Goal: Task Accomplishment & Management: Manage account settings

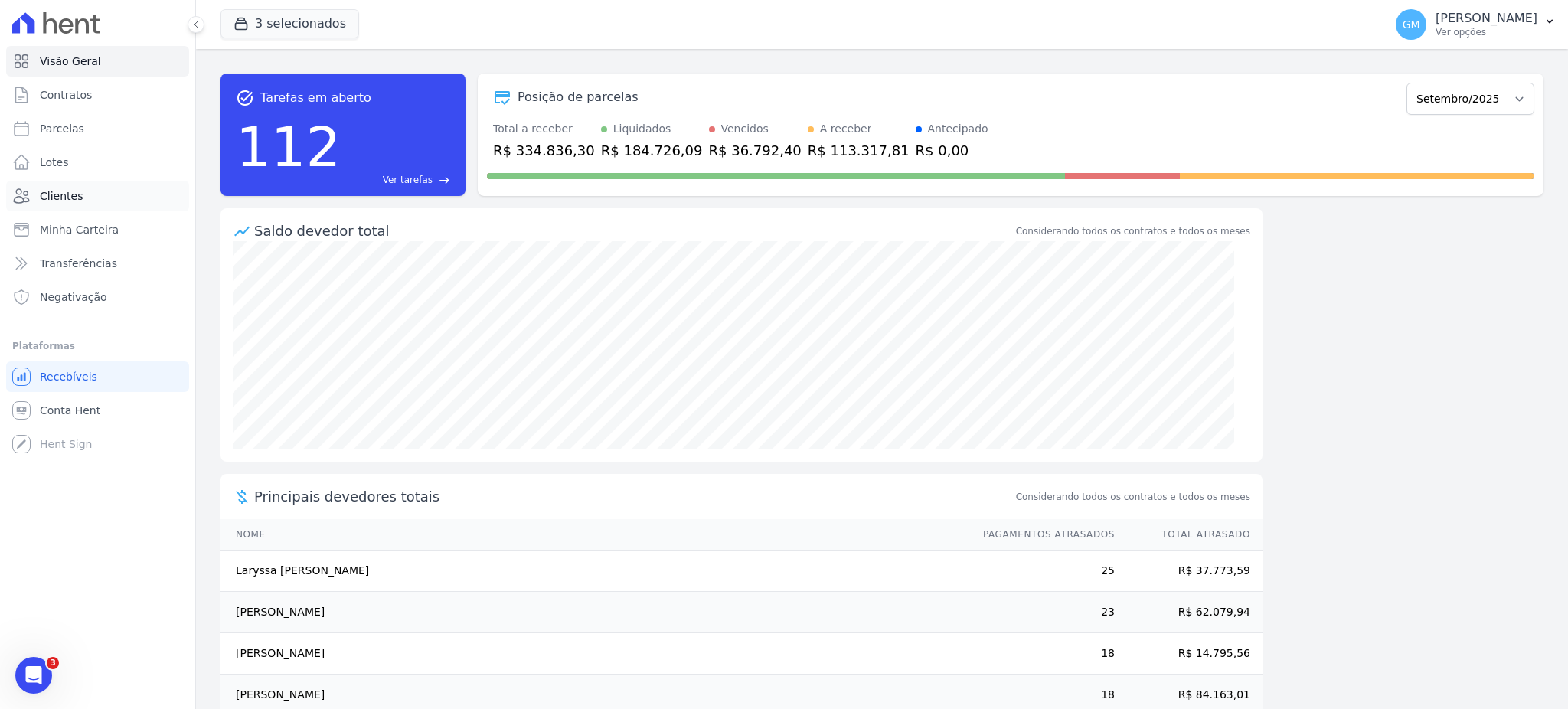
click at [56, 191] on span "Clientes" at bounding box center [61, 196] width 42 height 15
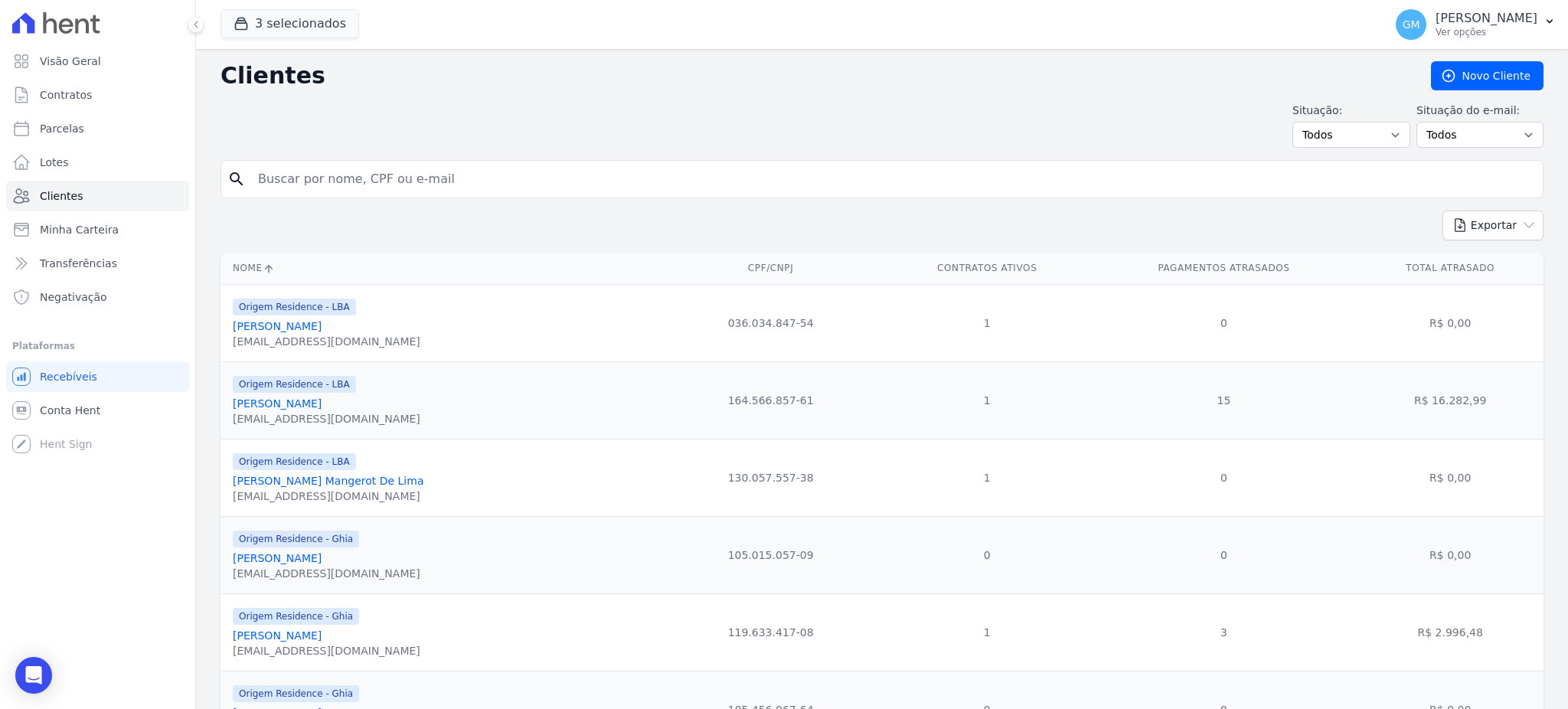
click at [327, 184] on input "search" at bounding box center [892, 179] width 1287 height 31
paste input "MAYCON DOS SANTOS DE SOUZA"
type input "MAYCON DOS SANTOS DE SOUZA"
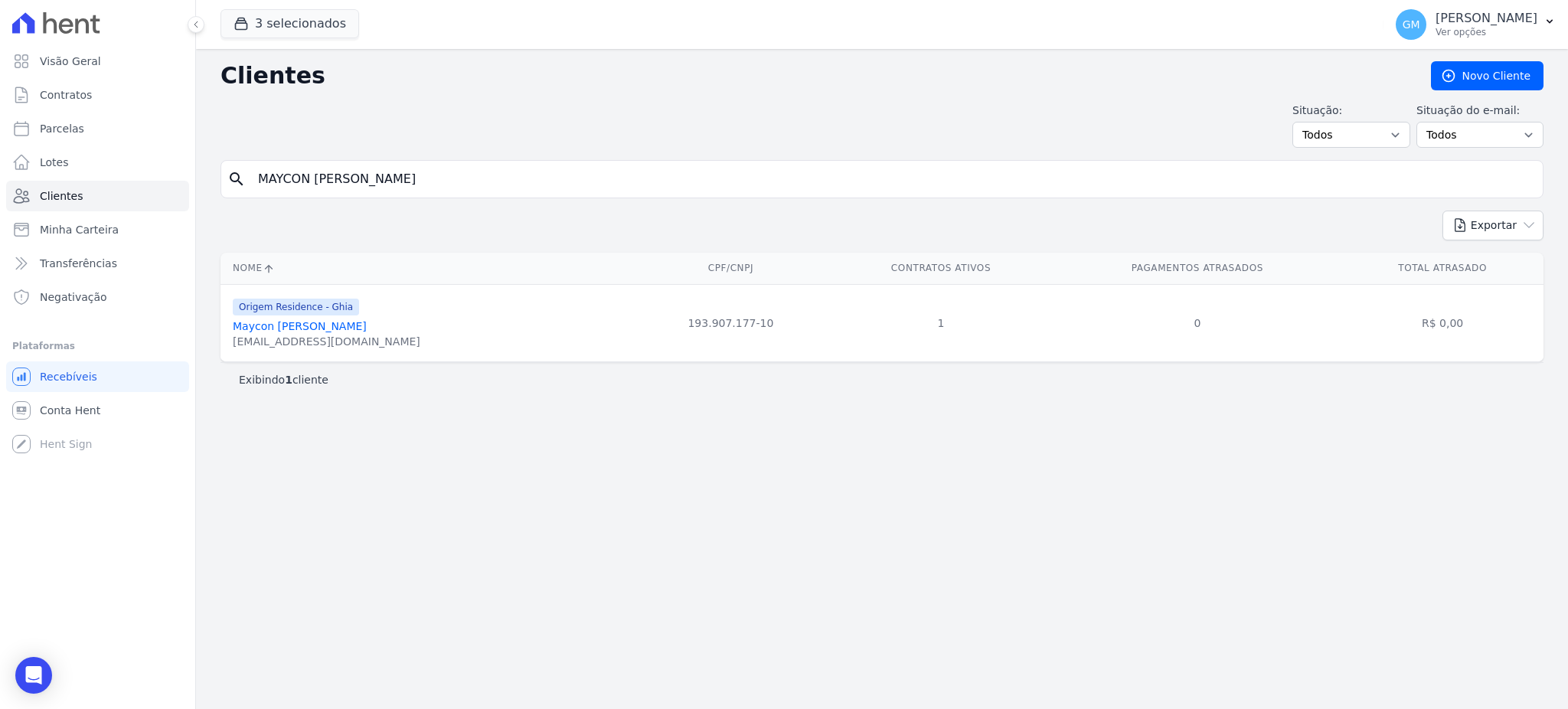
click at [367, 329] on link "Maycon Dos Santos De Souza" at bounding box center [299, 326] width 134 height 12
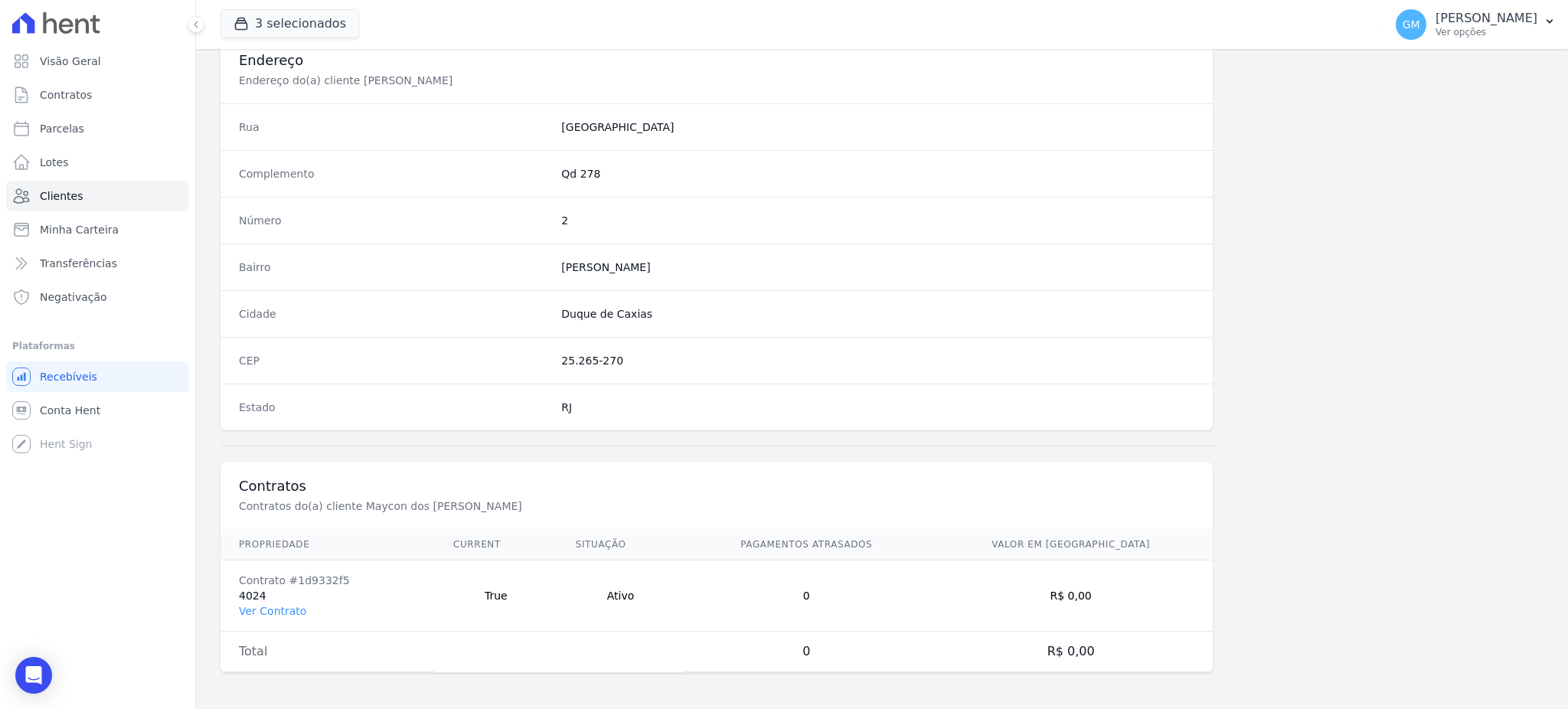
scroll to position [724, 0]
click at [282, 609] on link "Ver Contrato" at bounding box center [273, 610] width 67 height 12
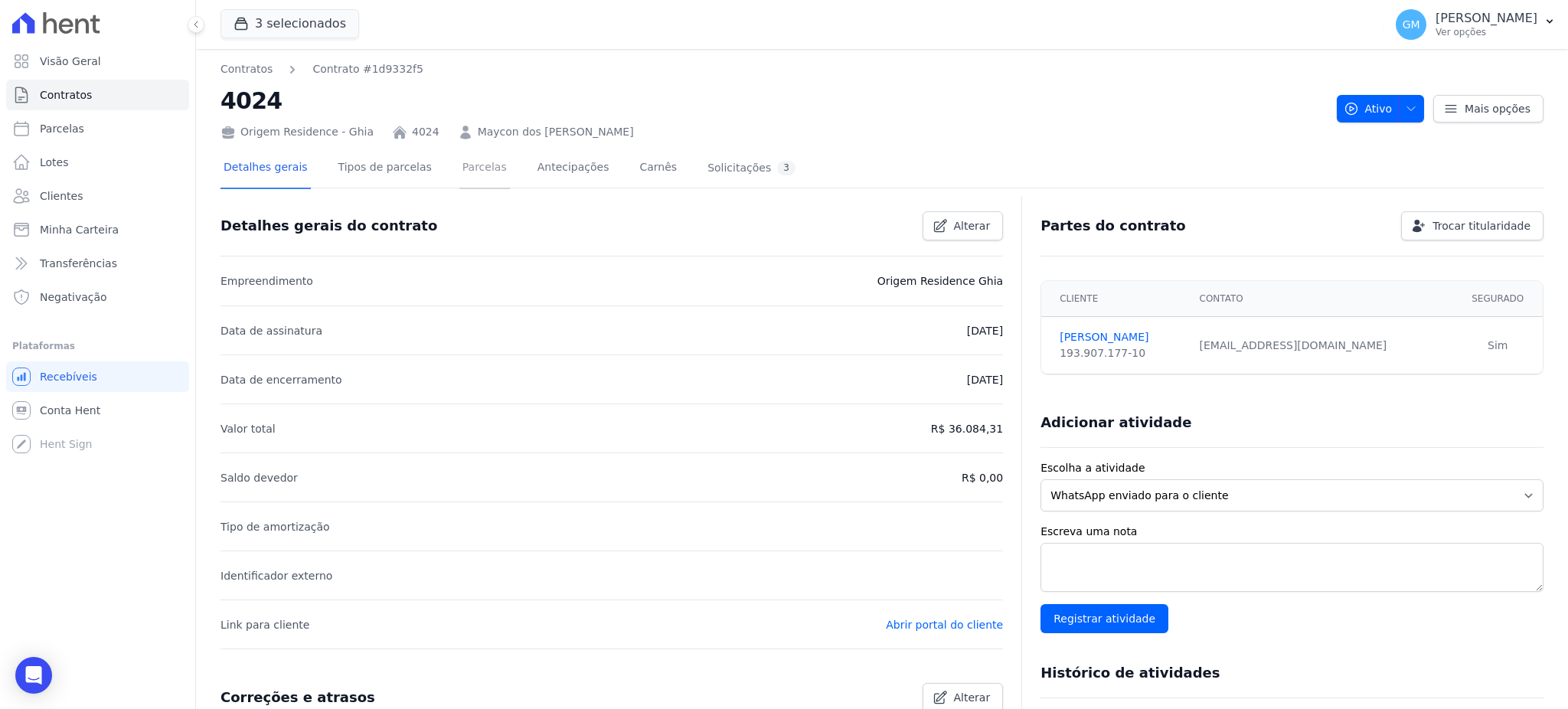
click at [460, 173] on link "Parcelas" at bounding box center [484, 169] width 50 height 41
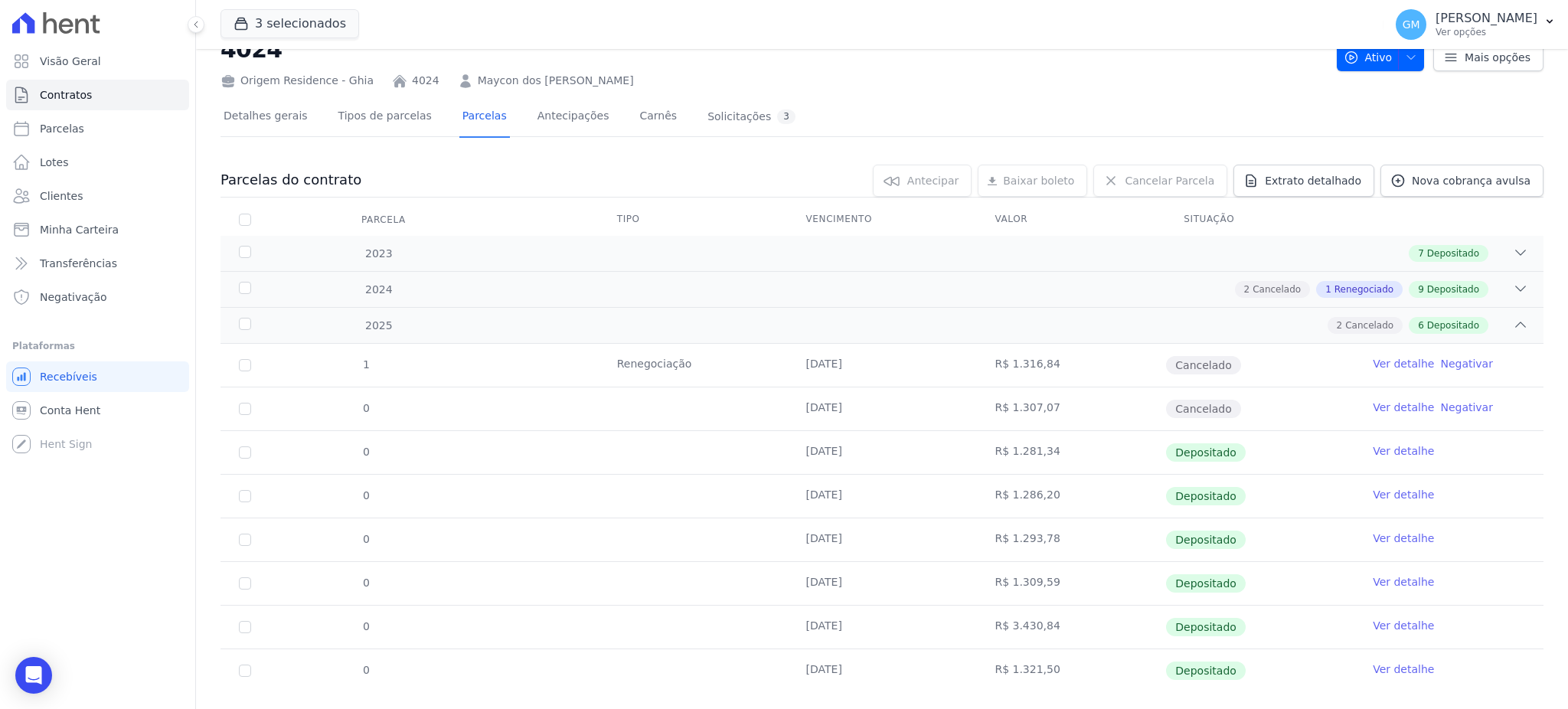
scroll to position [80, 0]
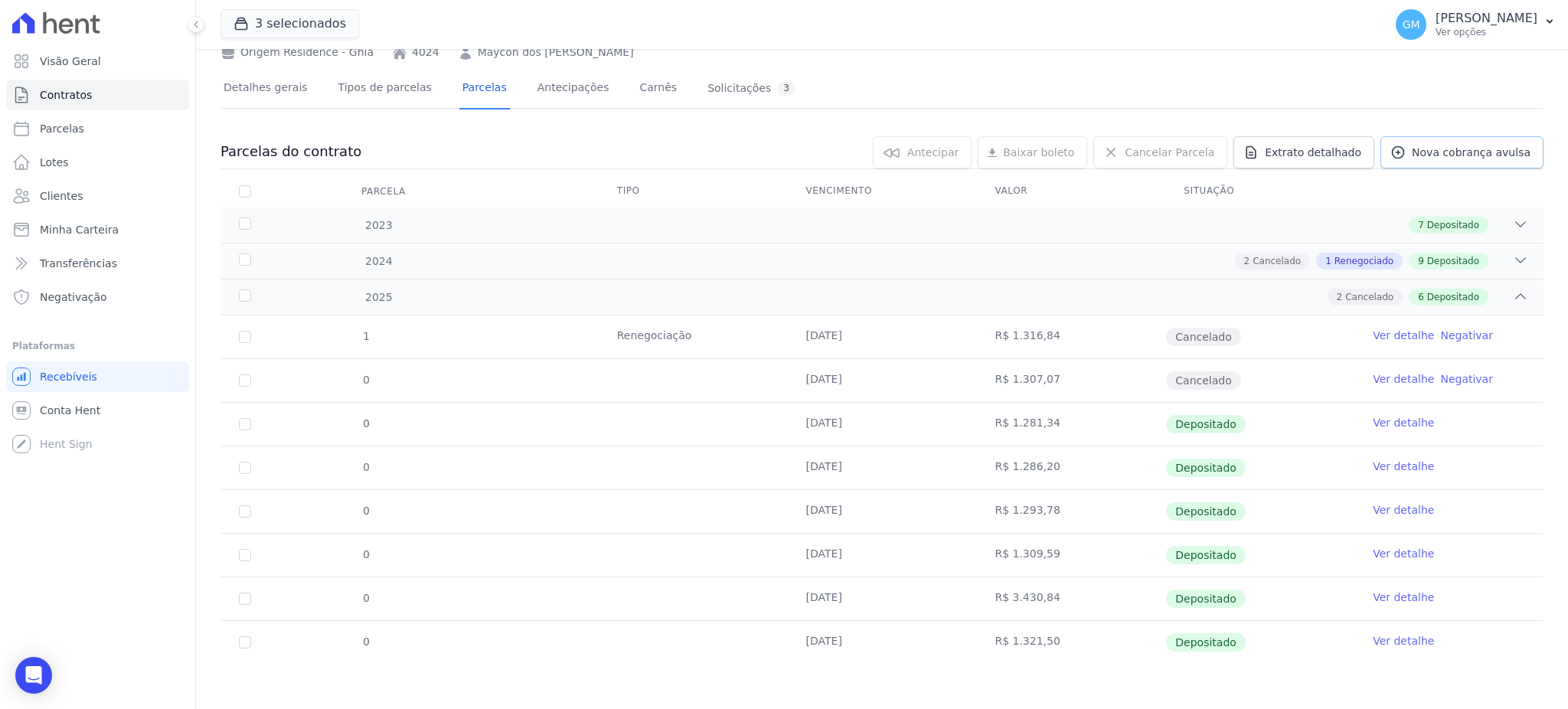
click at [1416, 136] on link "Nova cobrança avulsa" at bounding box center [1462, 152] width 163 height 32
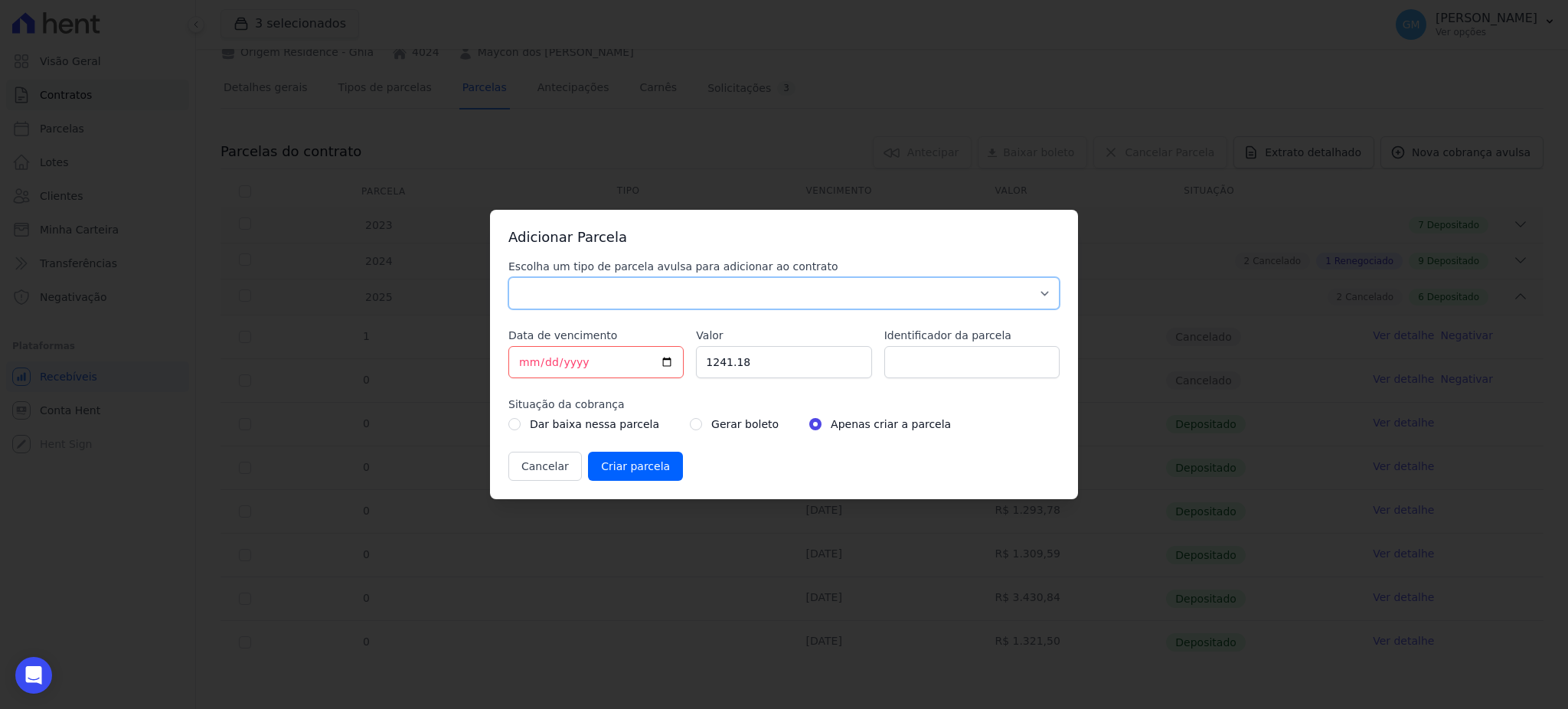
click at [783, 295] on select "Parcela Normal Sinal Caução Intercalada Chaves Pré Chaves Pós Chaves Taxas Quit…" at bounding box center [784, 293] width 551 height 32
select select "standard"
click at [508, 277] on select "Parcela Normal Sinal Caução Intercalada Chaves Pré Chaves Pós Chaves Taxas Quit…" at bounding box center [784, 293] width 551 height 32
drag, startPoint x: 705, startPoint y: 366, endPoint x: 691, endPoint y: 366, distance: 14.0
click at [691, 366] on div "Escolha um tipo de parcela avulsa para adicionar ao contrato Parcela Normal Sin…" at bounding box center [784, 369] width 551 height 222
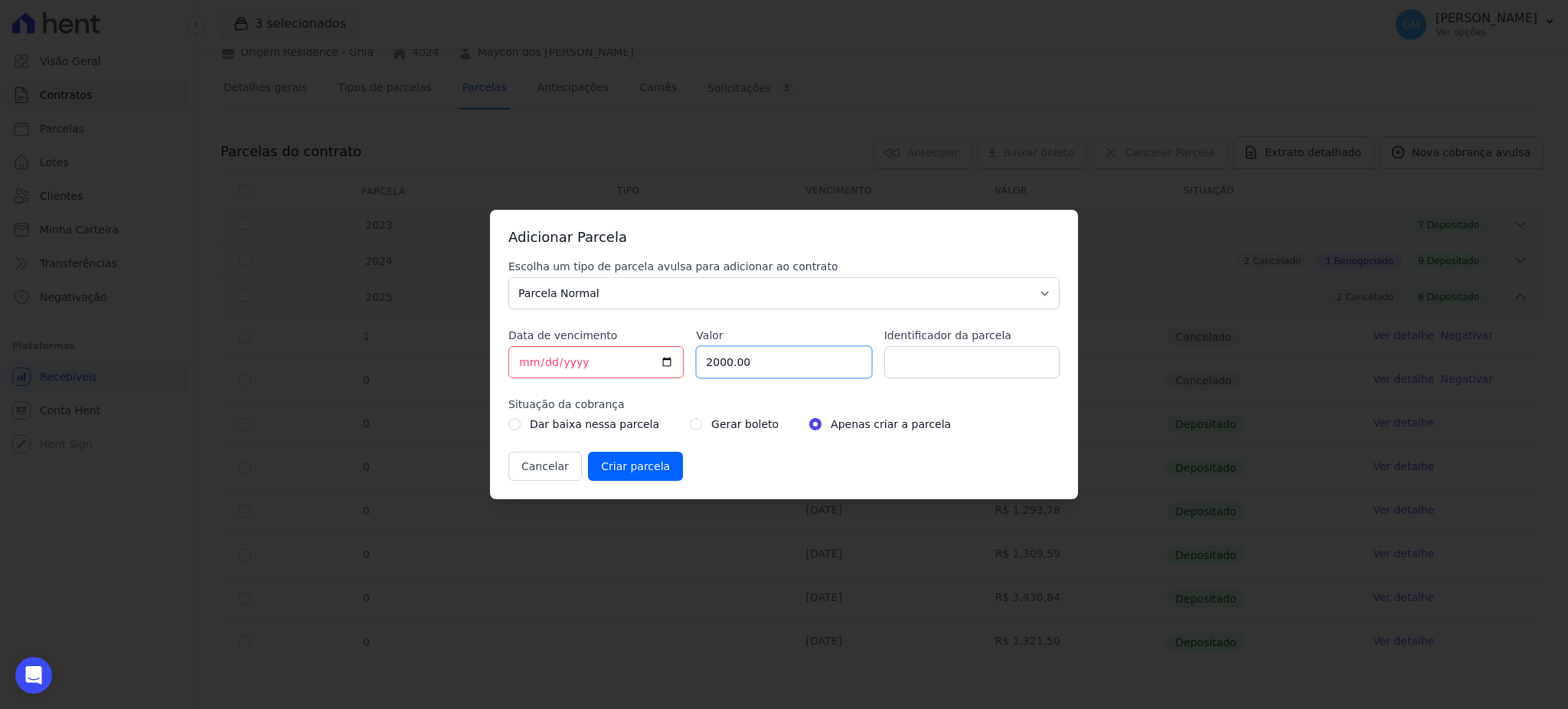
type input "2000.00"
click at [966, 365] on input "Identificador da parcela" at bounding box center [972, 362] width 175 height 32
paste input "Entrada"
type input "Entrada"
click at [667, 364] on input "[DATE]" at bounding box center [596, 362] width 175 height 32
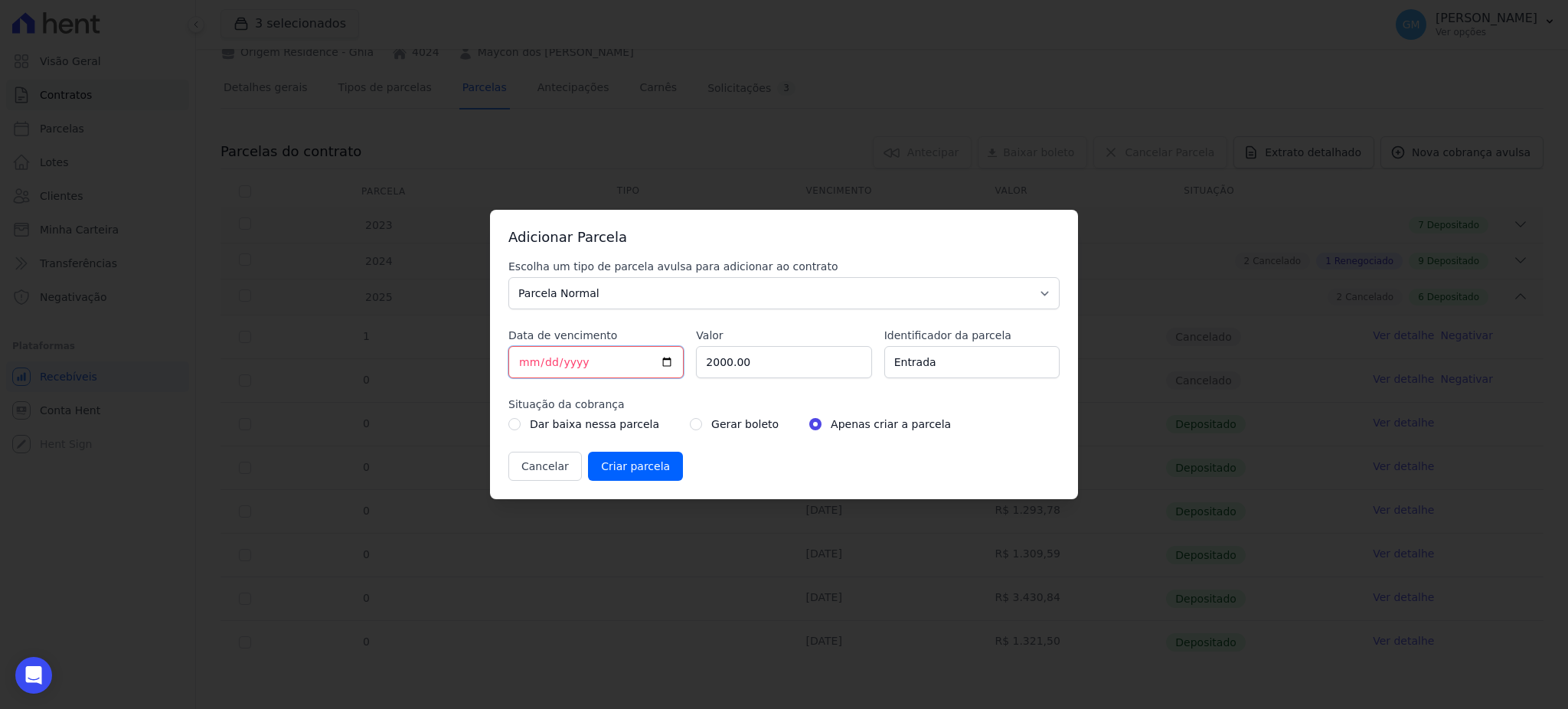
type input "2025-09-22"
click at [670, 426] on div "Dar baixa nessa parcela Gerar boleto Apenas criar a parcela" at bounding box center [784, 424] width 551 height 19
click at [690, 425] on input "radio" at bounding box center [696, 424] width 12 height 12
radio input "true"
click at [659, 459] on input "Criar parcela" at bounding box center [635, 466] width 95 height 29
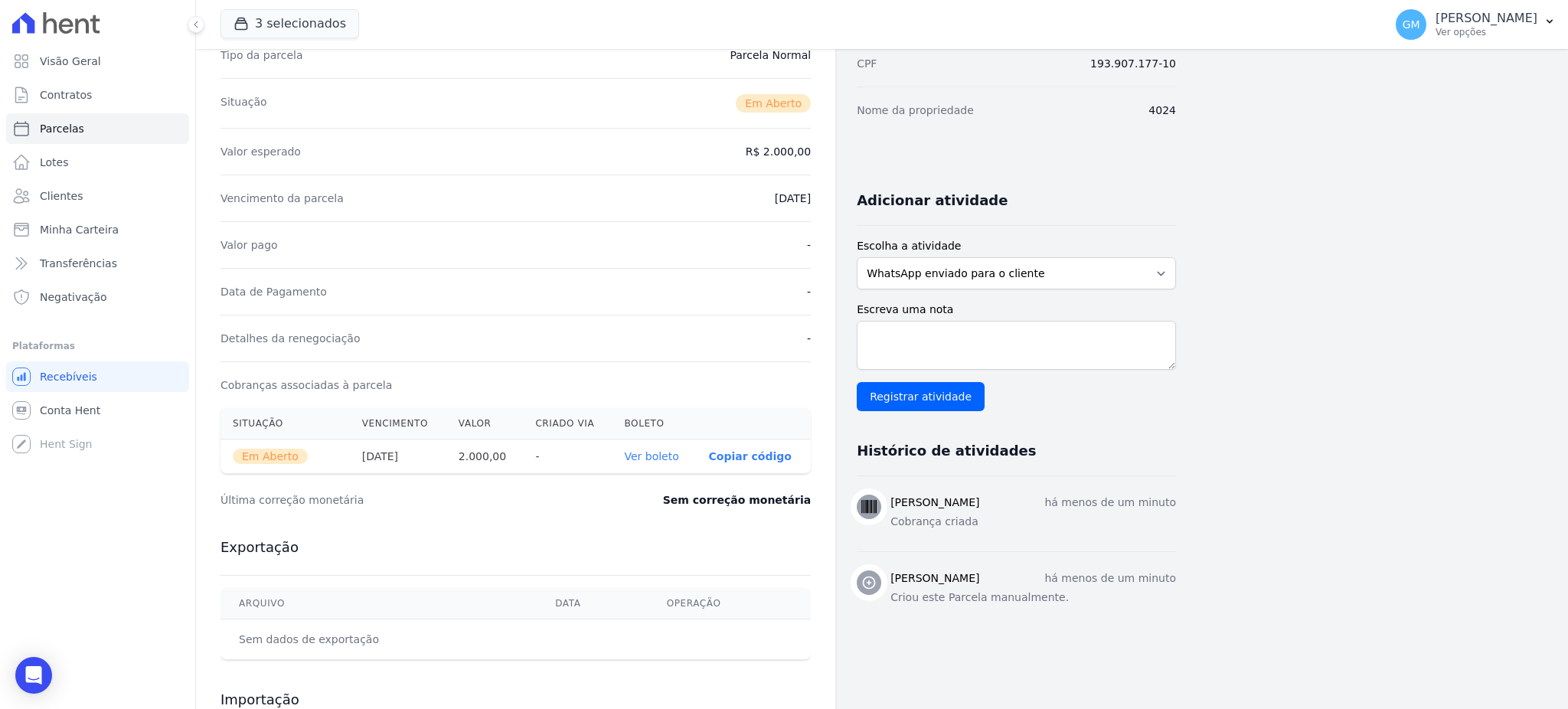
scroll to position [204, 0]
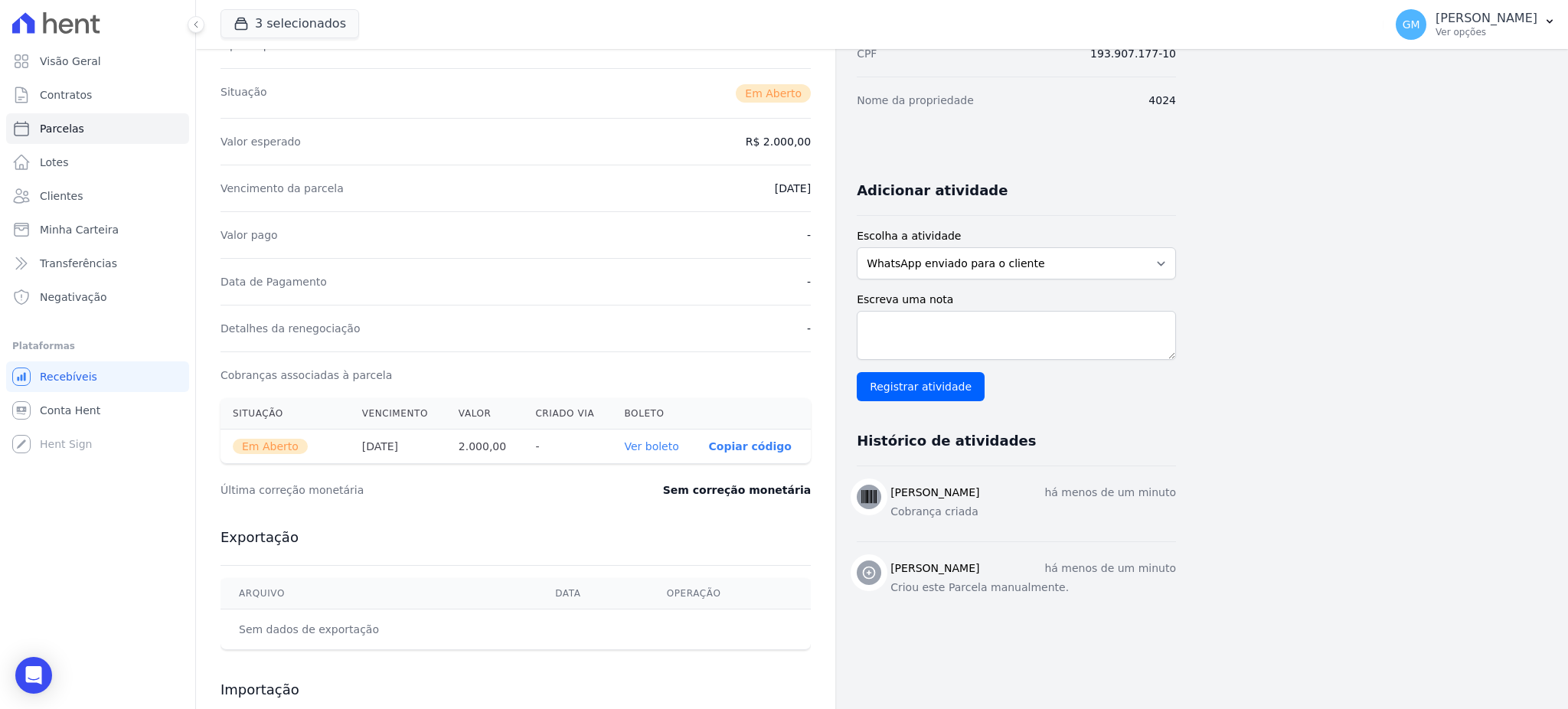
click at [668, 445] on link "Ver boleto" at bounding box center [651, 446] width 54 height 12
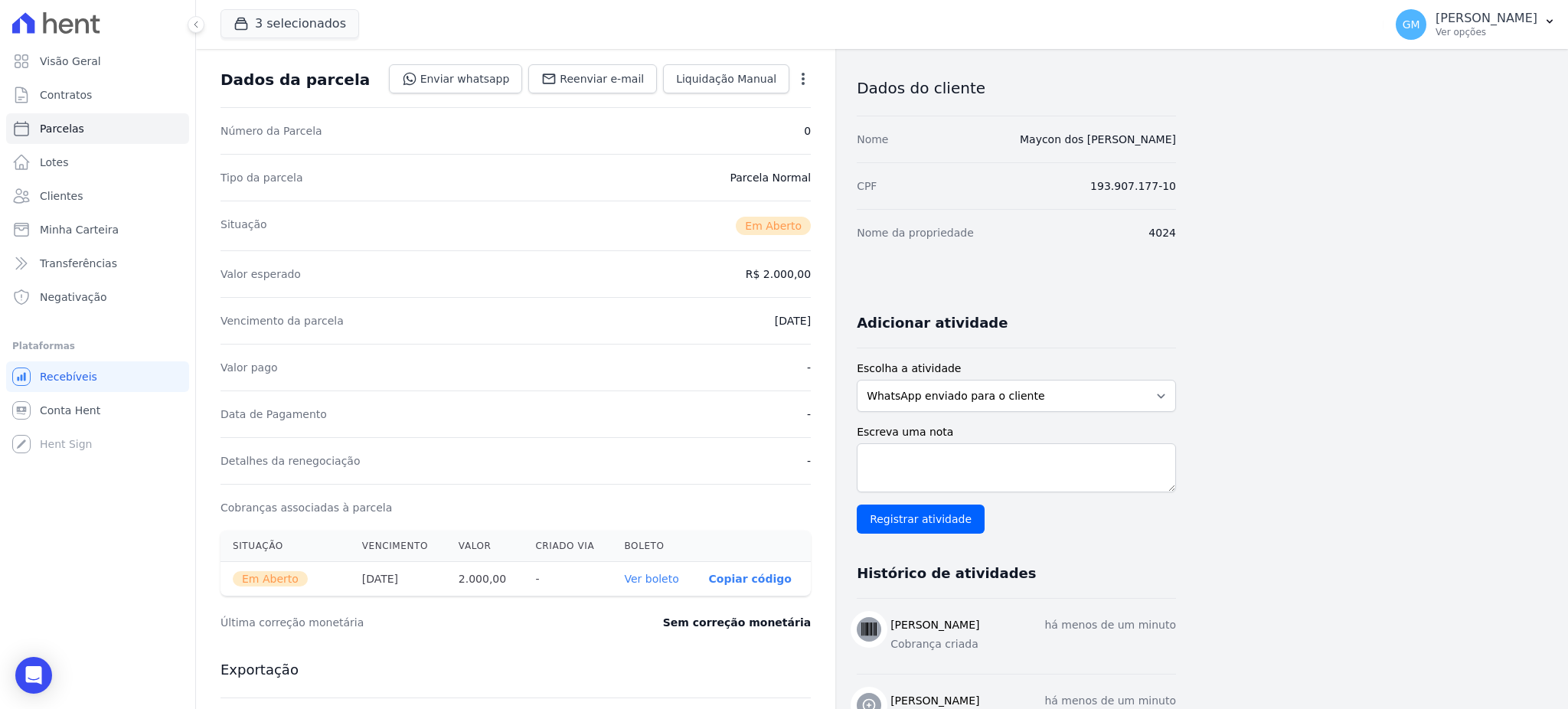
scroll to position [0, 0]
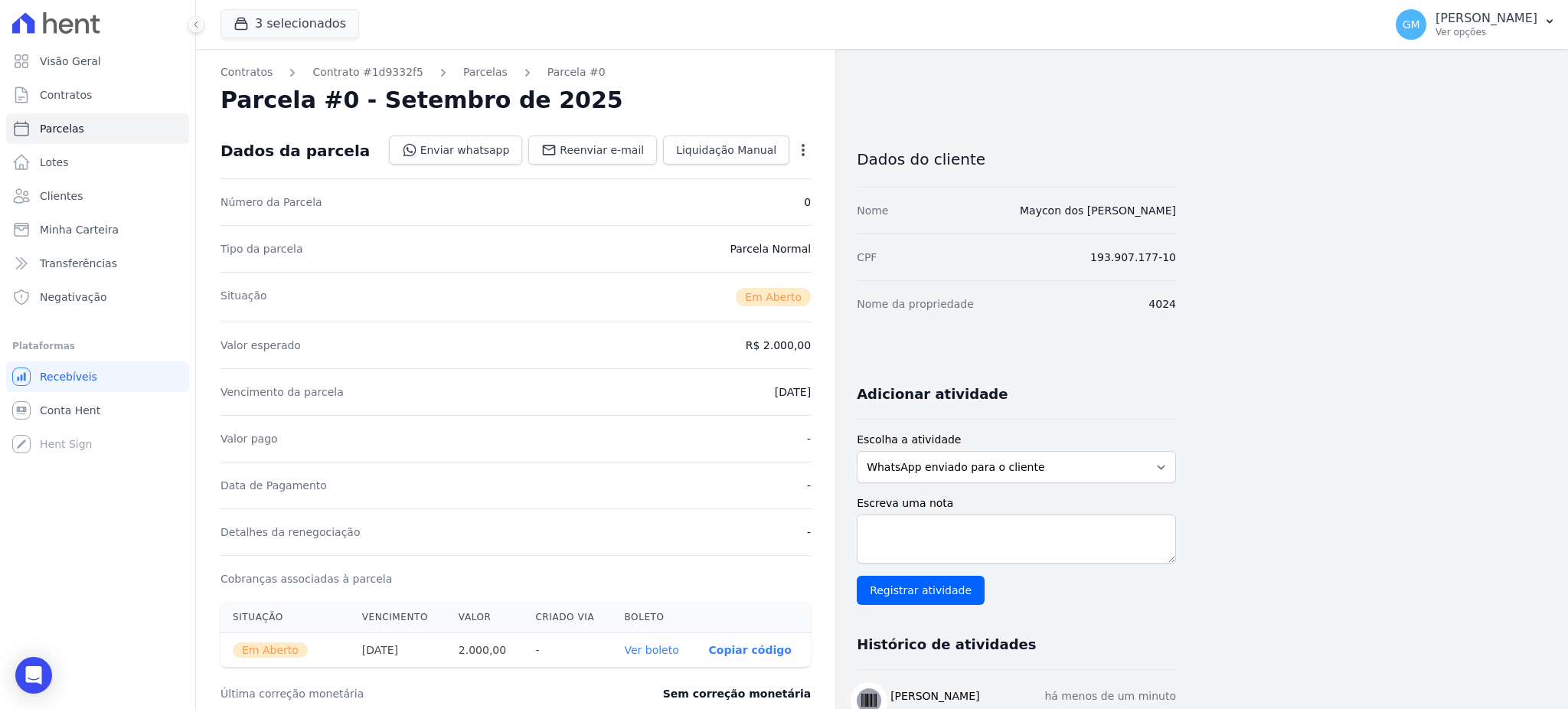
drag, startPoint x: 1031, startPoint y: 209, endPoint x: 1181, endPoint y: 227, distance: 151.1
click at [1181, 227] on div "Contratos Contrato #1d9332f5 Parcelas Parcela #0 Parcela #0 - Setembro de 2025 …" at bounding box center [869, 542] width 1348 height 987
copy link "Maycon dos Santos de Souza"
click at [107, 191] on link "Clientes" at bounding box center [97, 196] width 183 height 31
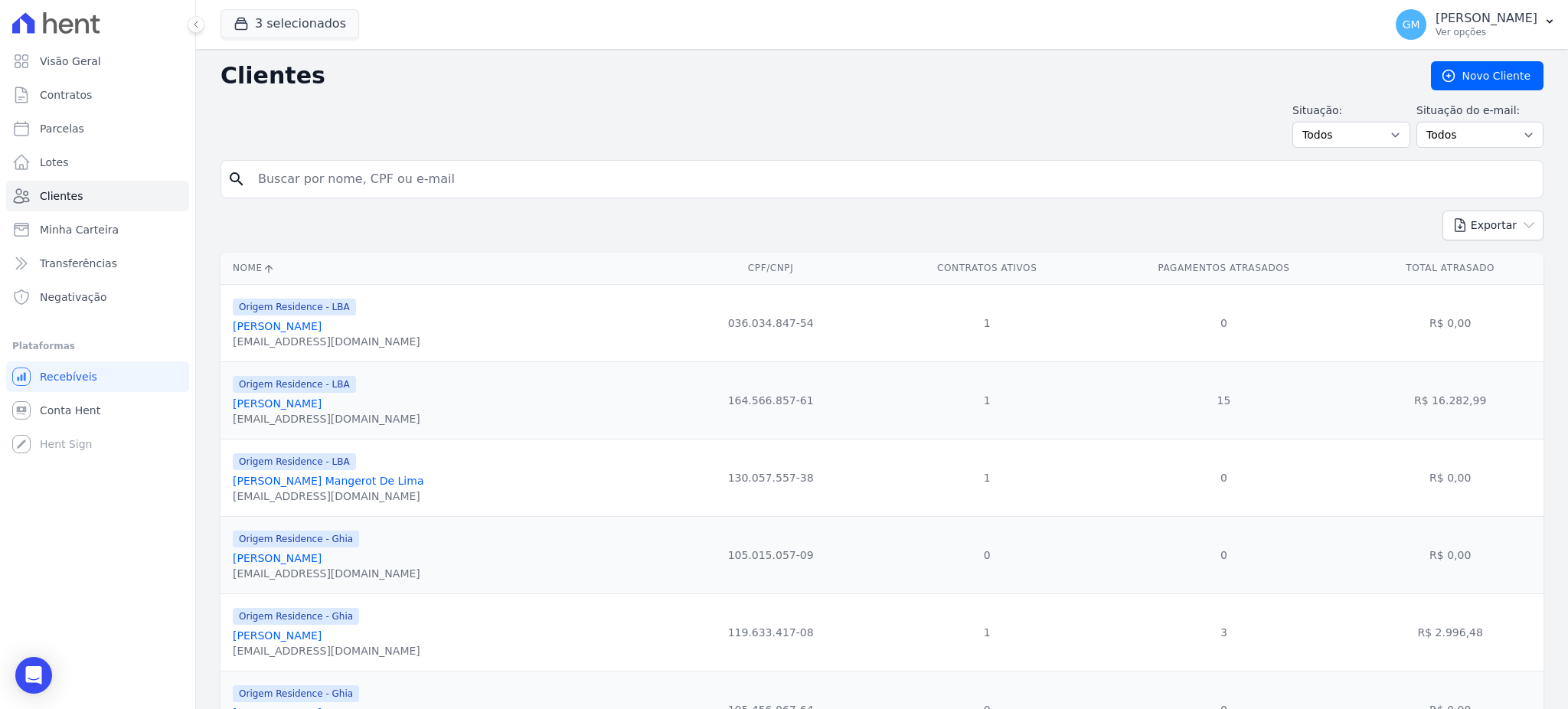
click at [328, 182] on input "search" at bounding box center [892, 179] width 1287 height 31
paste input "Maycon dos Santos de Souza"
type input "Maycon dos Santos de Souza"
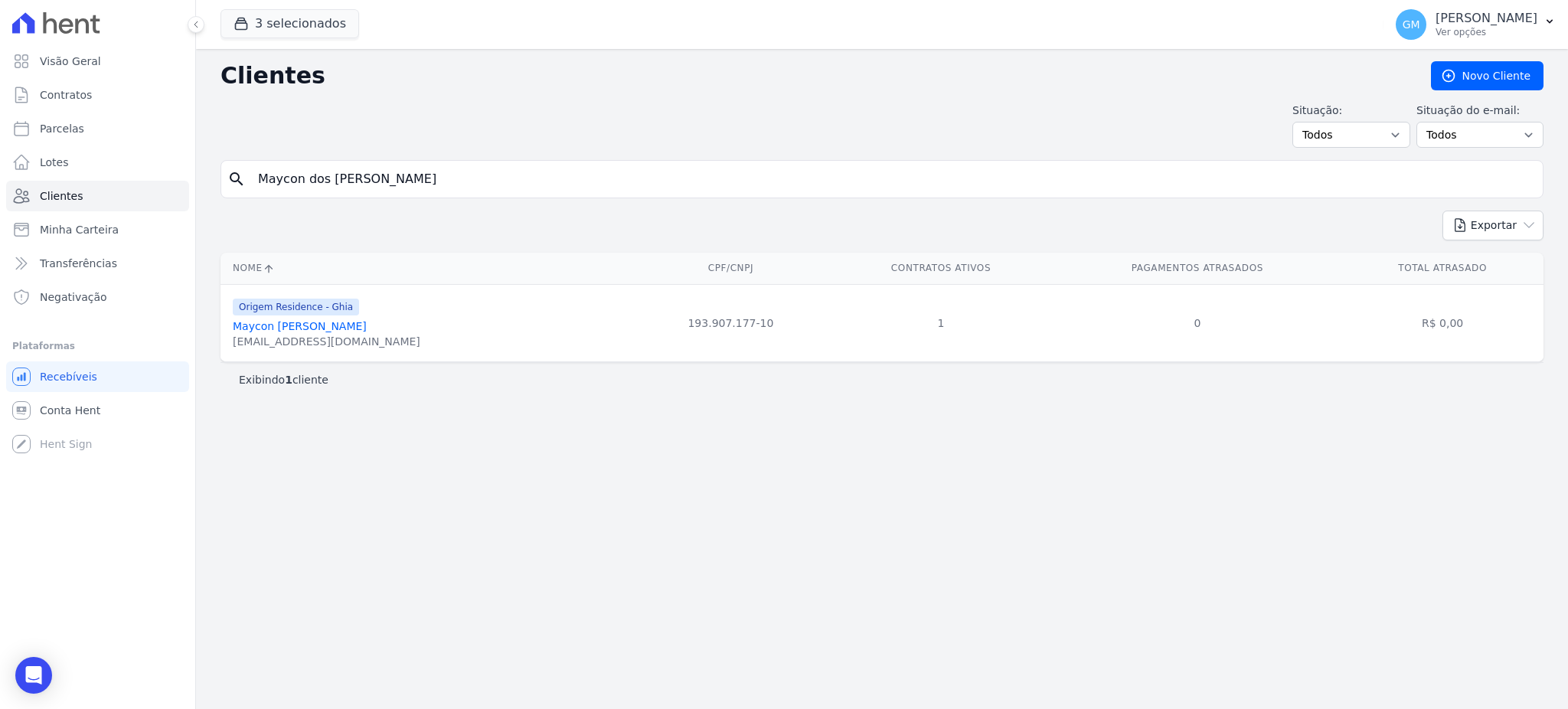
click at [343, 323] on link "Maycon Dos Santos De Souza" at bounding box center [299, 326] width 134 height 12
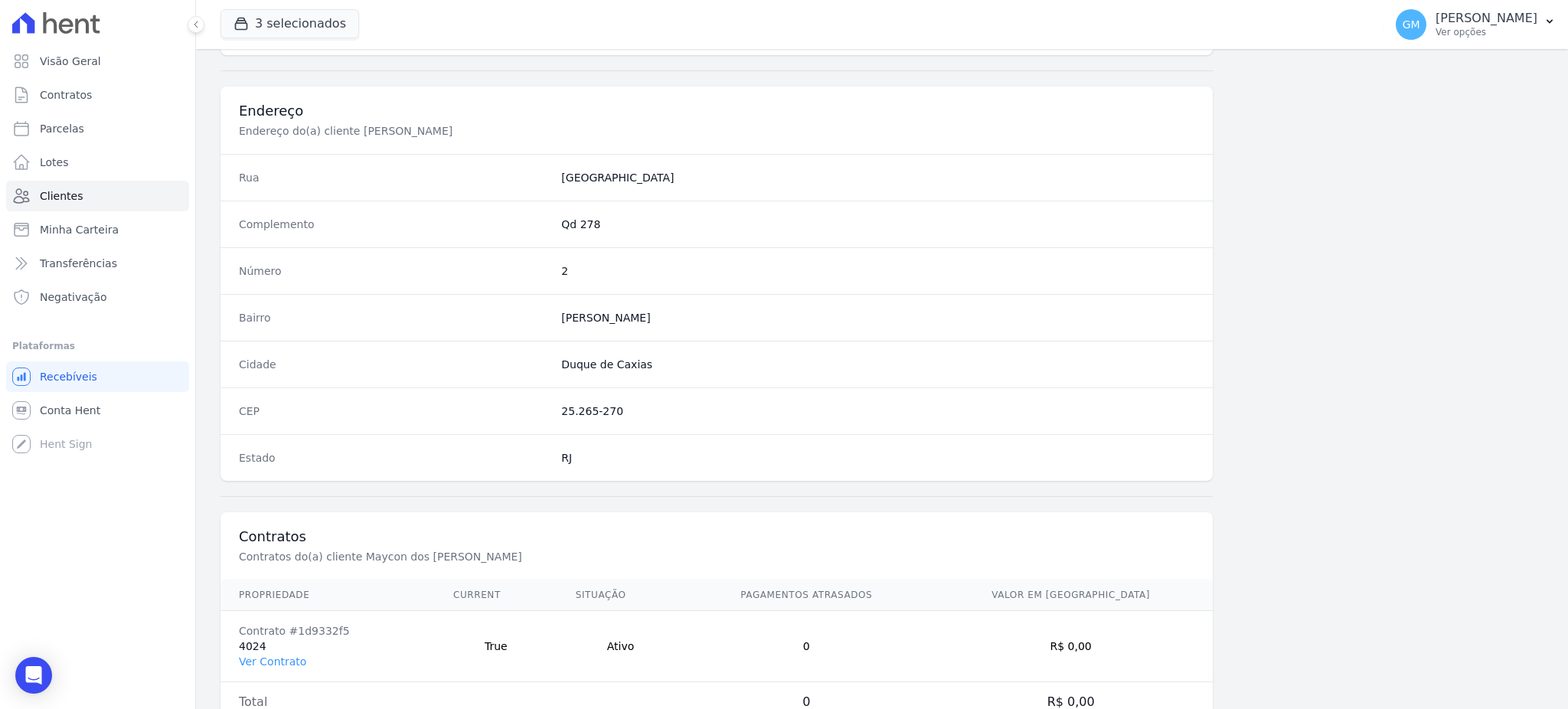
scroll to position [724, 0]
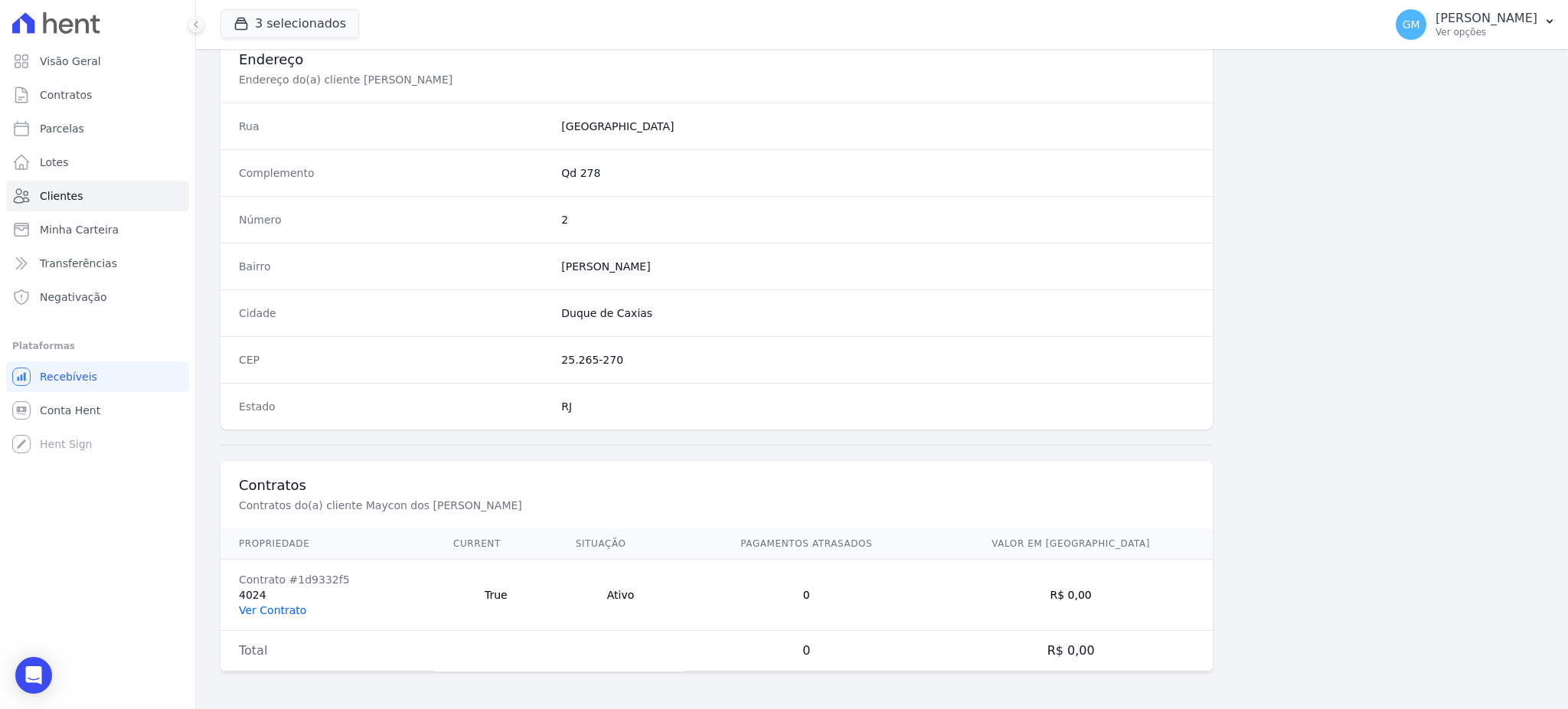
click at [292, 605] on link "Ver Contrato" at bounding box center [273, 610] width 67 height 12
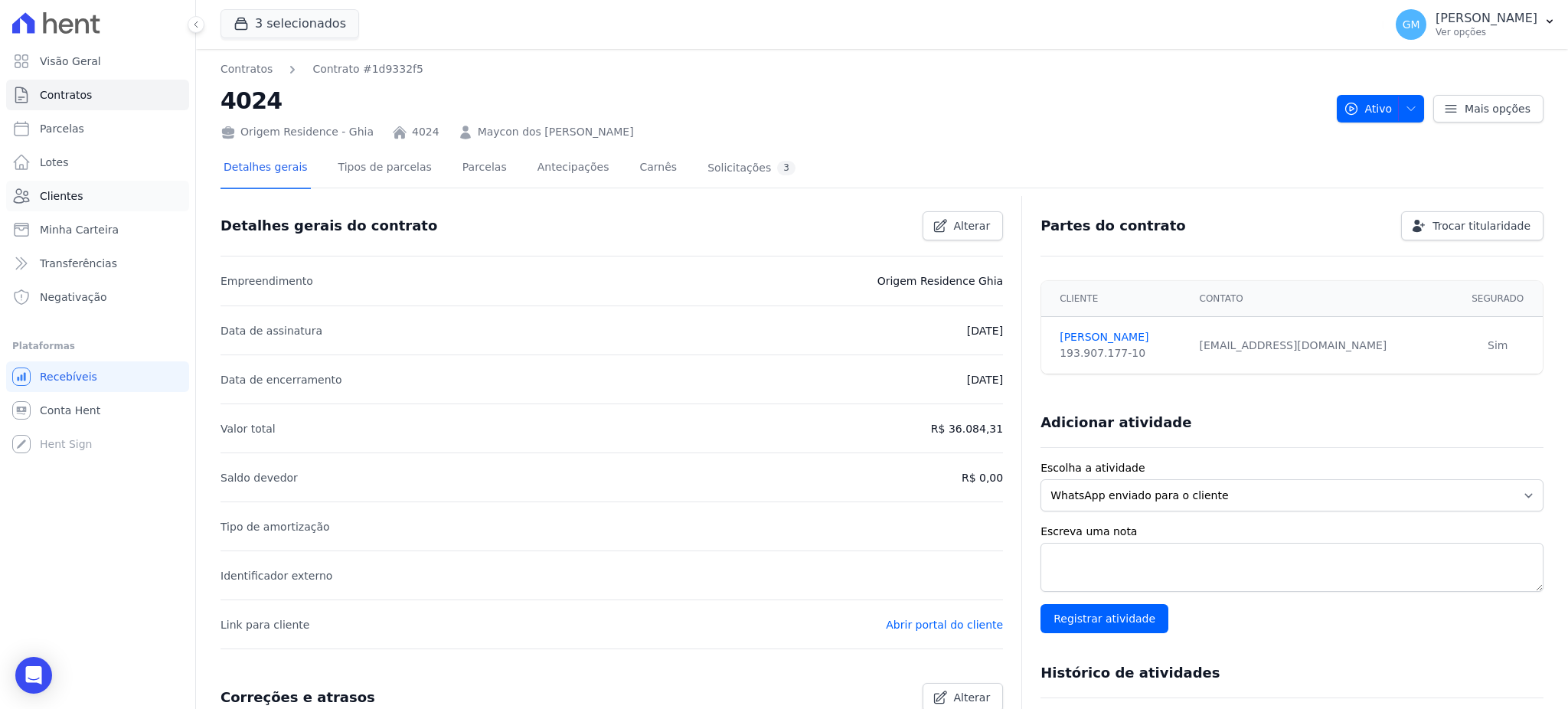
click at [68, 183] on link "Clientes" at bounding box center [97, 196] width 183 height 31
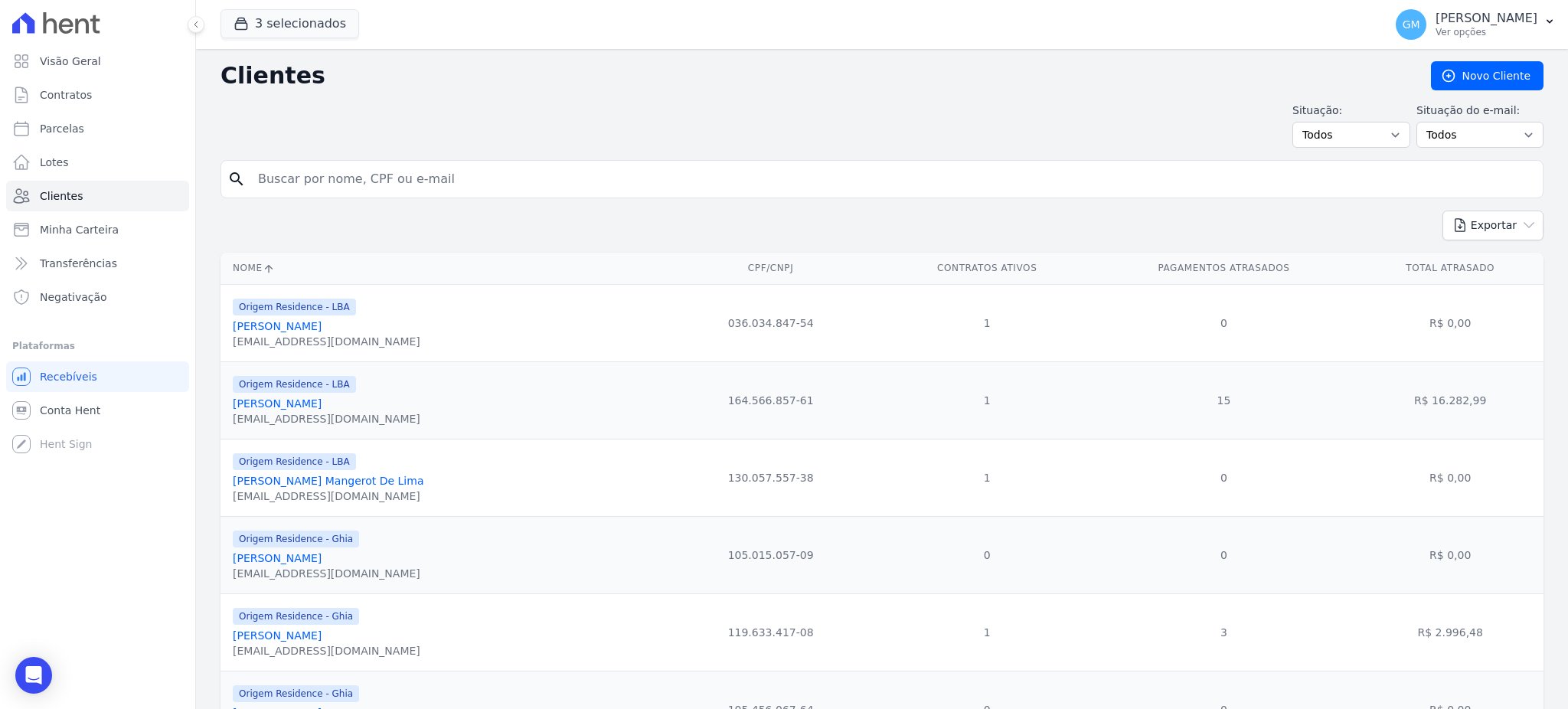
click at [365, 173] on input "search" at bounding box center [892, 179] width 1287 height 31
paste input "SAMUEL VANDERLEI DA SILVA"
type input "SAMUEL VANDERLEI DA SILVA"
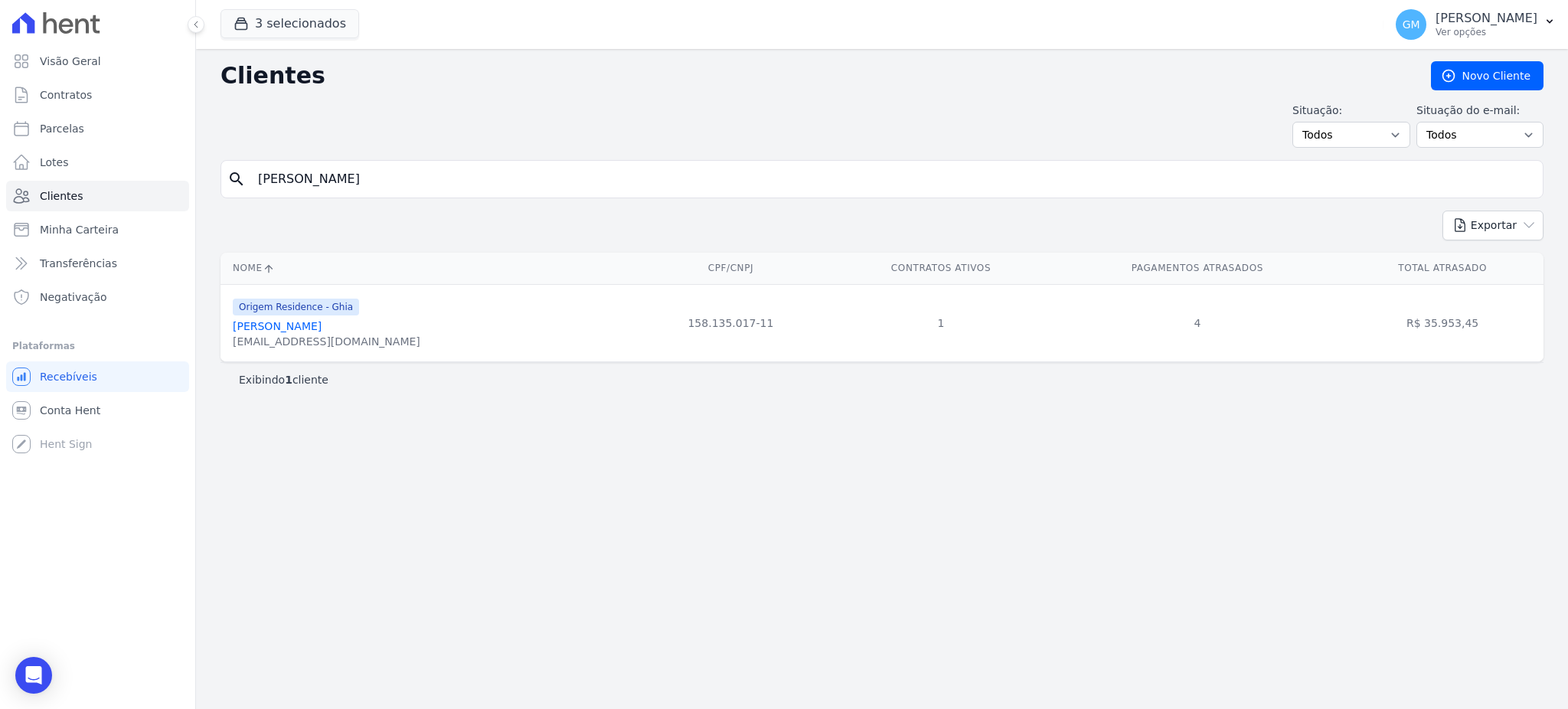
click at [346, 315] on div "Origem Residence - Ghia" at bounding box center [327, 305] width 188 height 19
click at [346, 318] on div "Origem Residence - Ghia Samuel Vanderlei Da Silva Izabelec17@icloud.com" at bounding box center [327, 322] width 188 height 52
click at [321, 332] on link "Samuel Vanderlei Da Silva" at bounding box center [277, 326] width 89 height 12
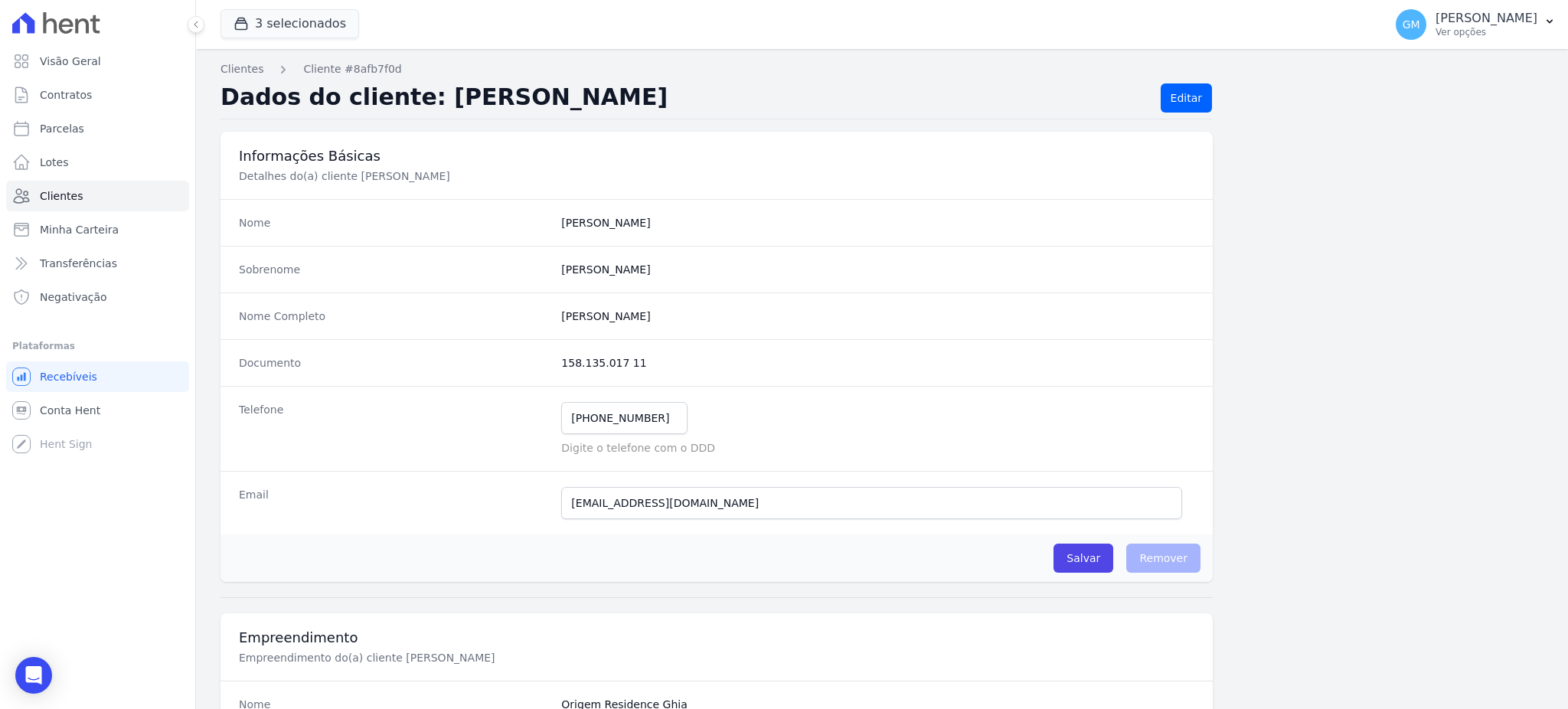
click at [1008, 412] on div "(21) 96410-1370 Mensagem de SMS ainda não enviada.. Mensagem de Whatsapp ainda …" at bounding box center [877, 418] width 633 height 32
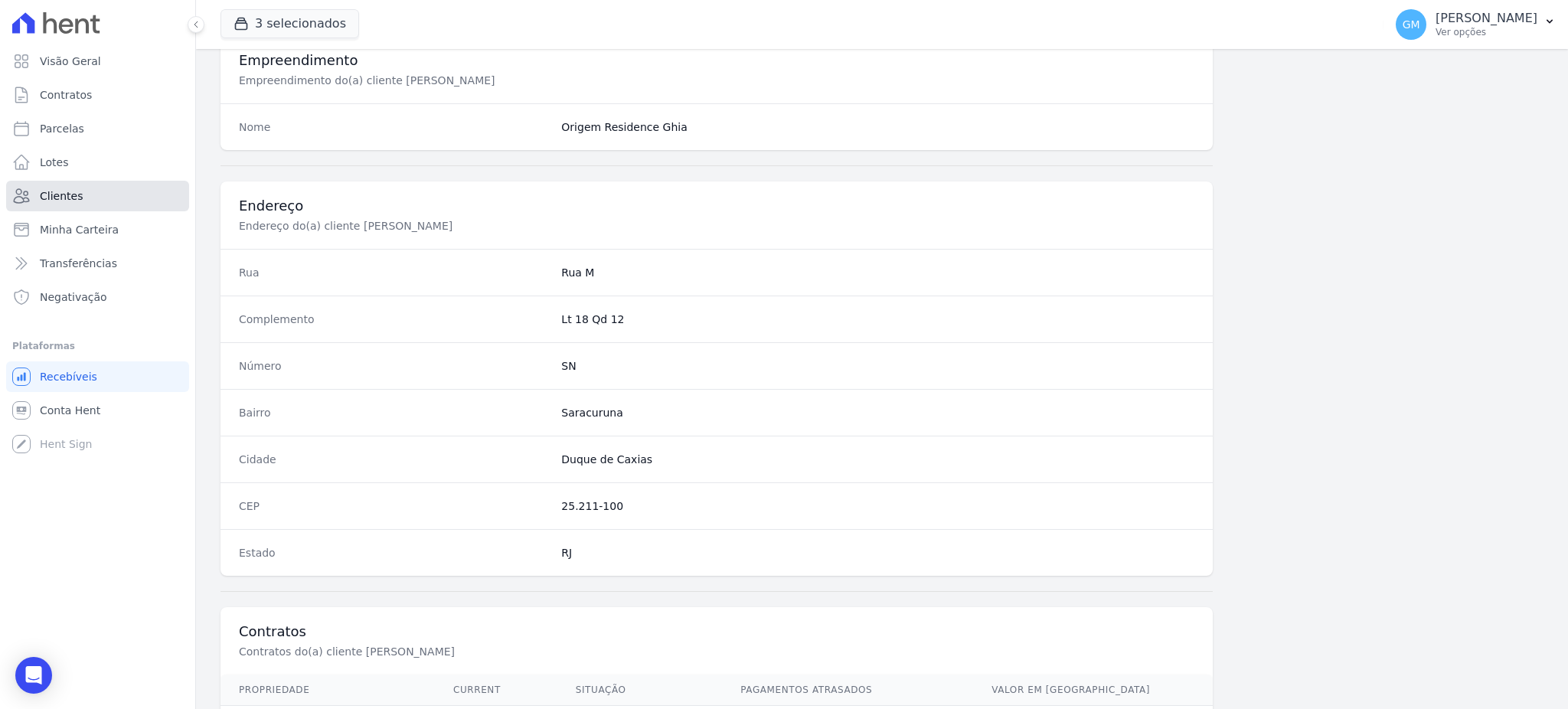
click at [115, 189] on link "Clientes" at bounding box center [97, 196] width 183 height 31
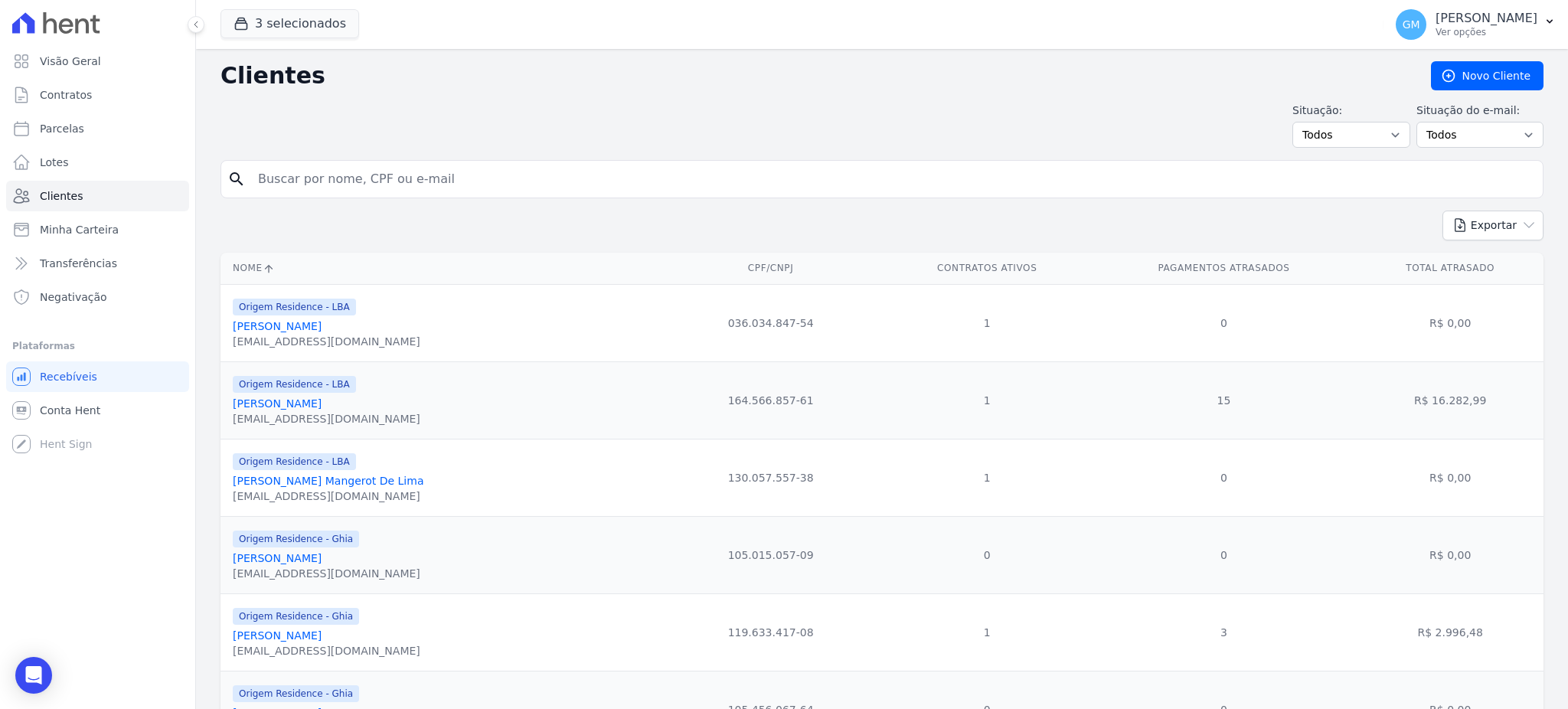
click at [321, 177] on input "search" at bounding box center [892, 179] width 1287 height 31
type input "thiago fagundes"
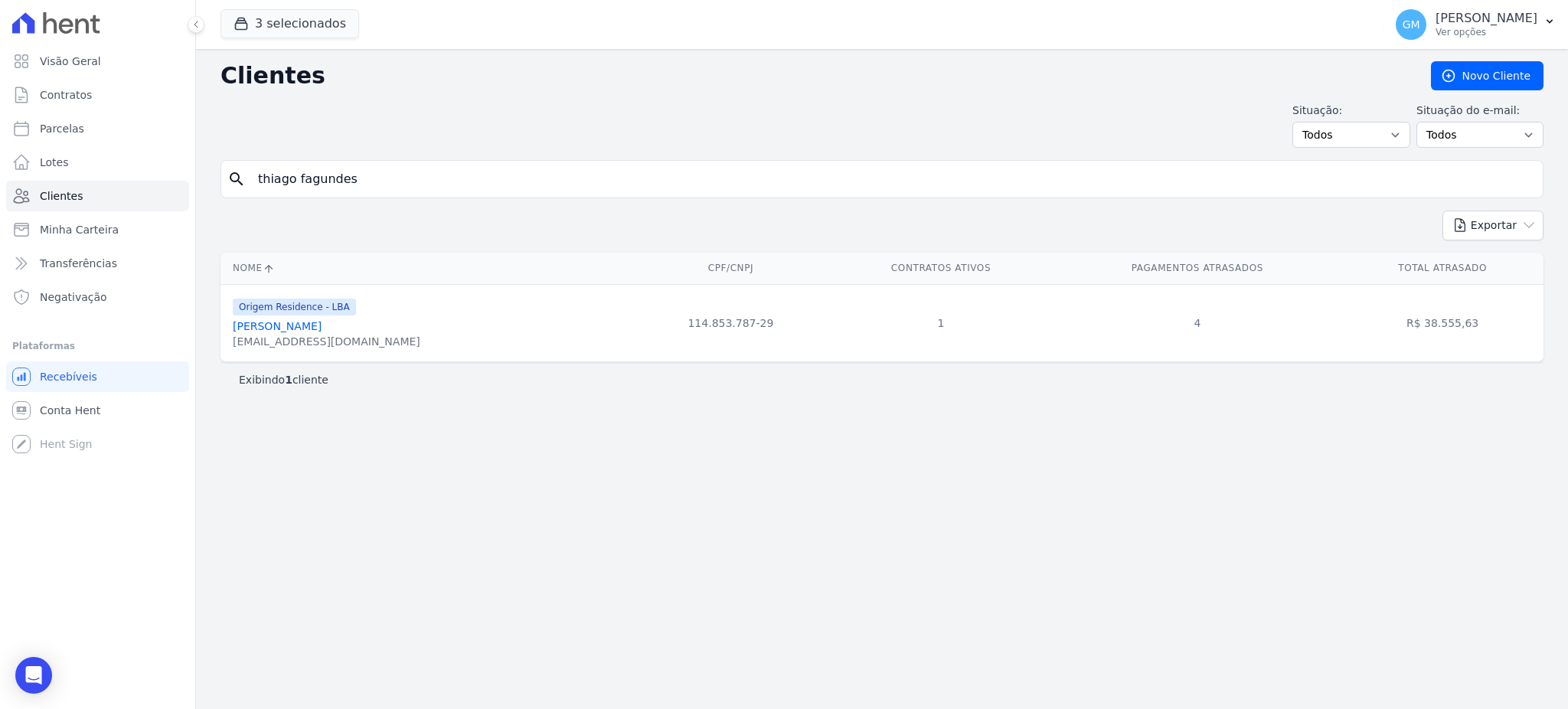
click at [321, 330] on link "Thiago Fagundes Da Silva De Souza" at bounding box center [277, 326] width 89 height 12
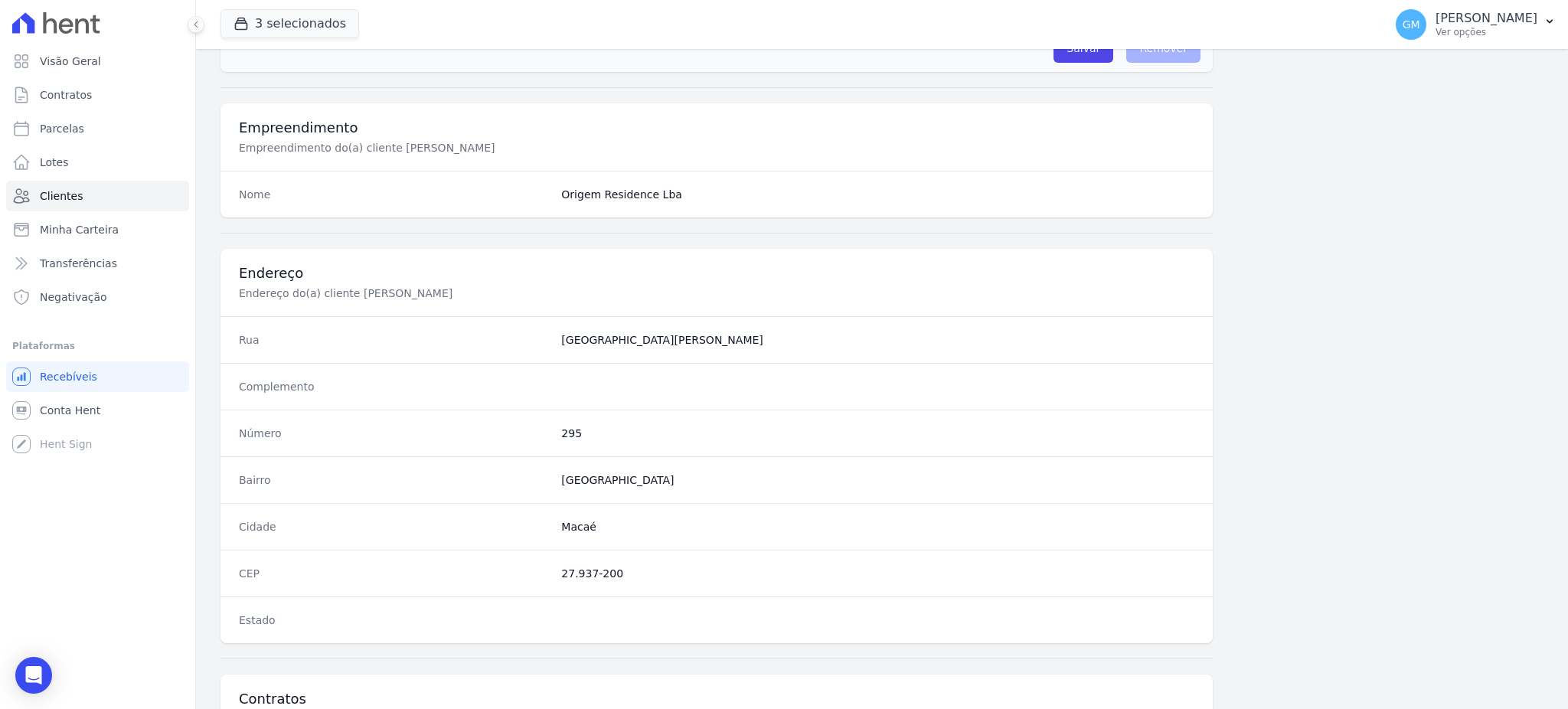
scroll to position [724, 0]
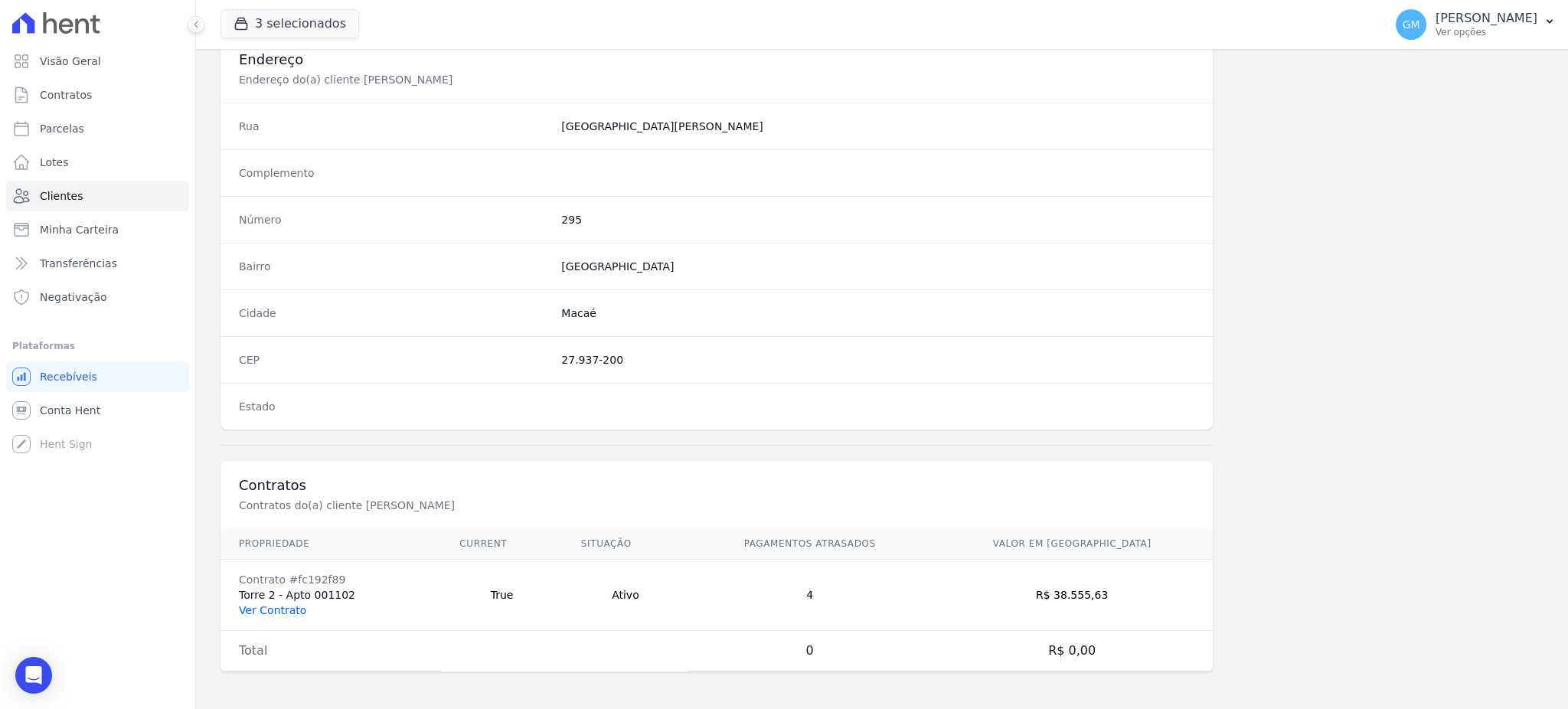
click at [290, 611] on link "Ver Contrato" at bounding box center [273, 610] width 67 height 12
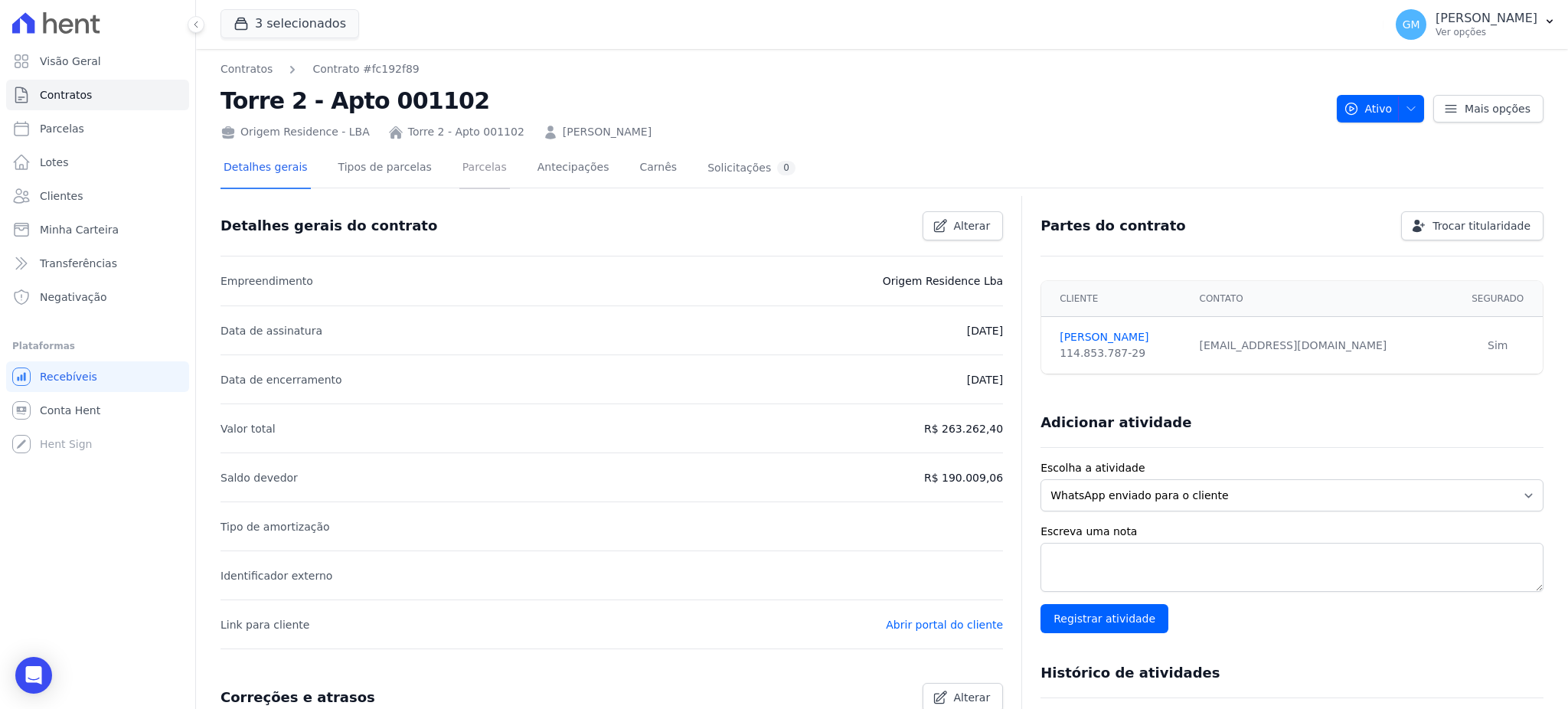
click at [463, 158] on link "Parcelas" at bounding box center [484, 169] width 50 height 41
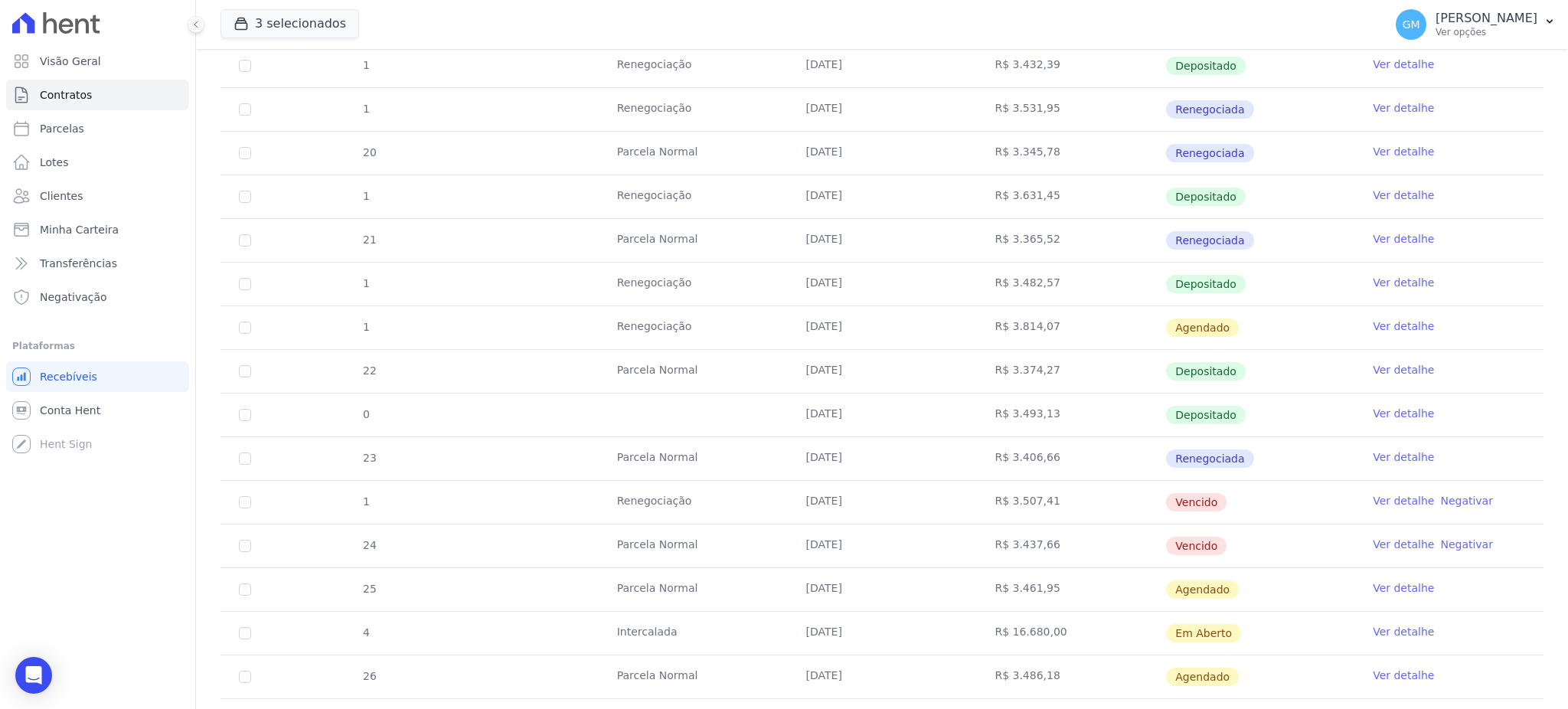
scroll to position [805, 0]
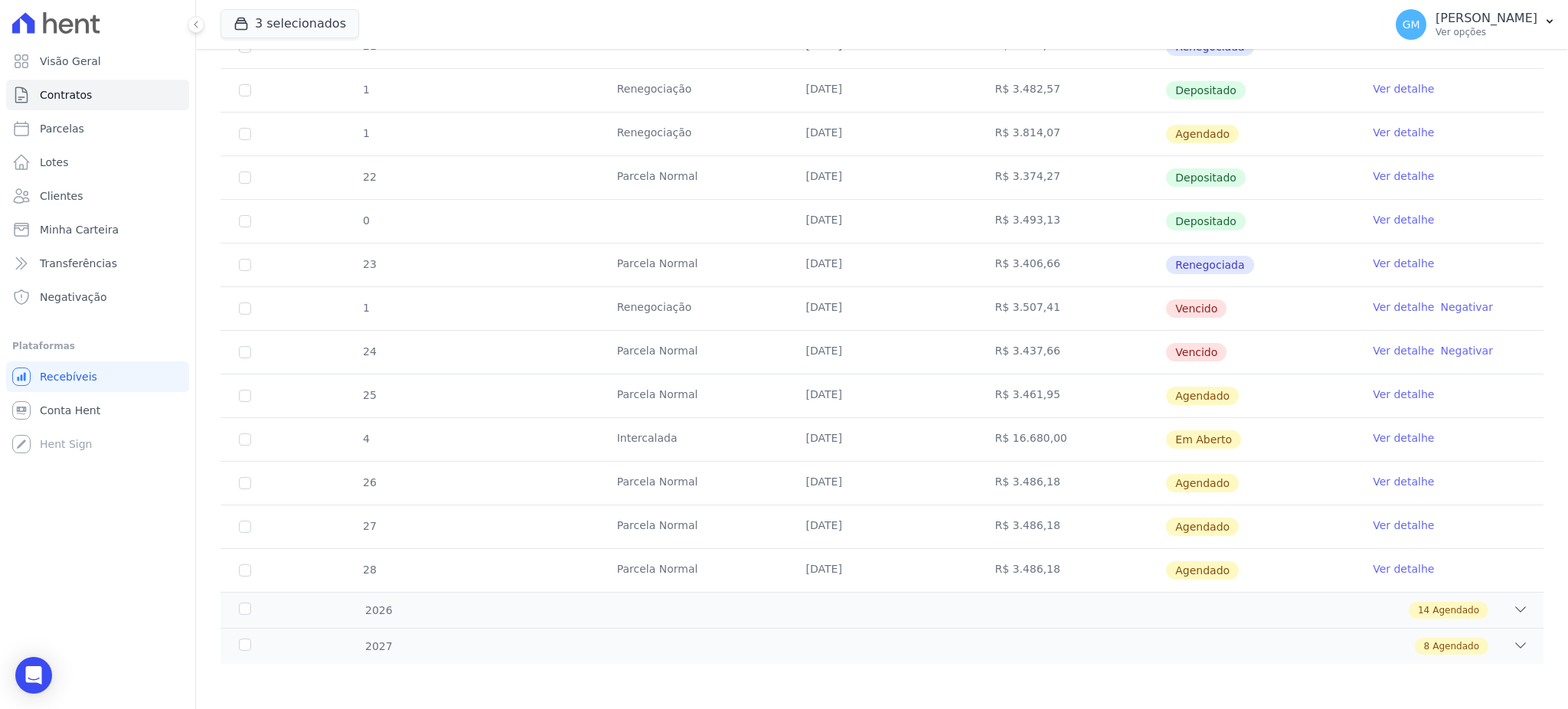
drag, startPoint x: 1229, startPoint y: 433, endPoint x: 691, endPoint y: 446, distance: 538.2
click at [691, 446] on tr "4 Intercalada 20/09/2025 R$ 16.680,00 Em Aberto Ver detalhe" at bounding box center [882, 438] width 1323 height 43
click at [1237, 493] on td "Agendado" at bounding box center [1260, 482] width 189 height 42
click at [1372, 351] on link "Ver detalhe" at bounding box center [1402, 350] width 61 height 15
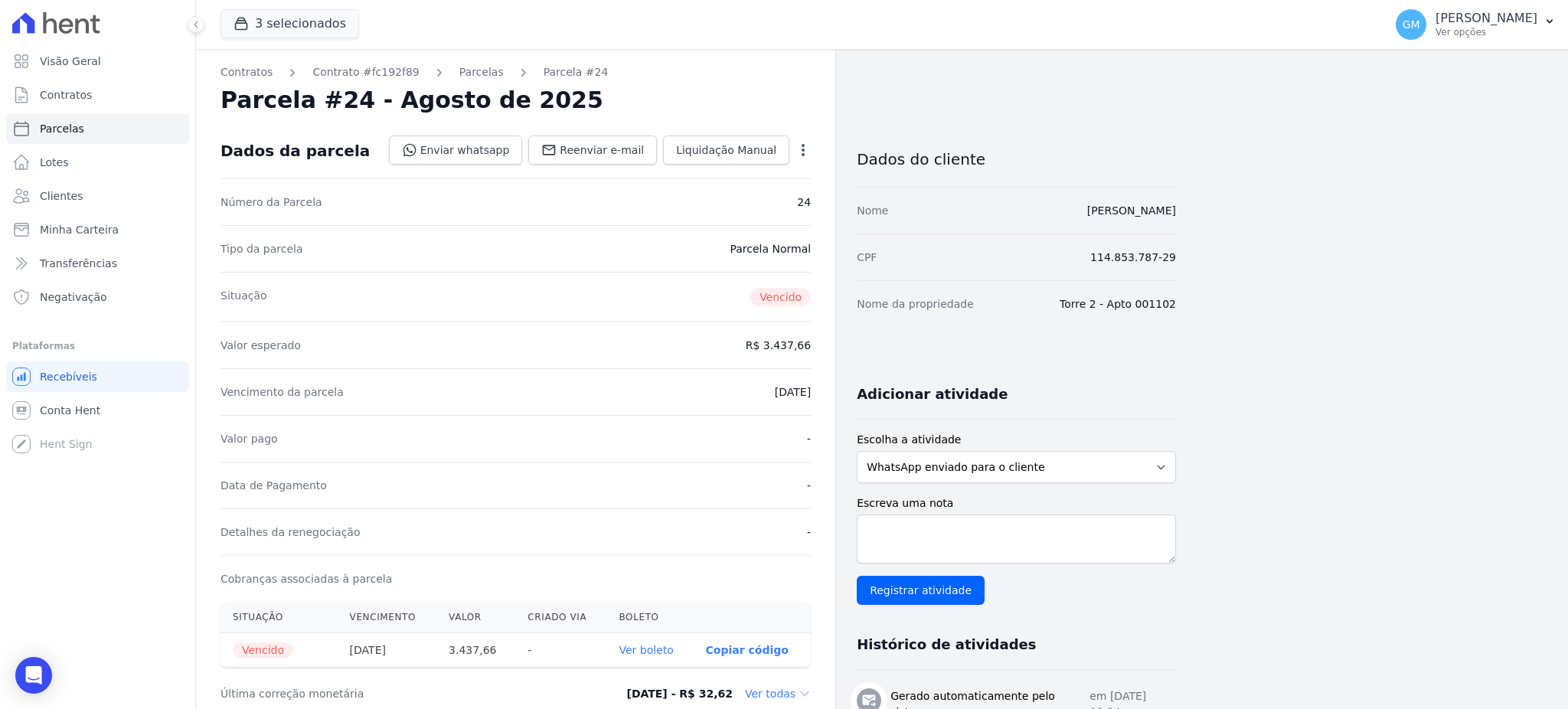
drag, startPoint x: 686, startPoint y: 225, endPoint x: 677, endPoint y: 220, distance: 10.3
click at [687, 225] on div "Tipo da parcela Parcela Normal" at bounding box center [515, 248] width 591 height 47
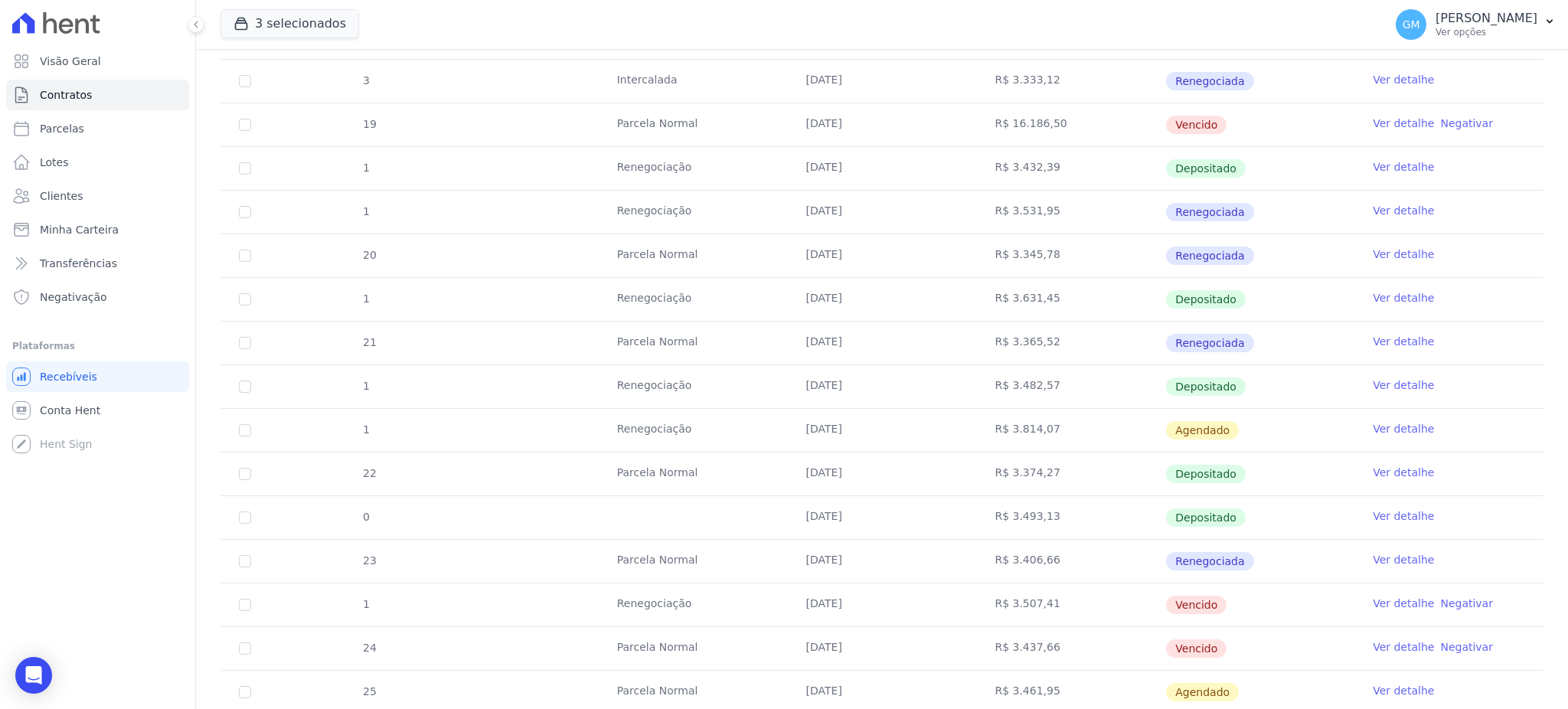
scroll to position [805, 0]
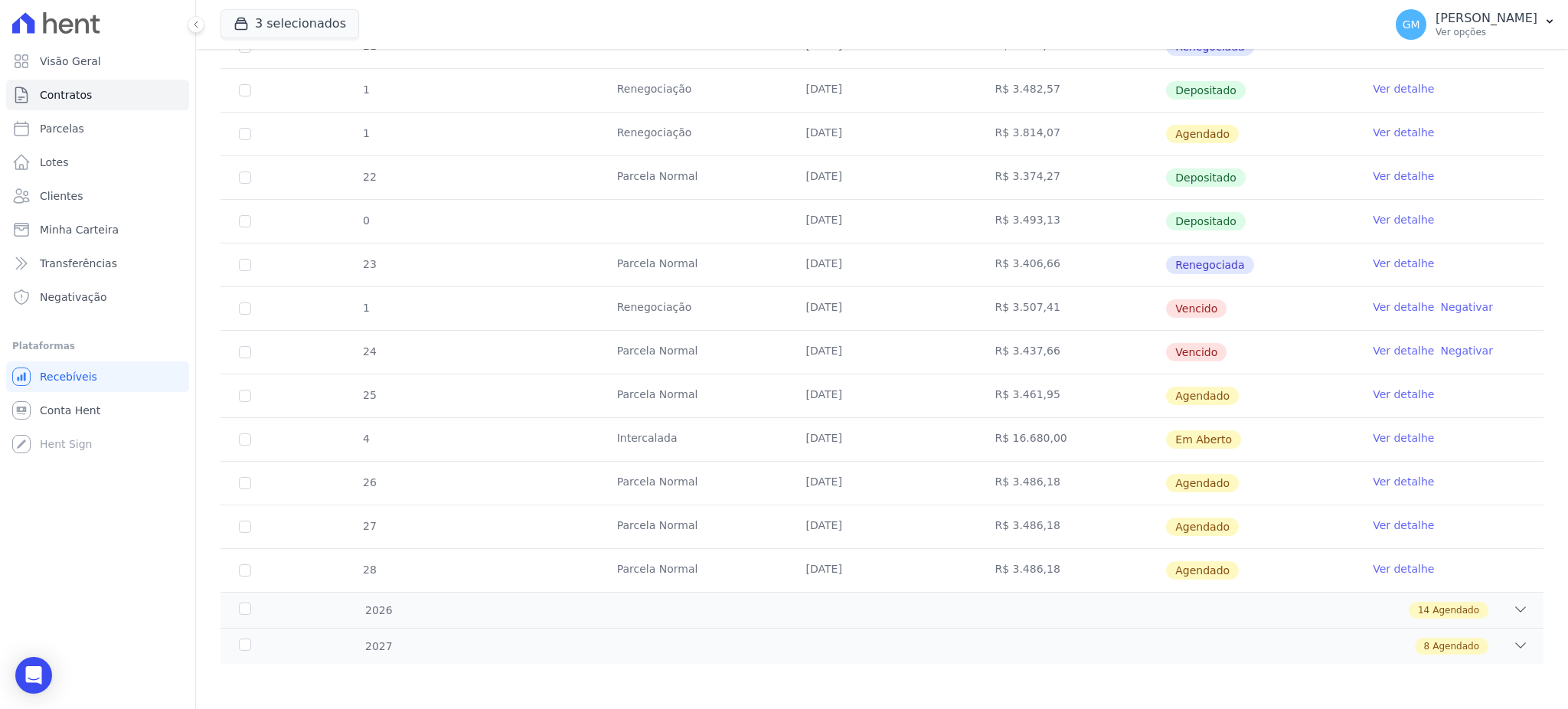
click at [1372, 392] on link "Ver detalhe" at bounding box center [1402, 394] width 61 height 15
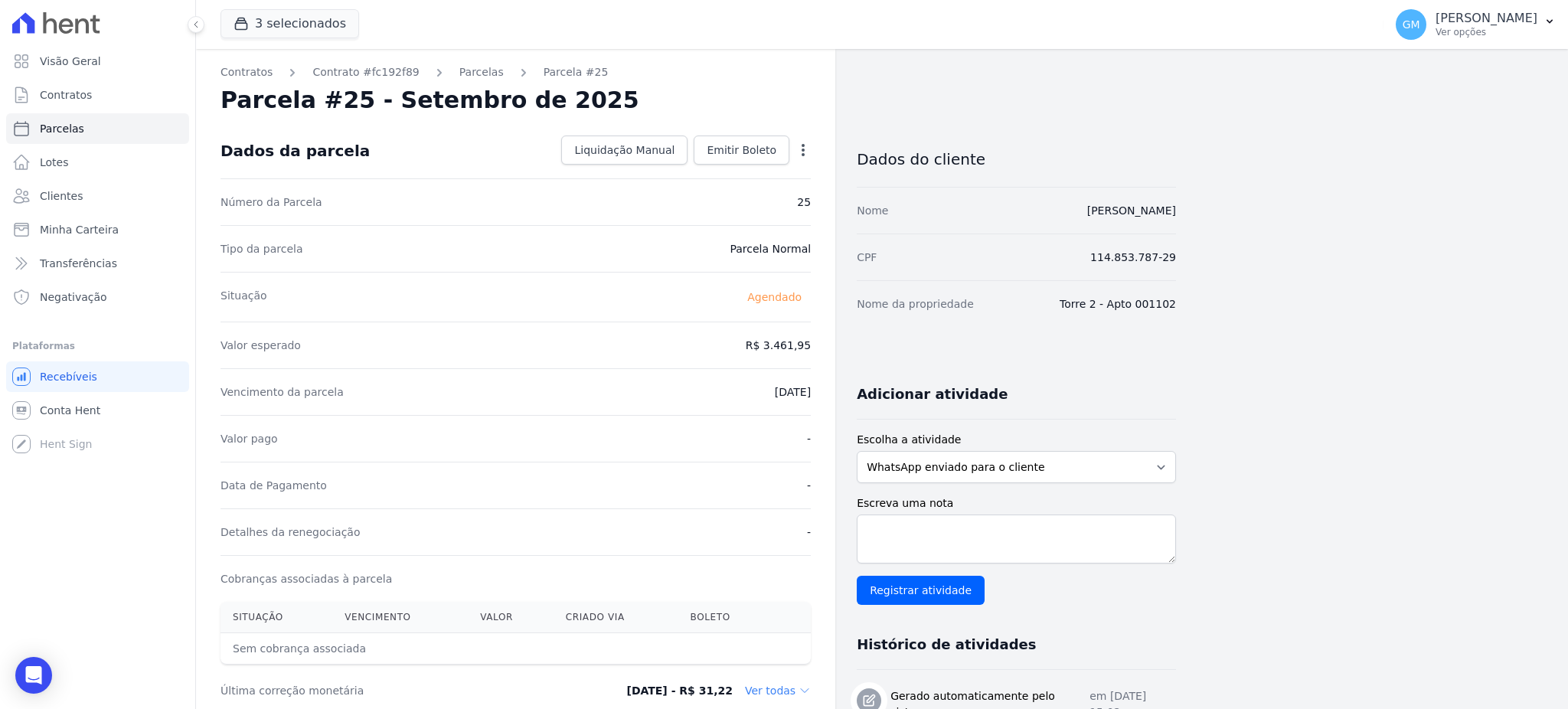
click at [808, 150] on icon "button" at bounding box center [802, 150] width 15 height 15
click at [723, 163] on link "Alterar" at bounding box center [737, 170] width 135 height 27
drag, startPoint x: 754, startPoint y: 344, endPoint x: 830, endPoint y: 349, distance: 76.2
paste input ".46172"
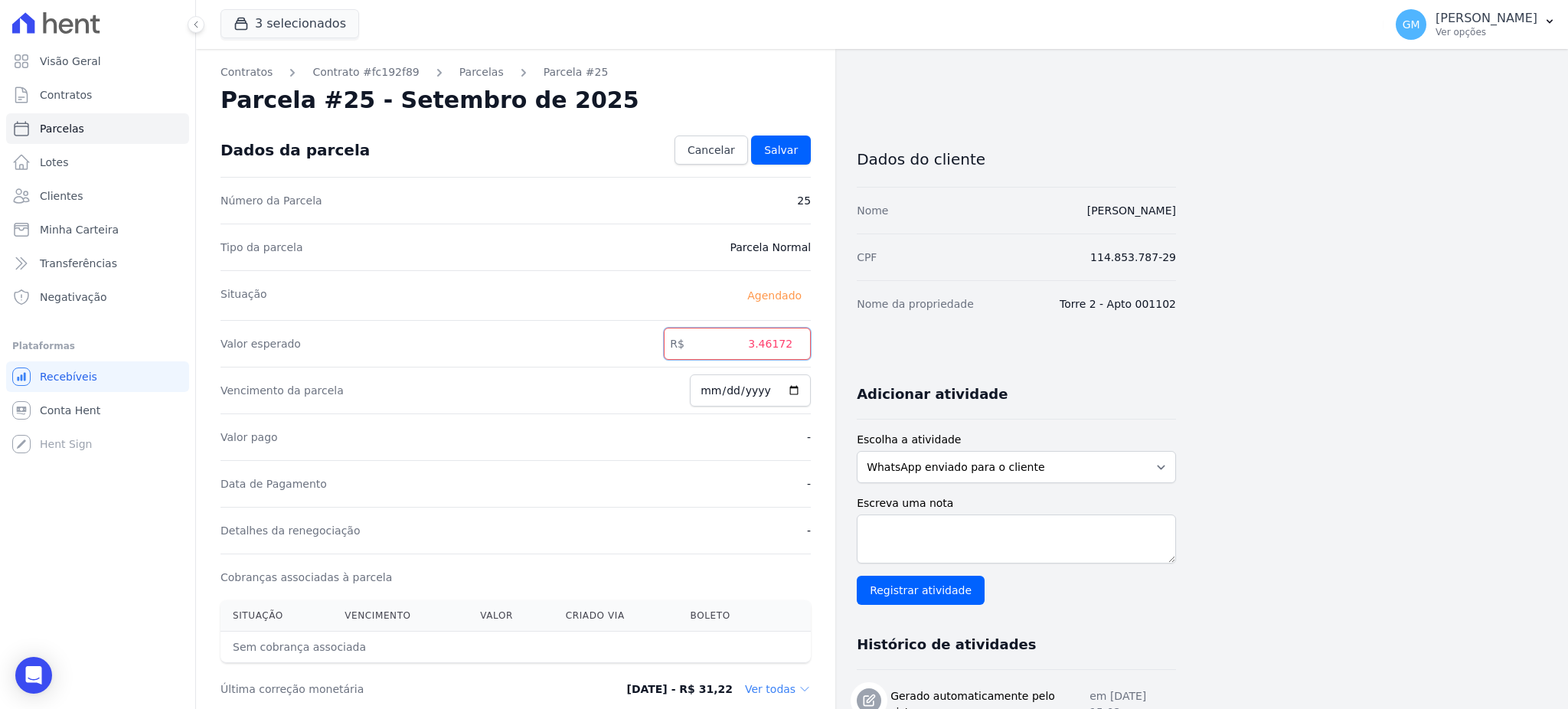
click at [761, 350] on input "3.46172" at bounding box center [738, 343] width 147 height 32
click at [777, 344] on input "346172" at bounding box center [738, 343] width 147 height 32
type input "3461.72"
click at [782, 153] on span "Salvar" at bounding box center [781, 150] width 34 height 15
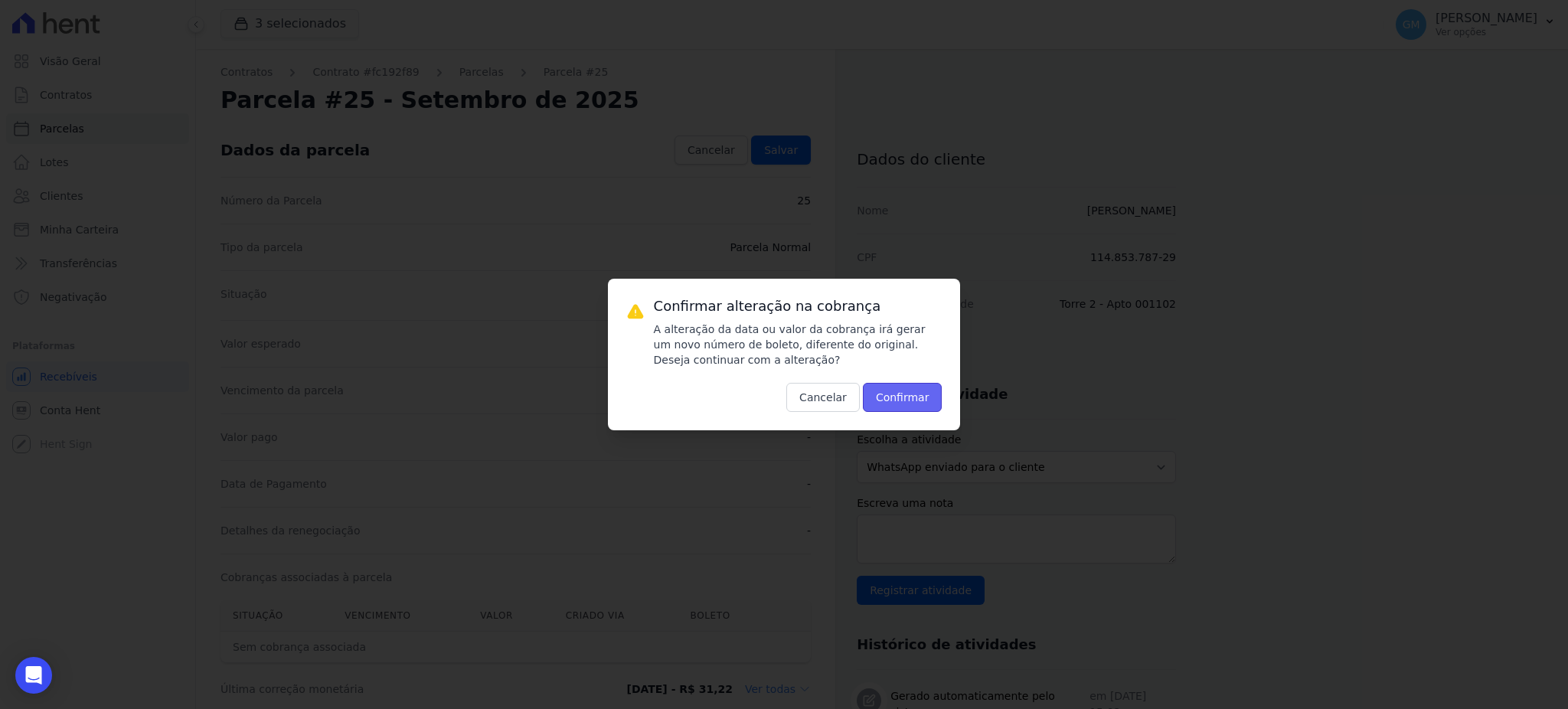
click at [896, 400] on button "Confirmar" at bounding box center [902, 397] width 80 height 29
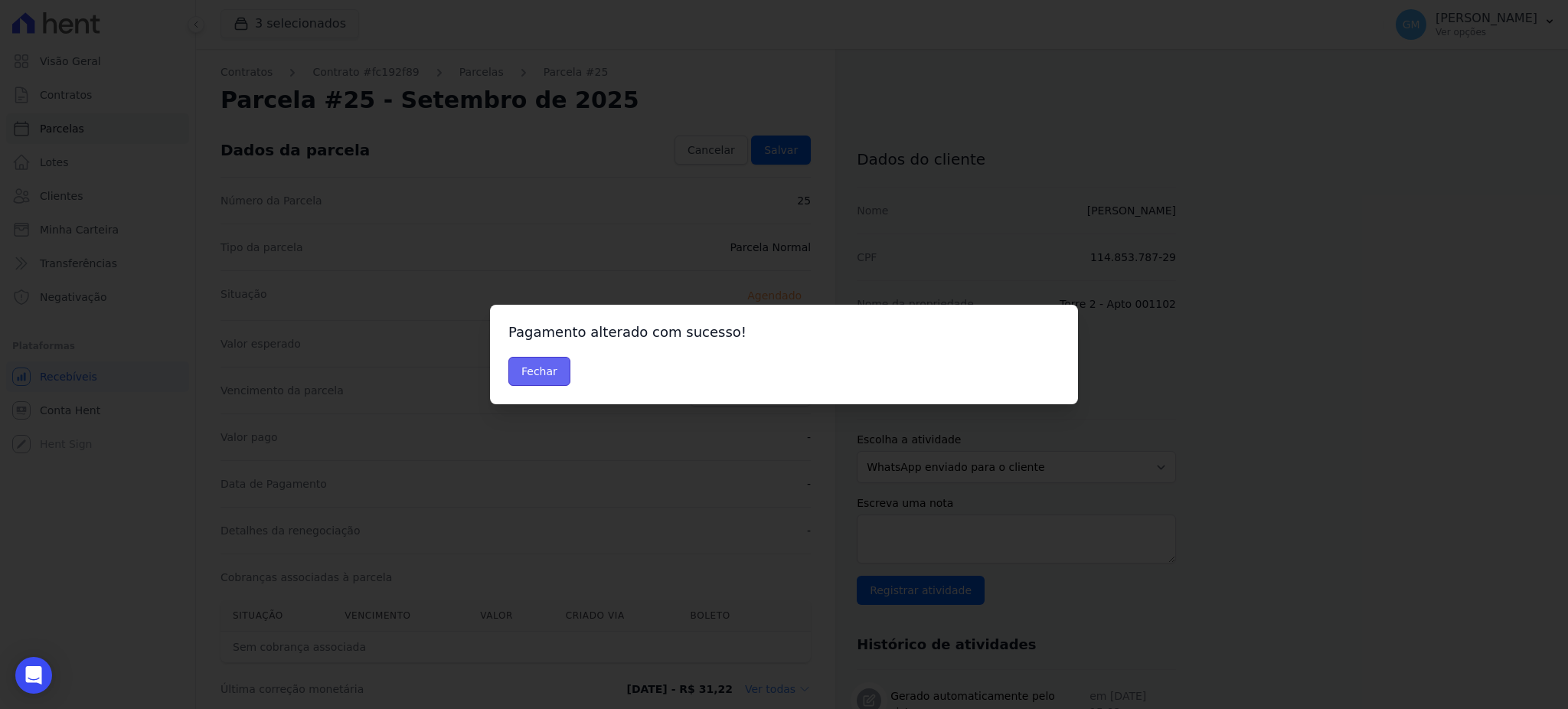
click at [537, 384] on button "Fechar" at bounding box center [539, 371] width 62 height 29
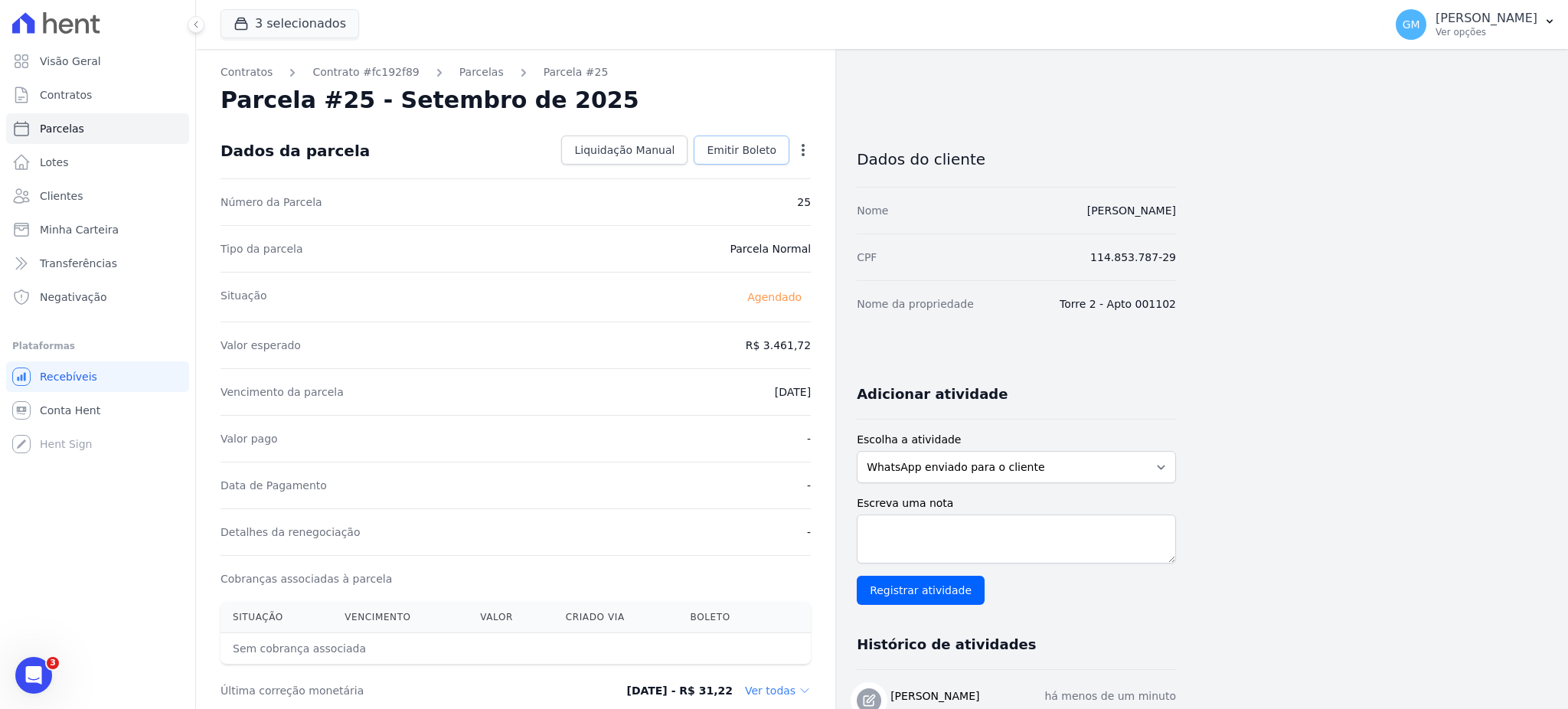
click at [740, 144] on span "Emitir Boleto" at bounding box center [741, 150] width 70 height 15
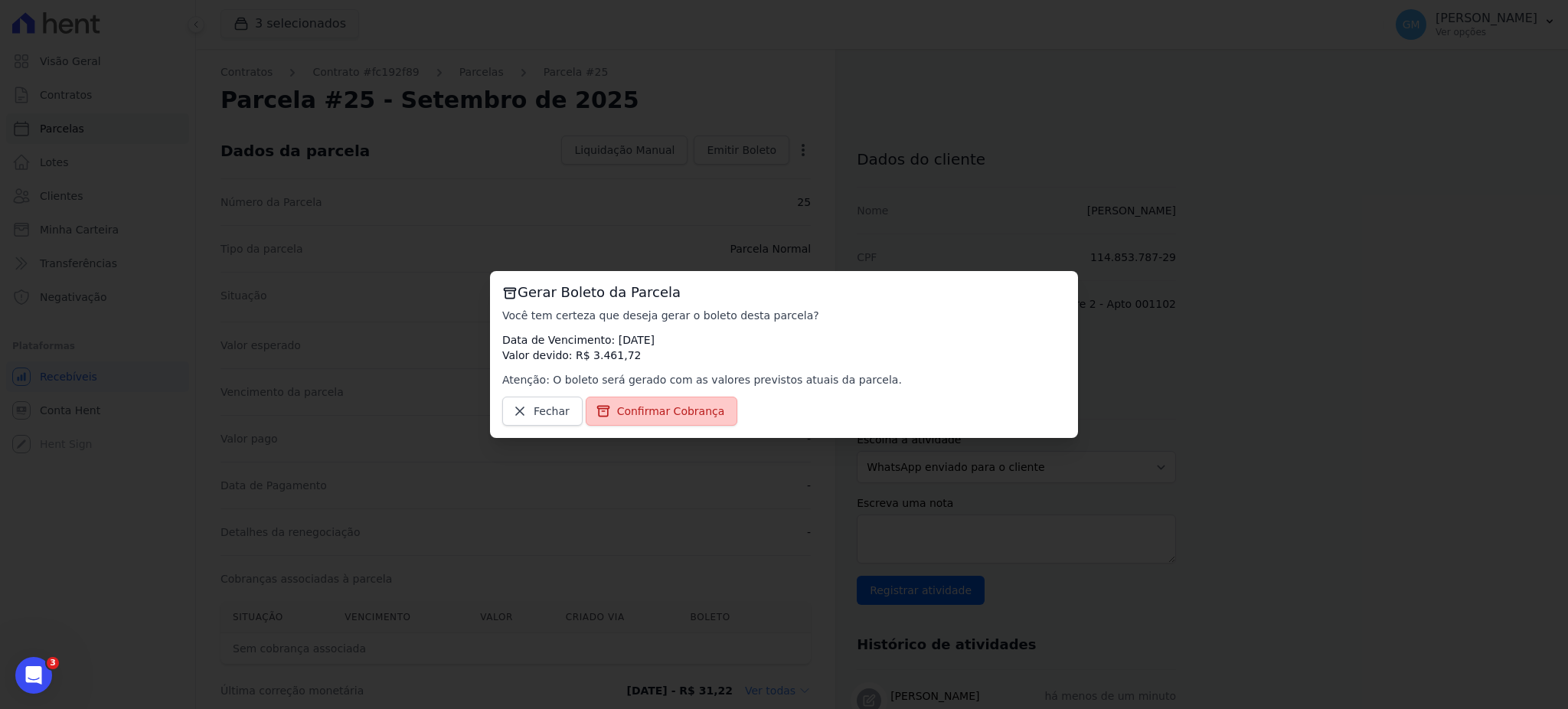
click at [698, 412] on span "Confirmar Cobrança" at bounding box center [671, 411] width 108 height 15
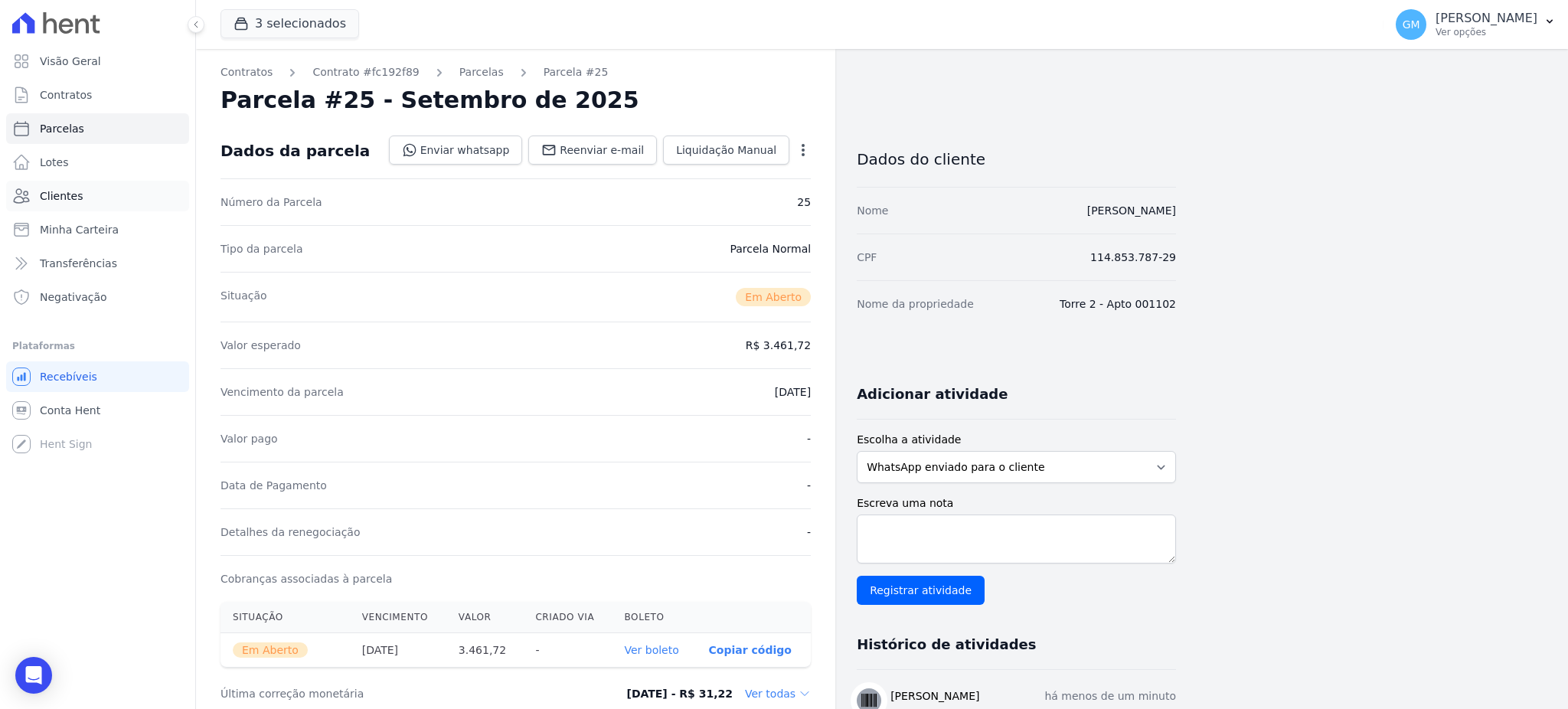
click at [82, 202] on link "Clientes" at bounding box center [97, 196] width 183 height 31
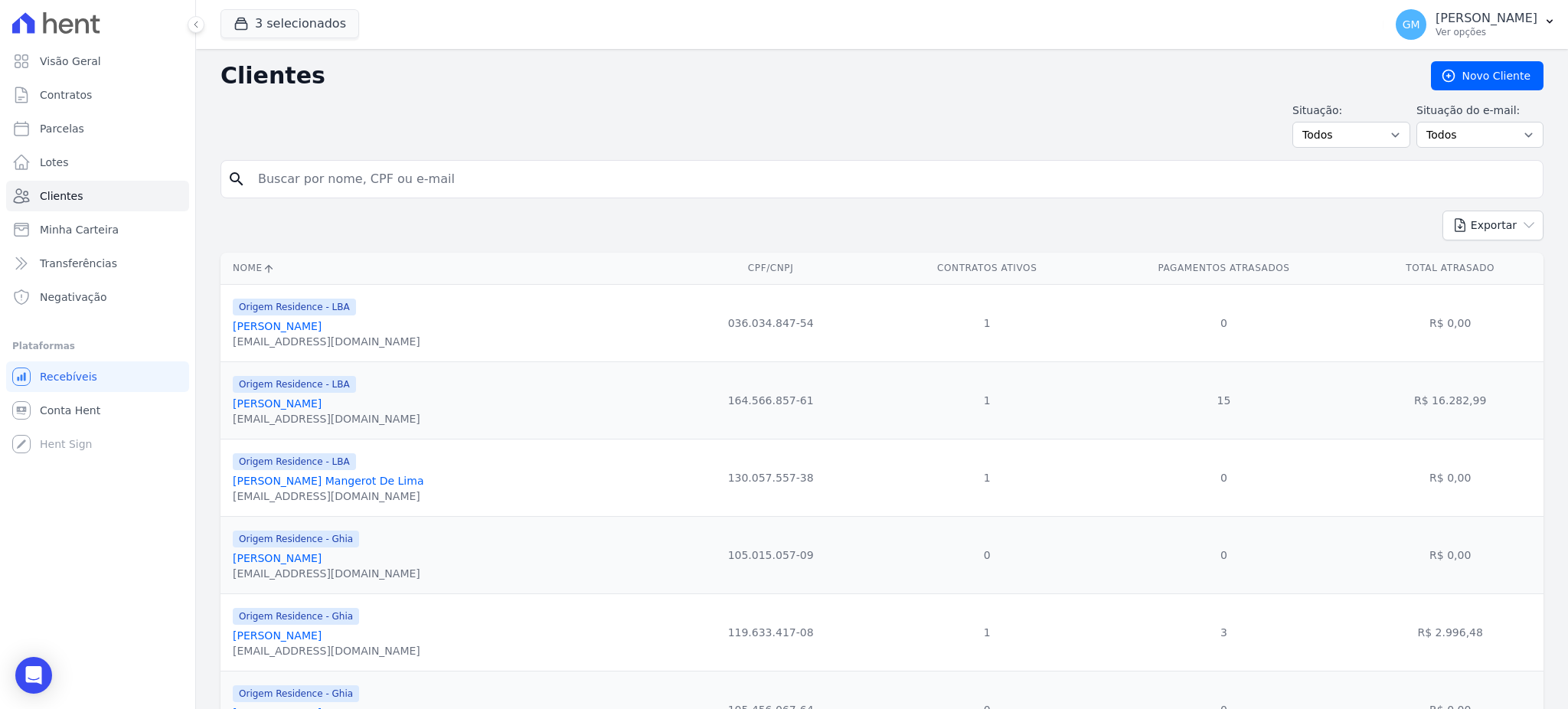
click at [303, 172] on input "search" at bounding box center [892, 179] width 1287 height 31
type input "alessandro mora"
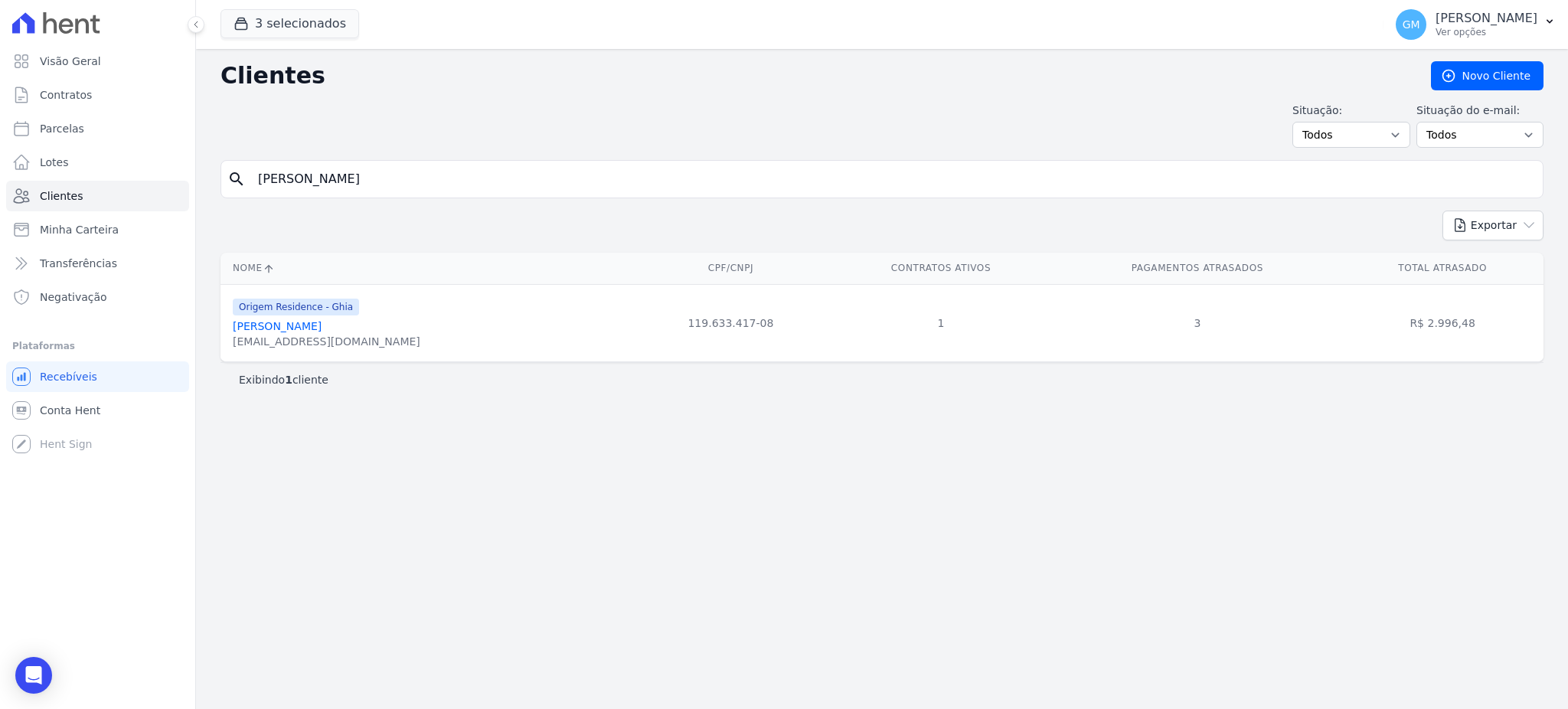
click at [321, 324] on link "[PERSON_NAME] [PERSON_NAME] [PERSON_NAME]" at bounding box center [277, 326] width 89 height 12
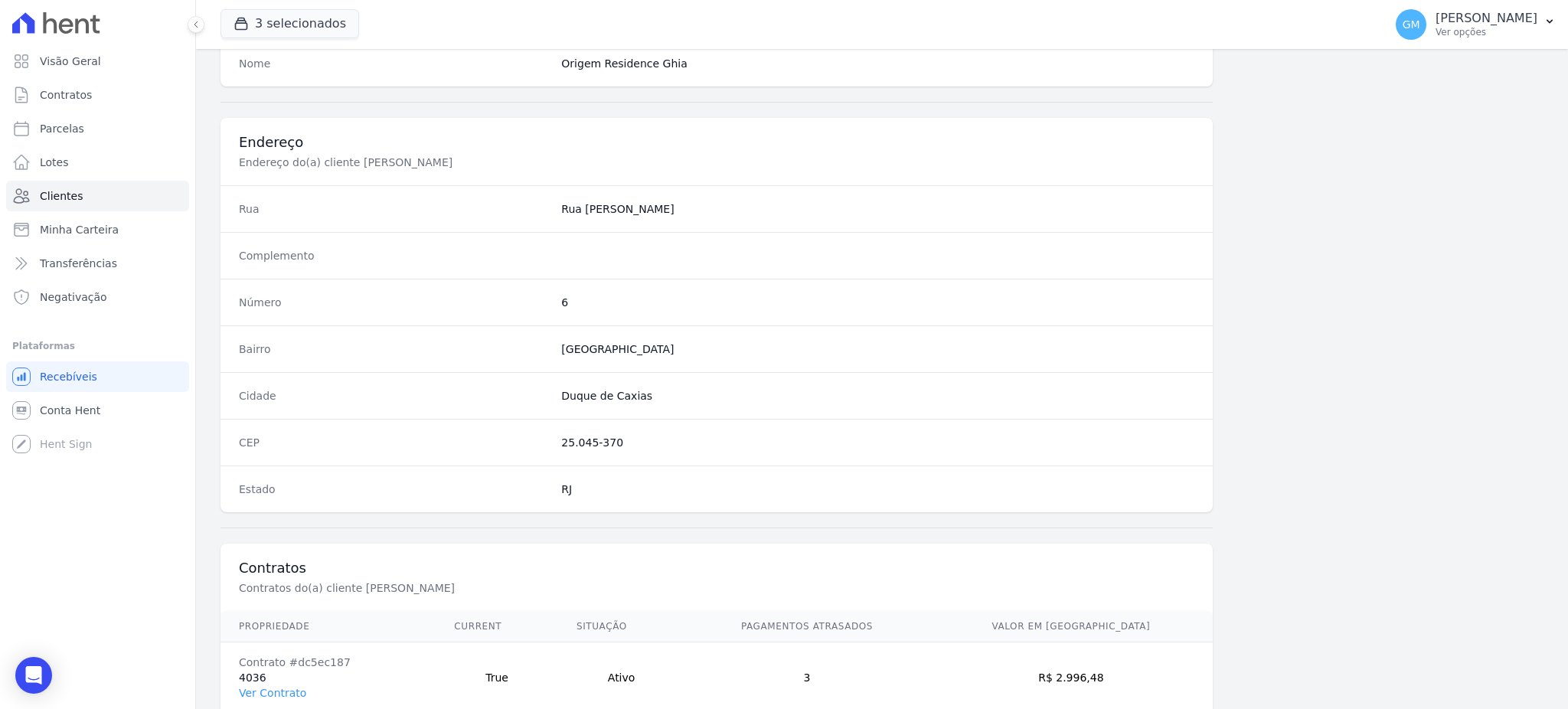
scroll to position [724, 0]
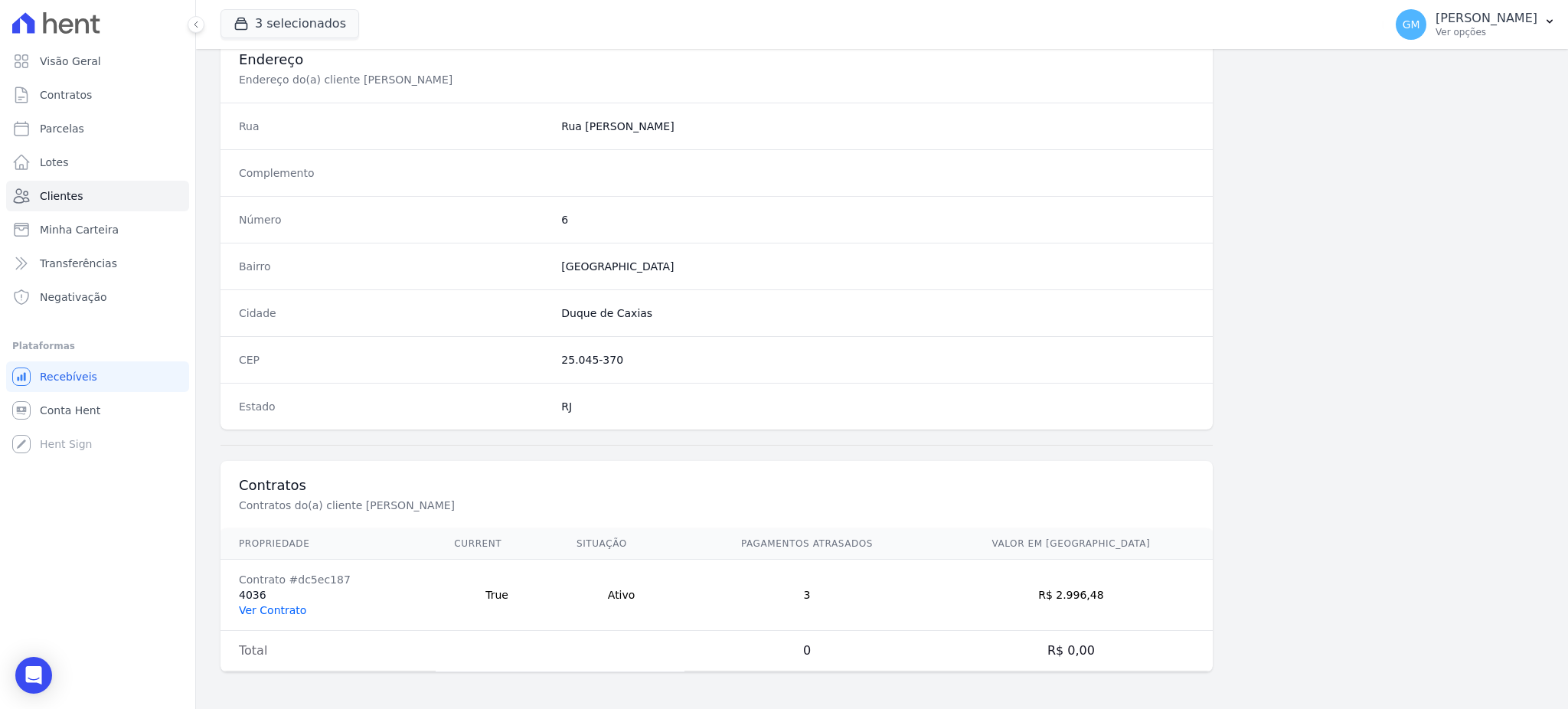
click at [274, 613] on link "Ver Contrato" at bounding box center [273, 610] width 67 height 12
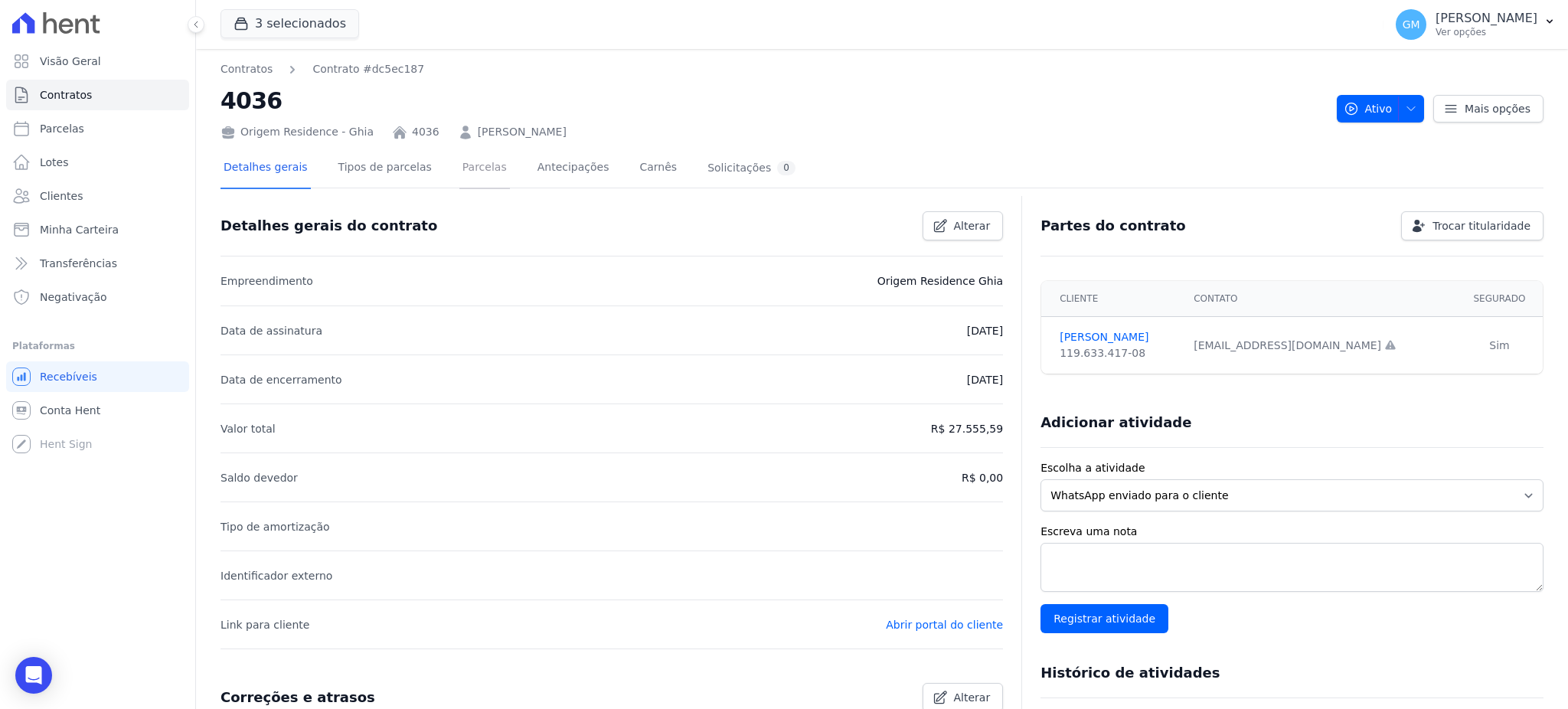
click at [460, 173] on link "Parcelas" at bounding box center [484, 169] width 50 height 41
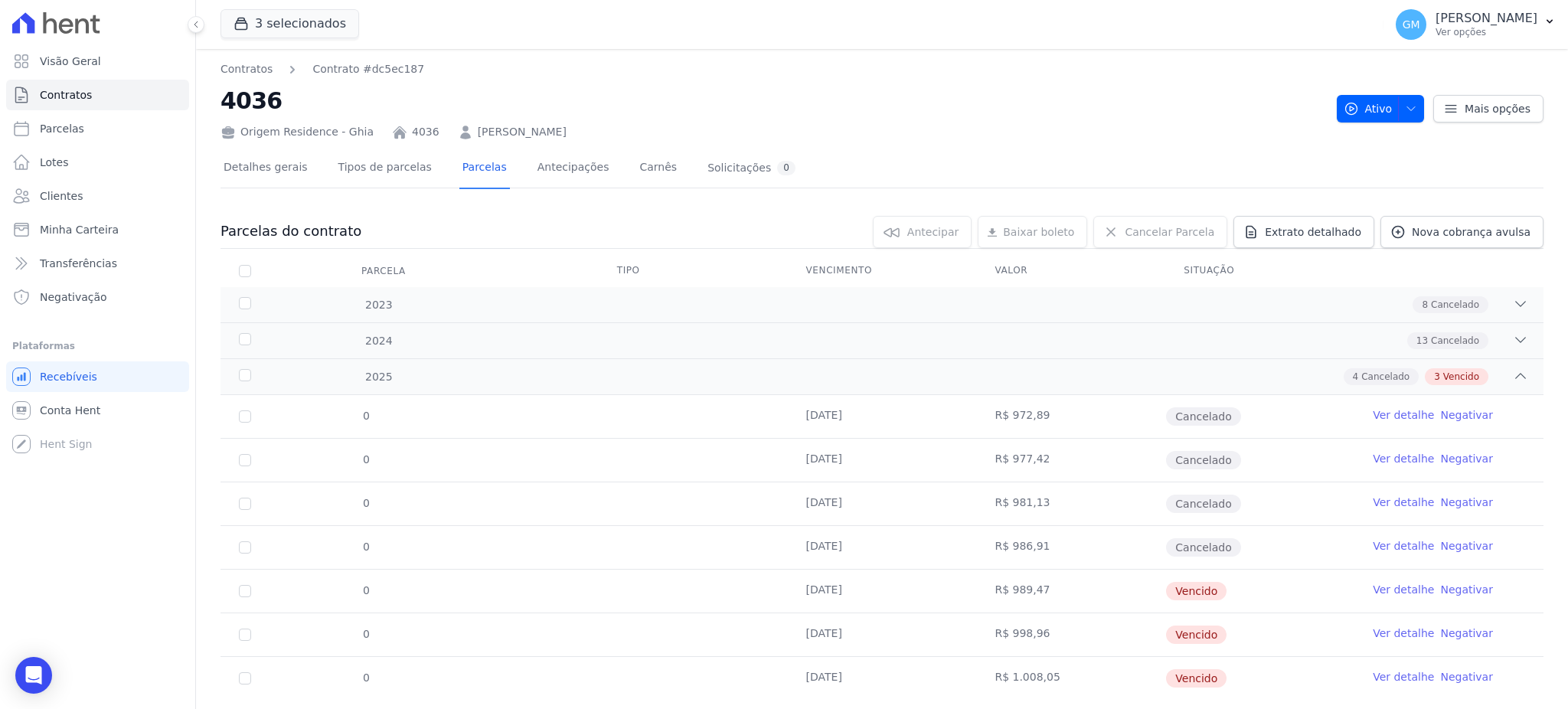
scroll to position [35, 0]
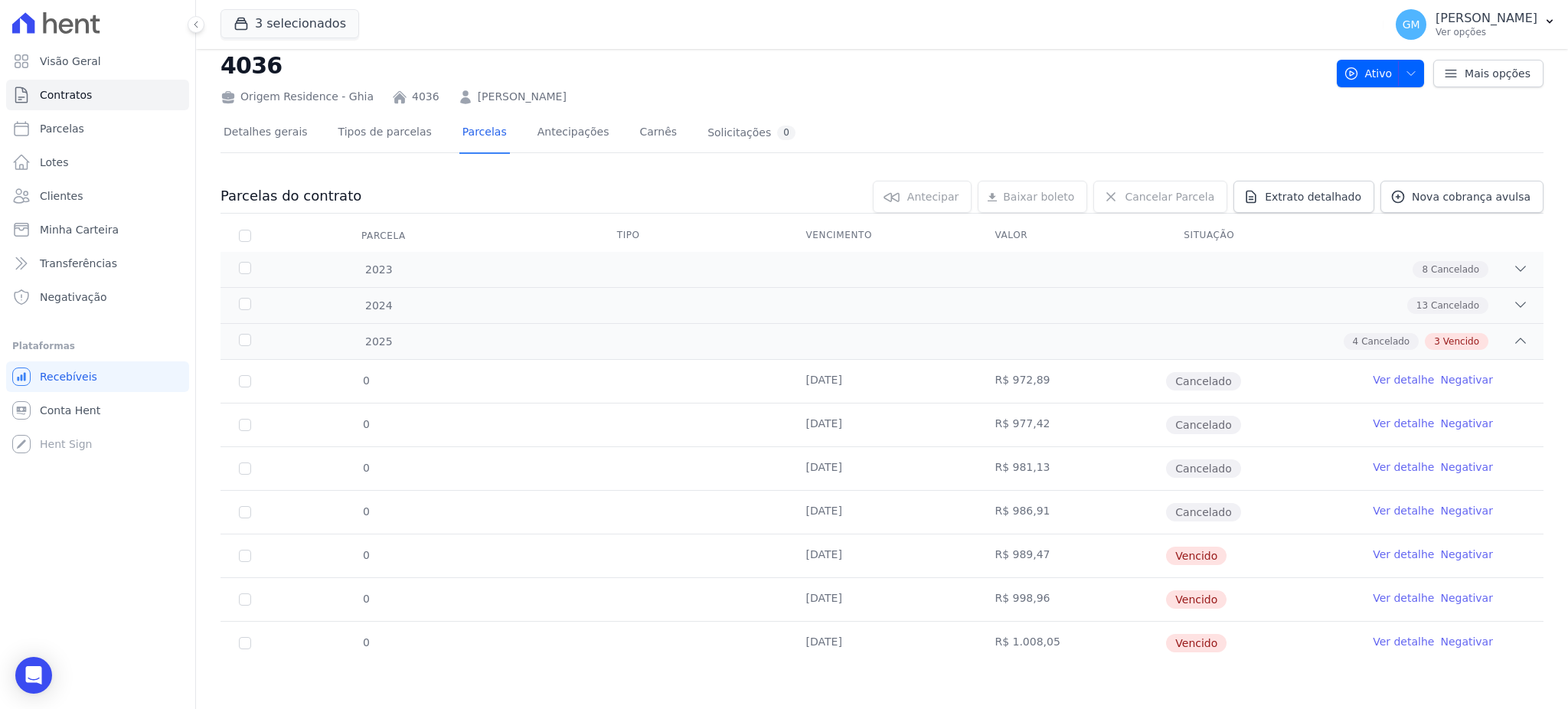
drag, startPoint x: 1385, startPoint y: 641, endPoint x: 1363, endPoint y: 637, distance: 22.4
click at [1385, 641] on link "Ver detalhe" at bounding box center [1402, 641] width 61 height 15
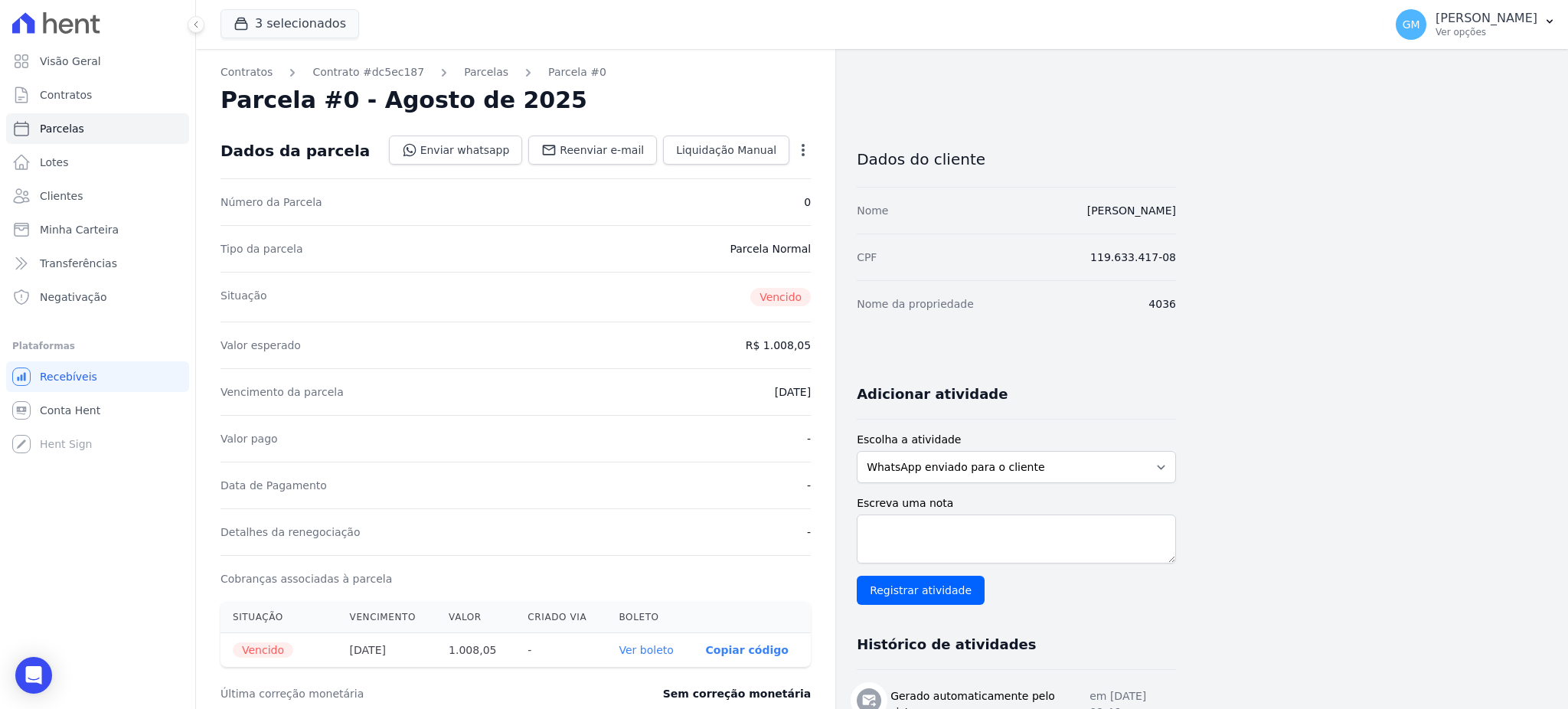
click at [745, 257] on div "Tipo da parcela Parcela Normal" at bounding box center [515, 248] width 591 height 47
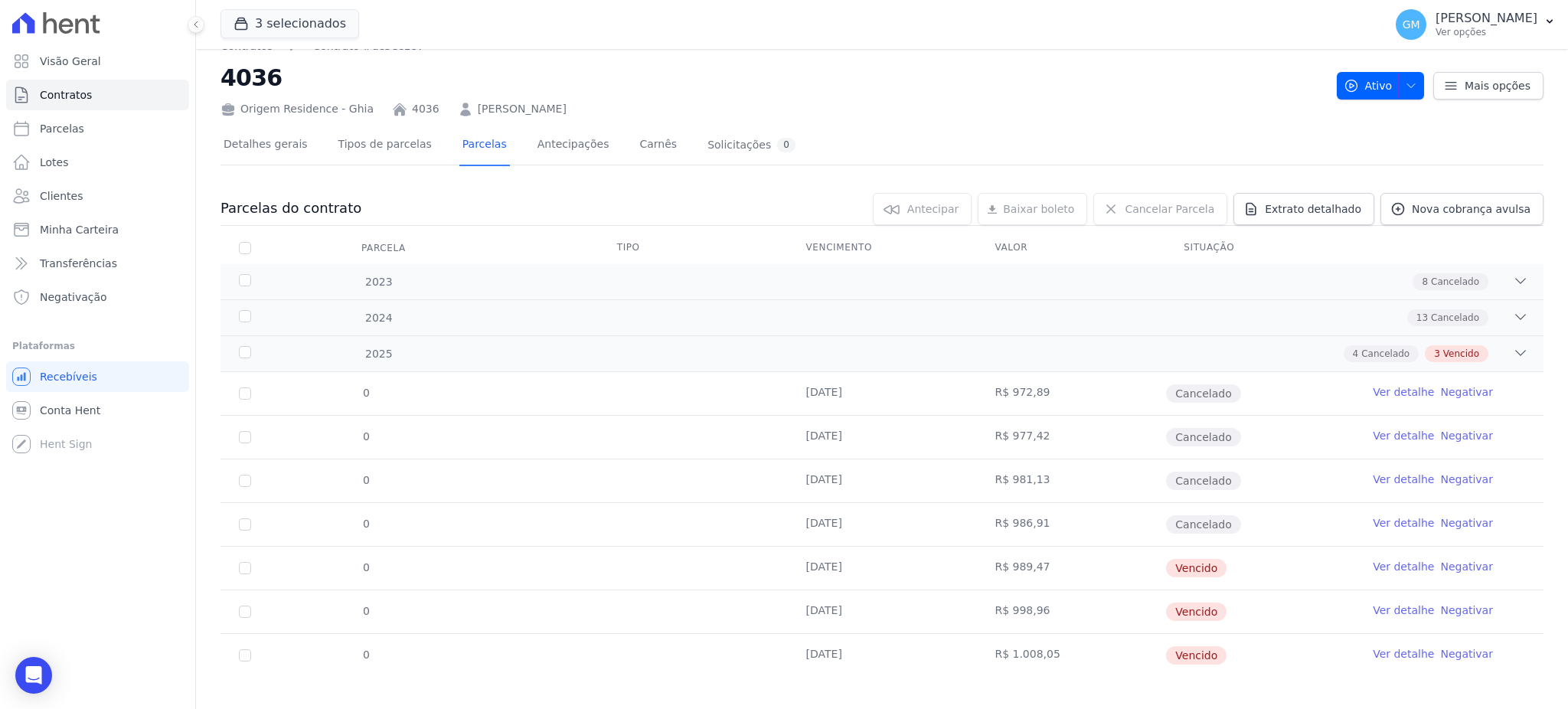
scroll to position [35, 0]
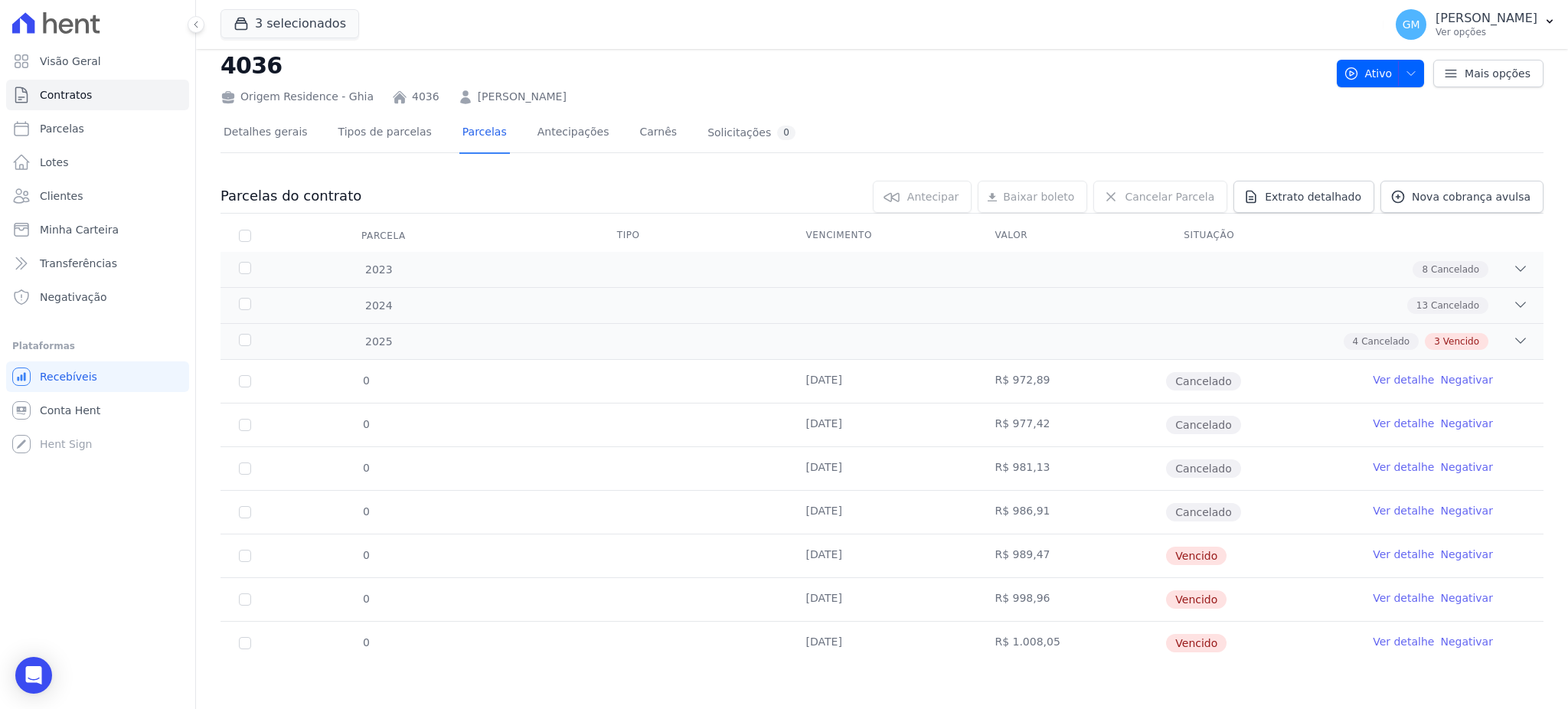
click at [1421, 220] on th at bounding box center [1448, 235] width 189 height 32
click at [1423, 203] on link "Nova cobrança avulsa" at bounding box center [1462, 197] width 163 height 32
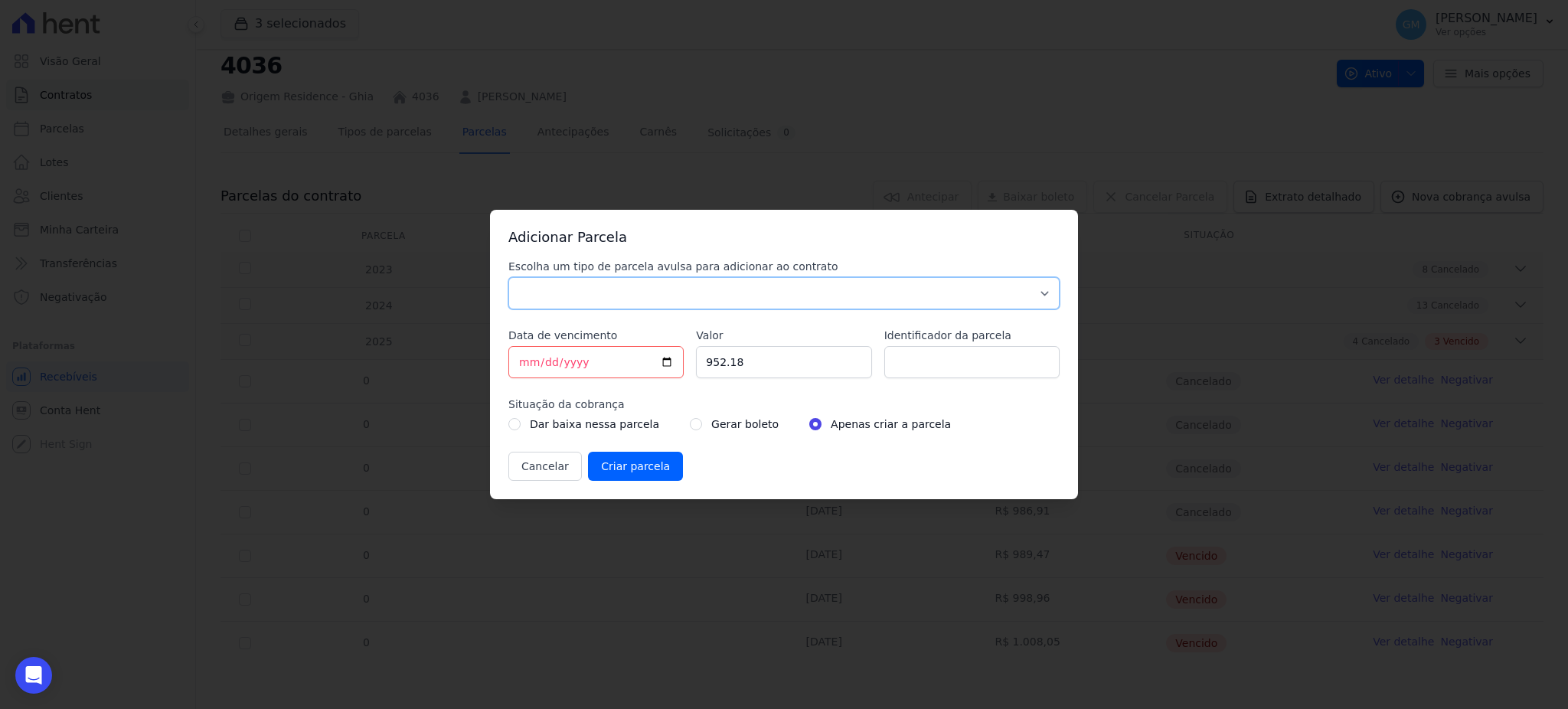
click at [656, 293] on select "Parcela Normal Sinal Caução Intercalada Chaves Pré Chaves Pós Chaves Taxas Quit…" at bounding box center [784, 293] width 551 height 32
select select "standard"
click at [508, 277] on select "Parcela Normal Sinal Caução Intercalada Chaves Pré Chaves Pós Chaves Taxas Quit…" at bounding box center [784, 293] width 551 height 32
click at [664, 358] on input "[DATE]" at bounding box center [596, 362] width 175 height 32
type input "2025-09-22"
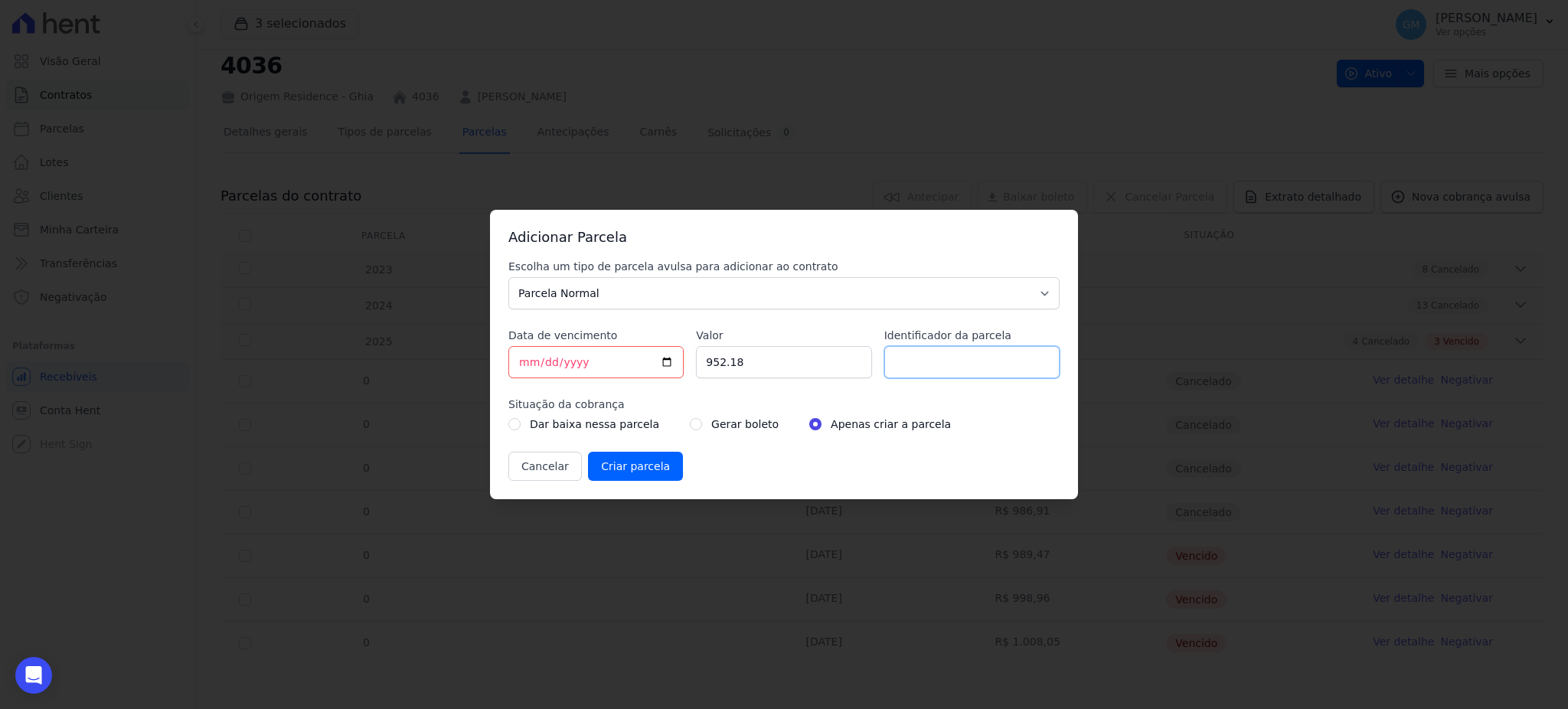
click at [886, 367] on input "Identificador da parcela" at bounding box center [972, 362] width 175 height 32
type input "setembro"
drag, startPoint x: 781, startPoint y: 361, endPoint x: 625, endPoint y: 362, distance: 156.0
click at [625, 362] on div "Escolha um tipo de parcela avulsa para adicionar ao contrato Parcela Normal Sin…" at bounding box center [784, 369] width 551 height 222
paste input "1.01510"
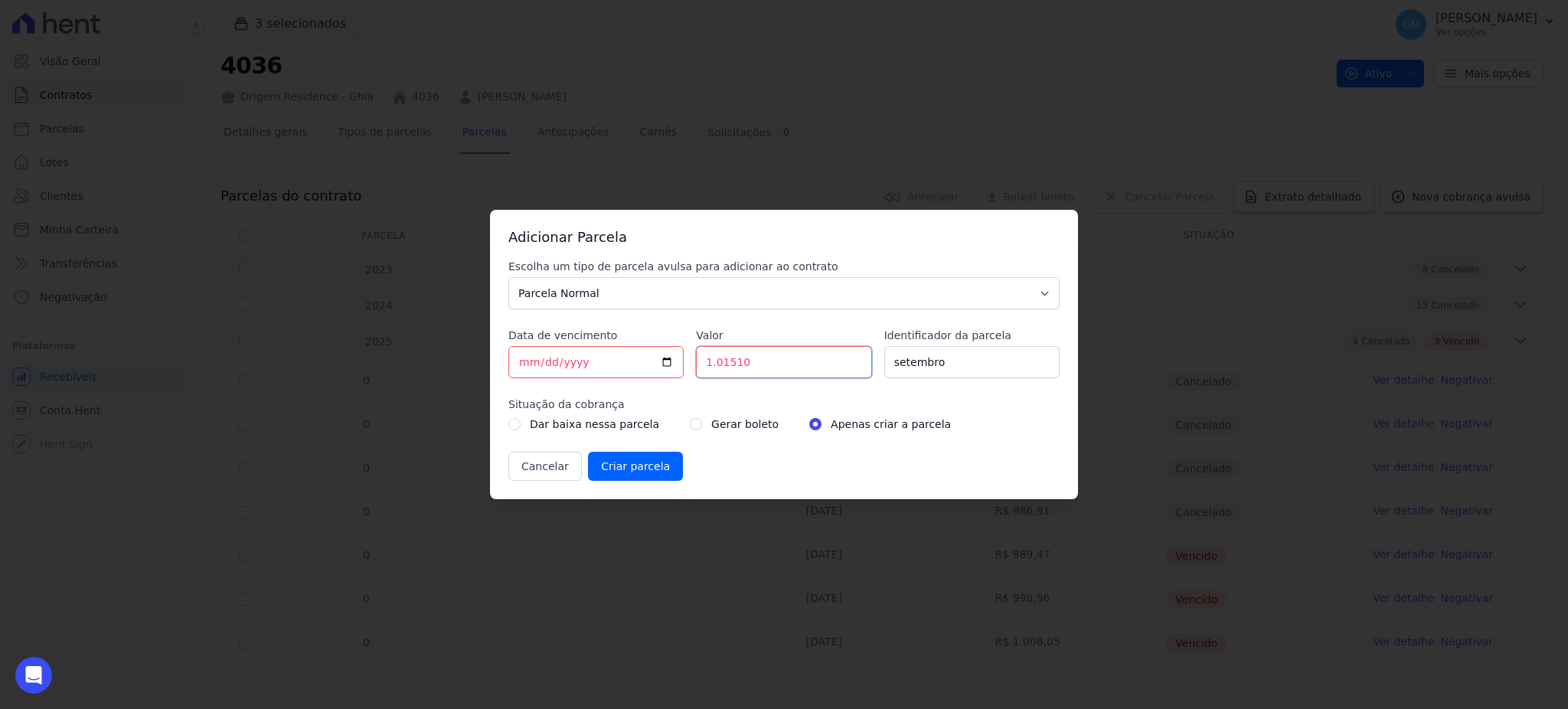
click at [714, 369] on input "1.01510" at bounding box center [784, 362] width 175 height 32
click at [730, 368] on input "101510" at bounding box center [784, 362] width 175 height 32
type input "1015.10"
click at [690, 421] on input "radio" at bounding box center [696, 424] width 12 height 12
radio input "true"
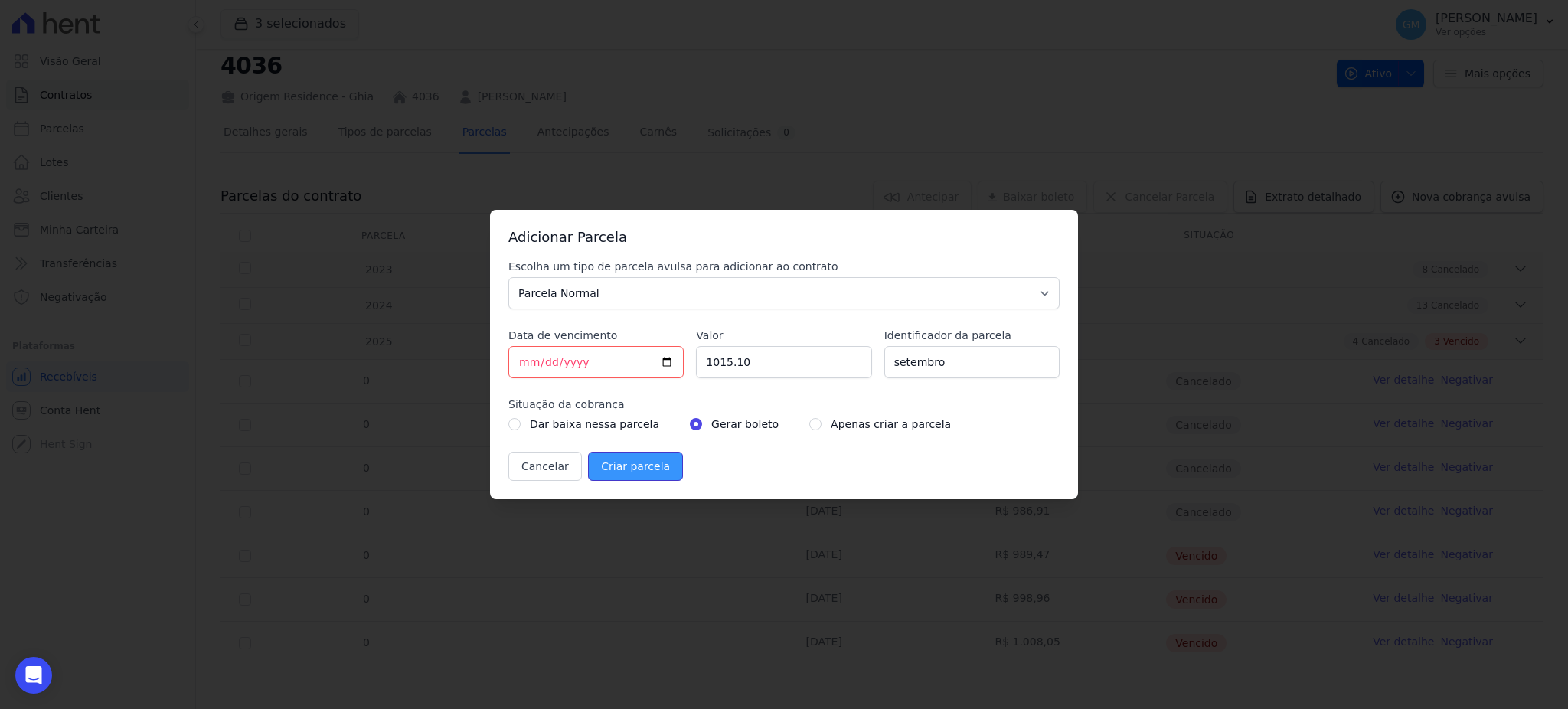
click at [646, 461] on input "Criar parcela" at bounding box center [635, 466] width 95 height 29
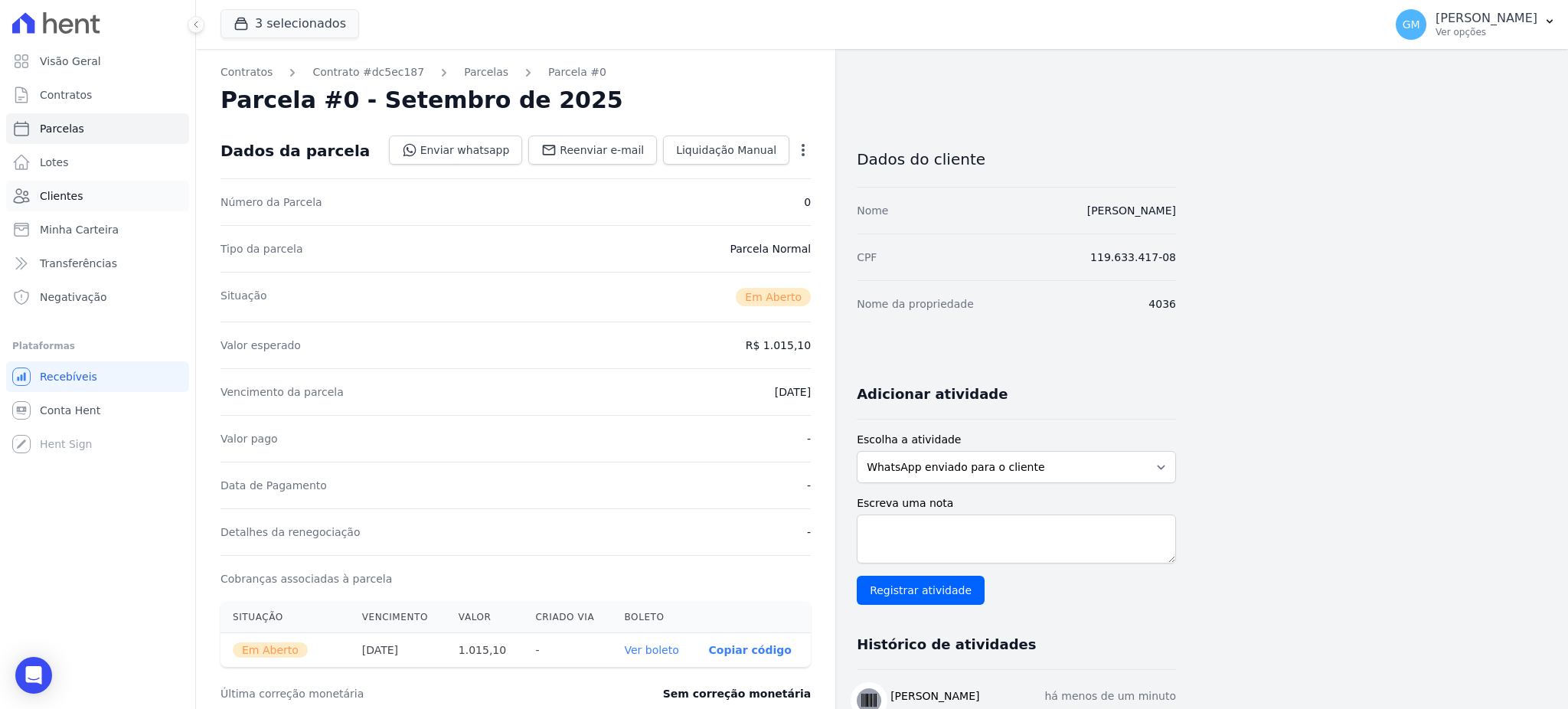
click at [81, 194] on link "Clientes" at bounding box center [97, 196] width 183 height 31
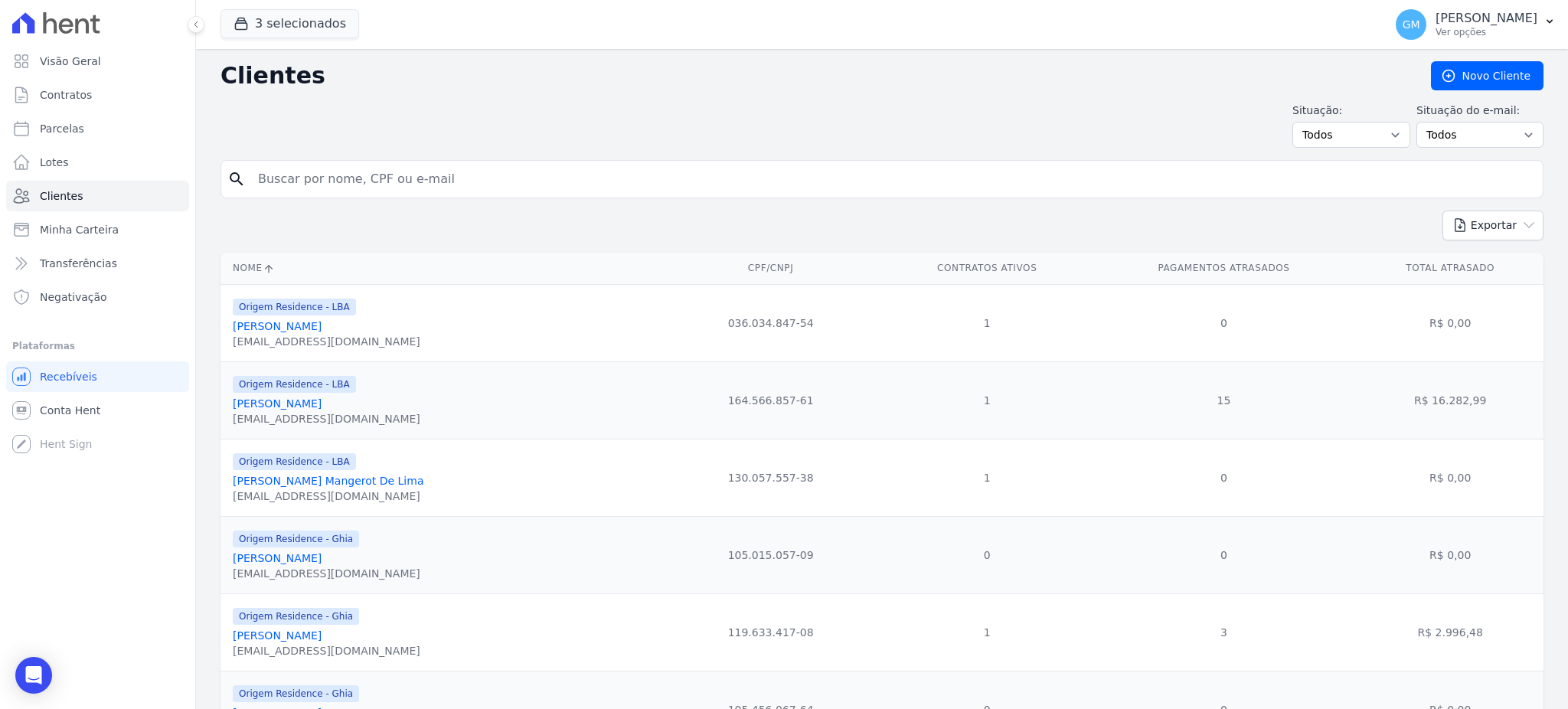
click at [294, 182] on input "search" at bounding box center [892, 179] width 1287 height 31
type input "bailune"
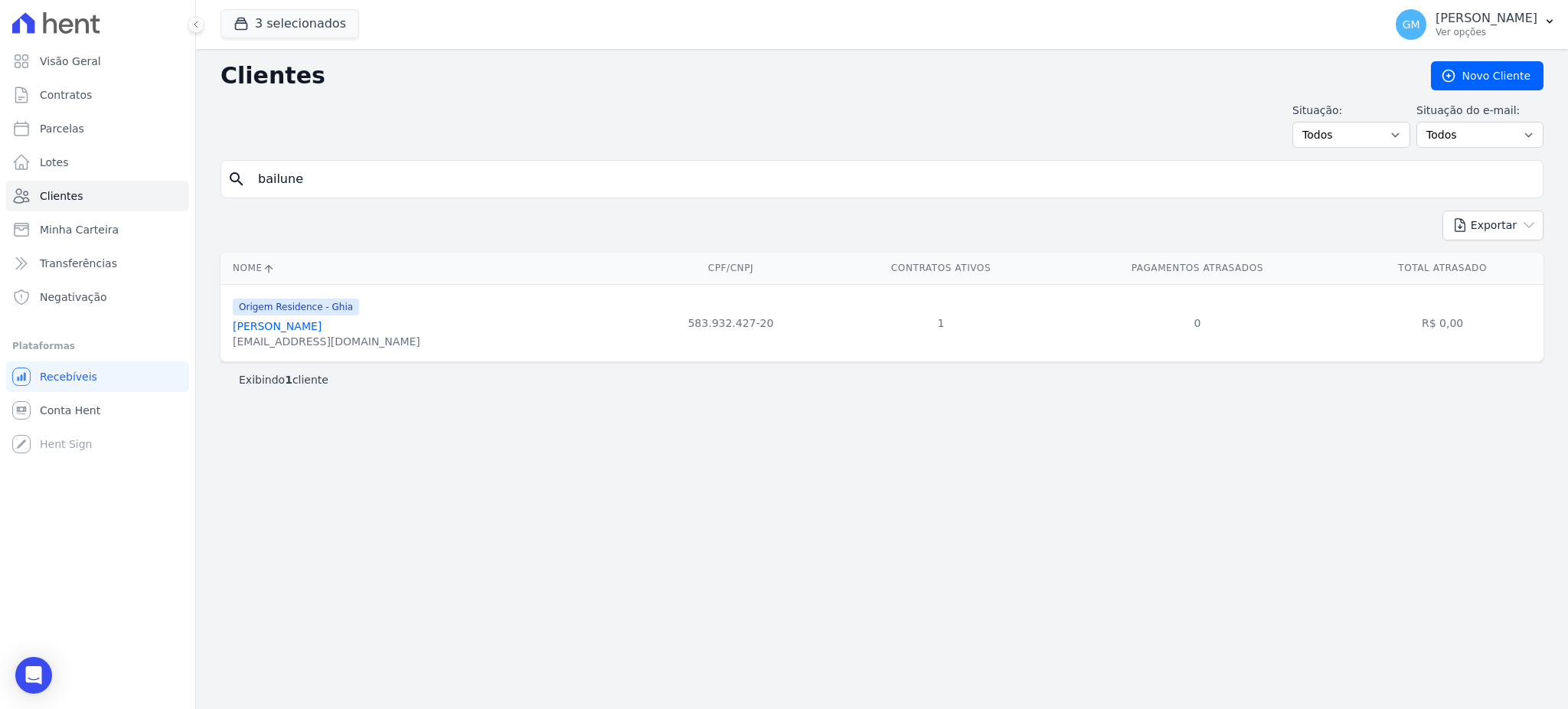
click at [321, 332] on link "João Francisco Bailune" at bounding box center [277, 326] width 89 height 12
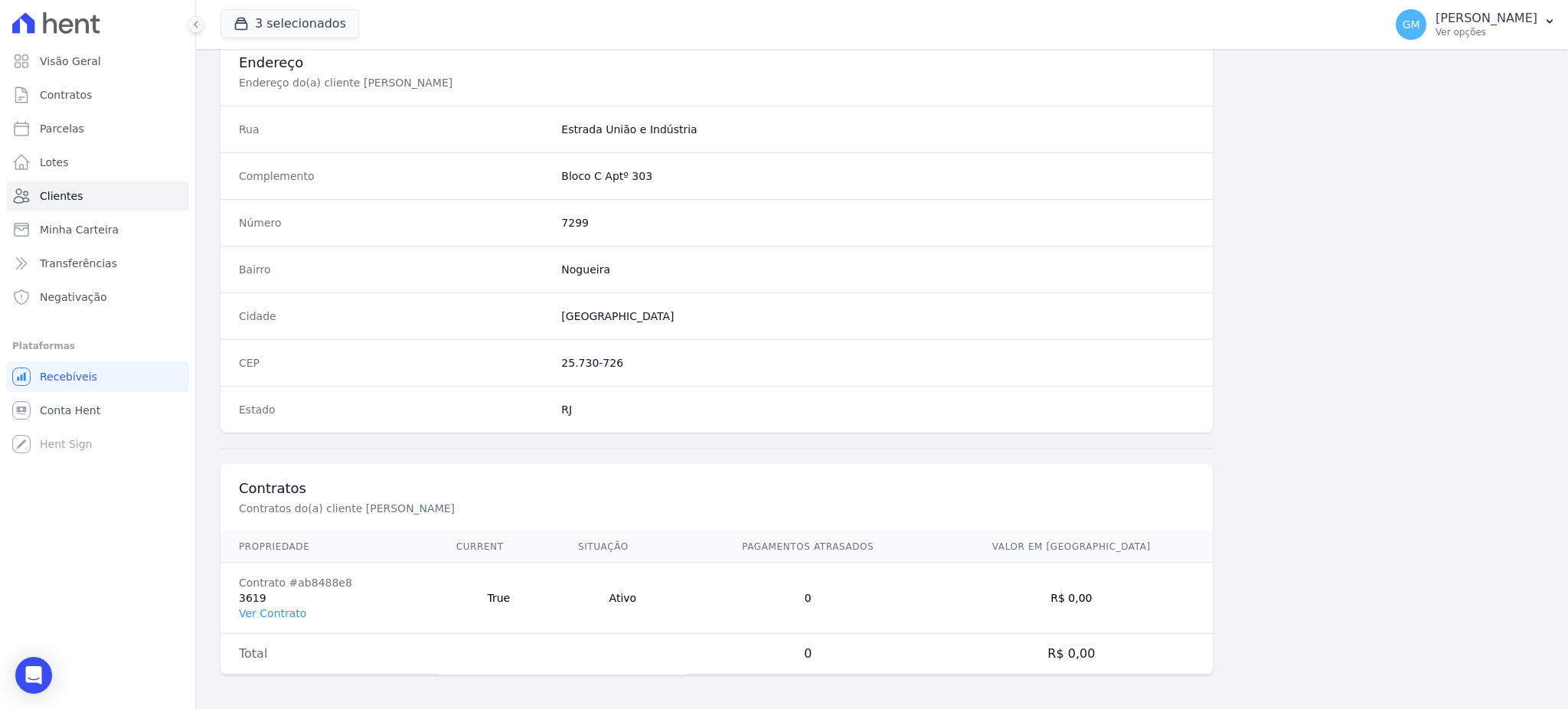
scroll to position [724, 0]
click at [251, 613] on link "Ver Contrato" at bounding box center [273, 610] width 67 height 12
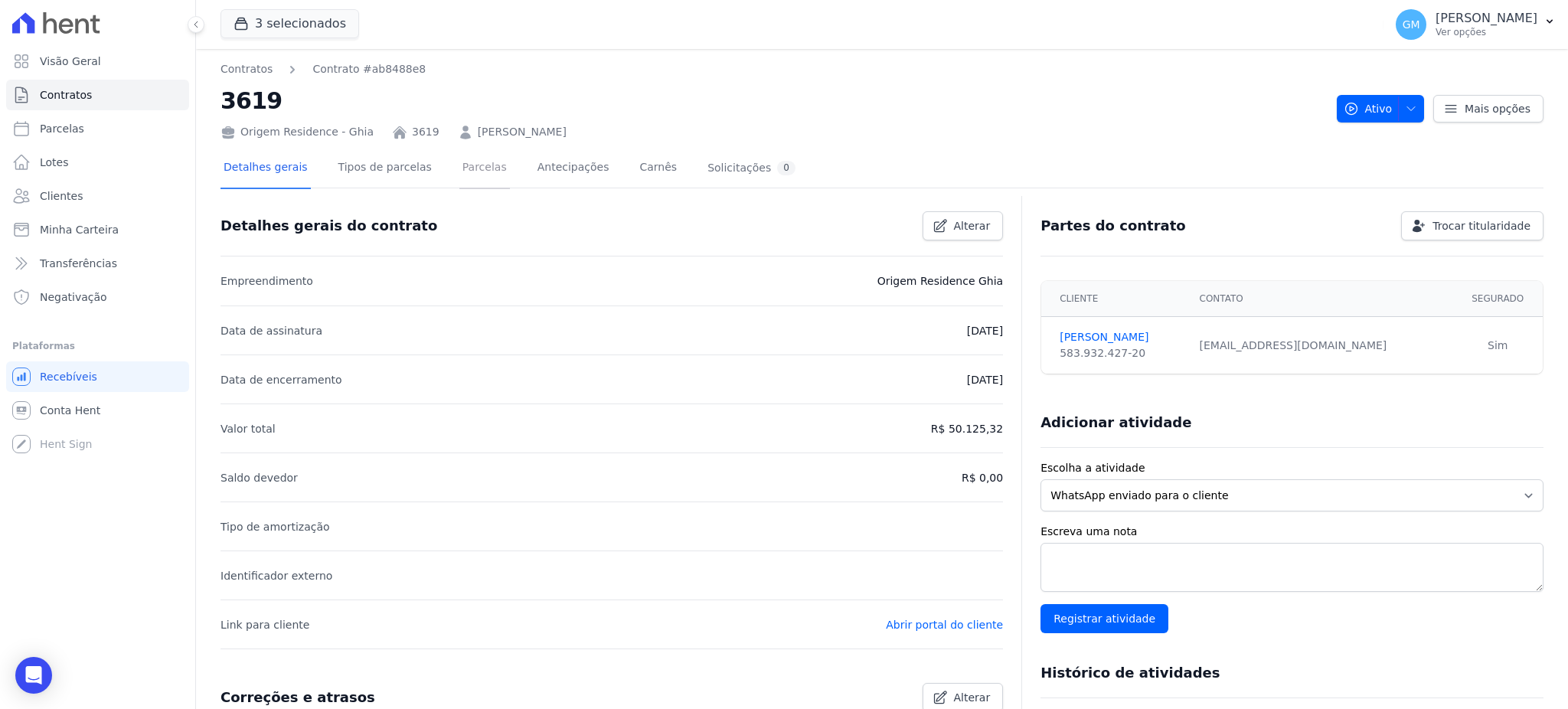
click at [460, 166] on link "Parcelas" at bounding box center [484, 169] width 50 height 41
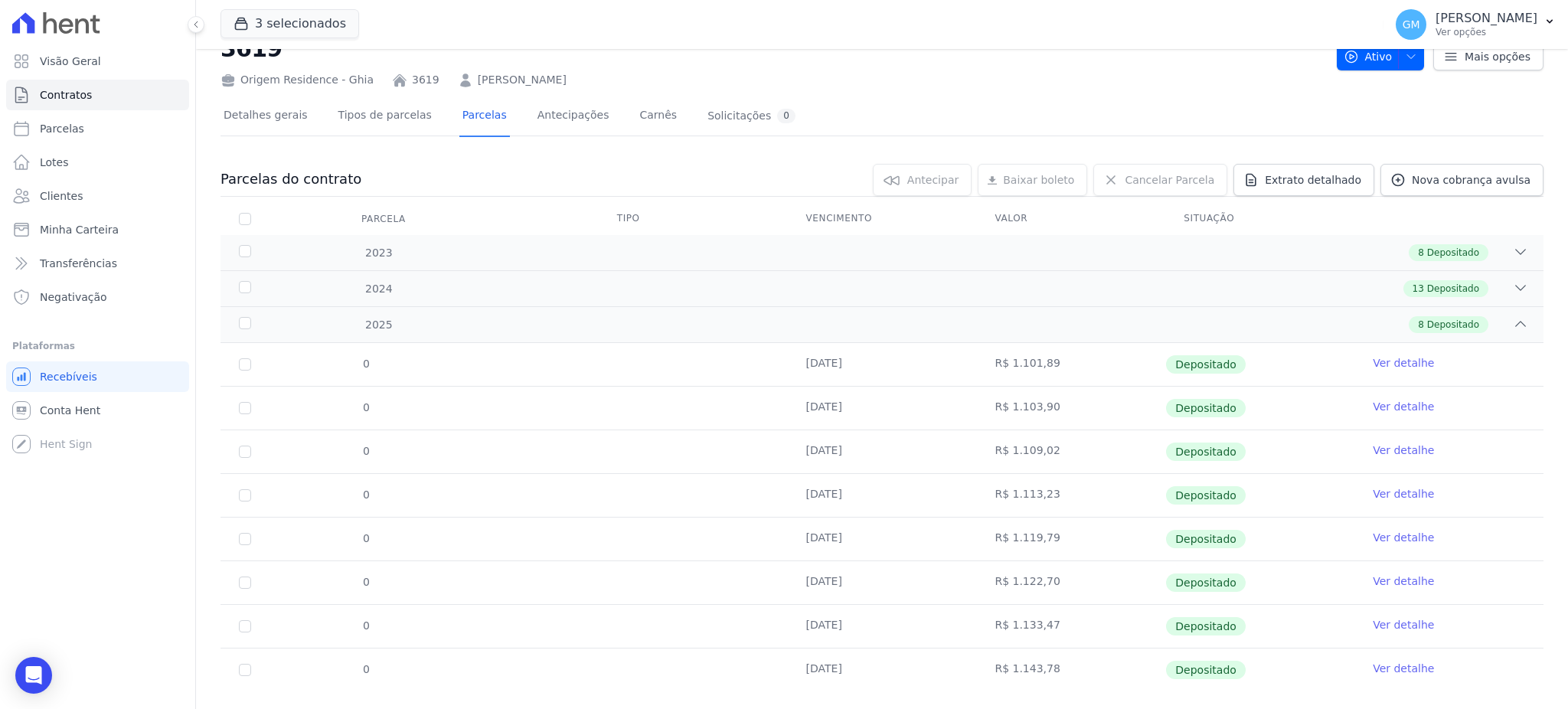
scroll to position [80, 0]
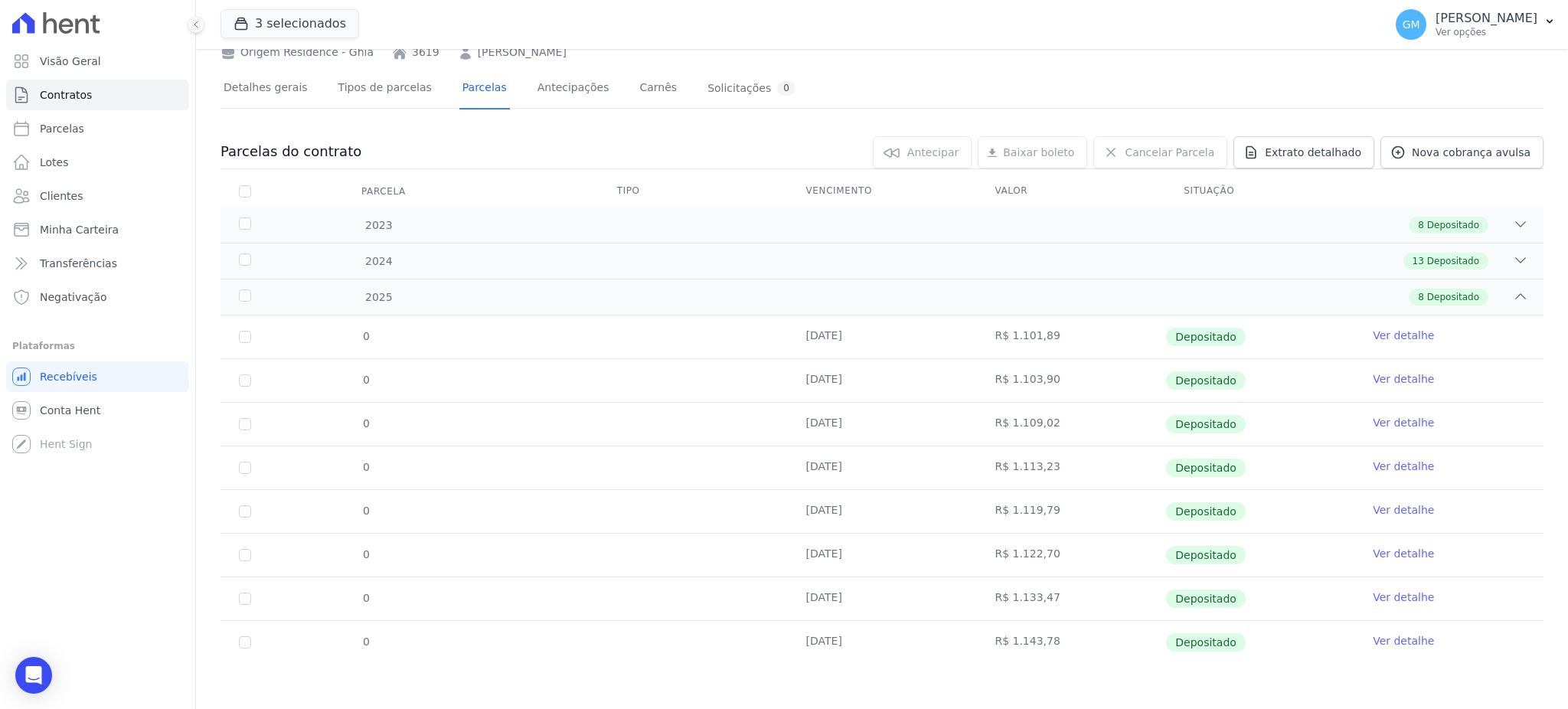
click at [1401, 641] on link "Ver detalhe" at bounding box center [1402, 640] width 61 height 15
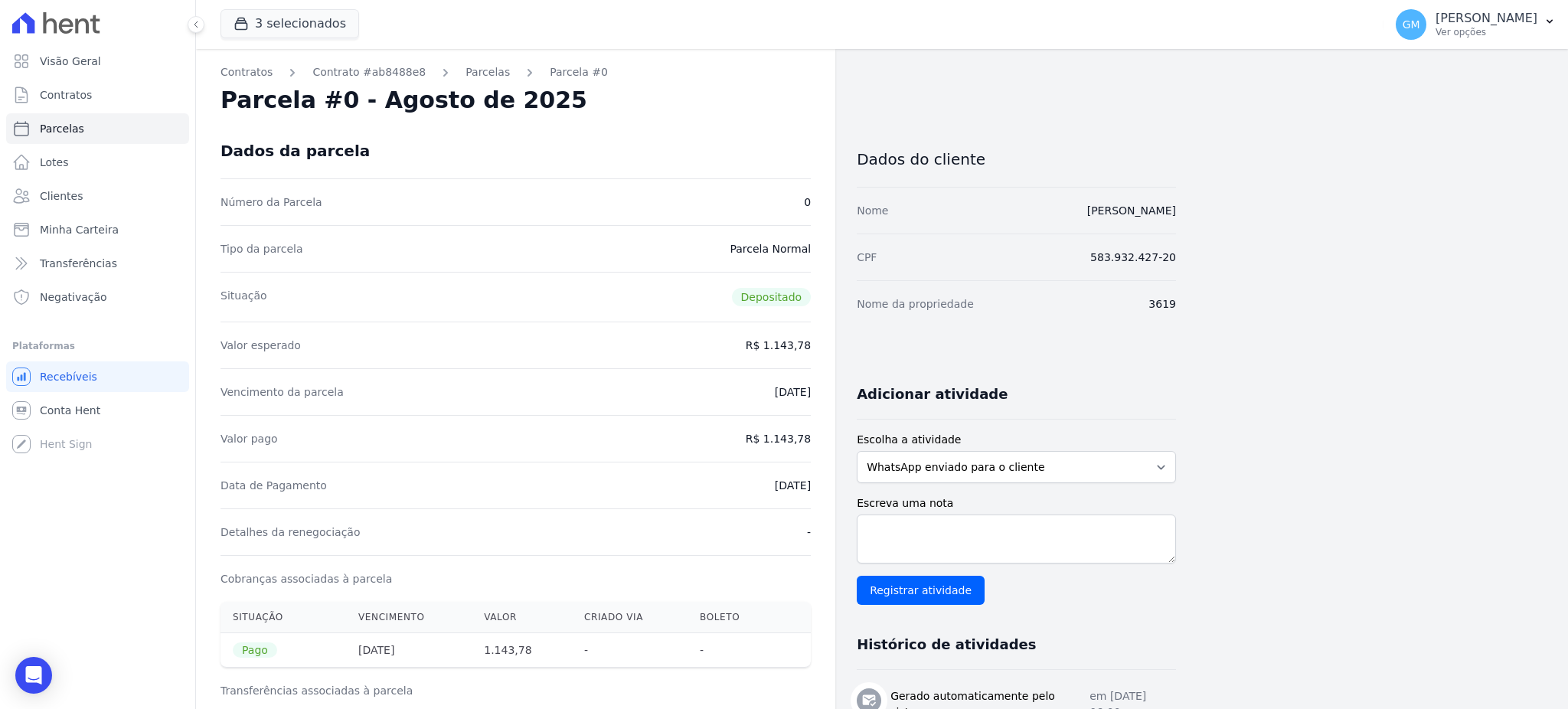
click at [741, 157] on div "Dados da parcela" at bounding box center [515, 150] width 591 height 55
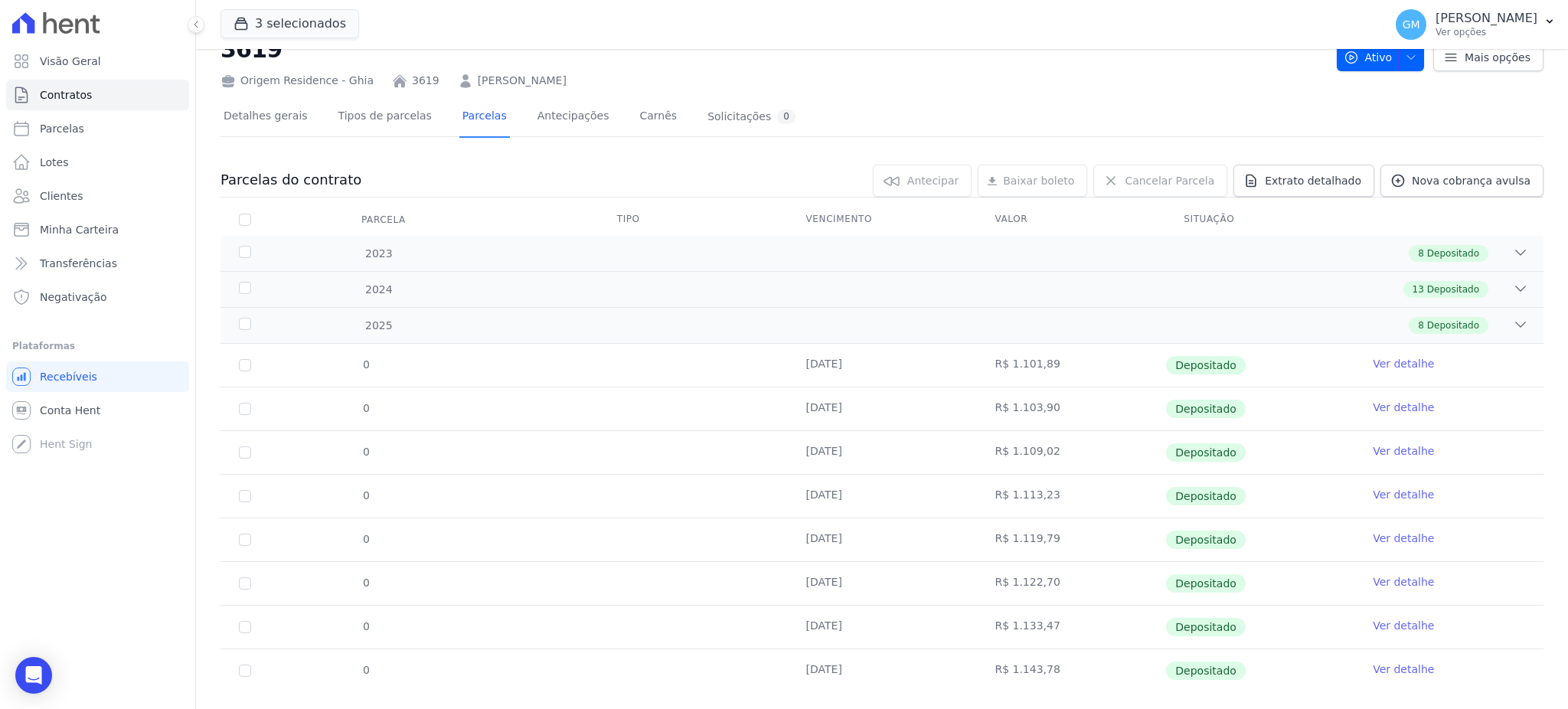
scroll to position [80, 0]
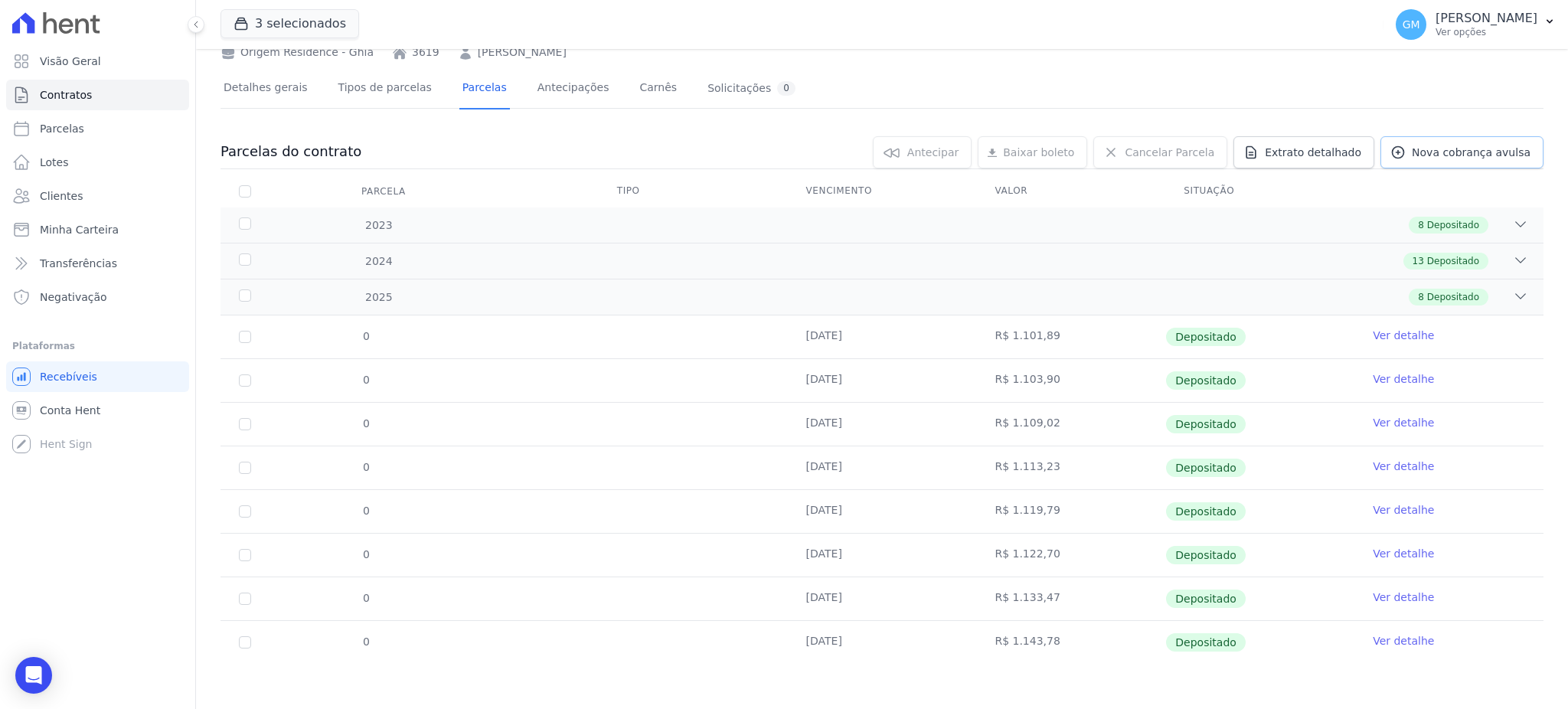
click at [1410, 166] on link "Nova cobrança avulsa" at bounding box center [1462, 152] width 163 height 32
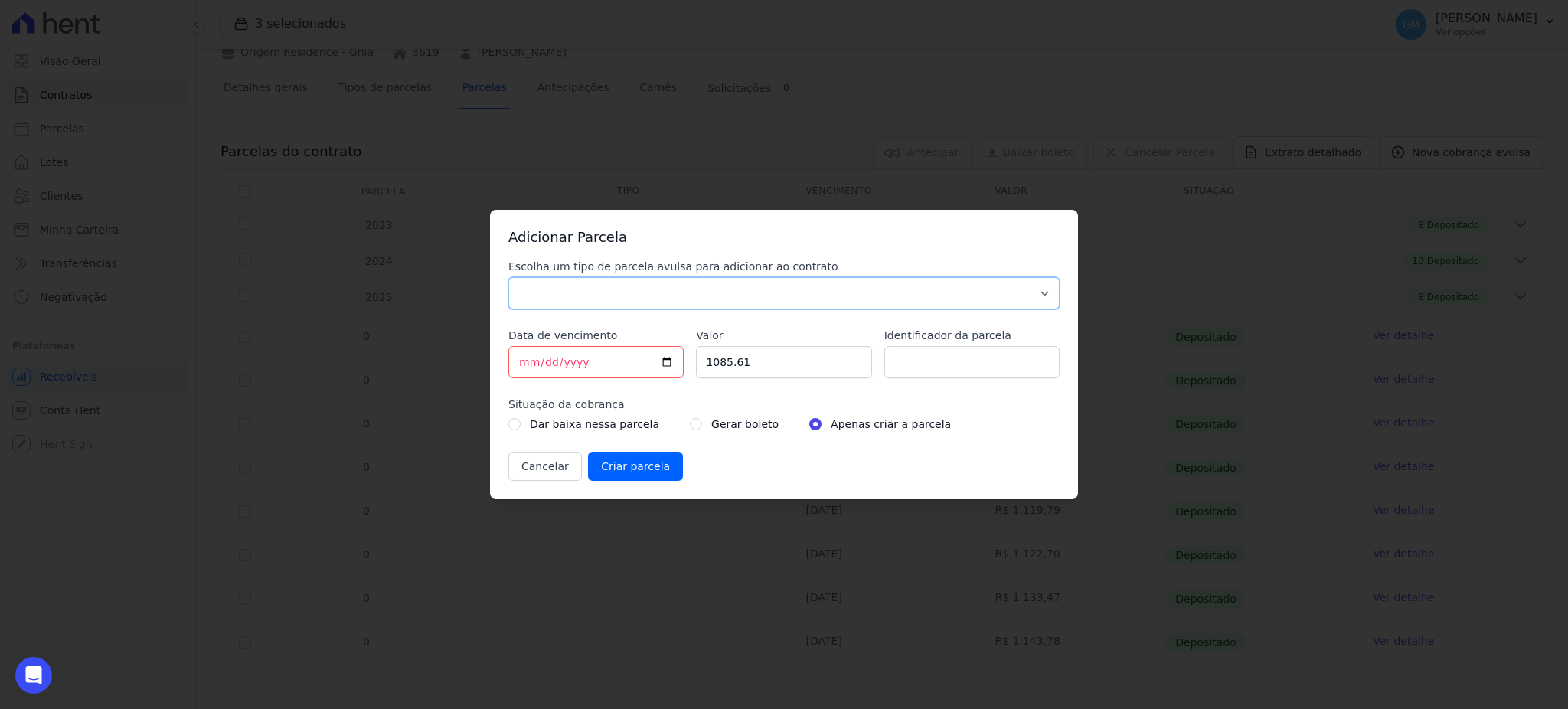
click at [684, 298] on select "Parcela Normal Sinal Caução Intercalada Chaves Pré Chaves Pós Chaves Taxas Quit…" at bounding box center [784, 293] width 551 height 32
select select "standard"
click at [508, 277] on select "Parcela Normal Sinal Caução Intercalada Chaves Pré Chaves Pós Chaves Taxas Quit…" at bounding box center [784, 293] width 551 height 32
click at [664, 363] on input "[DATE]" at bounding box center [596, 362] width 175 height 32
click at [667, 355] on input "2025-09-20" at bounding box center [596, 362] width 175 height 32
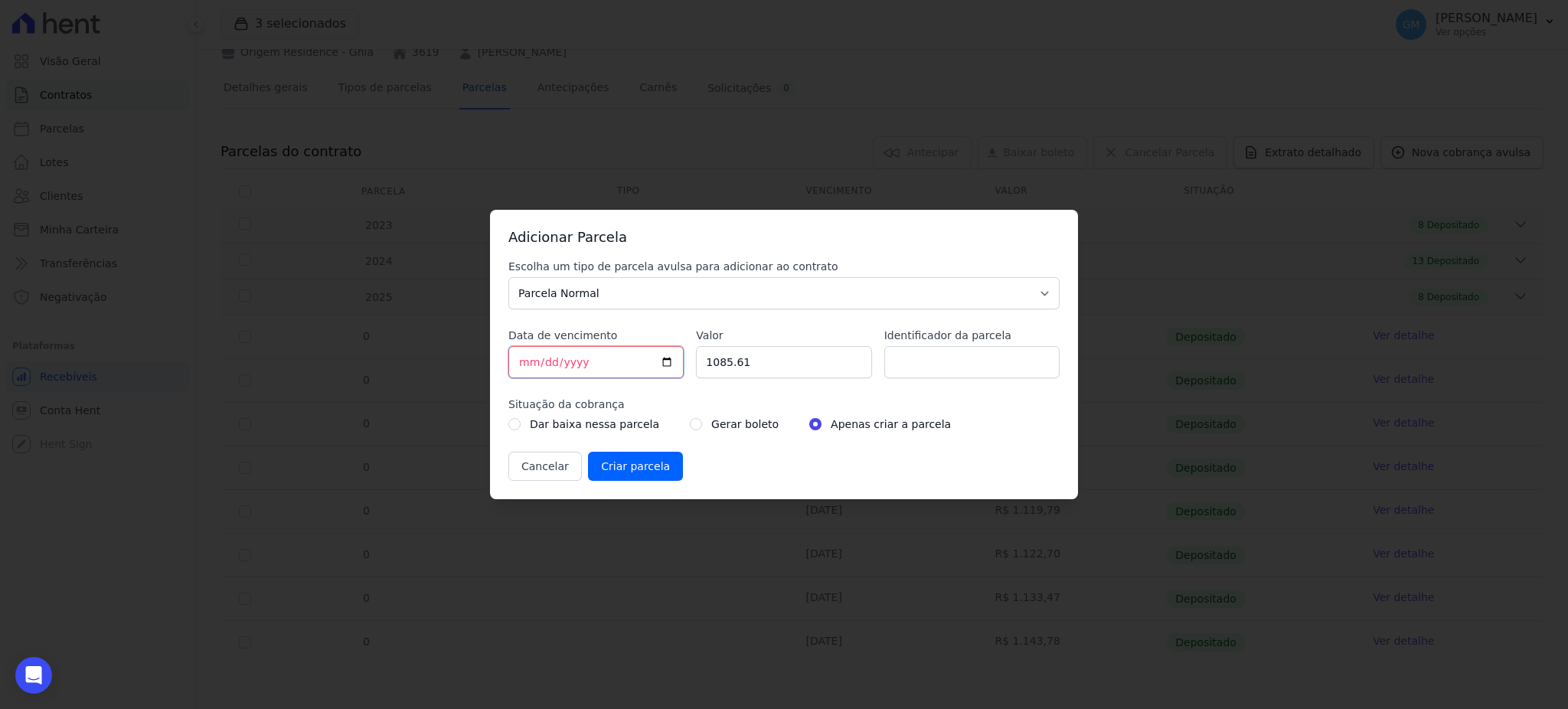
type input "[DATE]"
drag, startPoint x: 788, startPoint y: 356, endPoint x: 676, endPoint y: 346, distance: 112.4
click at [676, 346] on div "Escolha um tipo de parcela avulsa para adicionar ao contrato Parcela Normal Sin…" at bounding box center [784, 369] width 551 height 222
paste input ".15178"
click at [713, 361] on input "1.15178" at bounding box center [784, 362] width 175 height 32
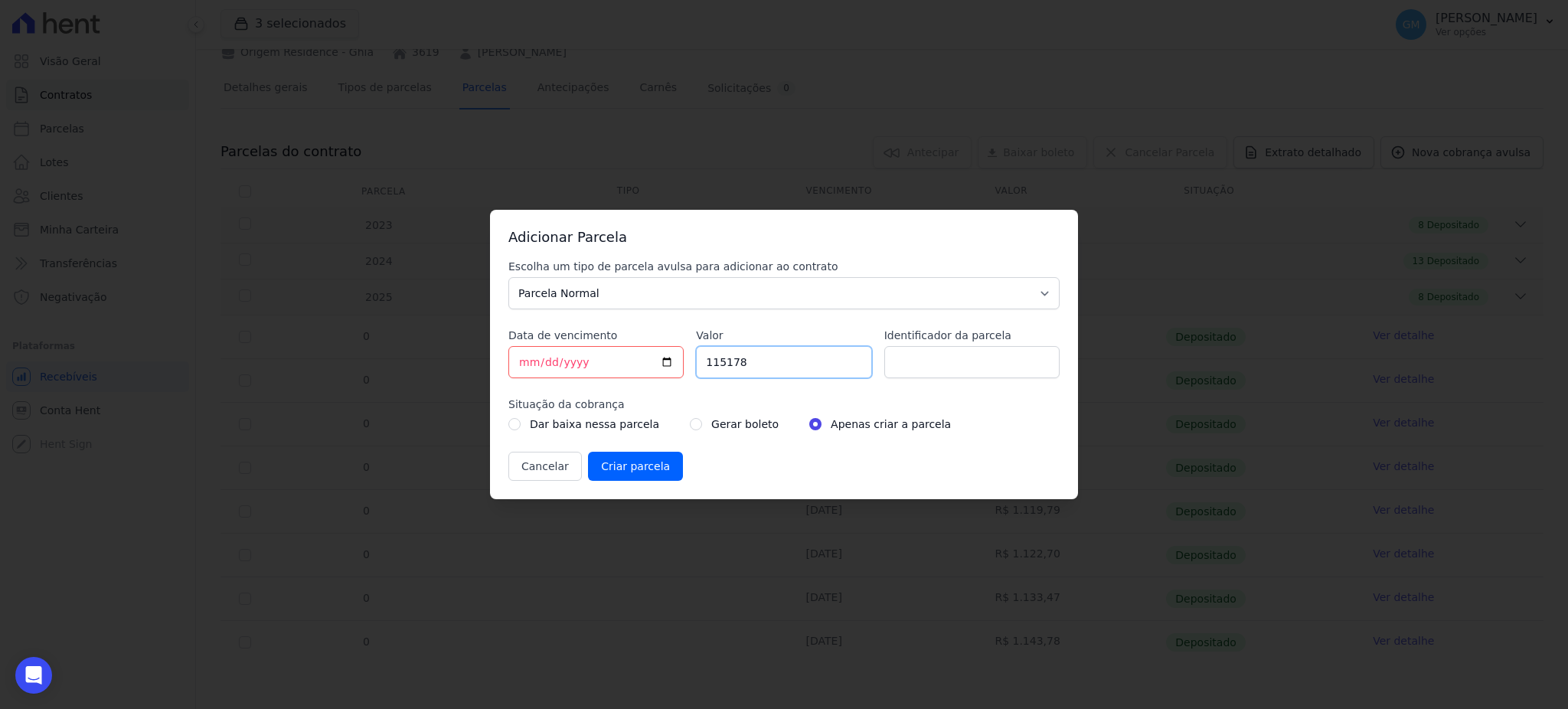
click at [732, 367] on input "115178" at bounding box center [784, 362] width 175 height 32
click at [729, 365] on input "115178" at bounding box center [784, 362] width 175 height 32
type input "1151.78"
click at [915, 372] on input "Identificador da parcela" at bounding box center [972, 362] width 175 height 32
type input "setembro"
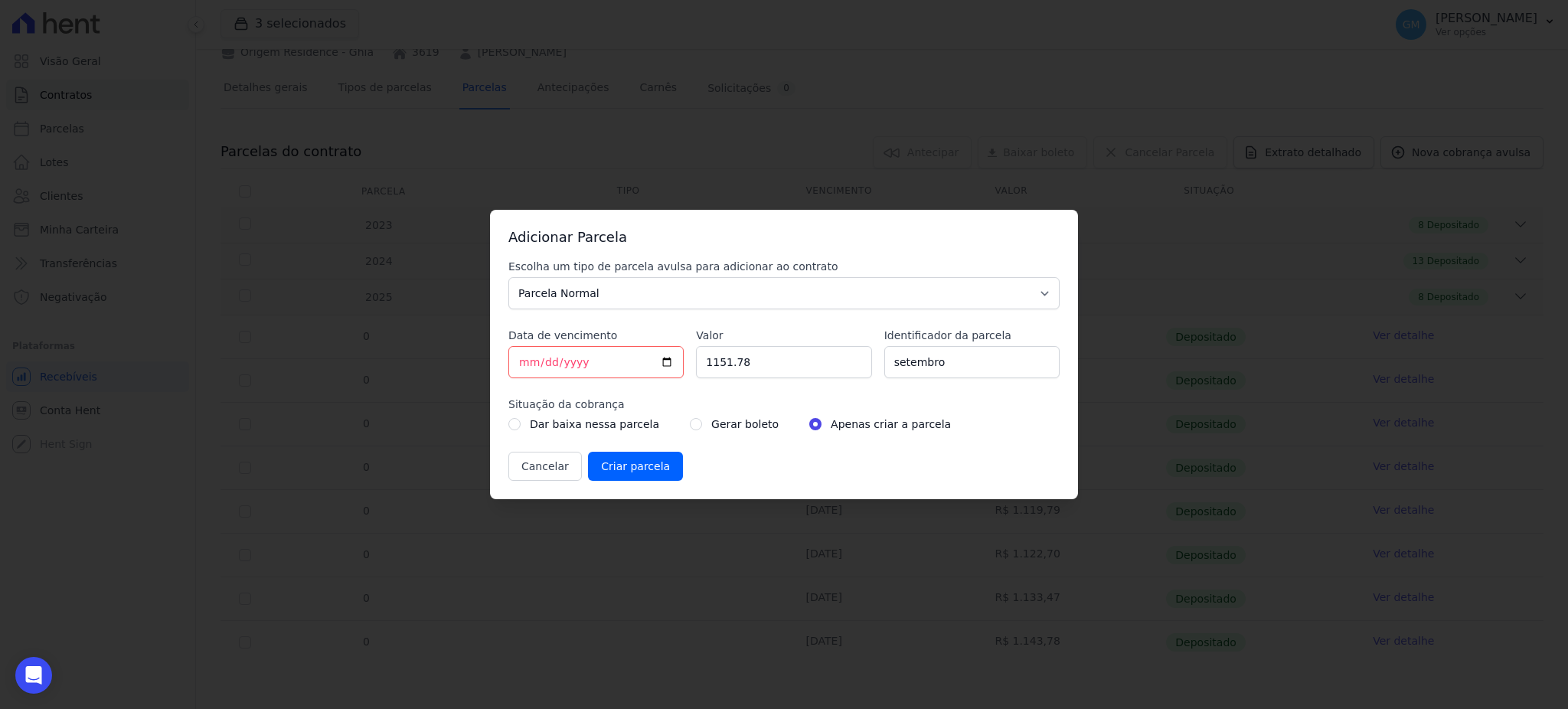
click at [692, 423] on div "Gerar boleto" at bounding box center [734, 424] width 89 height 19
click at [690, 423] on input "radio" at bounding box center [696, 424] width 12 height 12
radio input "true"
click at [744, 465] on div "Cancelar Criar parcela" at bounding box center [784, 466] width 551 height 29
click at [645, 470] on input "Criar parcela" at bounding box center [635, 466] width 95 height 29
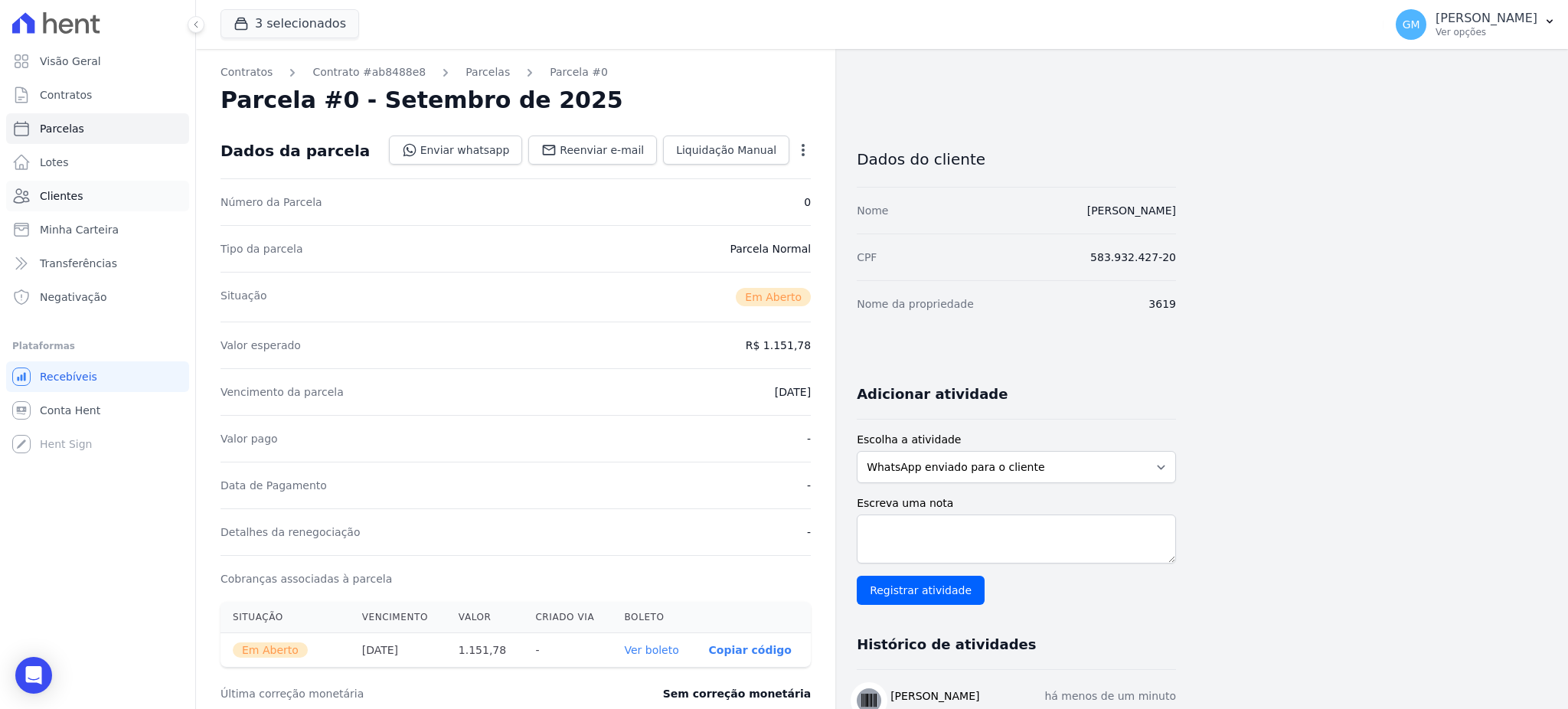
click at [90, 200] on link "Clientes" at bounding box center [97, 196] width 183 height 31
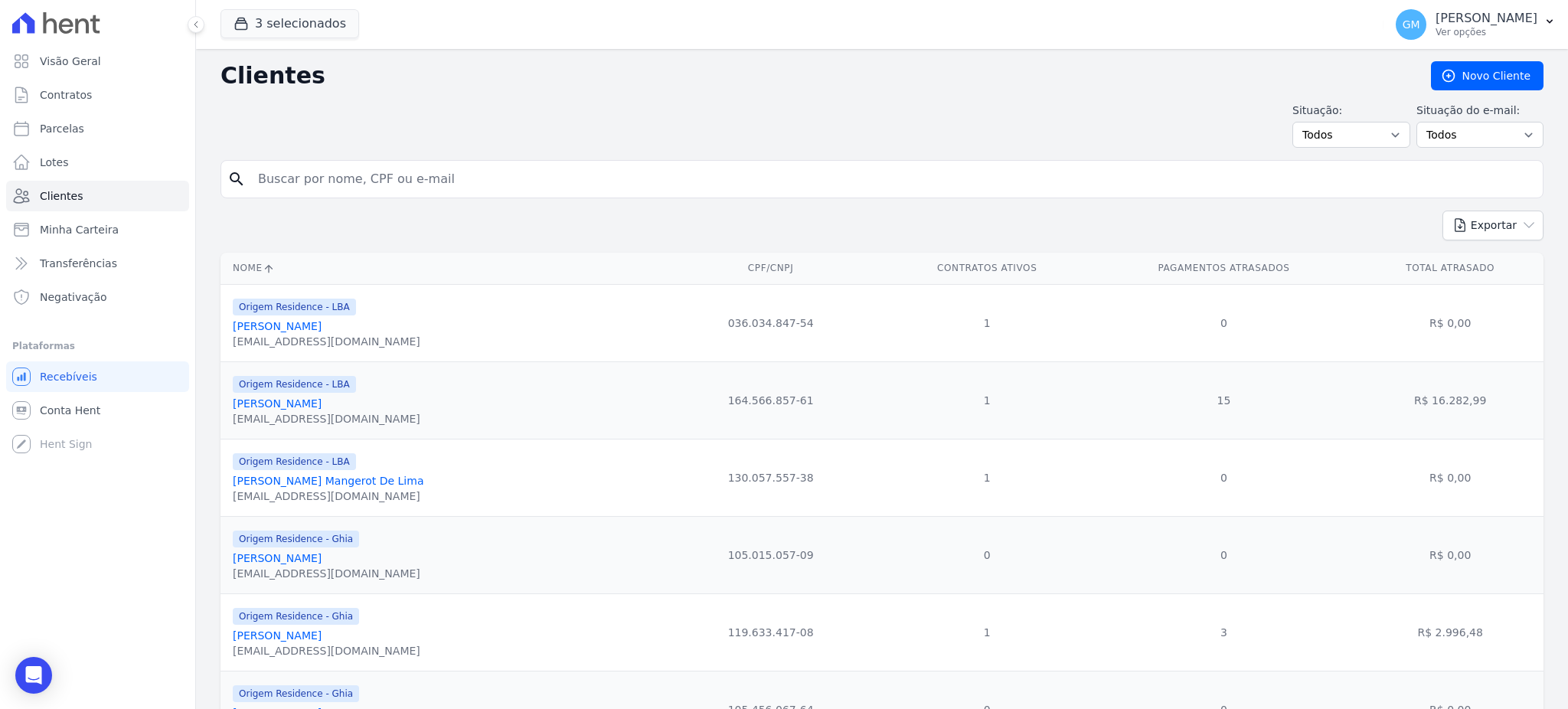
click at [358, 182] on input "search" at bounding box center [892, 179] width 1287 height 31
type input "aguat"
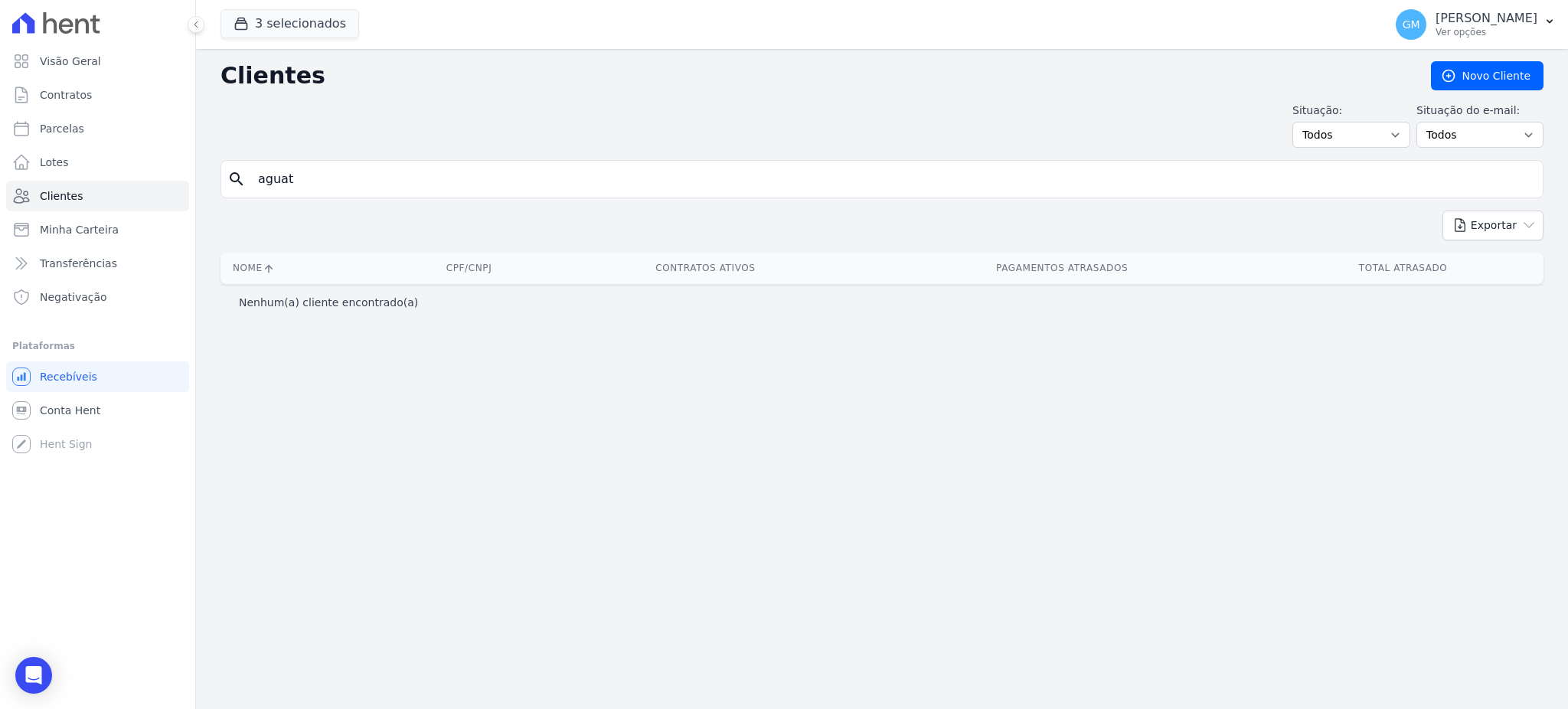
click at [328, 183] on input "aguat" at bounding box center [892, 179] width 1287 height 31
type input "agath"
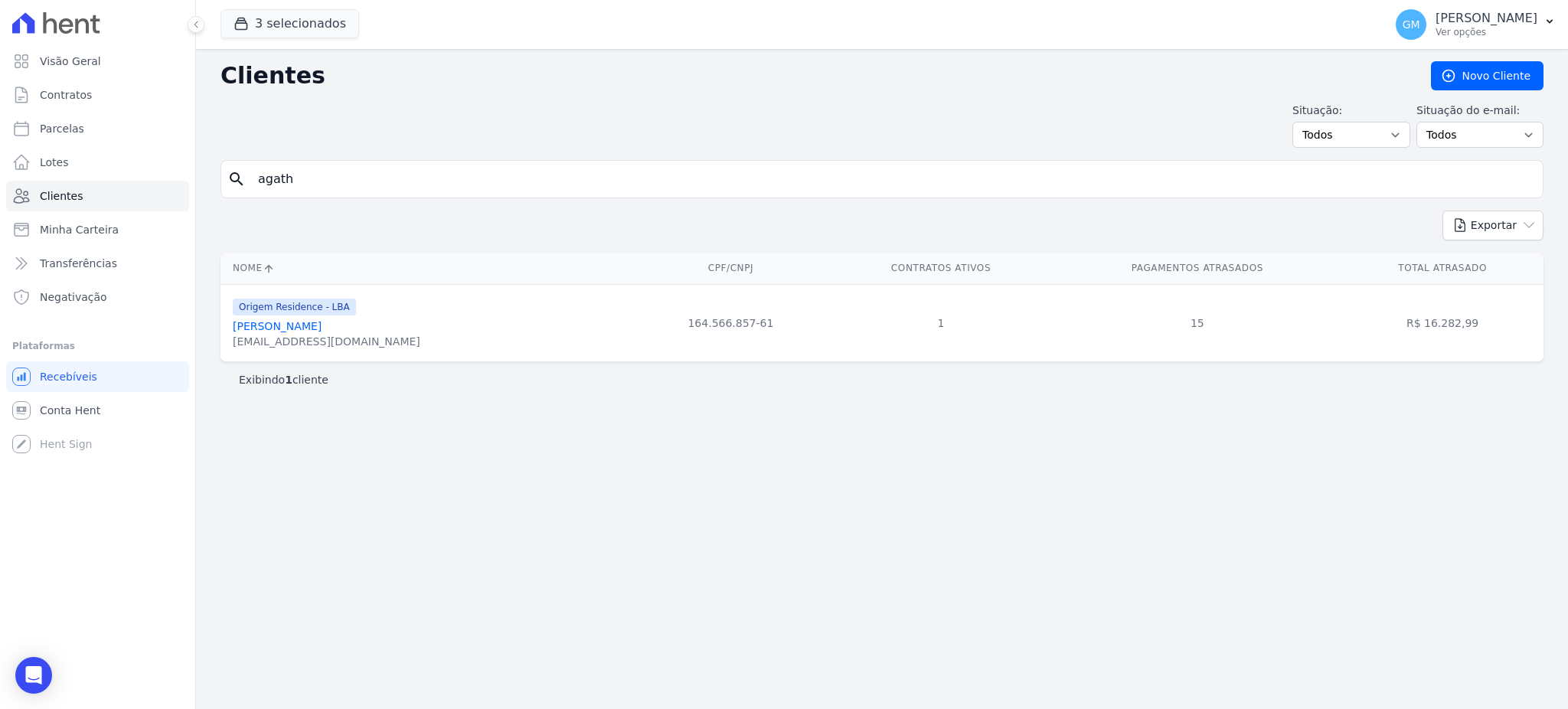
click at [321, 320] on link "[PERSON_NAME] [PERSON_NAME] Do [PERSON_NAME]" at bounding box center [277, 326] width 89 height 12
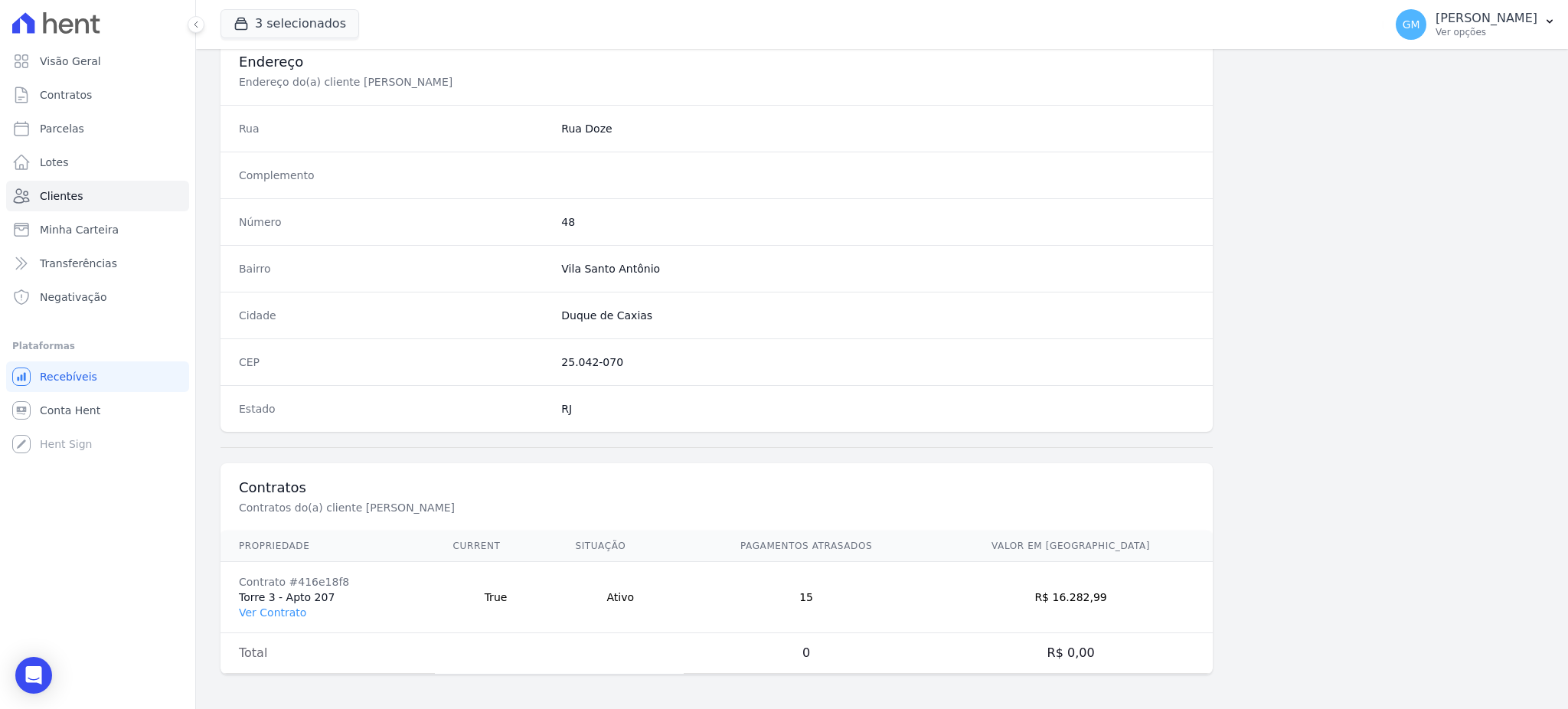
scroll to position [724, 0]
click at [285, 612] on link "Ver Contrato" at bounding box center [273, 610] width 67 height 12
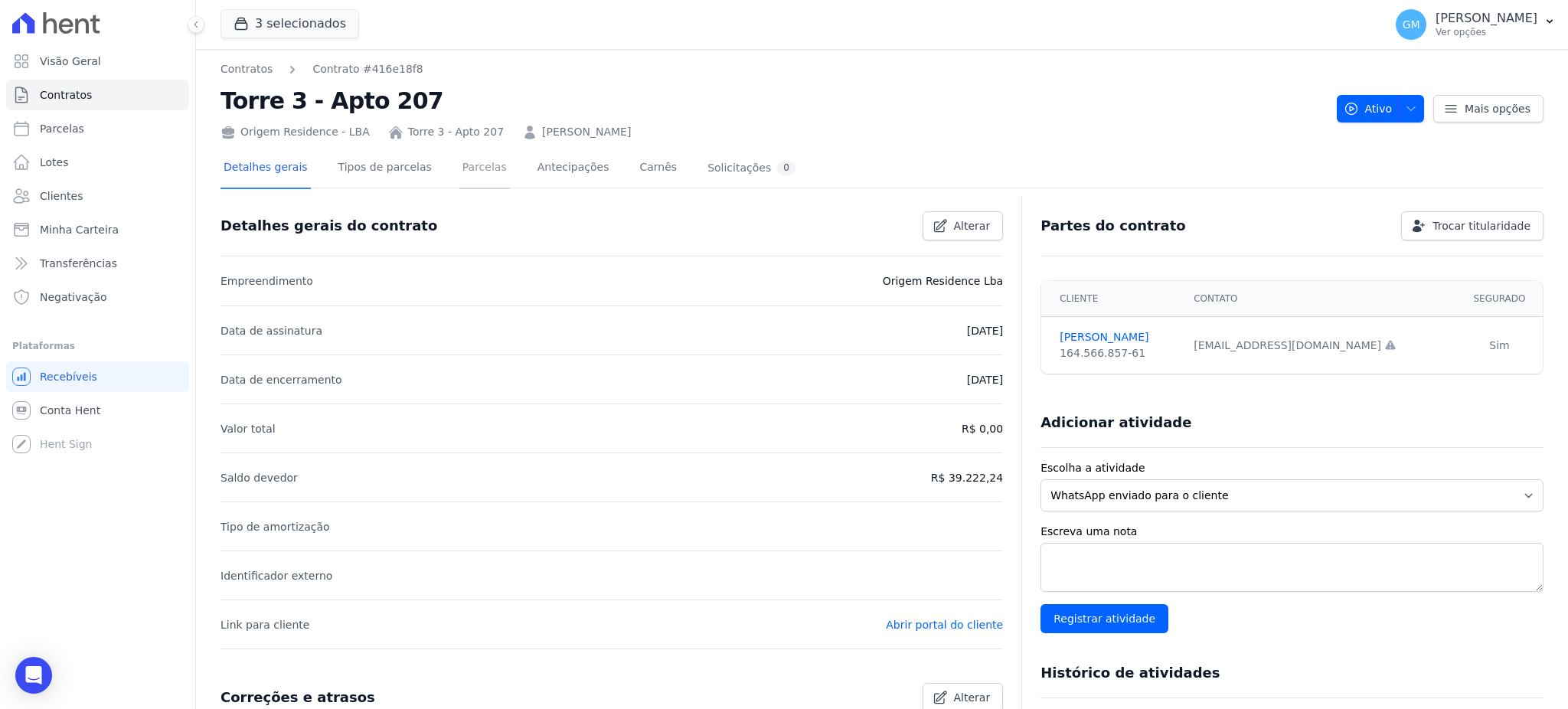
click at [466, 175] on link "Parcelas" at bounding box center [484, 169] width 50 height 41
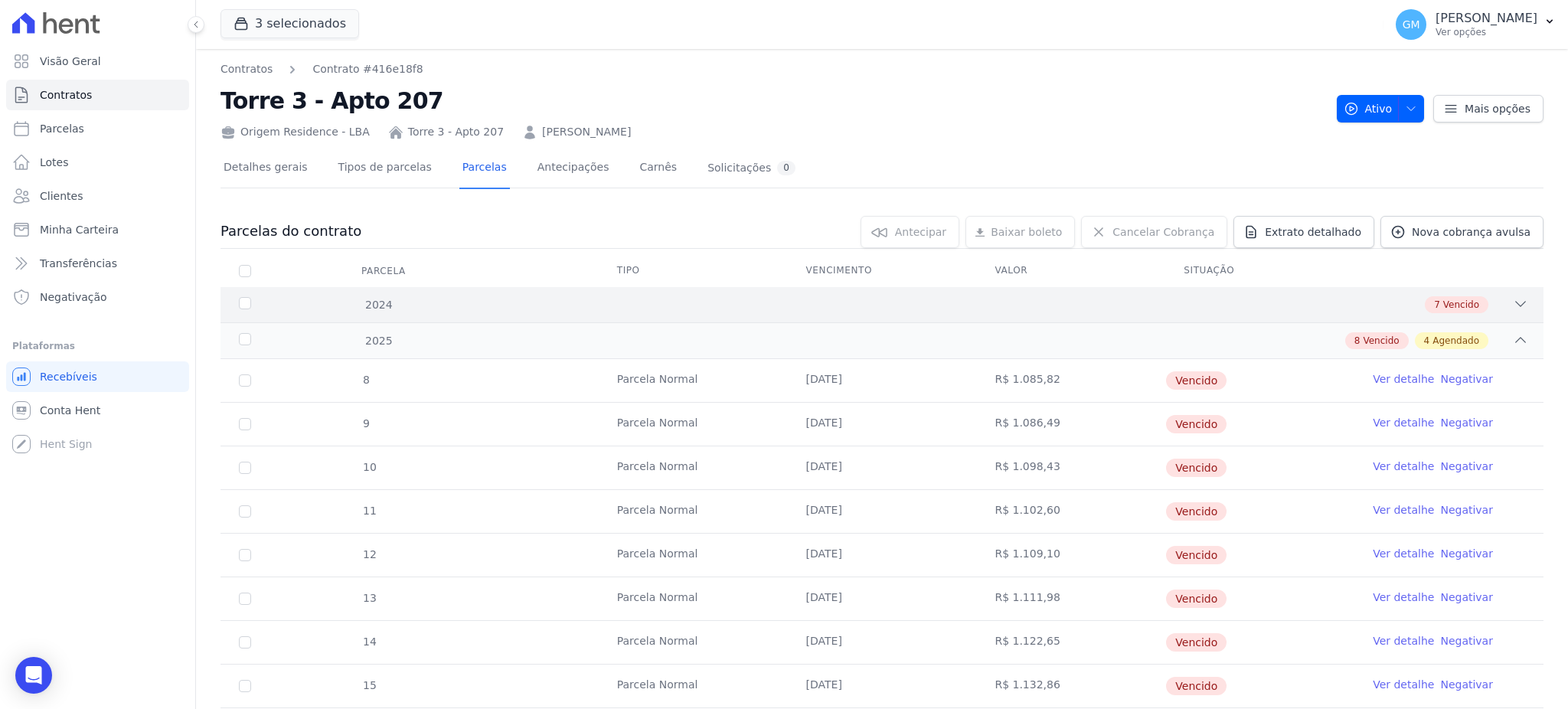
scroll to position [290, 0]
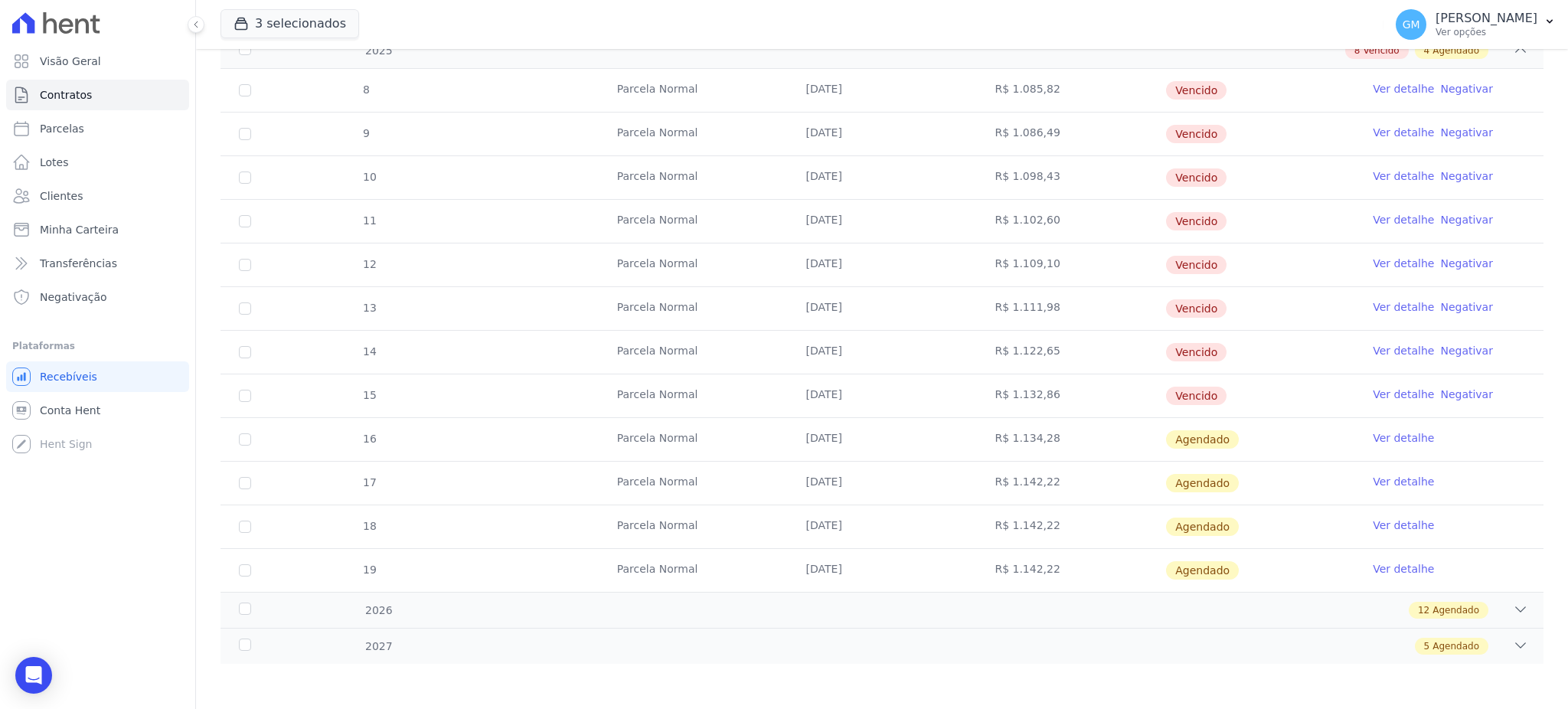
click at [1379, 395] on link "Ver detalhe" at bounding box center [1402, 394] width 61 height 15
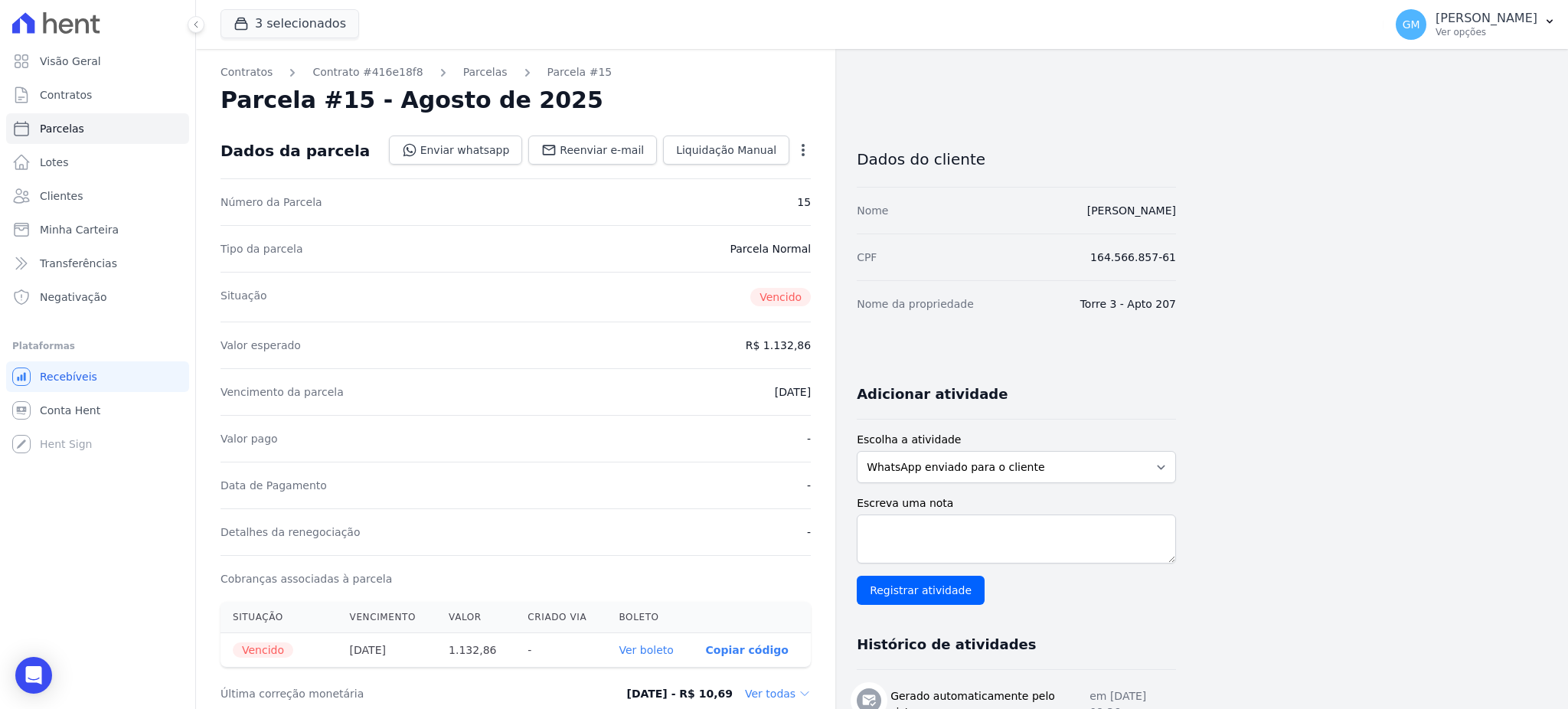
click at [738, 194] on div "Número da Parcela 15" at bounding box center [515, 201] width 591 height 47
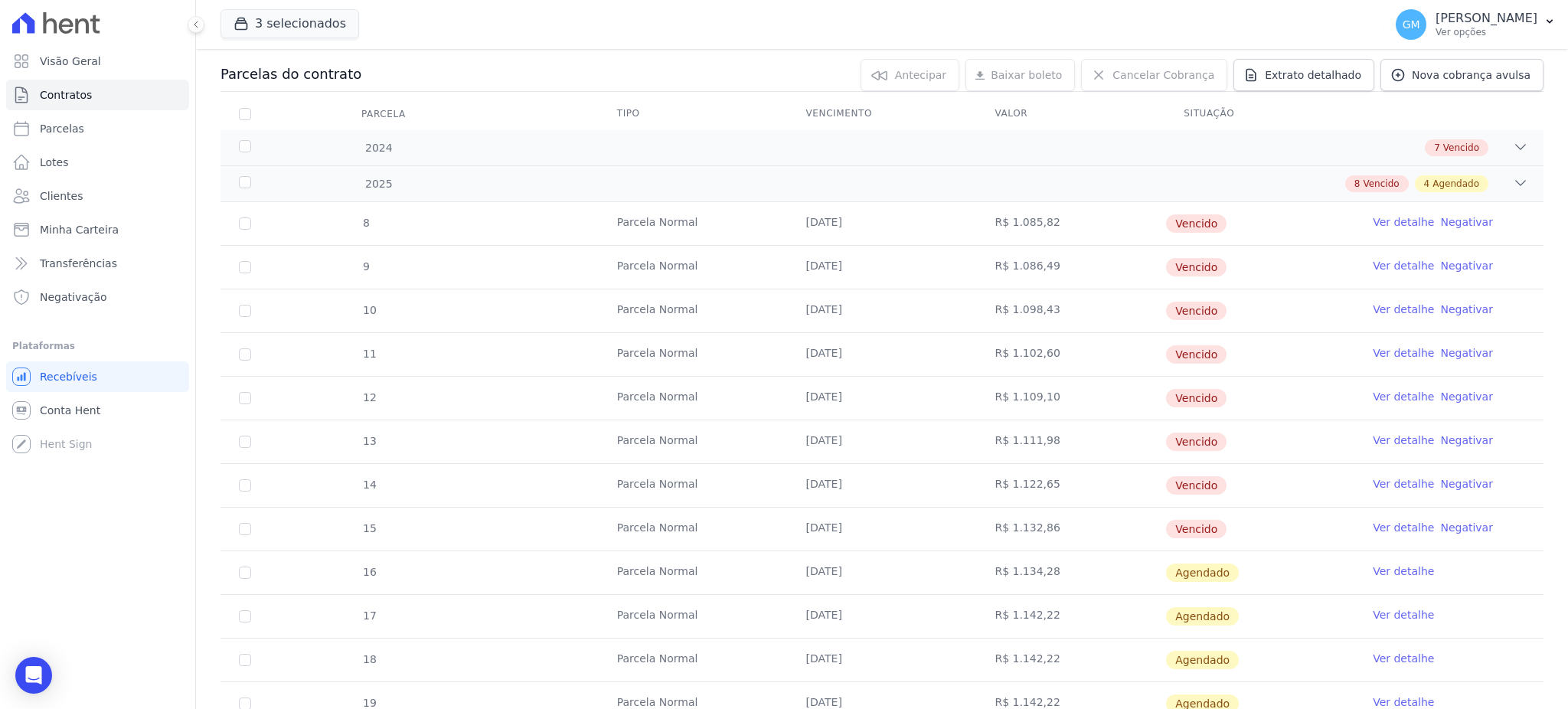
scroll to position [290, 0]
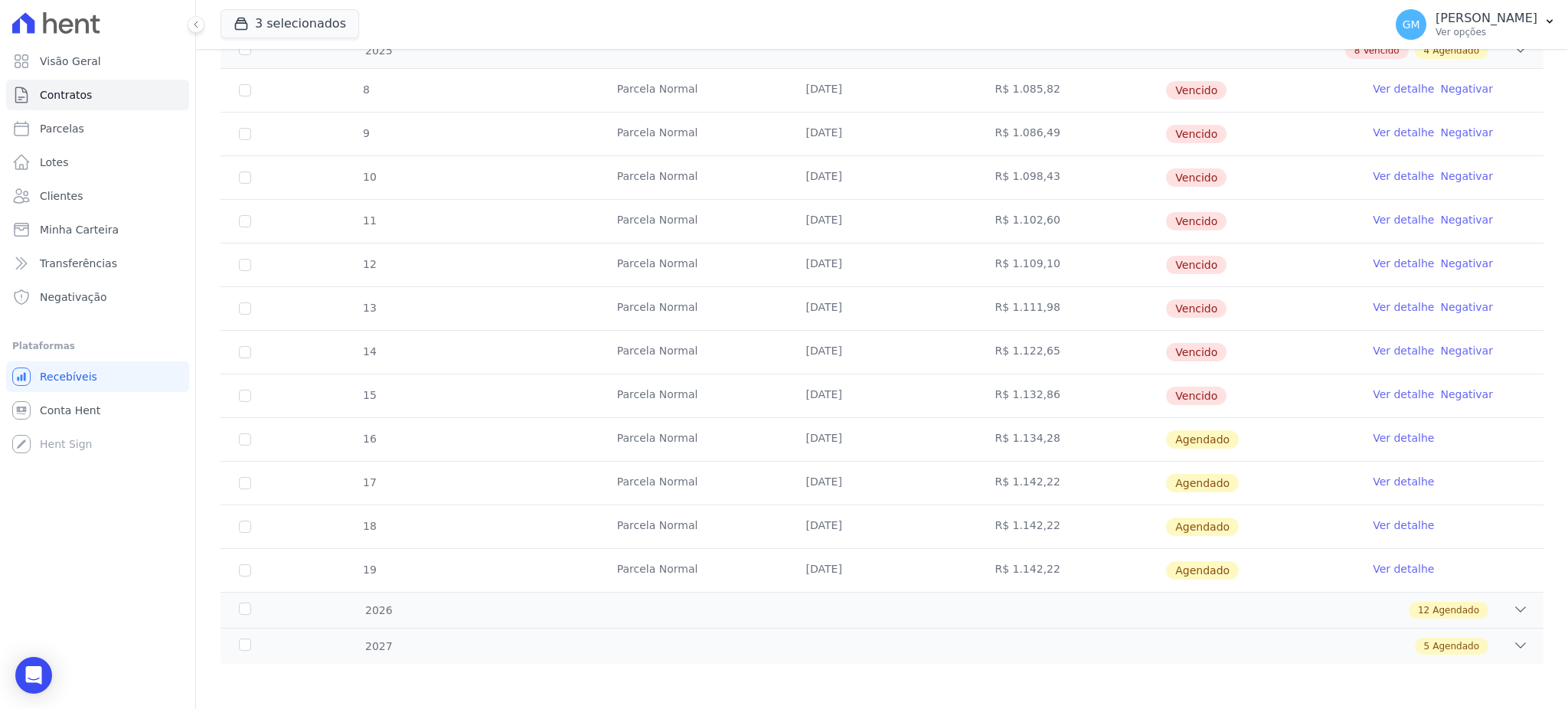
click at [1377, 430] on link "Ver detalhe" at bounding box center [1402, 437] width 61 height 15
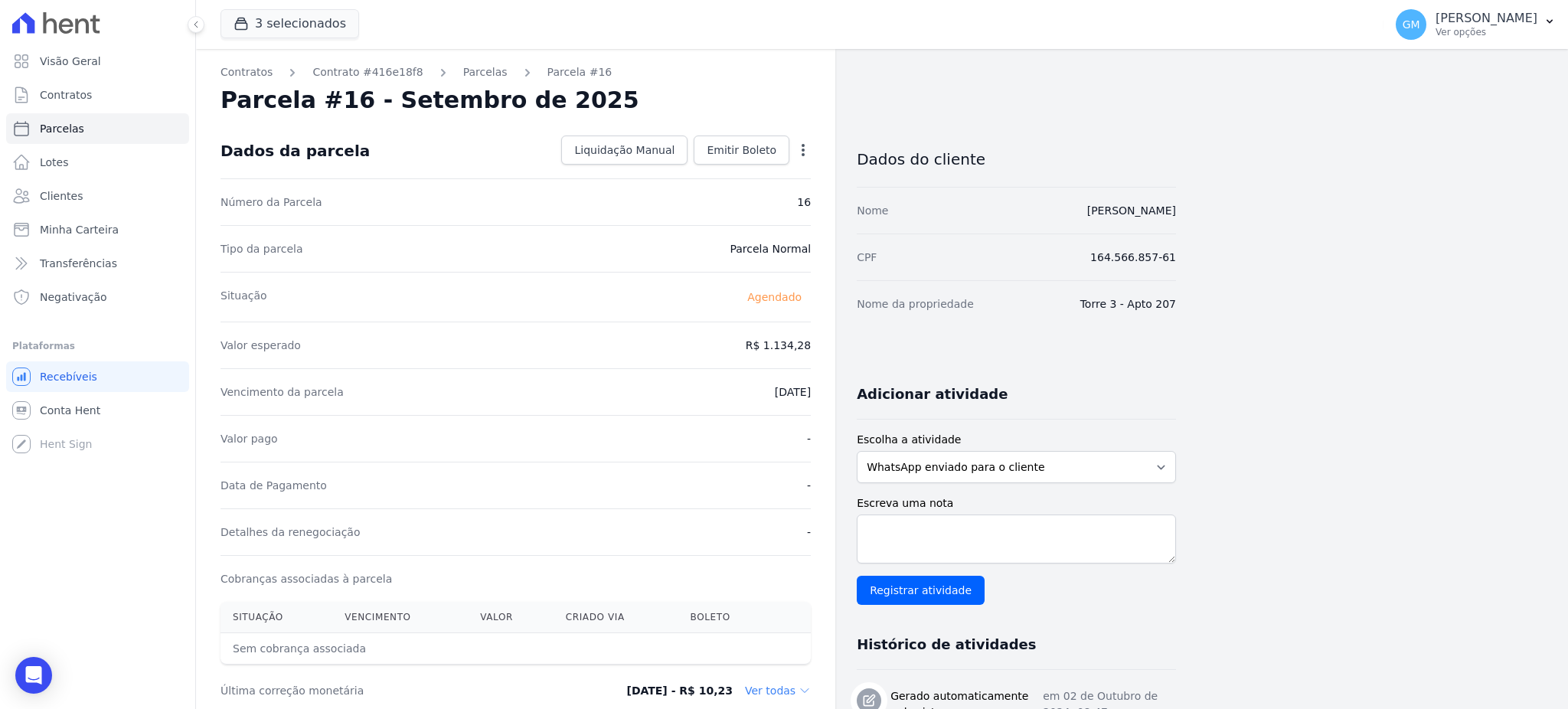
click at [795, 155] on icon "button" at bounding box center [802, 150] width 15 height 15
click at [736, 170] on link "Alterar" at bounding box center [737, 170] width 135 height 27
drag, startPoint x: 744, startPoint y: 340, endPoint x: 811, endPoint y: 348, distance: 67.5
click at [811, 348] on div "Contratos Contrato #416e18f8 Parcelas Parcela #16 Parcela #16 - Setembro de 202…" at bounding box center [515, 680] width 639 height 1263
paste input ".14079"
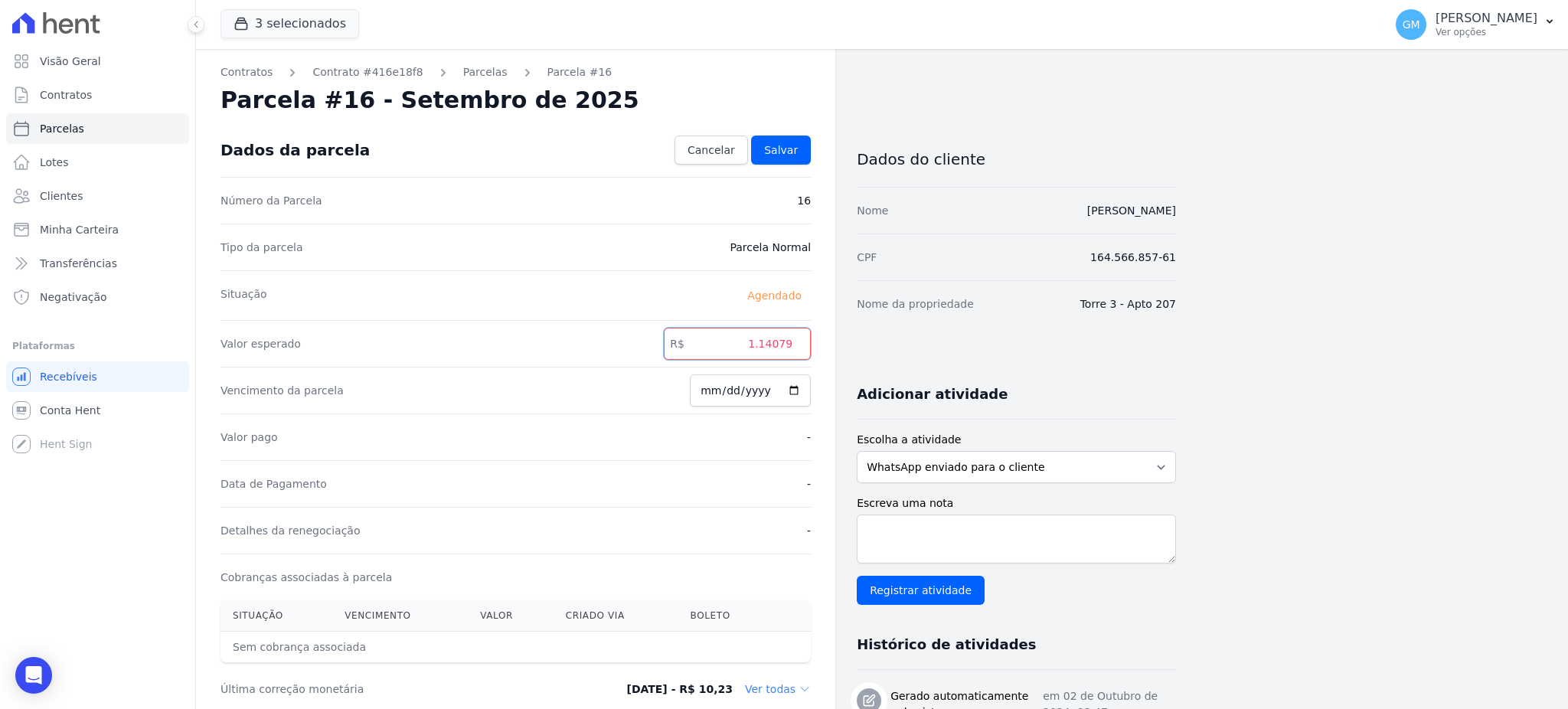
click at [764, 350] on input "1.14079" at bounding box center [738, 343] width 147 height 32
click at [780, 348] on input "114079" at bounding box center [738, 343] width 147 height 32
type input "1140.79"
click at [788, 156] on span "Salvar" at bounding box center [781, 150] width 34 height 15
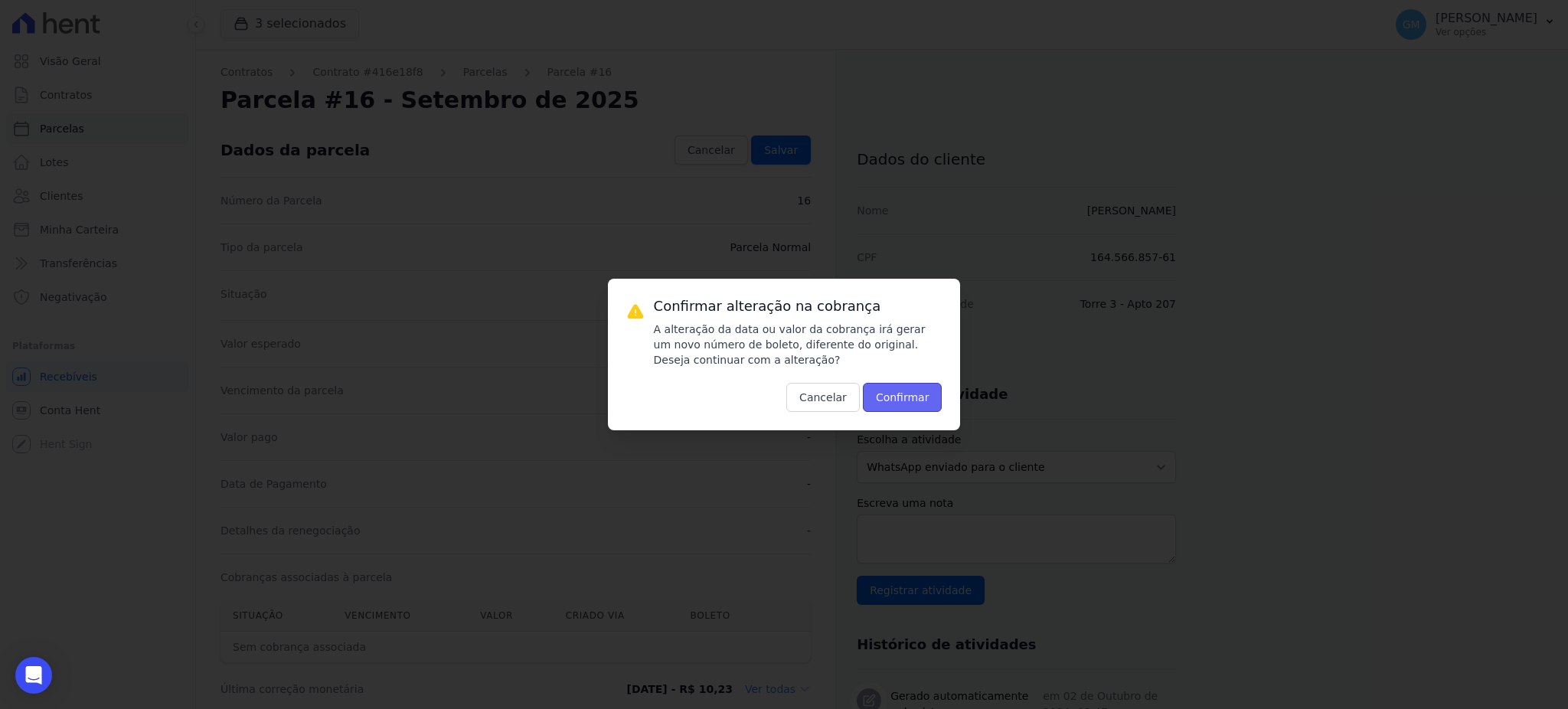
click at [903, 412] on button "Confirmar" at bounding box center [902, 397] width 80 height 29
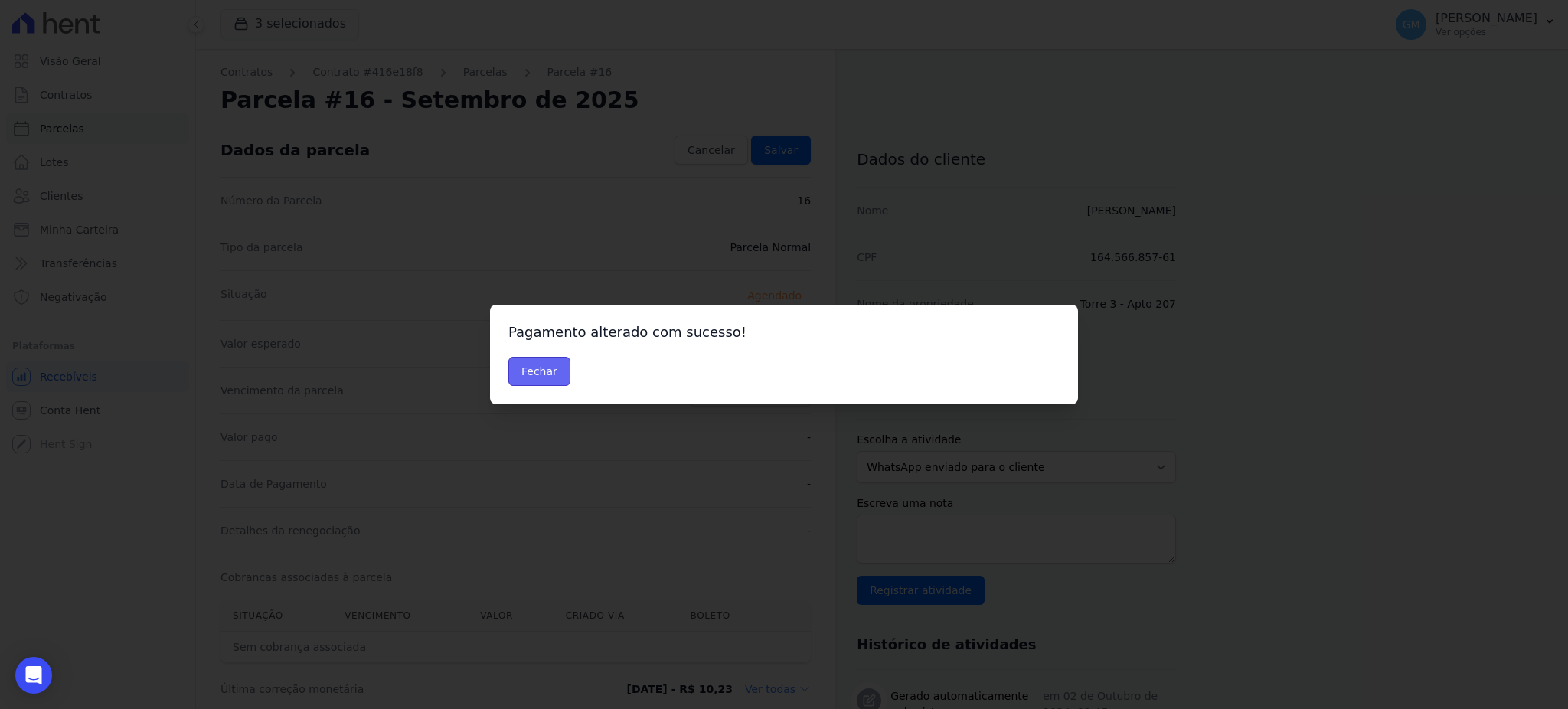
click at [561, 383] on button "Fechar" at bounding box center [539, 371] width 62 height 29
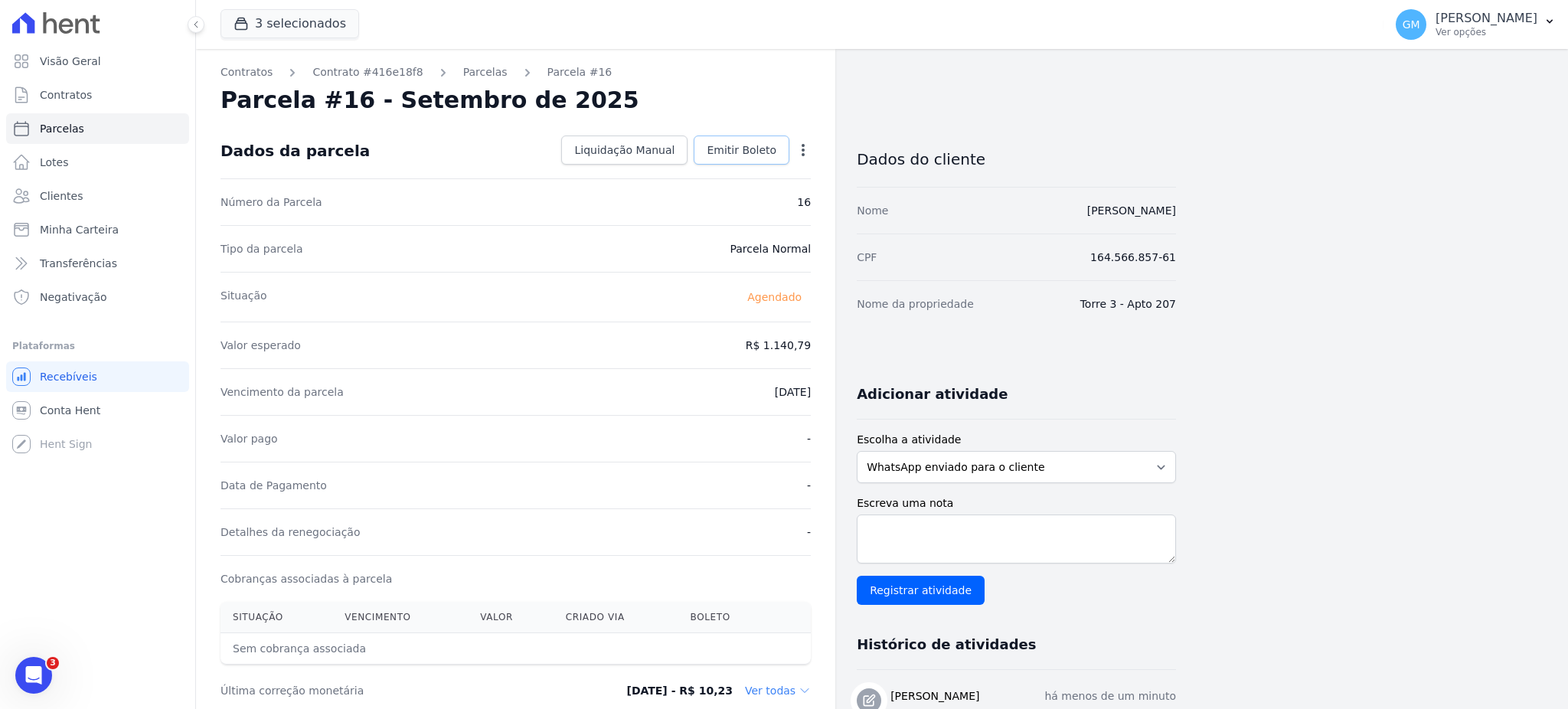
click at [714, 158] on link "Emitir Boleto" at bounding box center [741, 150] width 96 height 29
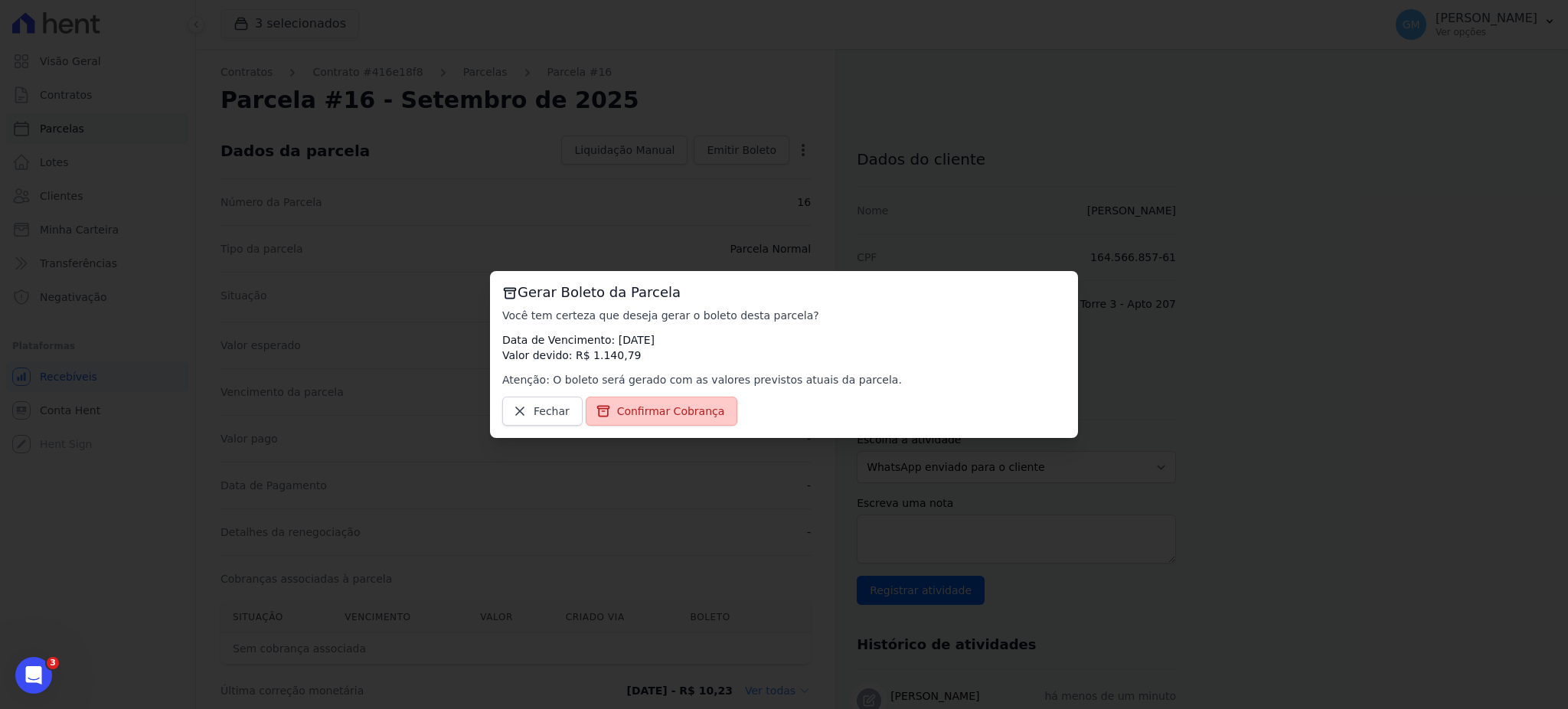
click at [687, 414] on span "Confirmar Cobrança" at bounding box center [671, 411] width 108 height 15
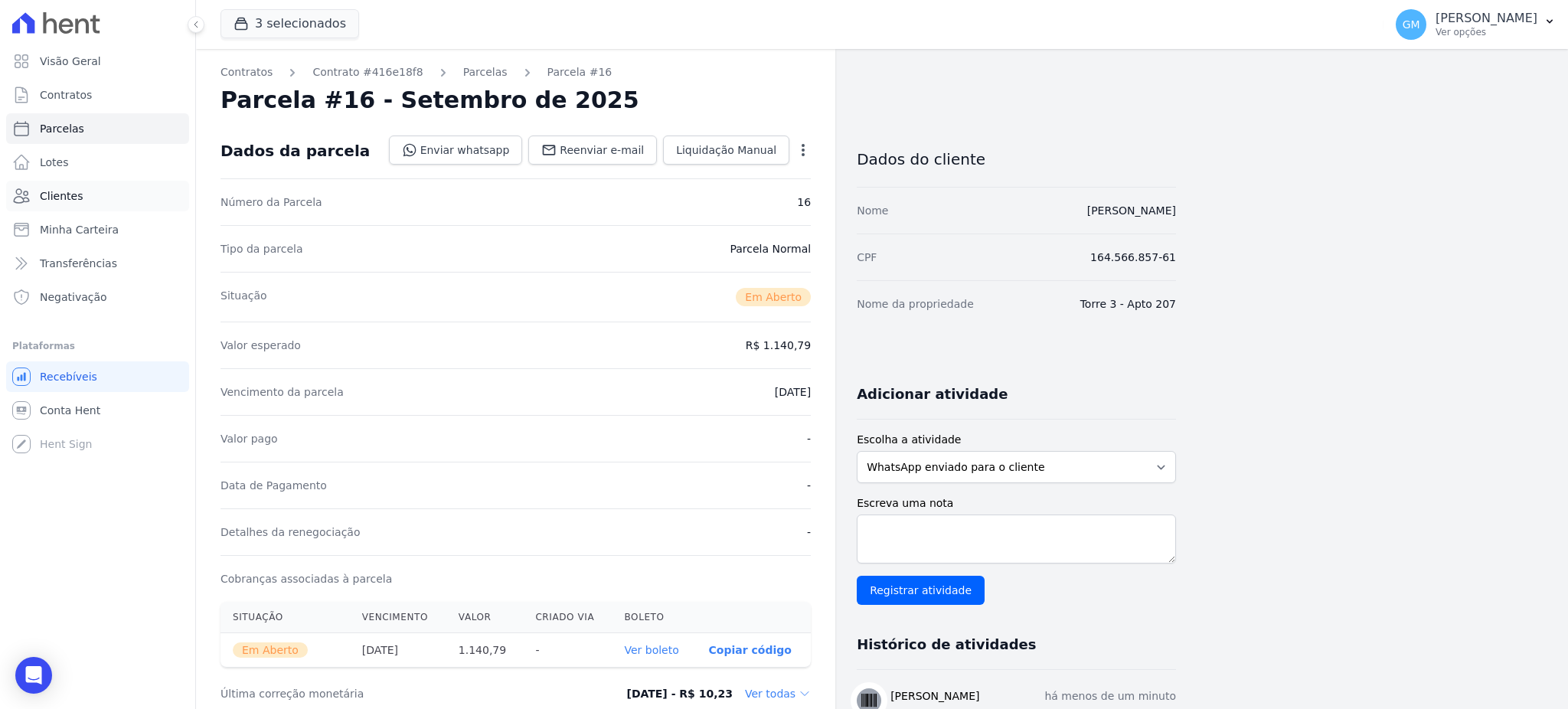
click at [90, 197] on link "Clientes" at bounding box center [97, 196] width 183 height 31
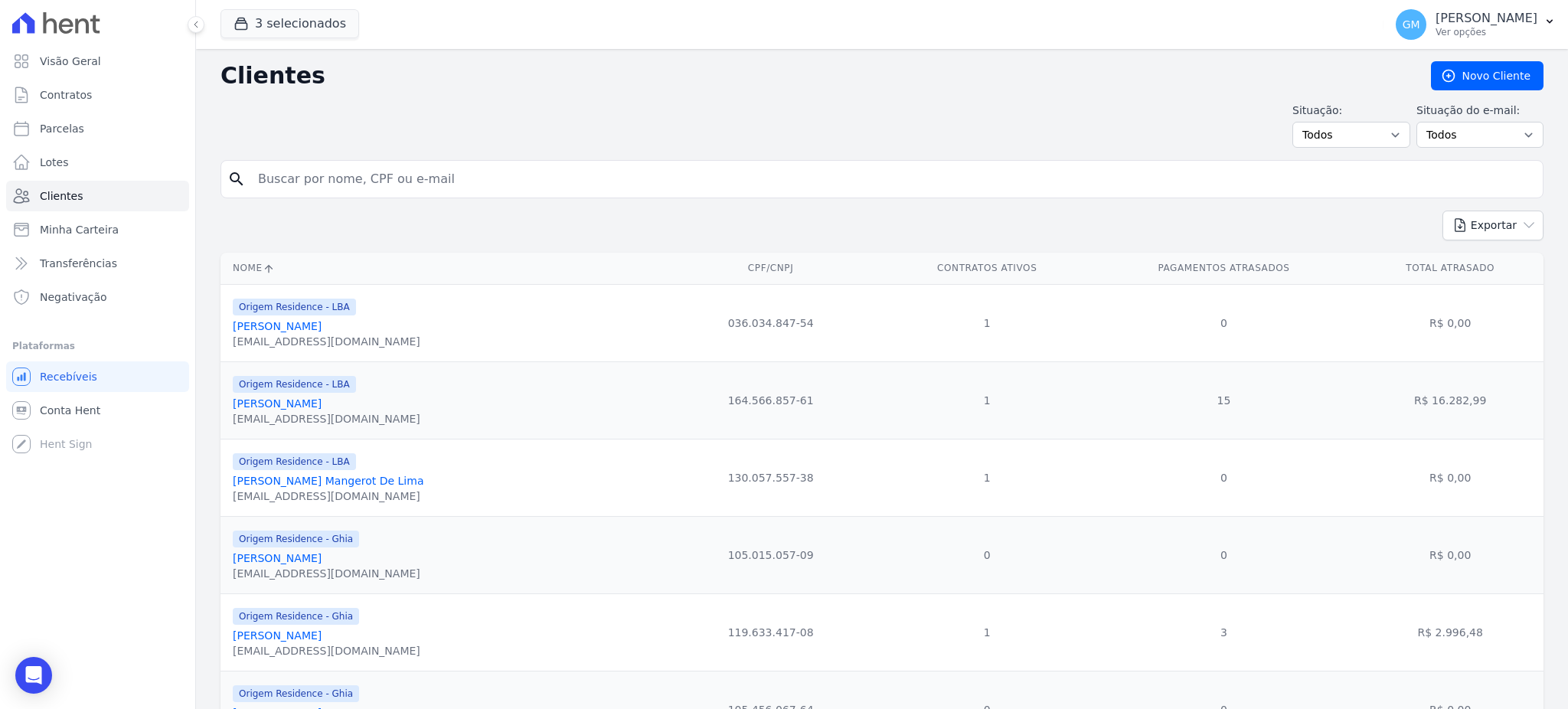
click at [282, 173] on input "search" at bounding box center [892, 179] width 1287 height 31
type input "natan maia costa"
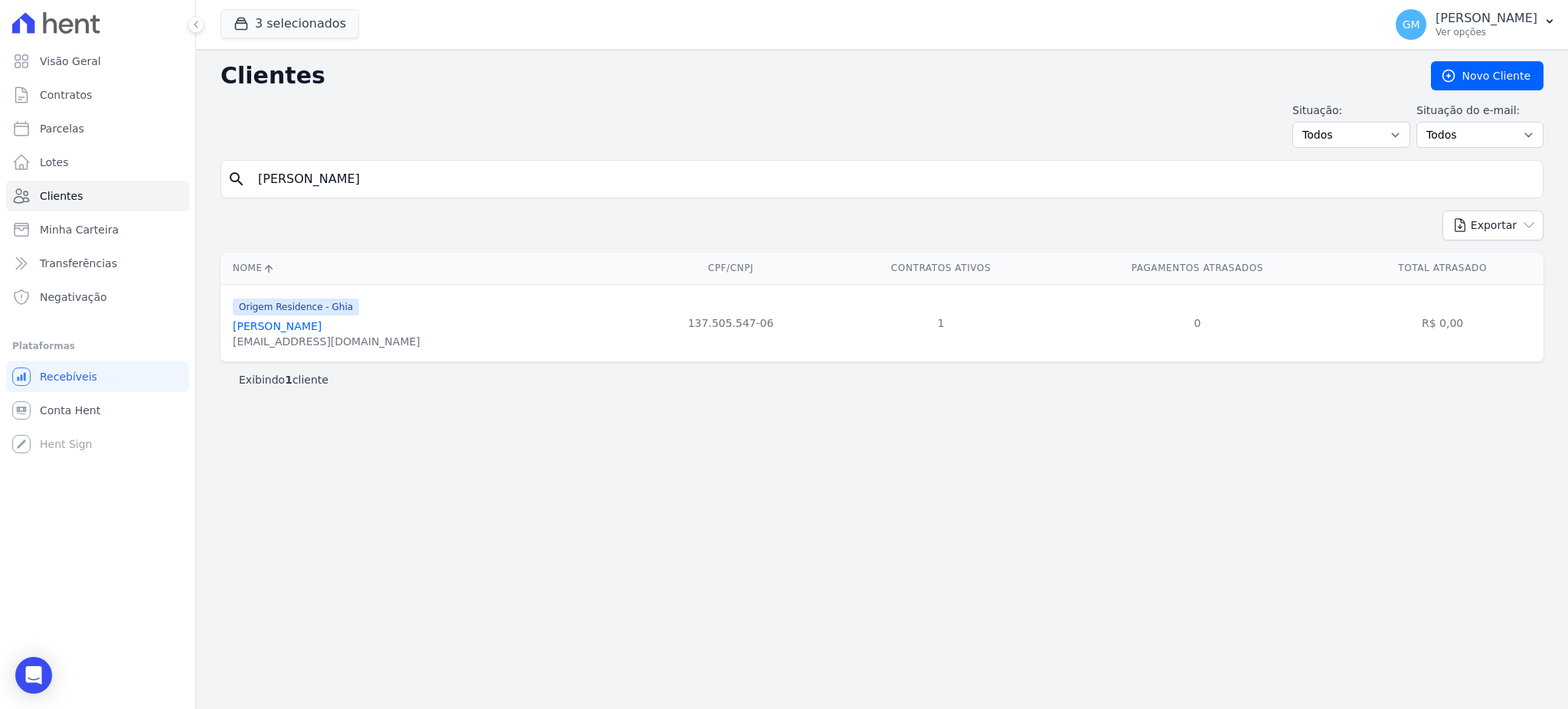
click at [304, 328] on link "Natan Maia Costa" at bounding box center [277, 326] width 89 height 12
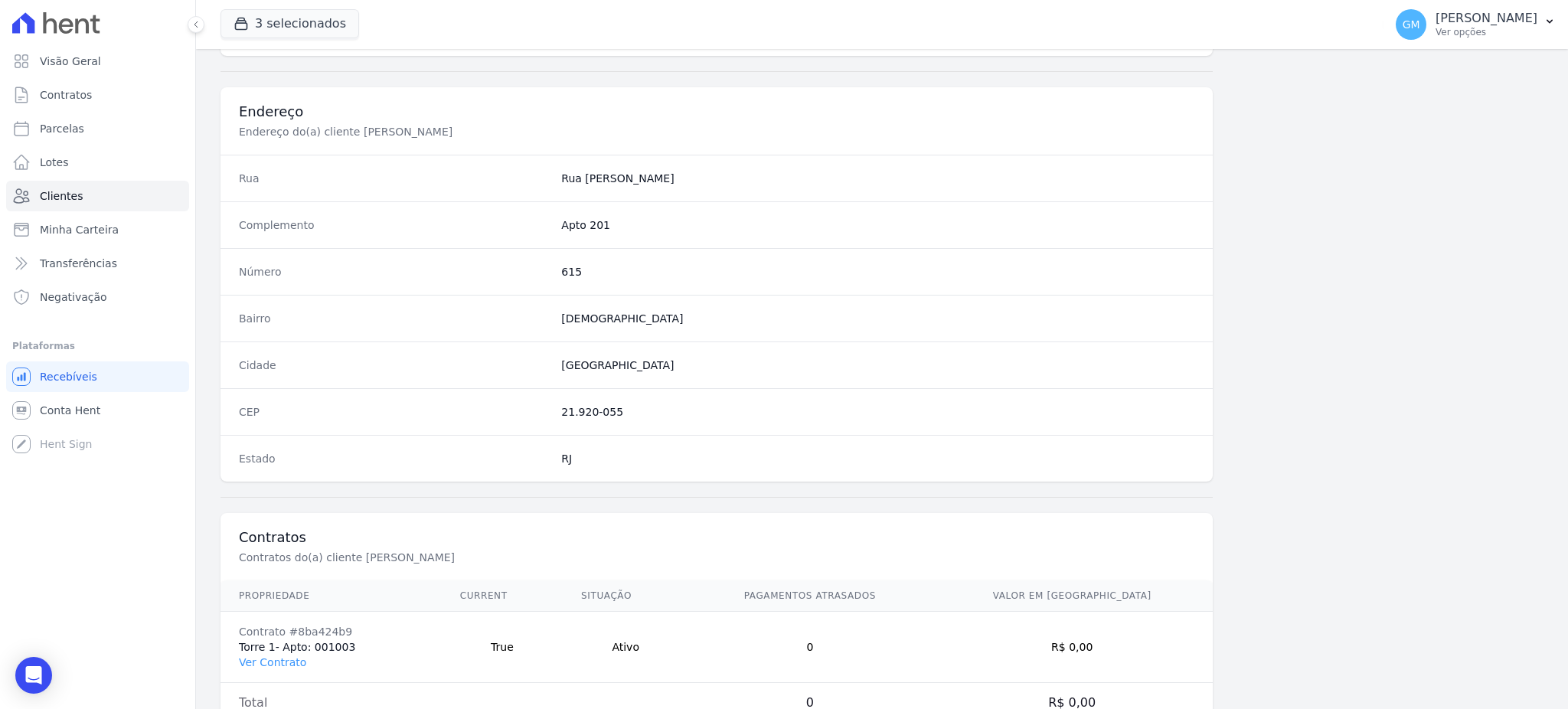
scroll to position [724, 0]
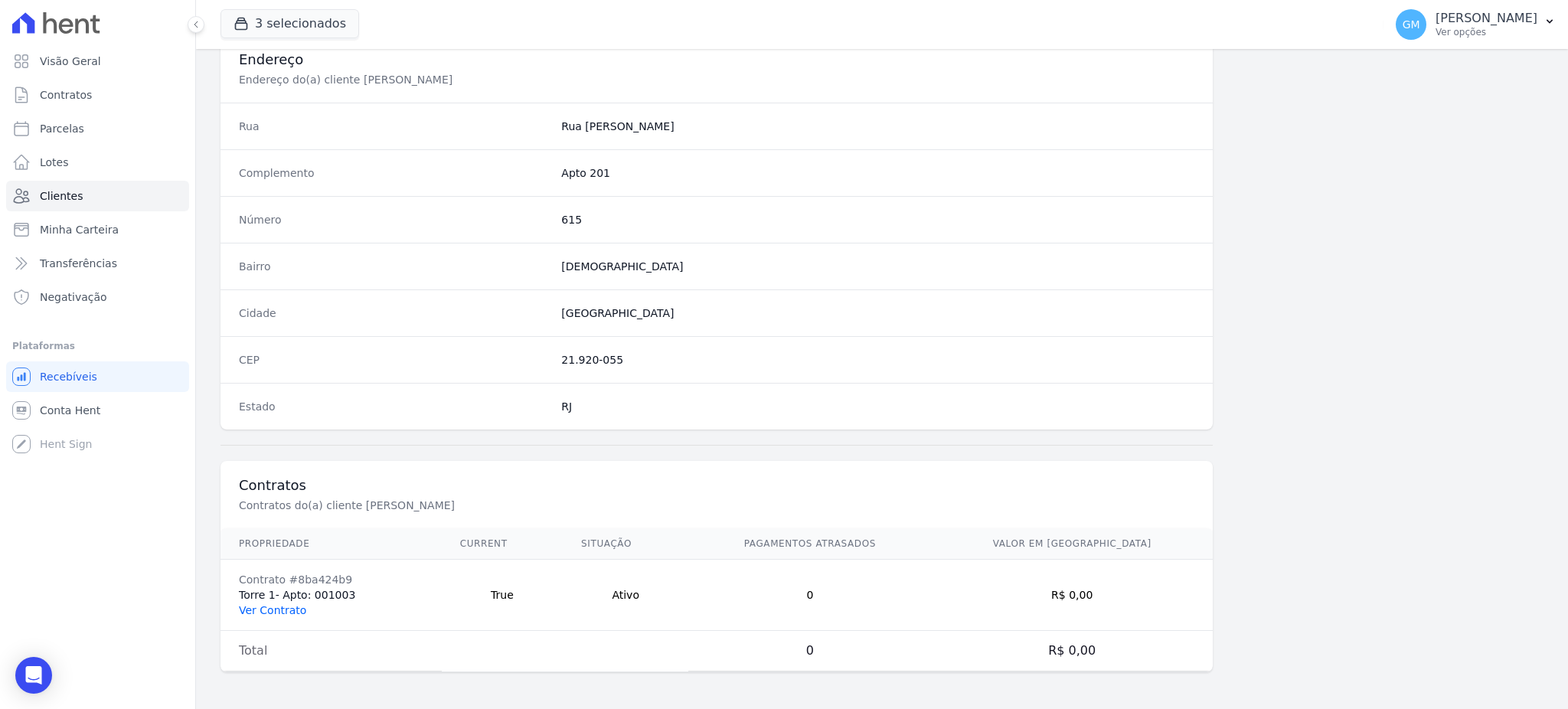
click at [290, 615] on link "Ver Contrato" at bounding box center [273, 610] width 67 height 12
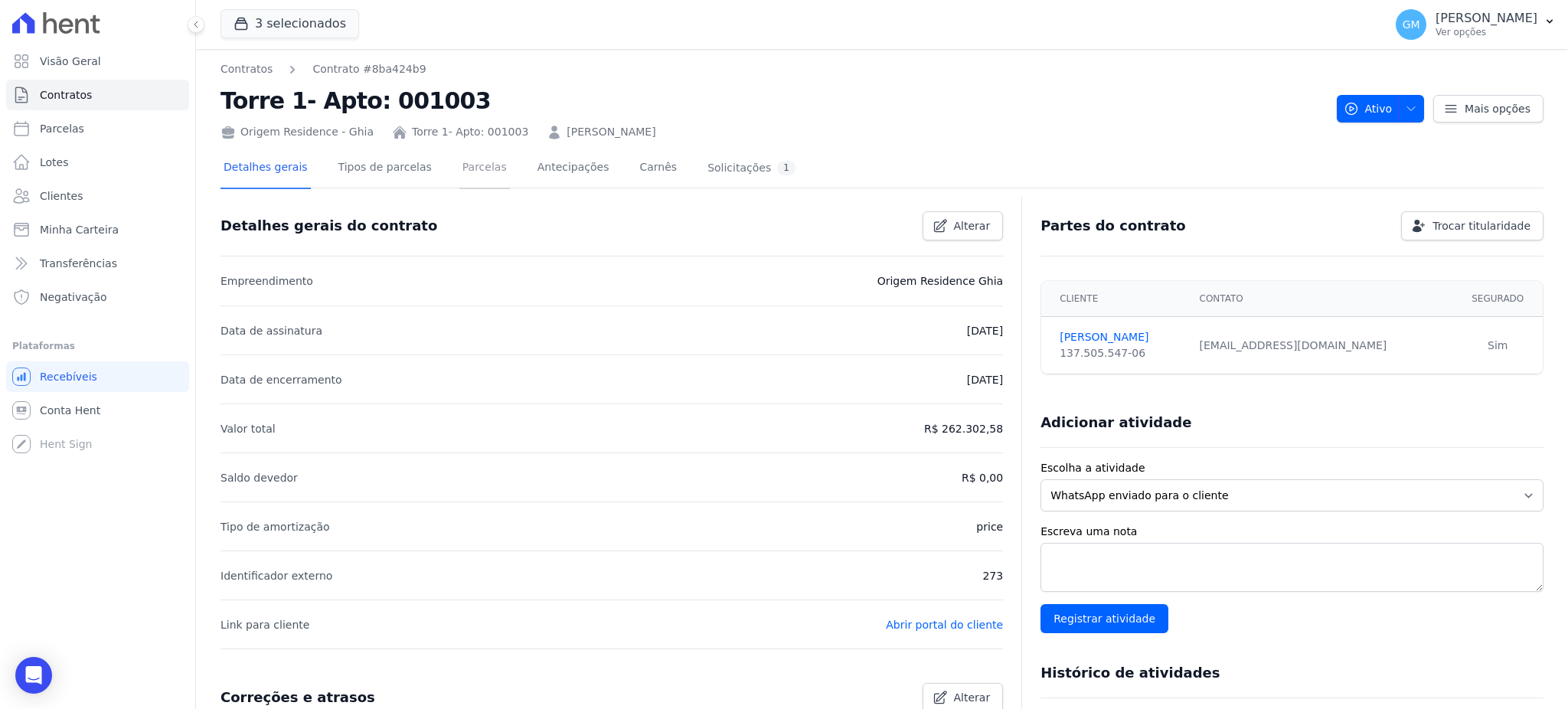
click at [467, 153] on link "Parcelas" at bounding box center [484, 169] width 50 height 41
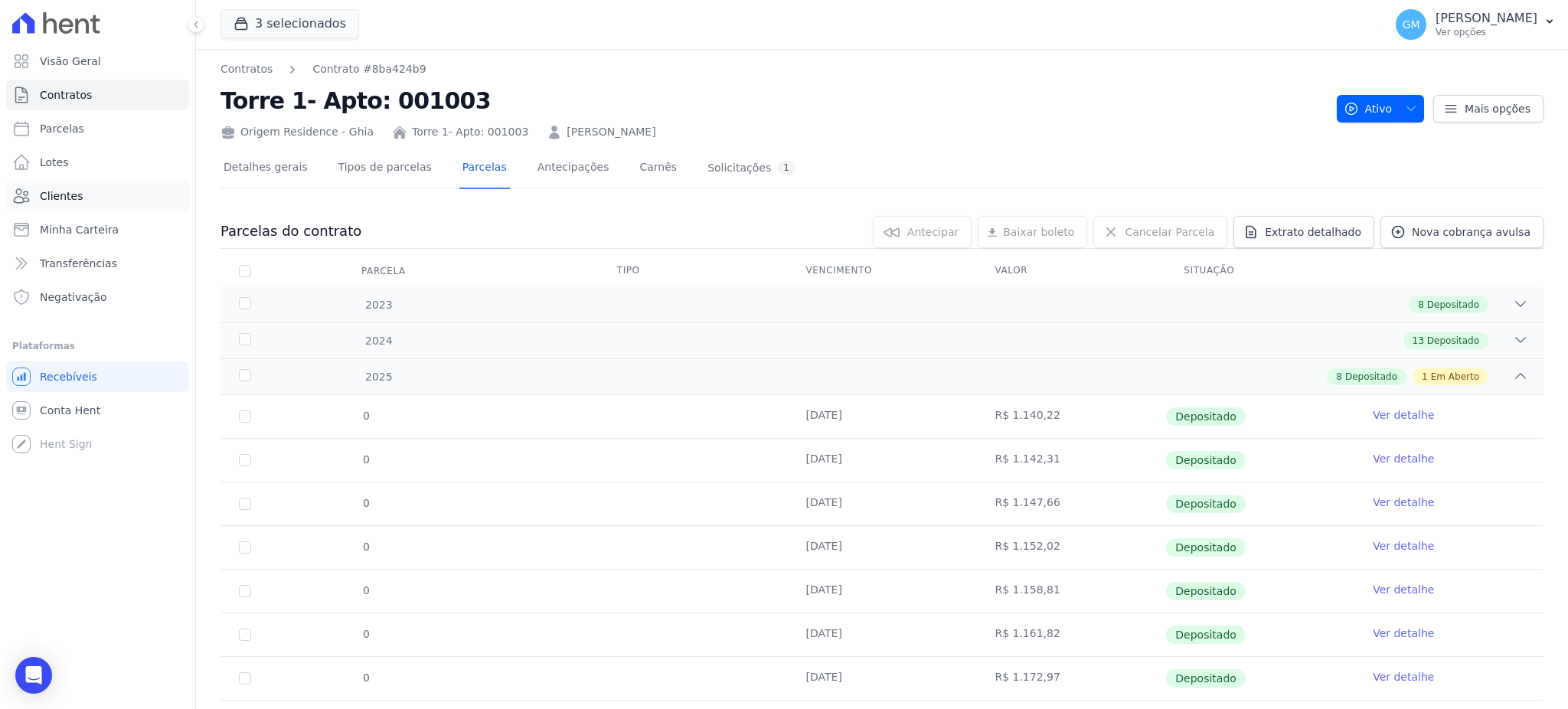
click at [61, 189] on span "Clientes" at bounding box center [61, 196] width 42 height 15
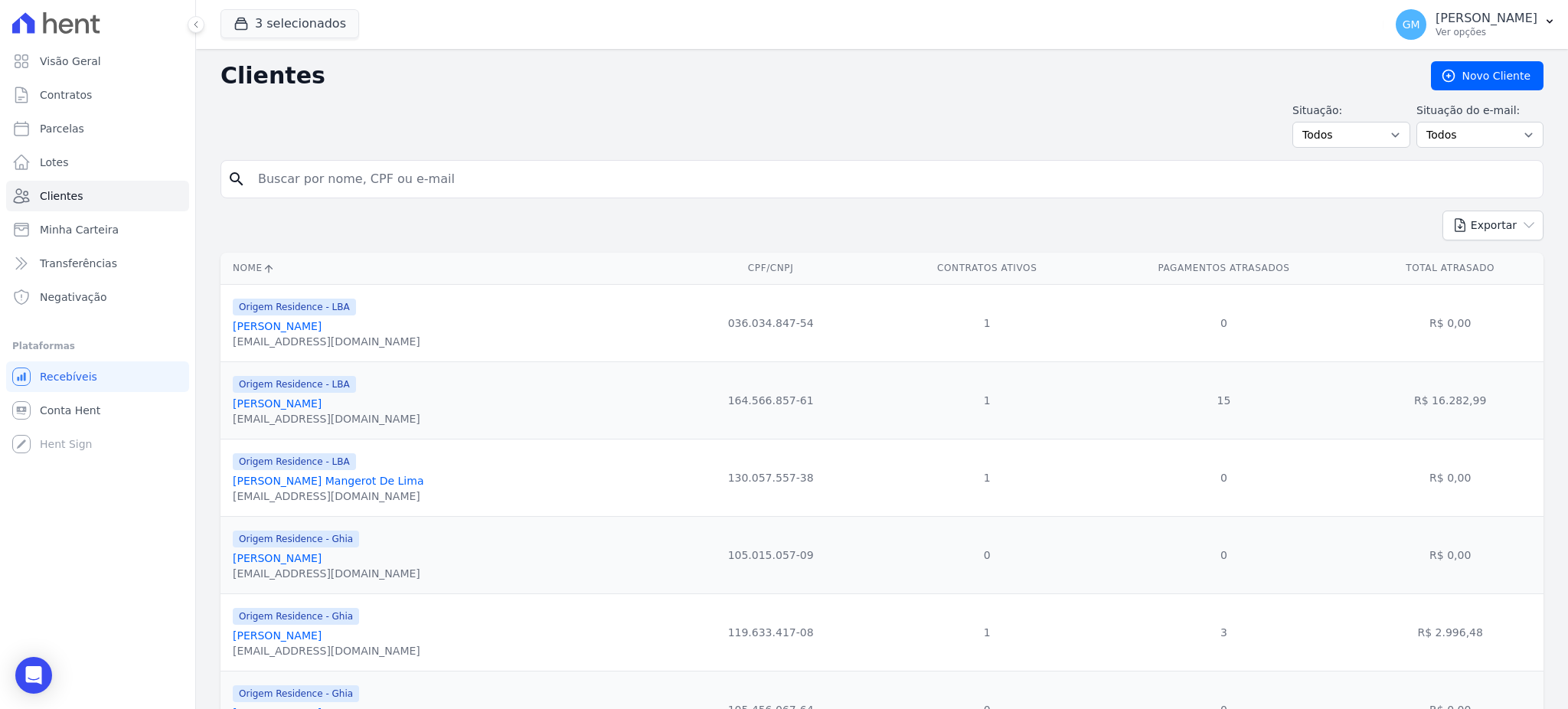
click at [271, 180] on input "search" at bounding box center [892, 179] width 1287 height 31
type input "Caio Rosa Felisberto"
drag, startPoint x: 383, startPoint y: 184, endPoint x: 224, endPoint y: 183, distance: 159.0
click at [224, 183] on div "search Caio Rosa Felisberto" at bounding box center [882, 179] width 1323 height 38
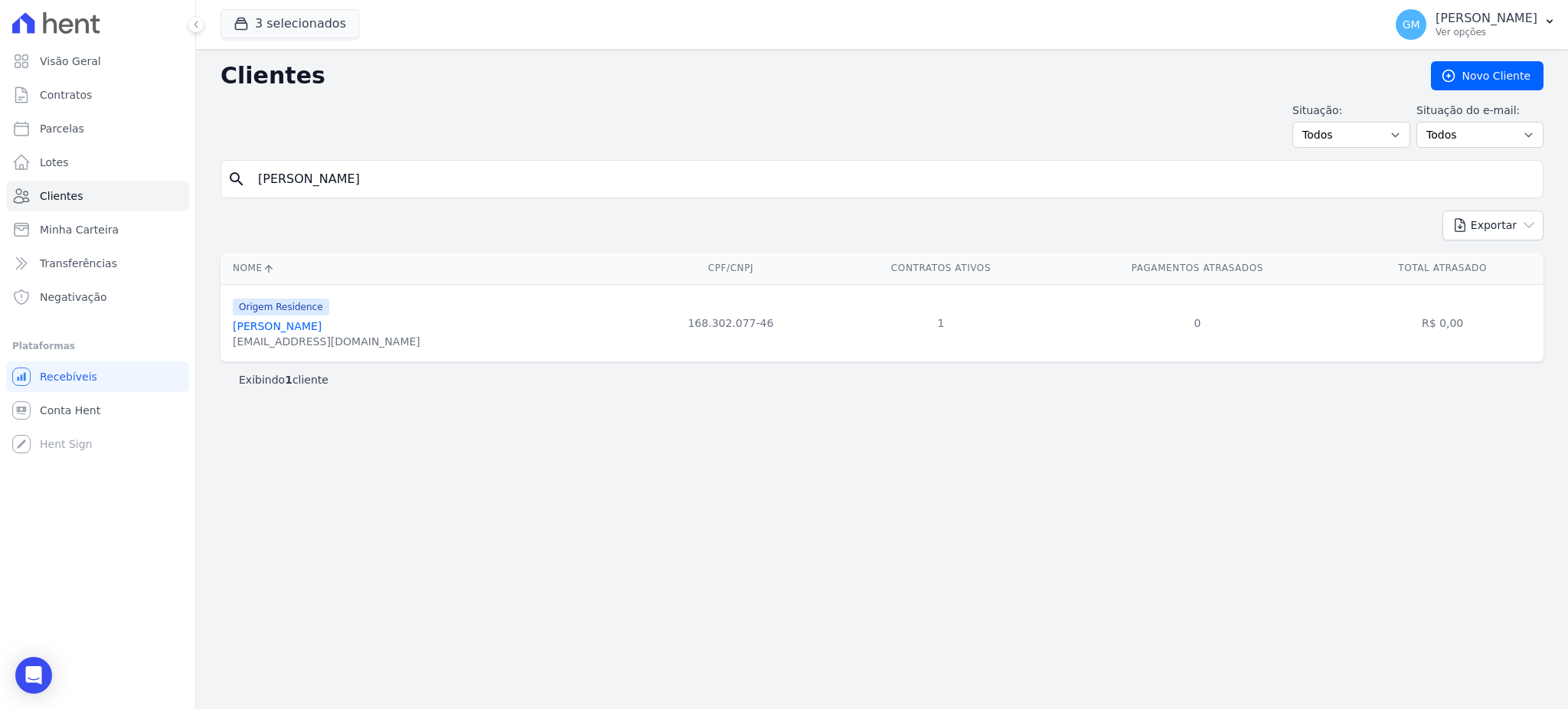
click at [321, 329] on link "Caio Rosa Felisberto" at bounding box center [277, 326] width 89 height 12
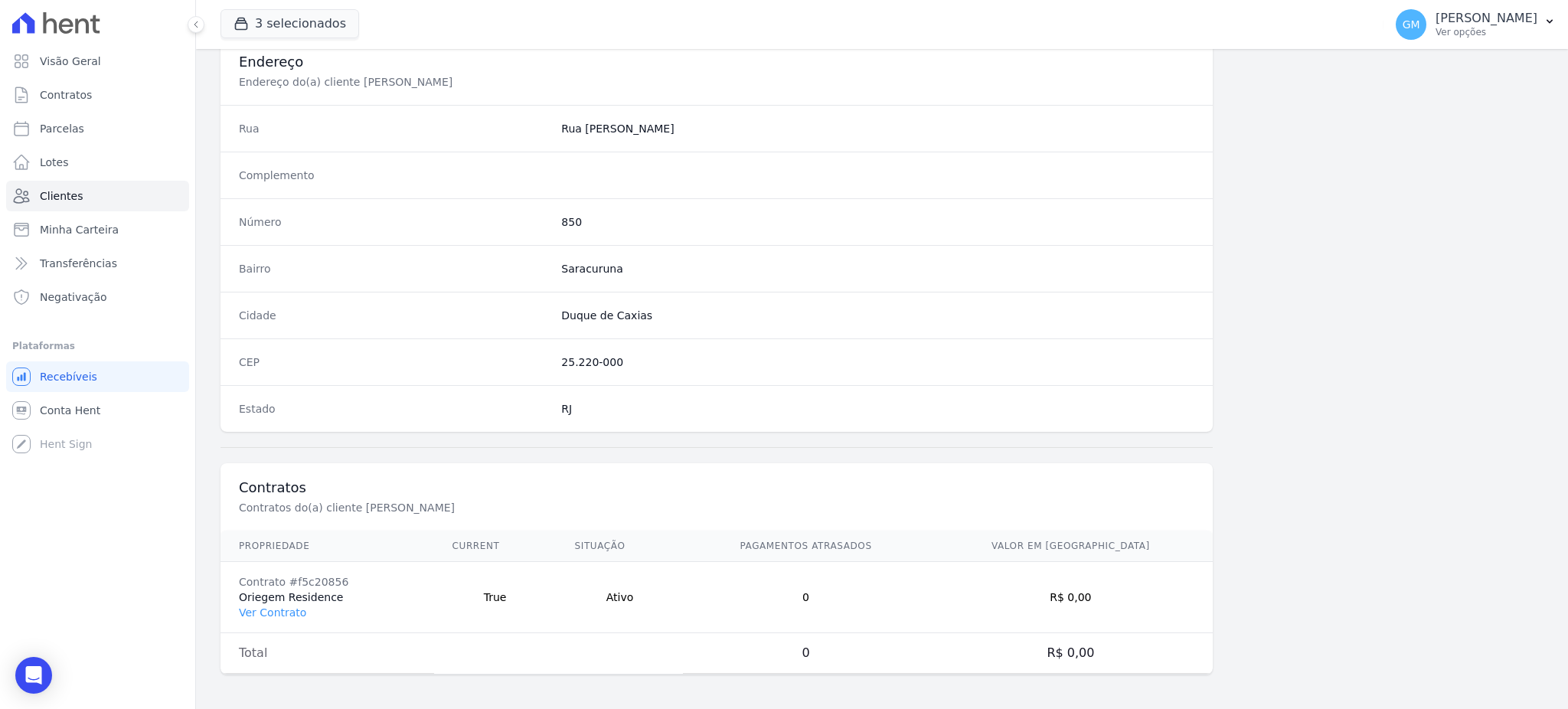
scroll to position [724, 0]
click at [290, 609] on link "Ver Contrato" at bounding box center [273, 610] width 67 height 12
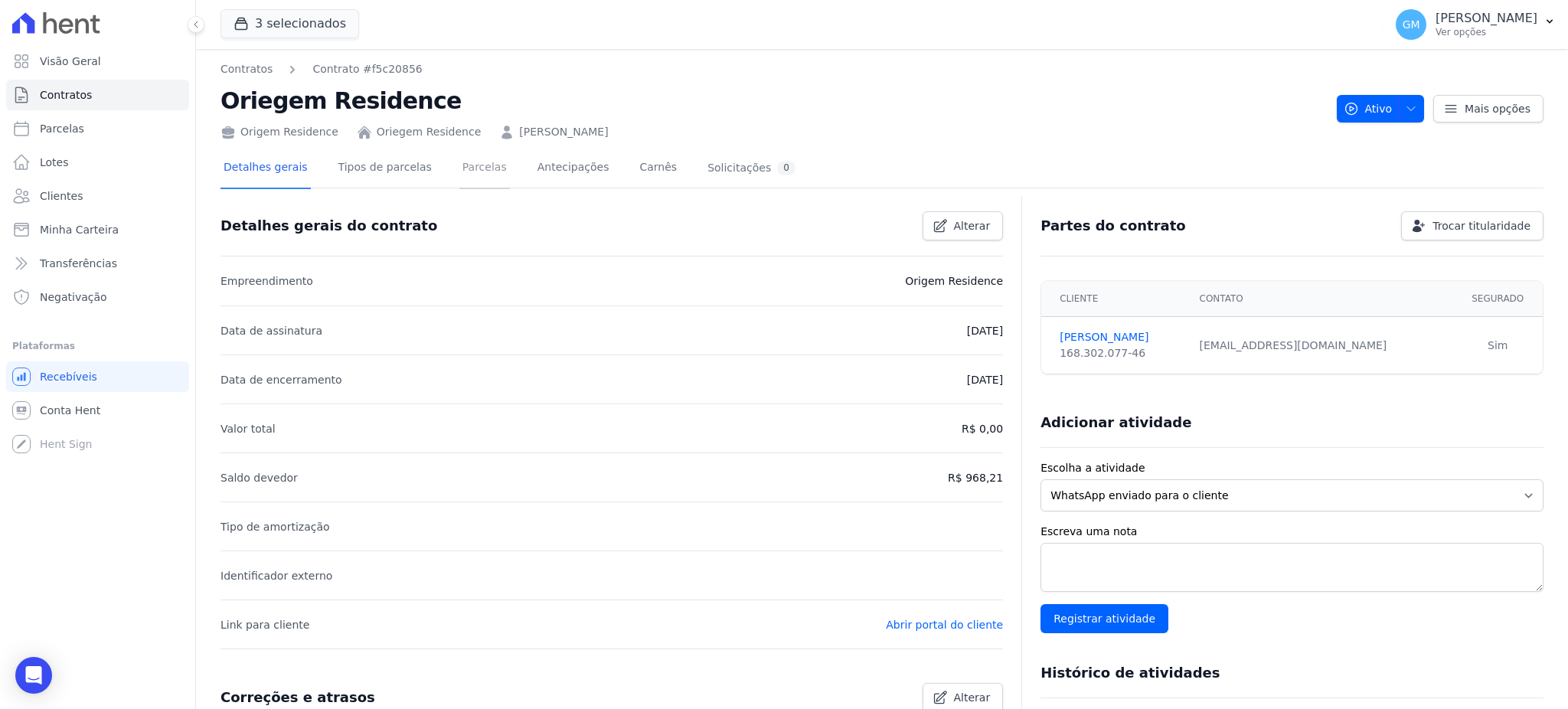
click at [472, 170] on link "Parcelas" at bounding box center [484, 169] width 50 height 41
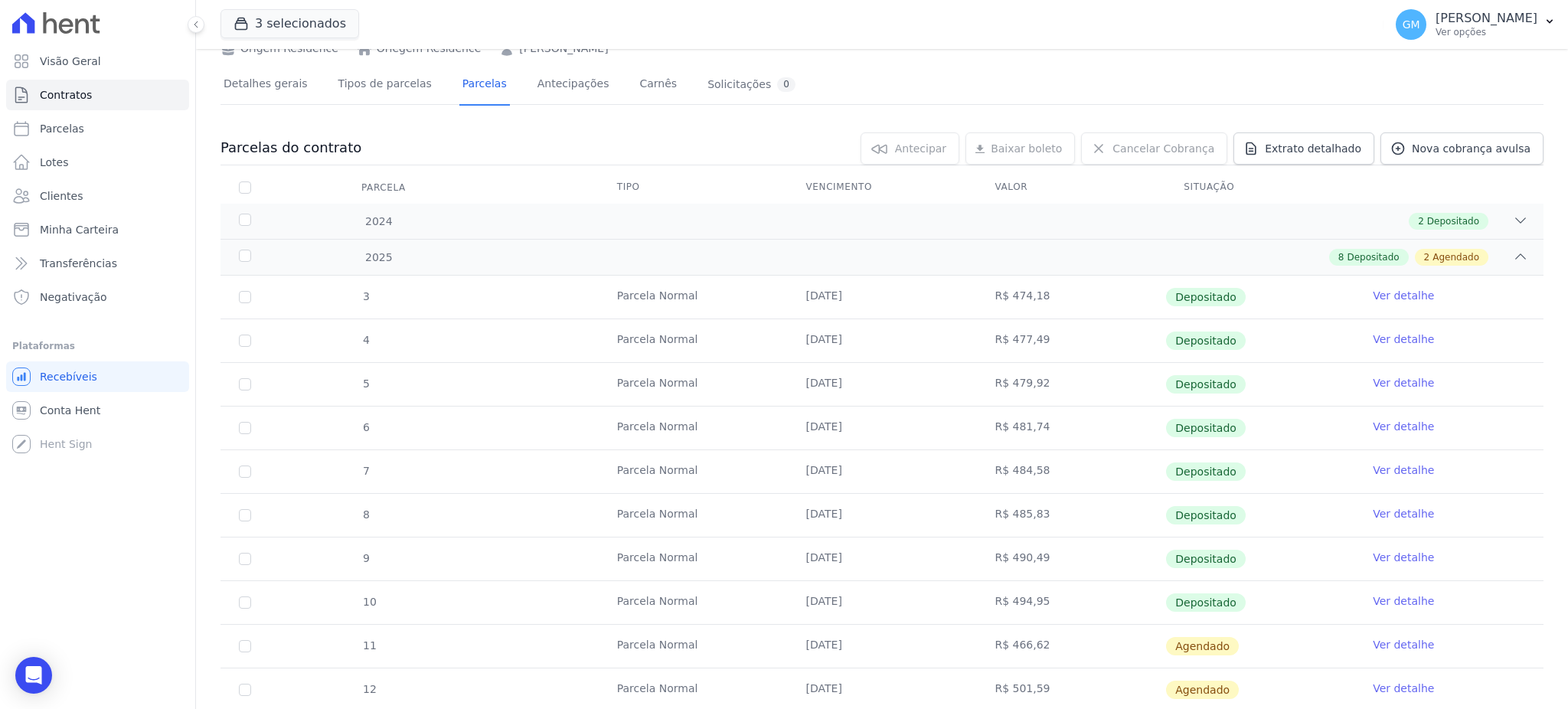
scroll to position [130, 0]
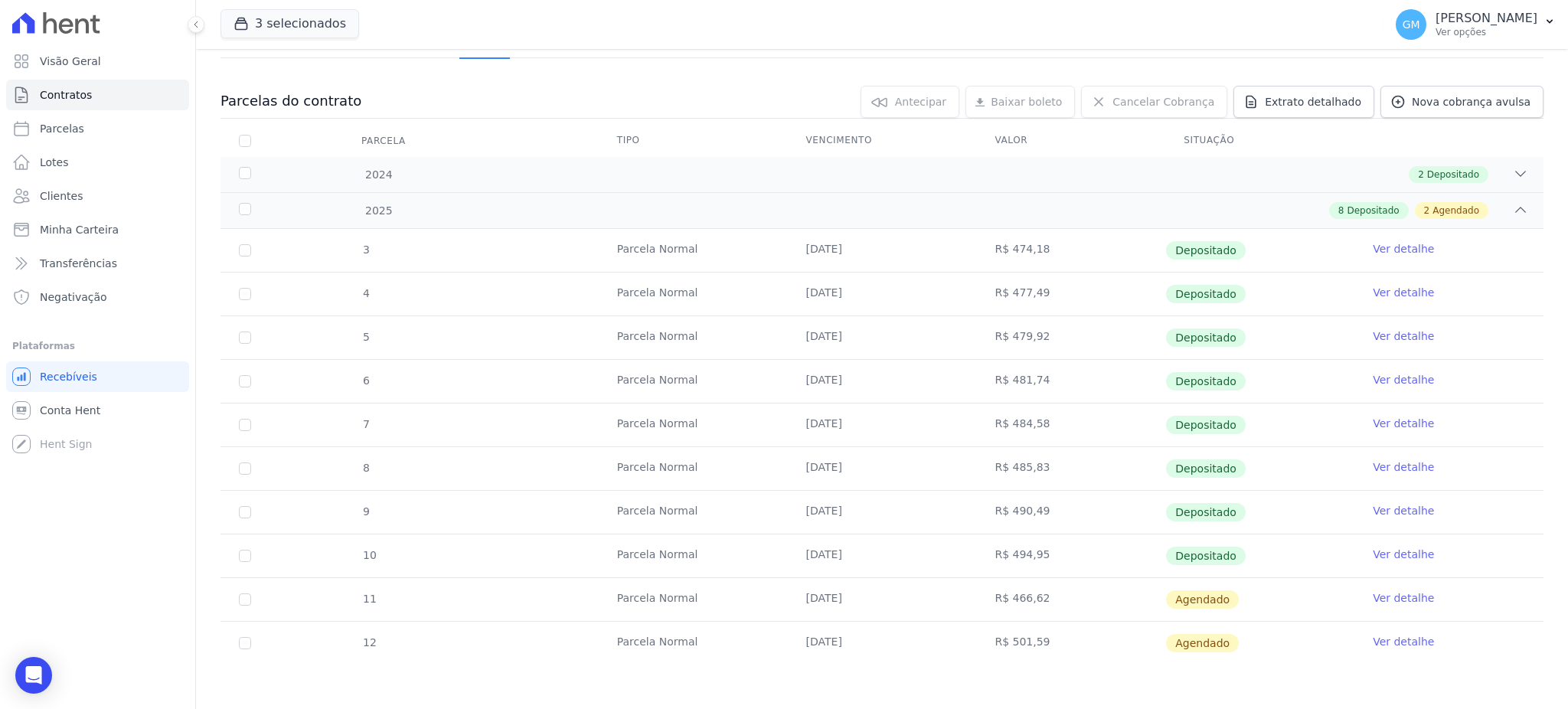
click at [1376, 552] on link "Ver detalhe" at bounding box center [1402, 553] width 61 height 15
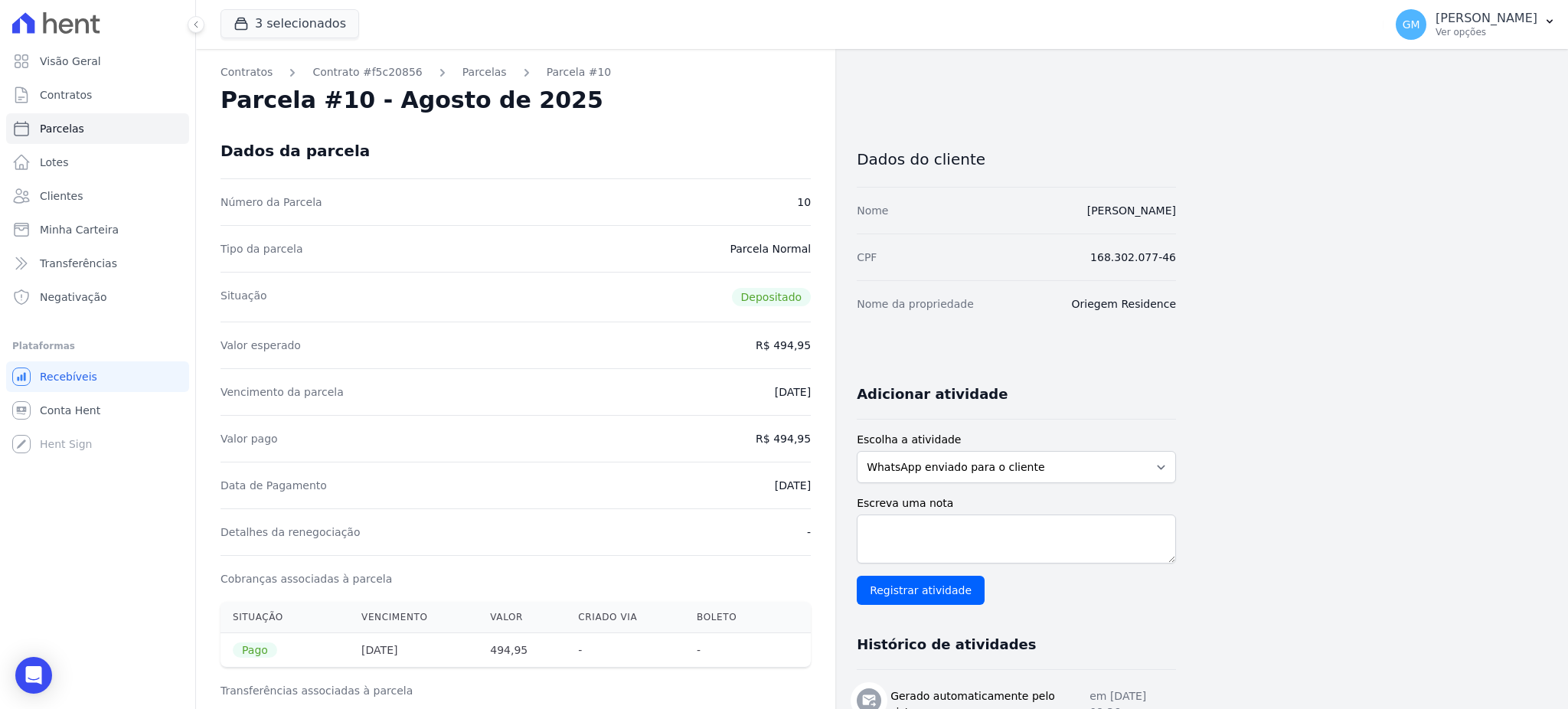
click at [719, 134] on div "Dados da parcela" at bounding box center [515, 150] width 591 height 55
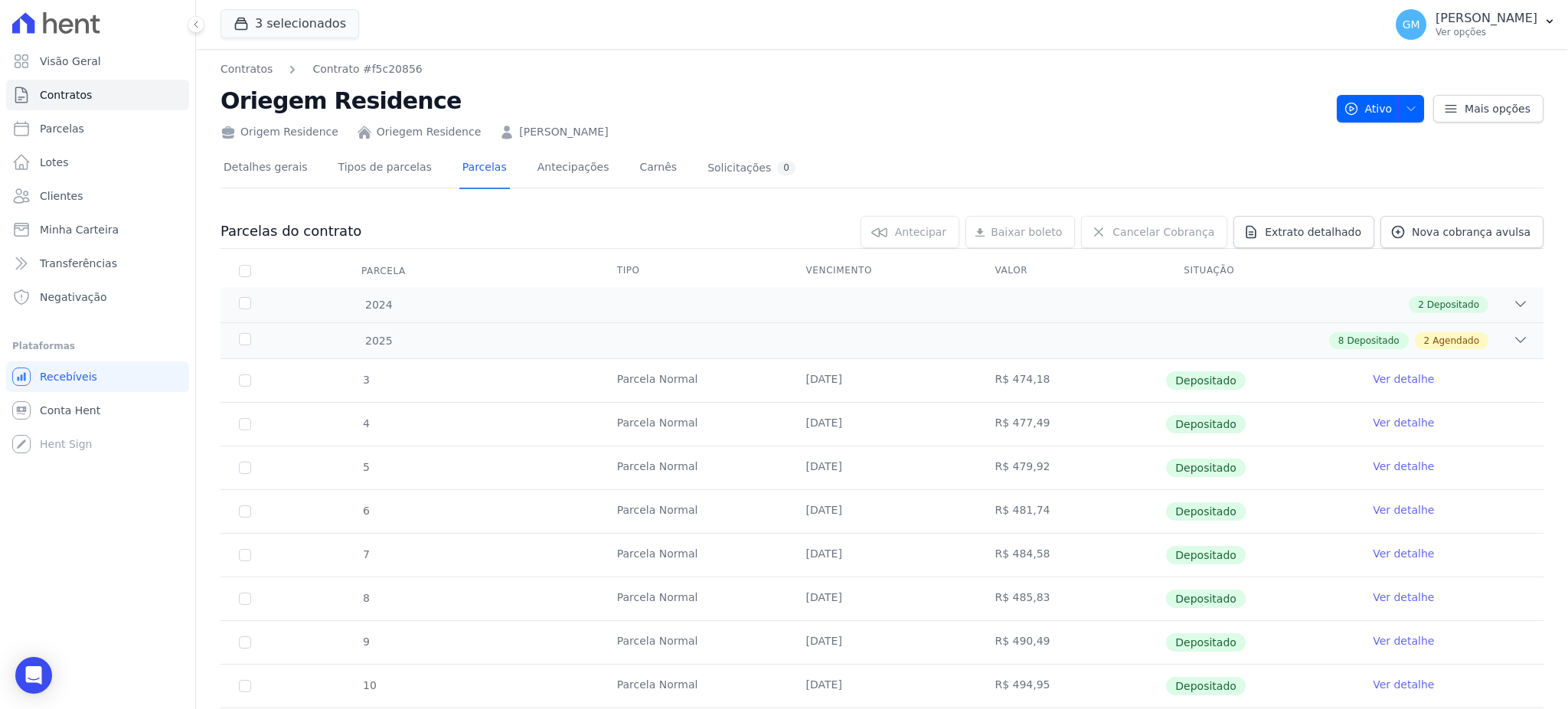
scroll to position [130, 0]
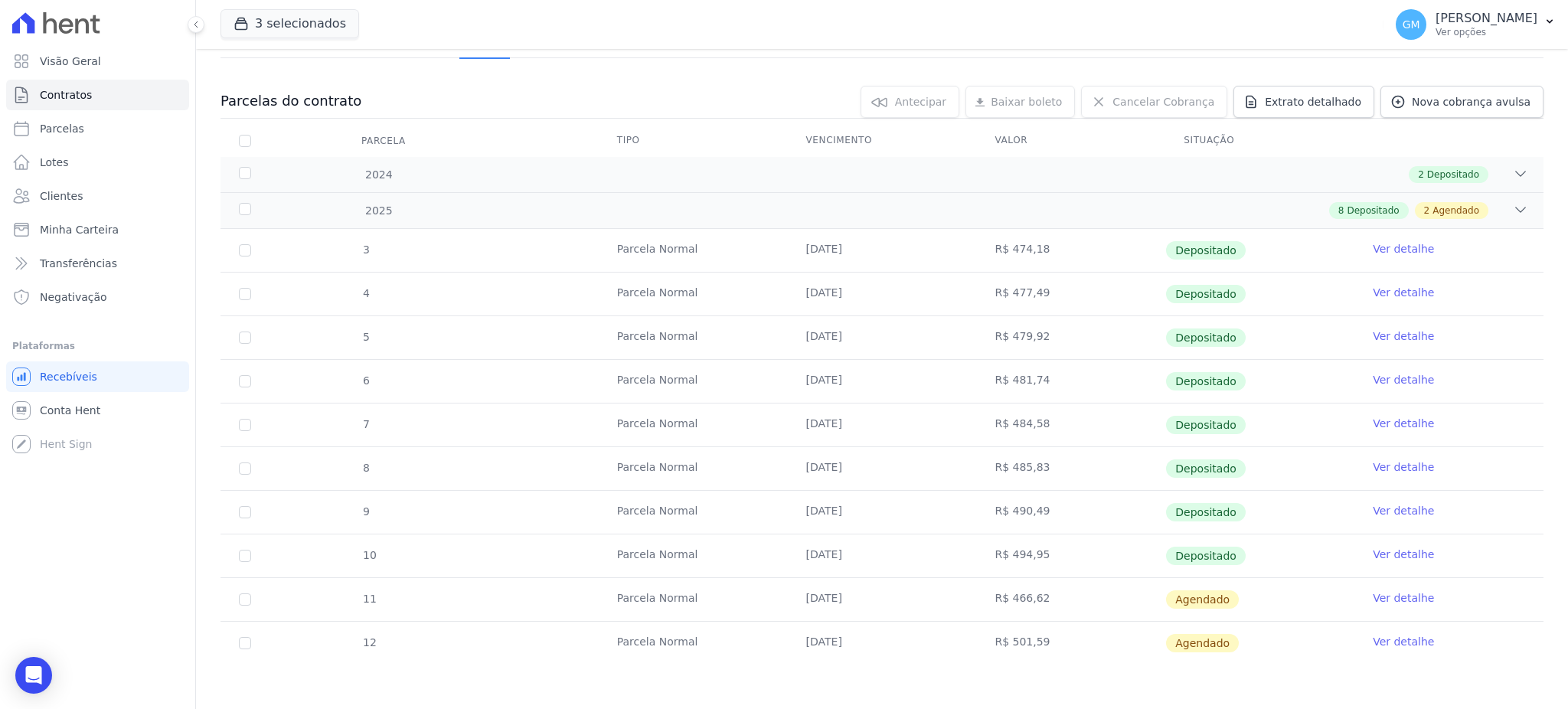
click at [1402, 596] on link "Ver detalhe" at bounding box center [1402, 597] width 61 height 15
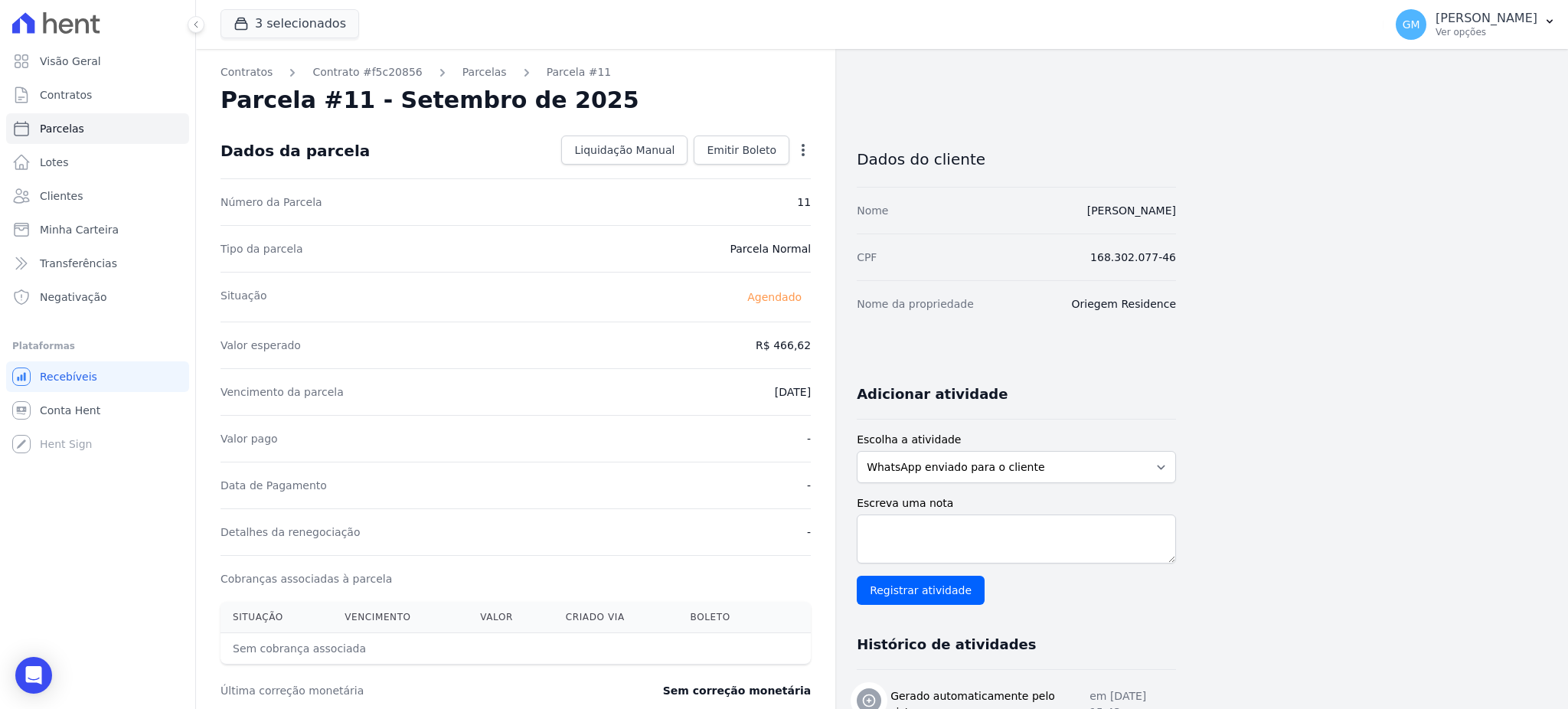
click at [801, 151] on icon "button" at bounding box center [802, 150] width 15 height 15
click at [721, 171] on link "Alterar" at bounding box center [737, 170] width 135 height 27
drag, startPoint x: 732, startPoint y: 335, endPoint x: 828, endPoint y: 340, distance: 96.1
click at [828, 340] on div "Contratos Contrato #f5c20856 Parcelas Parcela #11 Parcela #11 - Setembro de 202…" at bounding box center [515, 540] width 639 height 983
paste input "98.41"
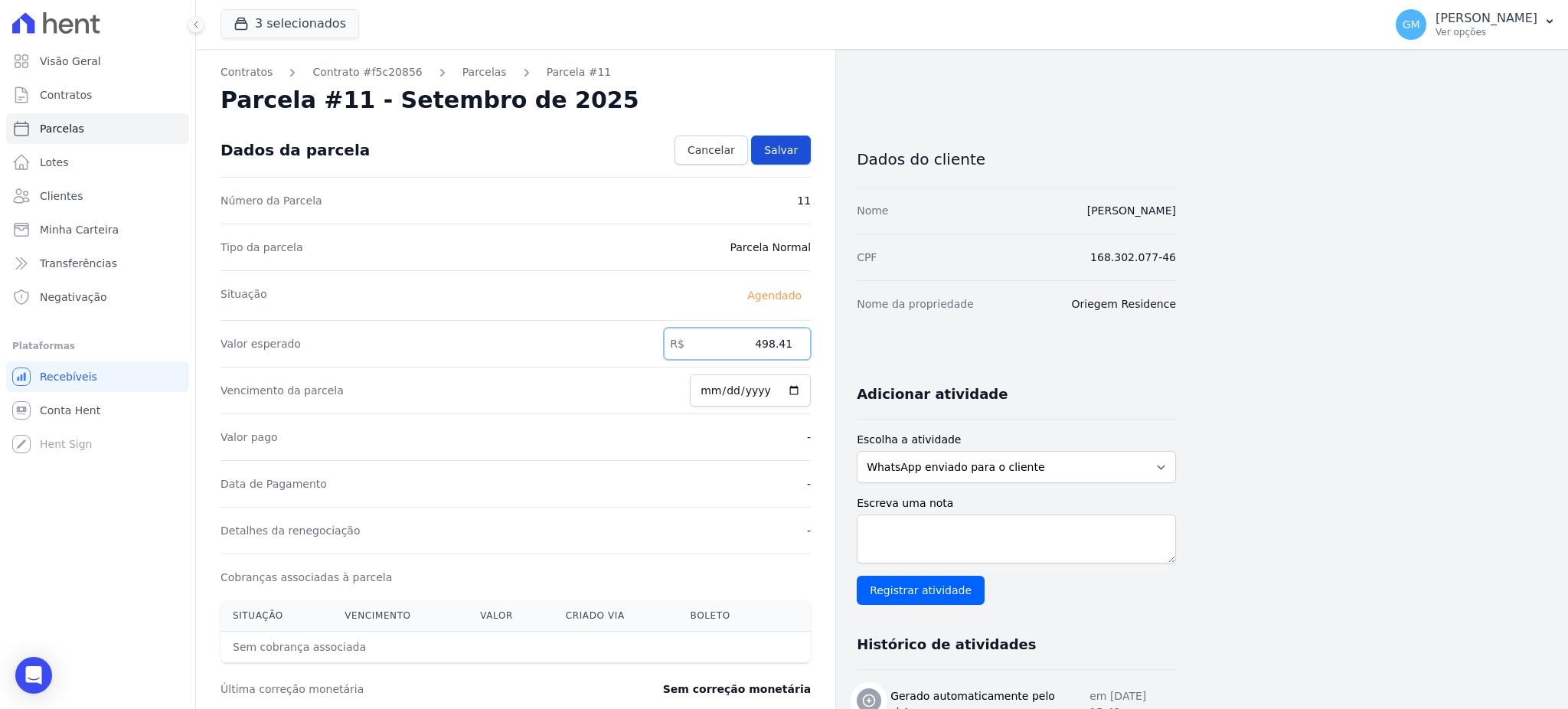
type input "498.41"
click at [775, 138] on link "Salvar" at bounding box center [780, 150] width 59 height 29
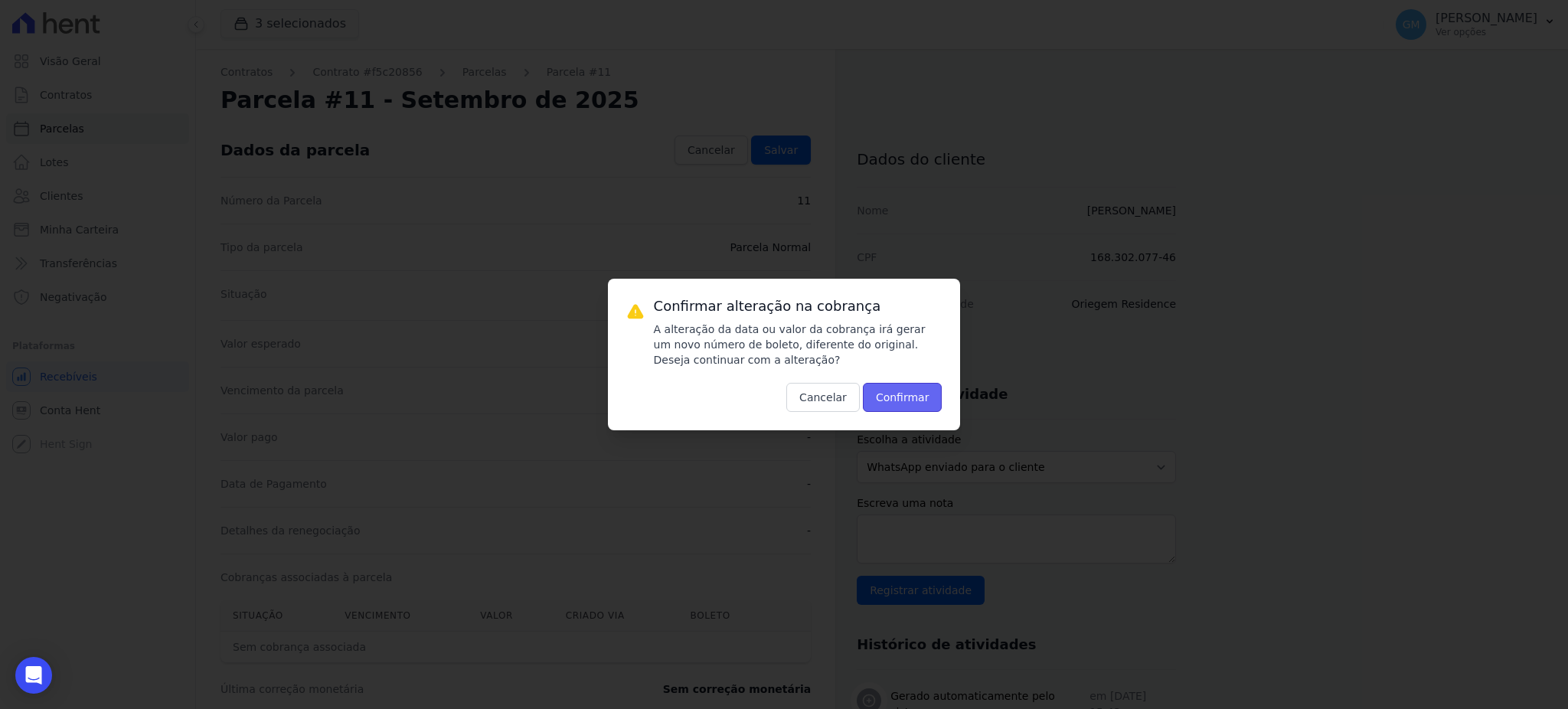
click at [914, 398] on button "Confirmar" at bounding box center [902, 397] width 80 height 29
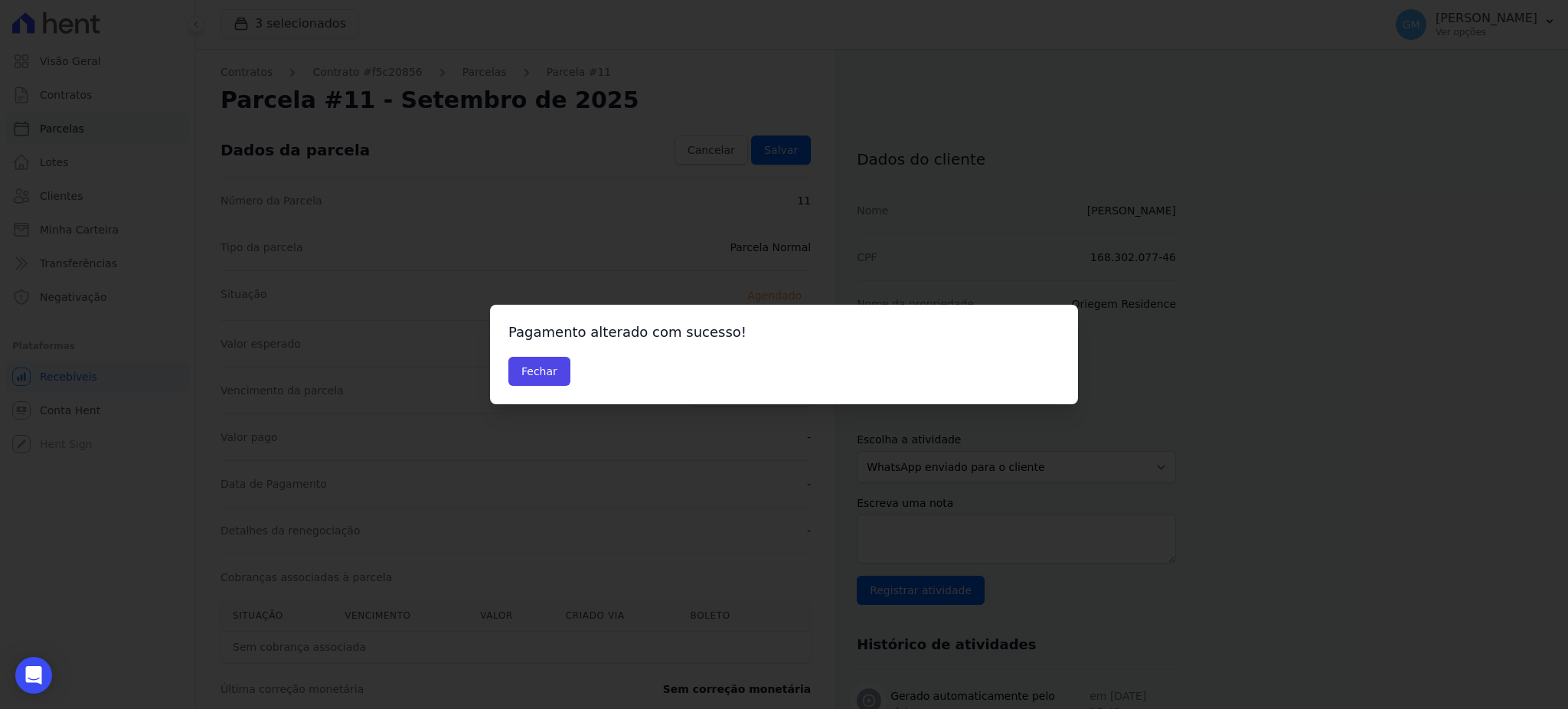
click at [529, 355] on div "Pagamento alterado com sucesso! Fechar" at bounding box center [784, 354] width 588 height 99
click at [535, 372] on button "Fechar" at bounding box center [539, 371] width 62 height 29
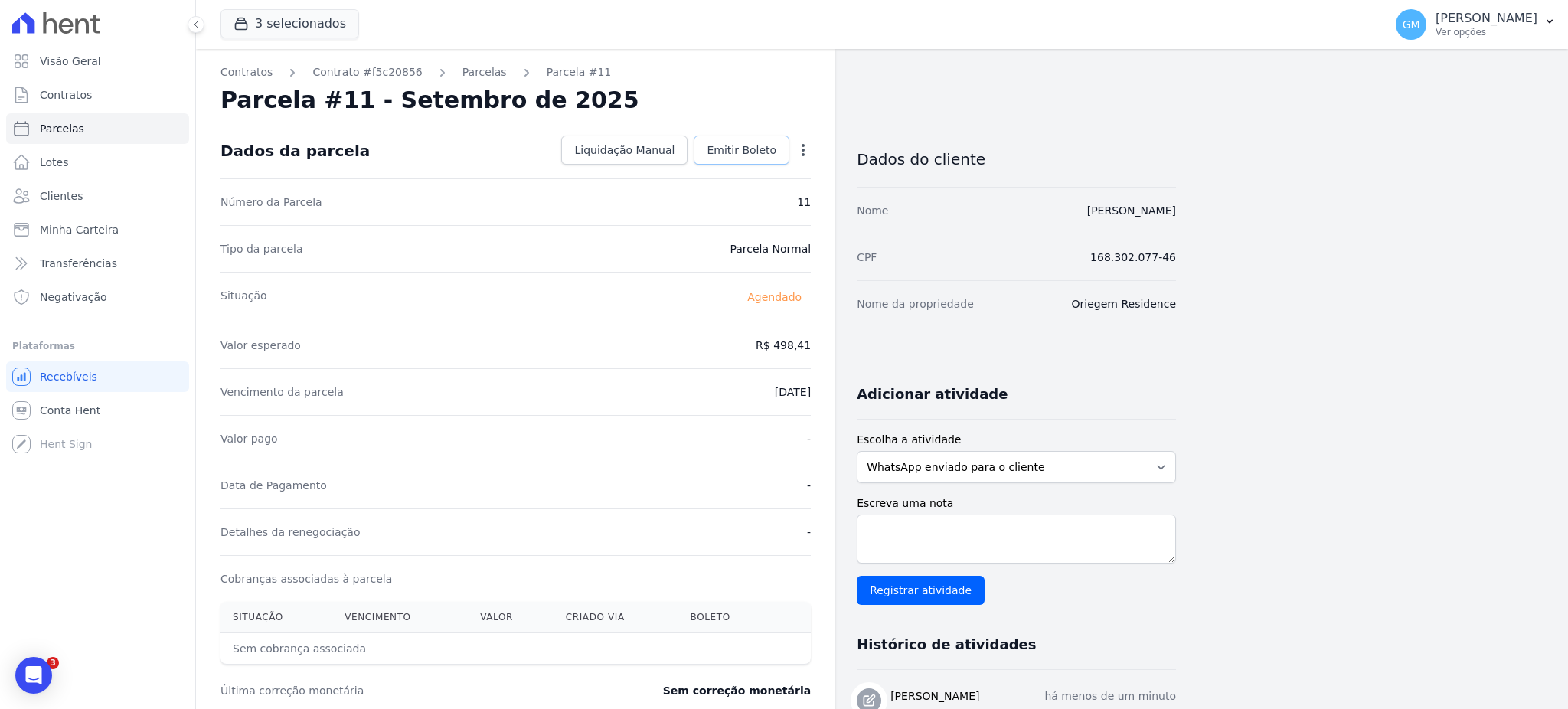
click at [753, 153] on span "Emitir Boleto" at bounding box center [741, 150] width 70 height 15
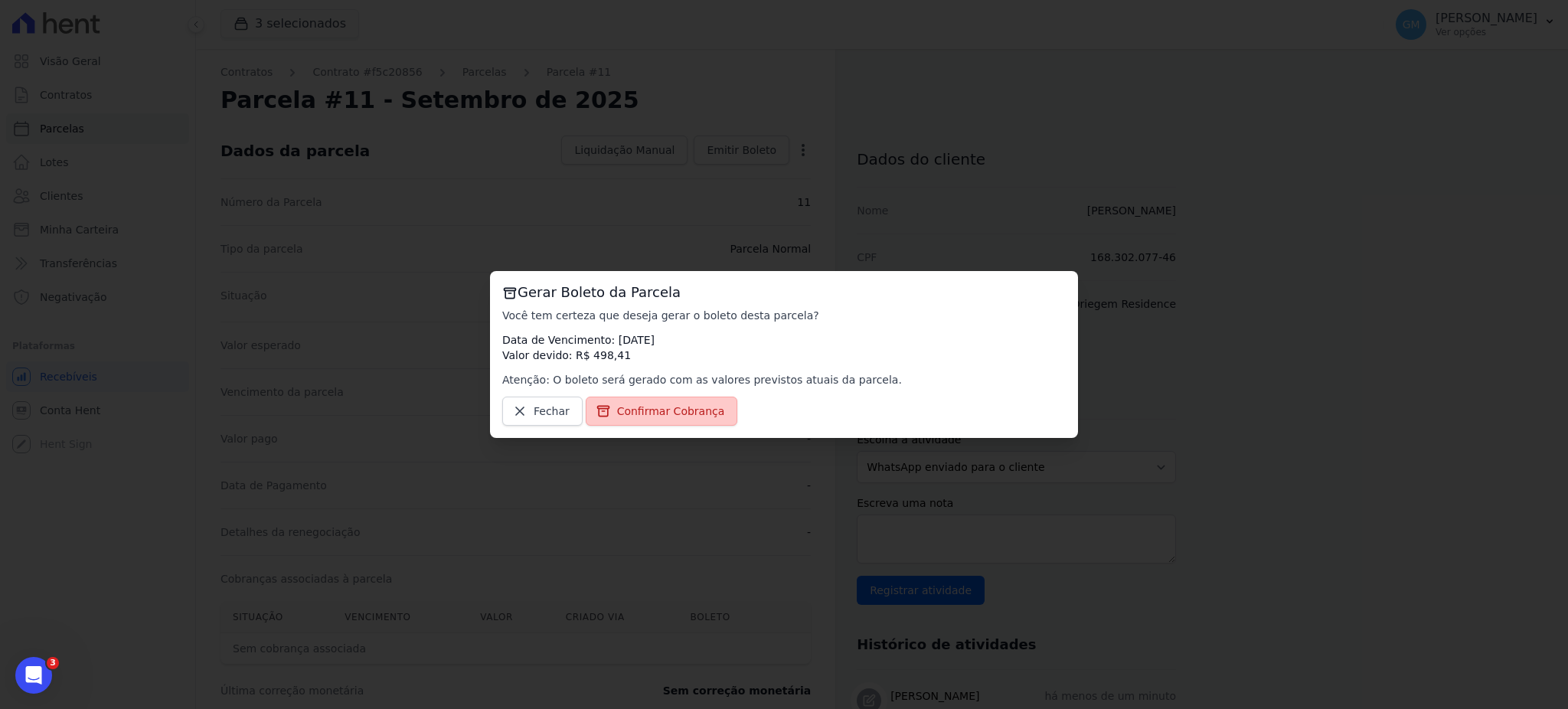
click at [681, 412] on span "Confirmar Cobrança" at bounding box center [671, 411] width 108 height 15
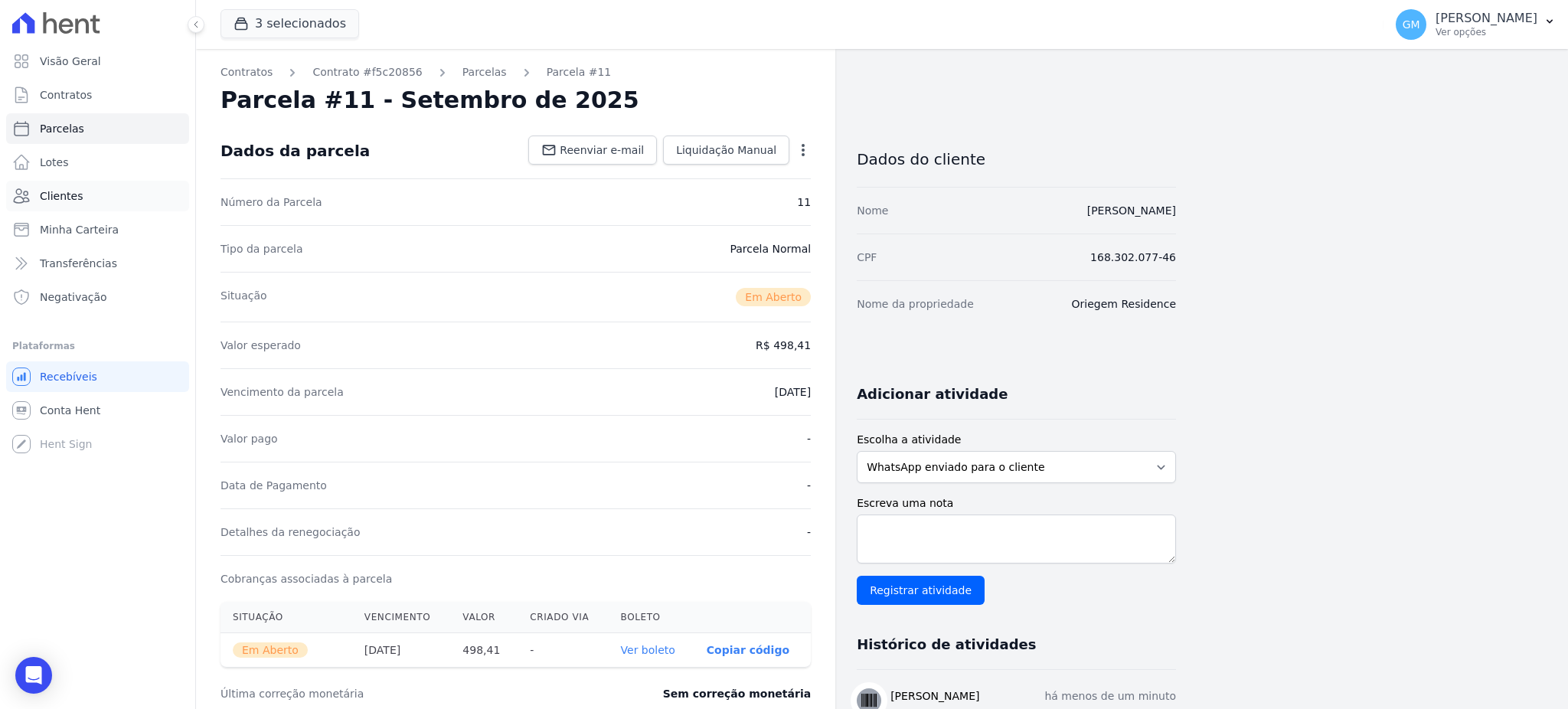
click at [70, 193] on span "Clientes" at bounding box center [61, 196] width 42 height 15
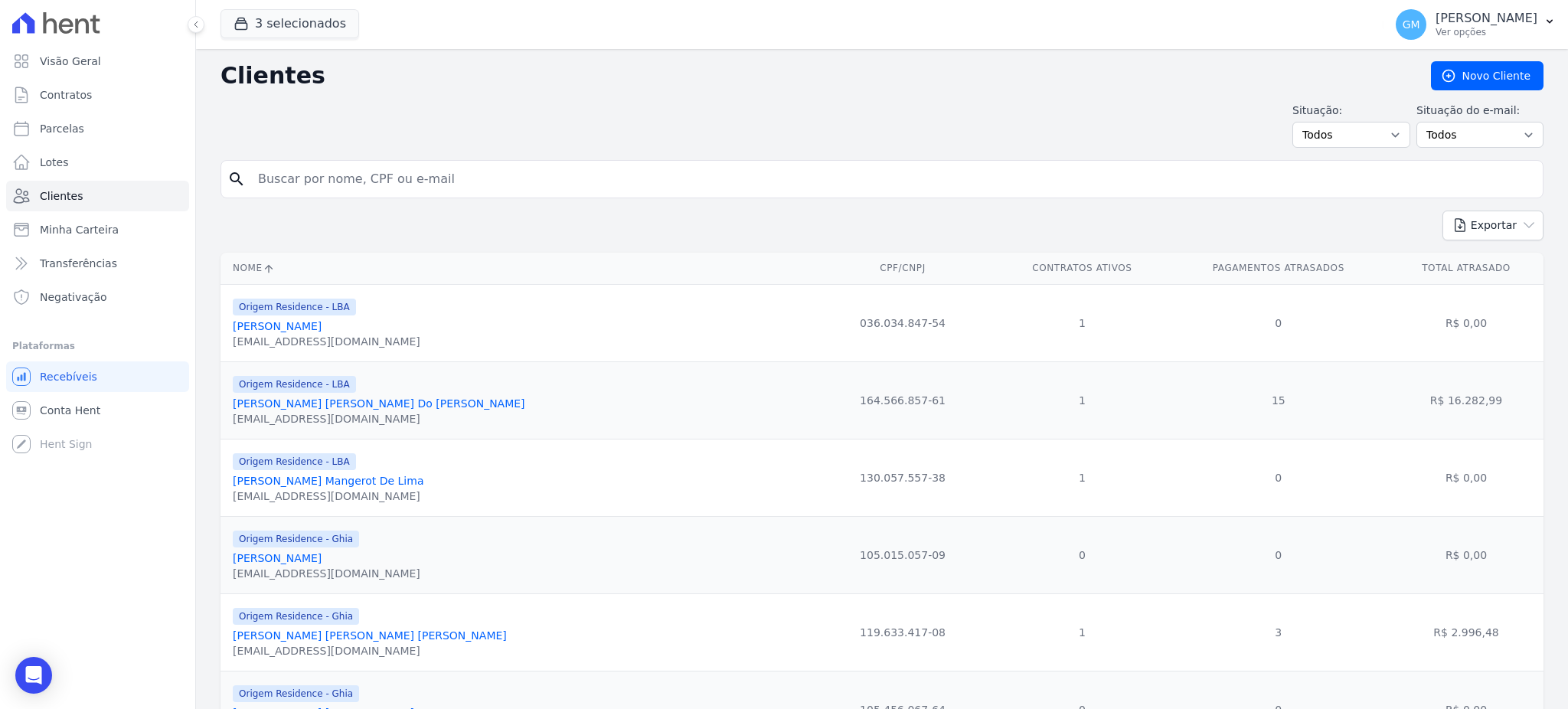
click at [316, 176] on input "search" at bounding box center [892, 179] width 1287 height 31
type input "[PERSON_NAME]"
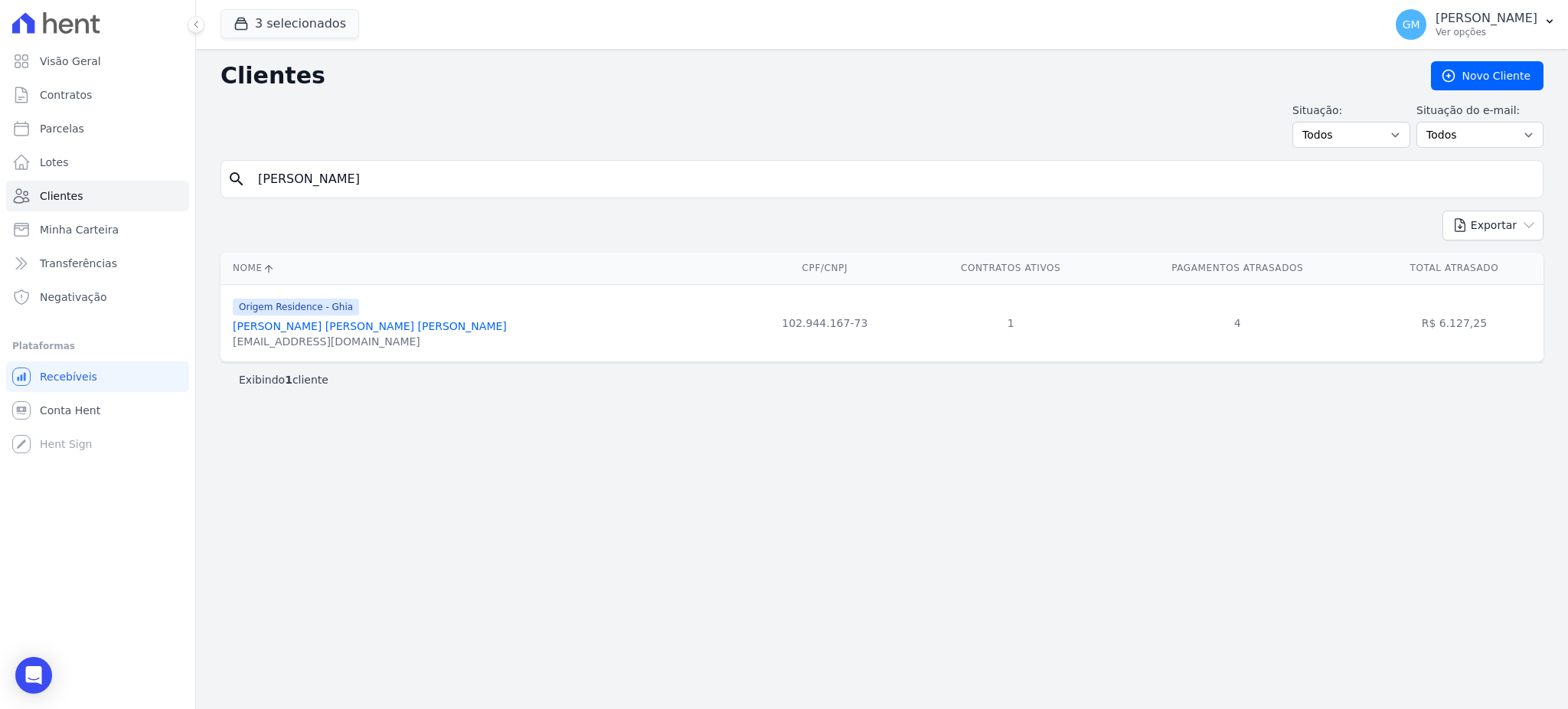
click at [364, 325] on link "[PERSON_NAME] [PERSON_NAME] [PERSON_NAME]" at bounding box center [370, 326] width 274 height 12
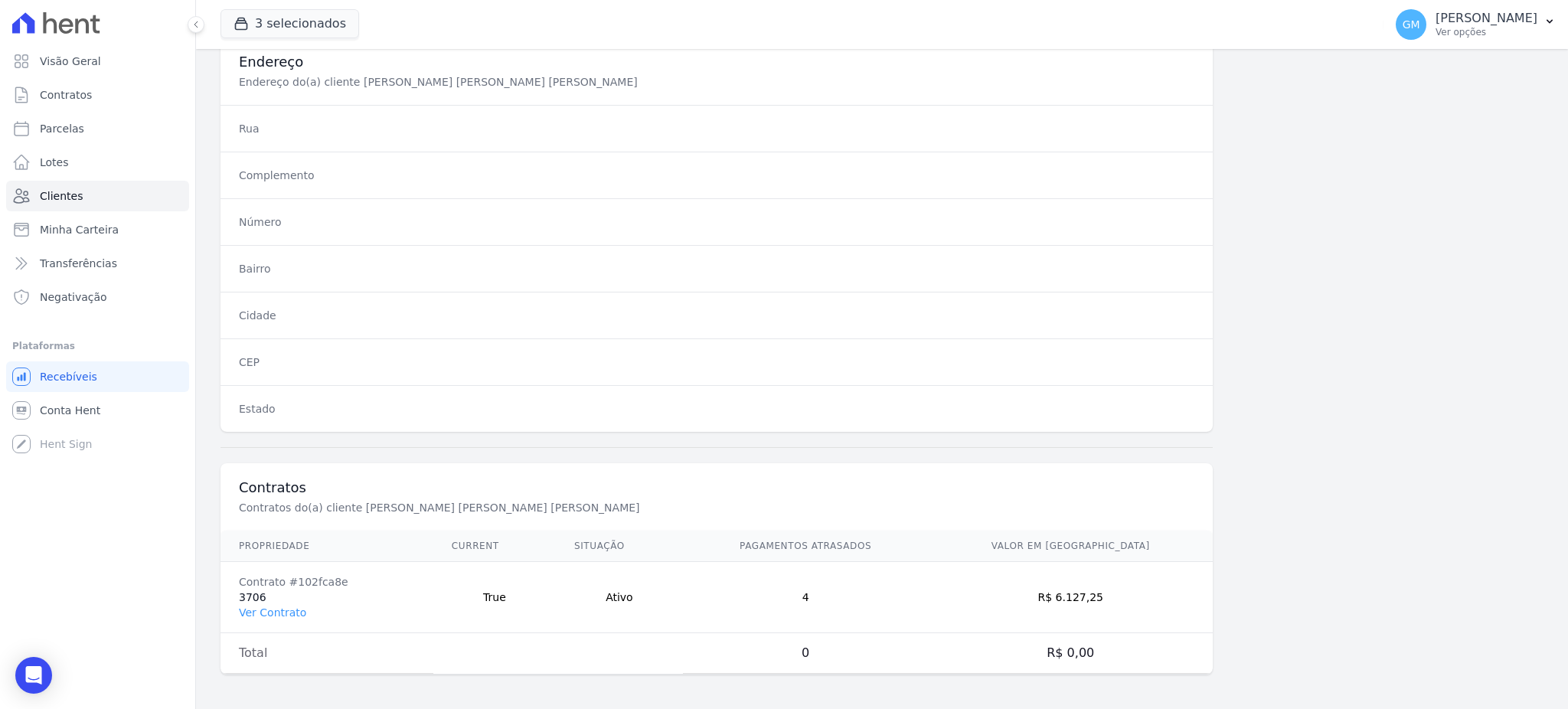
scroll to position [724, 0]
click at [278, 611] on link "Ver Contrato" at bounding box center [273, 610] width 67 height 12
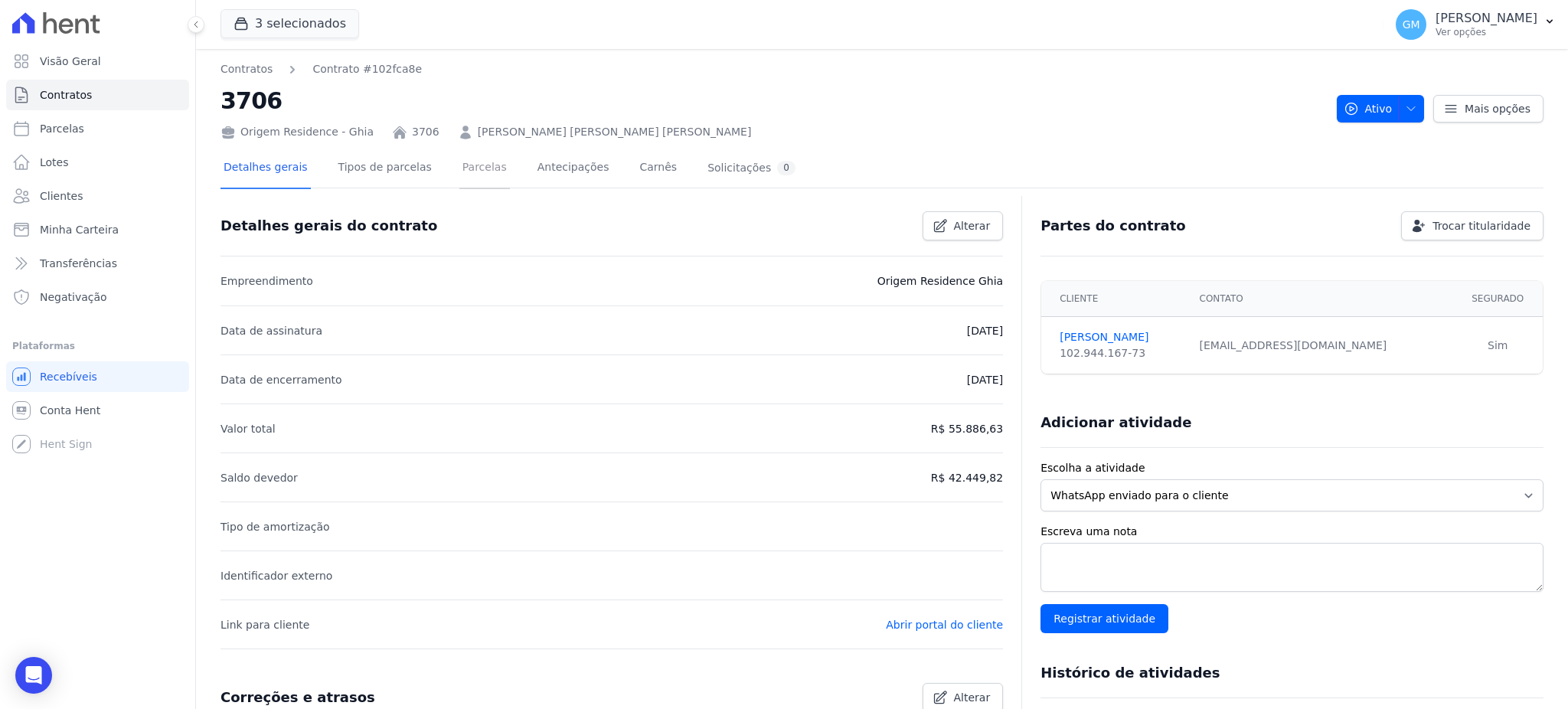
click at [466, 169] on link "Parcelas" at bounding box center [484, 169] width 50 height 41
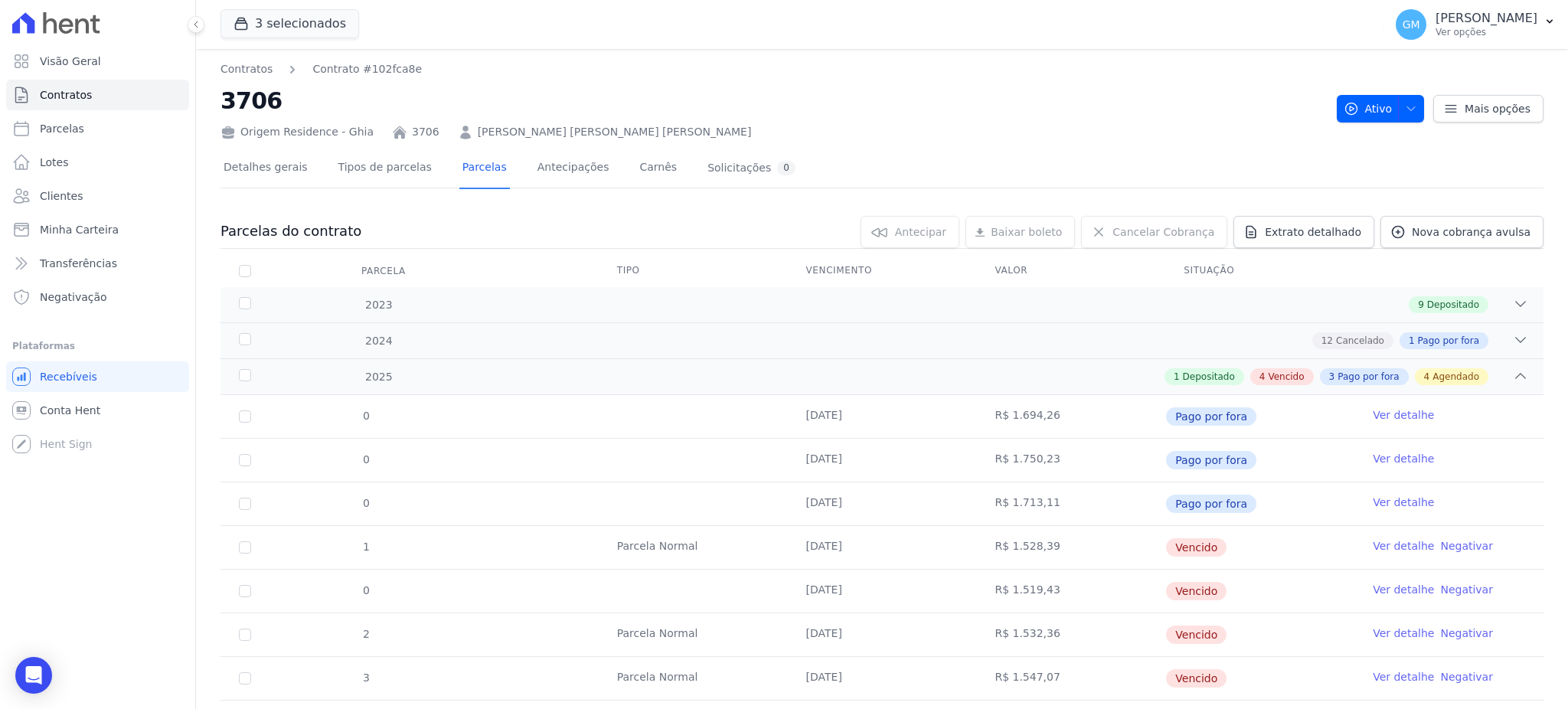
scroll to position [326, 0]
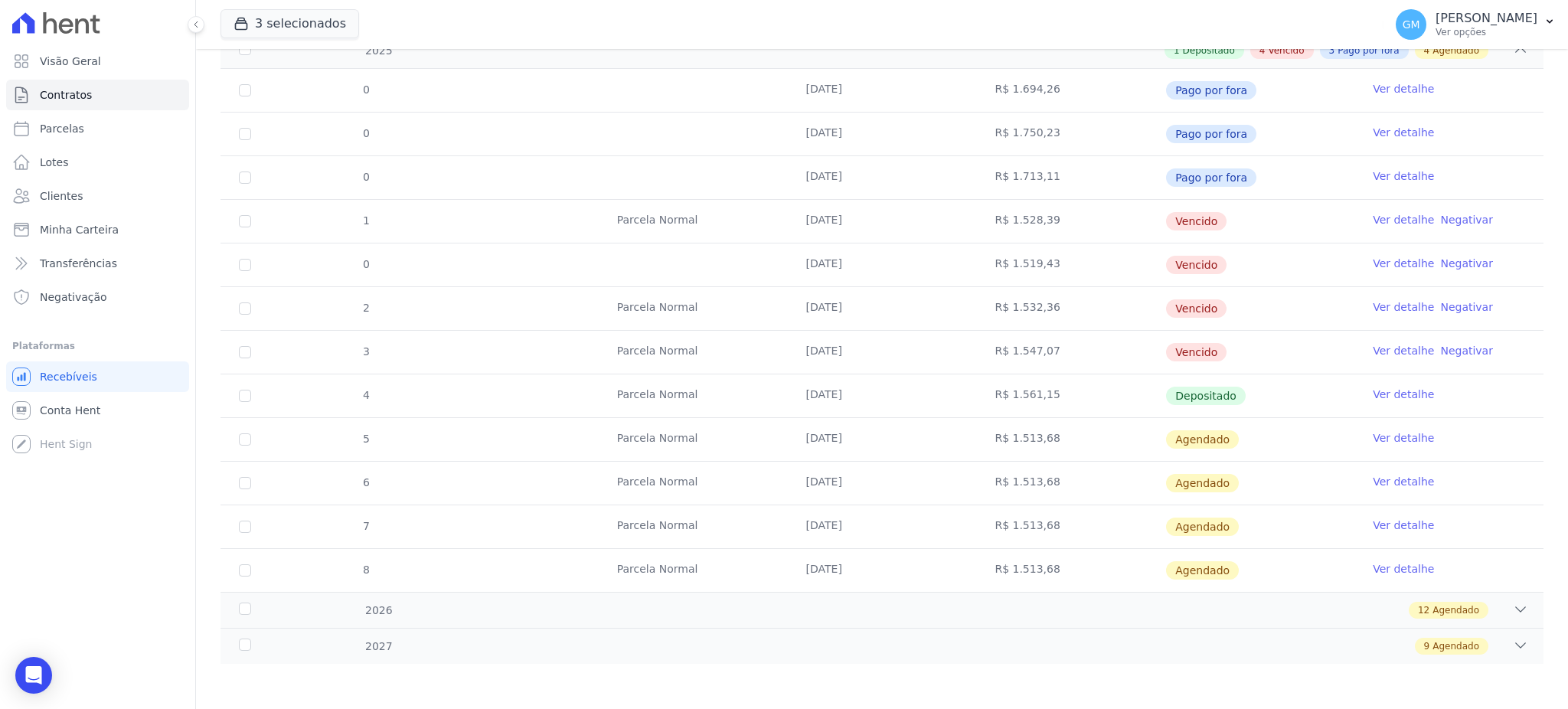
click at [1372, 393] on link "Ver detalhe" at bounding box center [1402, 394] width 61 height 15
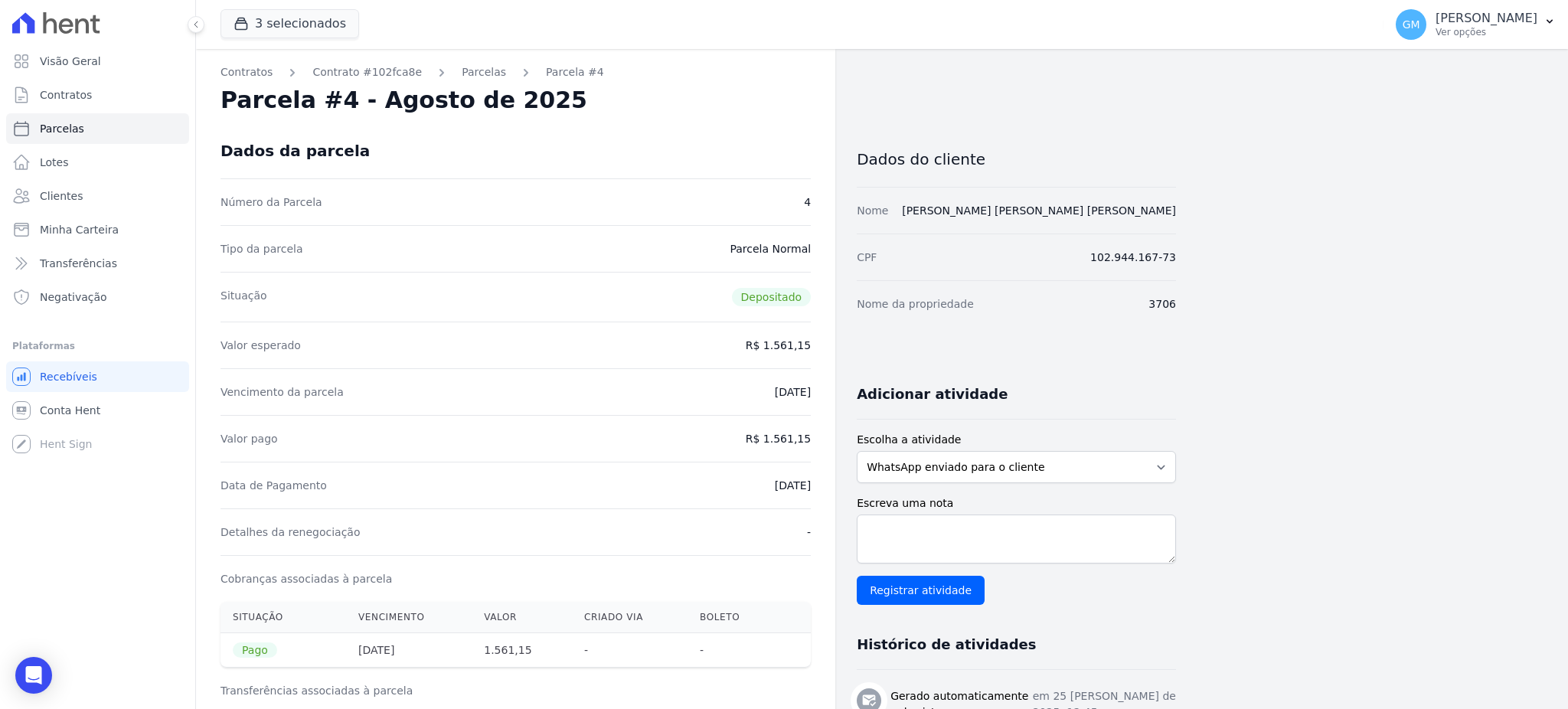
click at [714, 143] on div "Dados da parcela" at bounding box center [515, 150] width 591 height 55
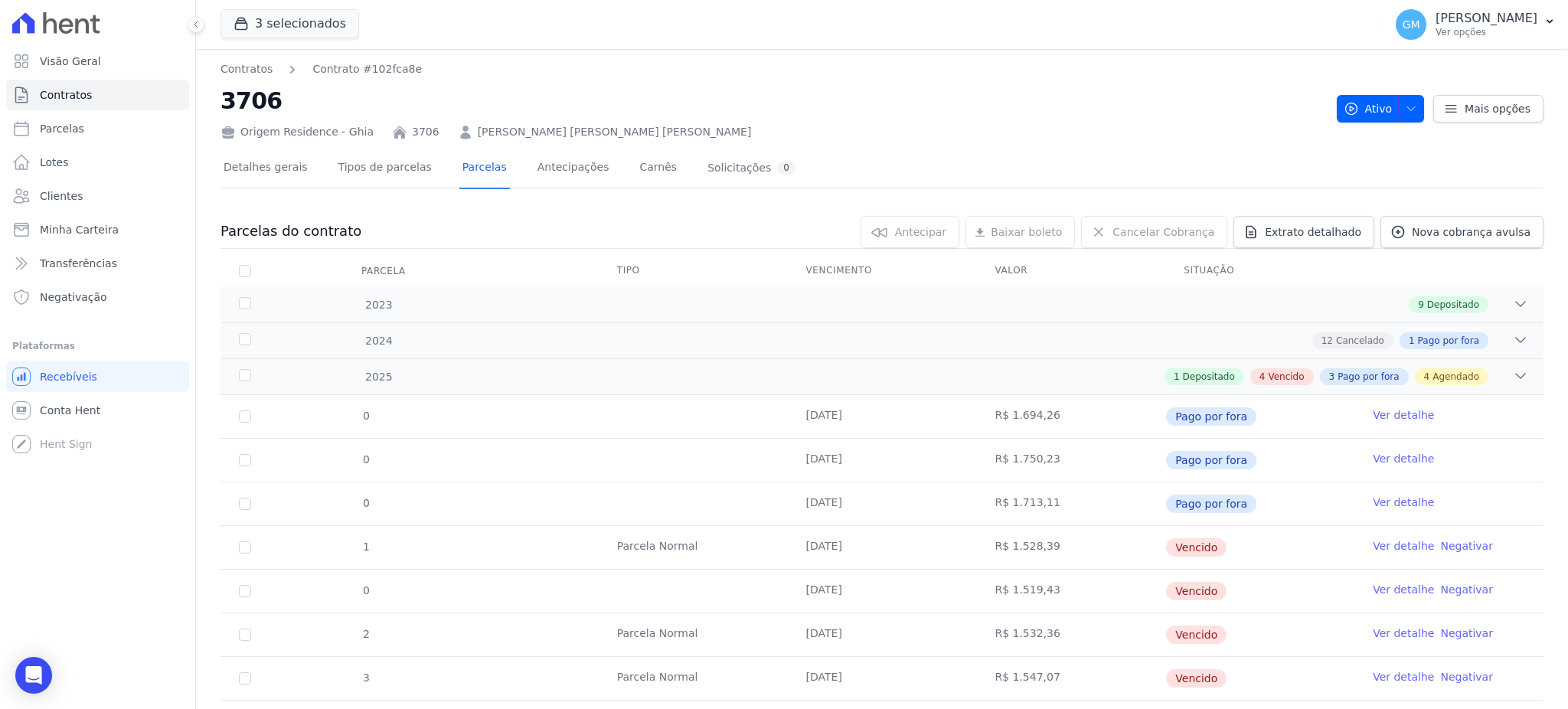
scroll to position [326, 0]
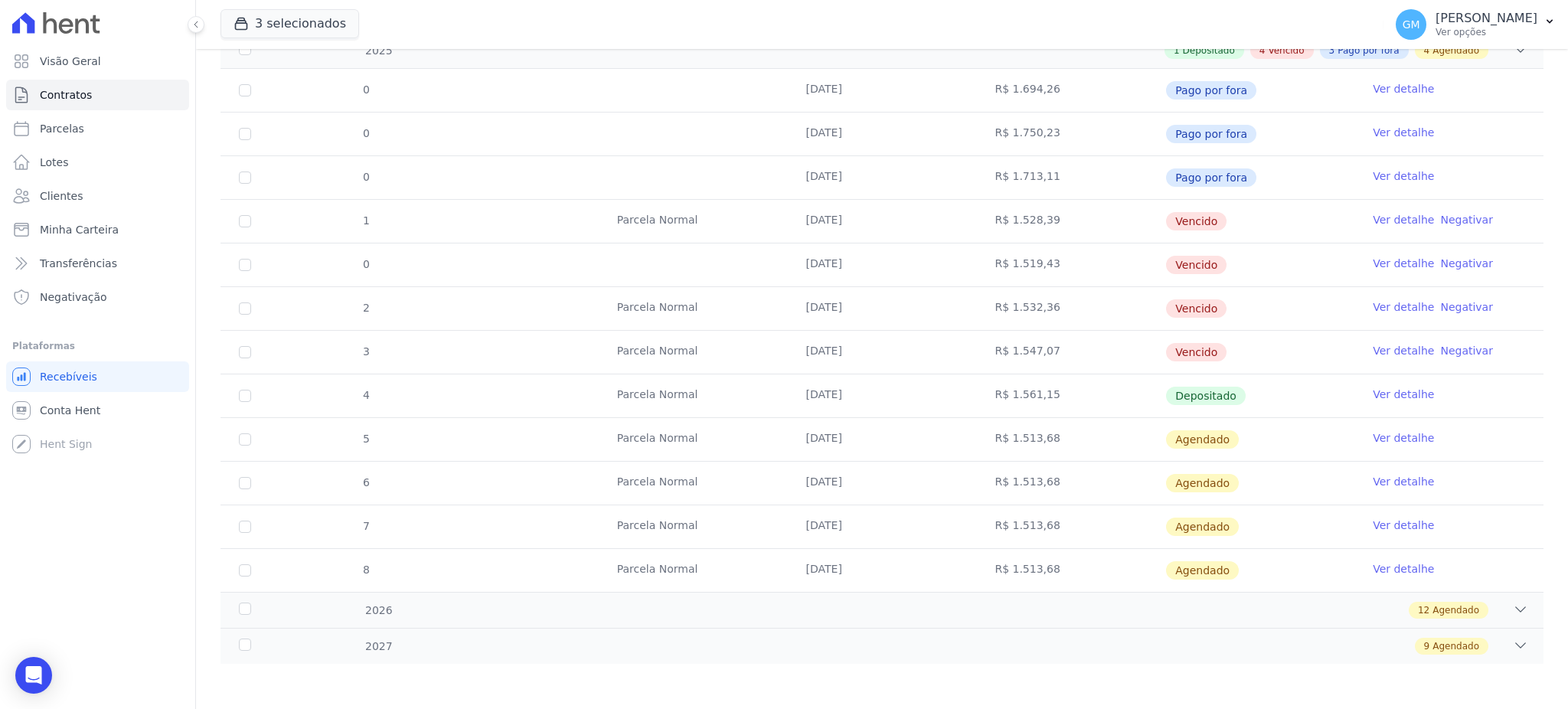
click at [1372, 435] on link "Ver detalhe" at bounding box center [1402, 437] width 61 height 15
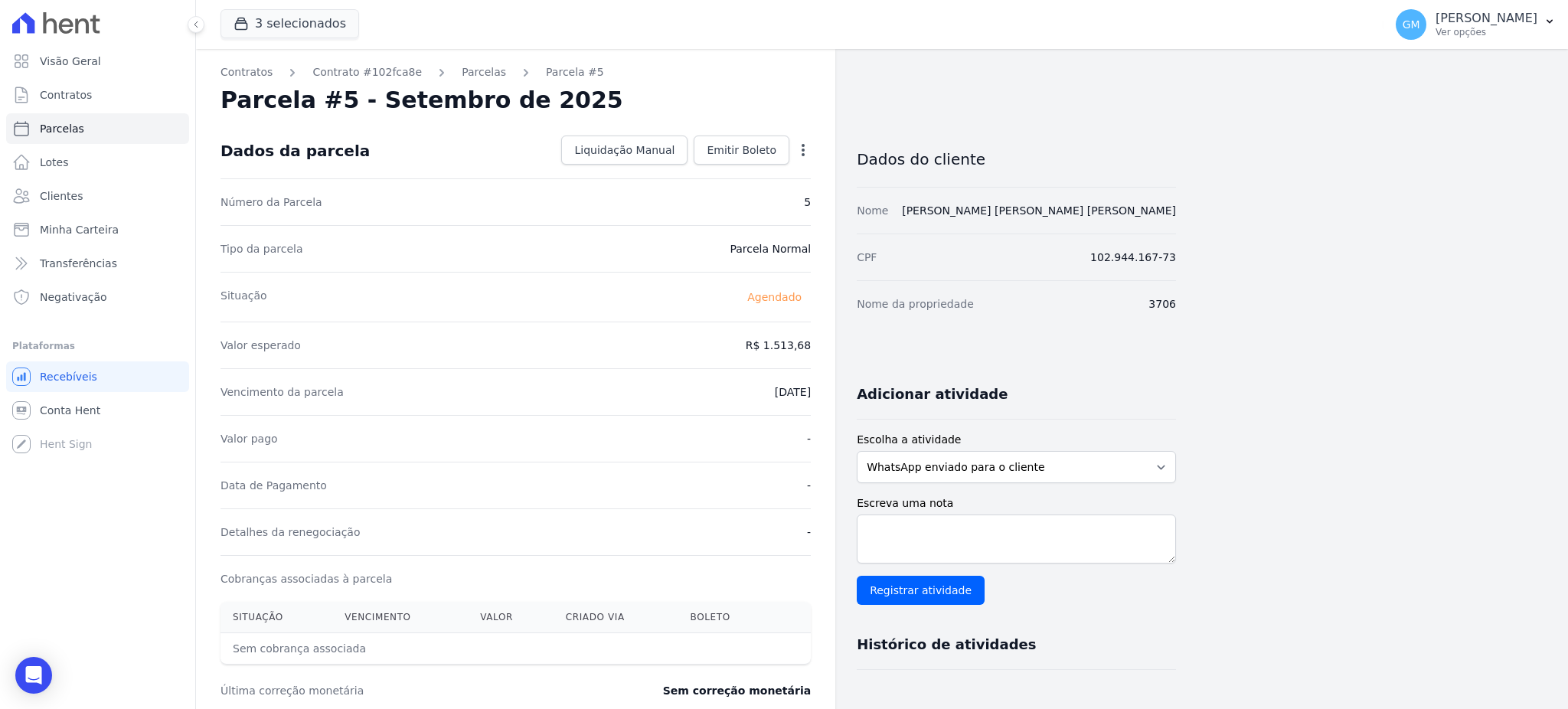
click at [799, 146] on icon "button" at bounding box center [802, 150] width 15 height 15
click at [713, 172] on link "Alterar" at bounding box center [737, 170] width 135 height 27
drag, startPoint x: 745, startPoint y: 348, endPoint x: 825, endPoint y: 349, distance: 80.0
click at [825, 349] on div "Contratos Contrato #102fca8e Parcelas Parcela #5 Parcela #5 - Setembro de 2025 …" at bounding box center [515, 540] width 639 height 983
paste input ".57207"
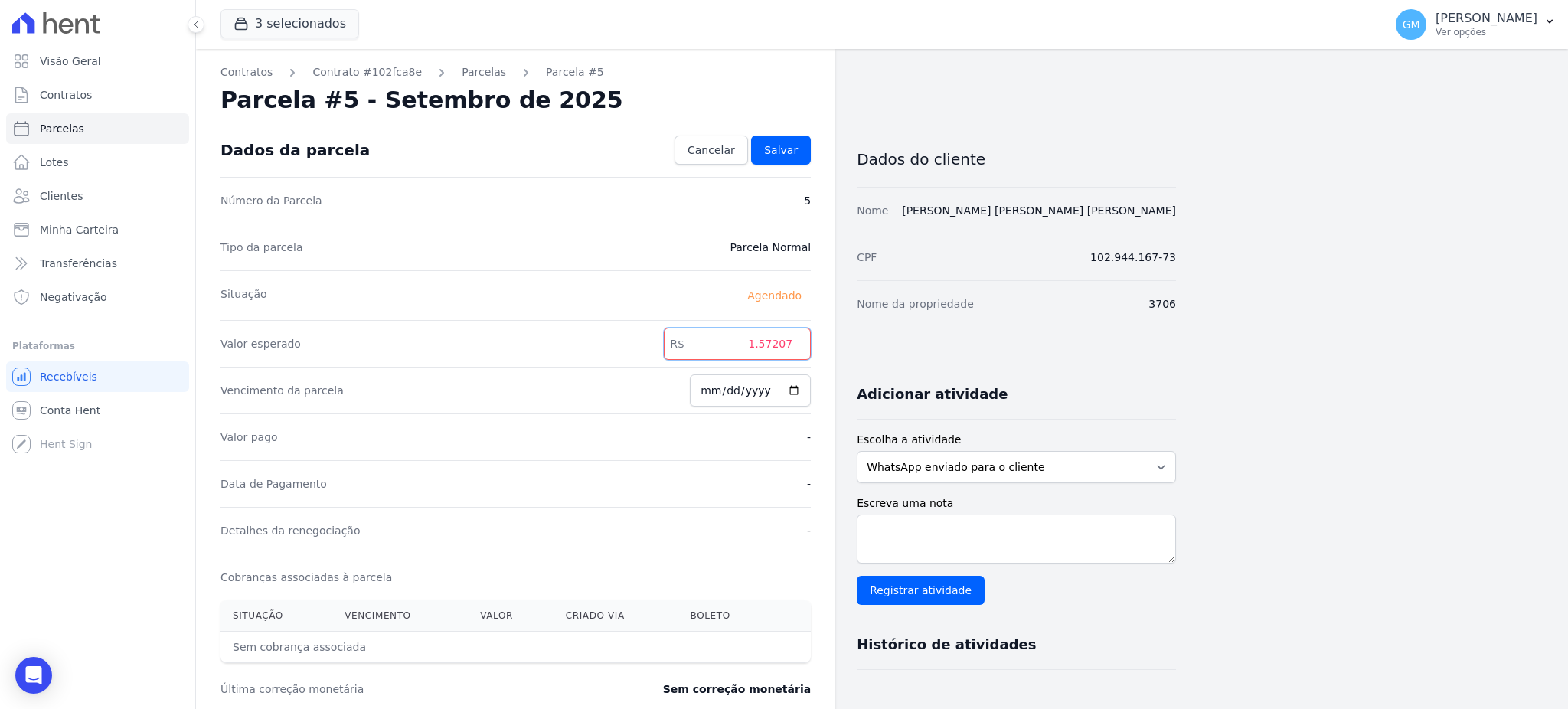
click at [764, 347] on input "1.57207" at bounding box center [738, 343] width 147 height 32
click at [778, 347] on input "157207" at bounding box center [738, 343] width 147 height 32
type input "1572.07"
click at [776, 156] on span "Salvar" at bounding box center [781, 150] width 34 height 15
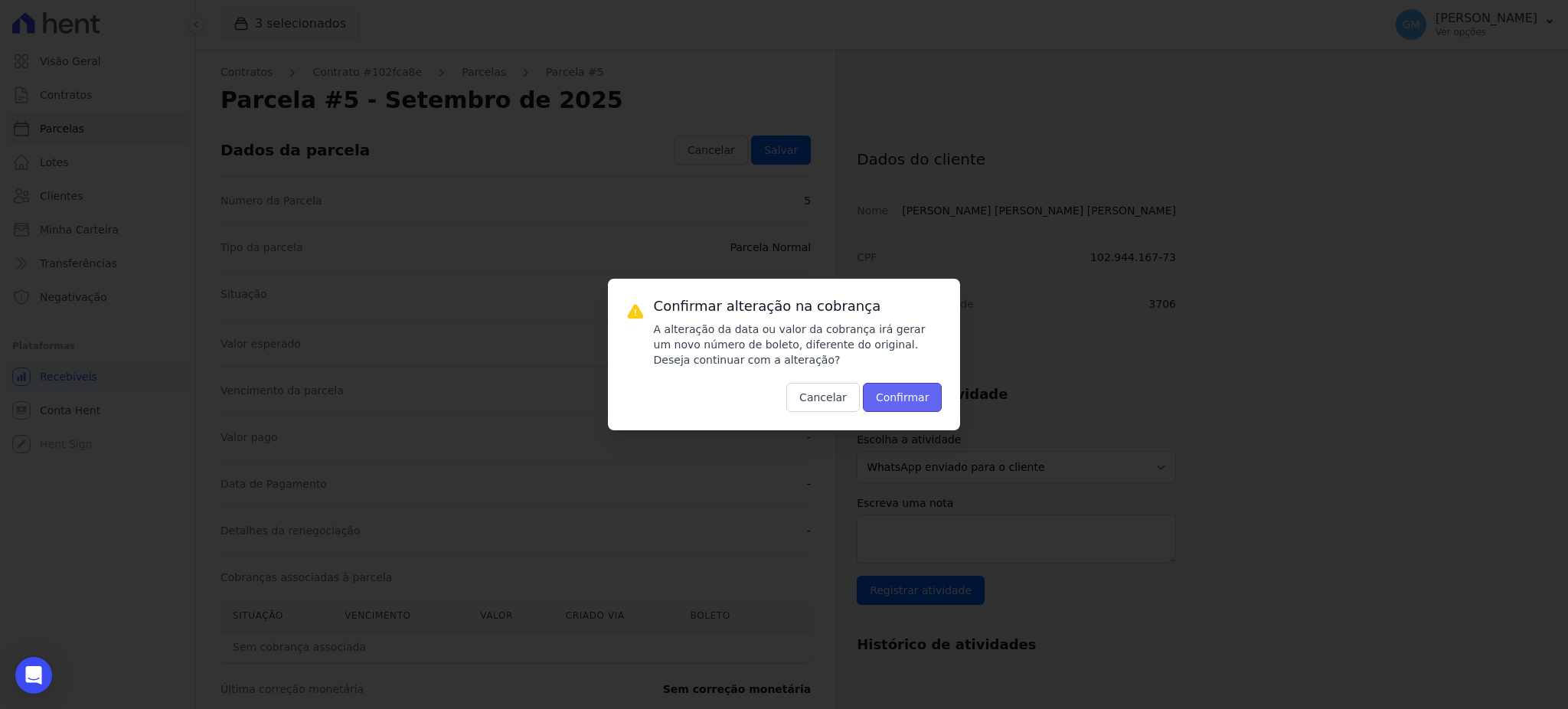
click at [903, 404] on button "Confirmar" at bounding box center [902, 397] width 80 height 29
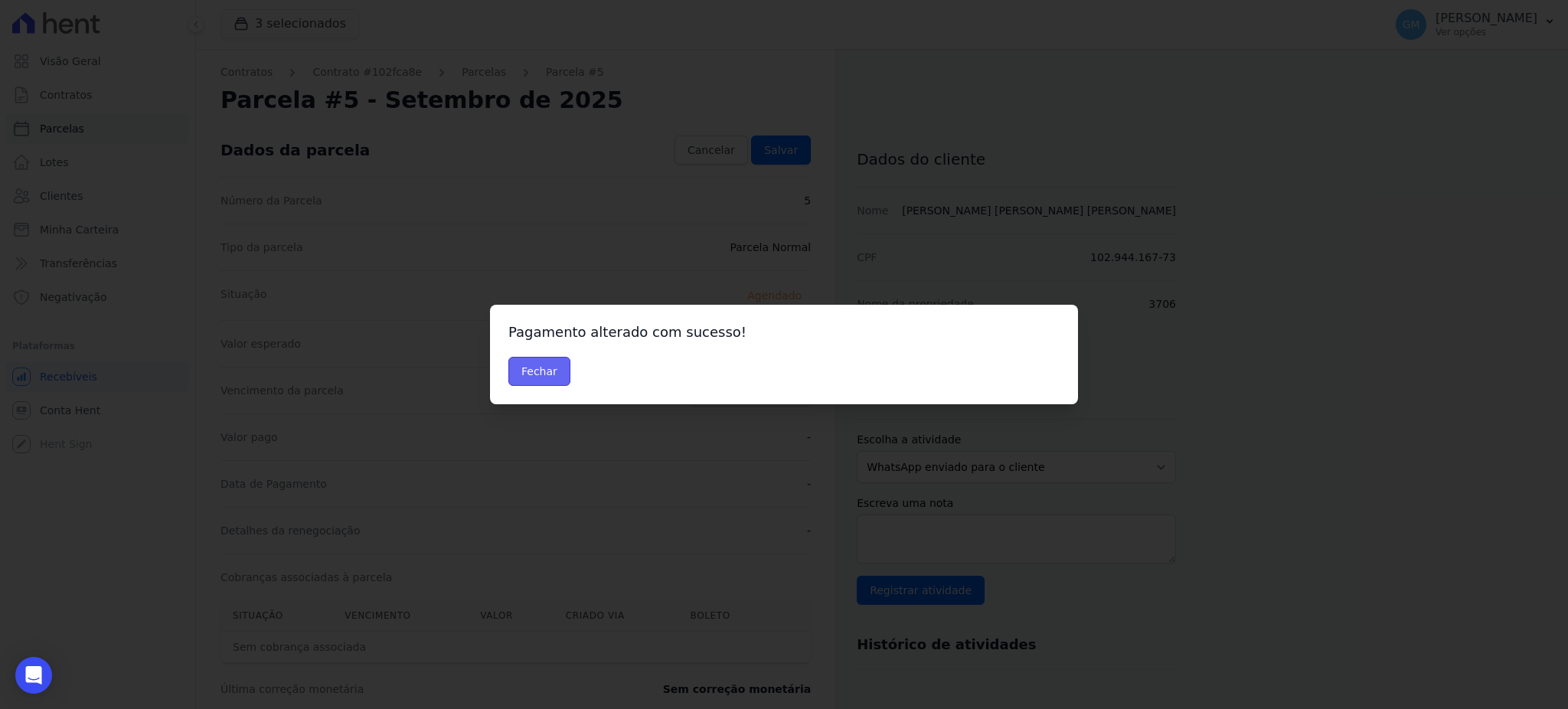
click at [528, 373] on button "Fechar" at bounding box center [539, 371] width 62 height 29
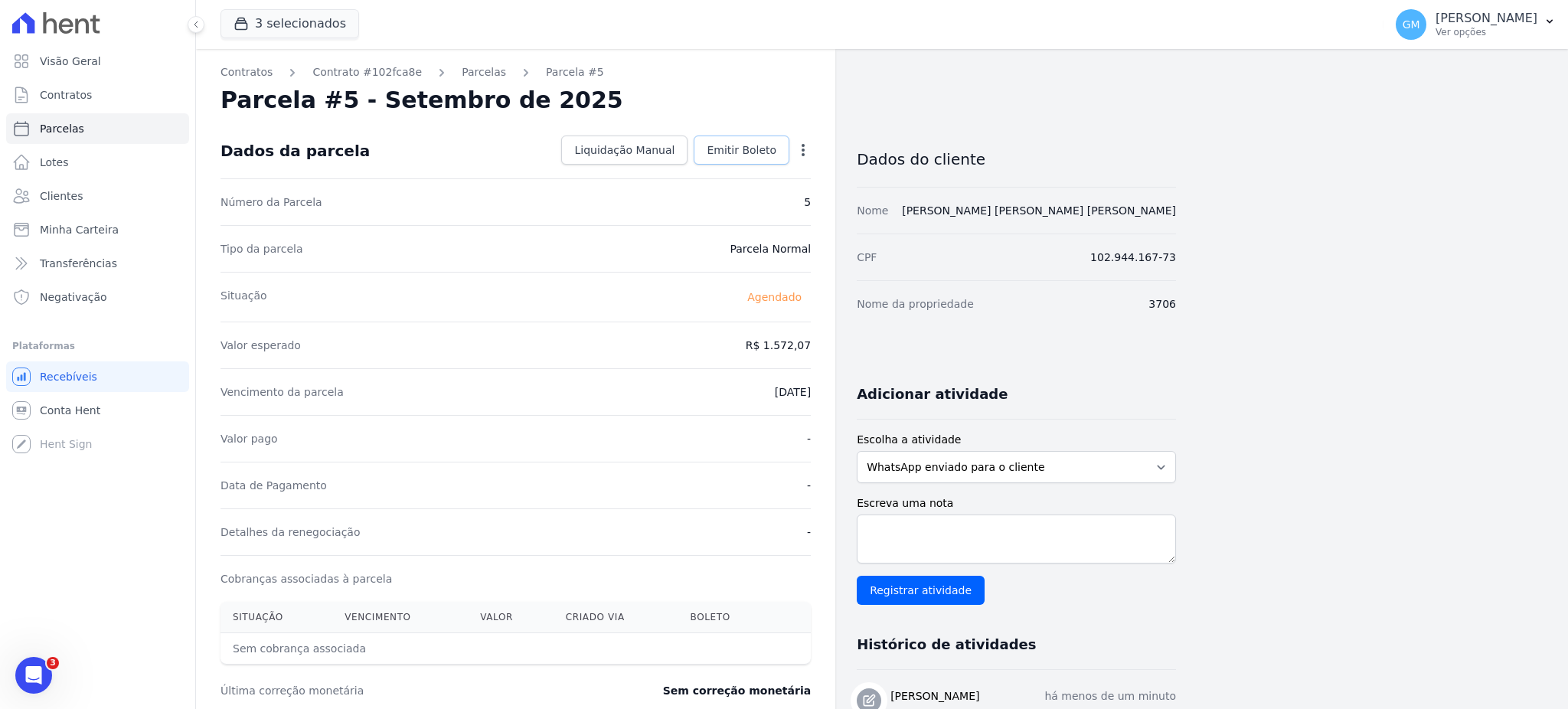
click at [739, 136] on link "Emitir Boleto" at bounding box center [741, 150] width 96 height 29
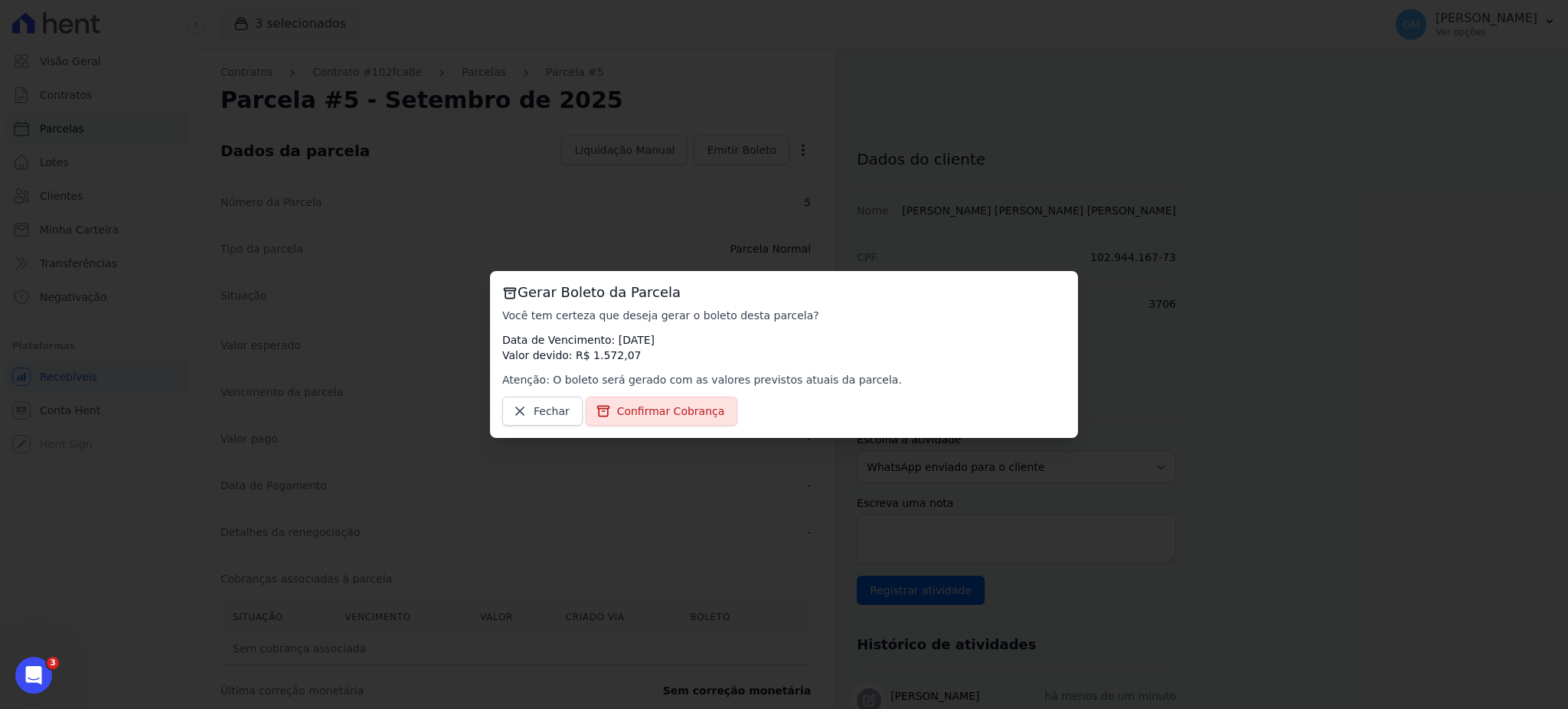
drag, startPoint x: 666, startPoint y: 405, endPoint x: 649, endPoint y: 49, distance: 356.4
click at [666, 404] on span "Confirmar Cobrança" at bounding box center [671, 411] width 108 height 15
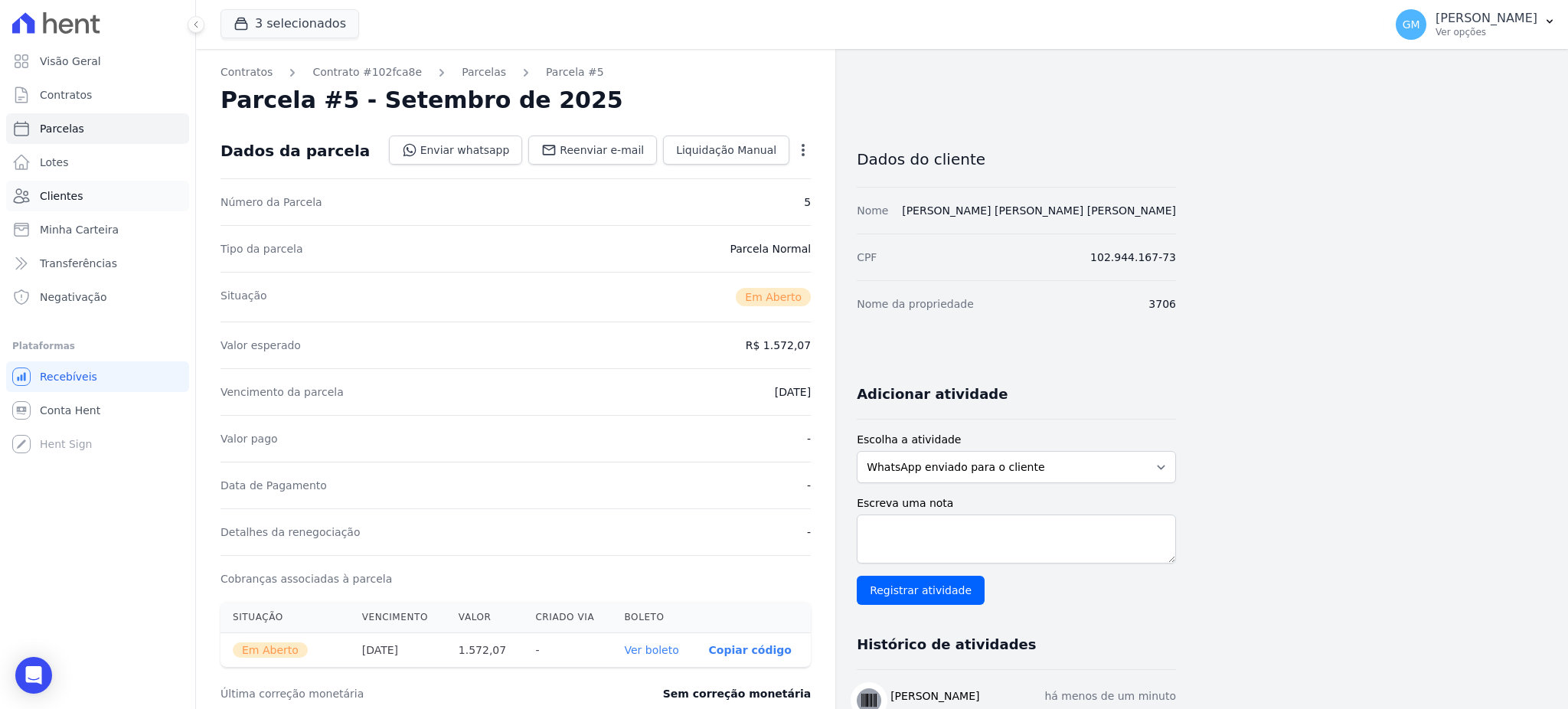
click at [58, 199] on span "Clientes" at bounding box center [61, 196] width 42 height 15
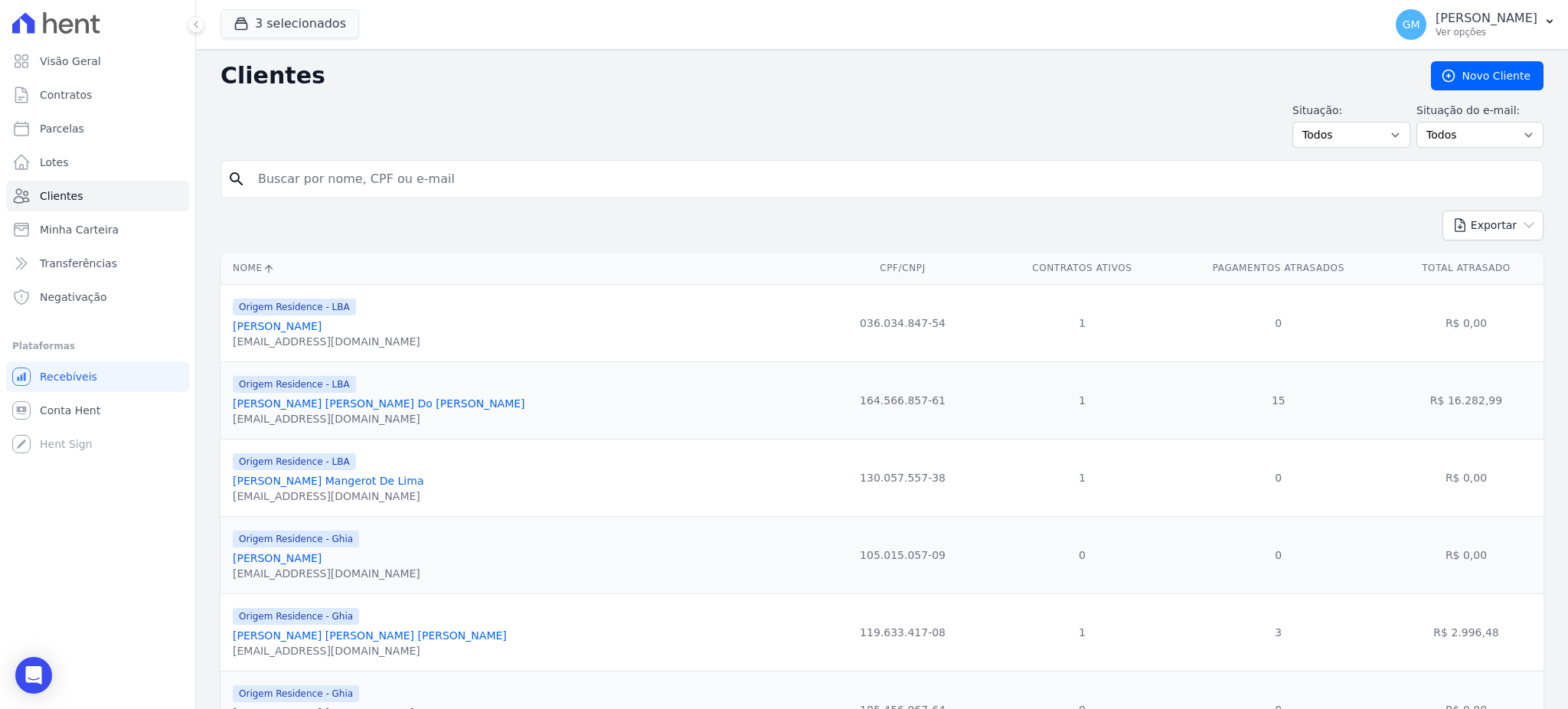
click at [266, 176] on input "search" at bounding box center [892, 179] width 1287 height 31
type input "[PERSON_NAME] do [PERSON_NAME] [PERSON_NAME]"
drag, startPoint x: 497, startPoint y: 195, endPoint x: 243, endPoint y: 174, distance: 254.9
click at [243, 174] on div "search [PERSON_NAME] do [PERSON_NAME] [PERSON_NAME]" at bounding box center [882, 179] width 1323 height 38
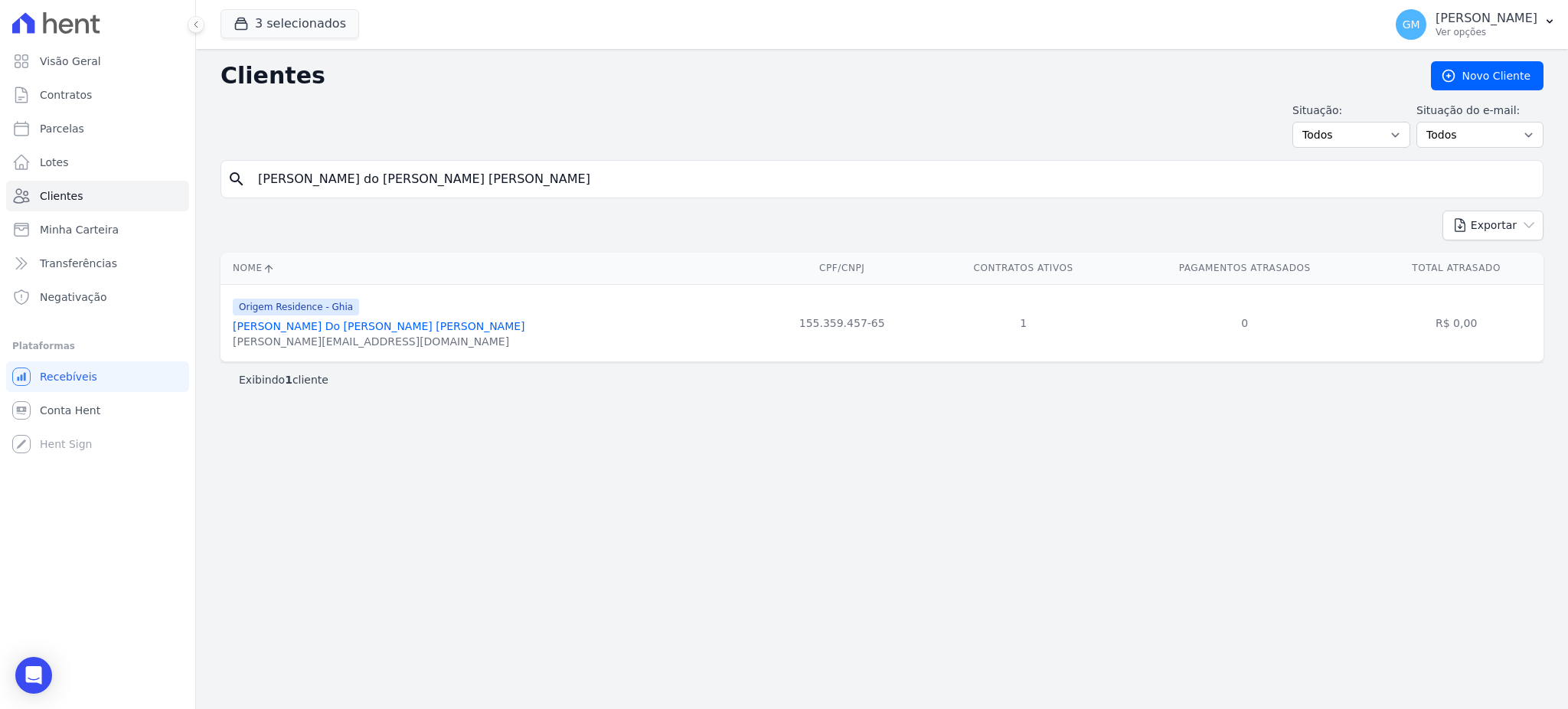
click at [389, 323] on link "Nadyne Do Nascimento Vasconcelos" at bounding box center [379, 326] width 292 height 12
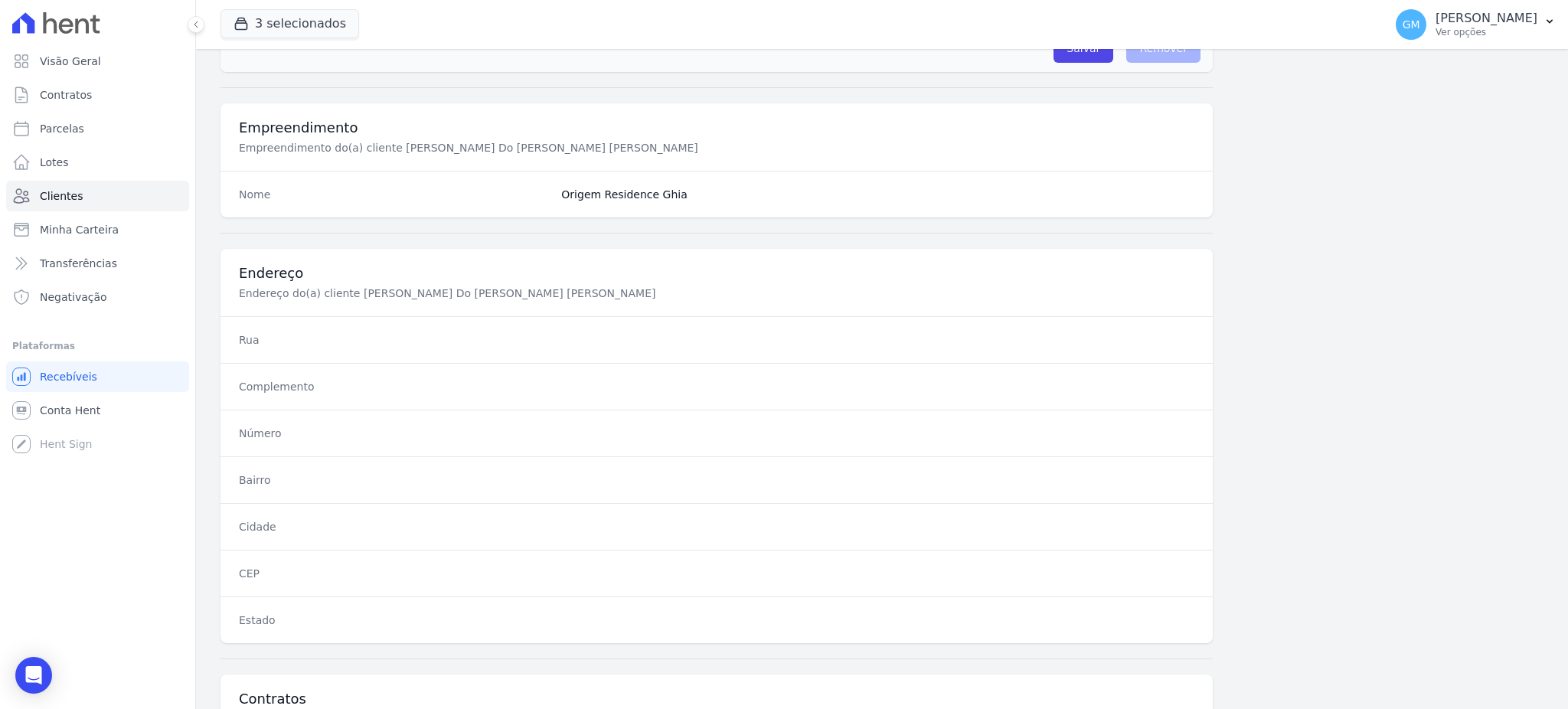
scroll to position [724, 0]
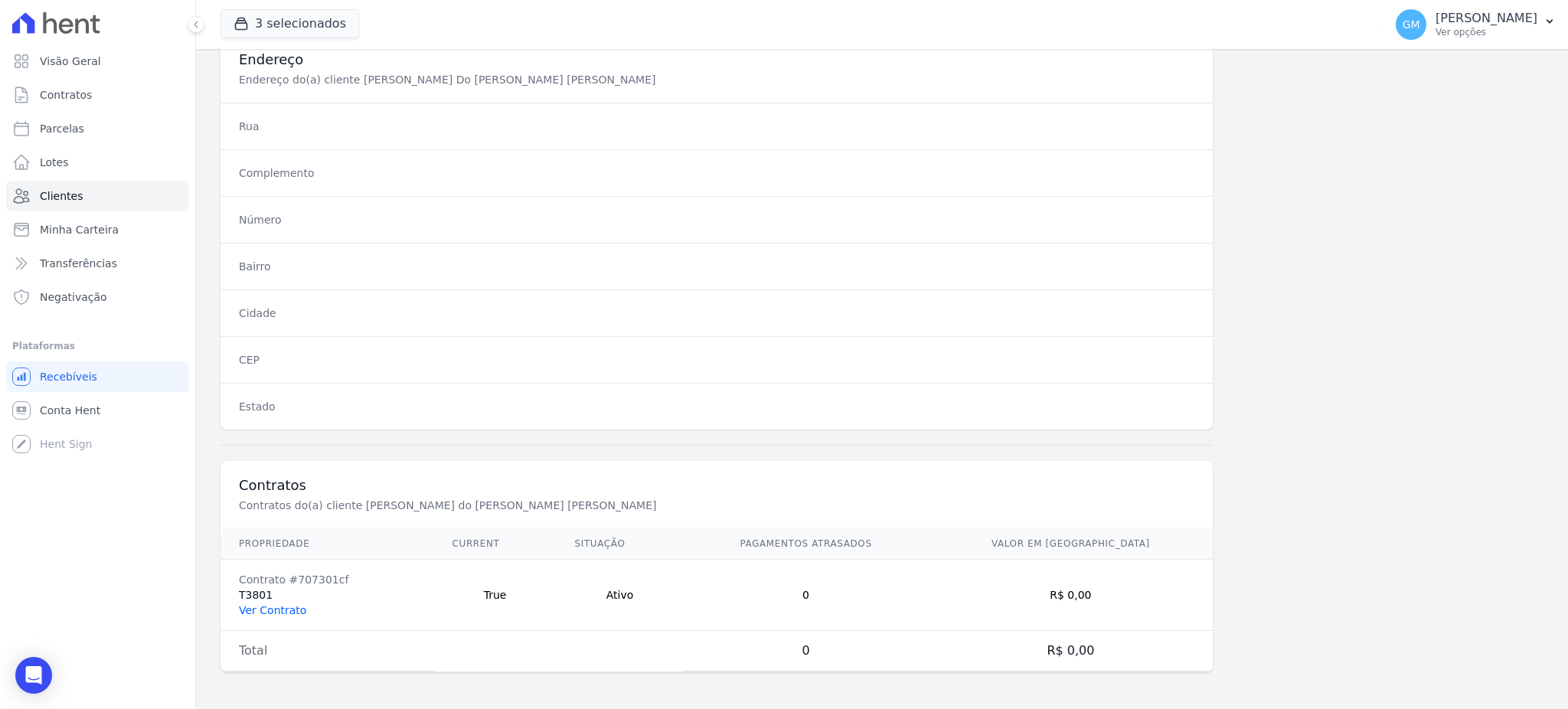
click at [273, 613] on link "Ver Contrato" at bounding box center [273, 610] width 67 height 12
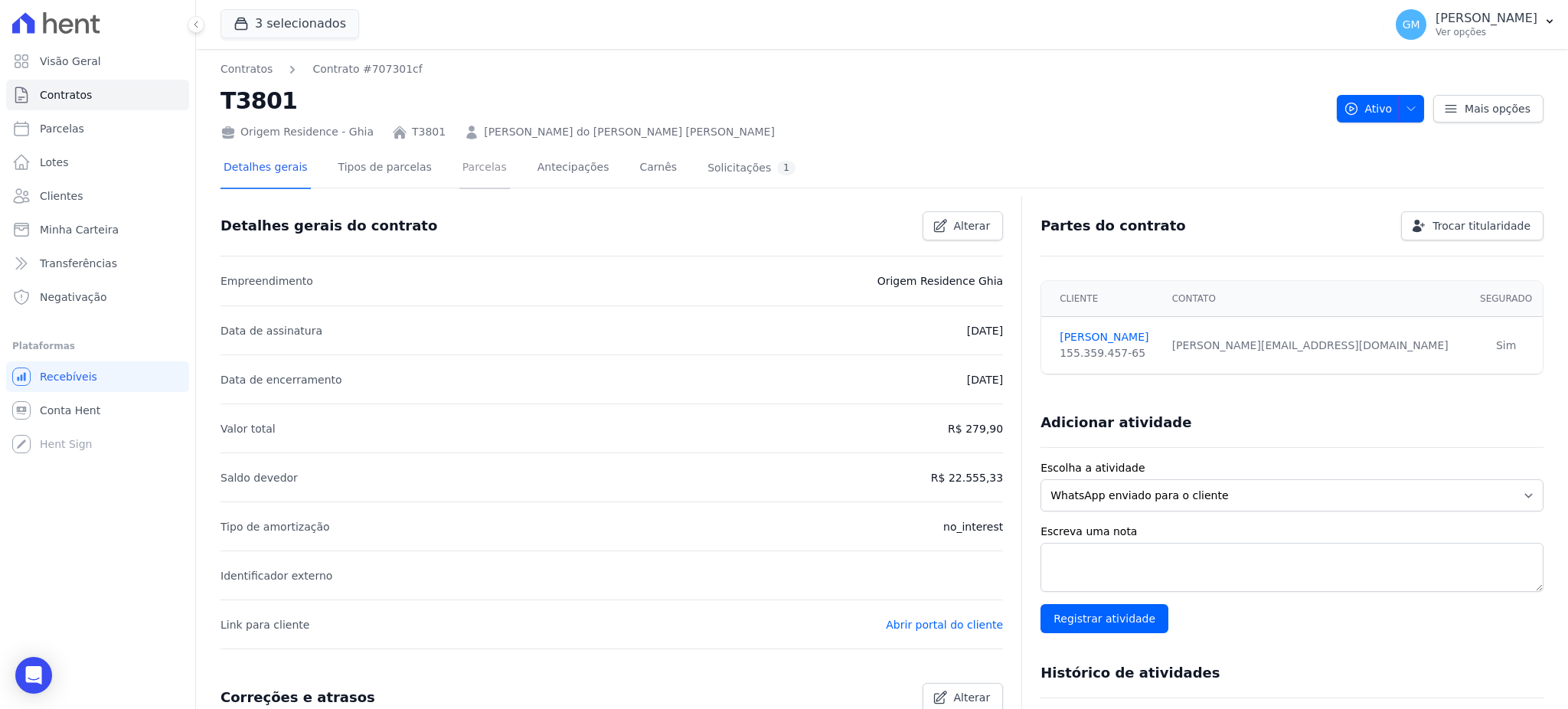
click at [460, 169] on link "Parcelas" at bounding box center [484, 169] width 50 height 41
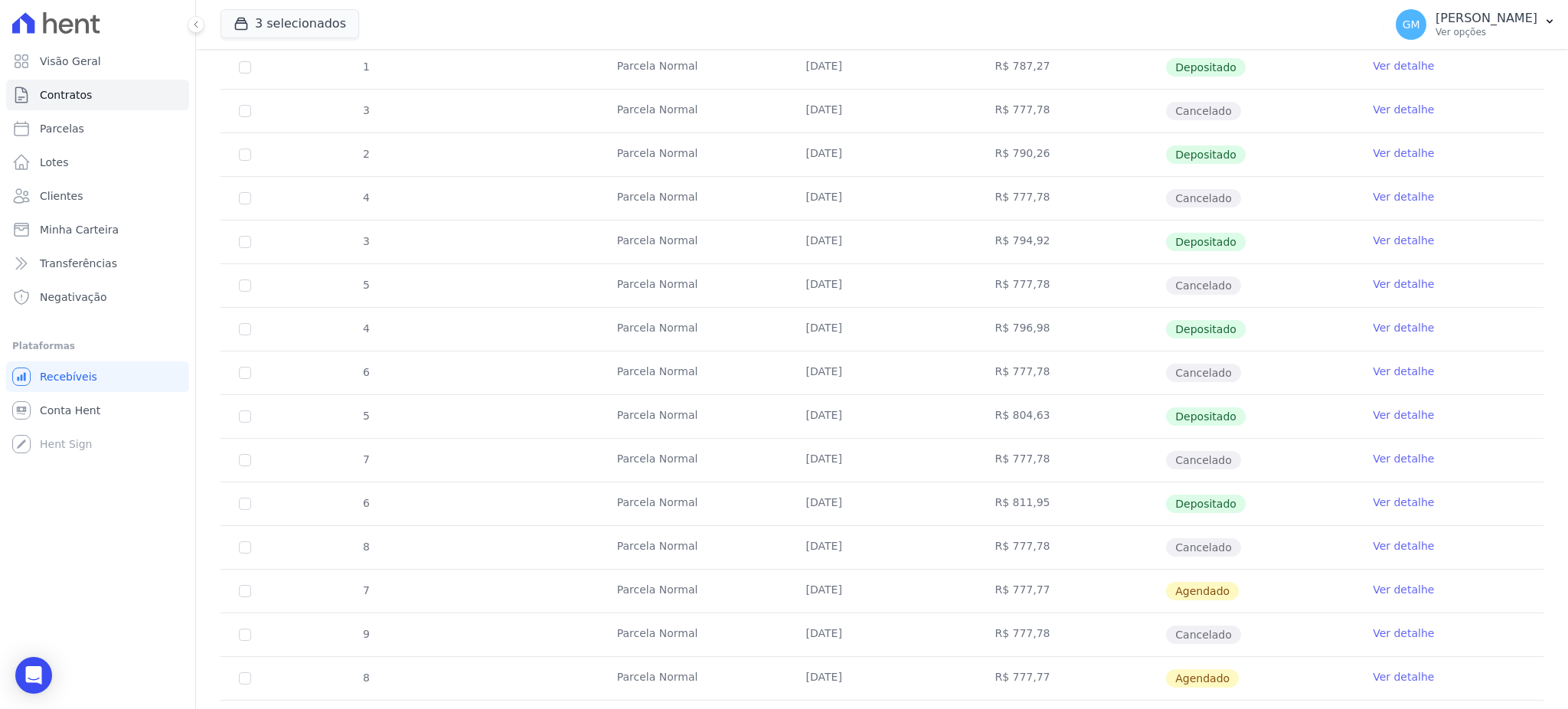
scroll to position [714, 0]
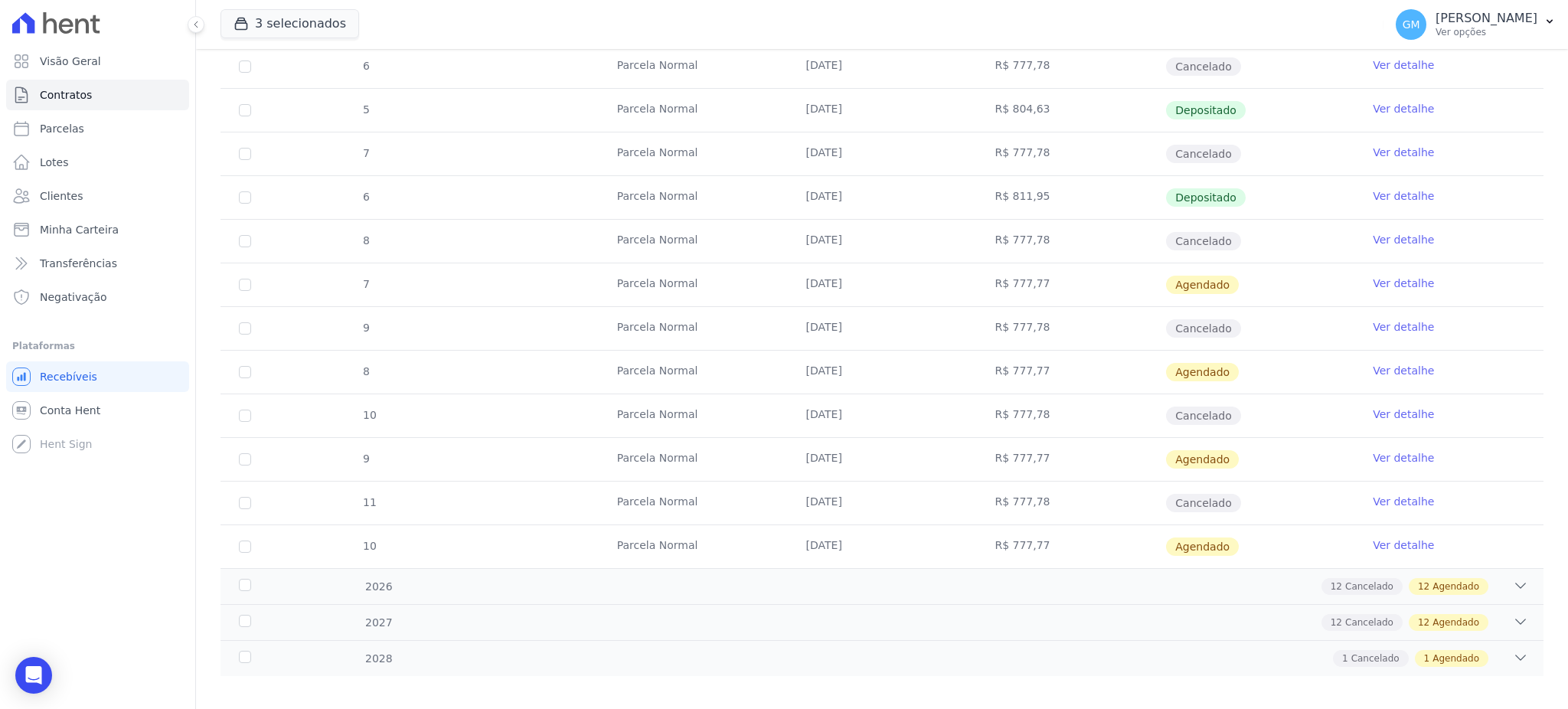
drag, startPoint x: 833, startPoint y: 207, endPoint x: 890, endPoint y: 206, distance: 57.0
click at [890, 206] on td "20/08/2025" at bounding box center [883, 197] width 189 height 42
click at [1378, 189] on link "Ver detalhe" at bounding box center [1402, 196] width 61 height 15
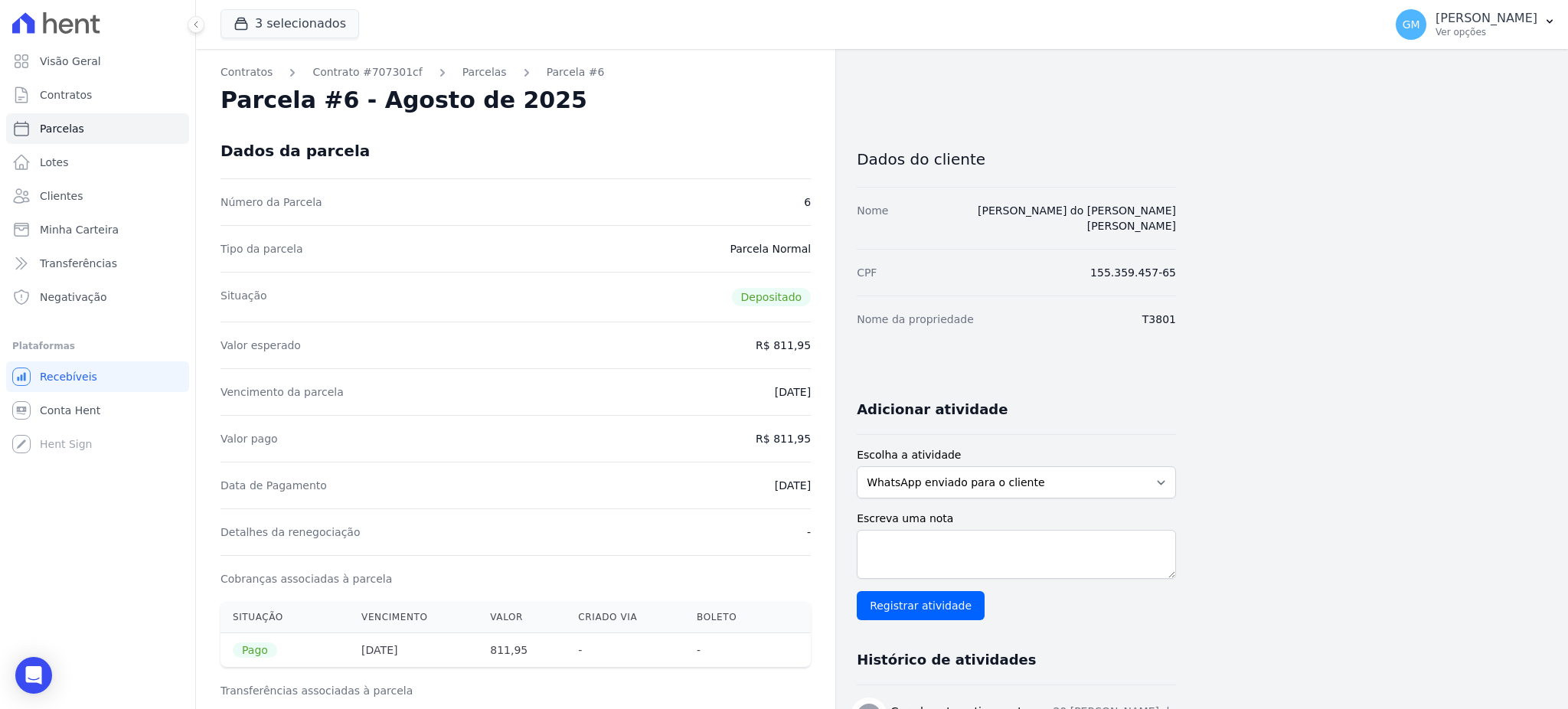
click at [653, 108] on div "Parcela #6 - Agosto de 2025" at bounding box center [515, 100] width 591 height 27
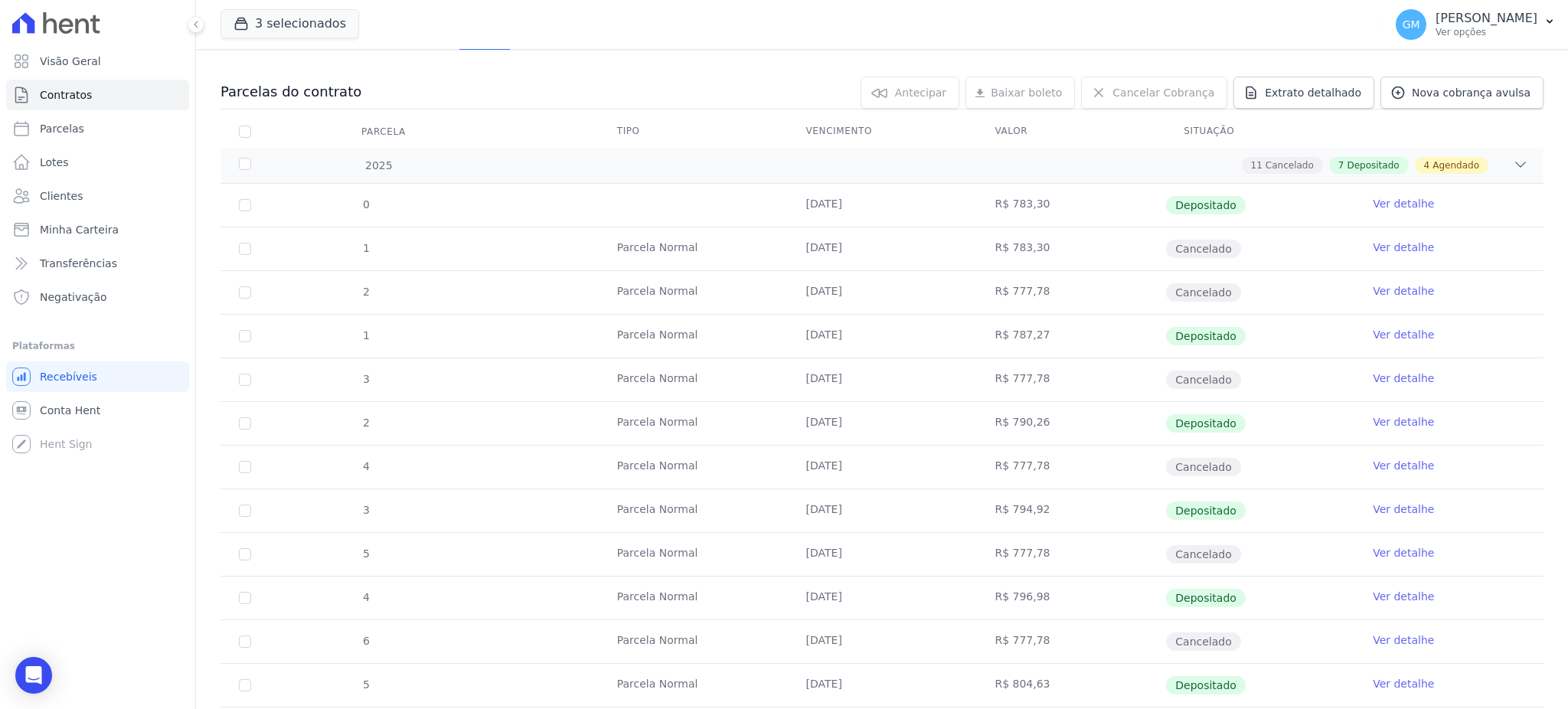
scroll to position [510, 0]
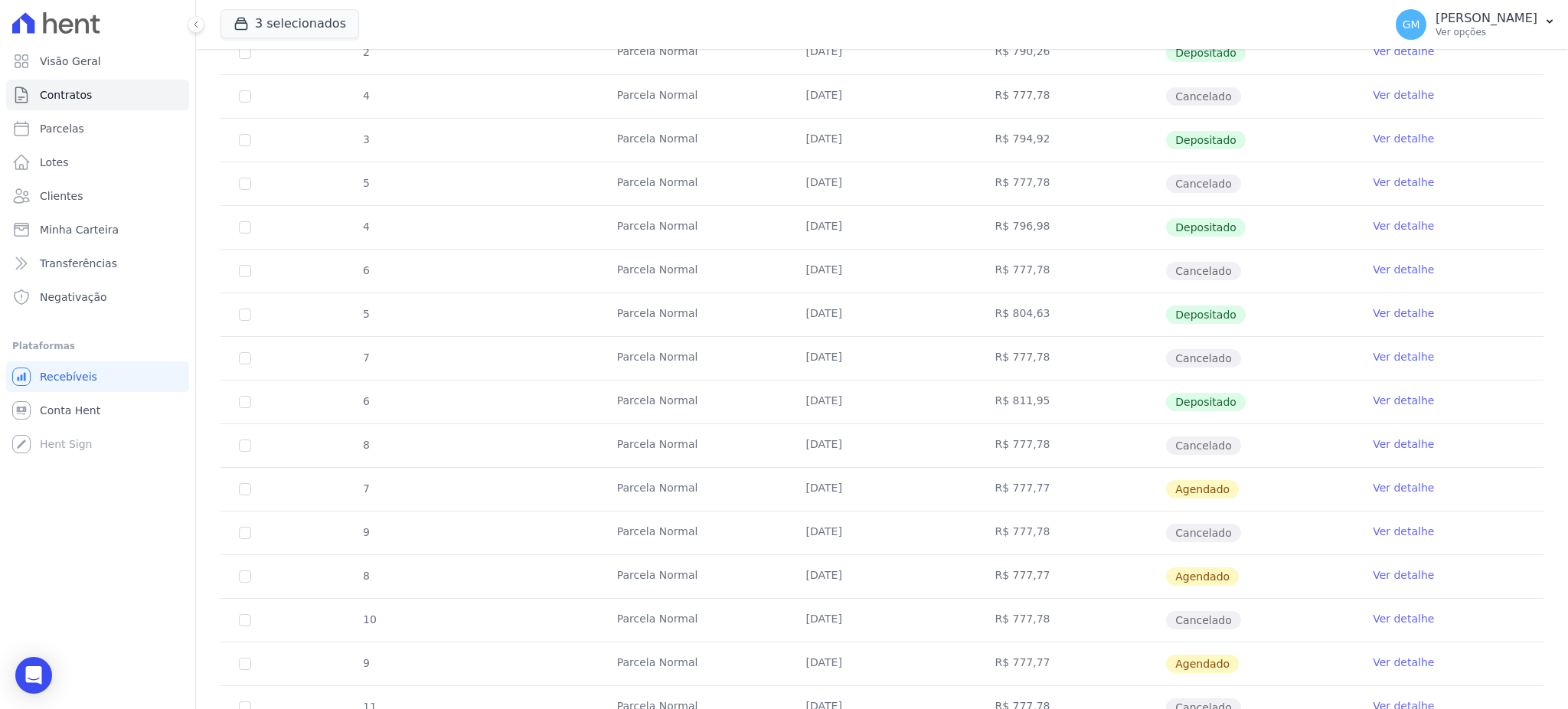
click at [1377, 488] on link "Ver detalhe" at bounding box center [1402, 487] width 61 height 15
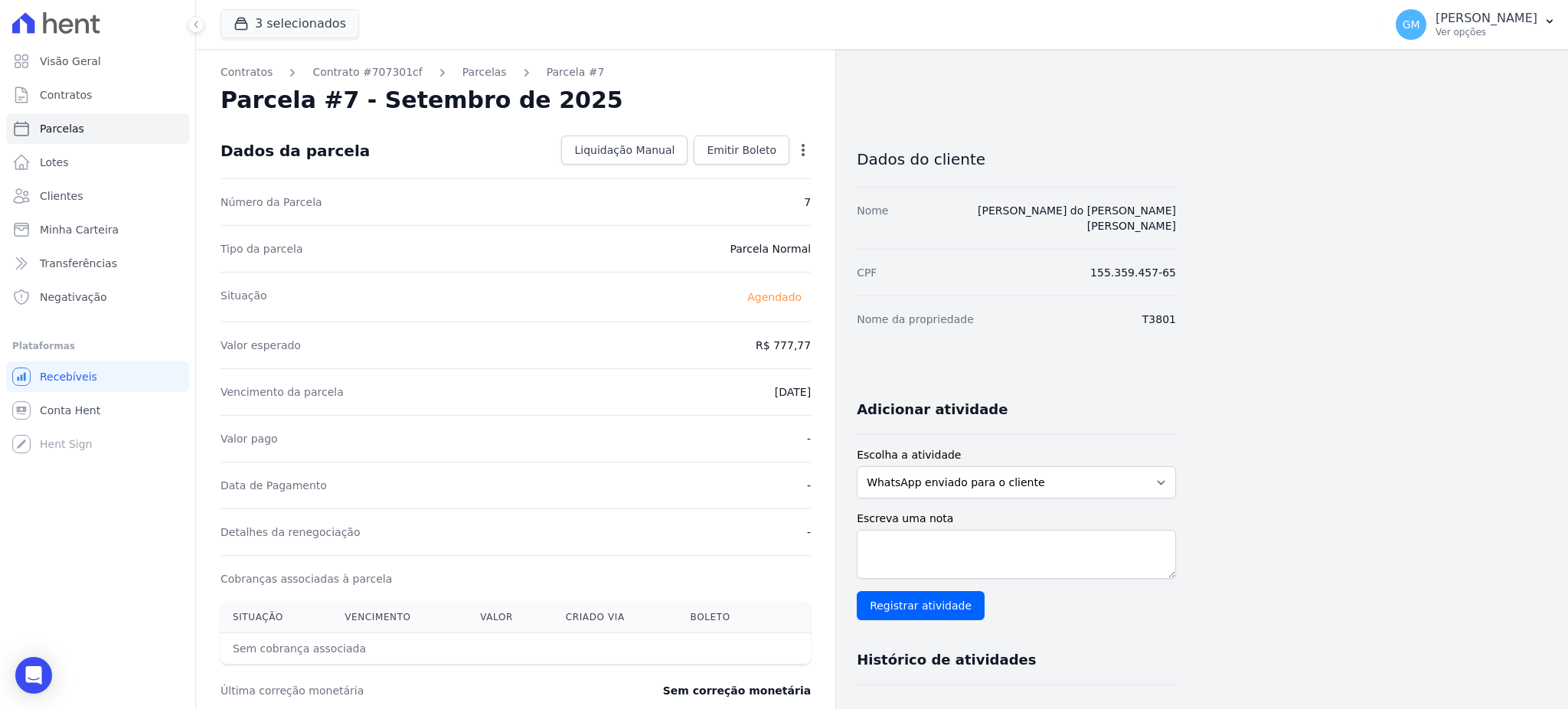
click at [804, 154] on icon "button" at bounding box center [802, 150] width 3 height 12
click at [700, 175] on link "Alterar" at bounding box center [737, 170] width 135 height 27
drag, startPoint x: 779, startPoint y: 342, endPoint x: 829, endPoint y: 343, distance: 50.0
click at [829, 343] on div "Contratos Contrato #707301cf Parcelas Parcela #7 Parcela #7 - Setembro de 2025 …" at bounding box center [515, 540] width 639 height 983
paste input "817.63"
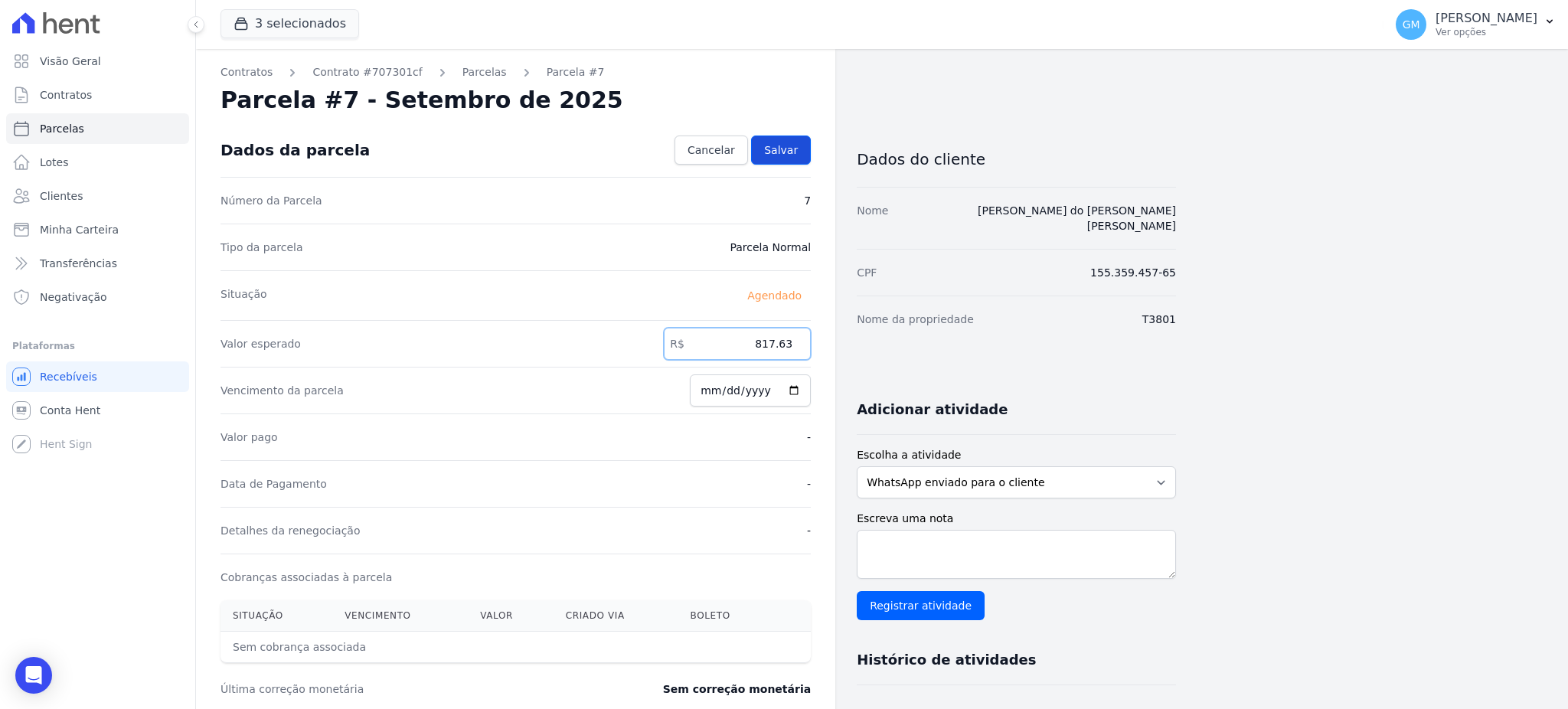
type input "817.63"
click at [767, 143] on link "Salvar" at bounding box center [780, 150] width 59 height 29
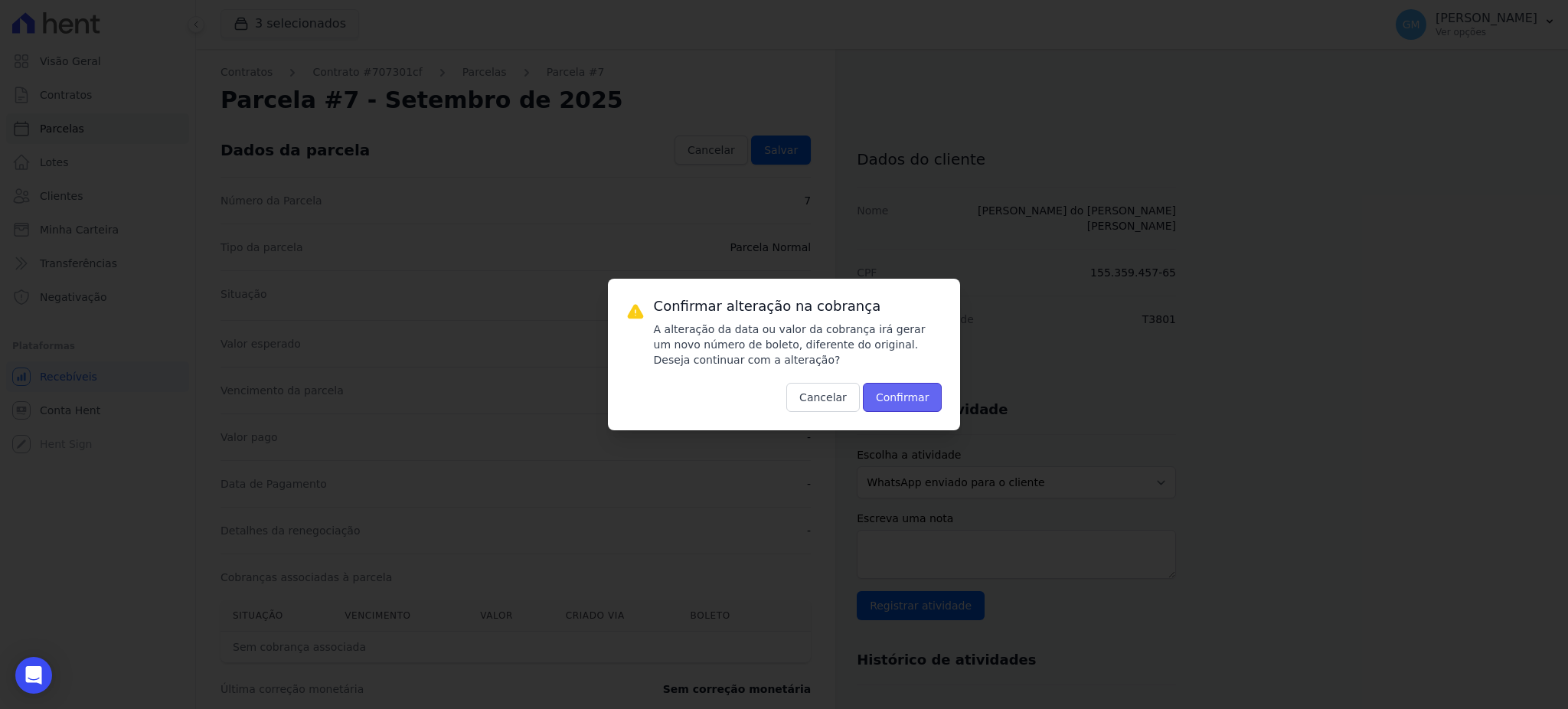
click at [895, 397] on button "Confirmar" at bounding box center [902, 397] width 80 height 29
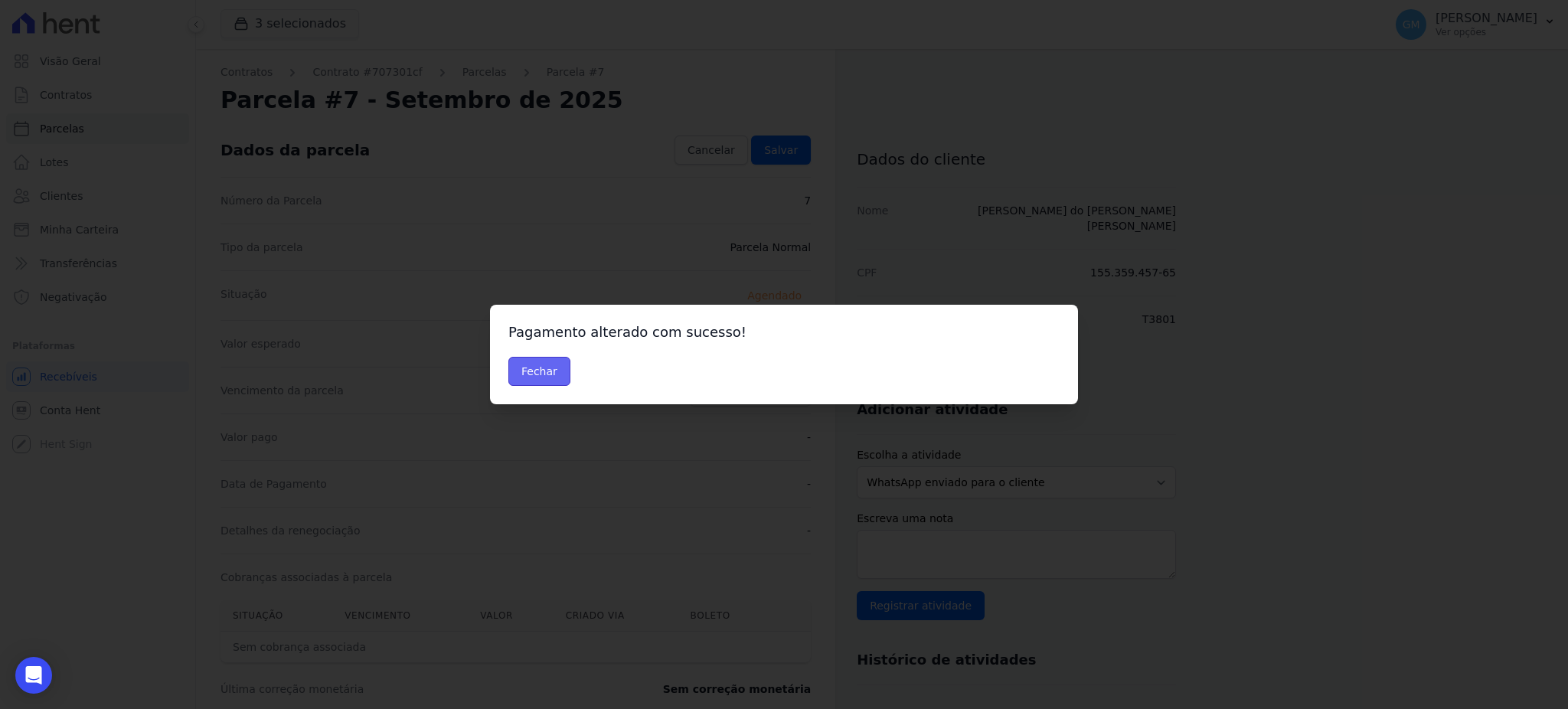
click at [528, 375] on button "Fechar" at bounding box center [539, 371] width 62 height 29
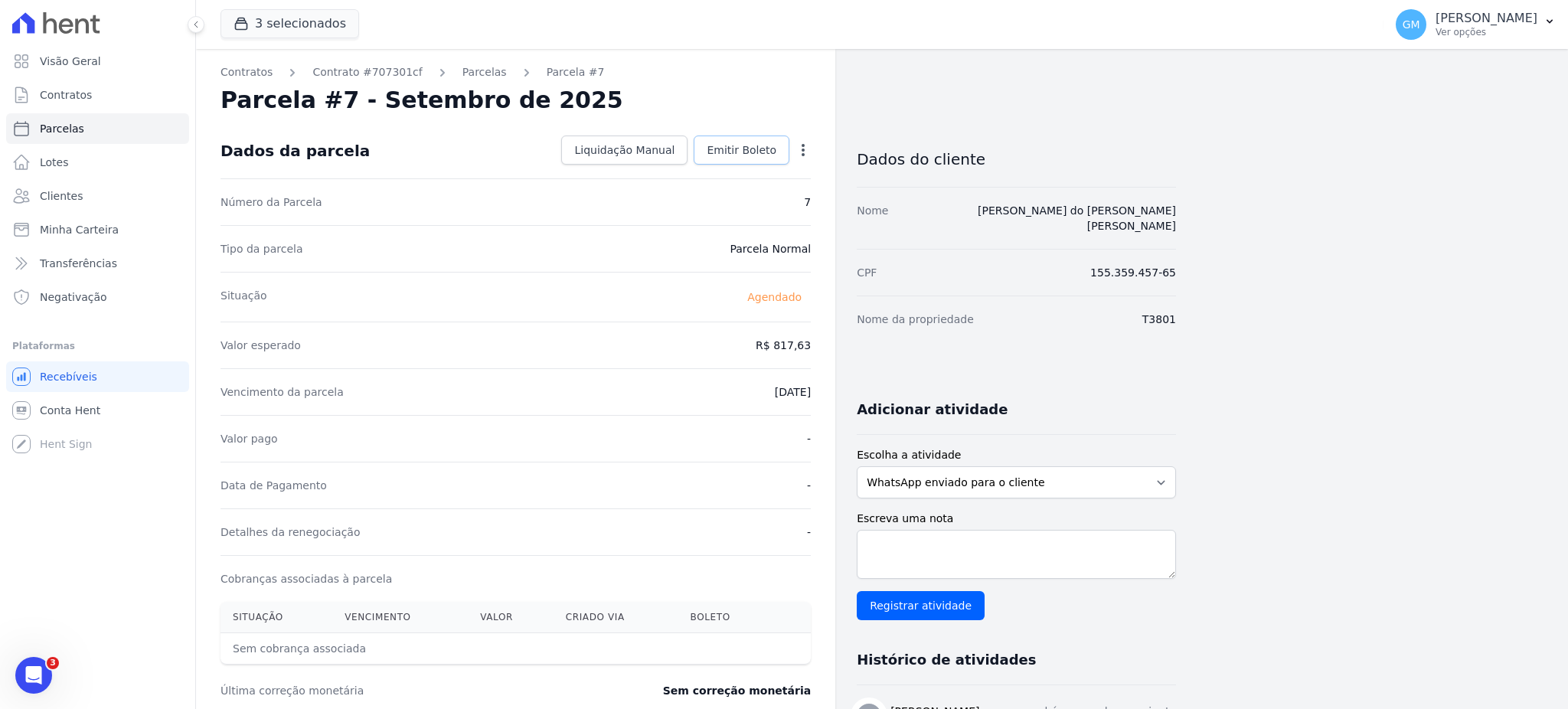
click at [747, 143] on span "Emitir Boleto" at bounding box center [741, 150] width 70 height 15
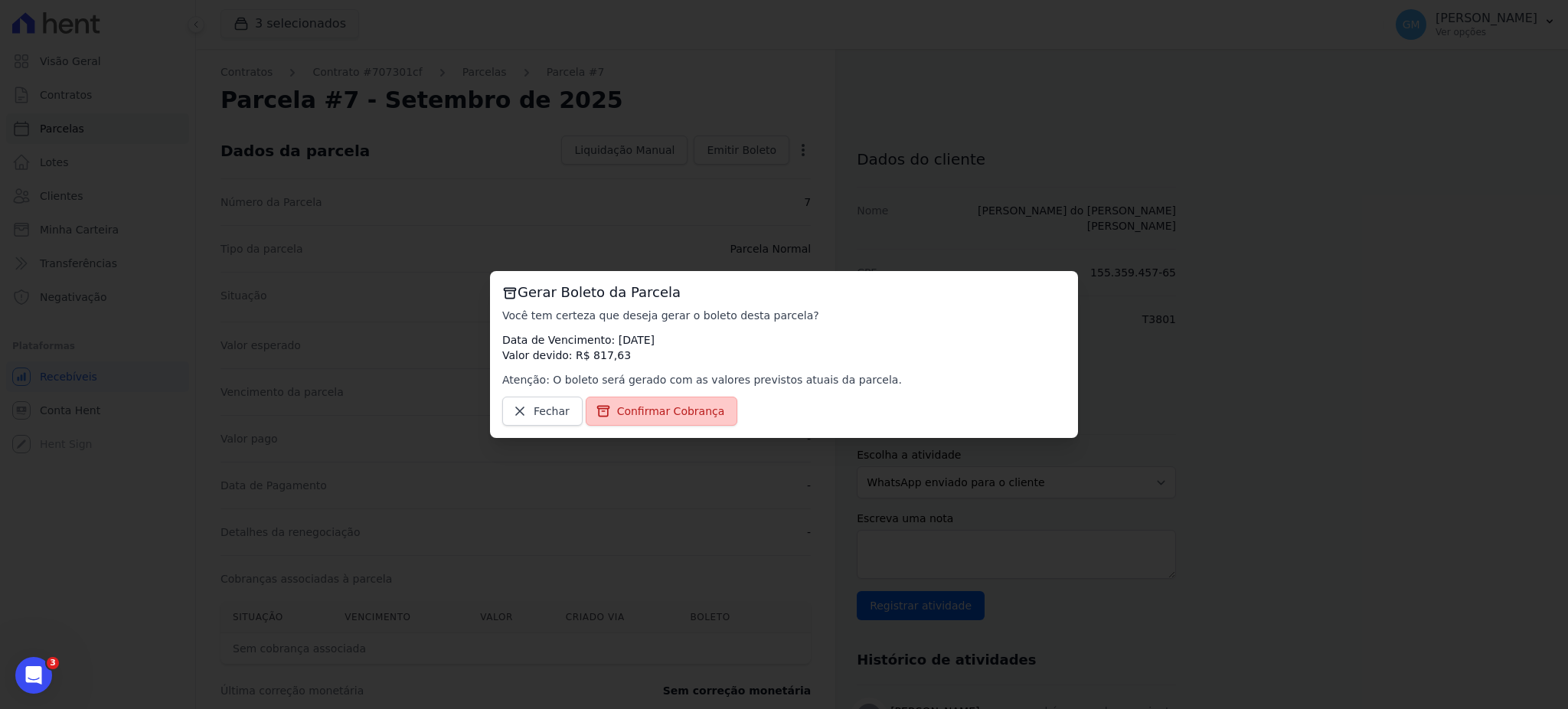
click at [671, 400] on link "Confirmar Cobrança" at bounding box center [661, 411] width 152 height 29
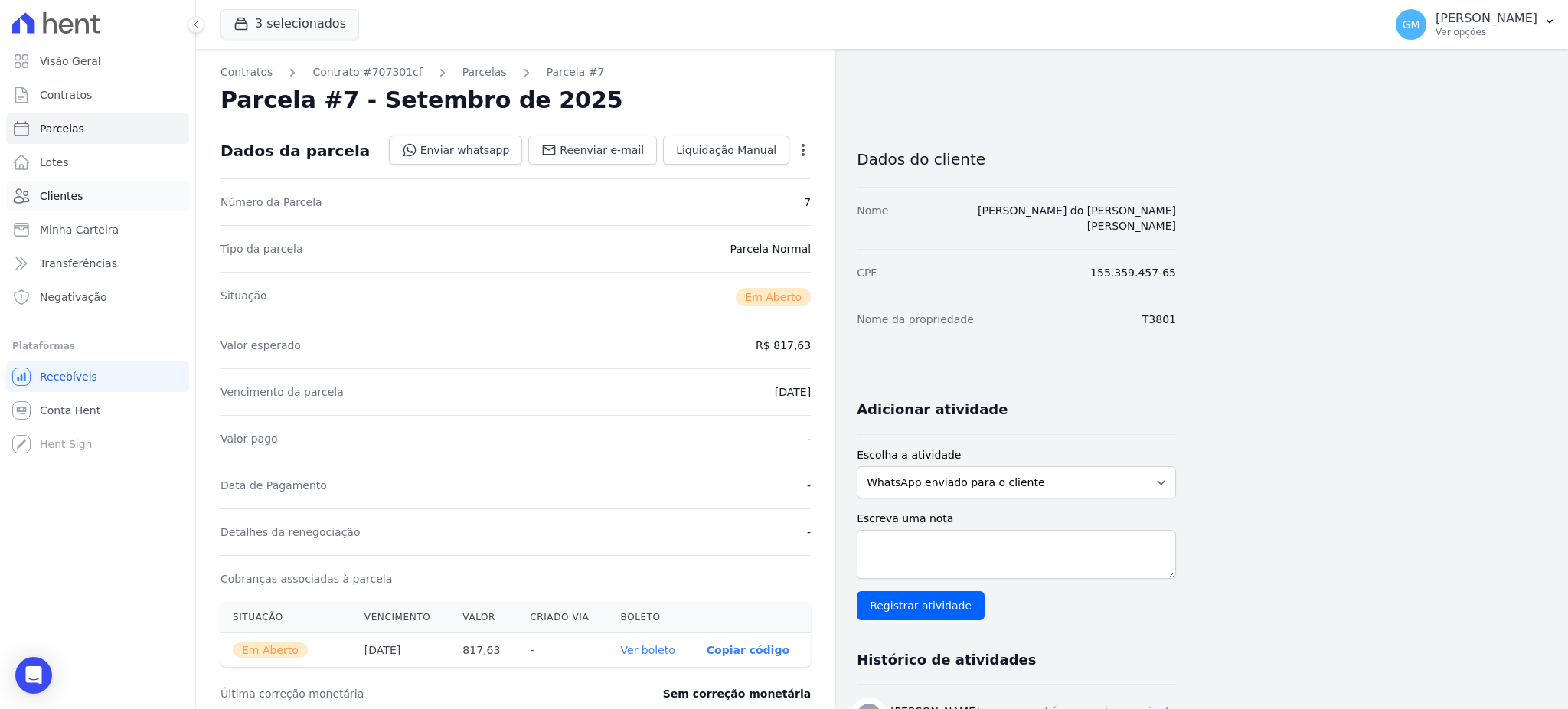
click at [73, 191] on span "Clientes" at bounding box center [61, 196] width 42 height 15
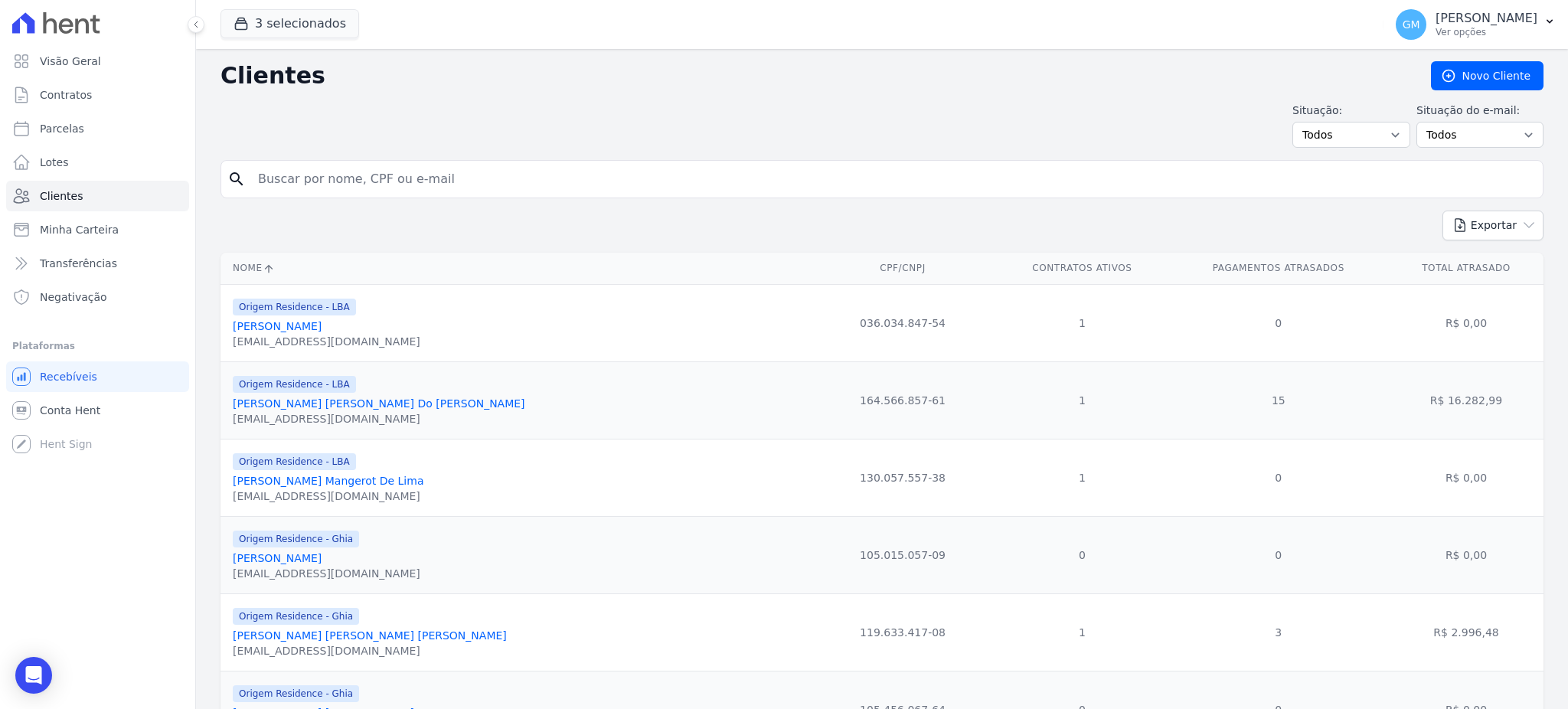
click at [287, 176] on input "search" at bounding box center [892, 179] width 1287 height 31
type input "[PERSON_NAME]"
drag, startPoint x: 398, startPoint y: 175, endPoint x: 251, endPoint y: 174, distance: 147.0
click at [251, 174] on input "[PERSON_NAME]" at bounding box center [892, 179] width 1287 height 31
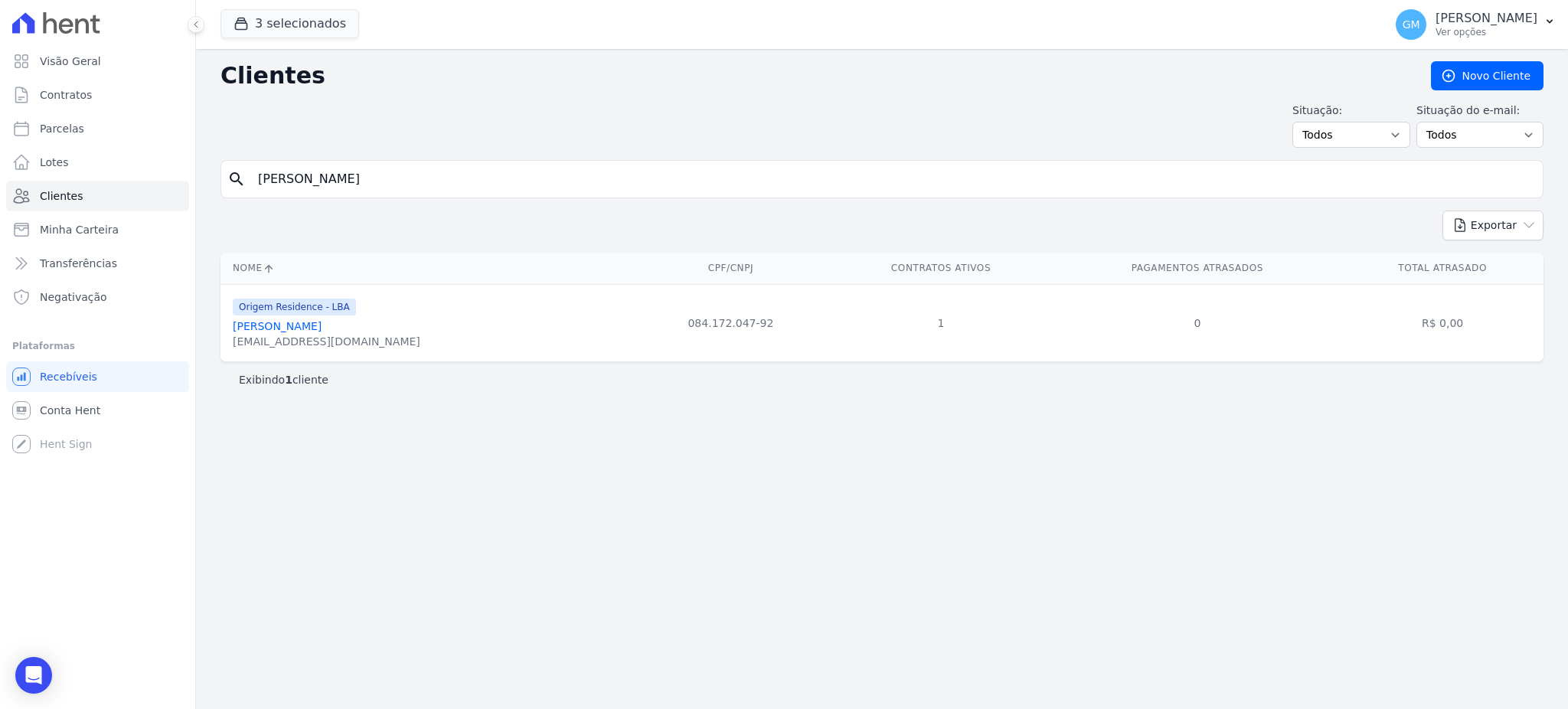
click at [320, 325] on link "[PERSON_NAME]" at bounding box center [277, 326] width 89 height 12
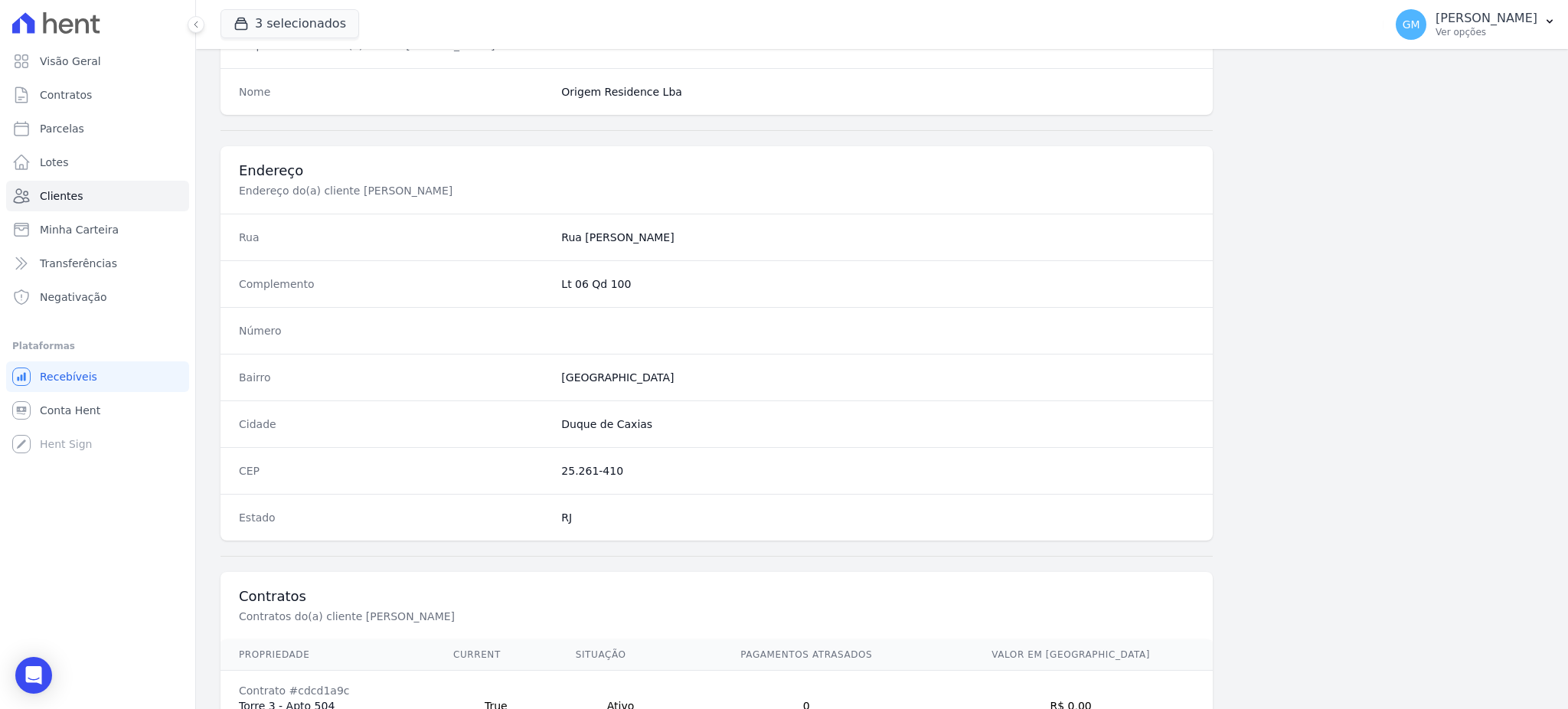
scroll to position [724, 0]
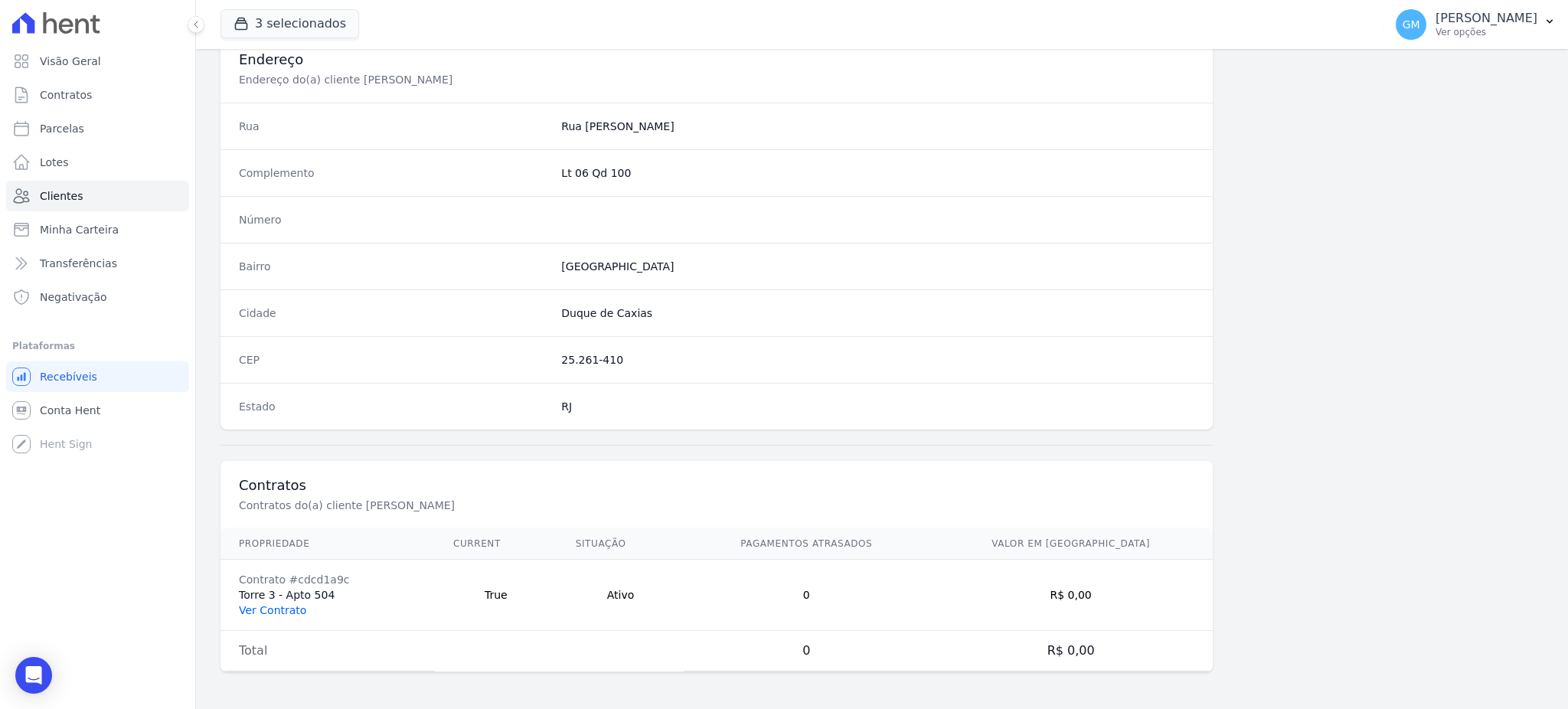
click at [246, 612] on link "Ver Contrato" at bounding box center [273, 610] width 67 height 12
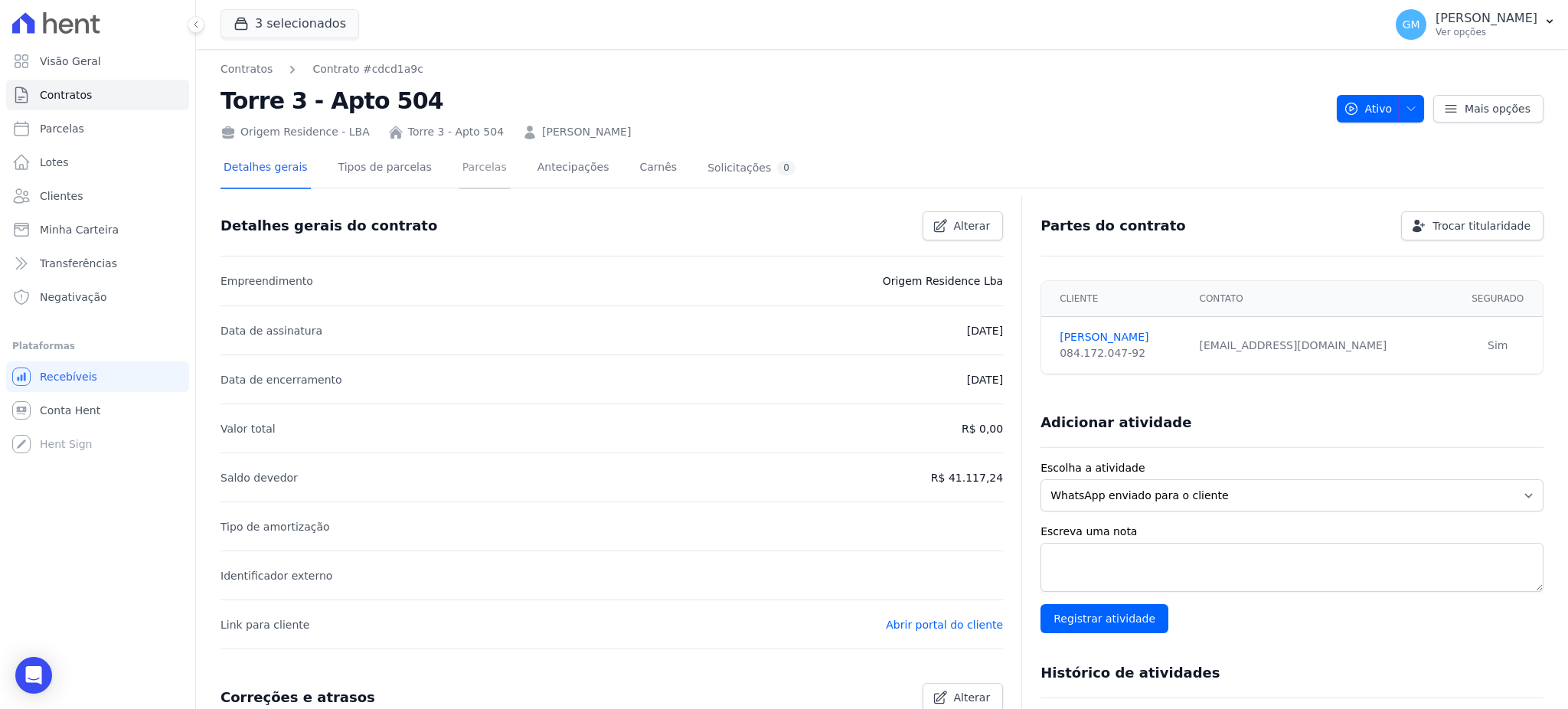
click at [460, 167] on link "Parcelas" at bounding box center [484, 169] width 50 height 41
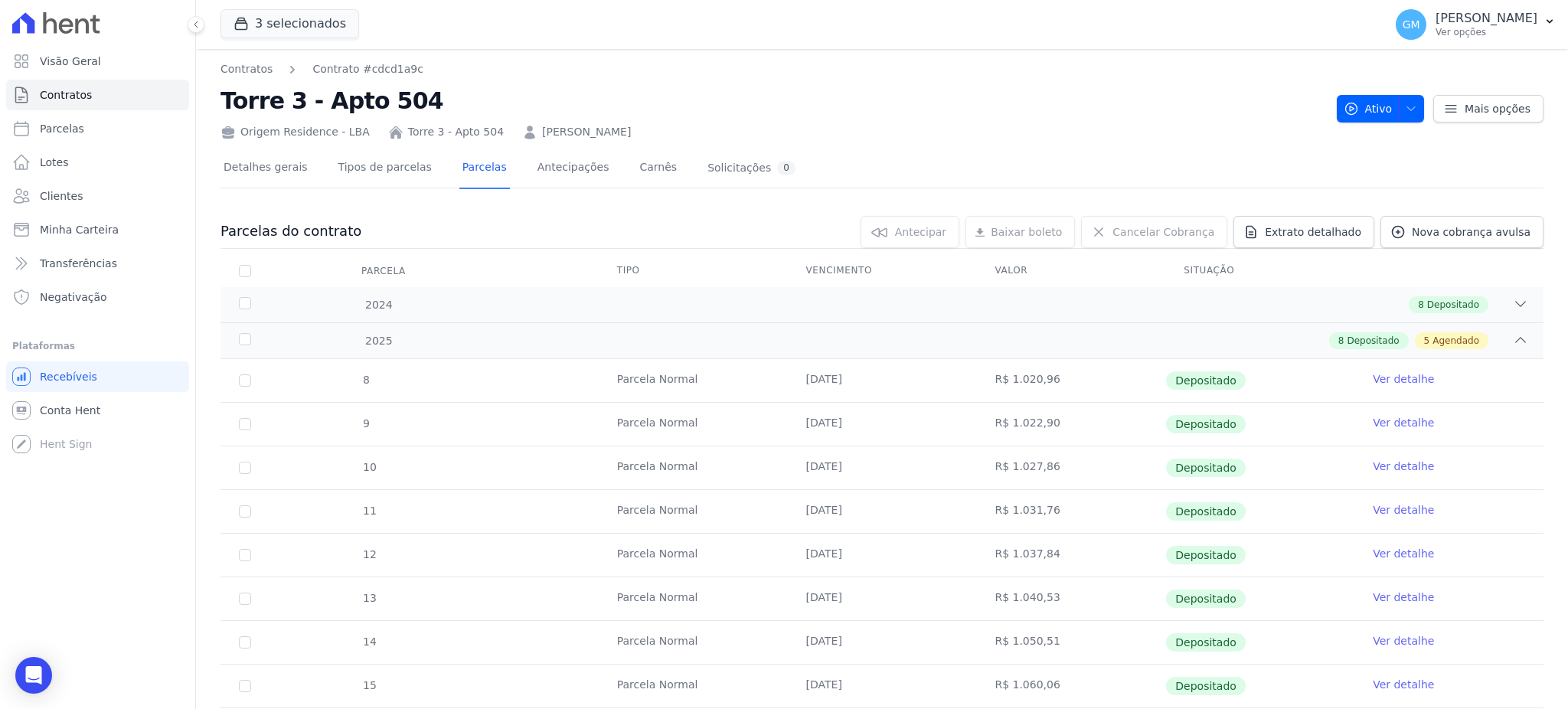
scroll to position [370, 0]
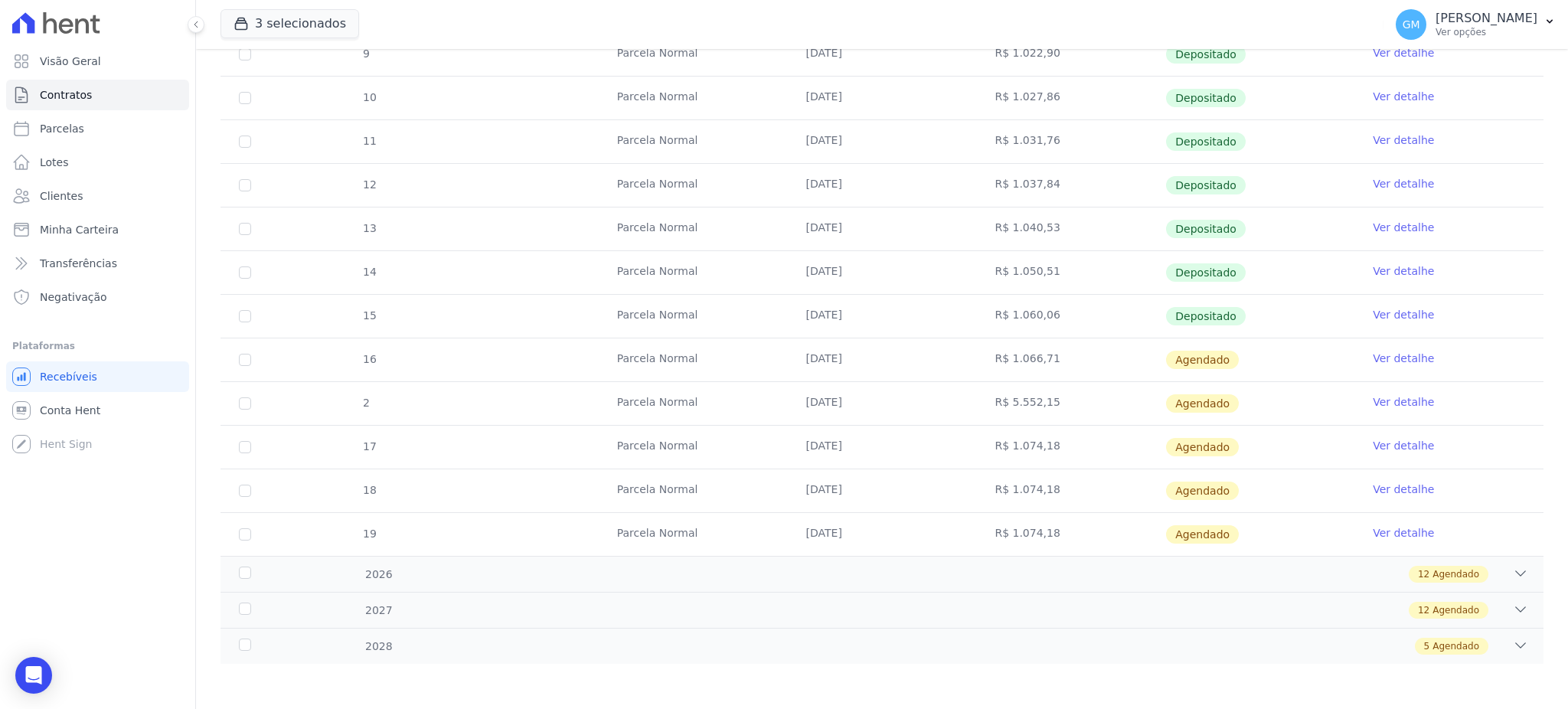
click at [1384, 308] on link "Ver detalhe" at bounding box center [1402, 314] width 61 height 15
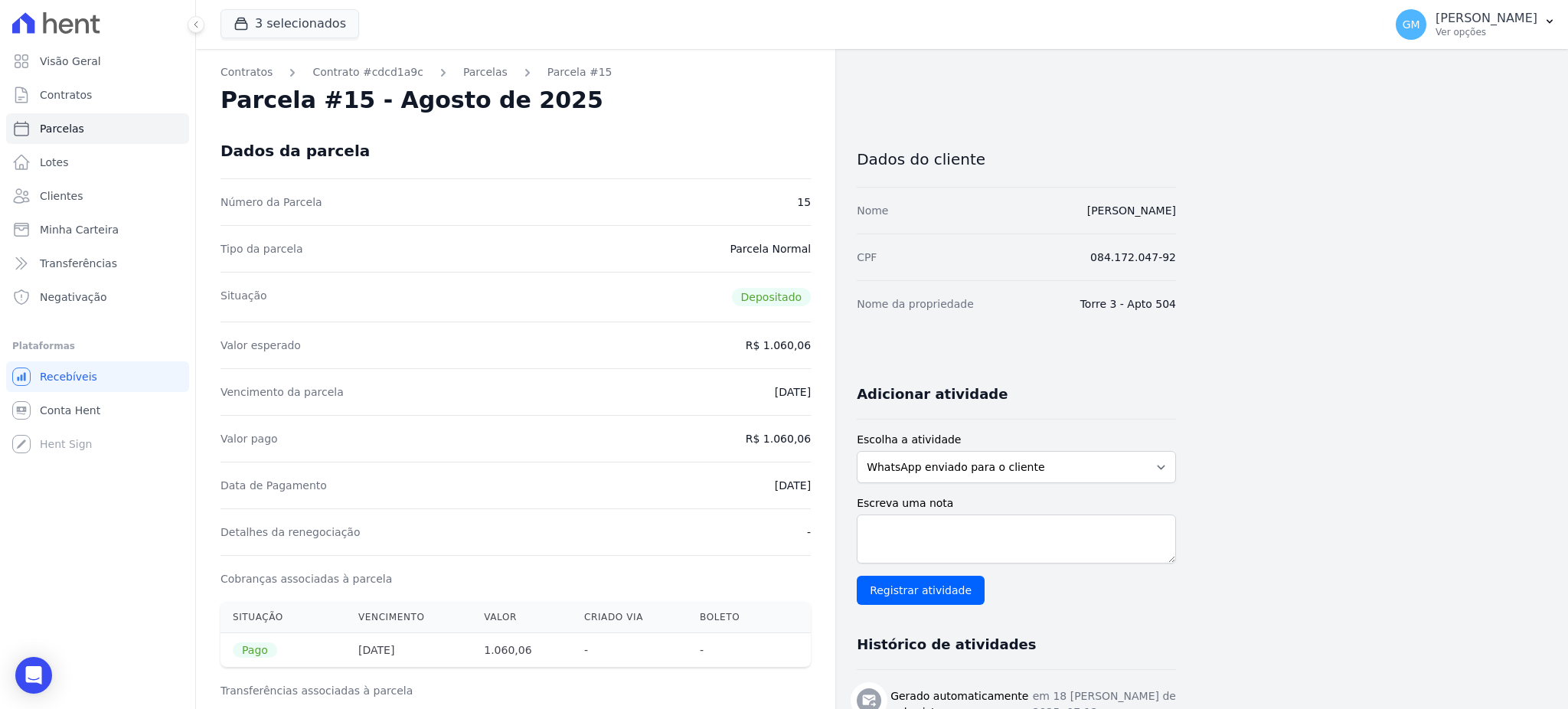
click at [676, 127] on div "Dados da parcela" at bounding box center [515, 150] width 591 height 55
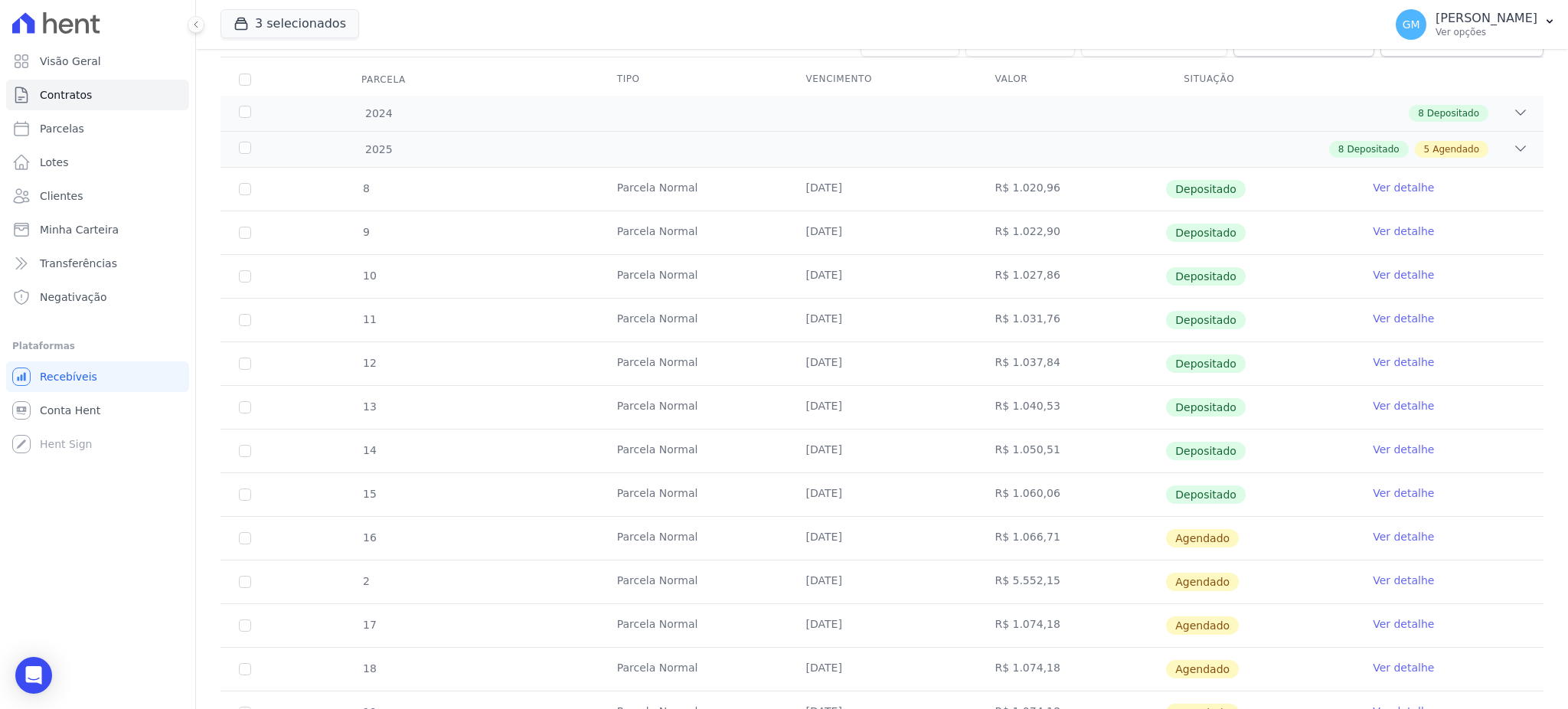
scroll to position [370, 0]
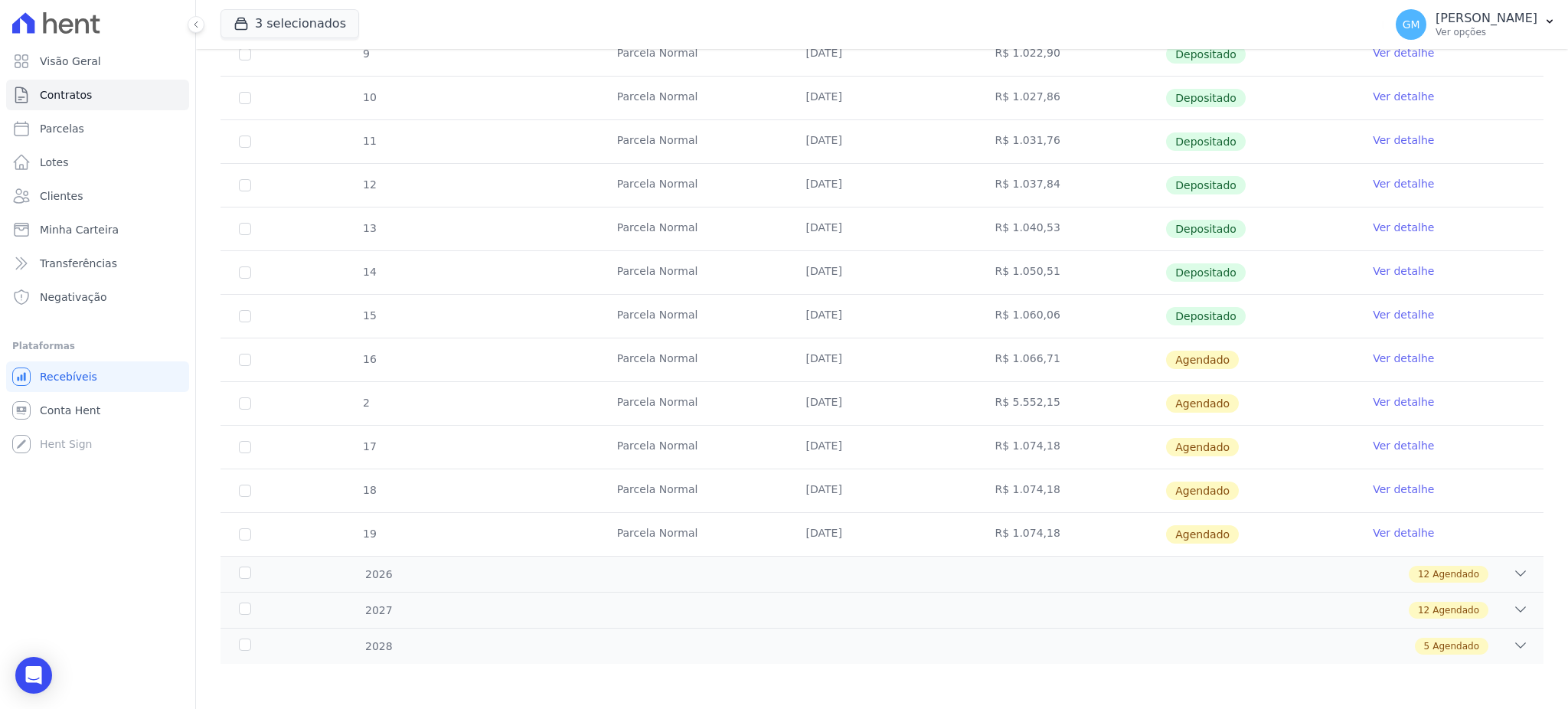
click at [1377, 355] on link "Ver detalhe" at bounding box center [1402, 358] width 61 height 15
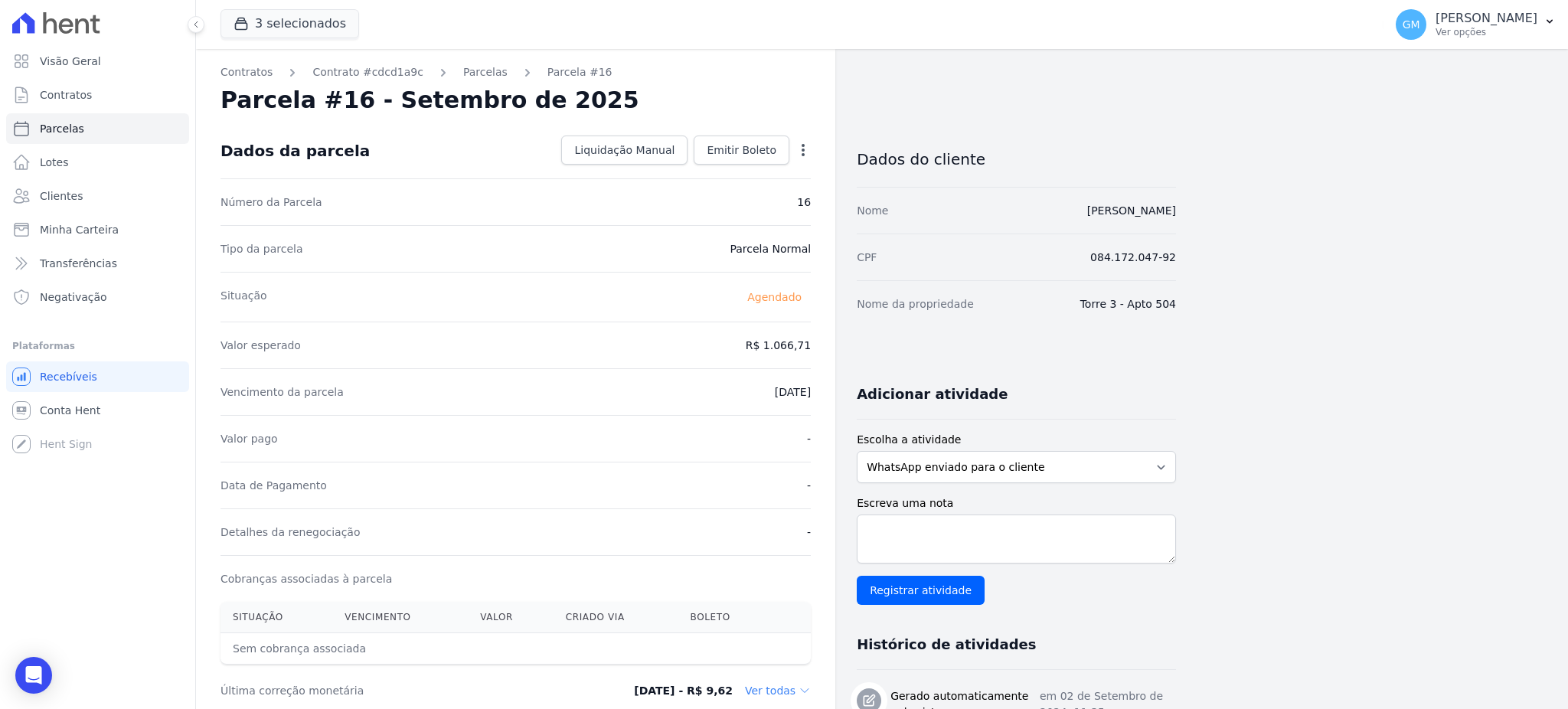
click at [810, 143] on icon "button" at bounding box center [802, 150] width 15 height 15
click at [707, 178] on link "Alterar" at bounding box center [737, 170] width 135 height 27
drag, startPoint x: 752, startPoint y: 348, endPoint x: 855, endPoint y: 347, distance: 103.0
click at [855, 347] on div "Contratos Contrato #cdcd1a9c [GEOGRAPHIC_DATA] Parcela #16 [GEOGRAPHIC_DATA] #1…" at bounding box center [685, 594] width 980 height 1091
paste input ".06748"
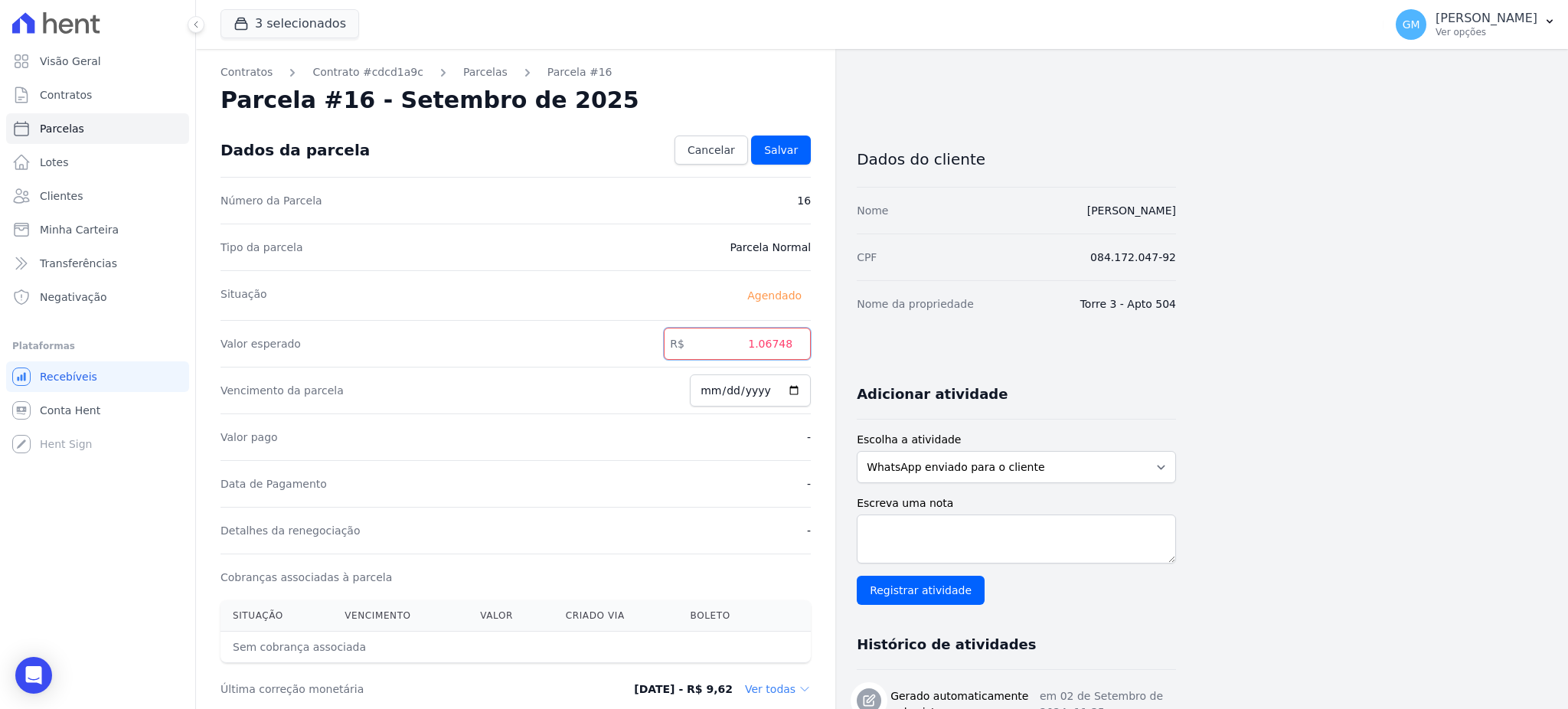
click at [767, 341] on input "1.06748" at bounding box center [738, 343] width 147 height 32
click at [761, 341] on input "1.06748" at bounding box center [738, 343] width 147 height 32
click at [784, 341] on input "106748" at bounding box center [738, 343] width 147 height 32
click at [779, 342] on input "106748" at bounding box center [738, 343] width 147 height 32
type input "1067.48"
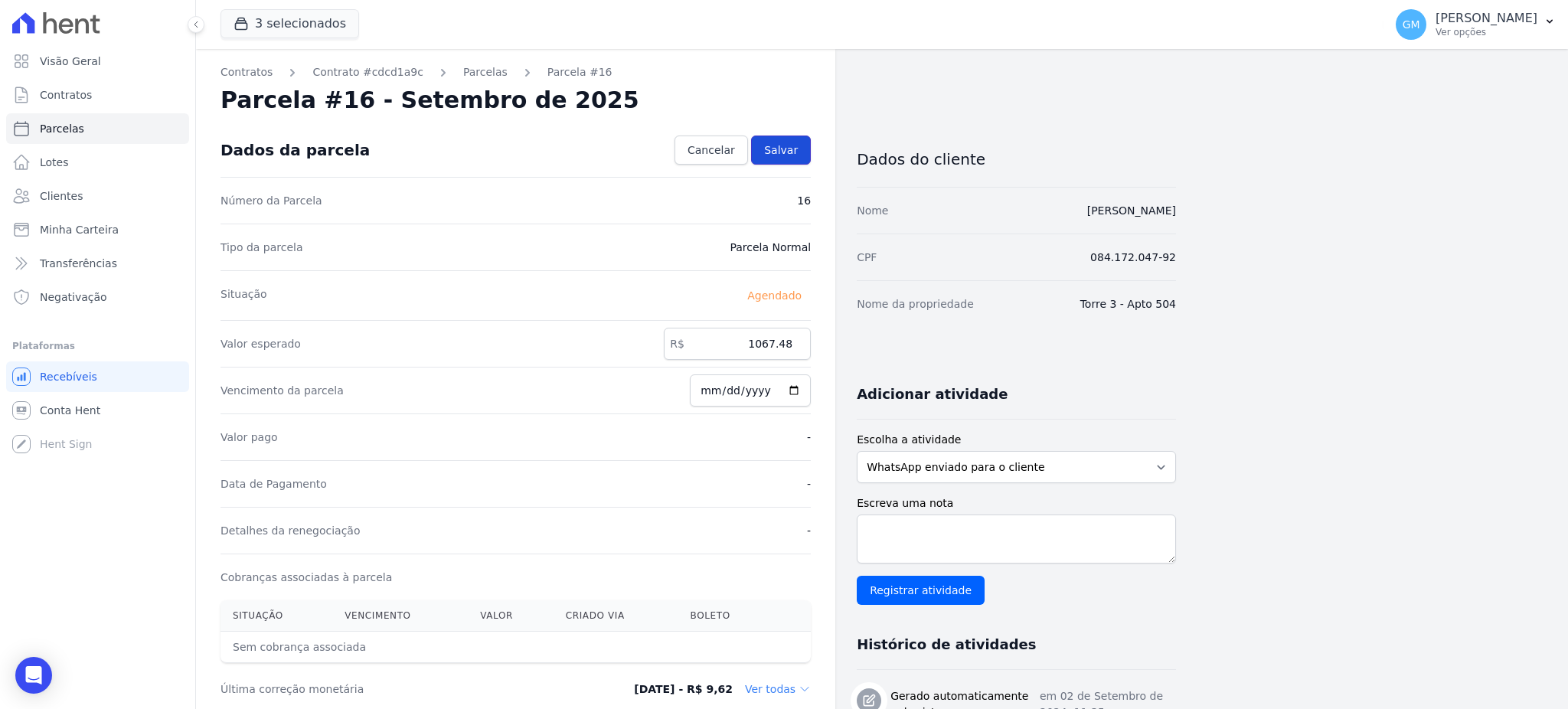
click at [791, 154] on span "Salvar" at bounding box center [781, 150] width 34 height 15
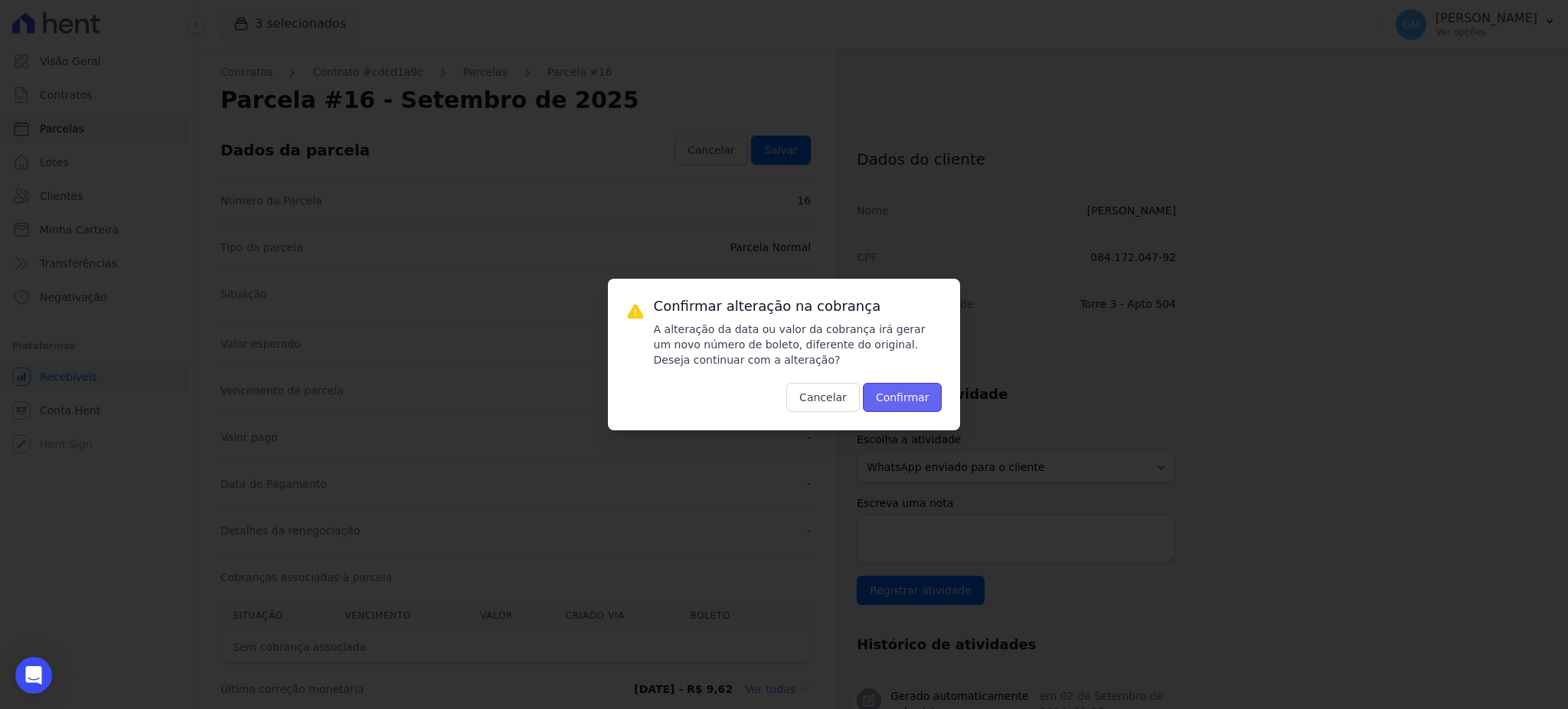
click at [903, 398] on button "Confirmar" at bounding box center [902, 397] width 80 height 29
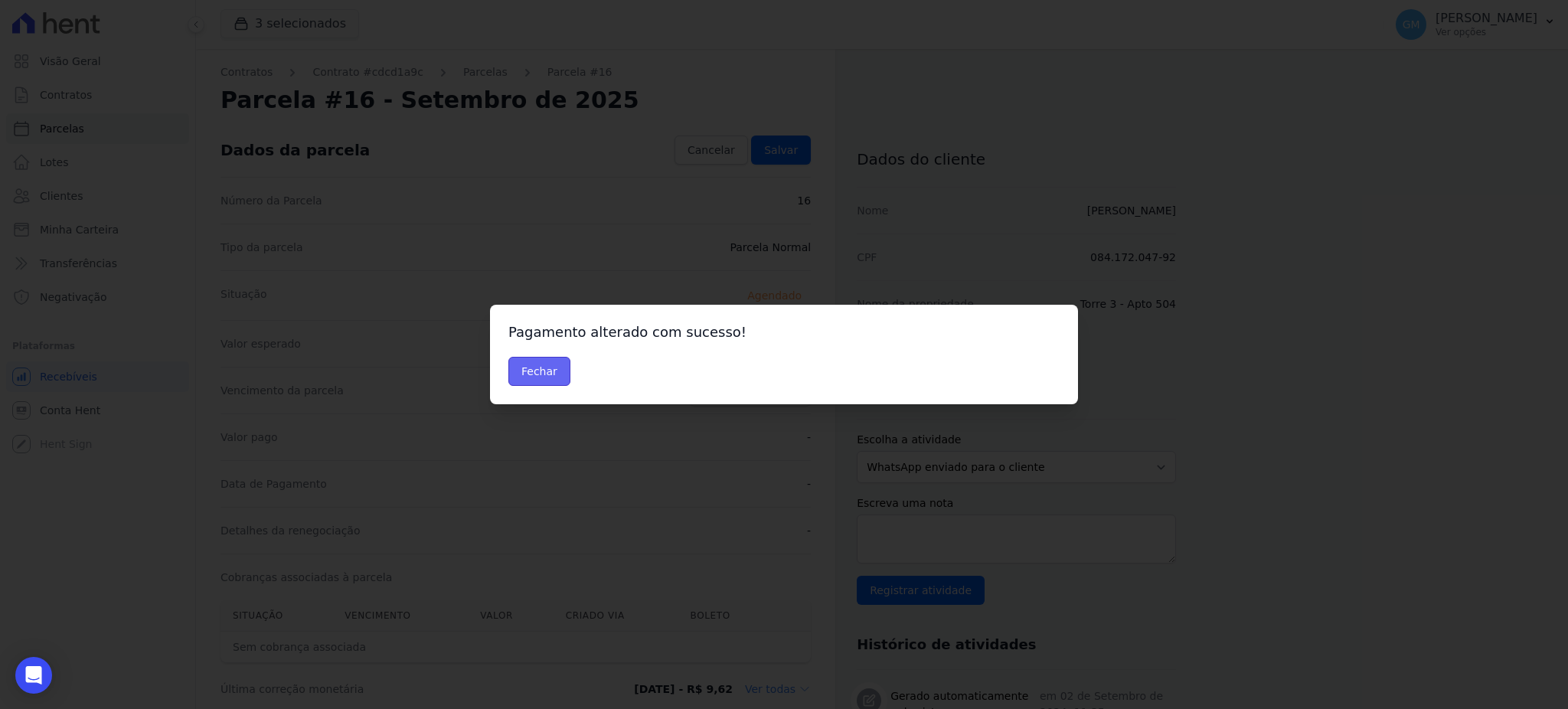
click at [515, 363] on button "Fechar" at bounding box center [539, 371] width 62 height 29
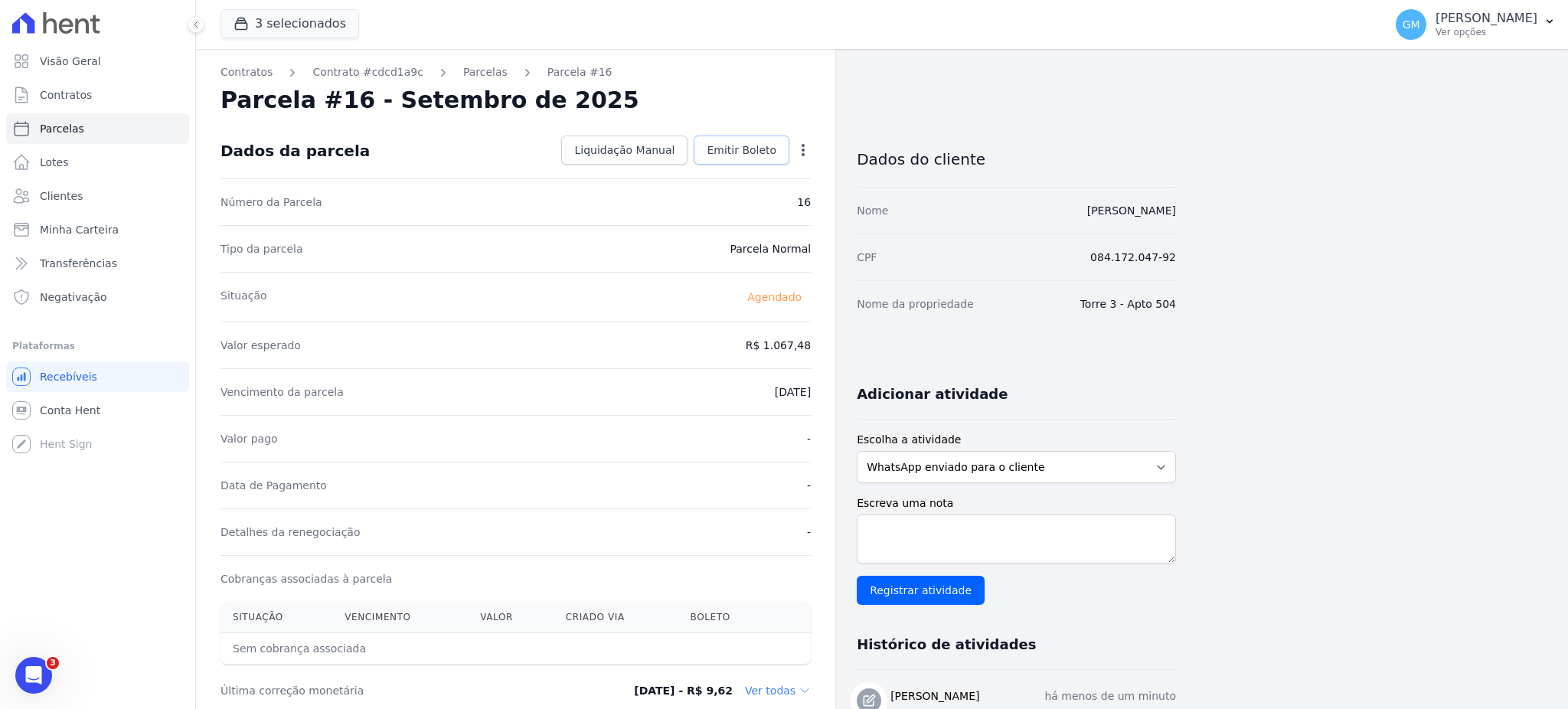
click at [713, 138] on link "Emitir Boleto" at bounding box center [741, 150] width 96 height 29
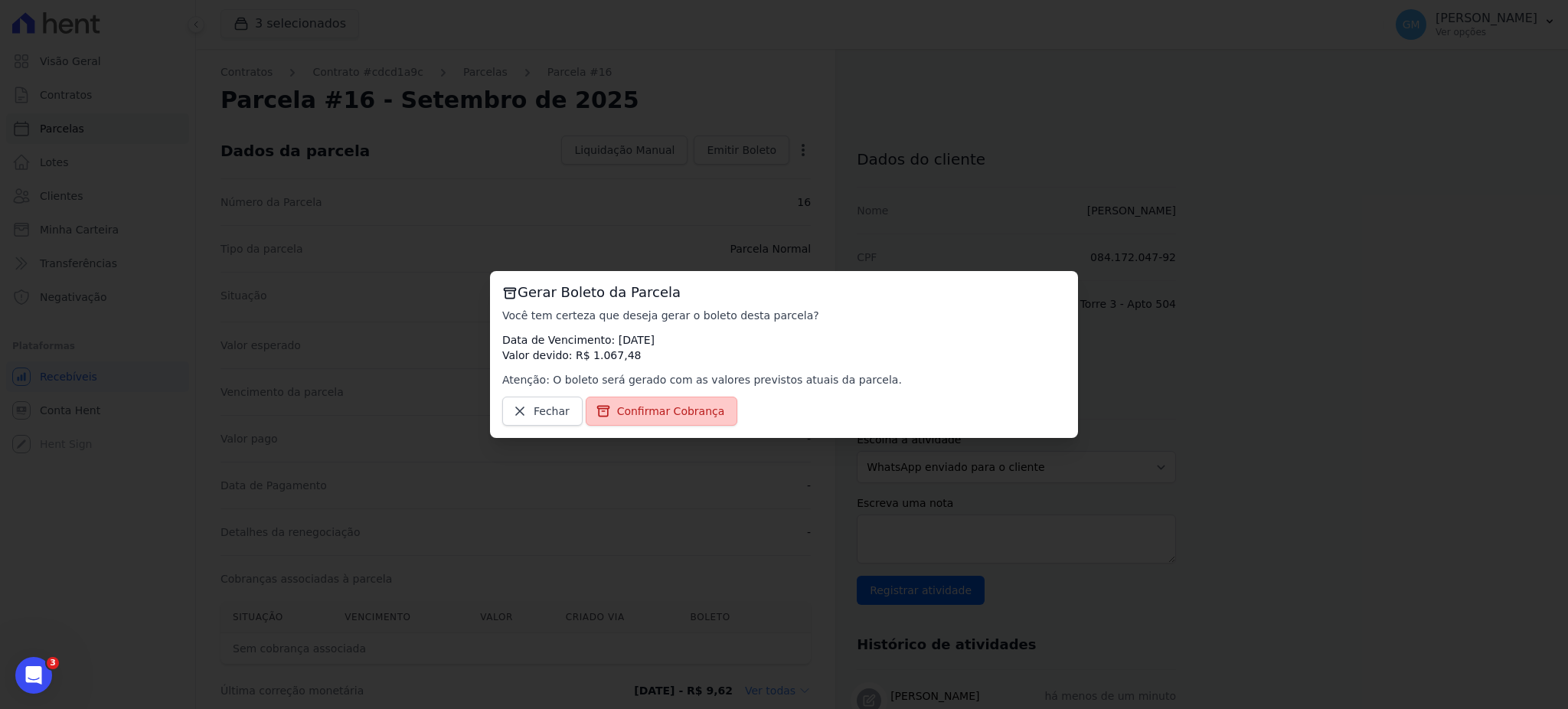
click at [664, 414] on span "Confirmar Cobrança" at bounding box center [671, 411] width 108 height 15
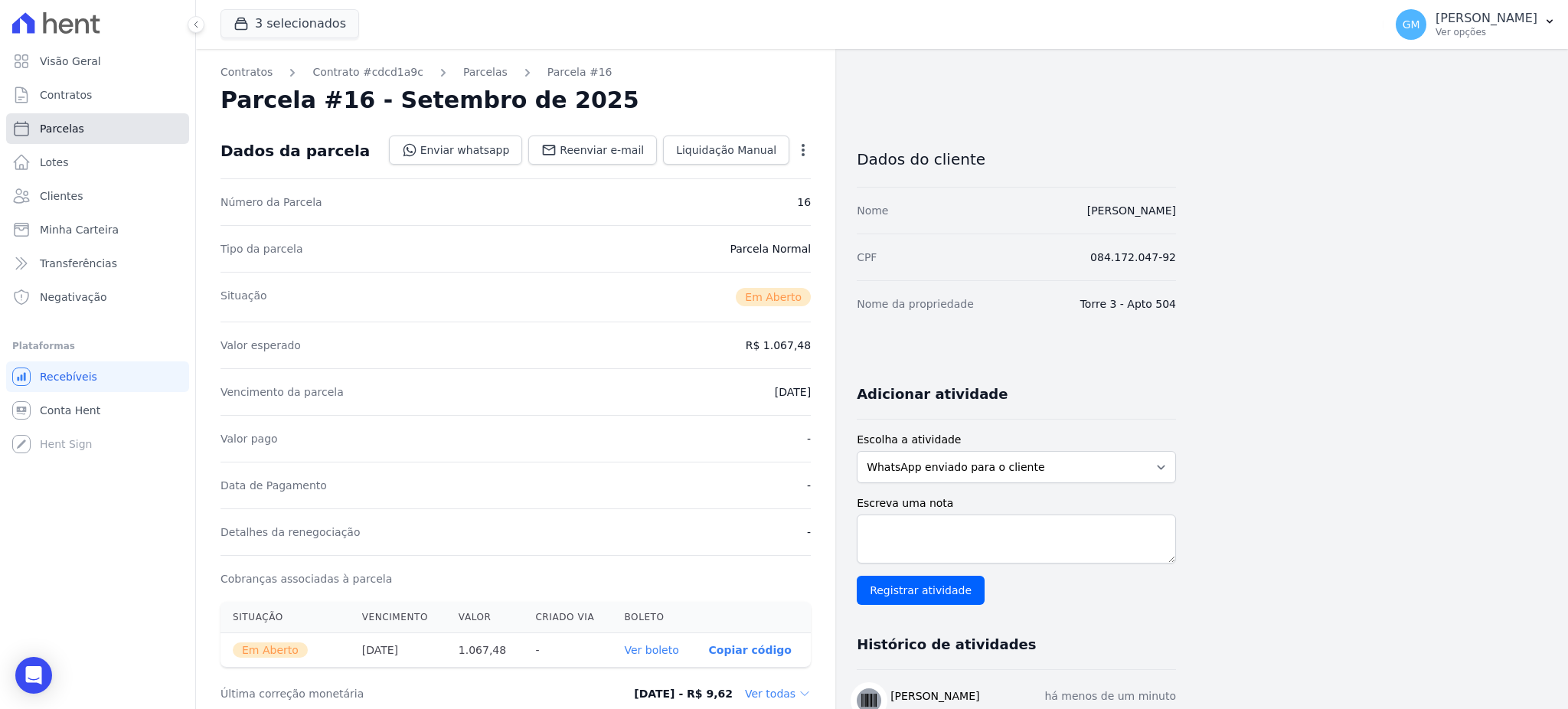
click at [81, 133] on link "Parcelas" at bounding box center [97, 128] width 183 height 31
select select
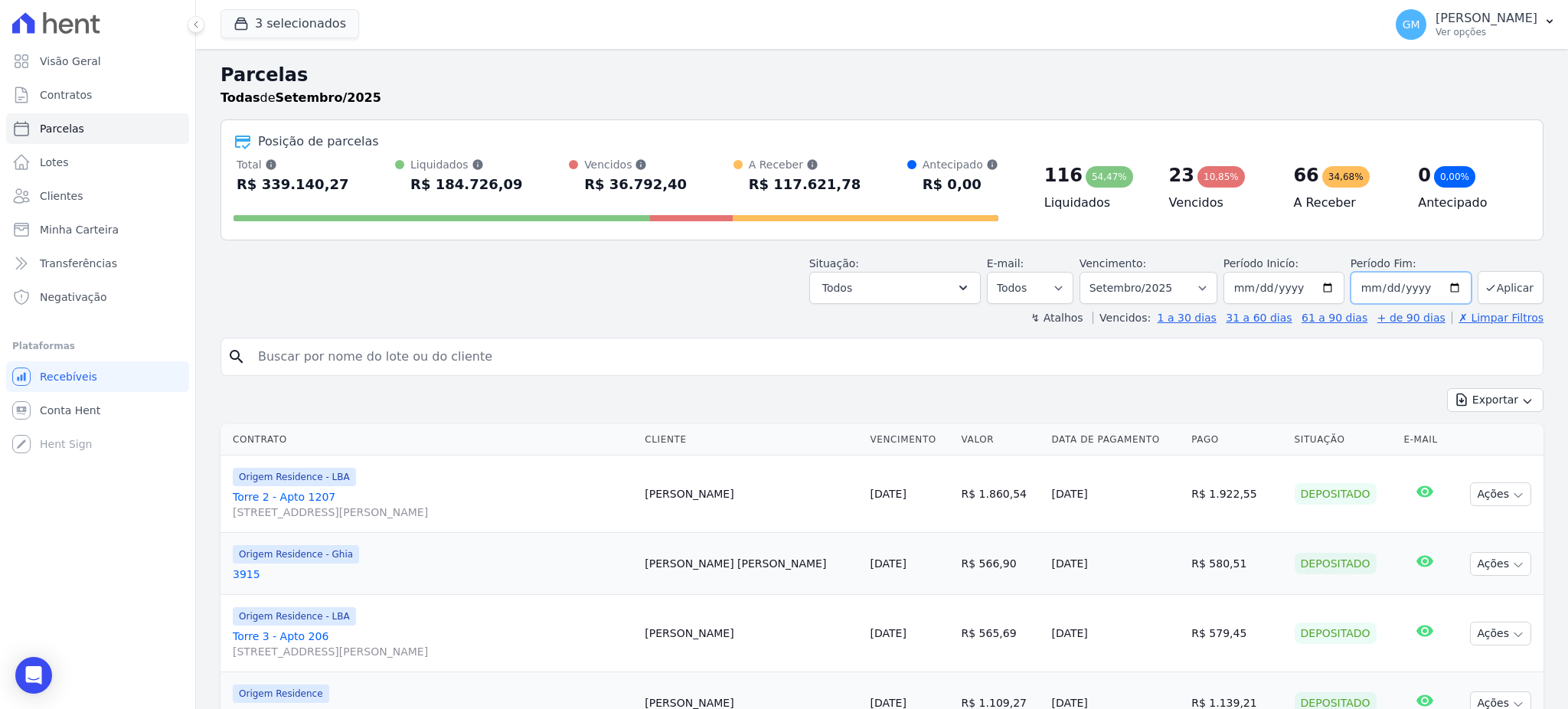
click at [1439, 286] on input "[DATE]" at bounding box center [1410, 288] width 121 height 32
type input "[DATE]"
click at [932, 297] on button "Todos" at bounding box center [895, 288] width 172 height 32
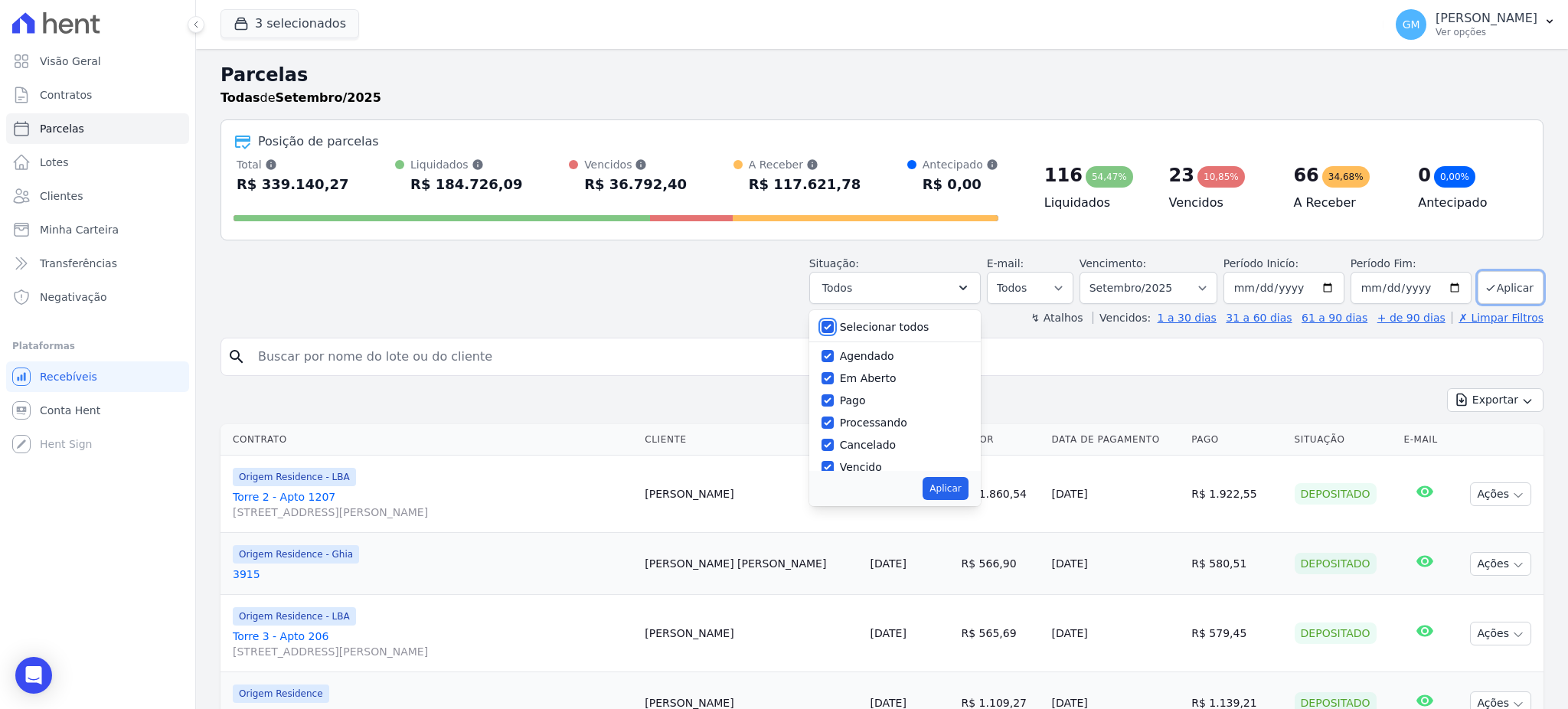
click at [831, 331] on input "Selecionar todos" at bounding box center [828, 327] width 12 height 12
checkbox input "false"
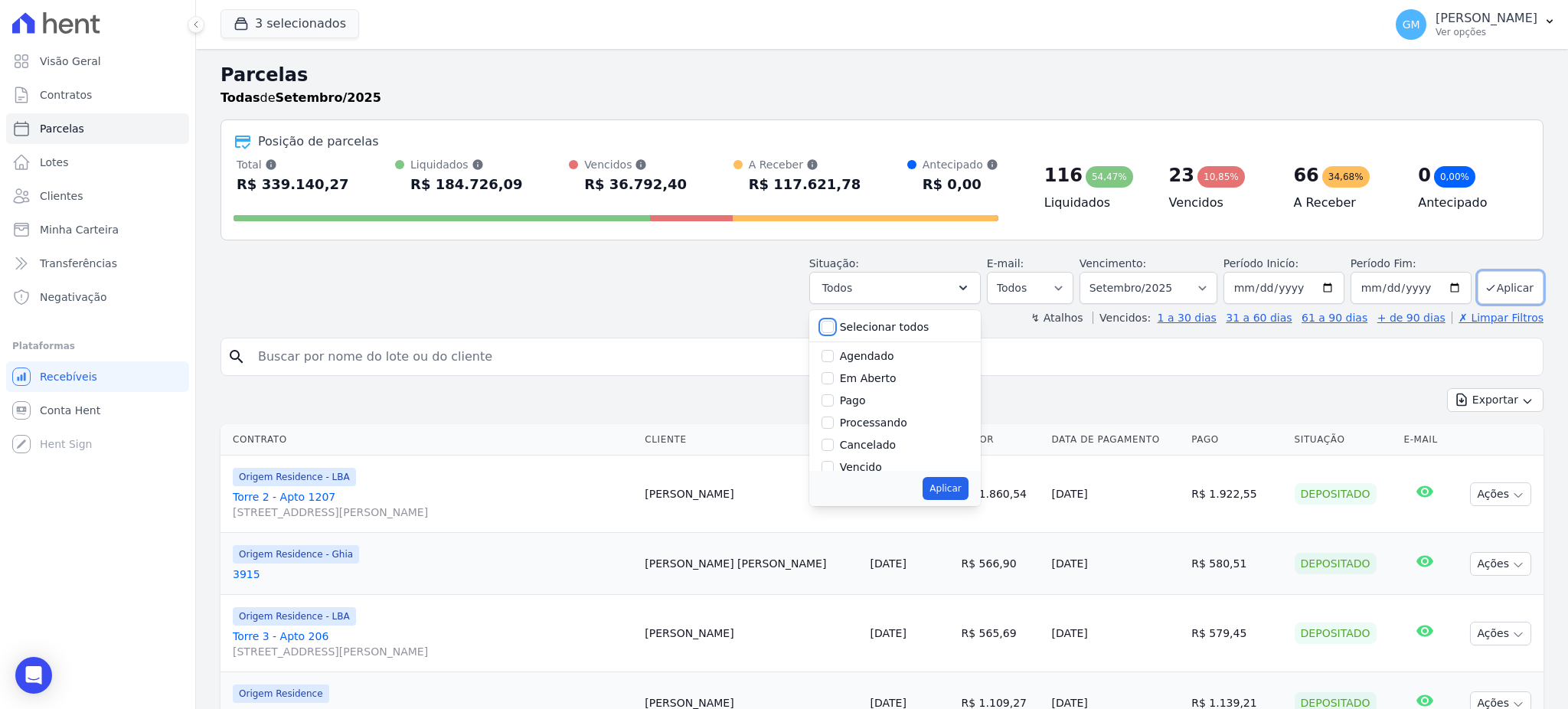
checkbox input "false"
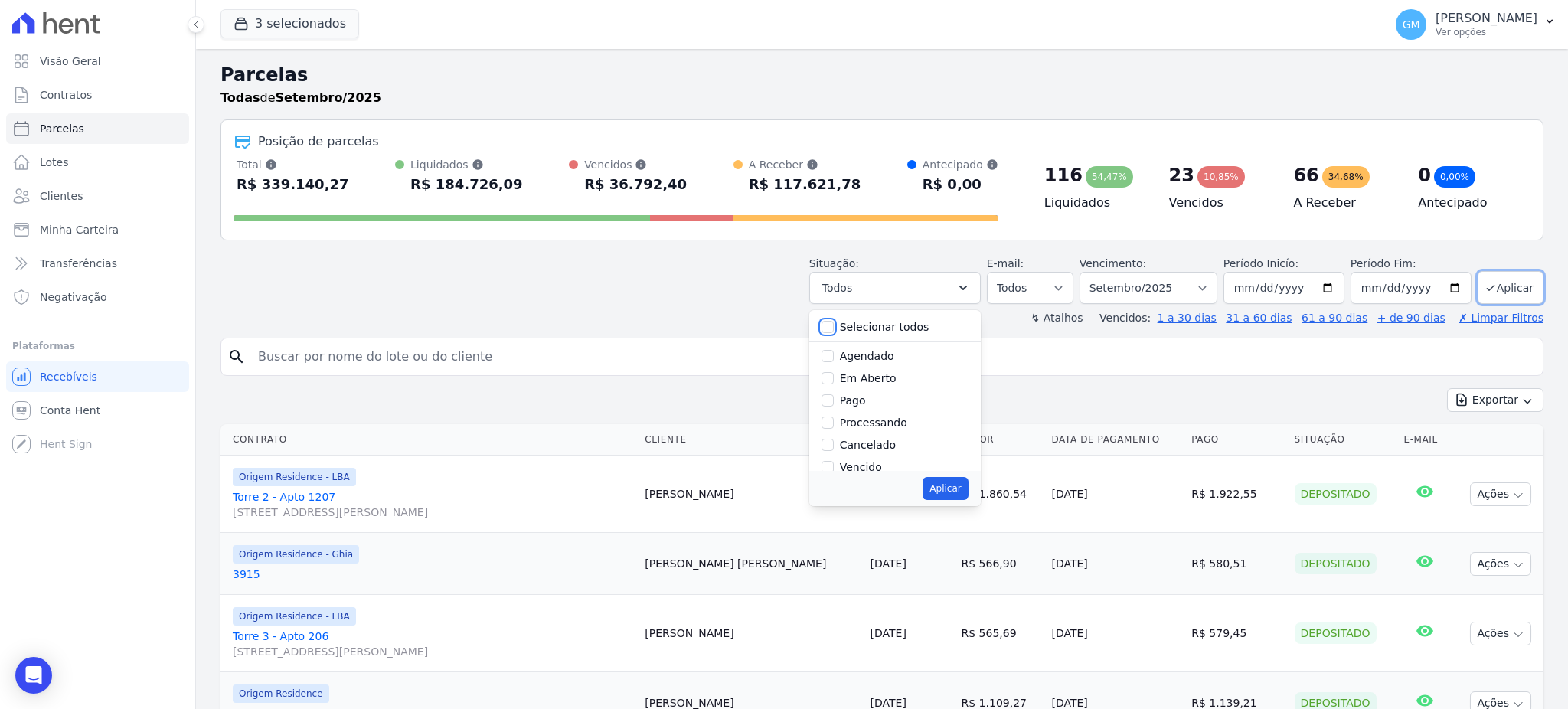
checkbox input "false"
click at [833, 355] on input "Agendado" at bounding box center [828, 356] width 12 height 12
checkbox input "true"
click at [1516, 275] on button "Aplicar" at bounding box center [1510, 287] width 66 height 33
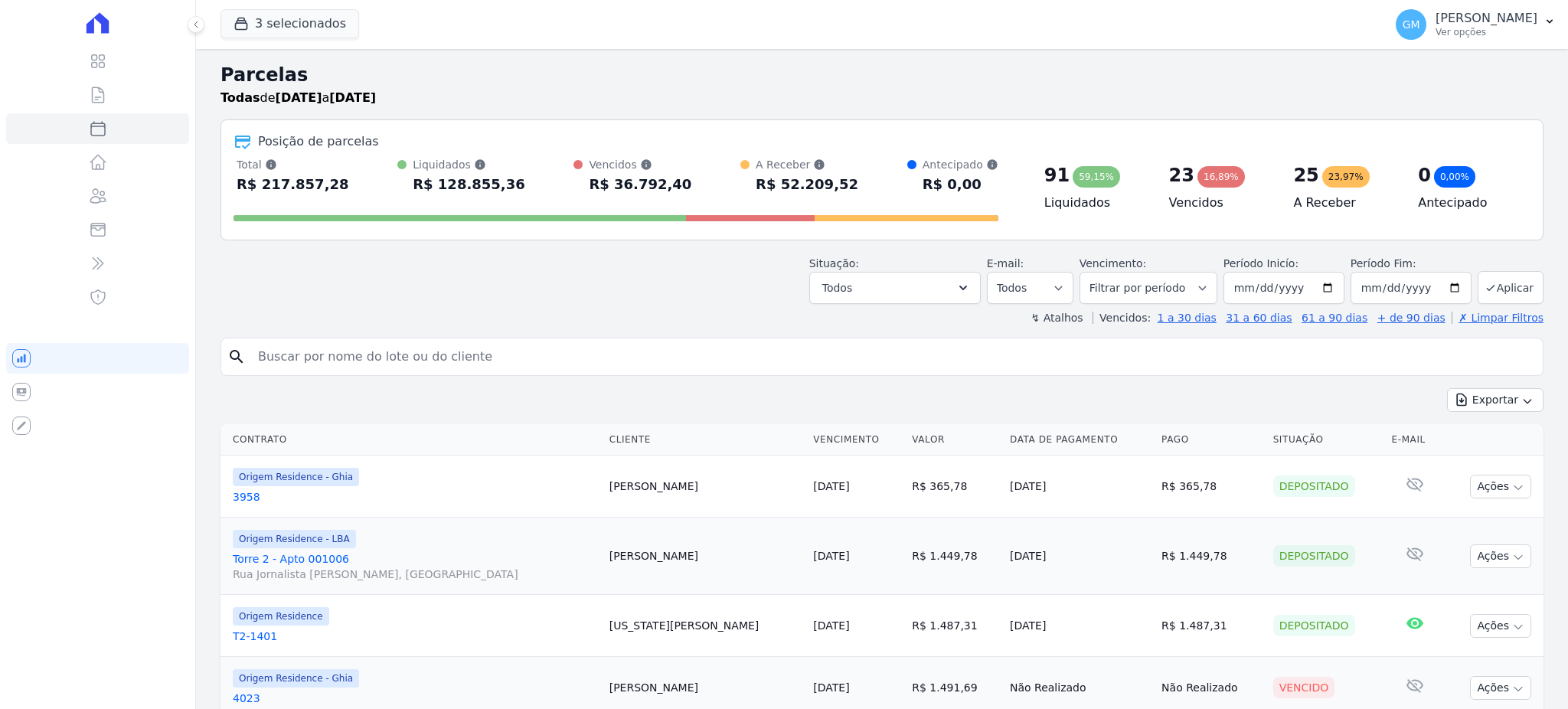
select select
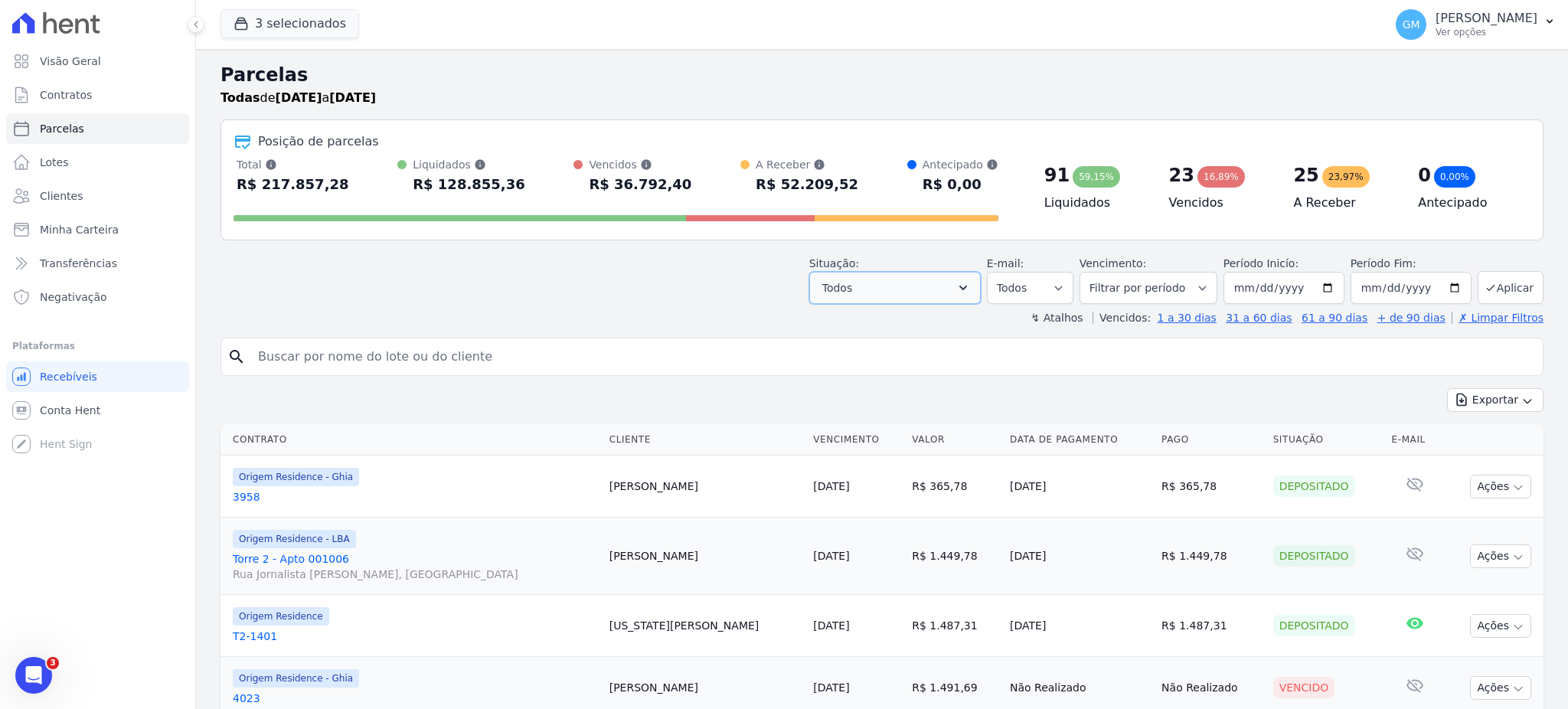
click at [957, 291] on button "Todos" at bounding box center [895, 288] width 172 height 32
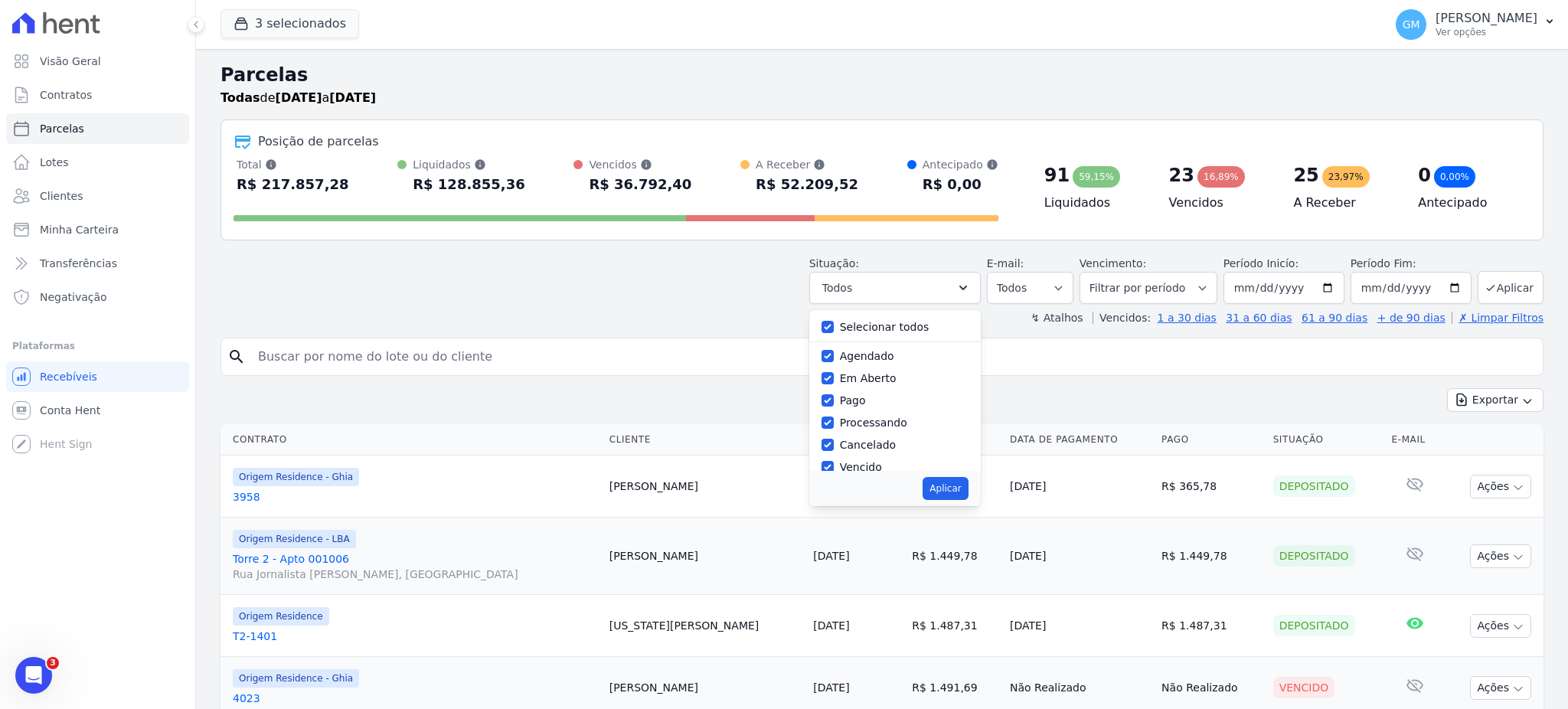
click at [834, 334] on div at bounding box center [828, 327] width 12 height 15
click at [834, 328] on input "Selecionar todos" at bounding box center [828, 327] width 12 height 12
checkbox input "false"
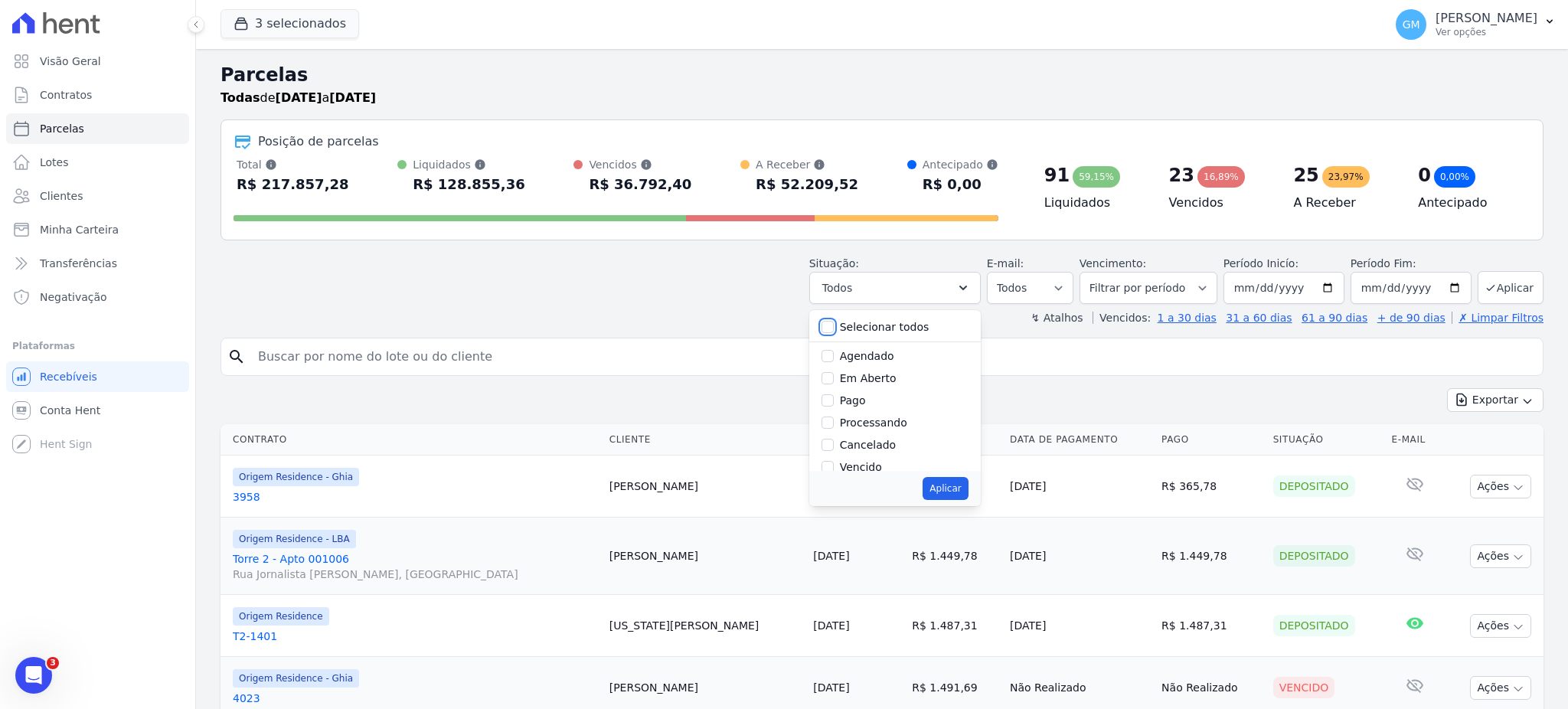
checkbox input "false"
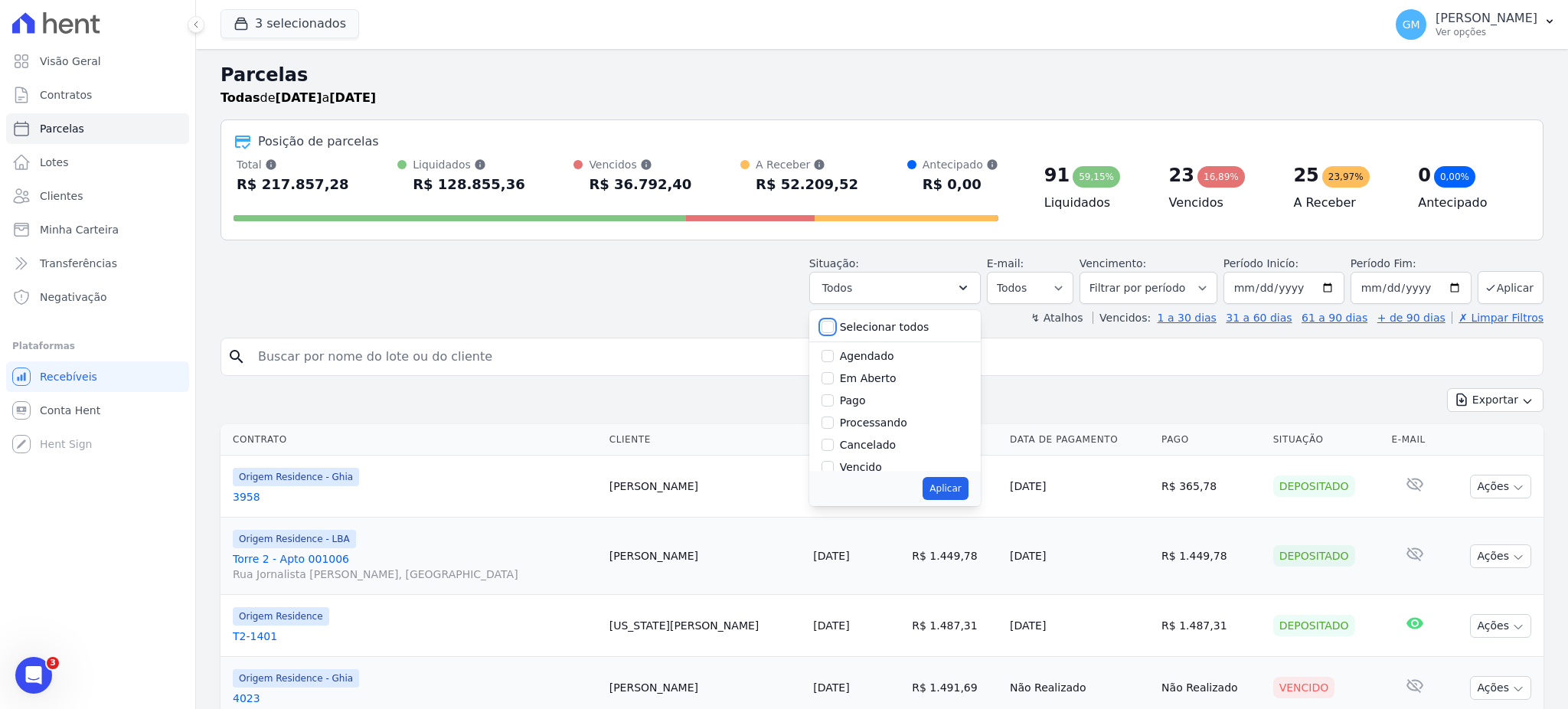
checkbox input "false"
click at [834, 355] on input "Agendado" at bounding box center [828, 356] width 12 height 12
checkbox input "true"
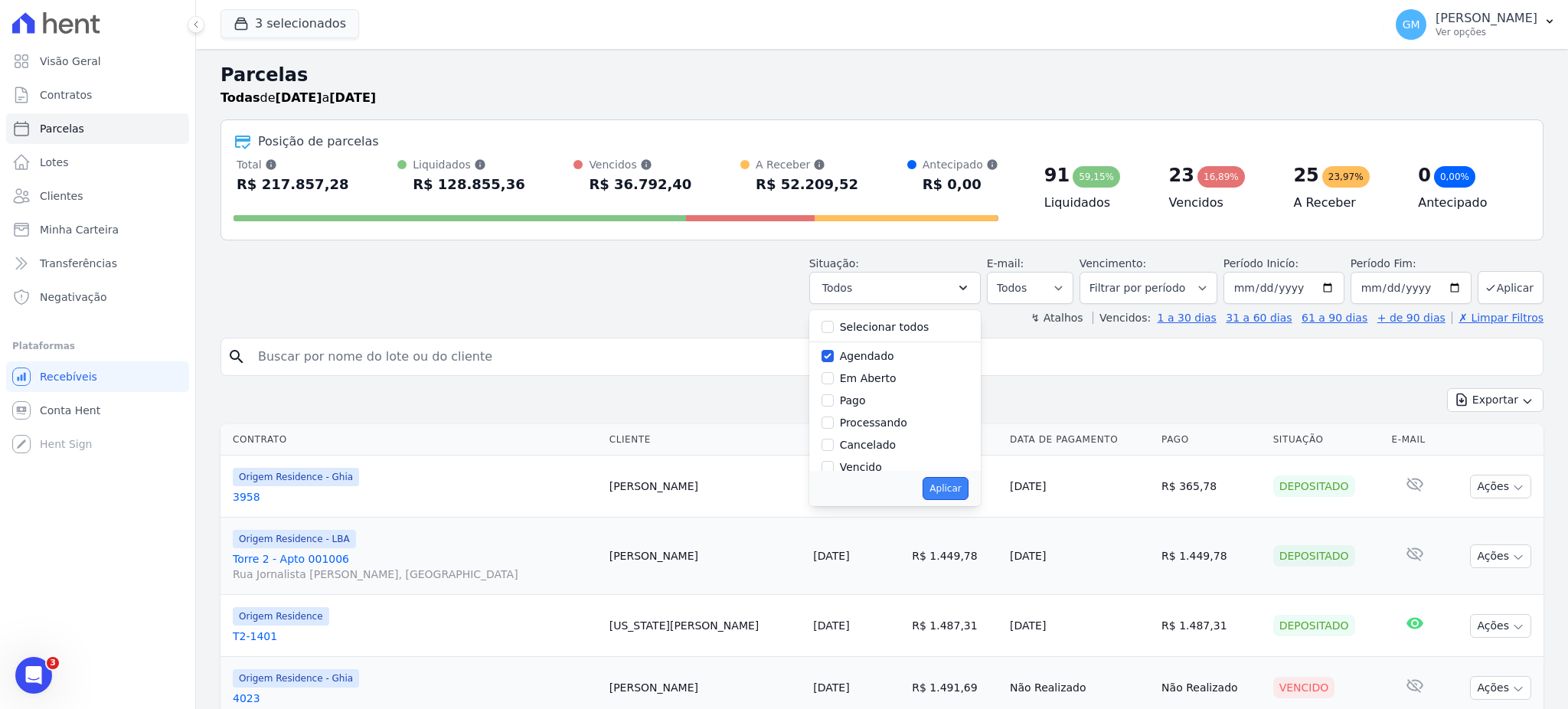
click at [953, 490] on button "Aplicar" at bounding box center [945, 489] width 45 height 23
select select "scheduled"
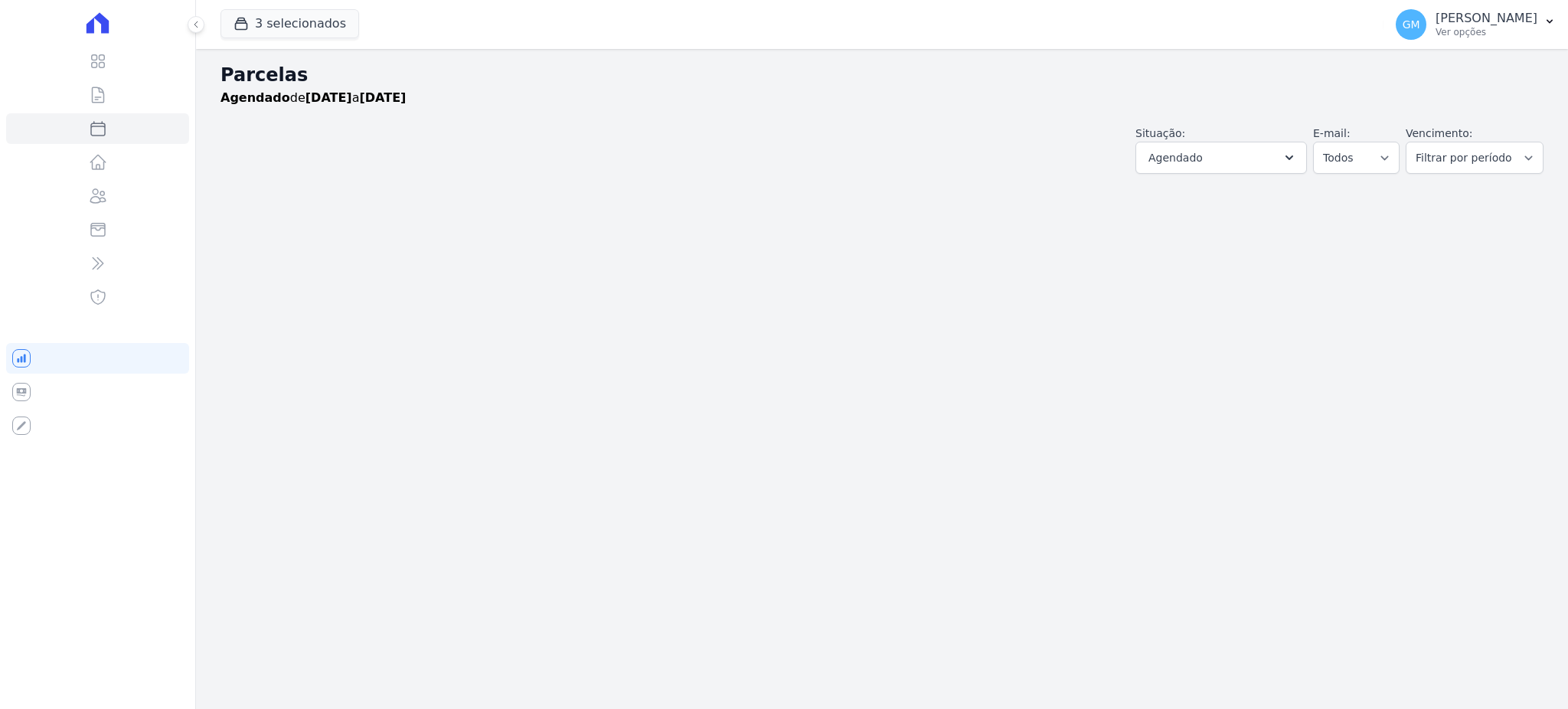
select select
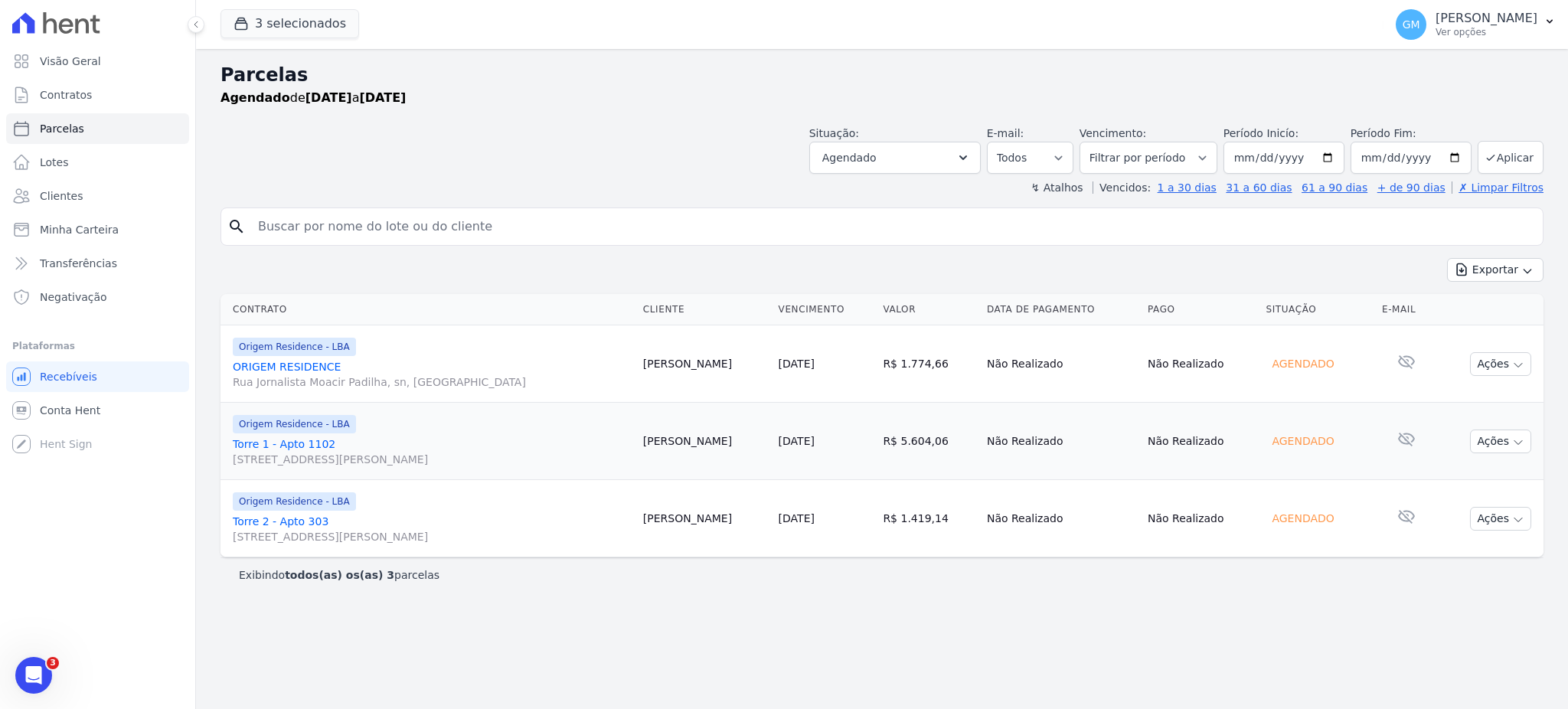
drag, startPoint x: 767, startPoint y: 442, endPoint x: 665, endPoint y: 441, distance: 102.0
click at [665, 441] on td "Stefanny Nascimento" at bounding box center [704, 441] width 135 height 77
copy td "Stefanny Nascimento"
click at [89, 189] on link "Clientes" at bounding box center [97, 196] width 183 height 31
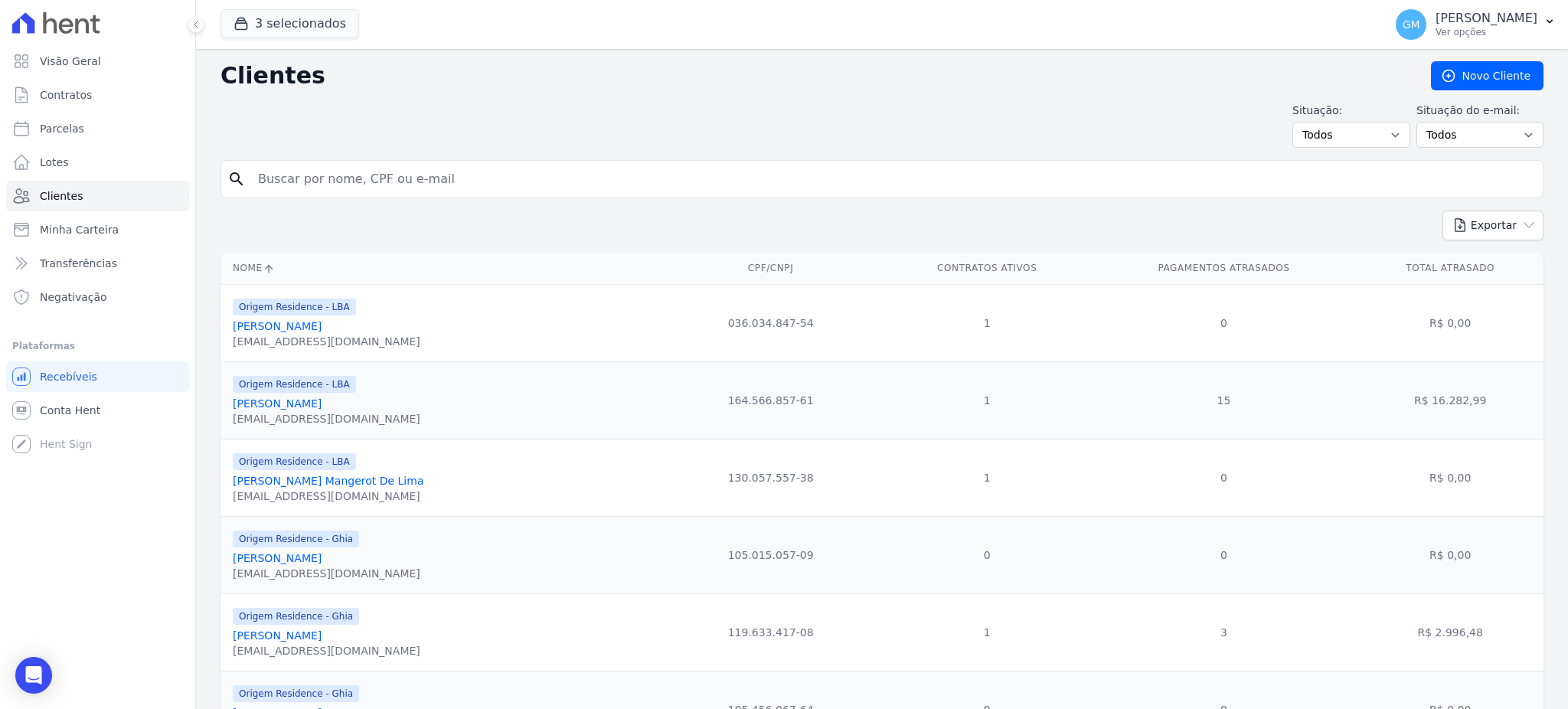
click at [366, 183] on input "search" at bounding box center [892, 179] width 1287 height 31
paste input "Stefanny Nascimento"
type input "Stefanny Nascimento"
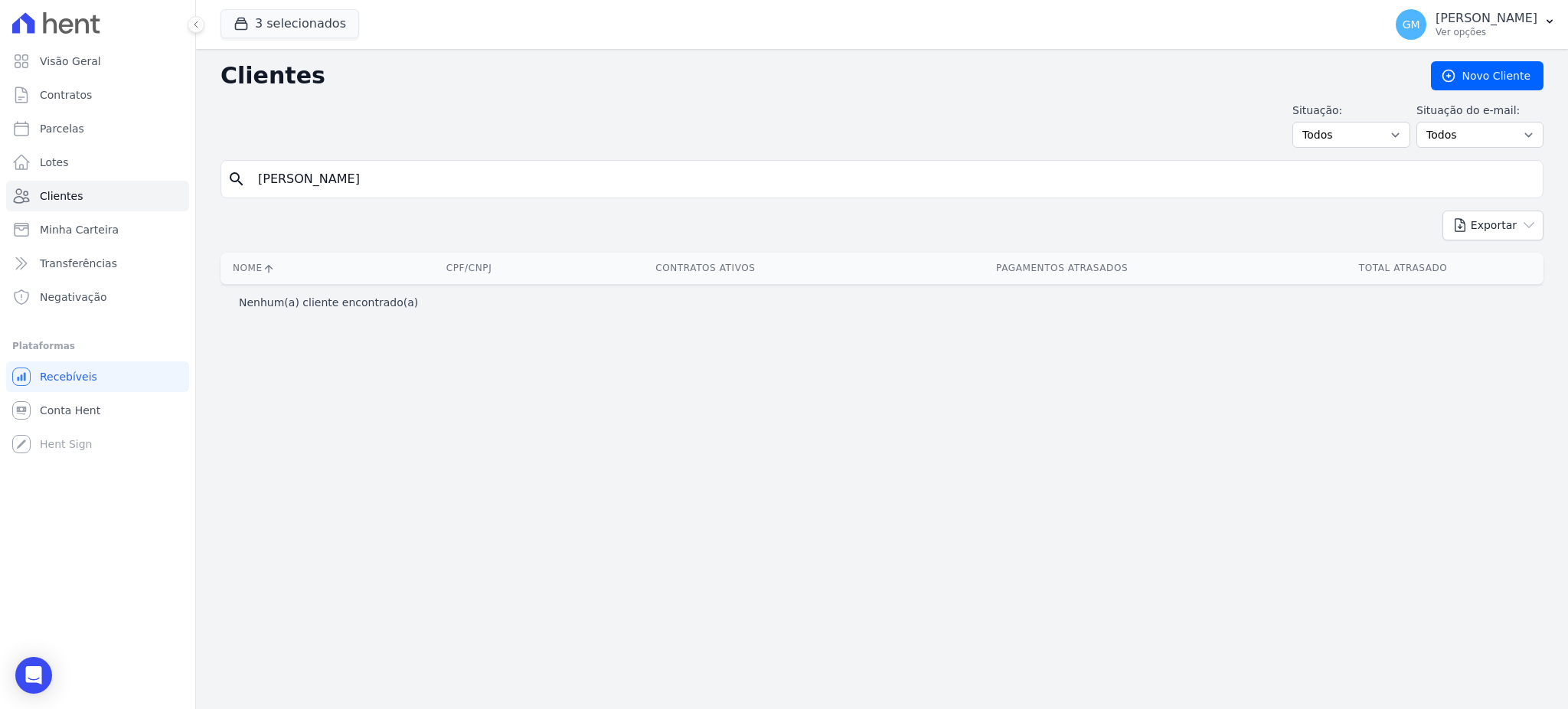
drag, startPoint x: 380, startPoint y: 180, endPoint x: 305, endPoint y: 171, distance: 75.5
click at [305, 181] on input "Stefanny Nascimento" at bounding box center [892, 179] width 1287 height 31
type input "Stefanny"
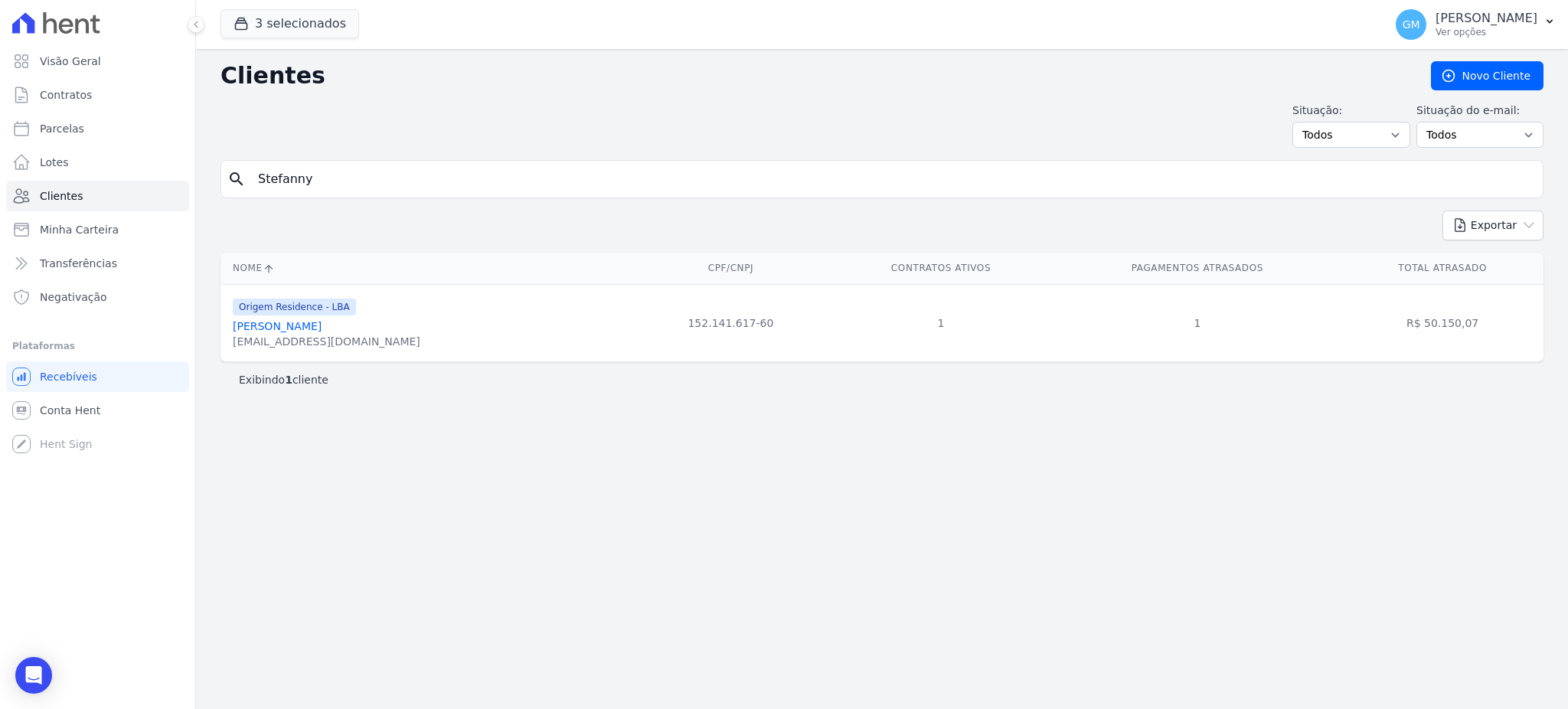
click at [321, 330] on link "Stefanny Euzebio Do Nascimento" at bounding box center [277, 326] width 89 height 12
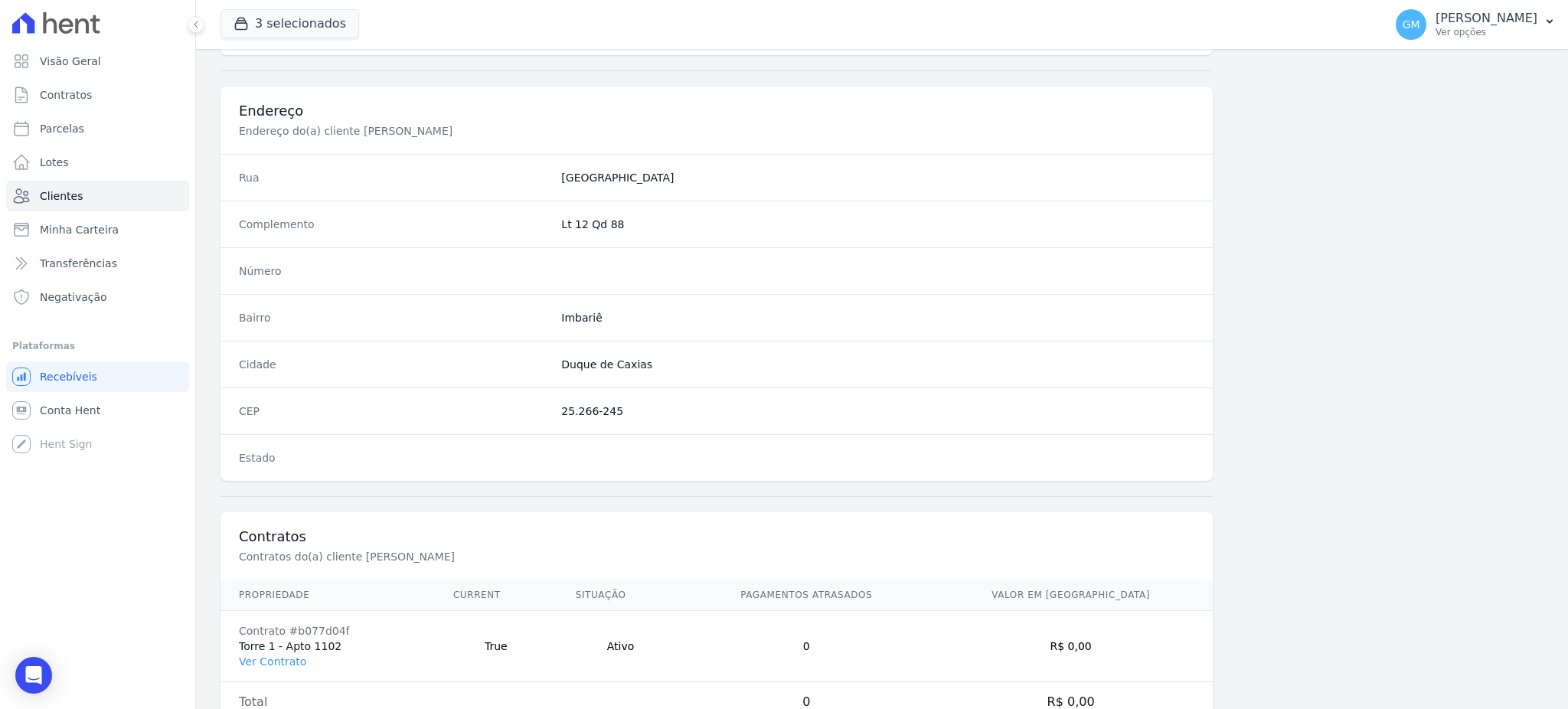
scroll to position [724, 0]
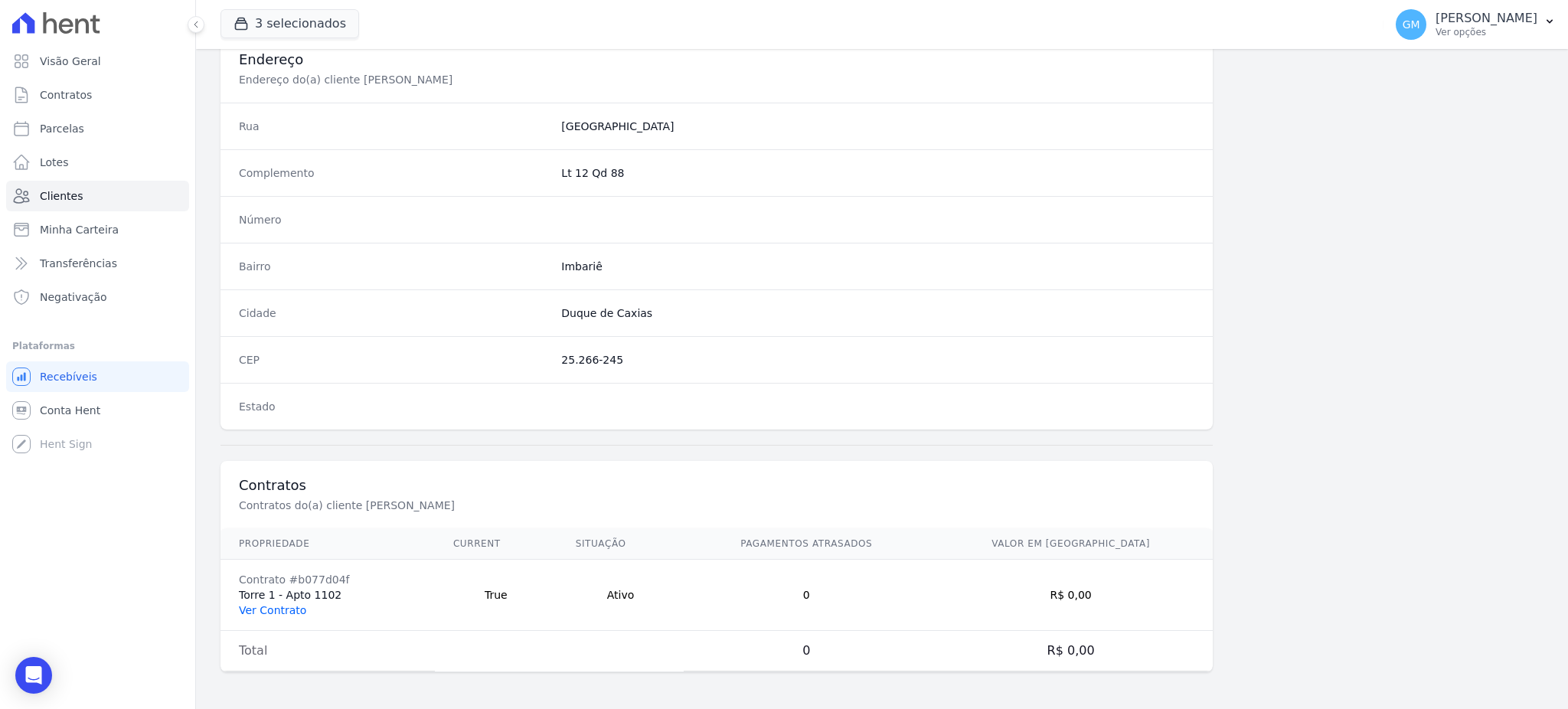
click at [280, 613] on link "Ver Contrato" at bounding box center [273, 610] width 67 height 12
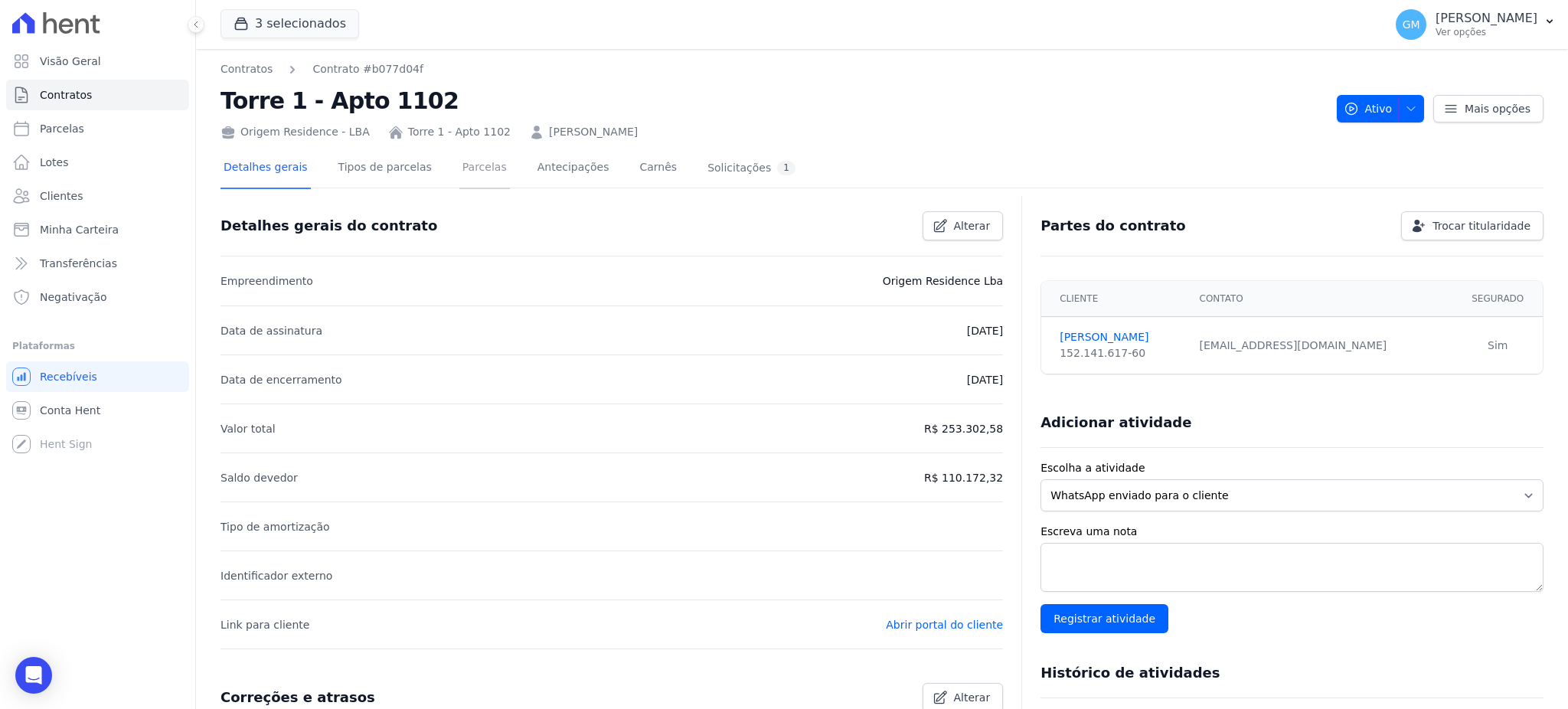
click at [460, 159] on link "Parcelas" at bounding box center [484, 169] width 50 height 41
click at [460, 169] on link "Parcelas" at bounding box center [484, 169] width 50 height 41
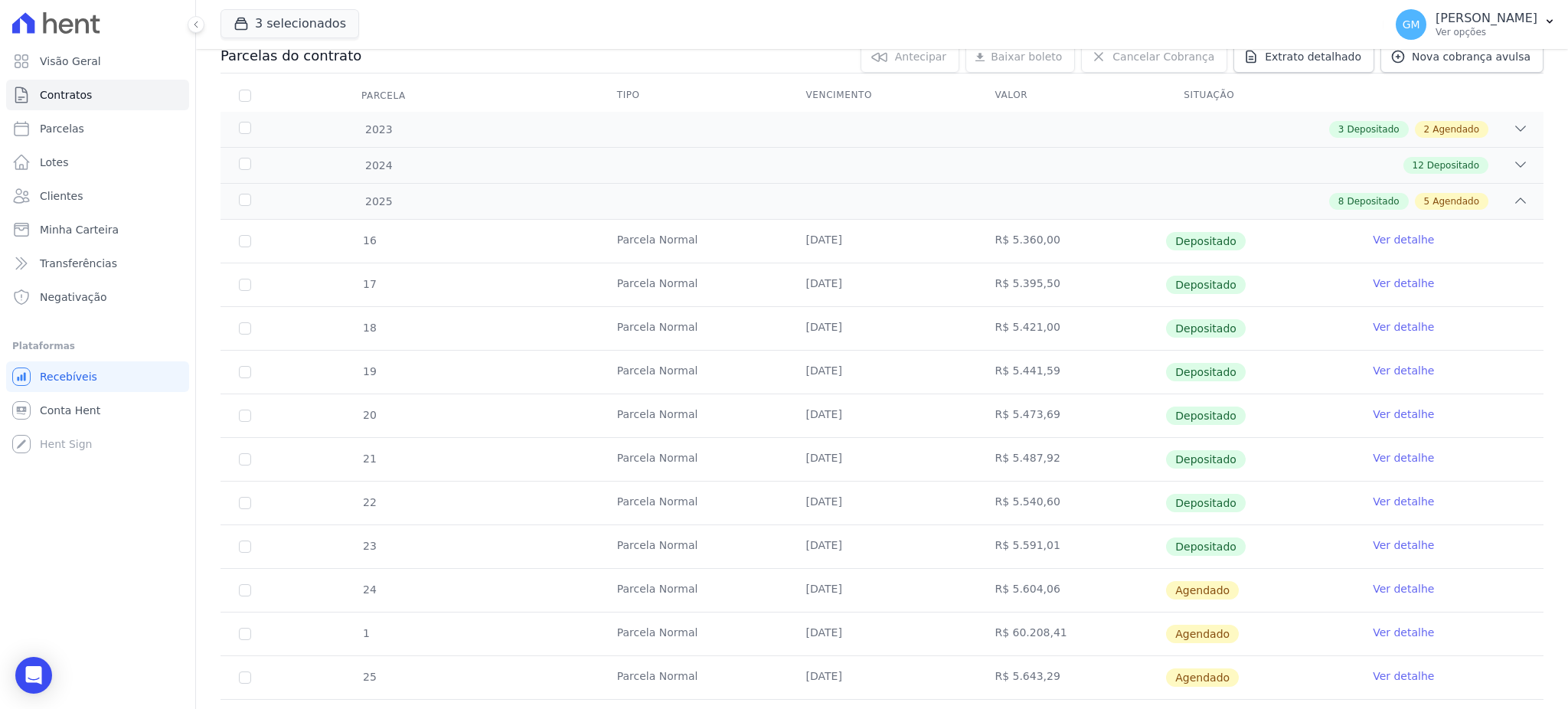
scroll to position [334, 0]
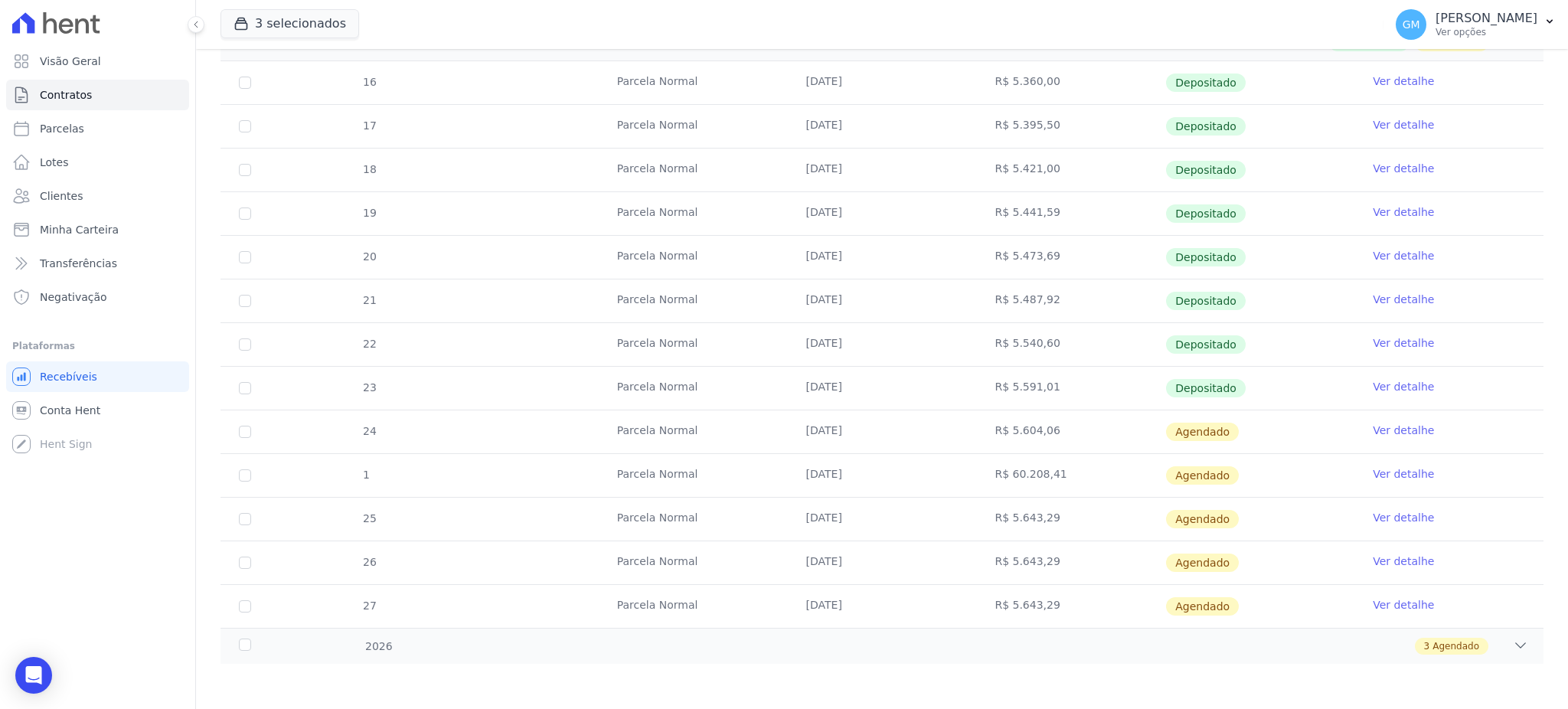
click at [1401, 379] on link "Ver detalhe" at bounding box center [1402, 386] width 61 height 15
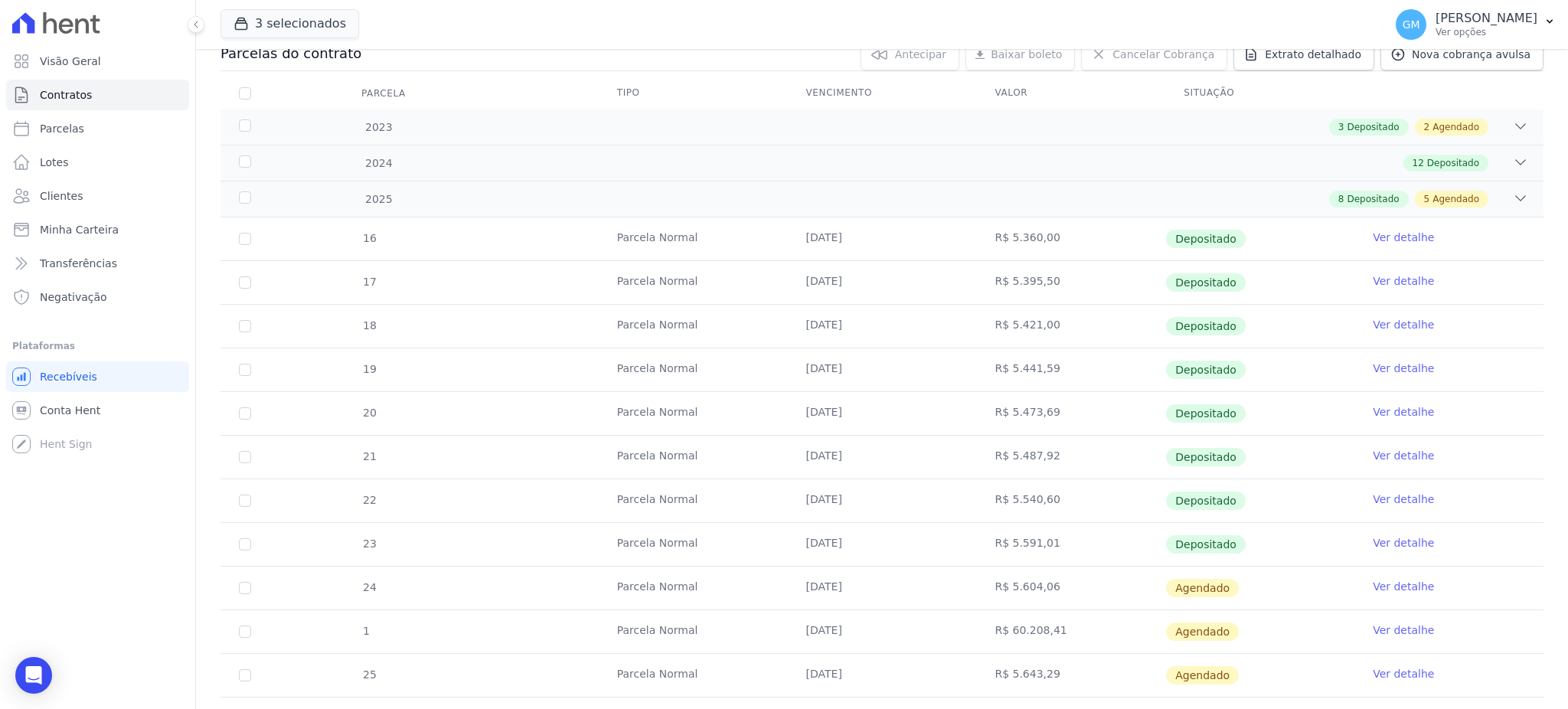
scroll to position [334, 0]
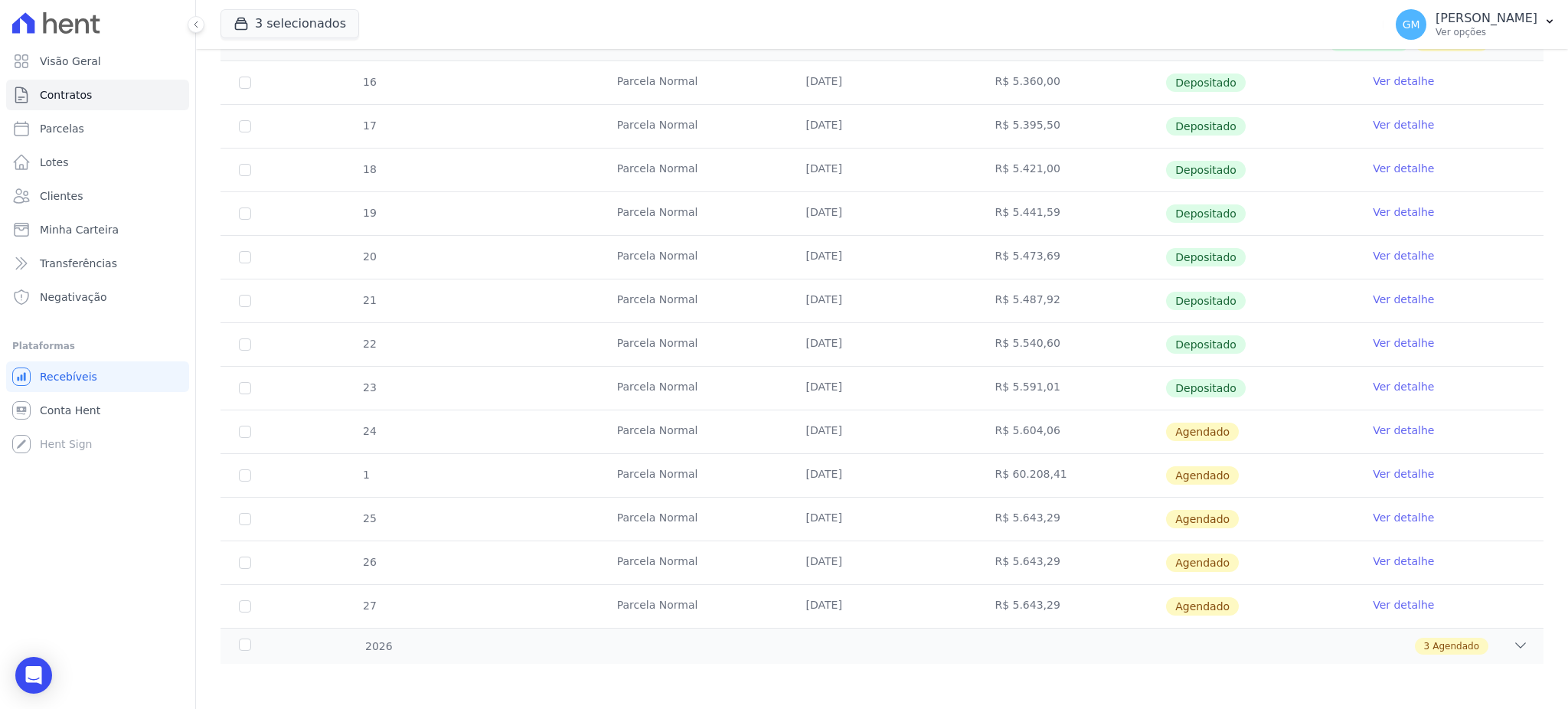
click at [1392, 429] on link "Ver detalhe" at bounding box center [1402, 429] width 61 height 15
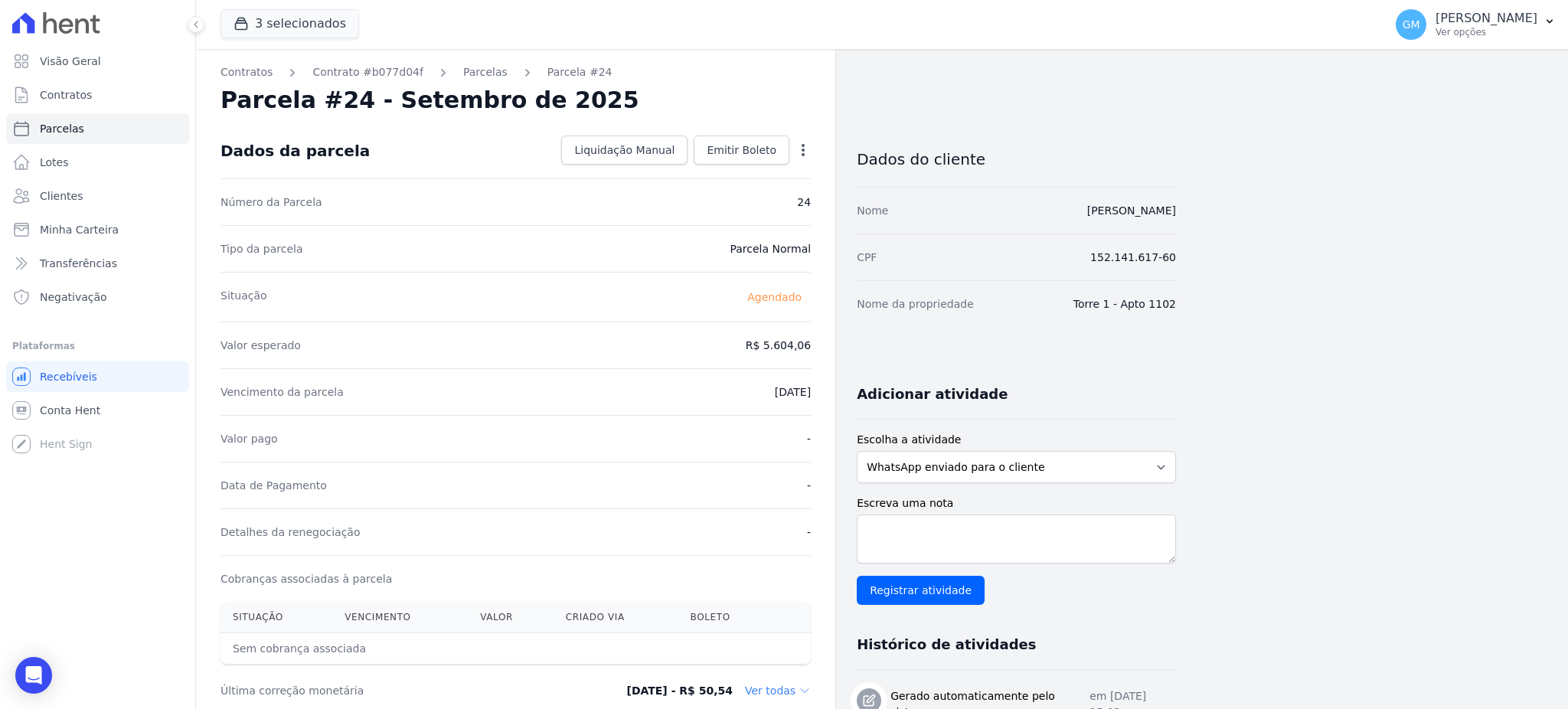
click at [798, 143] on icon "button" at bounding box center [802, 150] width 15 height 15
click at [713, 170] on link "Alterar" at bounding box center [737, 170] width 135 height 27
drag, startPoint x: 745, startPoint y: 331, endPoint x: 834, endPoint y: 351, distance: 91.2
paste input ".63014"
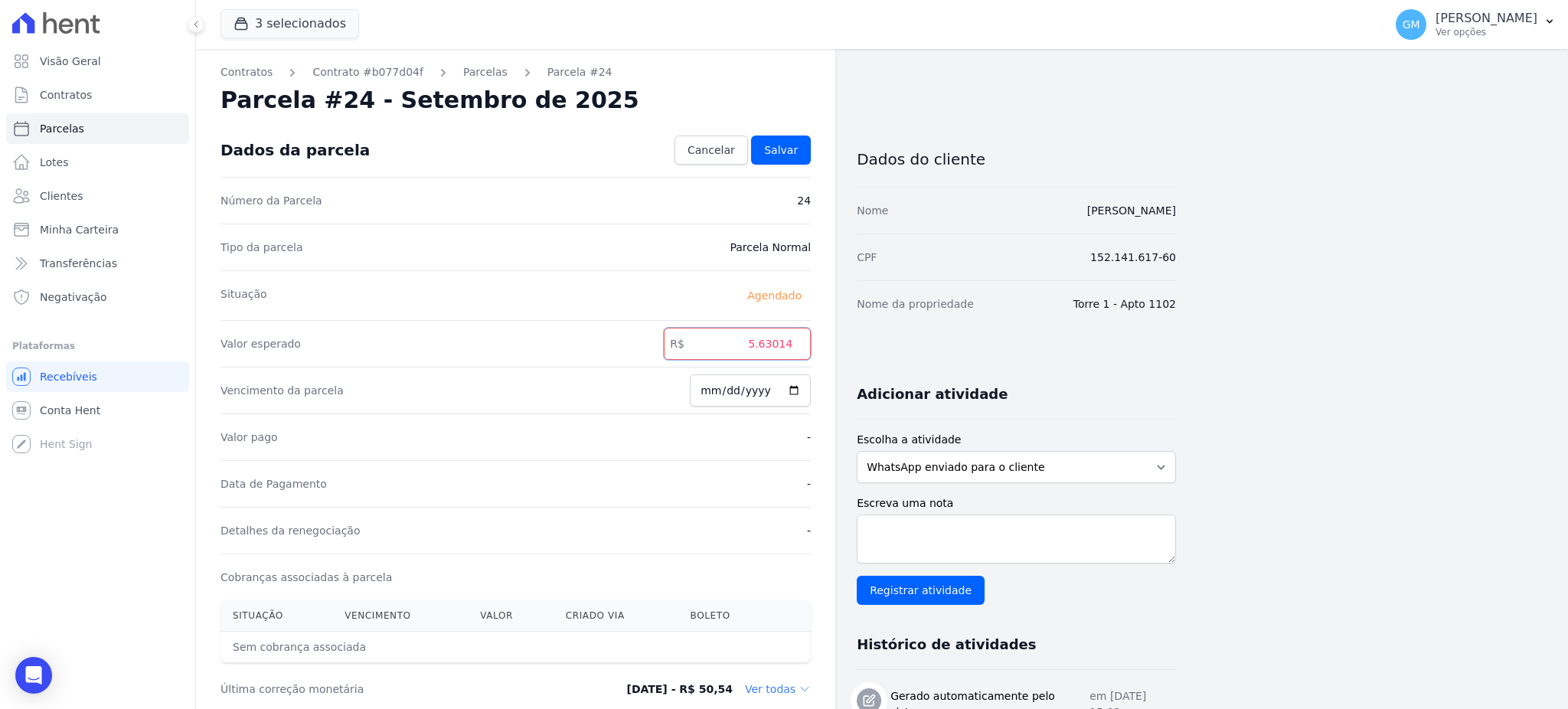
click at [766, 344] on input "5.63014" at bounding box center [738, 343] width 147 height 32
click at [784, 348] on input "563014" at bounding box center [738, 343] width 147 height 32
click at [783, 348] on input "563014" at bounding box center [738, 343] width 147 height 32
type input "5630.14"
click at [796, 393] on input "2025-09-20" at bounding box center [750, 390] width 121 height 32
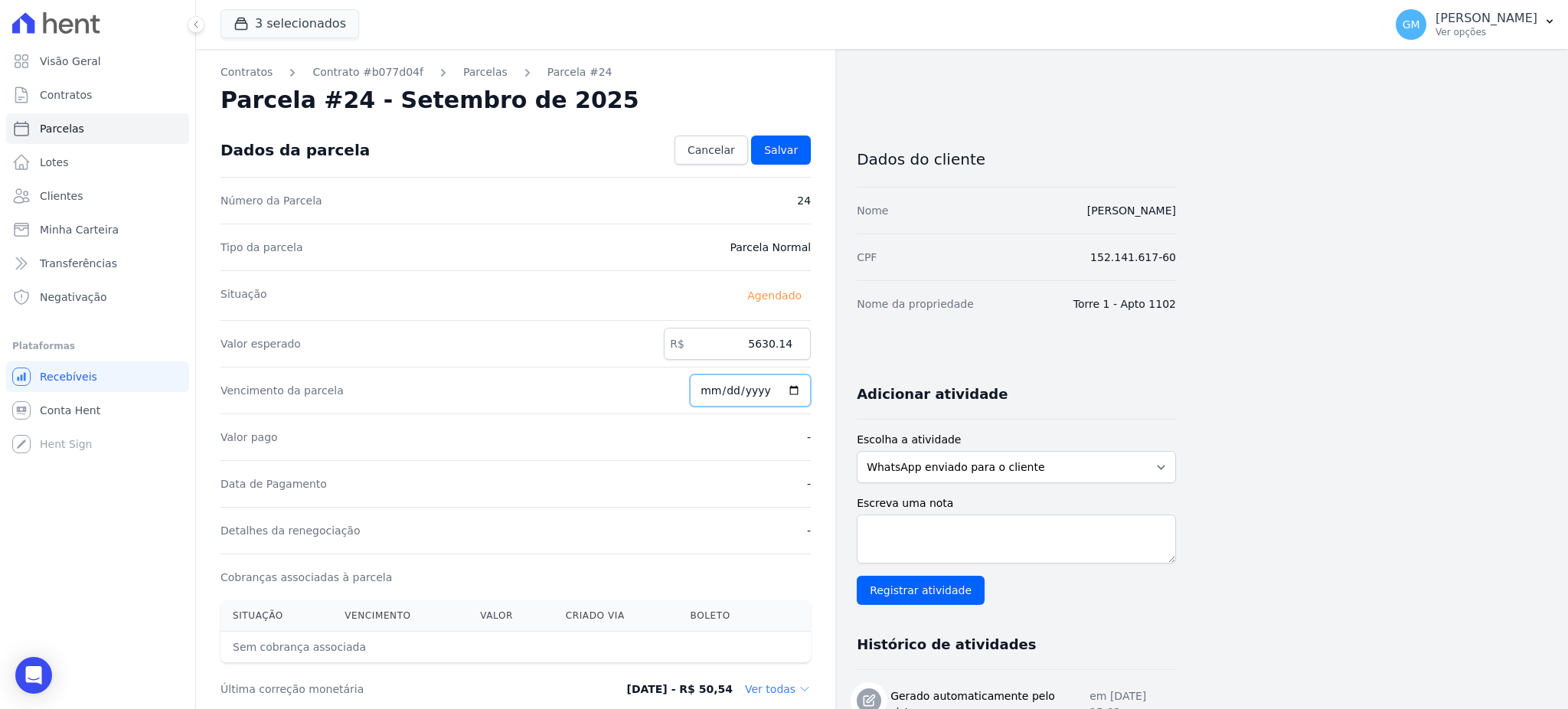
type input "[DATE]"
click at [808, 155] on link "Salvar" at bounding box center [780, 150] width 59 height 29
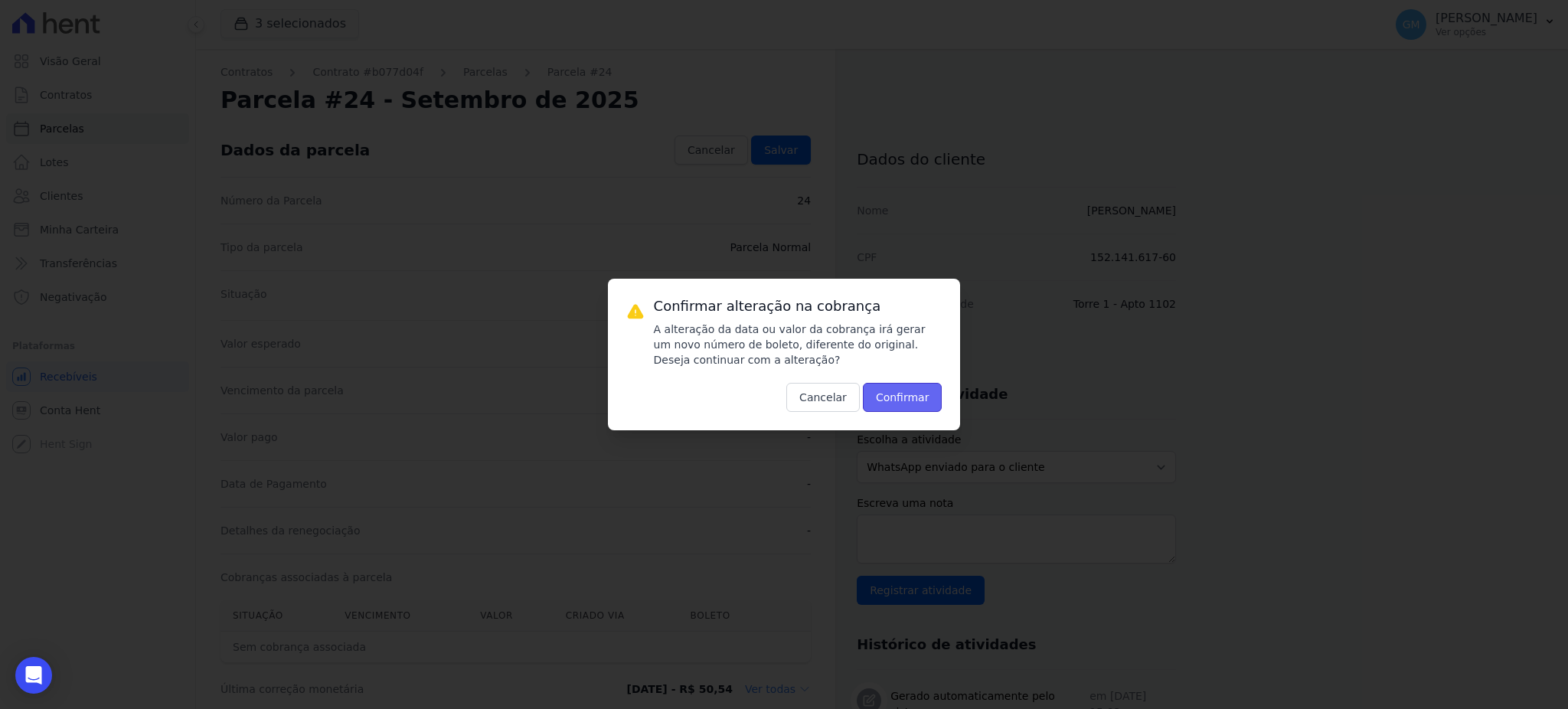
click at [912, 404] on button "Confirmar" at bounding box center [902, 397] width 80 height 29
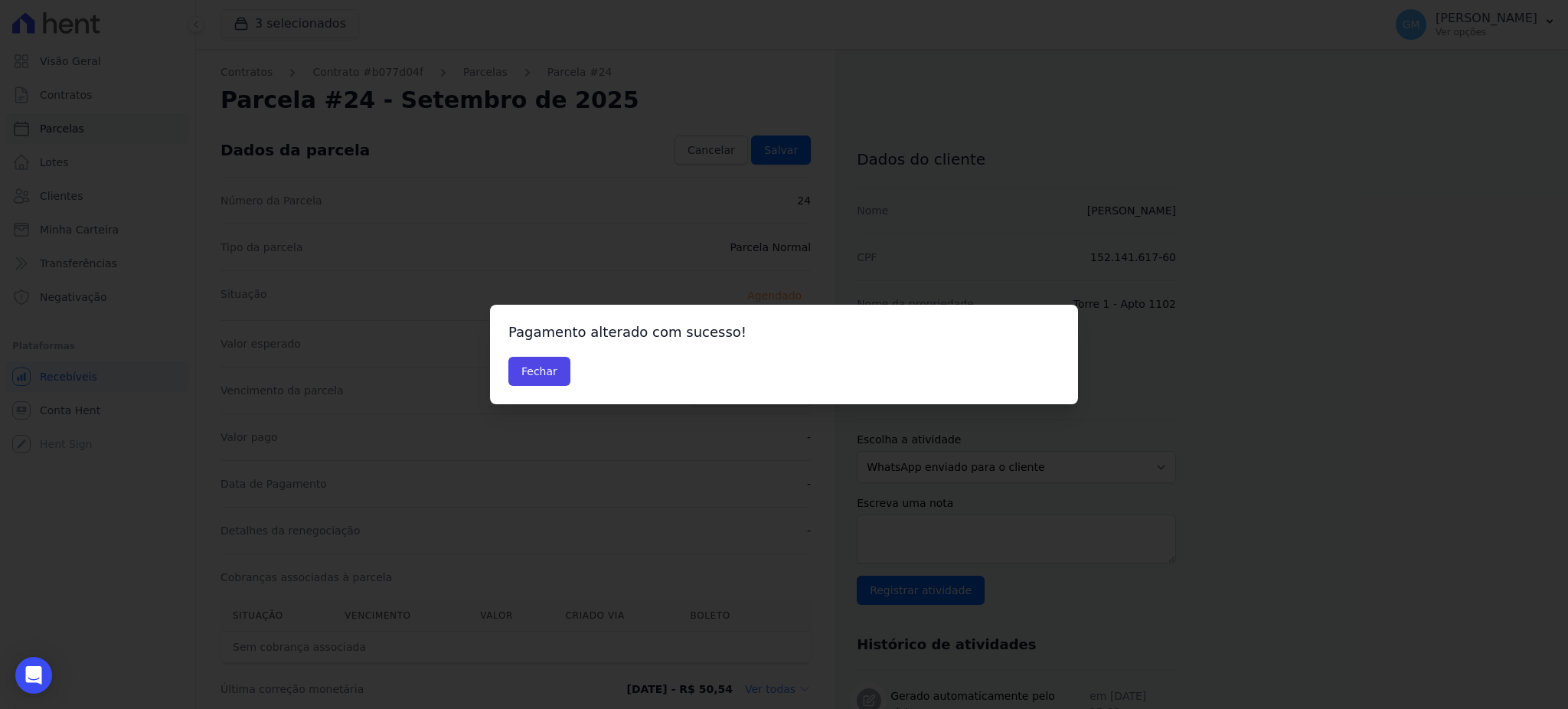
click at [568, 379] on div "Fechar" at bounding box center [784, 371] width 551 height 29
click at [532, 378] on button "Fechar" at bounding box center [539, 371] width 62 height 29
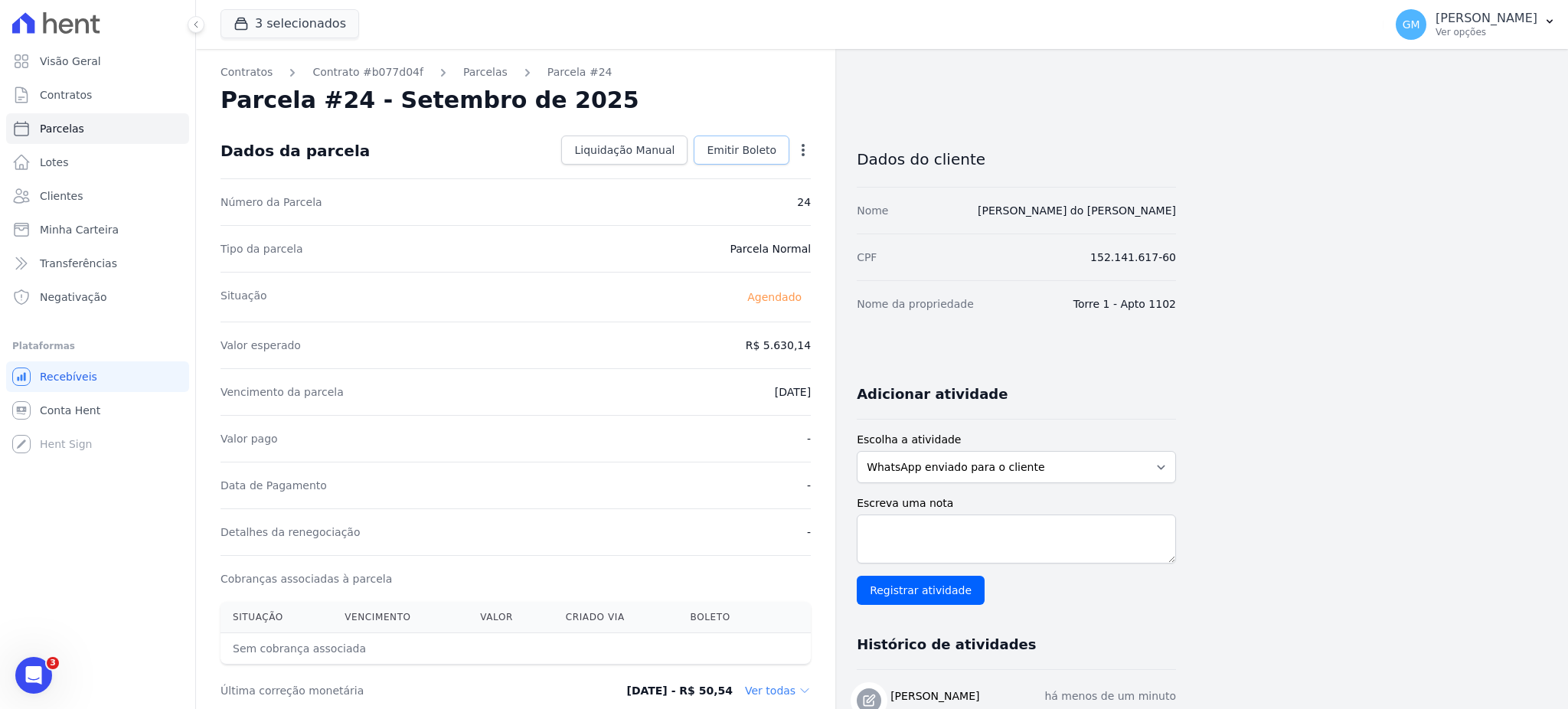
click at [739, 135] on link "Emitir Boleto" at bounding box center [741, 150] width 96 height 29
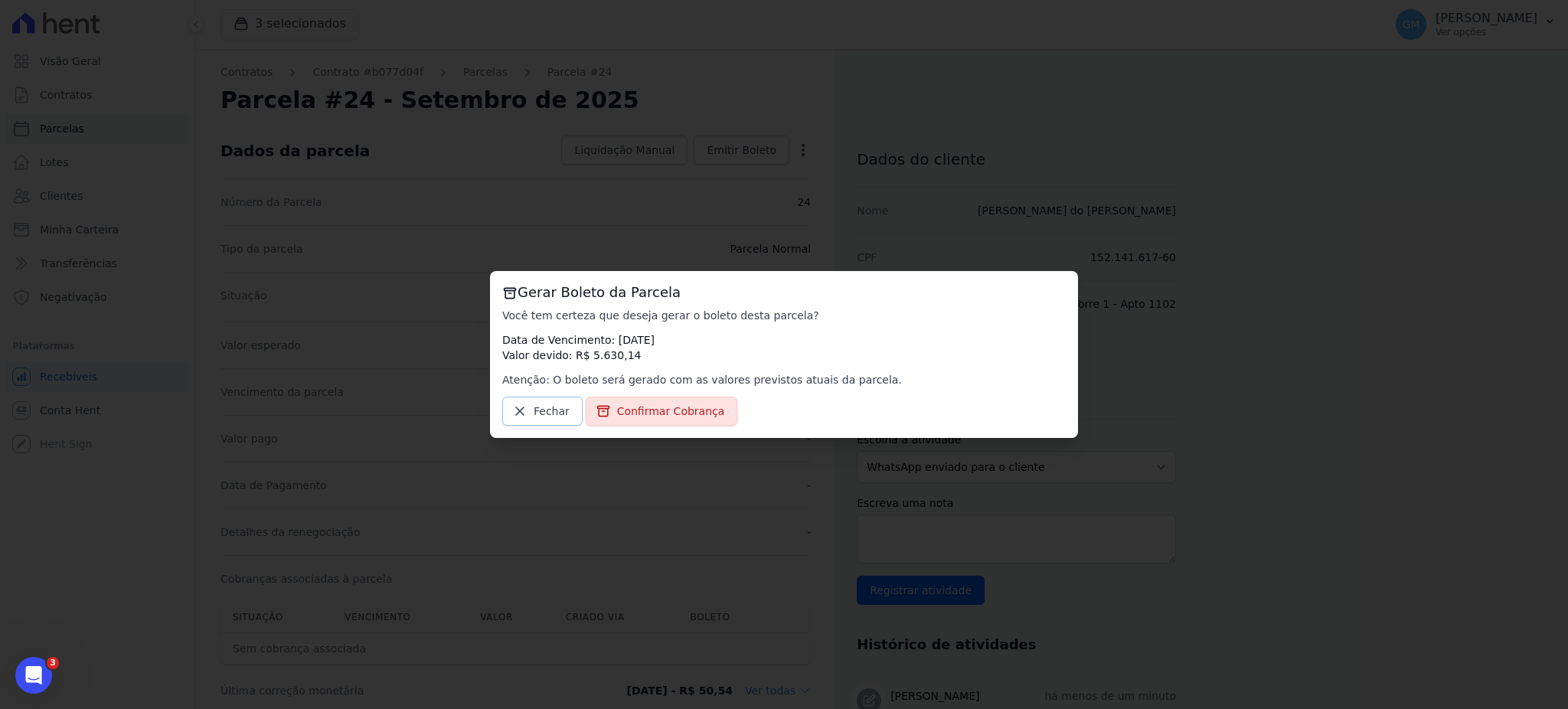
click at [532, 418] on link "Fechar" at bounding box center [542, 411] width 81 height 29
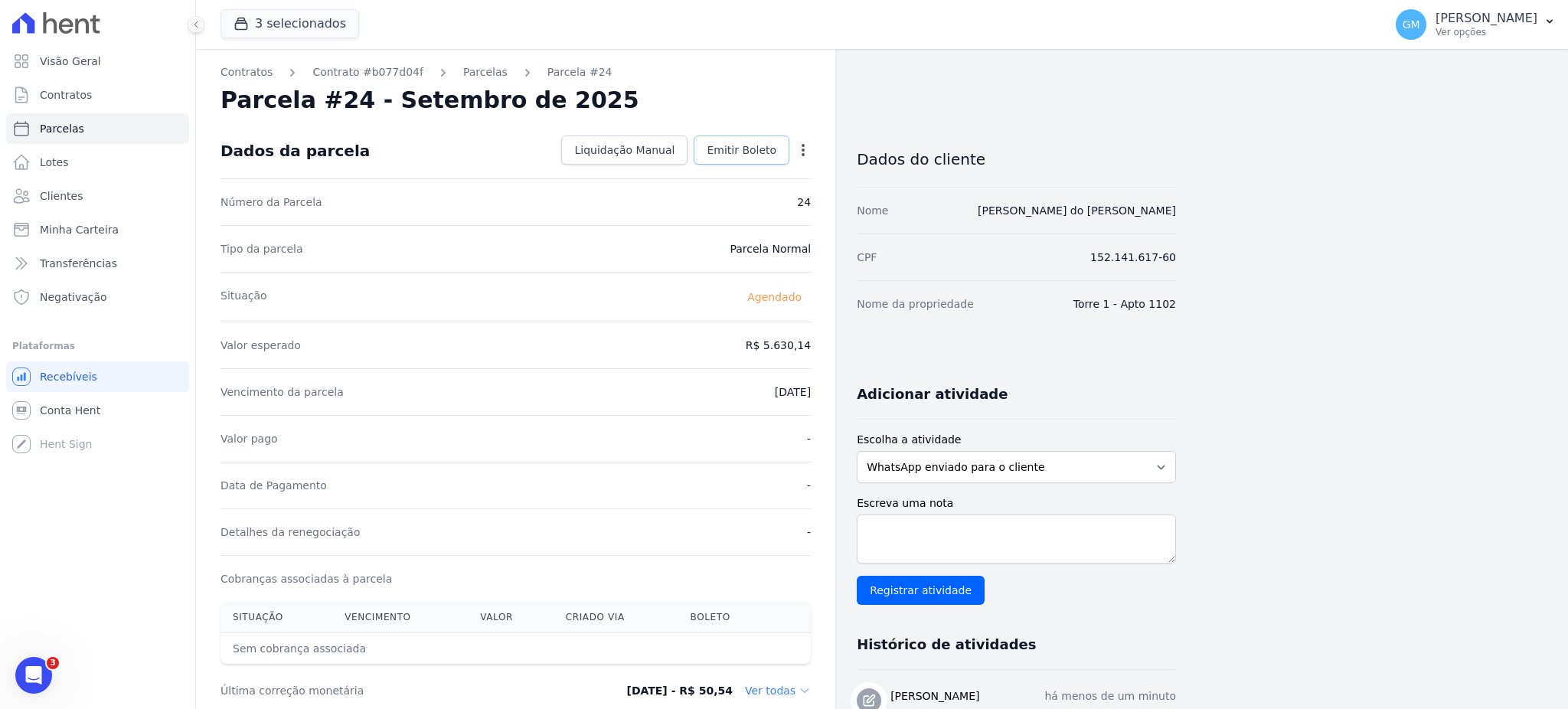
click at [750, 148] on span "Emitir Boleto" at bounding box center [741, 150] width 70 height 15
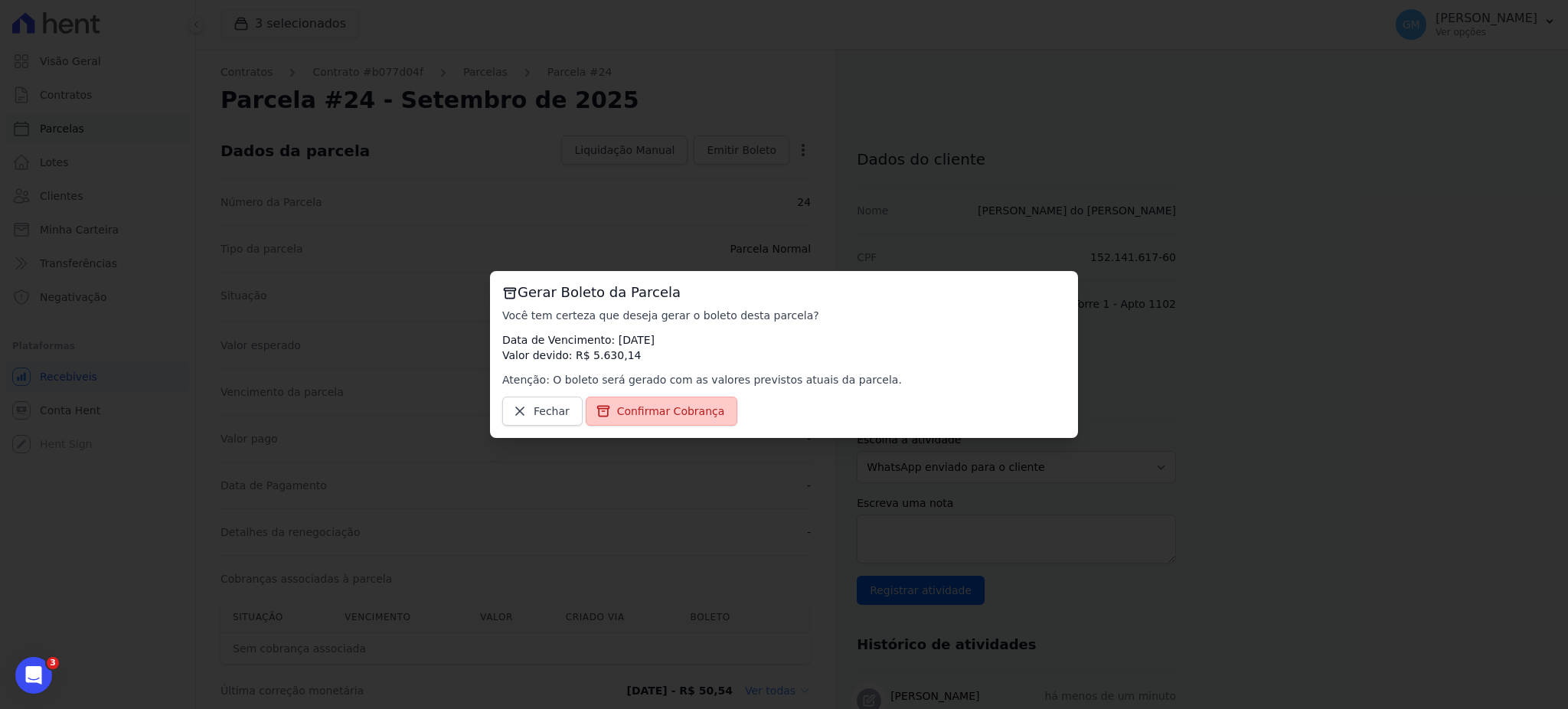
click at [665, 414] on span "Confirmar Cobrança" at bounding box center [671, 411] width 108 height 15
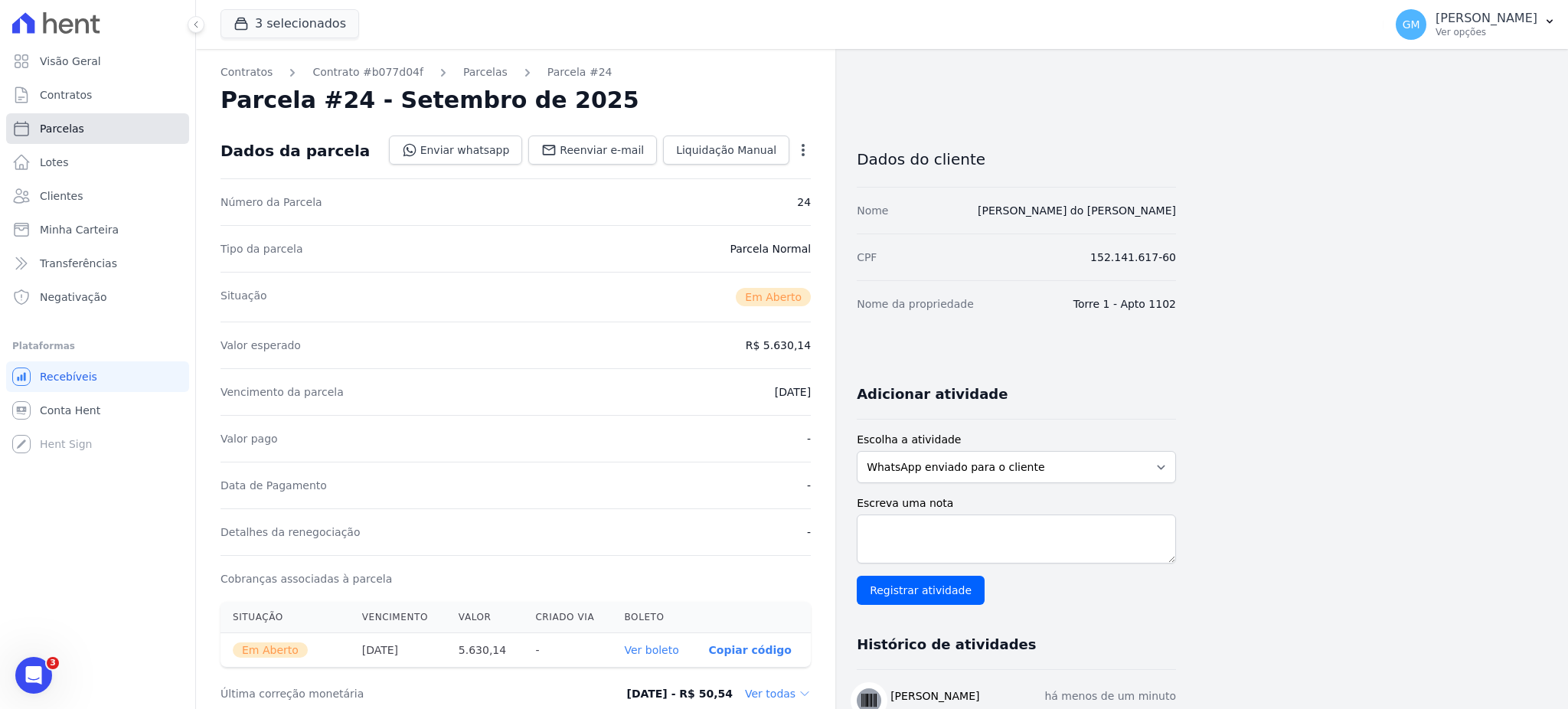
click at [71, 121] on span "Parcelas" at bounding box center [62, 128] width 44 height 15
select select
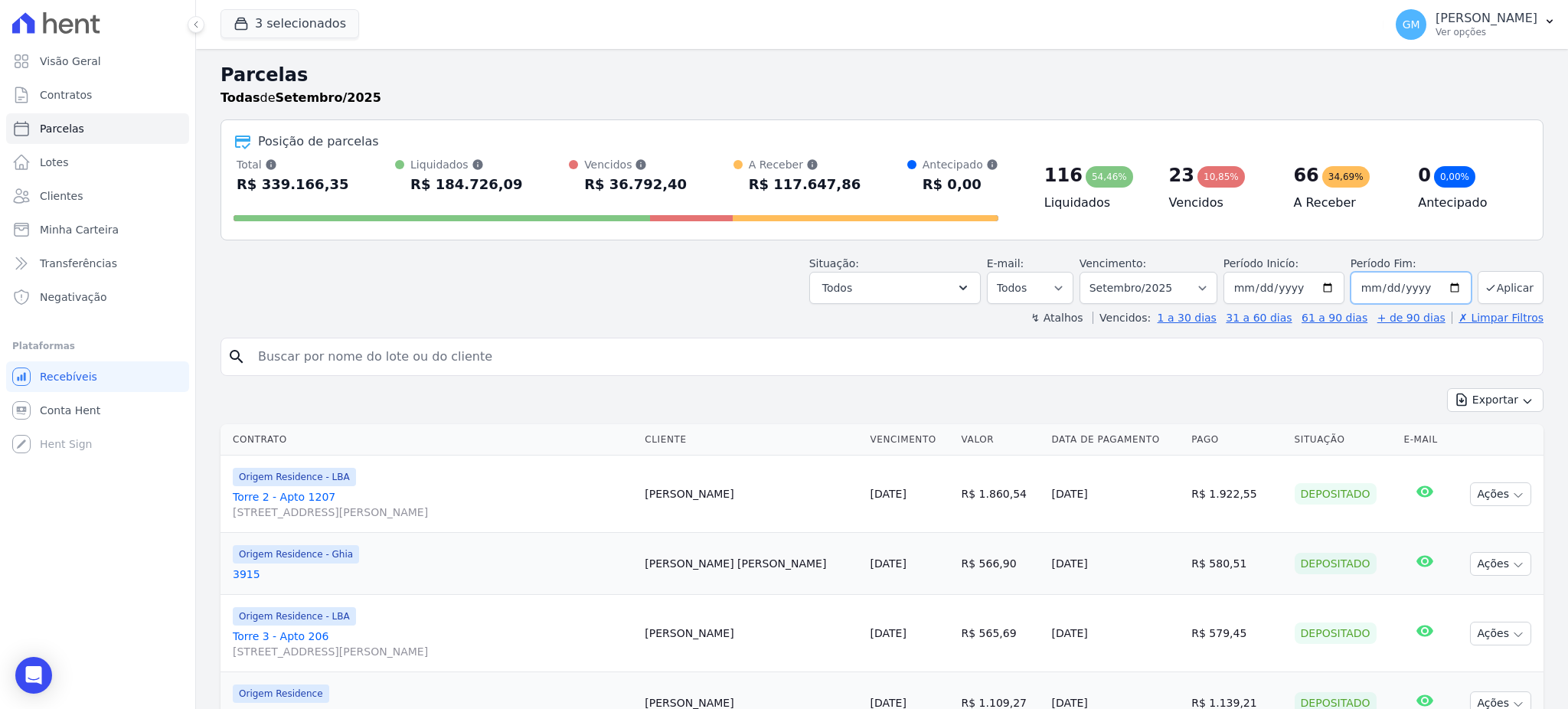
click at [1441, 287] on input "[DATE]" at bounding box center [1410, 288] width 121 height 32
type input "[DATE]"
click at [1488, 278] on button "Aplicar" at bounding box center [1510, 287] width 66 height 33
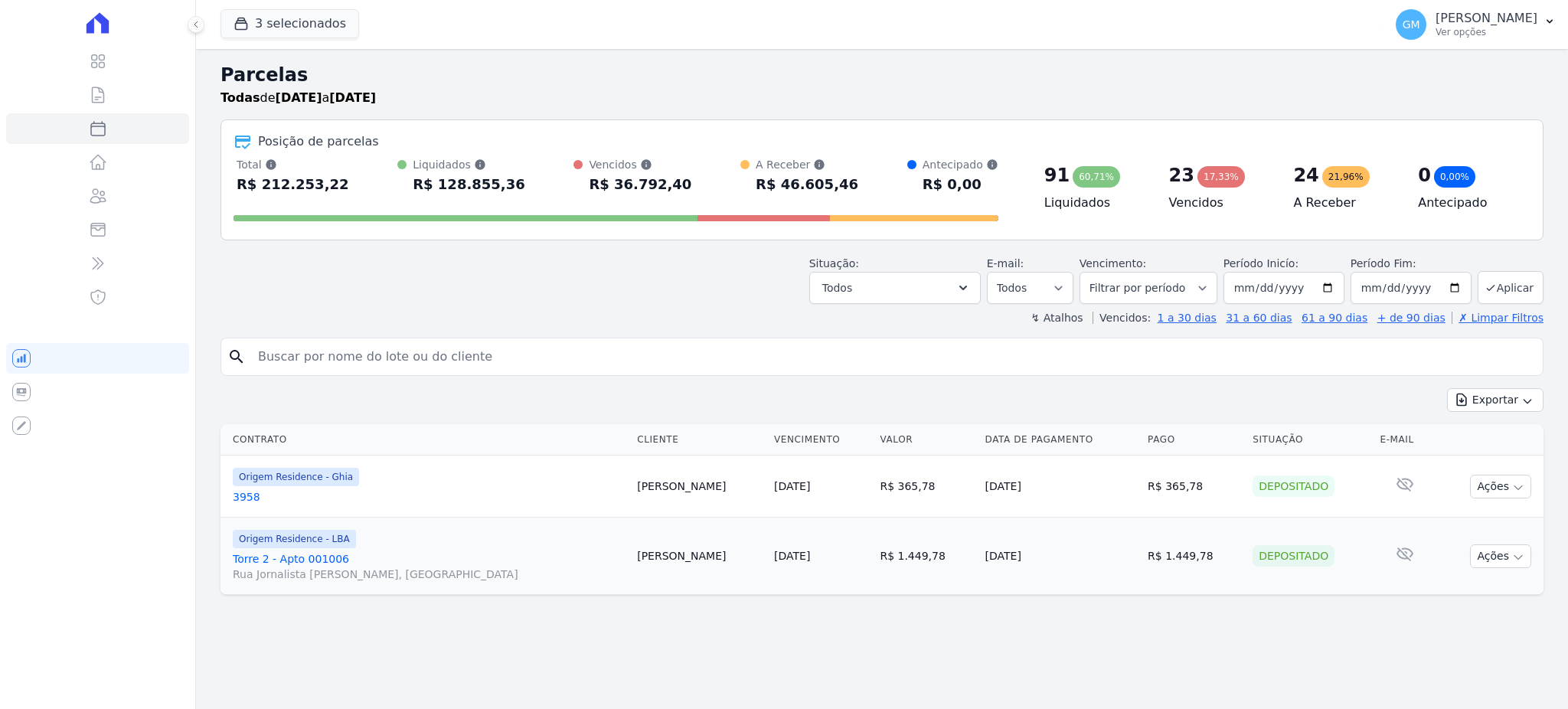
select select
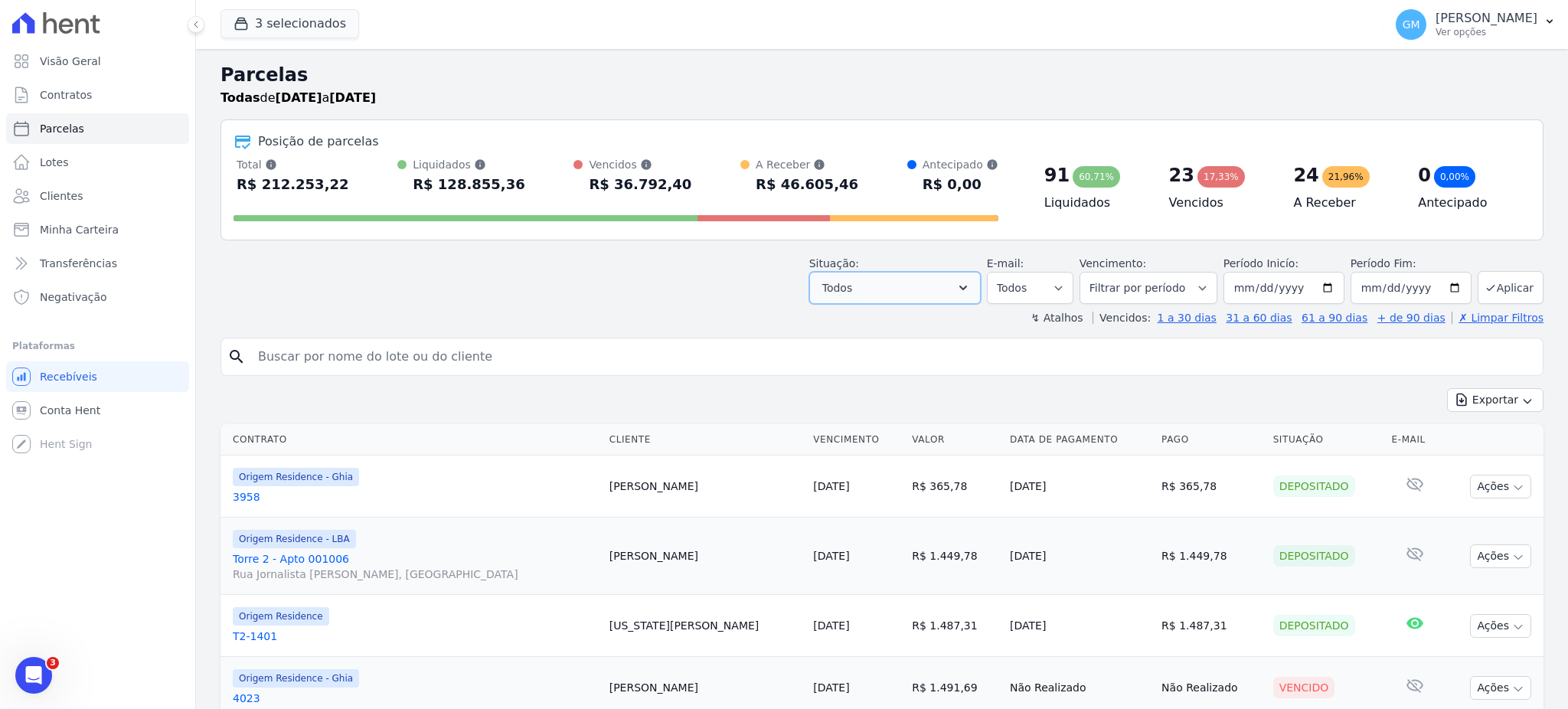
click at [875, 291] on button "Todos" at bounding box center [895, 288] width 172 height 32
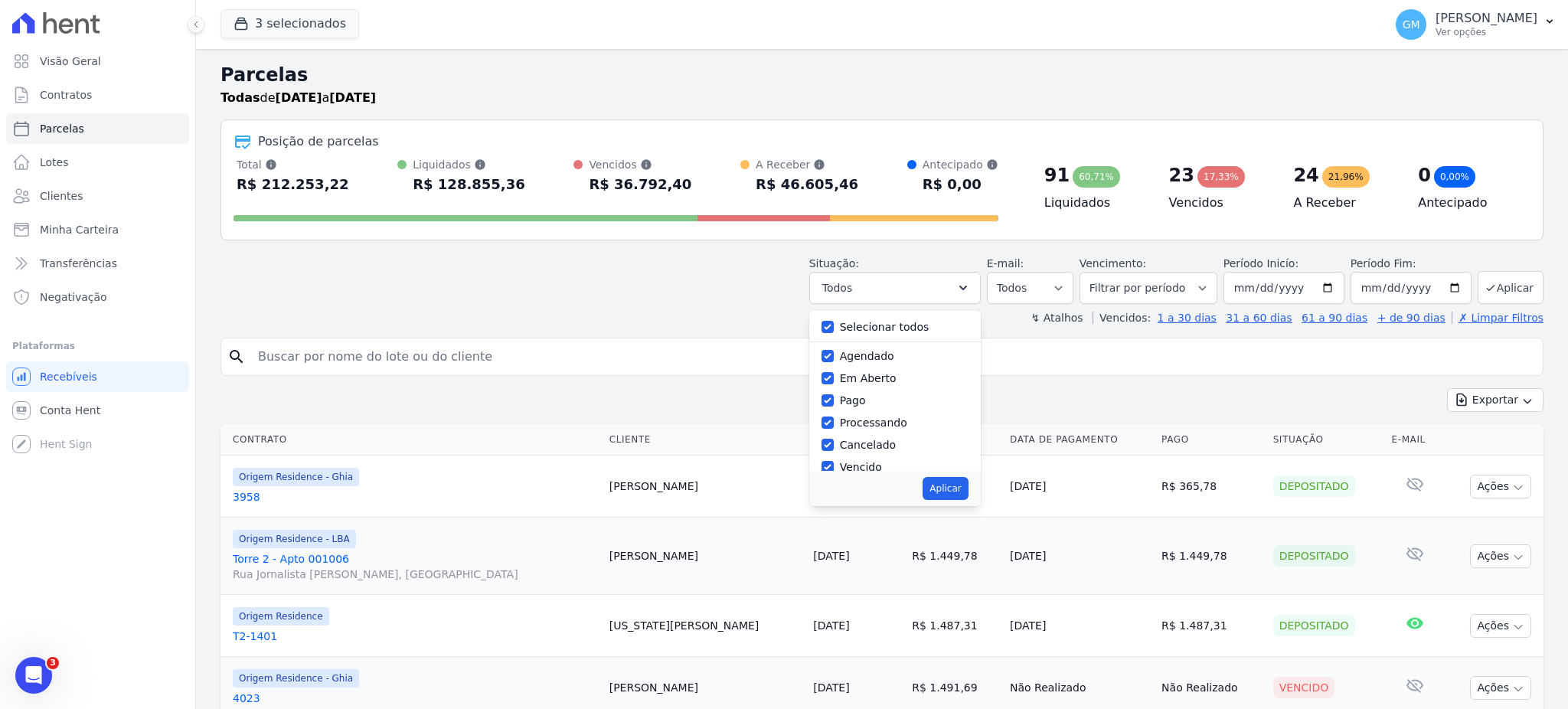
click at [830, 335] on div at bounding box center [828, 327] width 12 height 15
click at [833, 313] on div "Selecionar todos [GEOGRAPHIC_DATA] Em [GEOGRAPHIC_DATA] Pago Processando Cancel…" at bounding box center [895, 390] width 172 height 161
click at [834, 324] on input "Selecionar todos" at bounding box center [828, 327] width 12 height 12
checkbox input "false"
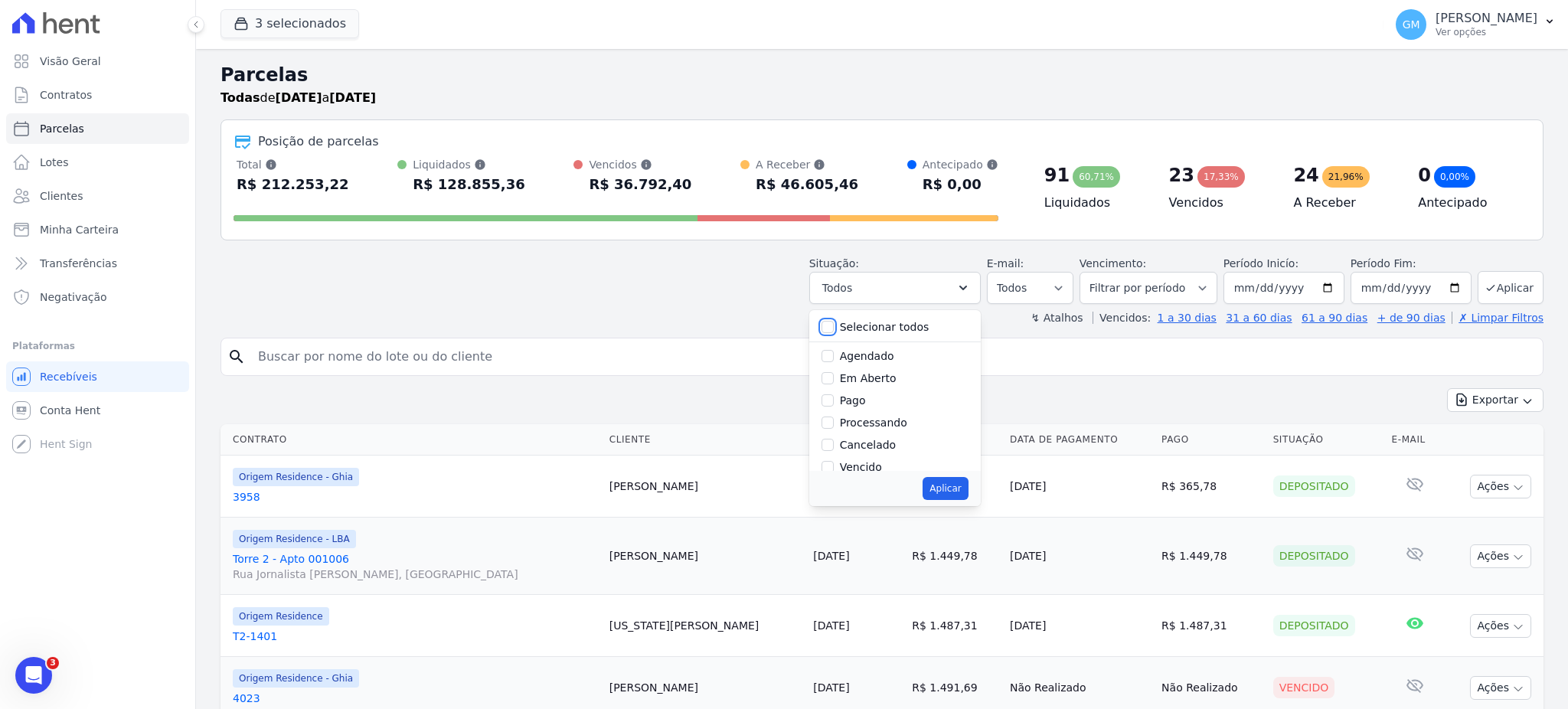
checkbox input "false"
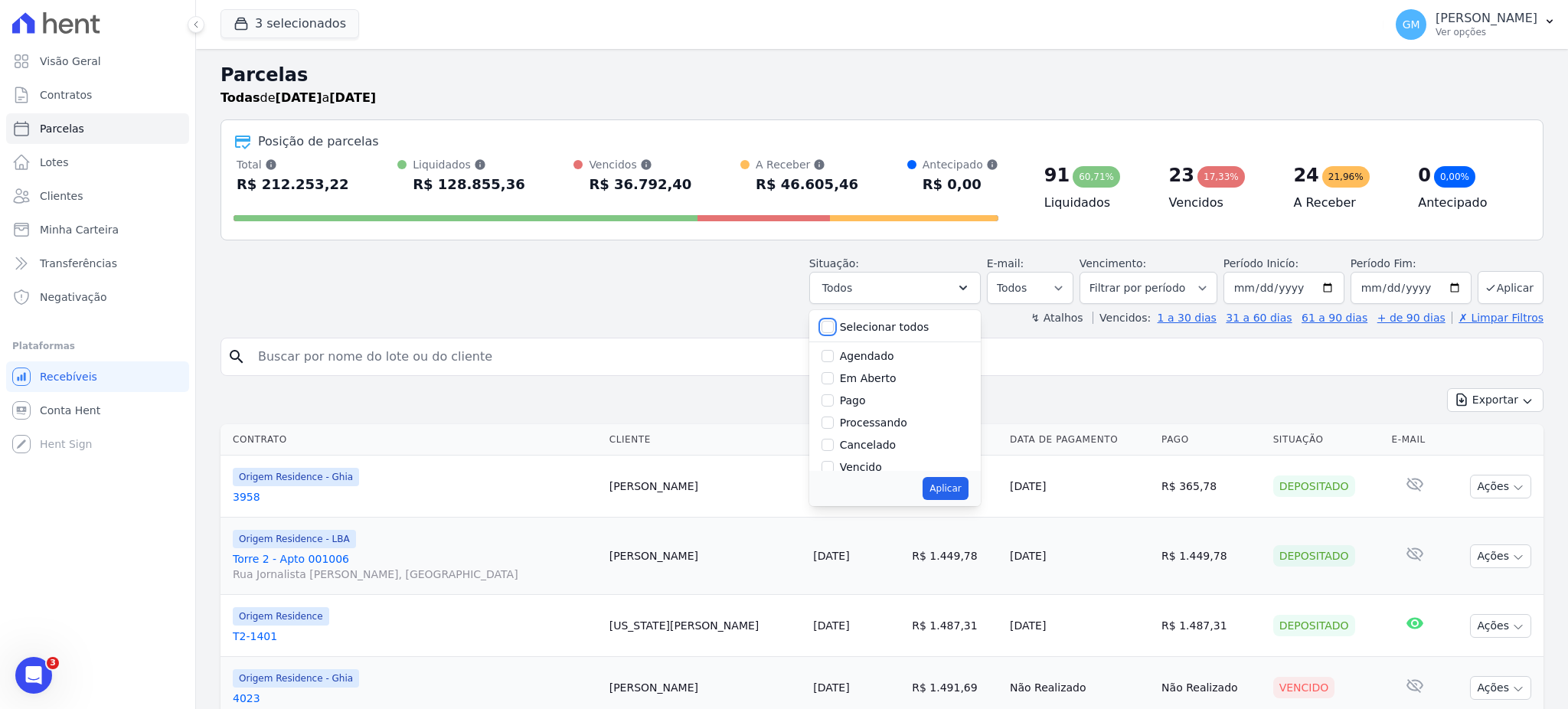
checkbox input "false"
click at [843, 354] on div "Agendado" at bounding box center [895, 356] width 147 height 22
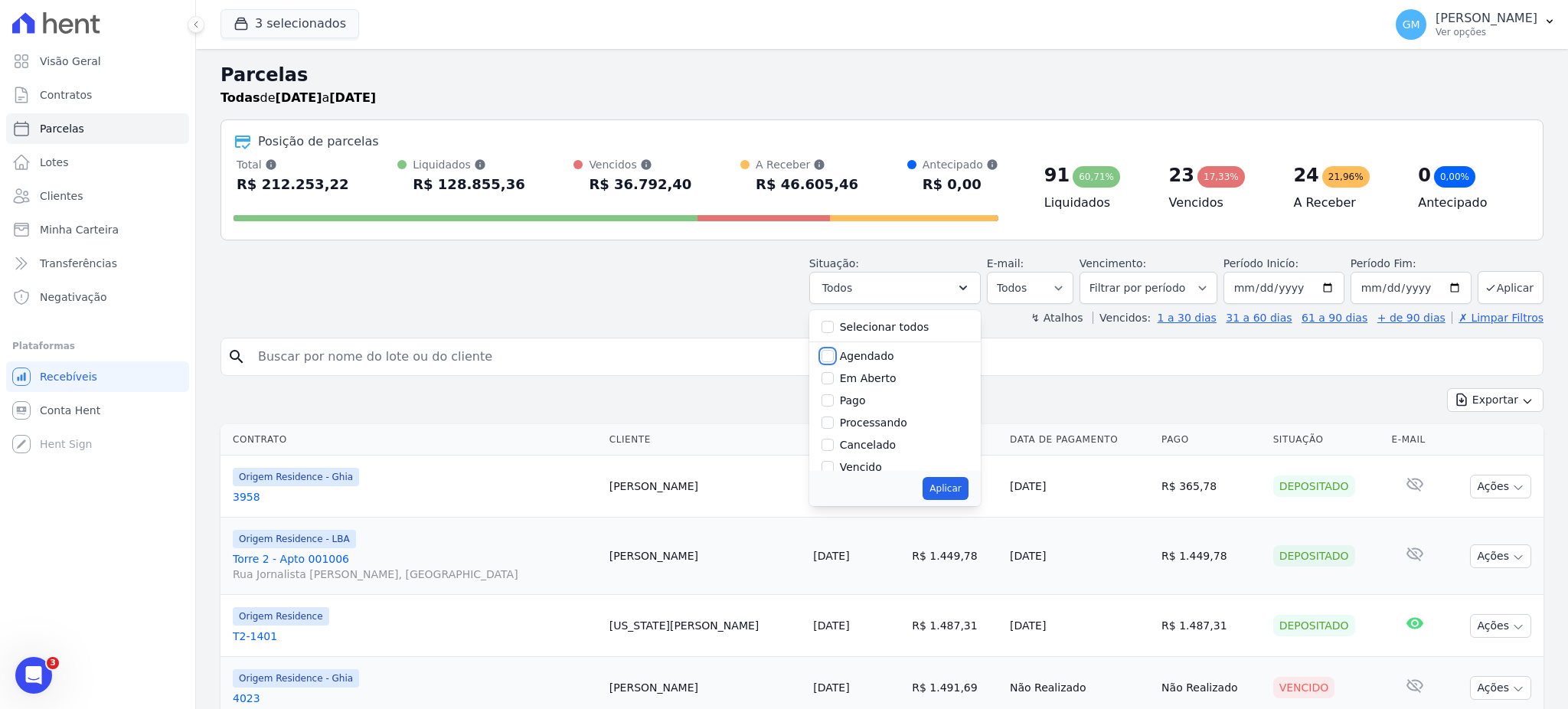
click at [834, 359] on input "Agendado" at bounding box center [828, 356] width 12 height 12
checkbox input "true"
click at [950, 489] on button "Aplicar" at bounding box center [945, 489] width 45 height 23
select select "scheduled"
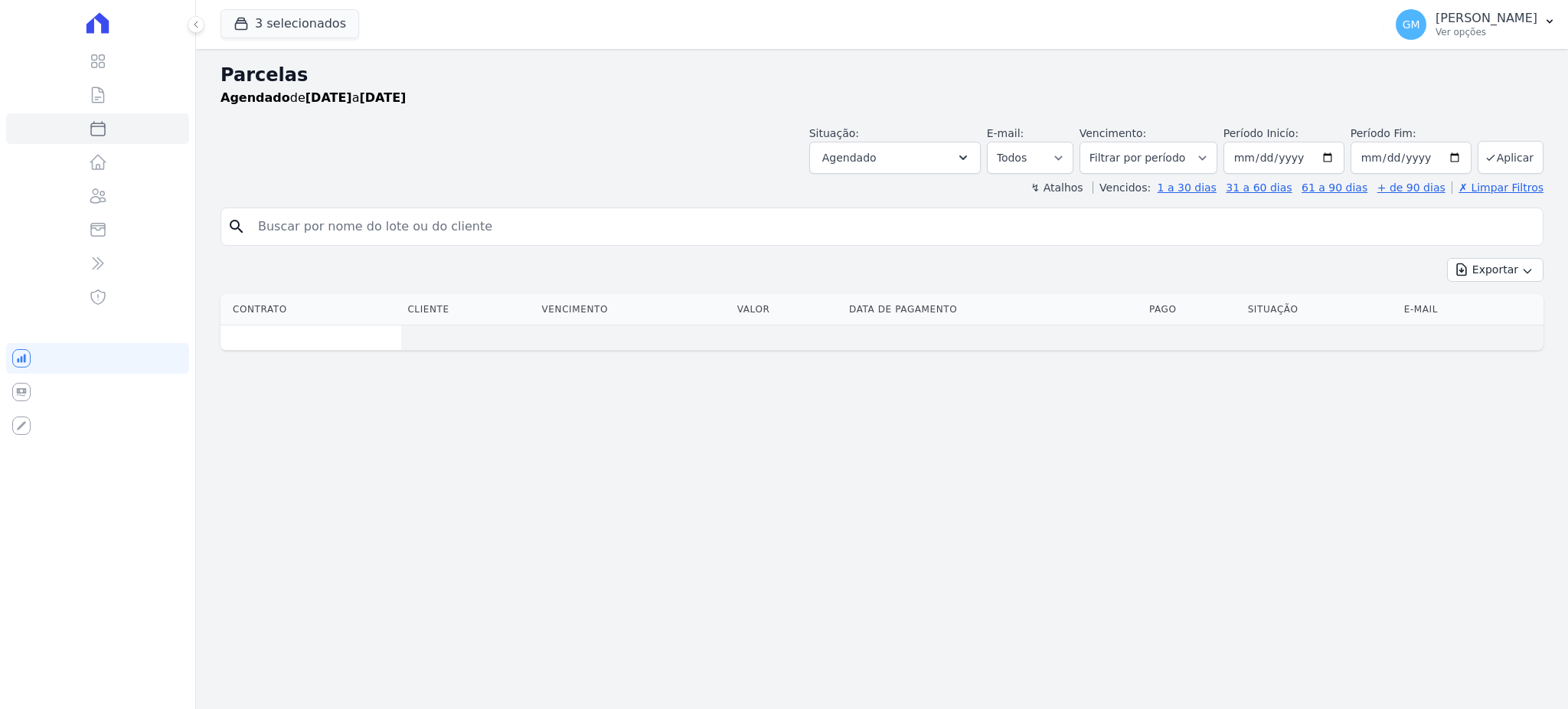
select select
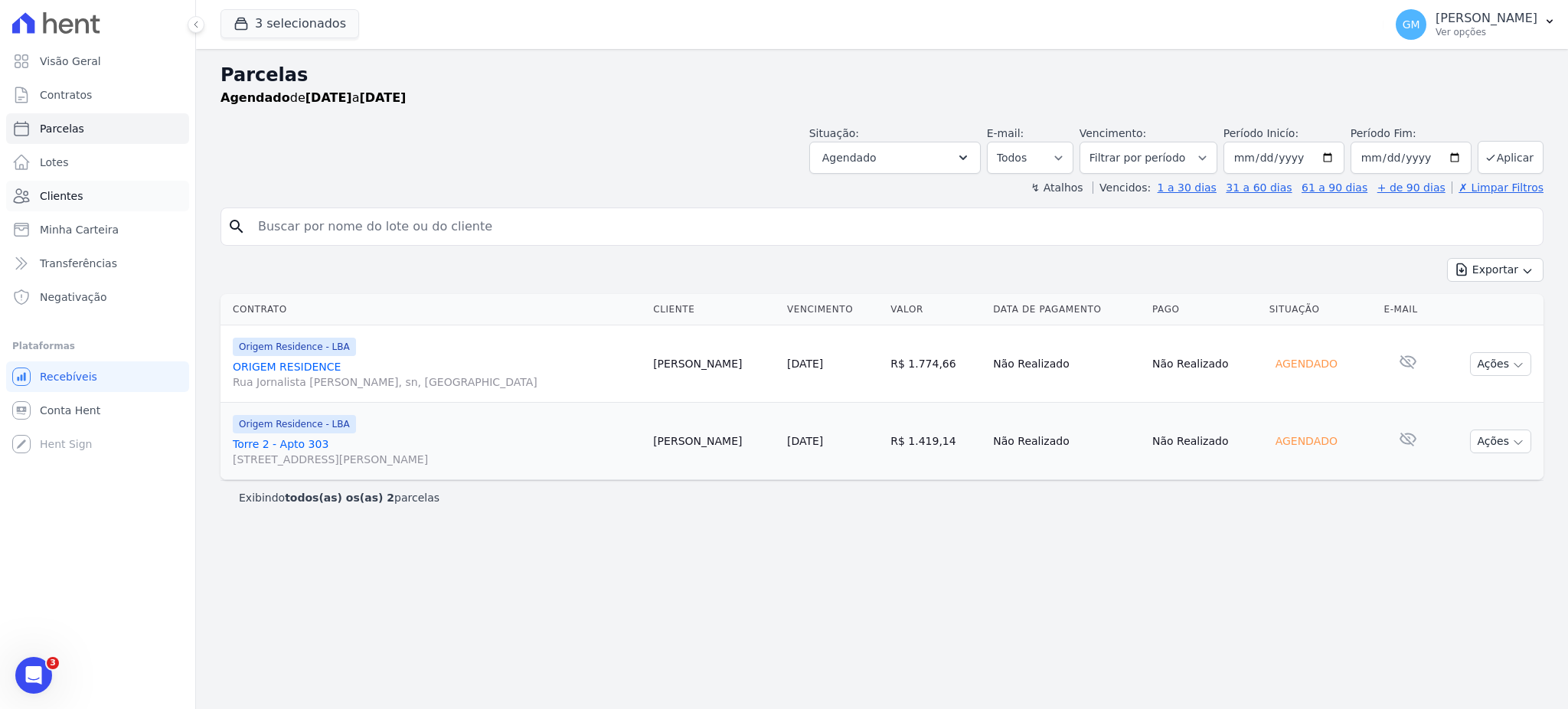
click at [82, 181] on link "Clientes" at bounding box center [97, 196] width 183 height 31
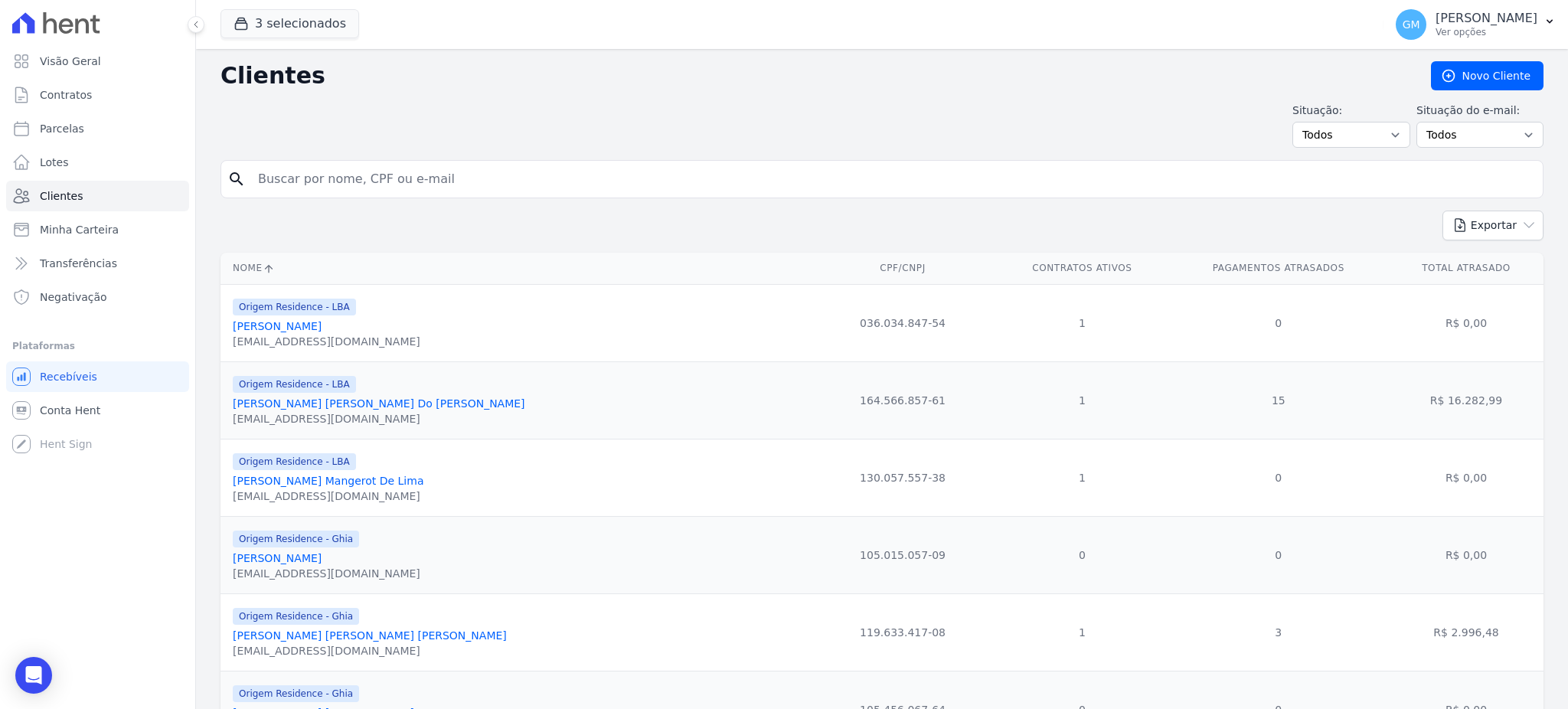
click at [498, 174] on input "search" at bounding box center [892, 179] width 1287 height 31
click at [375, 181] on input "search" at bounding box center [892, 179] width 1287 height 31
type input "Patrick Viana Gabriel"
drag, startPoint x: 432, startPoint y: 185, endPoint x: 240, endPoint y: 184, distance: 192.0
click at [240, 184] on div "search Patrick Viana Gabriel" at bounding box center [882, 179] width 1323 height 38
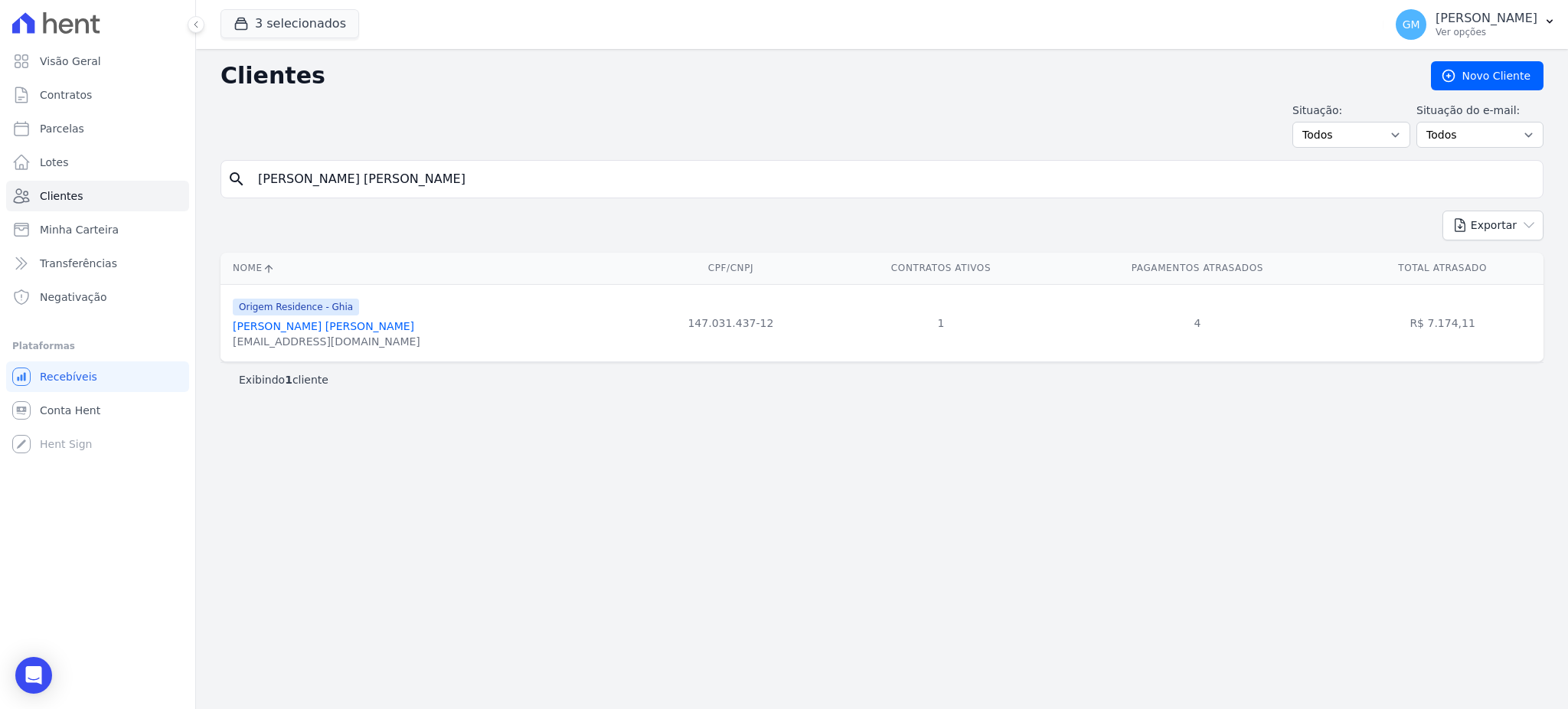
click at [313, 322] on link "Patrick Viana Gabriel" at bounding box center [323, 326] width 182 height 12
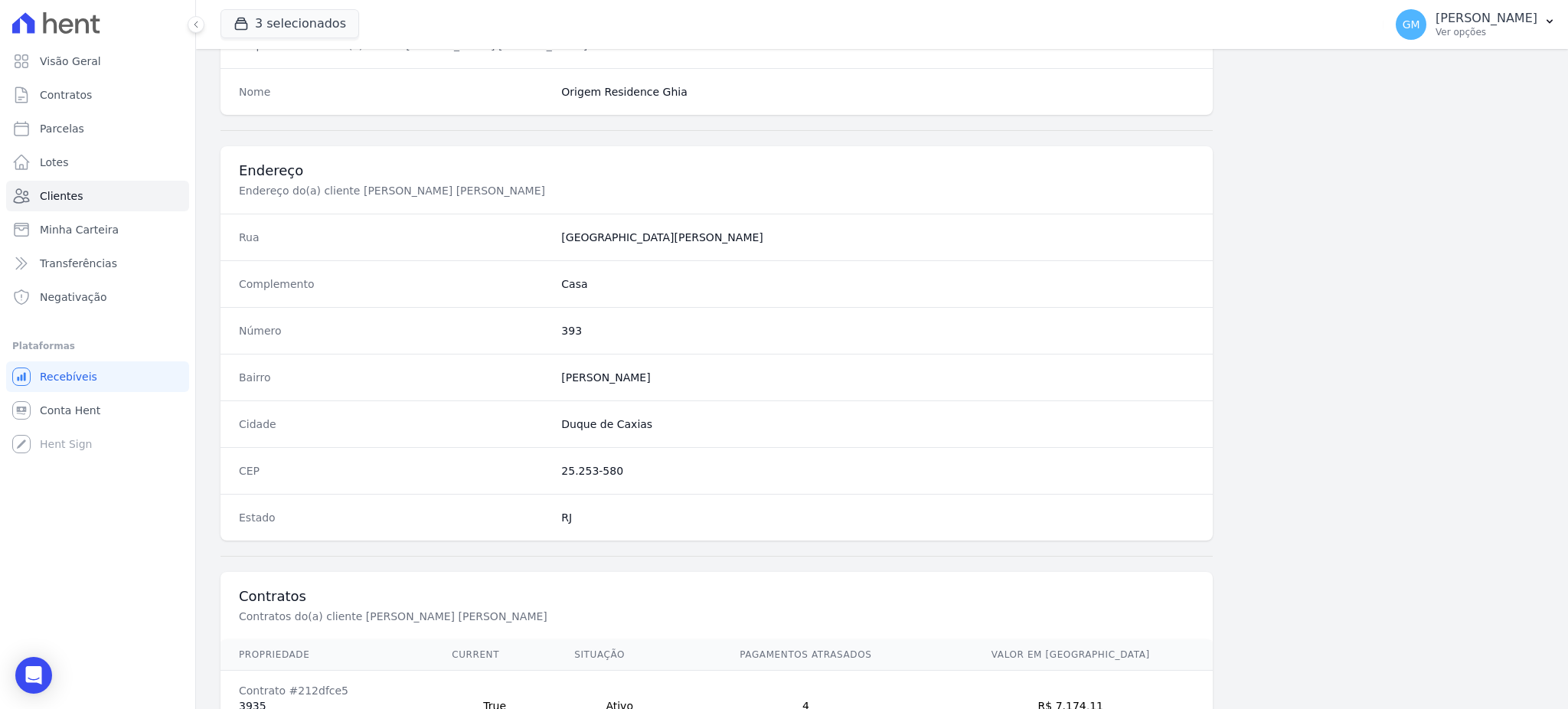
scroll to position [724, 0]
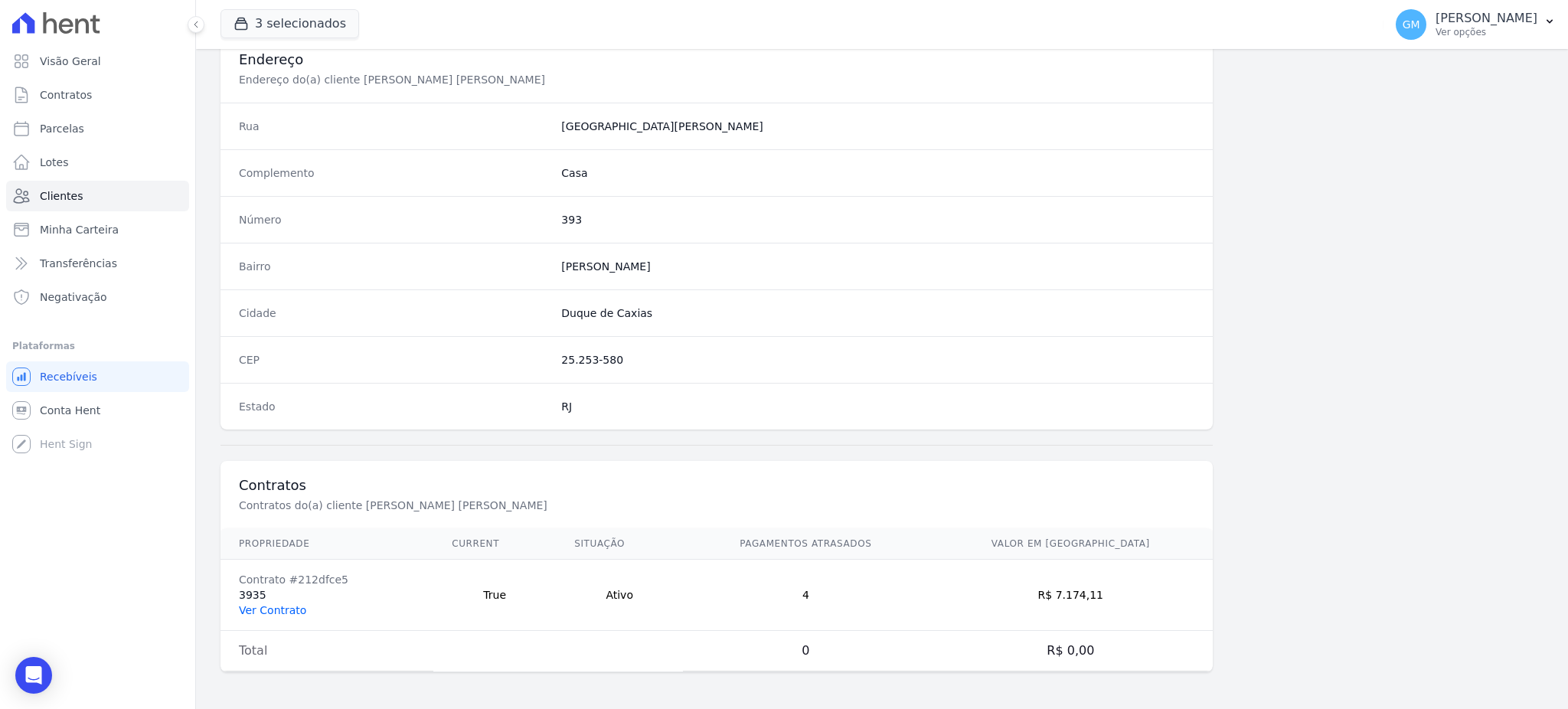
click at [275, 613] on link "Ver Contrato" at bounding box center [273, 610] width 67 height 12
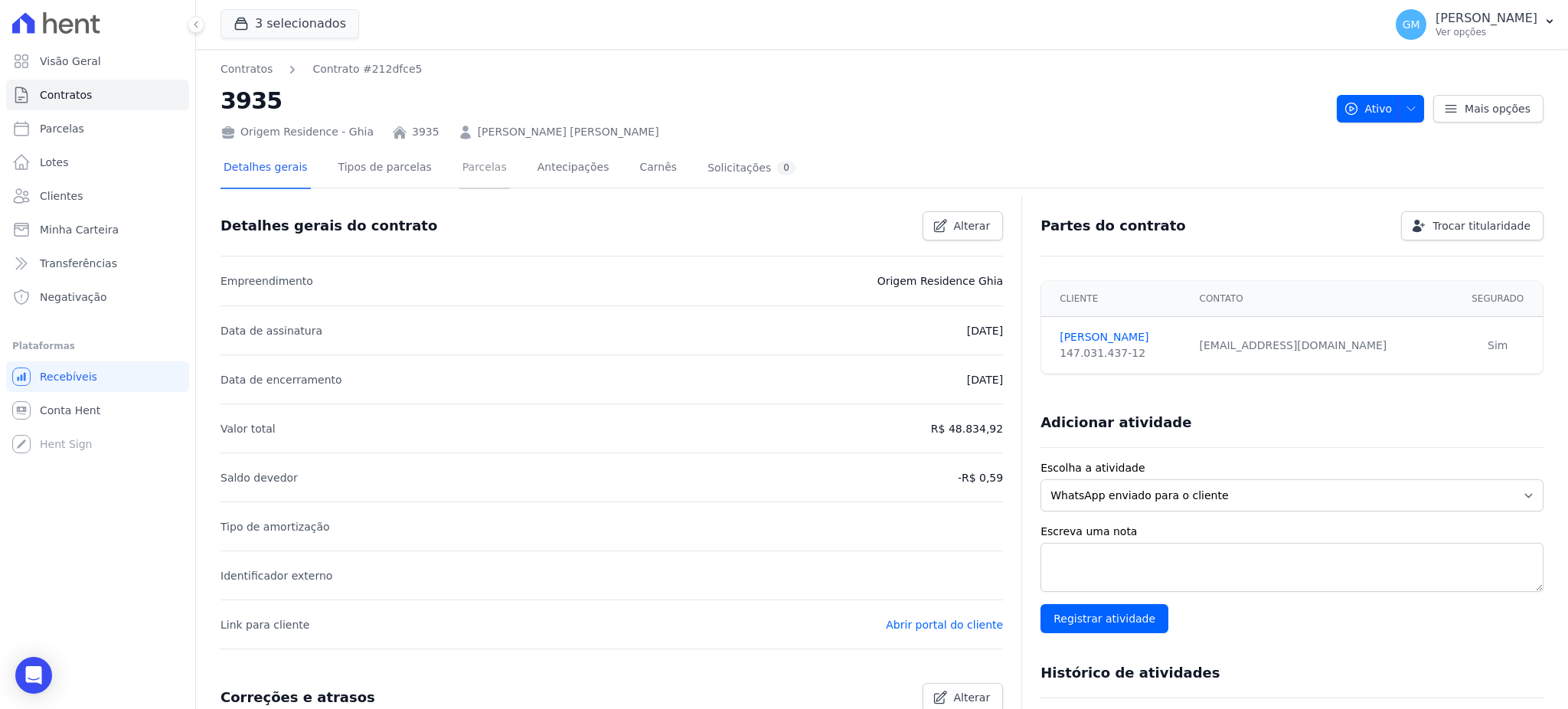
click at [467, 173] on link "Parcelas" at bounding box center [484, 169] width 50 height 41
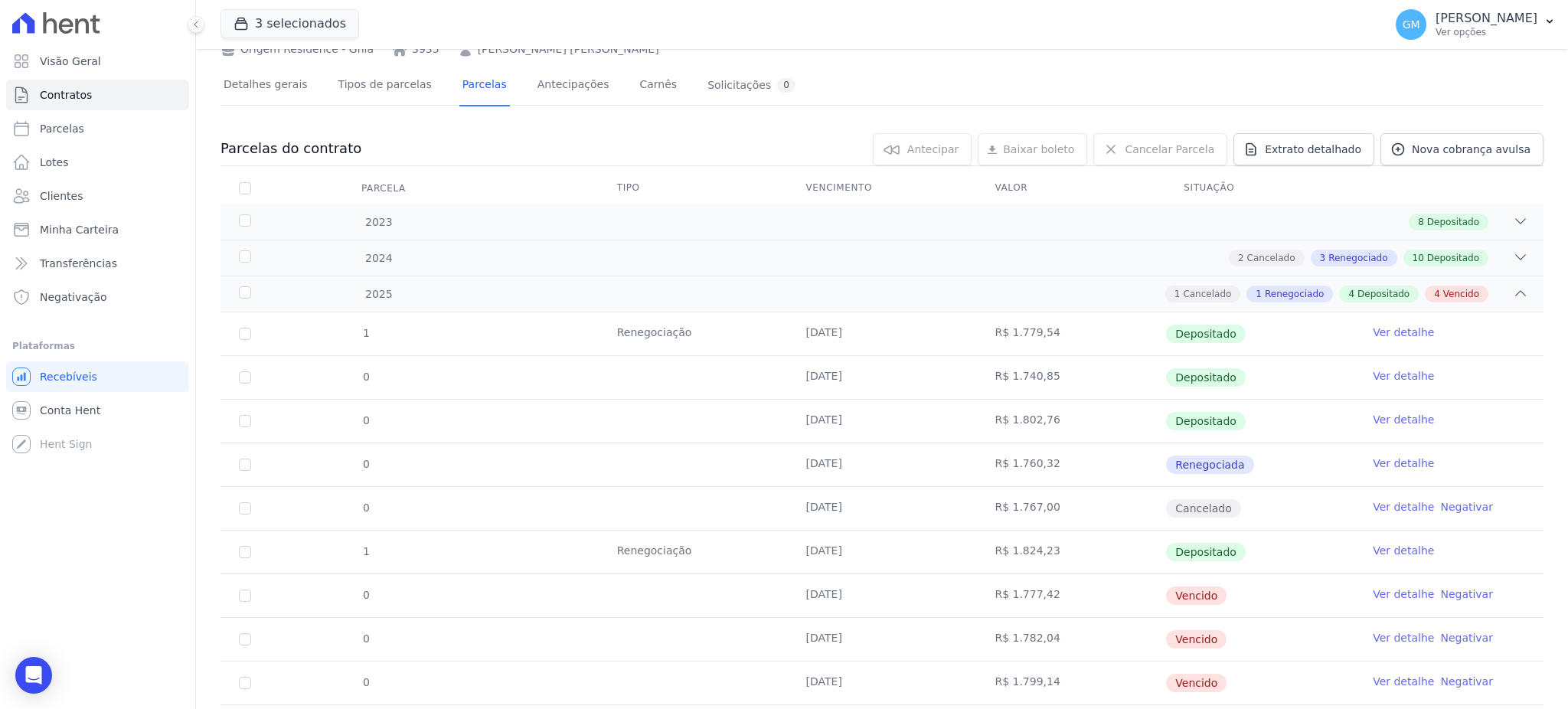
scroll to position [166, 0]
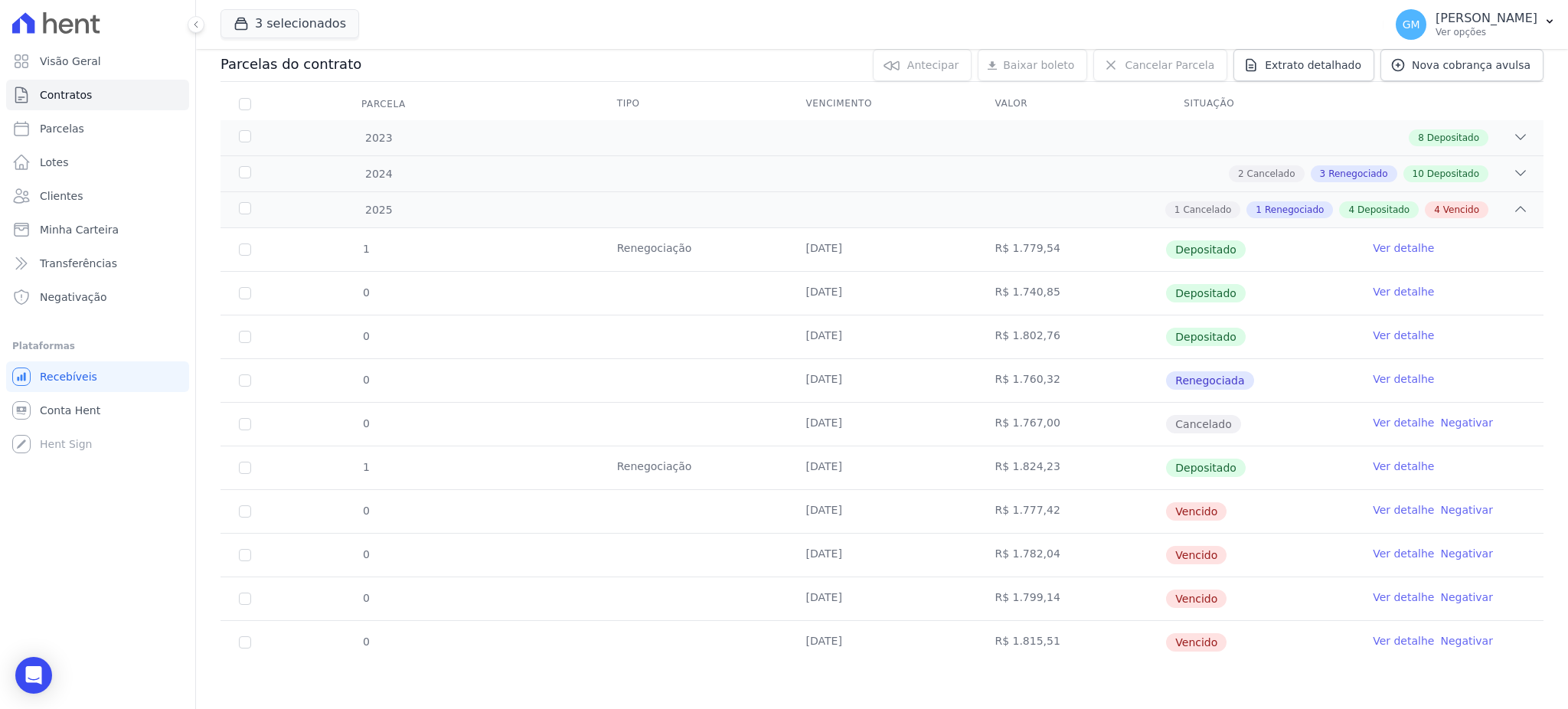
click at [1372, 638] on link "Ver detalhe" at bounding box center [1402, 640] width 61 height 15
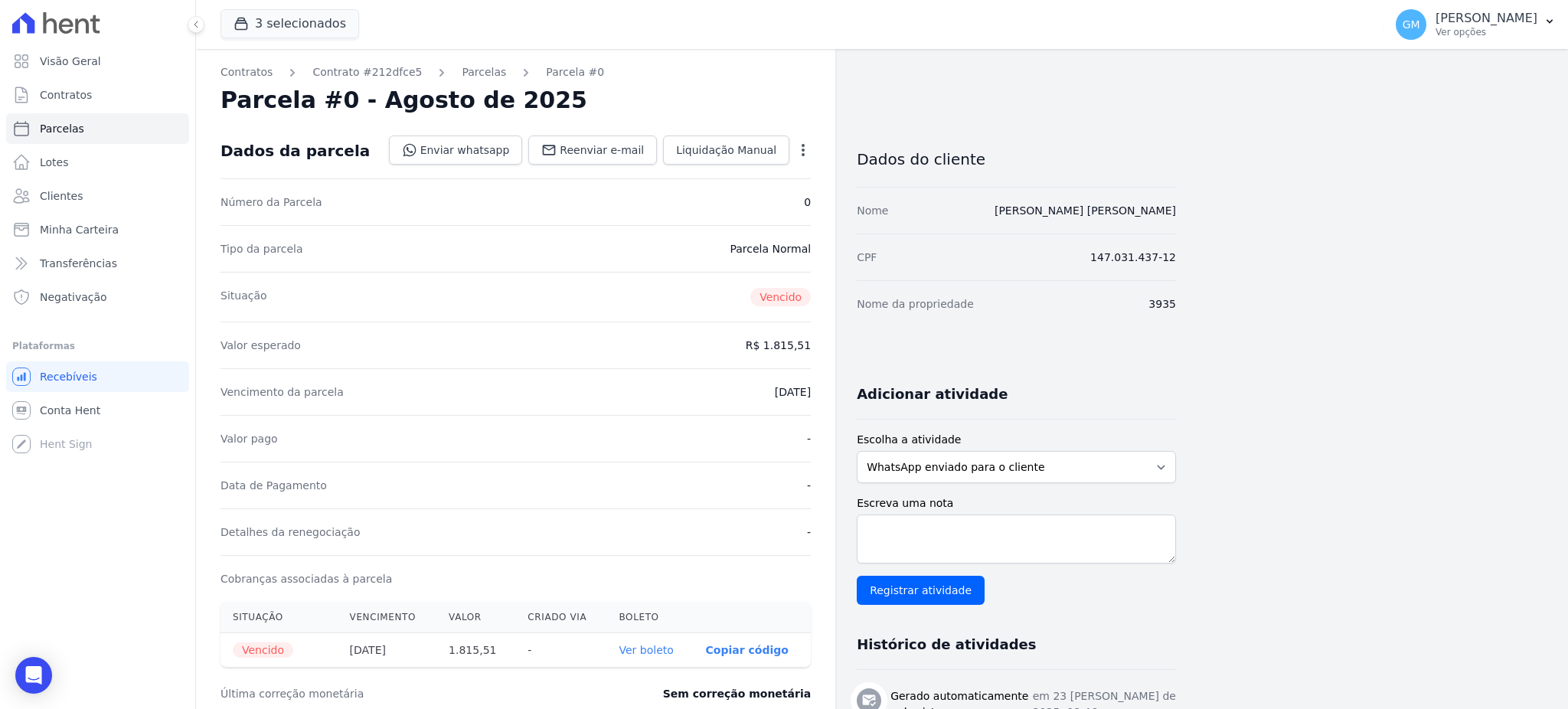
click at [638, 277] on div "Situação Vencido" at bounding box center [515, 297] width 591 height 50
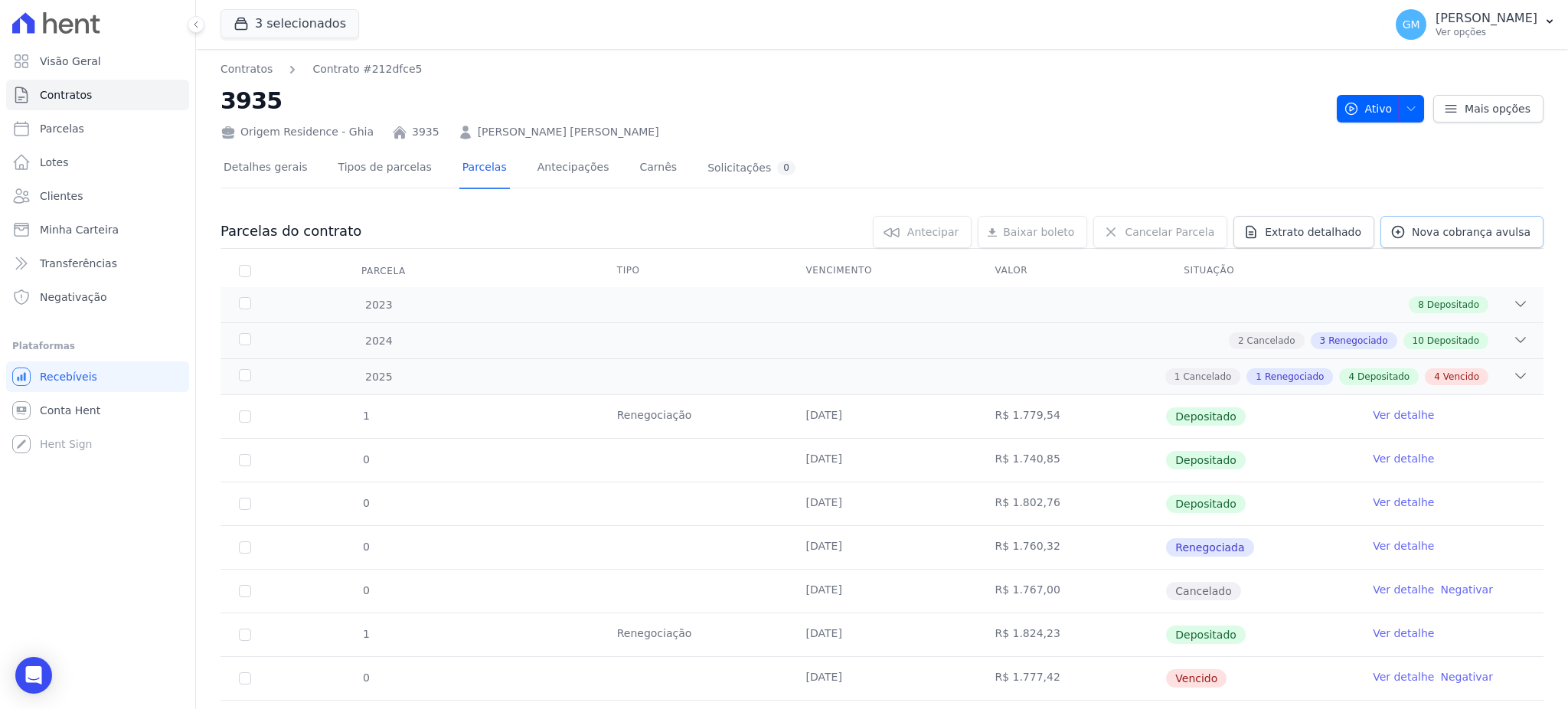
click at [1450, 225] on span "Nova cobrança avulsa" at bounding box center [1471, 231] width 119 height 15
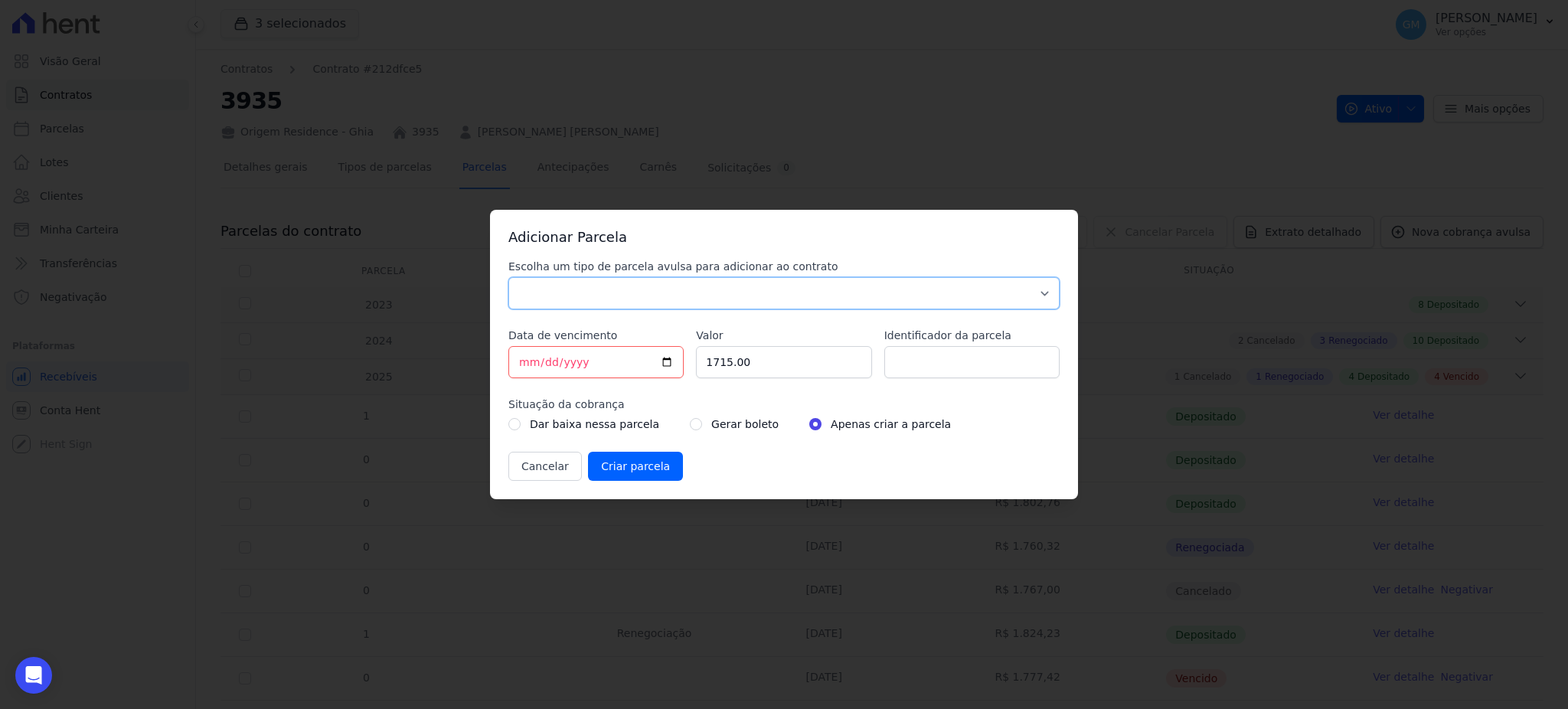
click at [681, 292] on select "Parcela Normal Sinal Caução Intercalada Chaves Pré Chaves Pós Chaves Taxas Quit…" at bounding box center [784, 293] width 551 height 32
select select "standard"
click at [508, 277] on select "Parcela Normal Sinal Caução Intercalada Chaves Pré Chaves Pós Chaves Taxas Quit…" at bounding box center [784, 293] width 551 height 32
click at [669, 358] on input "2025-09-19" at bounding box center [596, 362] width 175 height 32
type input "2025-09-22"
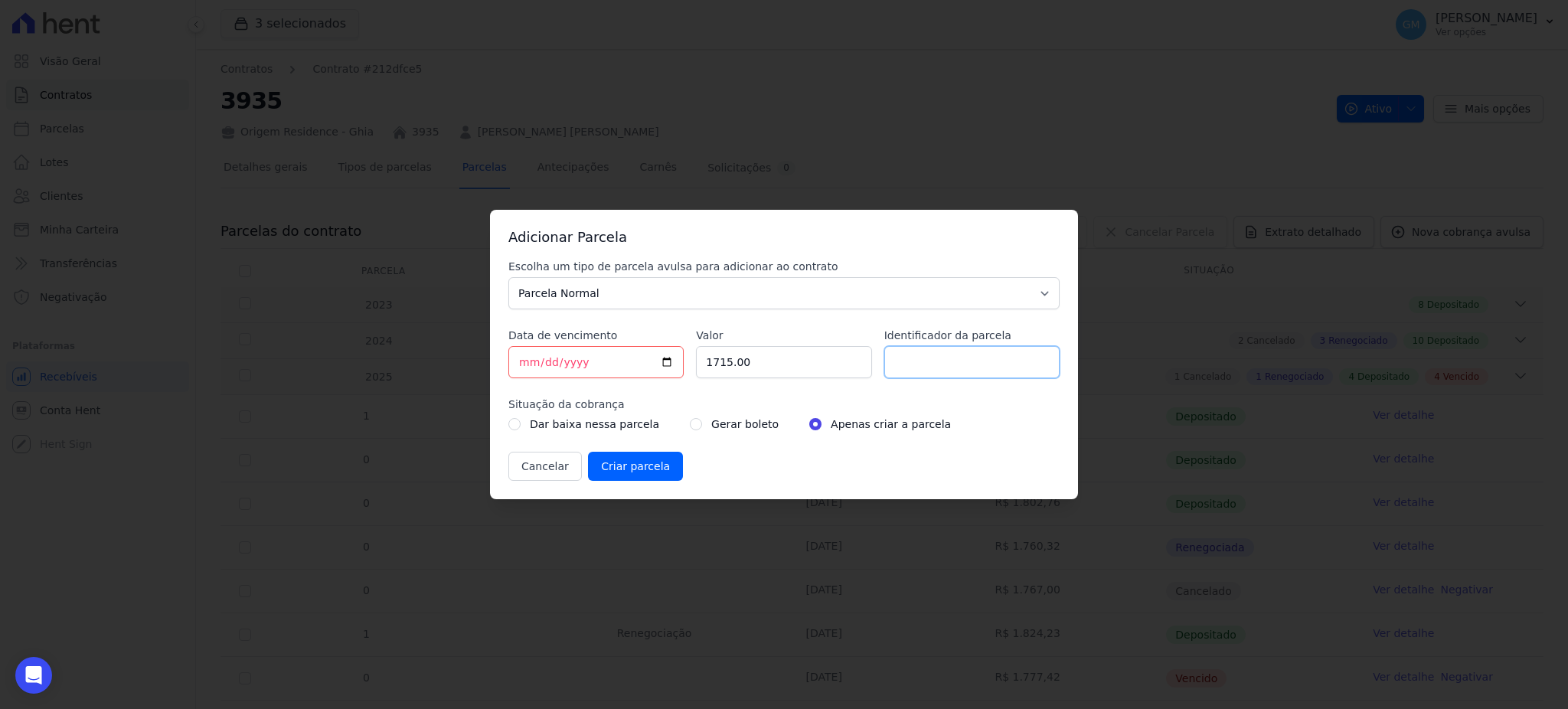
click at [911, 362] on input "Identificador da parcela" at bounding box center [972, 362] width 175 height 32
type input "setembro"
drag, startPoint x: 776, startPoint y: 368, endPoint x: 660, endPoint y: 375, distance: 116.2
click at [660, 375] on div "Escolha um tipo de parcela avulsa para adicionar ao contrato Parcela Normal Sin…" at bounding box center [784, 369] width 551 height 222
paste input ".82821"
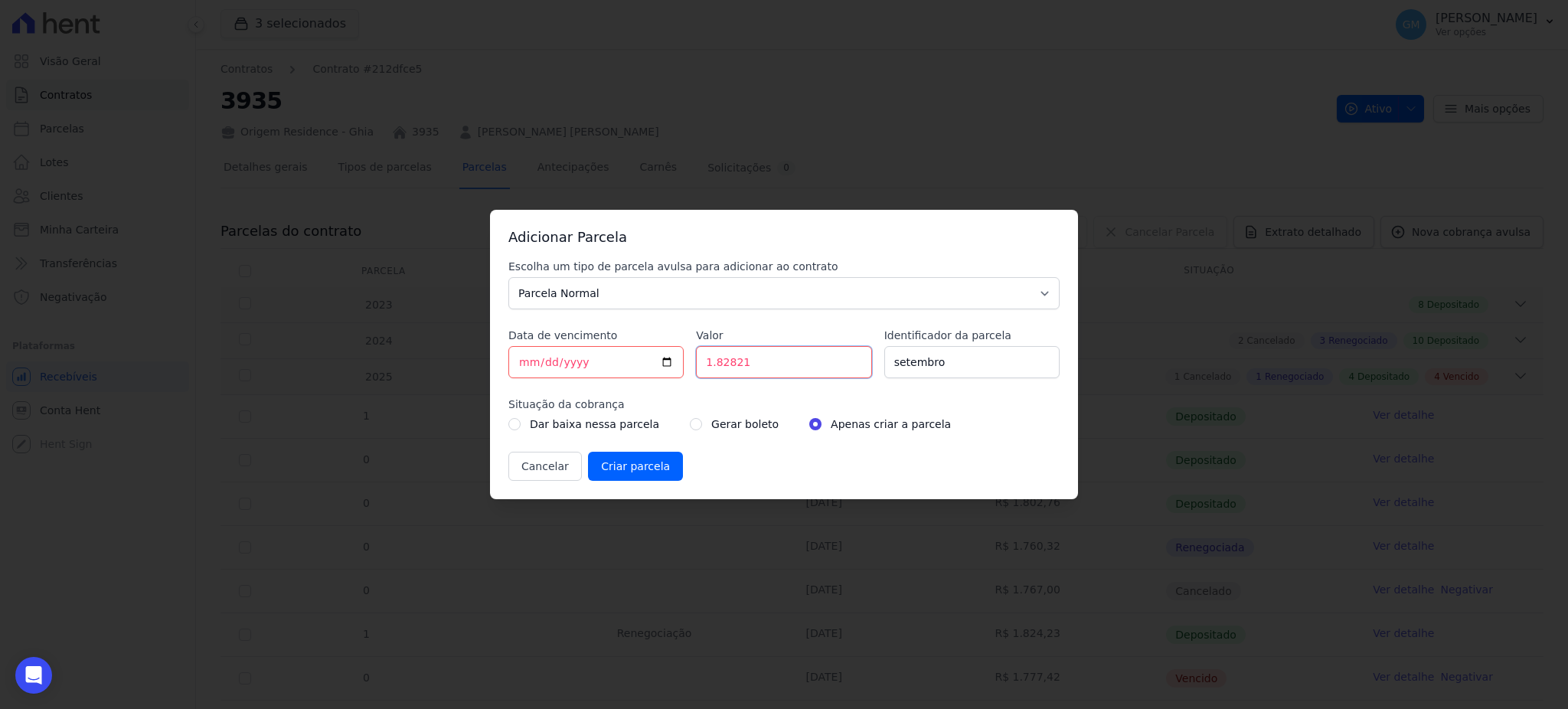
click at [714, 369] on input "1.82821" at bounding box center [784, 362] width 175 height 32
click at [727, 364] on input "182821" at bounding box center [784, 362] width 175 height 32
type input "1828.21"
click at [690, 428] on div "Gerar boleto" at bounding box center [734, 424] width 89 height 19
click at [690, 427] on input "radio" at bounding box center [696, 424] width 12 height 12
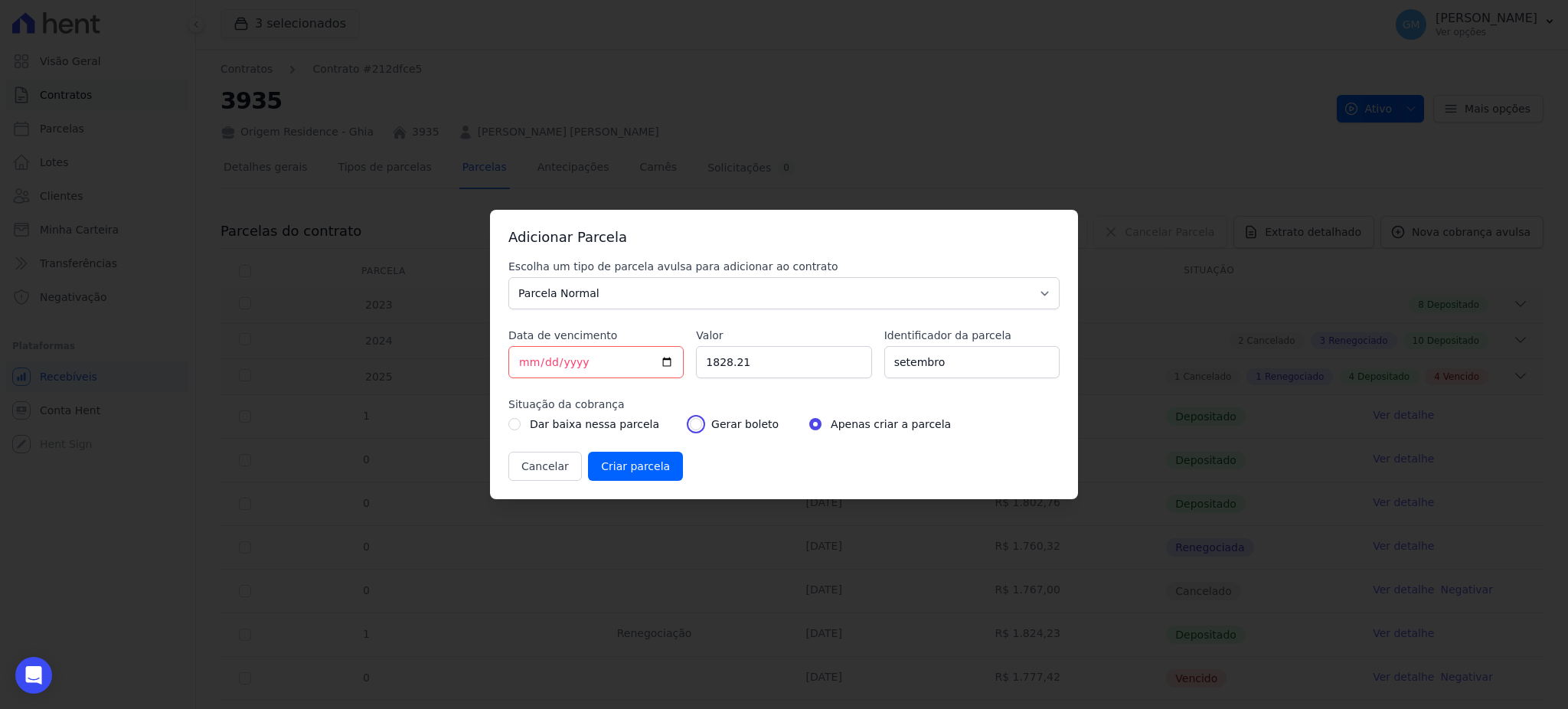
radio input "true"
click at [630, 459] on input "Criar parcela" at bounding box center [635, 466] width 95 height 29
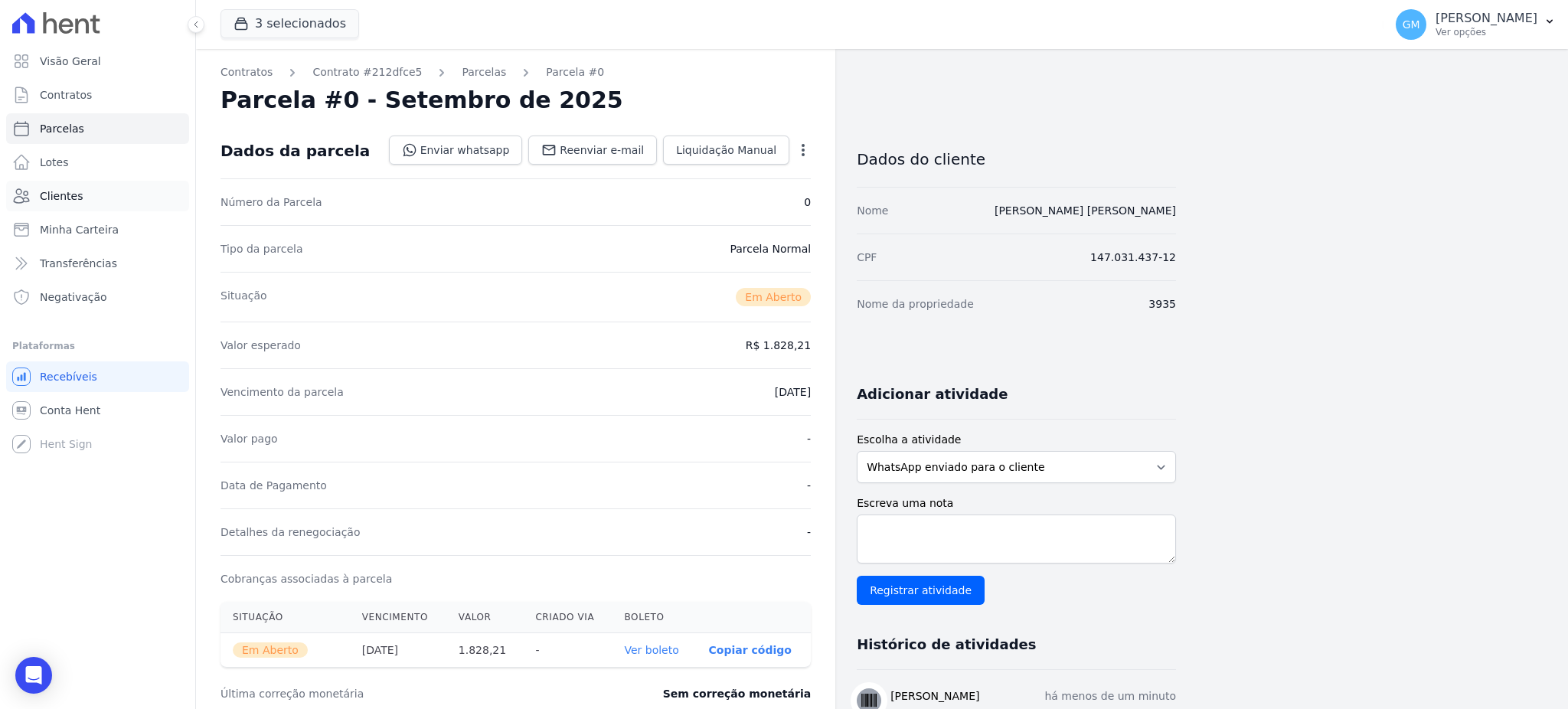
click at [66, 194] on span "Clientes" at bounding box center [61, 196] width 42 height 15
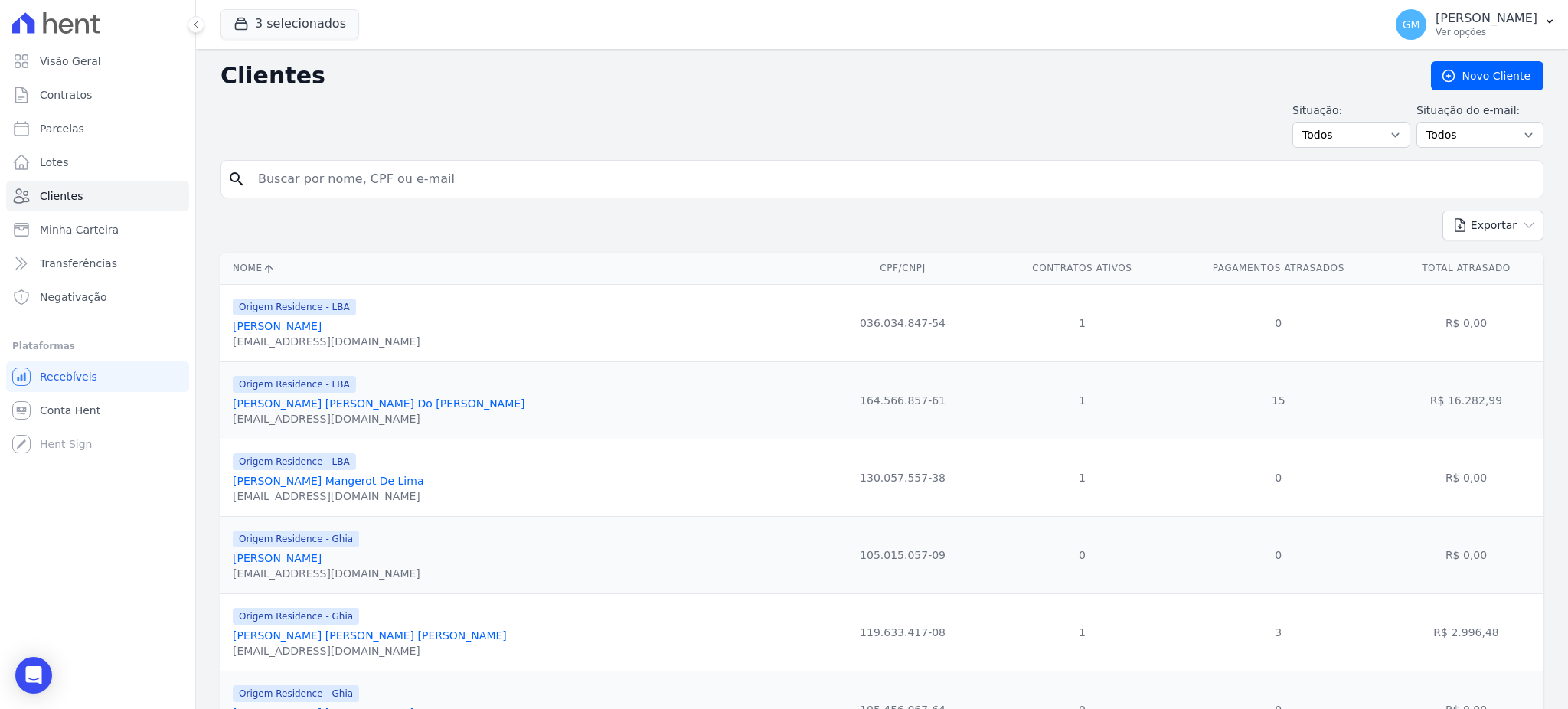
click at [362, 181] on input "search" at bounding box center [892, 179] width 1287 height 31
type input "Cassio Secundino dos Reis"
drag, startPoint x: 419, startPoint y: 191, endPoint x: 229, endPoint y: 184, distance: 190.1
click at [229, 184] on div "search Cassio Secundino dos Reis" at bounding box center [882, 179] width 1323 height 38
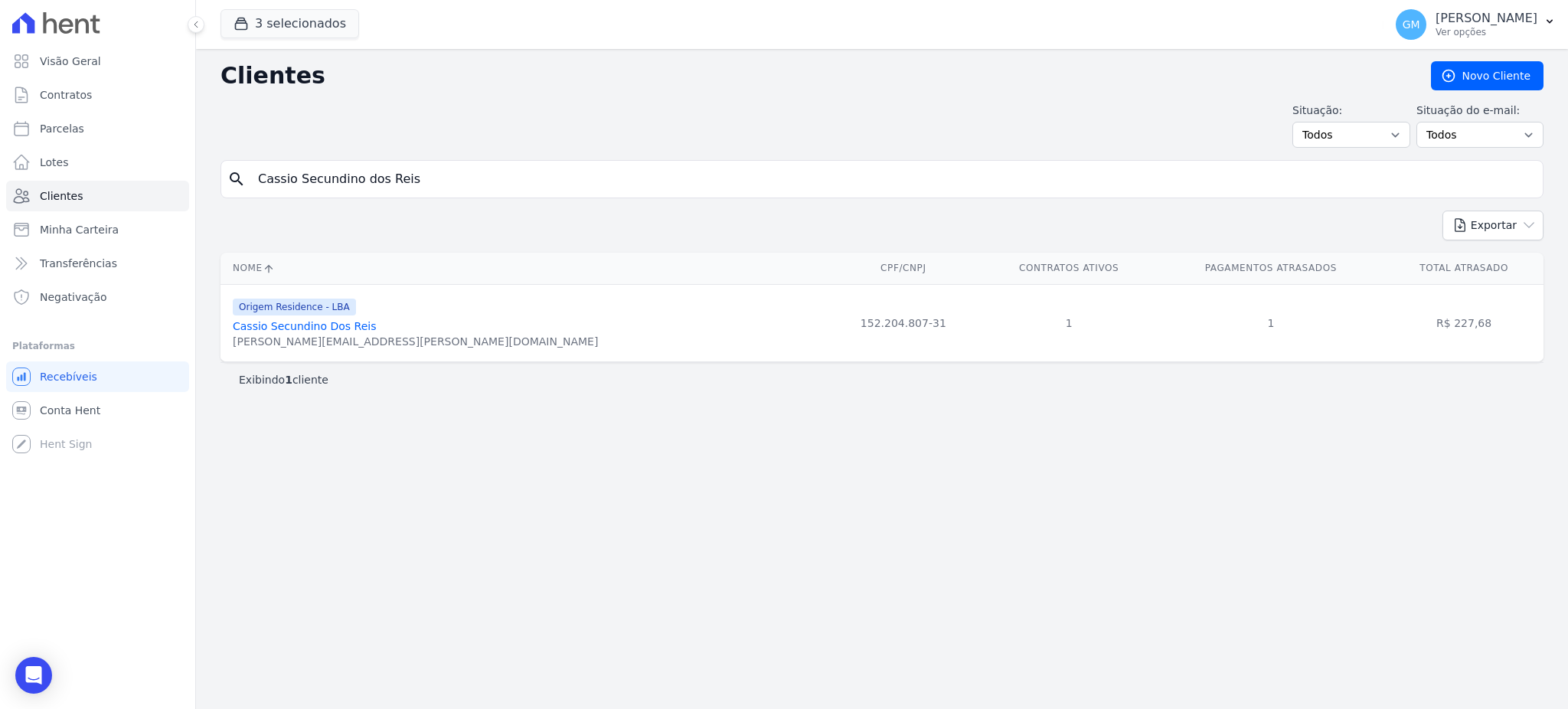
click at [346, 330] on link "Cassio Secundino Dos Reis" at bounding box center [305, 326] width 143 height 12
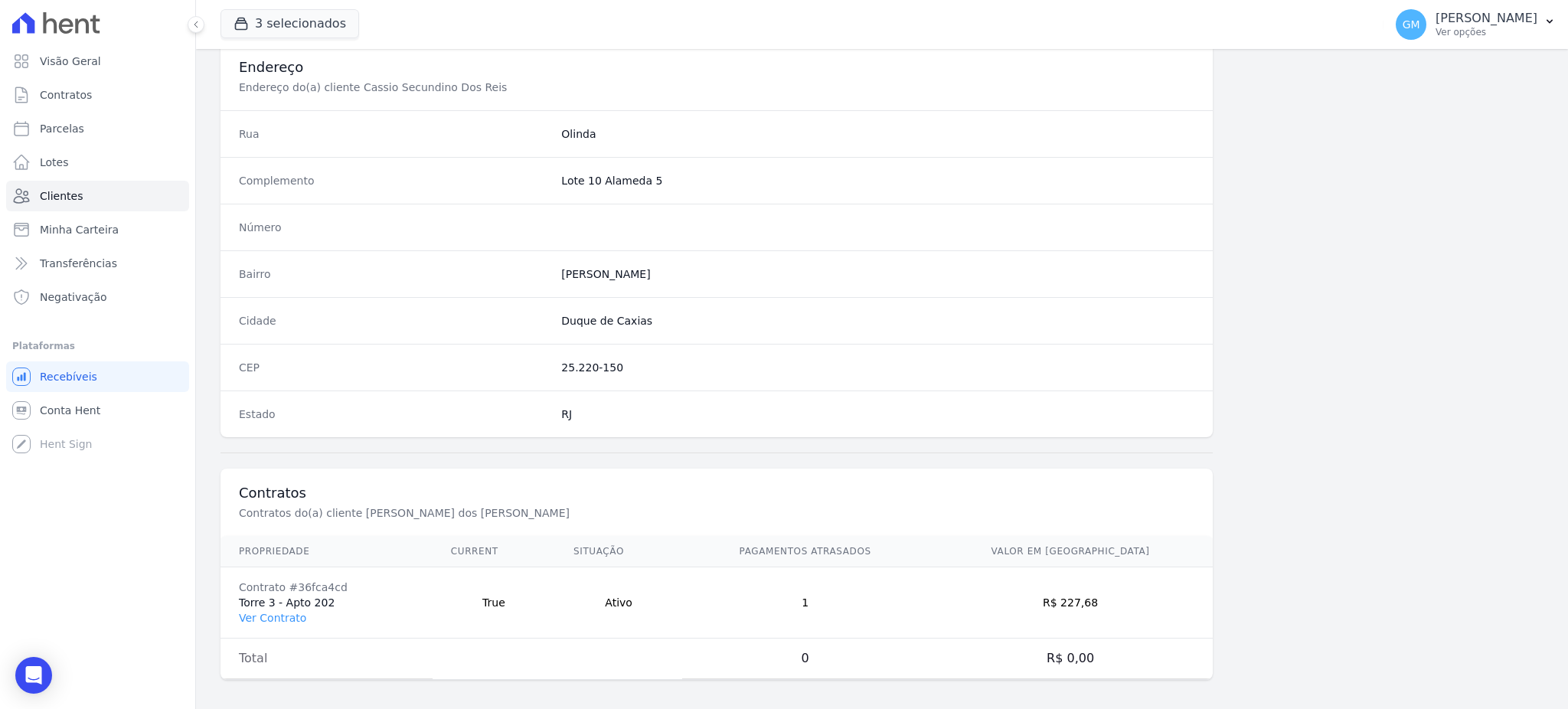
scroll to position [724, 0]
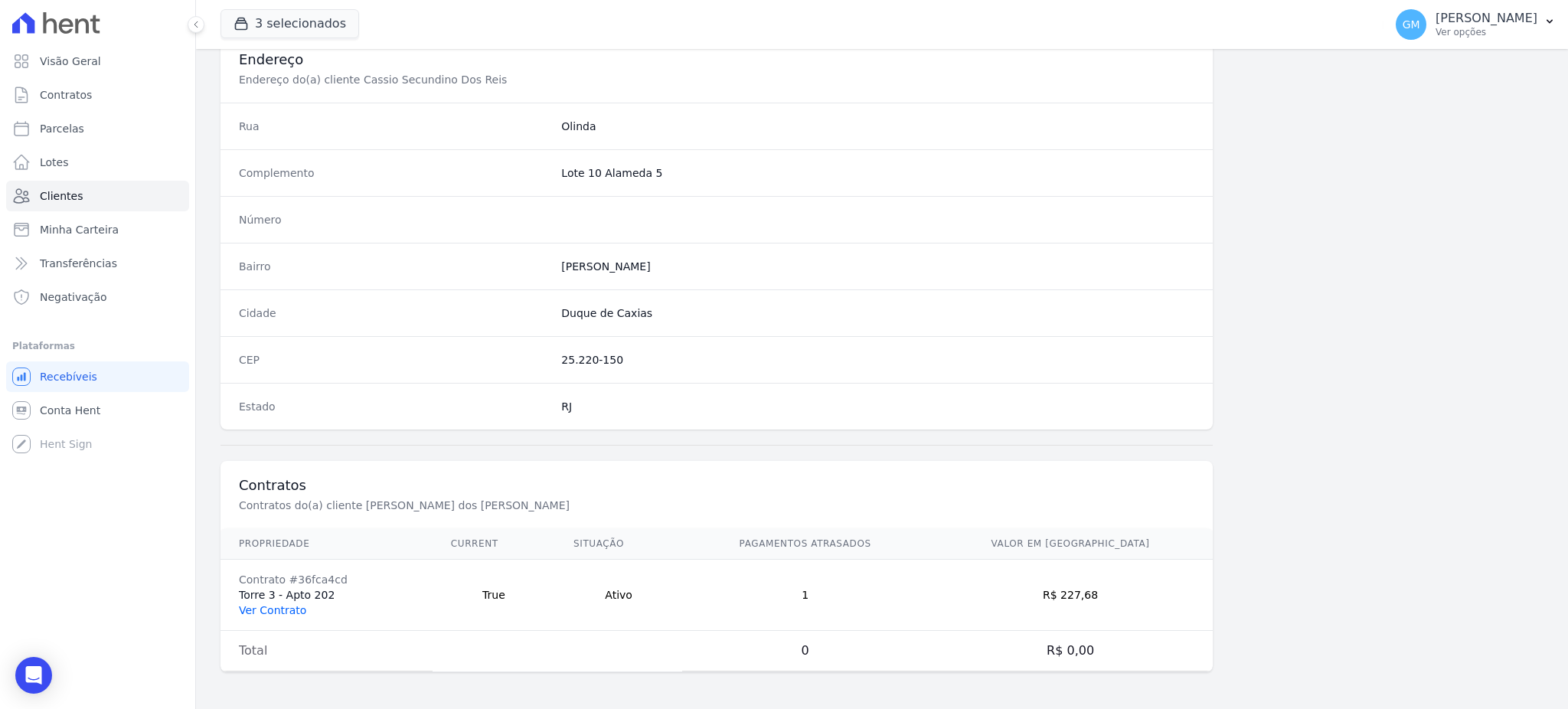
click at [285, 606] on link "Ver Contrato" at bounding box center [273, 610] width 67 height 12
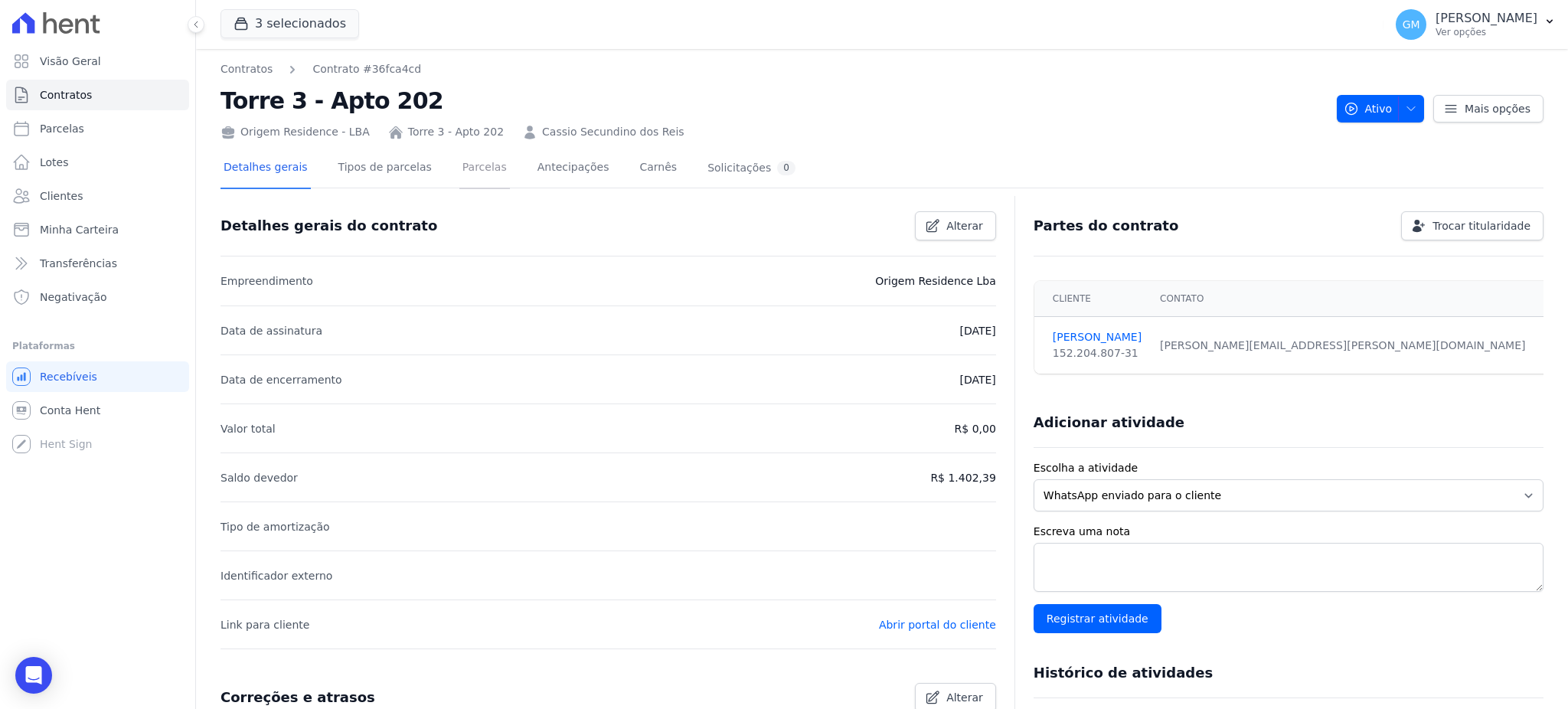
click at [462, 170] on link "Parcelas" at bounding box center [484, 169] width 50 height 41
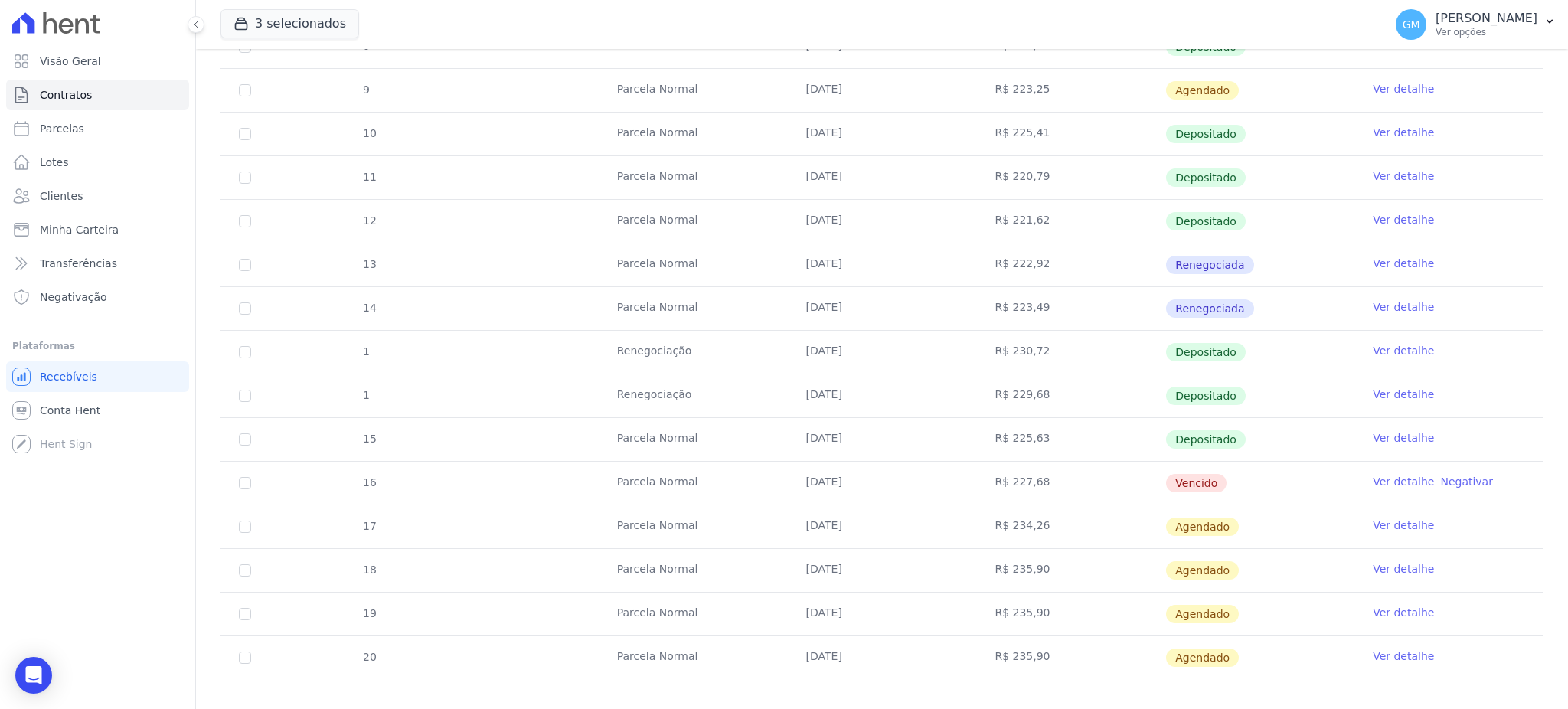
scroll to position [349, 0]
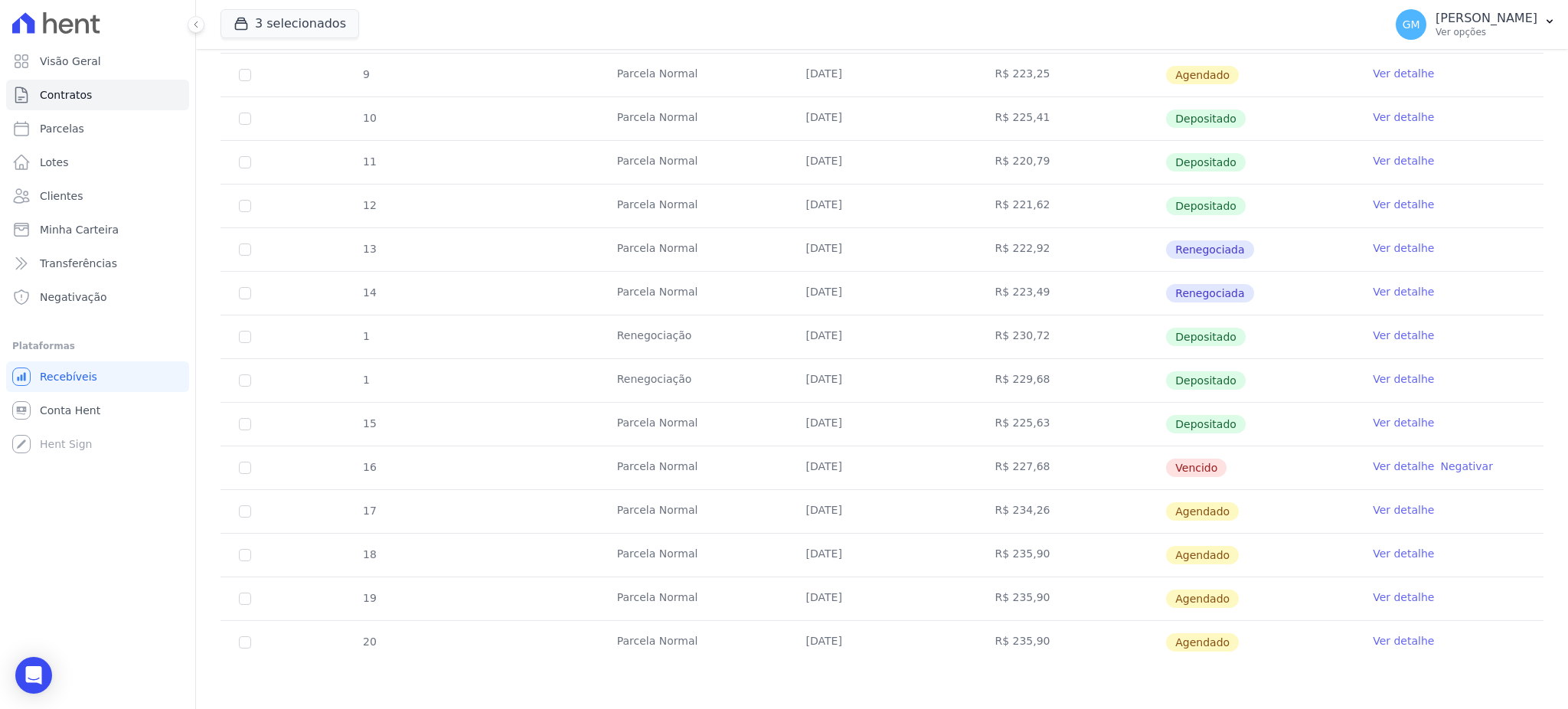
click at [1380, 459] on link "Ver detalhe" at bounding box center [1402, 466] width 61 height 15
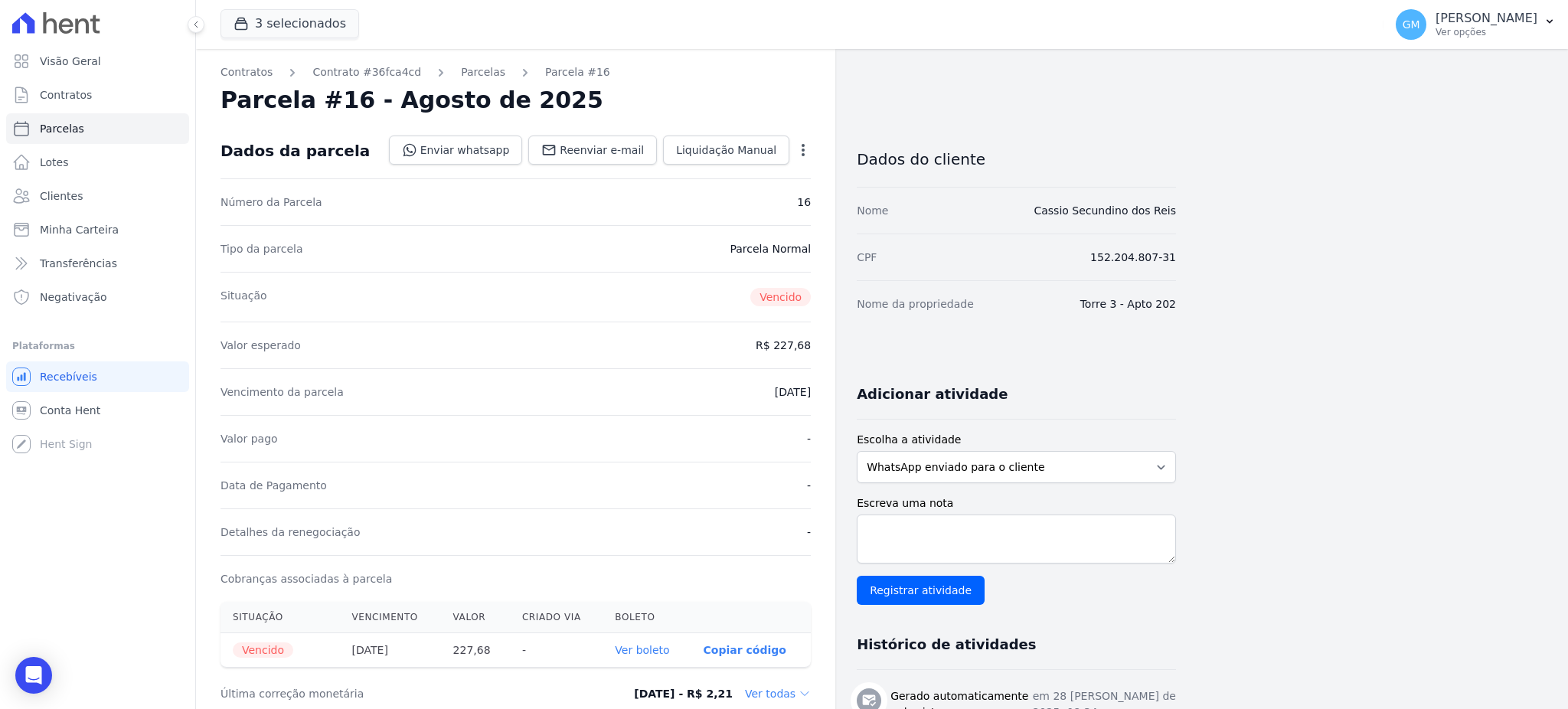
click at [598, 212] on div "Número da Parcela 16" at bounding box center [515, 201] width 591 height 47
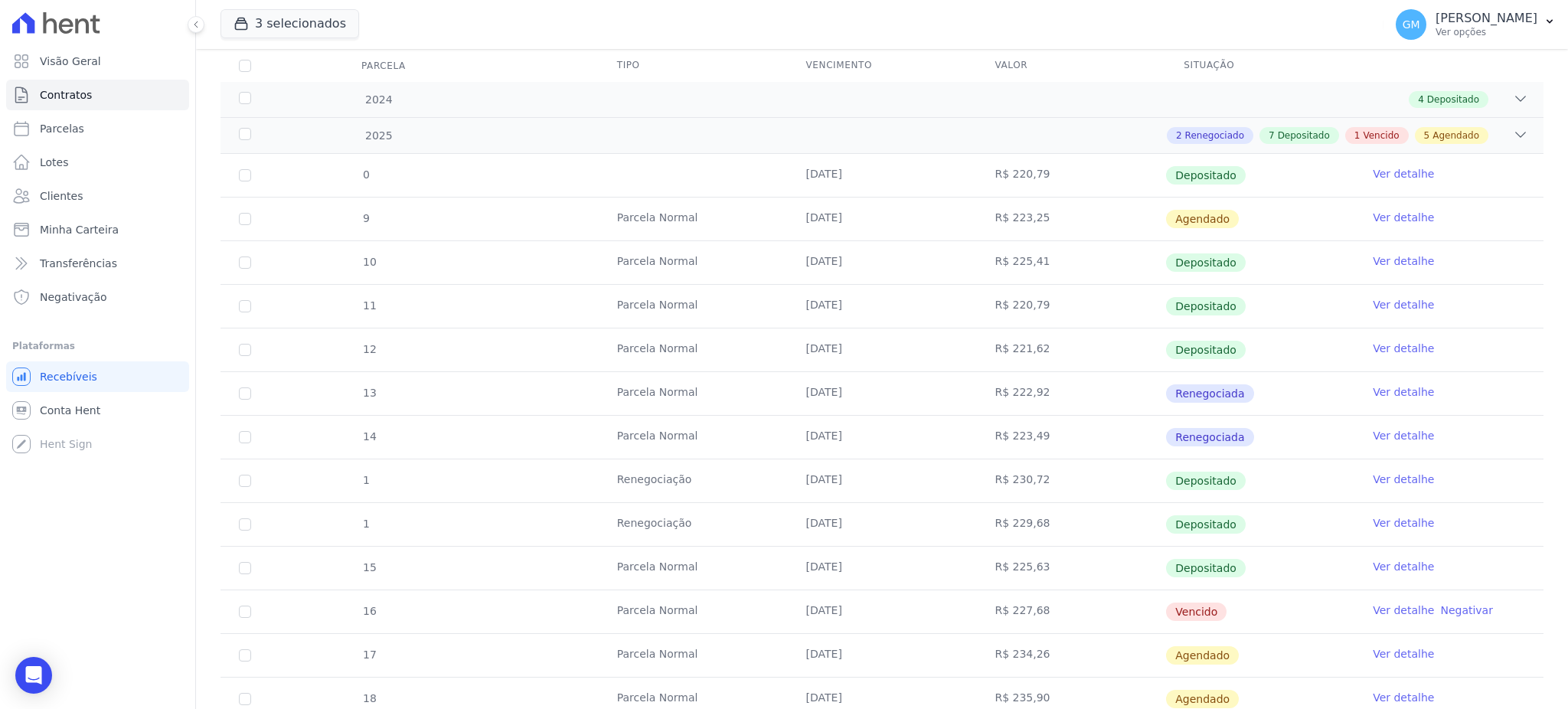
scroll to position [349, 0]
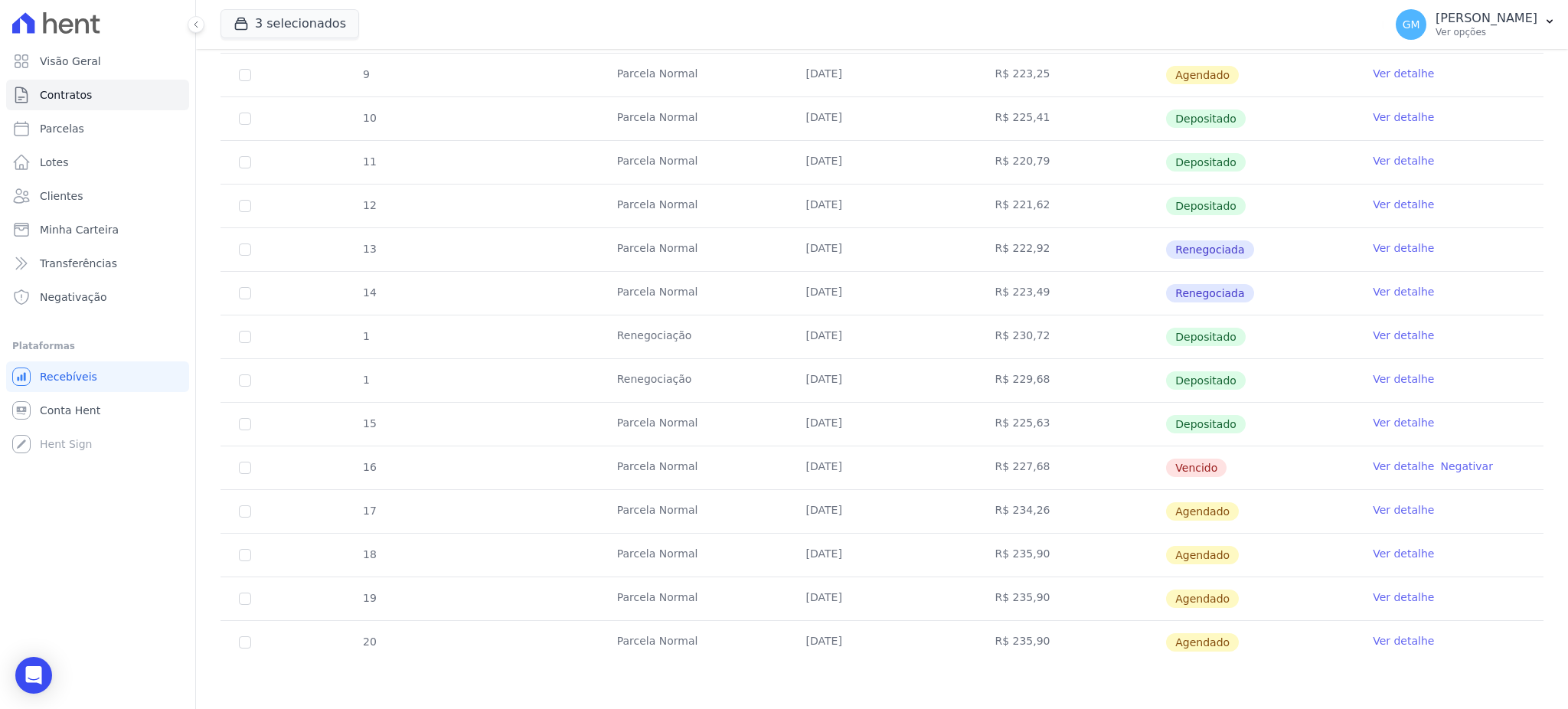
click at [1377, 512] on link "Ver detalhe" at bounding box center [1402, 509] width 61 height 15
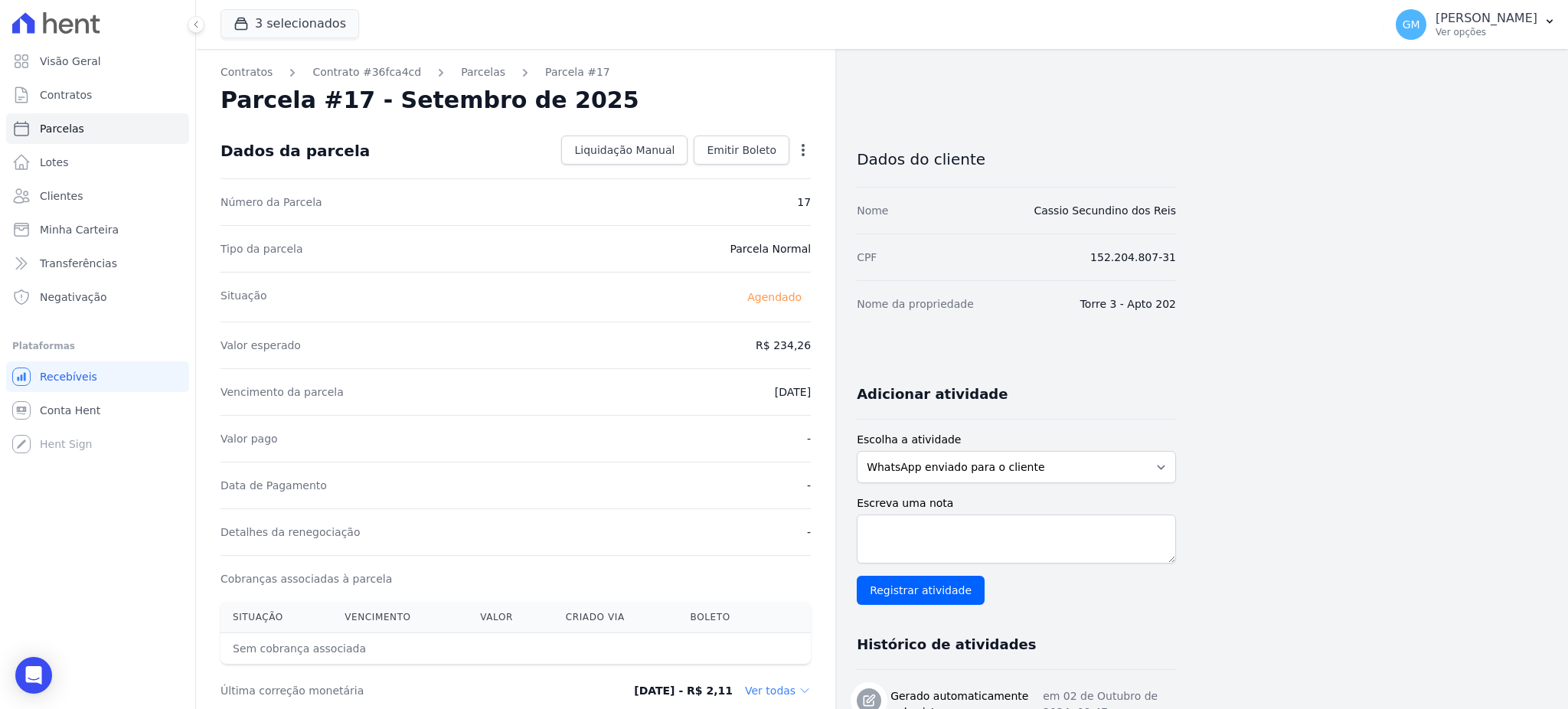
click at [799, 150] on icon "button" at bounding box center [802, 150] width 15 height 15
click at [715, 169] on link "Alterar" at bounding box center [737, 170] width 135 height 27
drag, startPoint x: 749, startPoint y: 338, endPoint x: 815, endPoint y: 353, distance: 67.7
click at [815, 353] on div "Contratos Contrato #36fca4cd Parcelas Parcela #17 Parcela #17 - Setembro de 202…" at bounding box center [515, 686] width 639 height 1275
paste input "29.27"
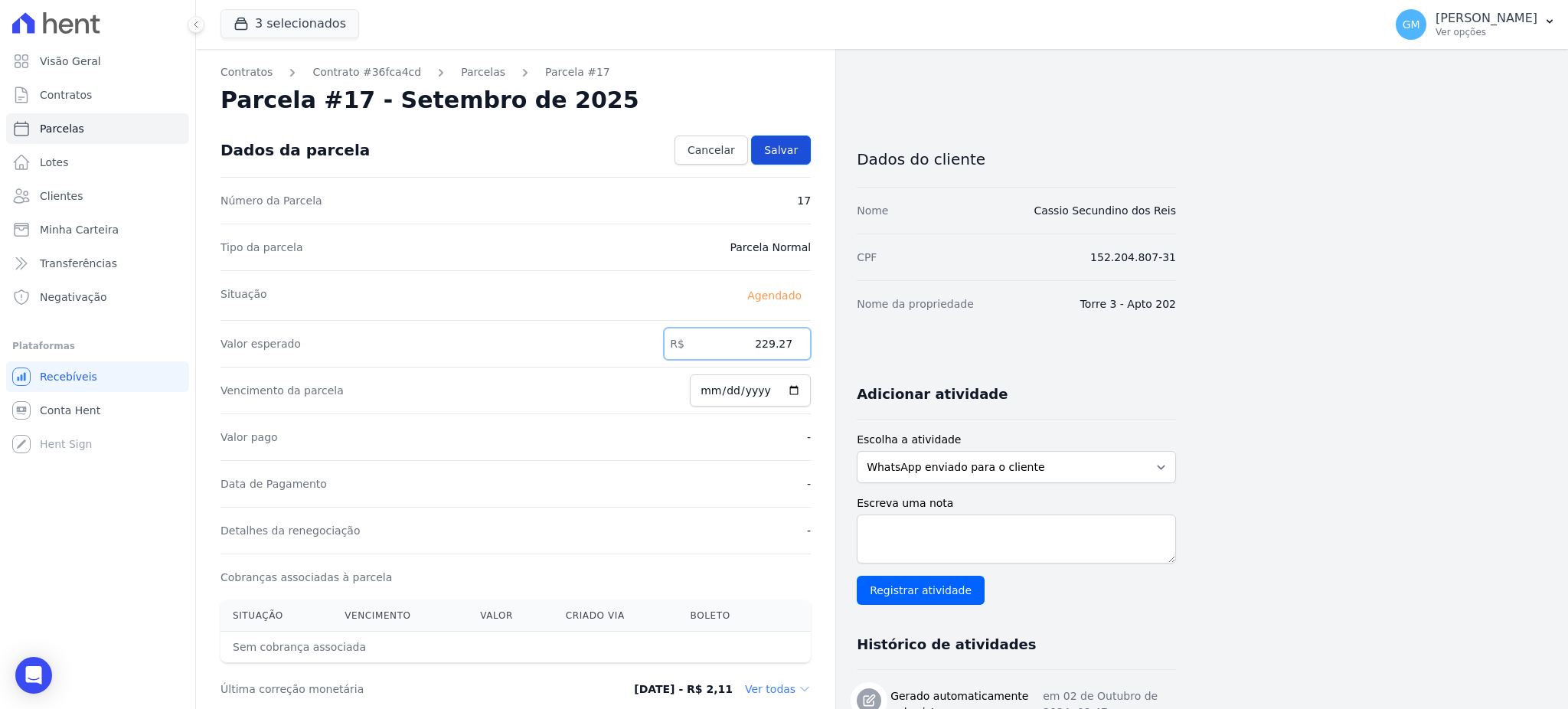
type input "229.27"
click at [796, 150] on span "Salvar" at bounding box center [781, 150] width 34 height 15
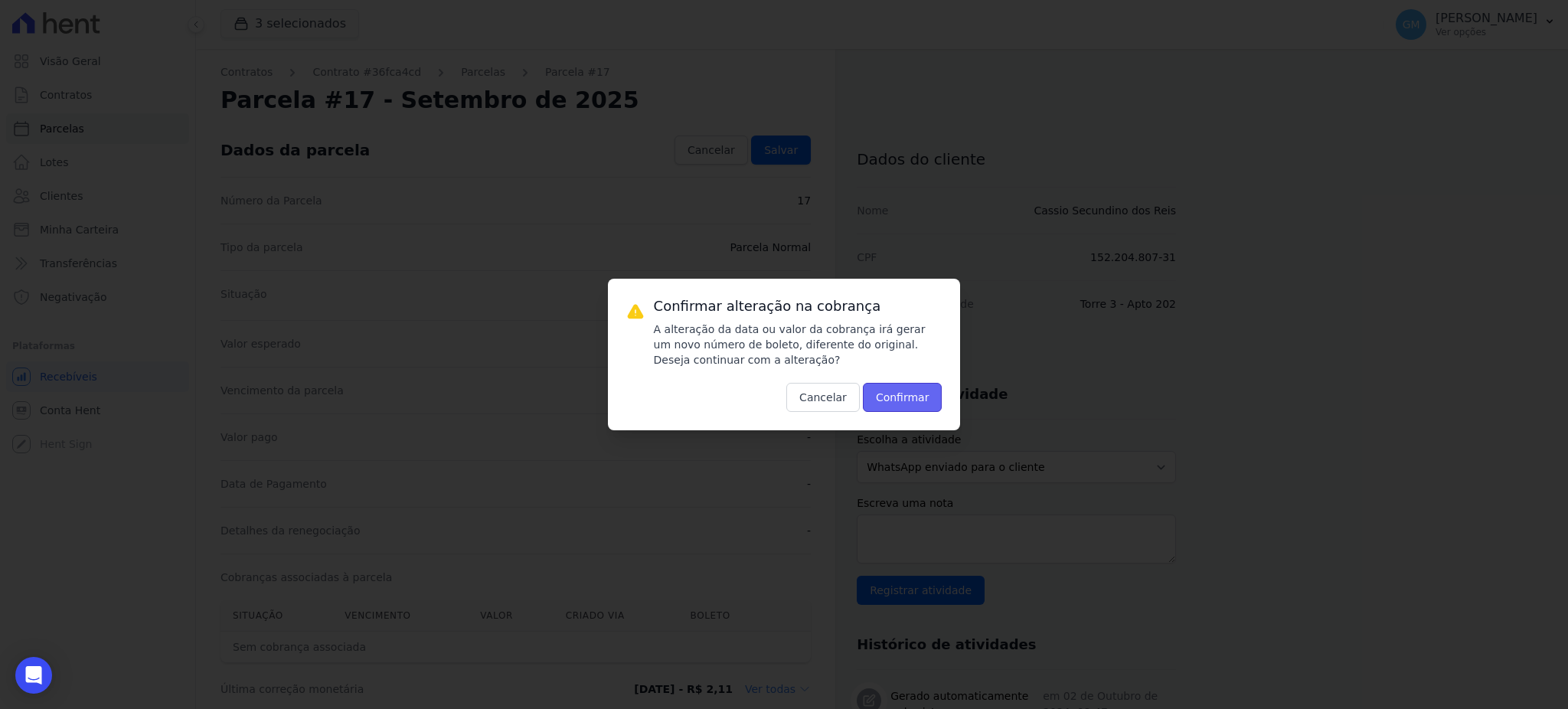
click at [900, 392] on button "Confirmar" at bounding box center [902, 397] width 80 height 29
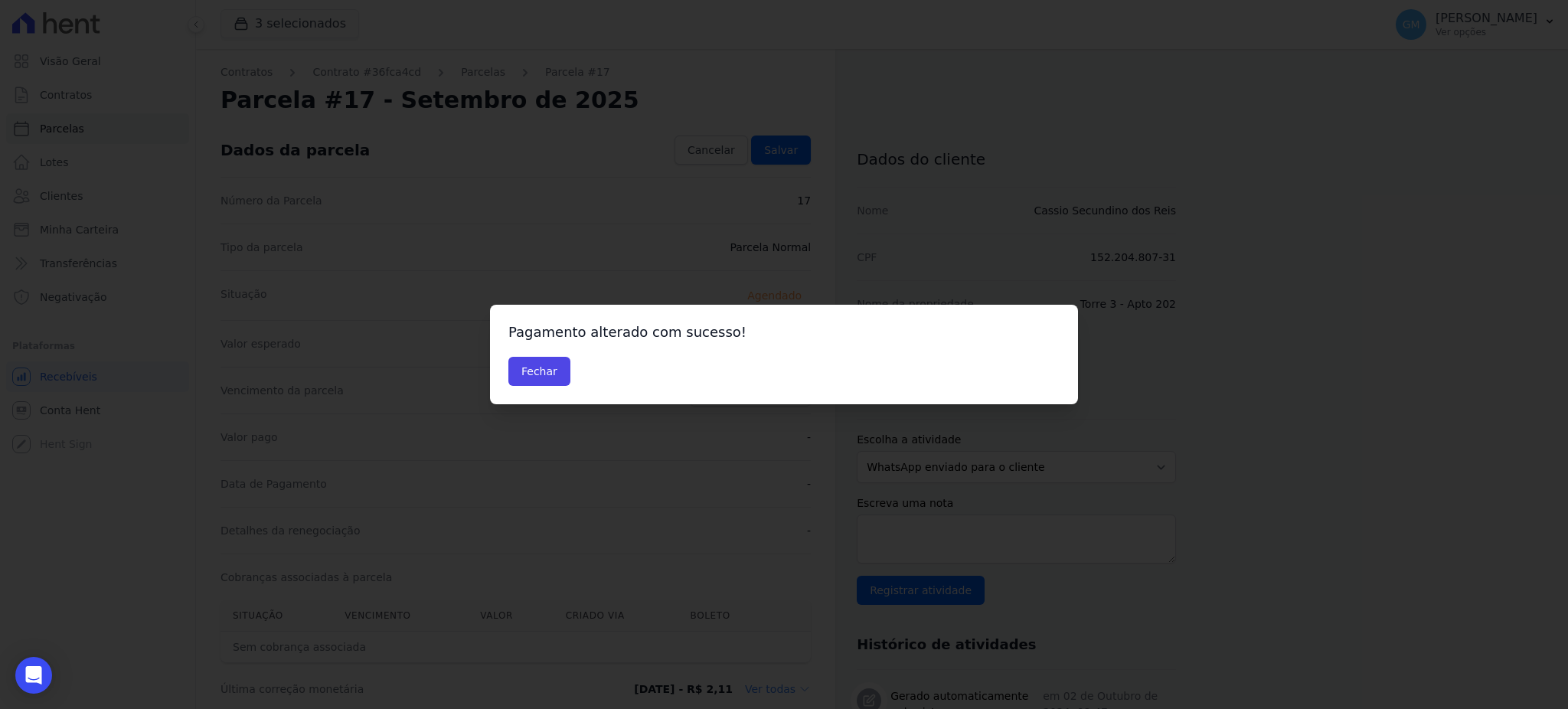
click at [536, 351] on div "Pagamento alterado com sucesso! Fechar" at bounding box center [784, 354] width 588 height 99
click at [546, 375] on button "Fechar" at bounding box center [539, 371] width 62 height 29
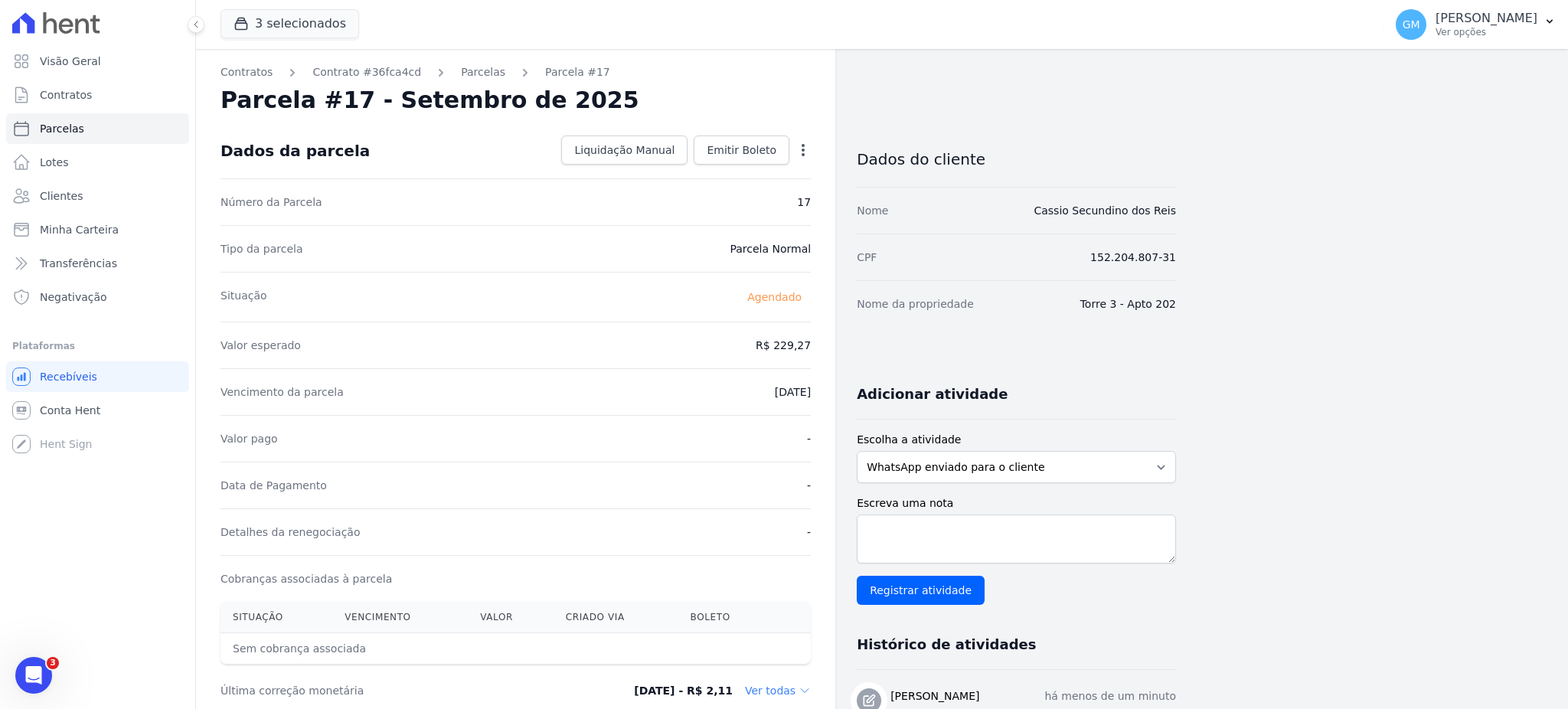
click at [704, 133] on div "Dados da parcela Liquidação Manual Liquidação Manual Data de Pagamento 2025-09-…" at bounding box center [515, 150] width 591 height 55
click at [730, 144] on span "Emitir Boleto" at bounding box center [741, 150] width 70 height 15
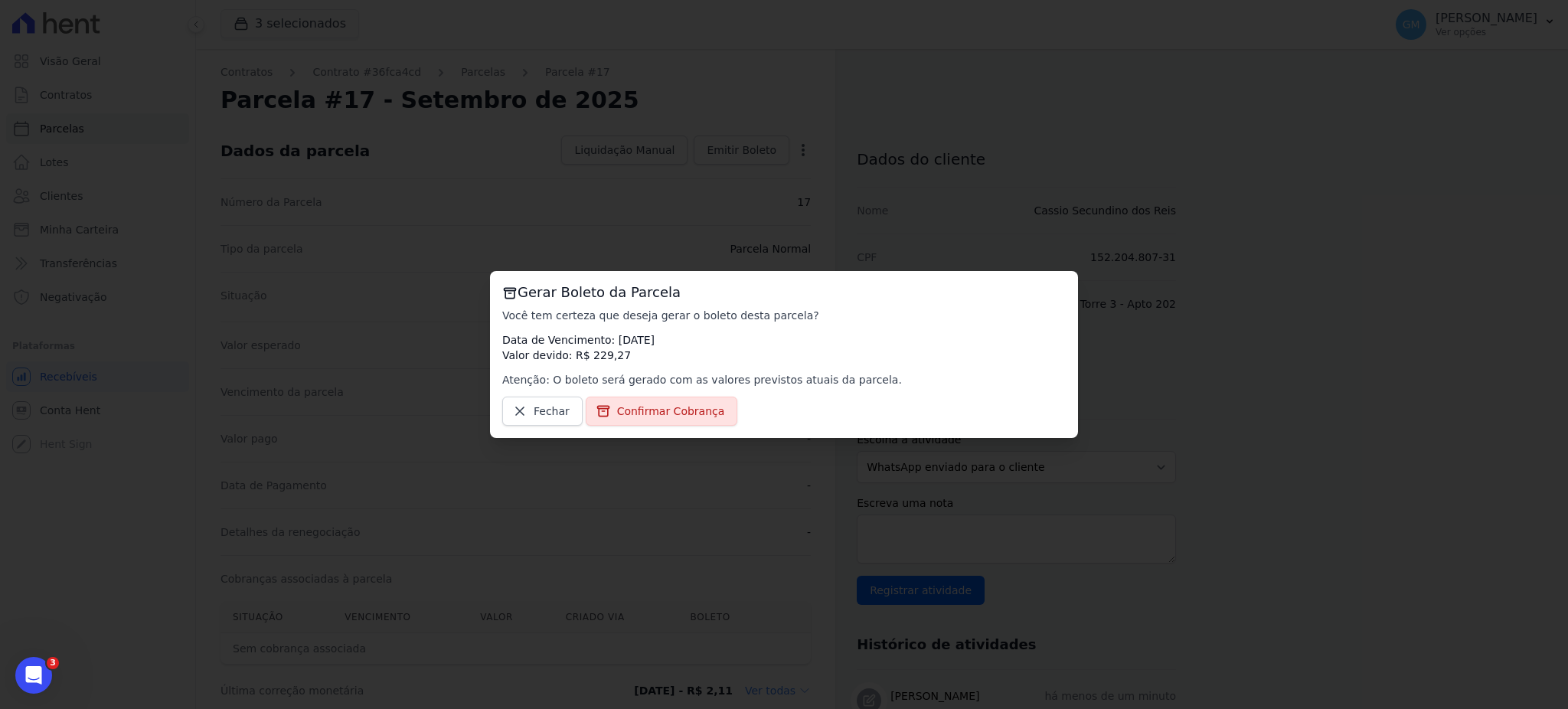
drag, startPoint x: 694, startPoint y: 407, endPoint x: 813, endPoint y: 550, distance: 186.0
click at [694, 408] on span "Confirmar Cobrança" at bounding box center [671, 411] width 108 height 15
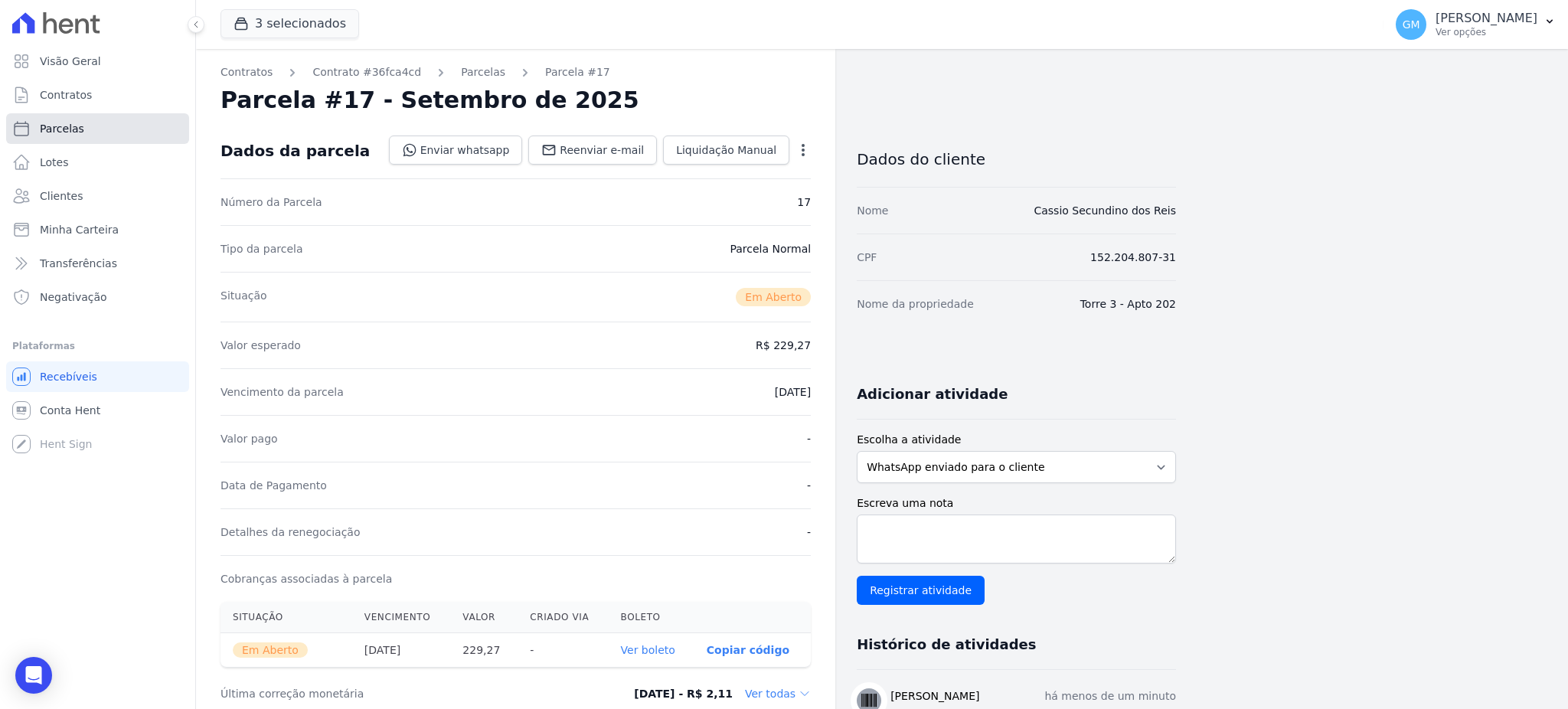
click at [96, 123] on link "Parcelas" at bounding box center [97, 128] width 183 height 31
select select
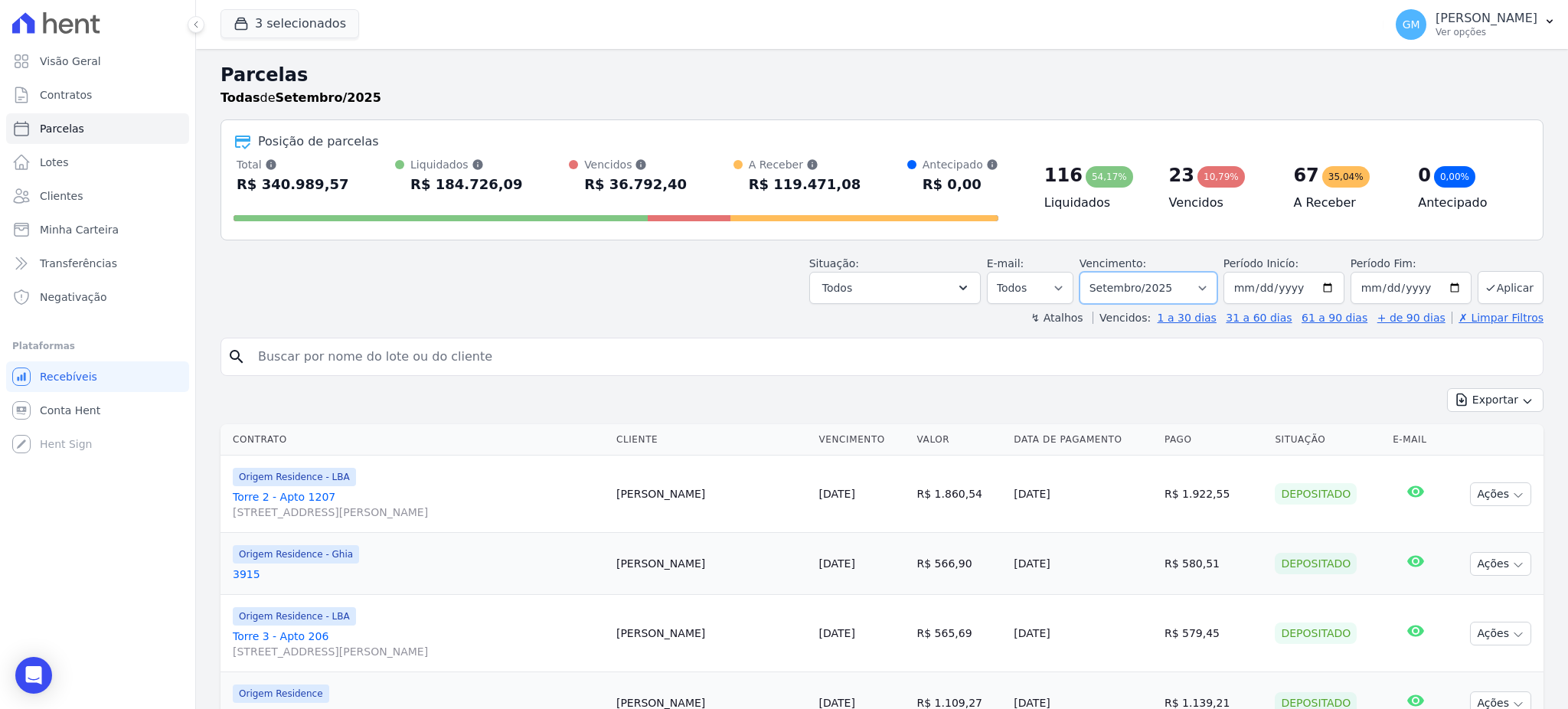
click at [1132, 285] on select "Filtrar por período ──────── Todos os meses Maio/2023 Junho/2023 Julho/2023 Ago…" at bounding box center [1148, 288] width 138 height 32
select select "all"
click at [1085, 272] on select "Filtrar por período ──────── Todos os meses Maio/2023 Junho/2023 Julho/2023 Ago…" at bounding box center [1148, 288] width 138 height 32
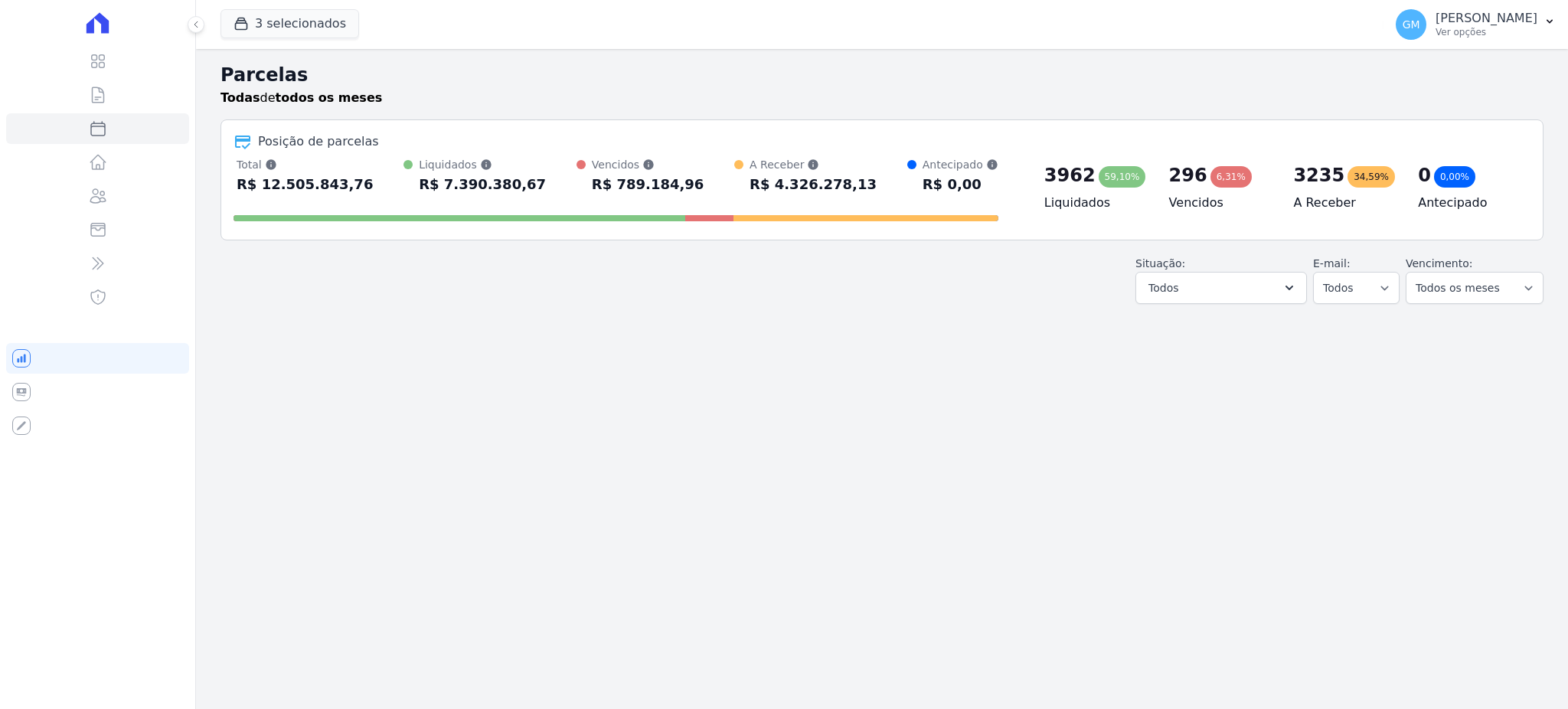
select select
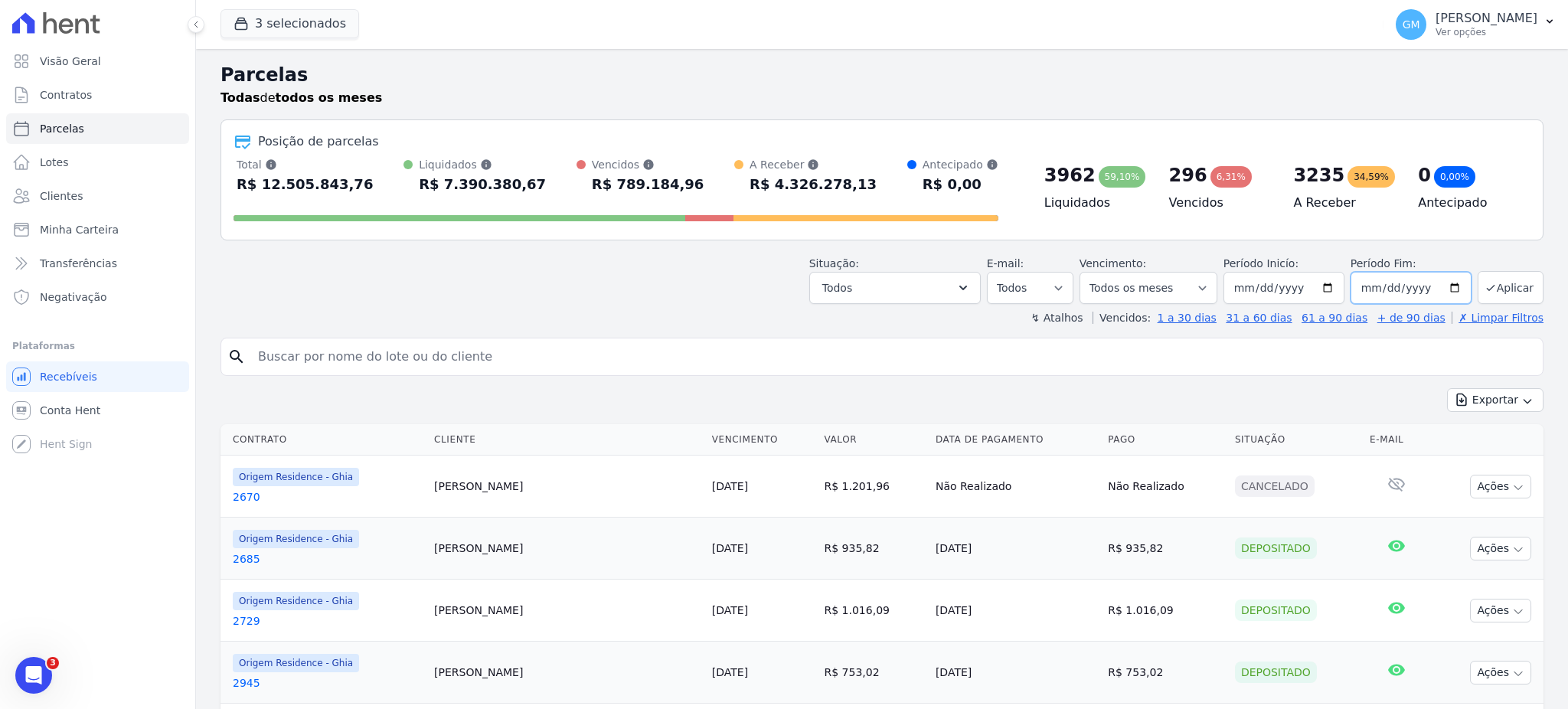
click at [1377, 277] on input "[DATE]" at bounding box center [1410, 288] width 121 height 32
type input "[DATE]"
click at [1511, 277] on button "Aplicar" at bounding box center [1510, 287] width 66 height 33
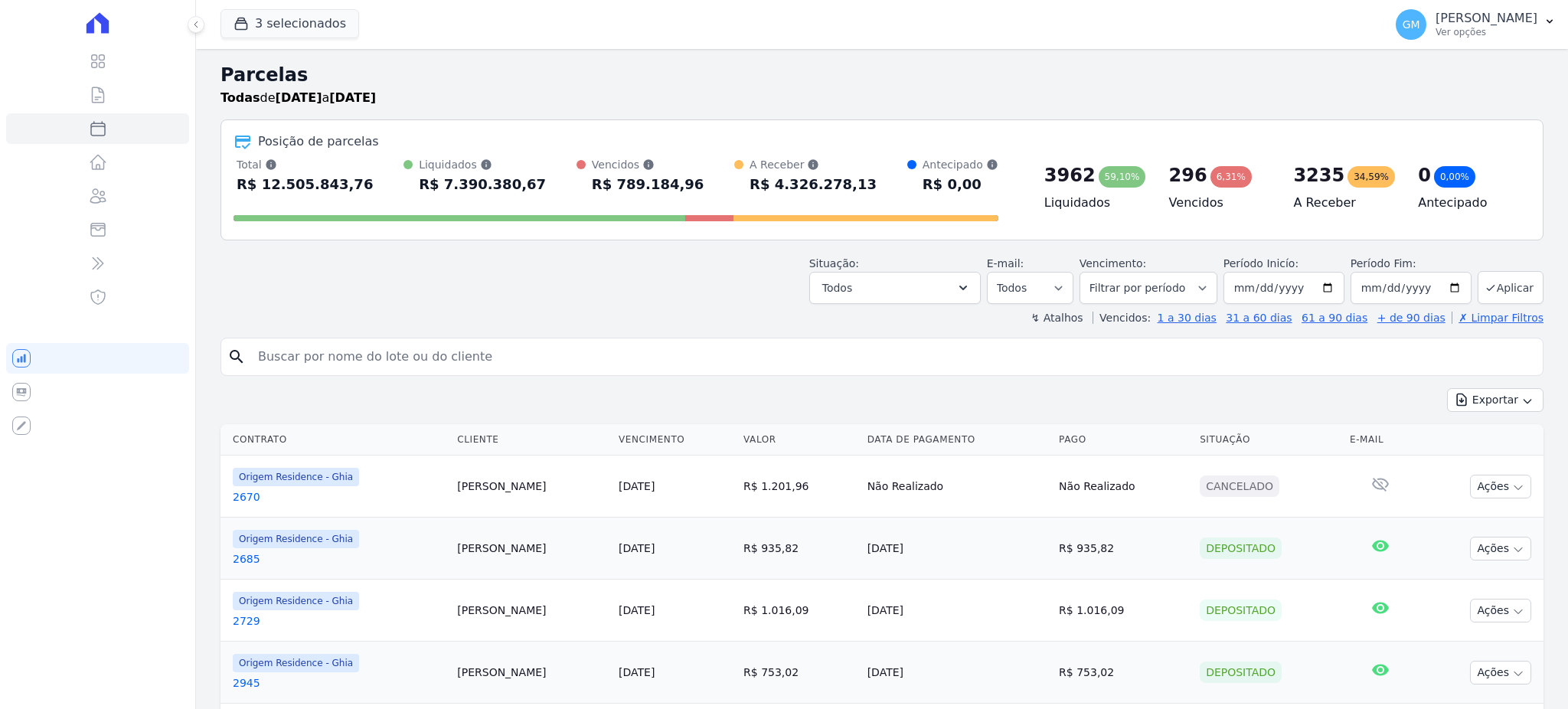
select select
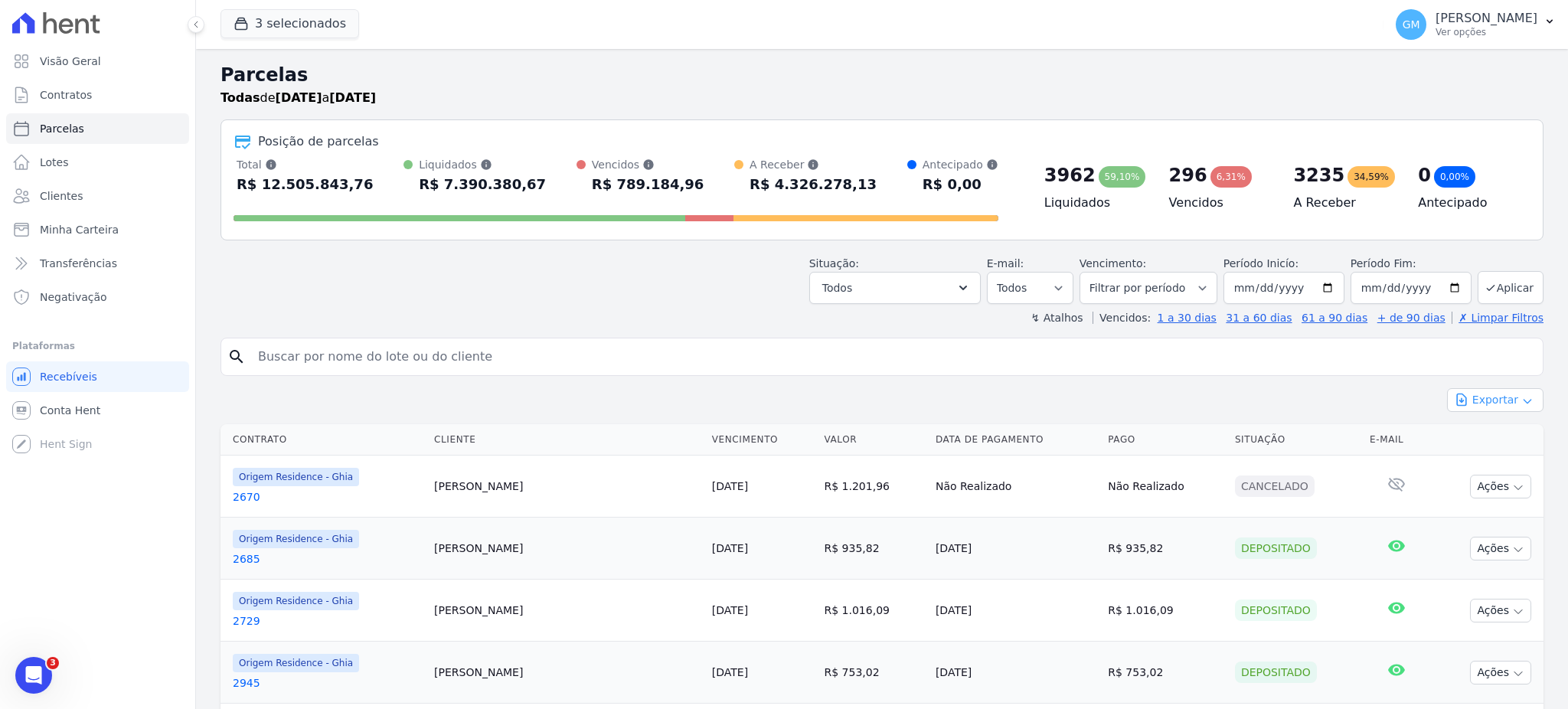
click at [1499, 404] on button "Exportar" at bounding box center [1495, 399] width 97 height 24
click at [1487, 464] on span "Exportar CSV" at bounding box center [1494, 462] width 81 height 15
select select
click at [111, 127] on link "Parcelas" at bounding box center [97, 128] width 183 height 31
select select
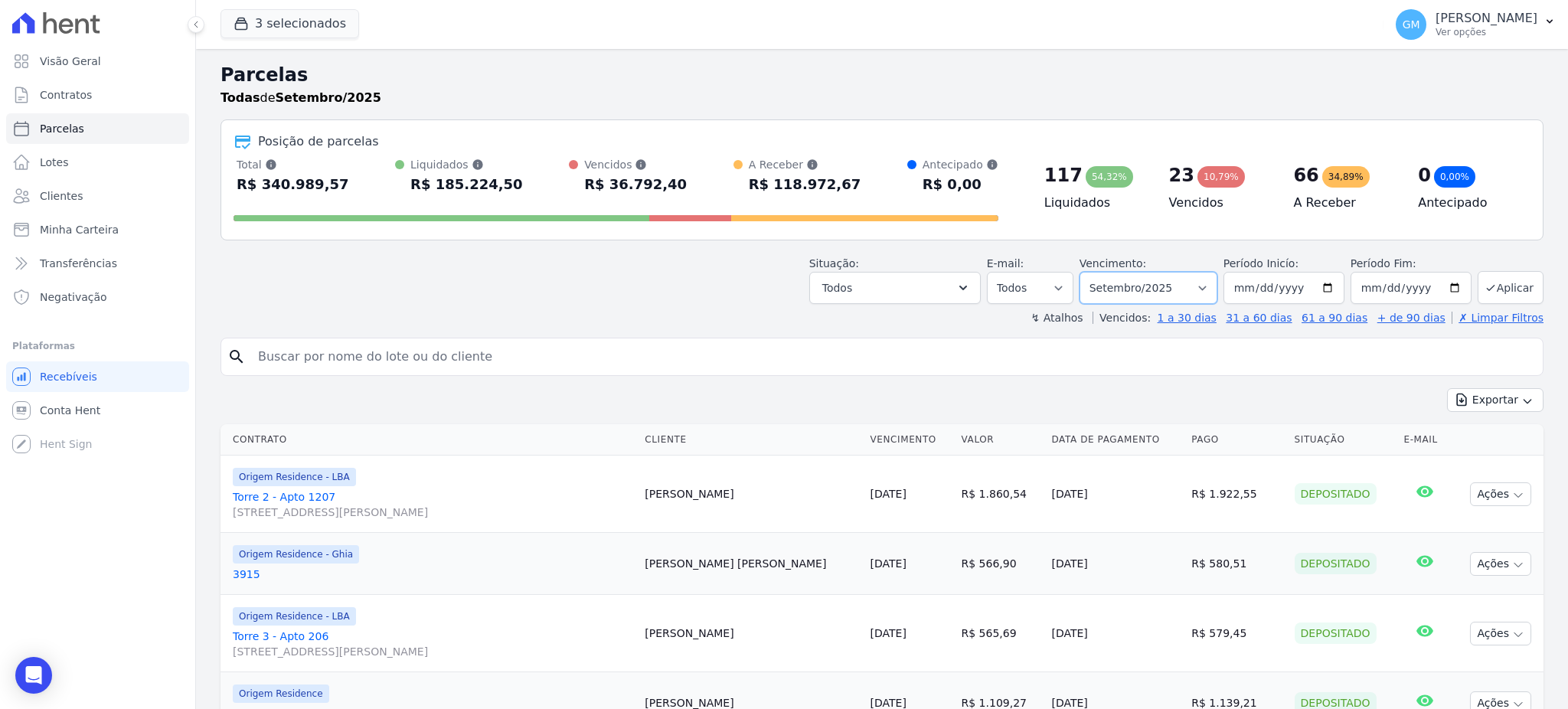
click at [1178, 283] on select "[GEOGRAPHIC_DATA] por período ──────── Todos os meses Maio/2023 Junho/2023 Julh…" at bounding box center [1148, 288] width 138 height 32
click at [1178, 291] on select "[GEOGRAPHIC_DATA] por período ──────── Todos os meses Maio/2023 Junho/2023 Julh…" at bounding box center [1148, 288] width 138 height 32
click at [1186, 292] on select "[GEOGRAPHIC_DATA] por período ──────── Todos os meses Maio/2023 Junho/2023 Julh…" at bounding box center [1148, 288] width 138 height 32
click at [1203, 289] on select "[GEOGRAPHIC_DATA] por período ──────── Todos os meses Maio/2023 Junho/2023 Julh…" at bounding box center [1148, 288] width 138 height 32
select select "all"
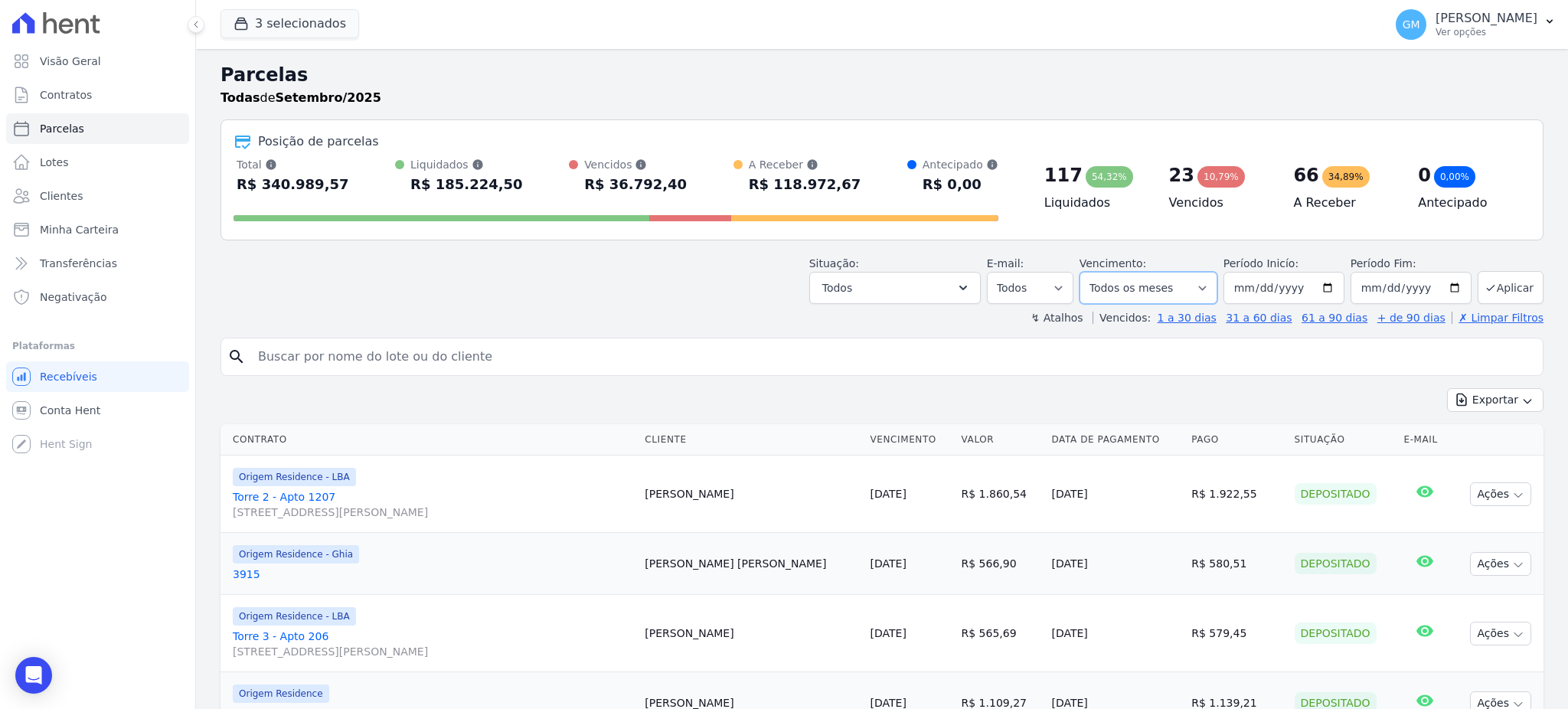
click at [1085, 272] on select "[GEOGRAPHIC_DATA] por período ──────── Todos os meses Maio/2023 Junho/2023 Julh…" at bounding box center [1148, 288] width 138 height 32
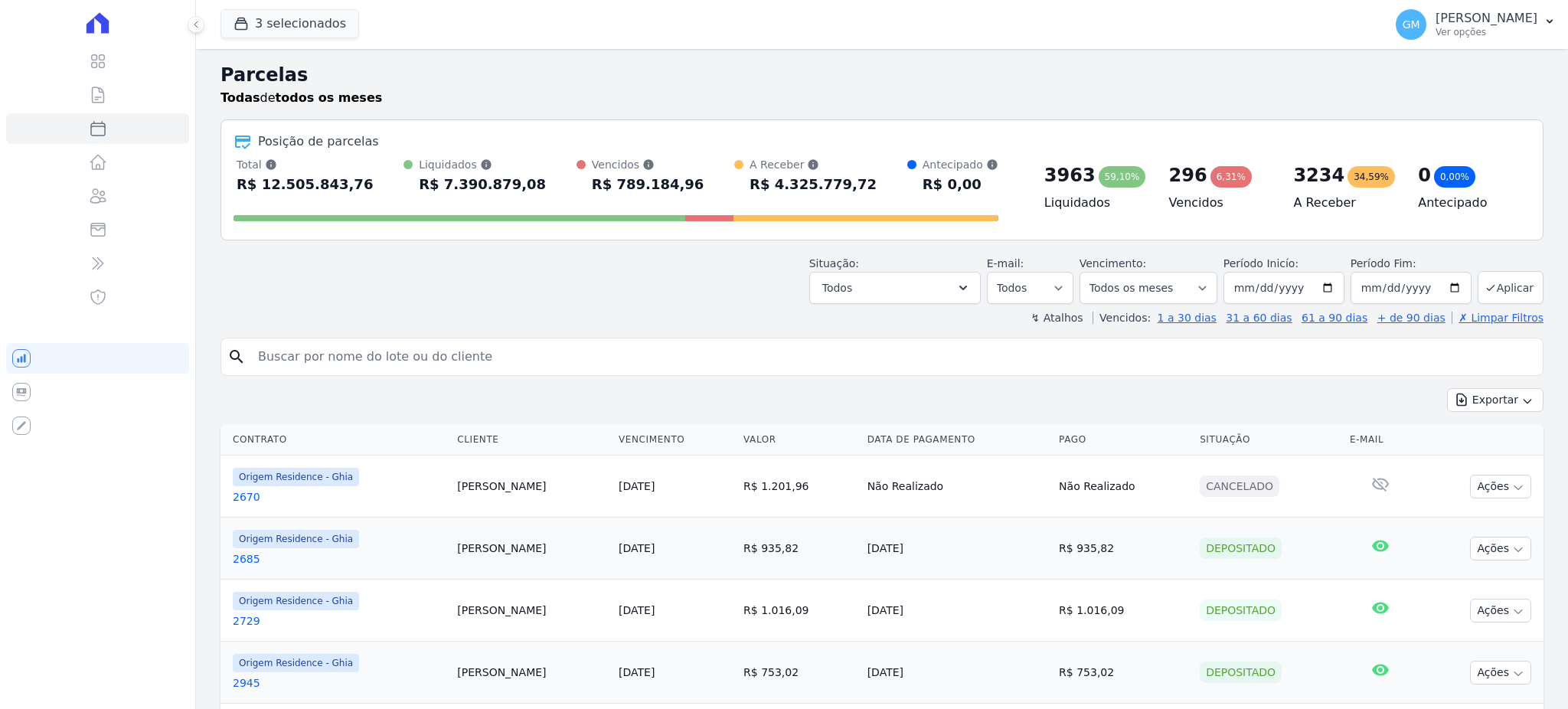
select select
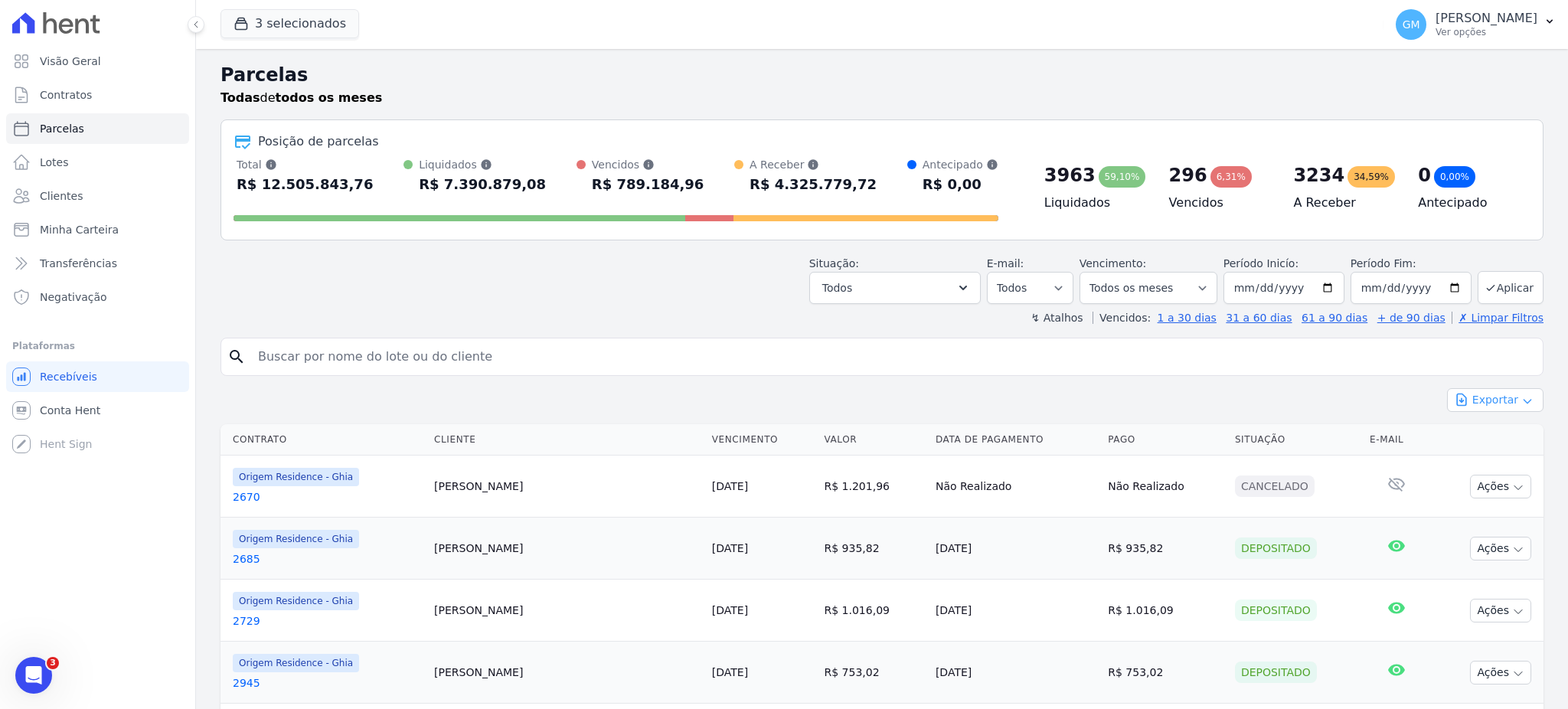
click at [1521, 407] on icon "button" at bounding box center [1527, 401] width 12 height 12
click at [1493, 464] on span "Exportar CSV" at bounding box center [1494, 462] width 81 height 15
select select
click at [96, 199] on link "Clientes" at bounding box center [97, 196] width 183 height 31
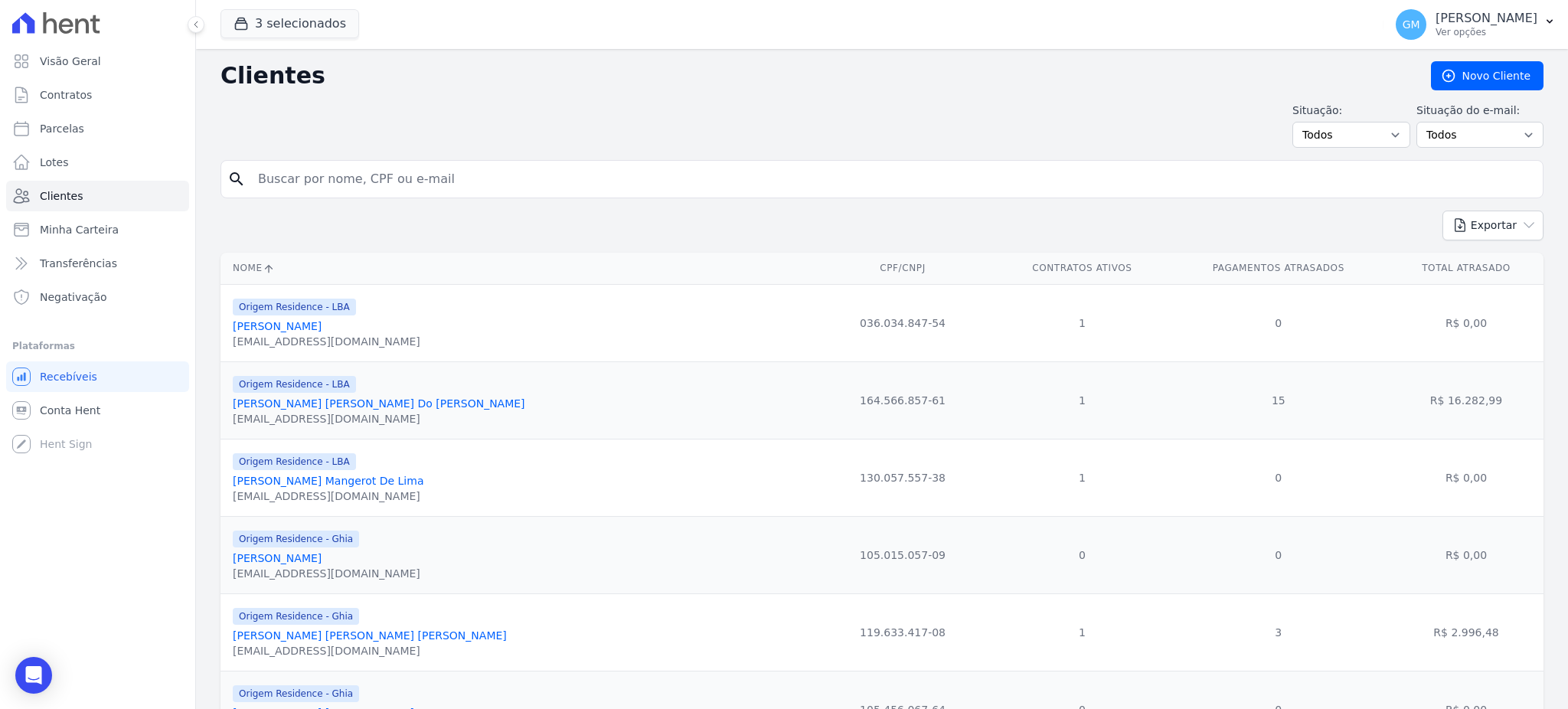
click at [358, 177] on input "search" at bounding box center [892, 179] width 1287 height 31
paste input "Danila Almeida de Sousa"
type input "Danila Almeida de Sousa"
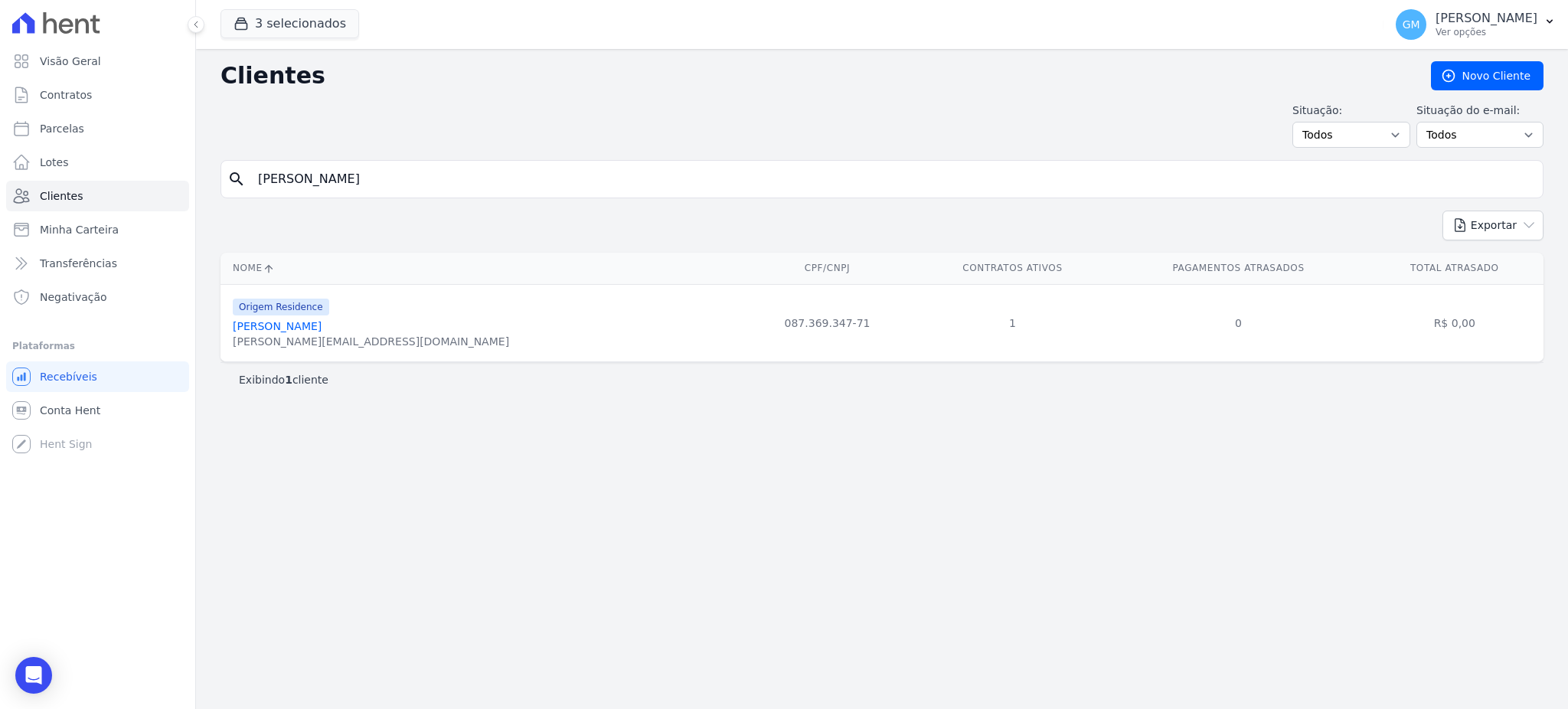
click at [321, 323] on link "Danila Almeida De Sousa" at bounding box center [277, 326] width 89 height 12
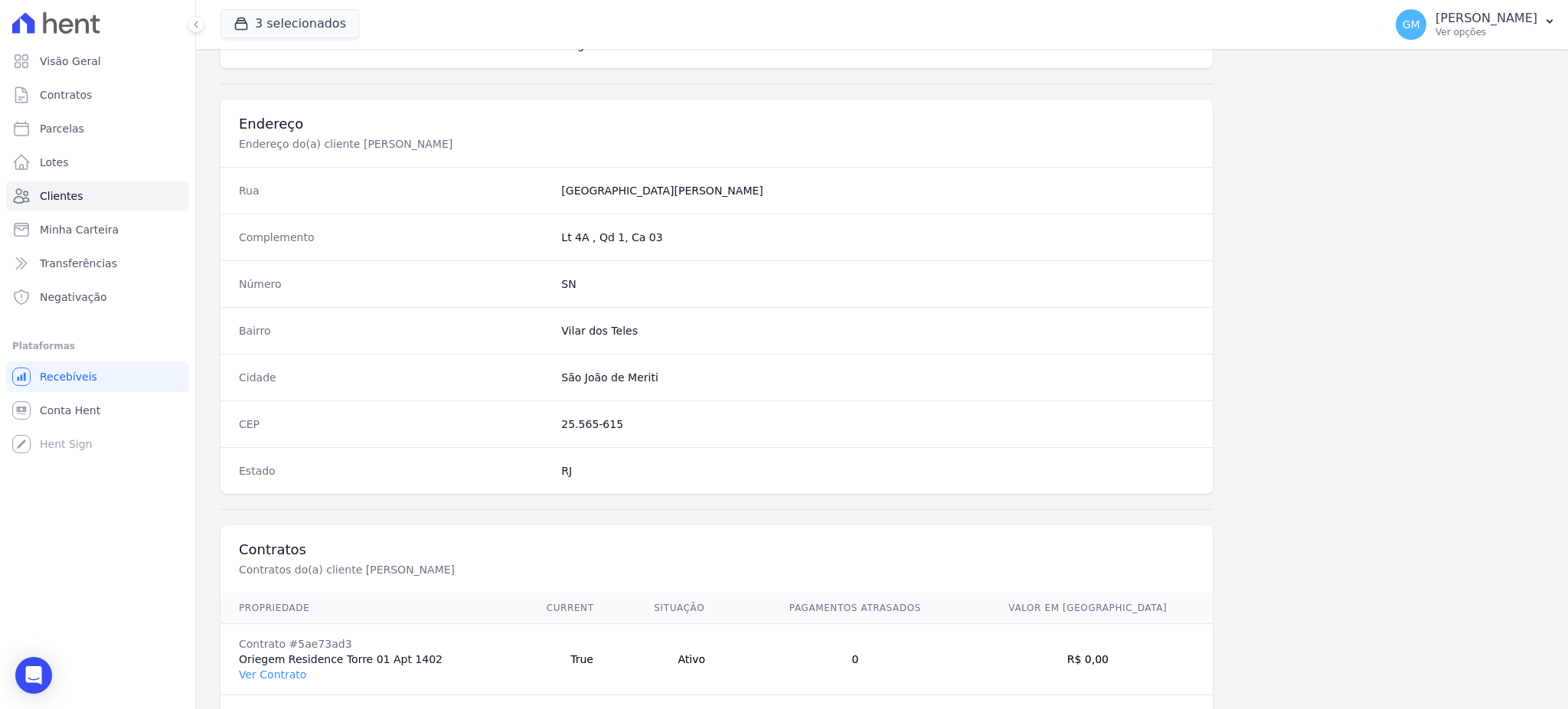
scroll to position [724, 0]
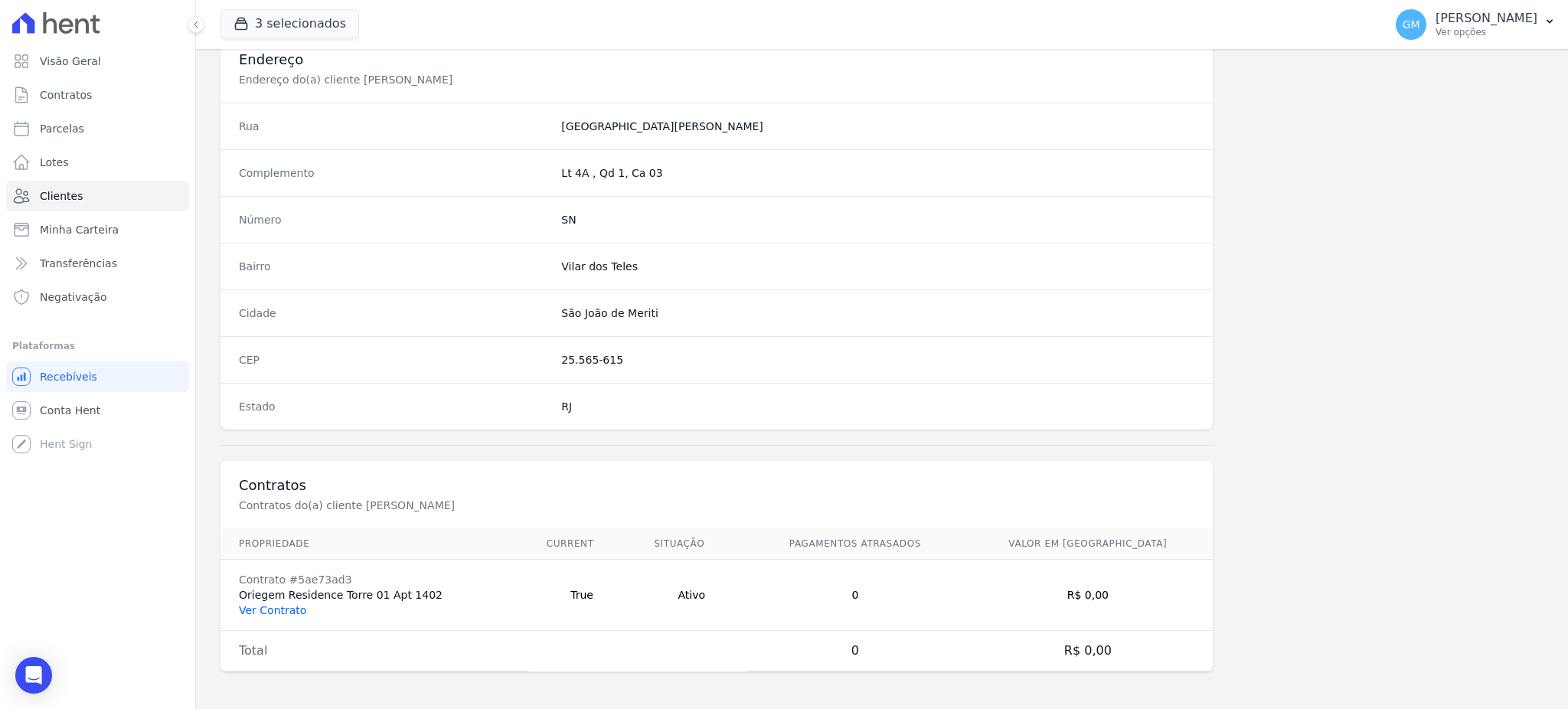
click at [276, 611] on link "Ver Contrato" at bounding box center [273, 610] width 67 height 12
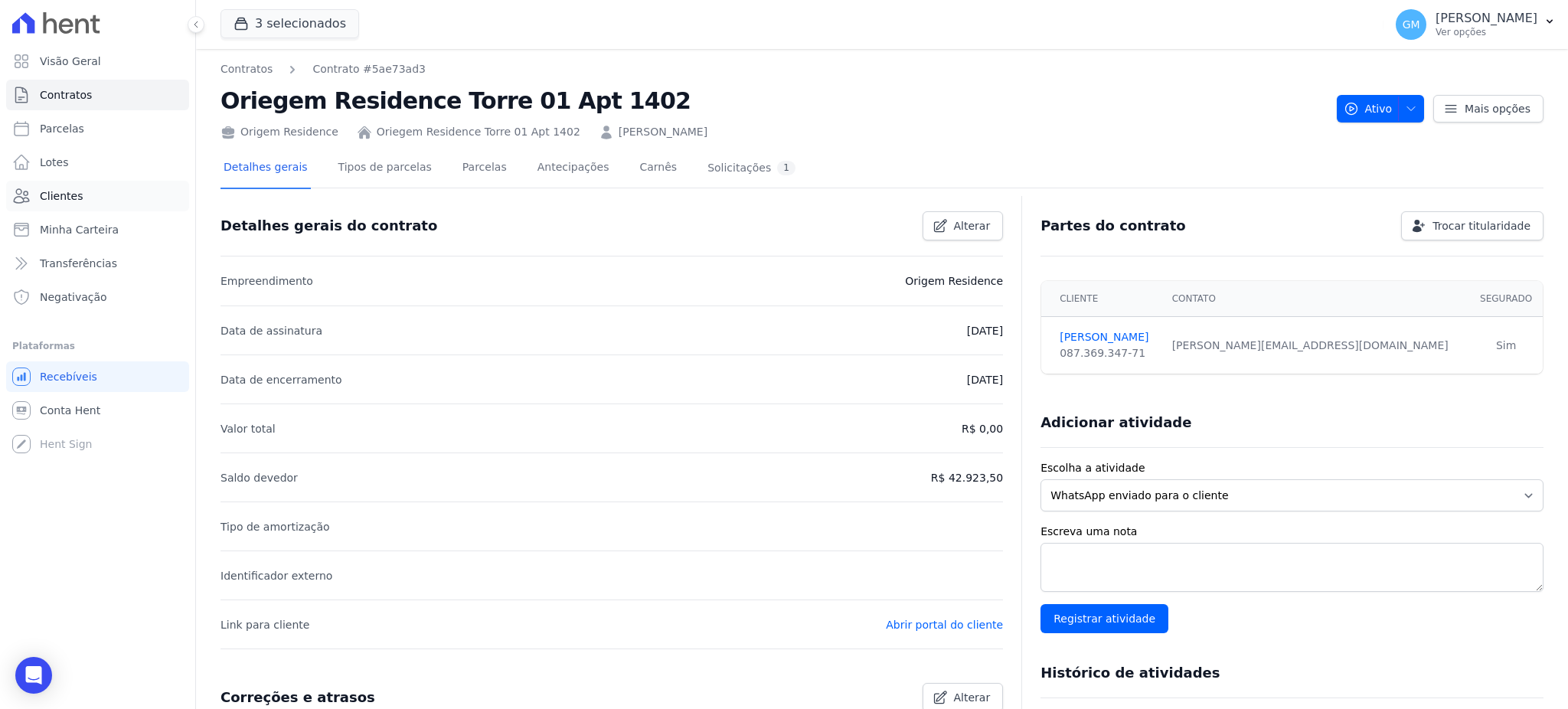
click at [107, 192] on link "Clientes" at bounding box center [97, 196] width 183 height 31
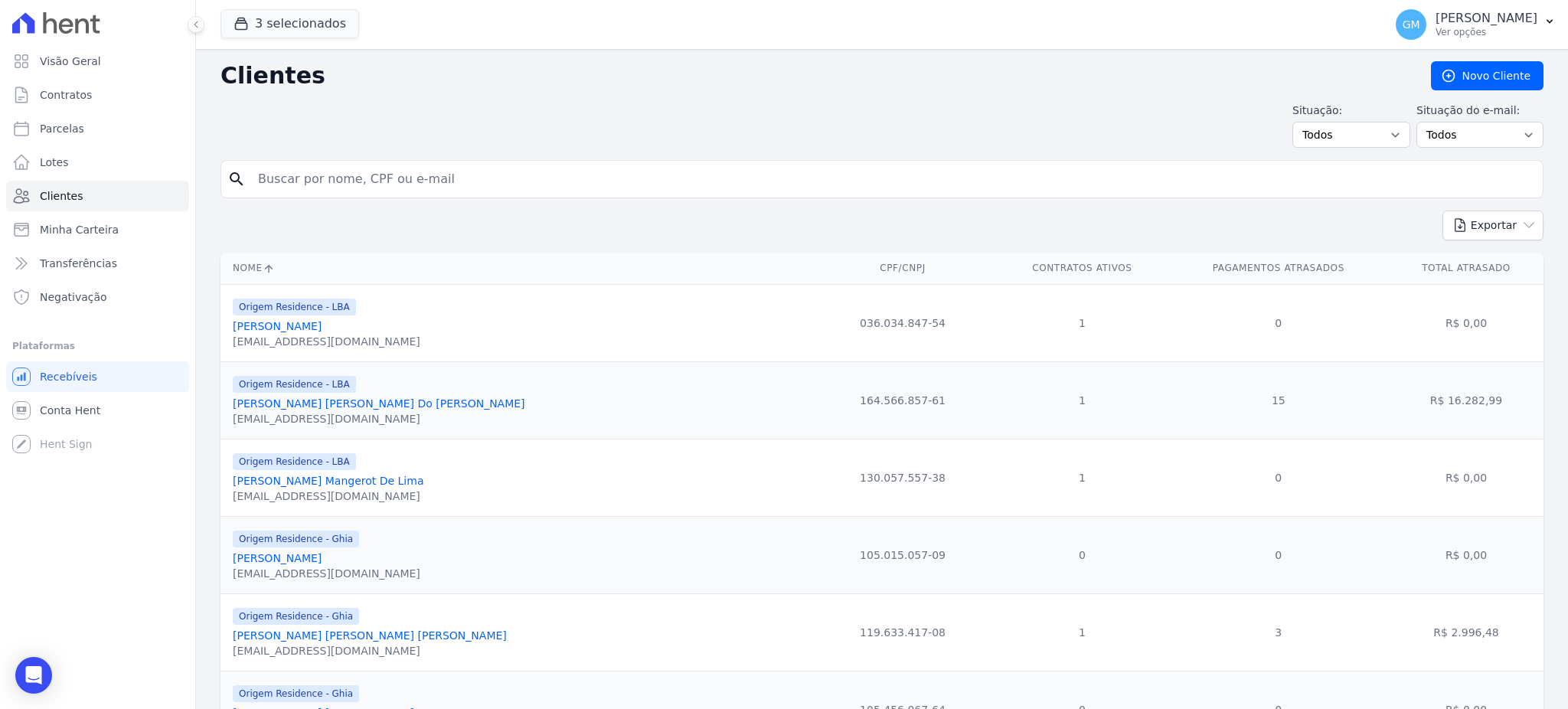
drag, startPoint x: 247, startPoint y: 192, endPoint x: 263, endPoint y: 188, distance: 16.5
click at [263, 188] on input "search" at bounding box center [892, 179] width 1287 height 31
paste input "MONIQUE APARECIDA BASTOS ASTUTO"
type input "MONIQUE APARECIDA BASTOS ASTUTO"
drag, startPoint x: 490, startPoint y: 181, endPoint x: 193, endPoint y: 175, distance: 297.1
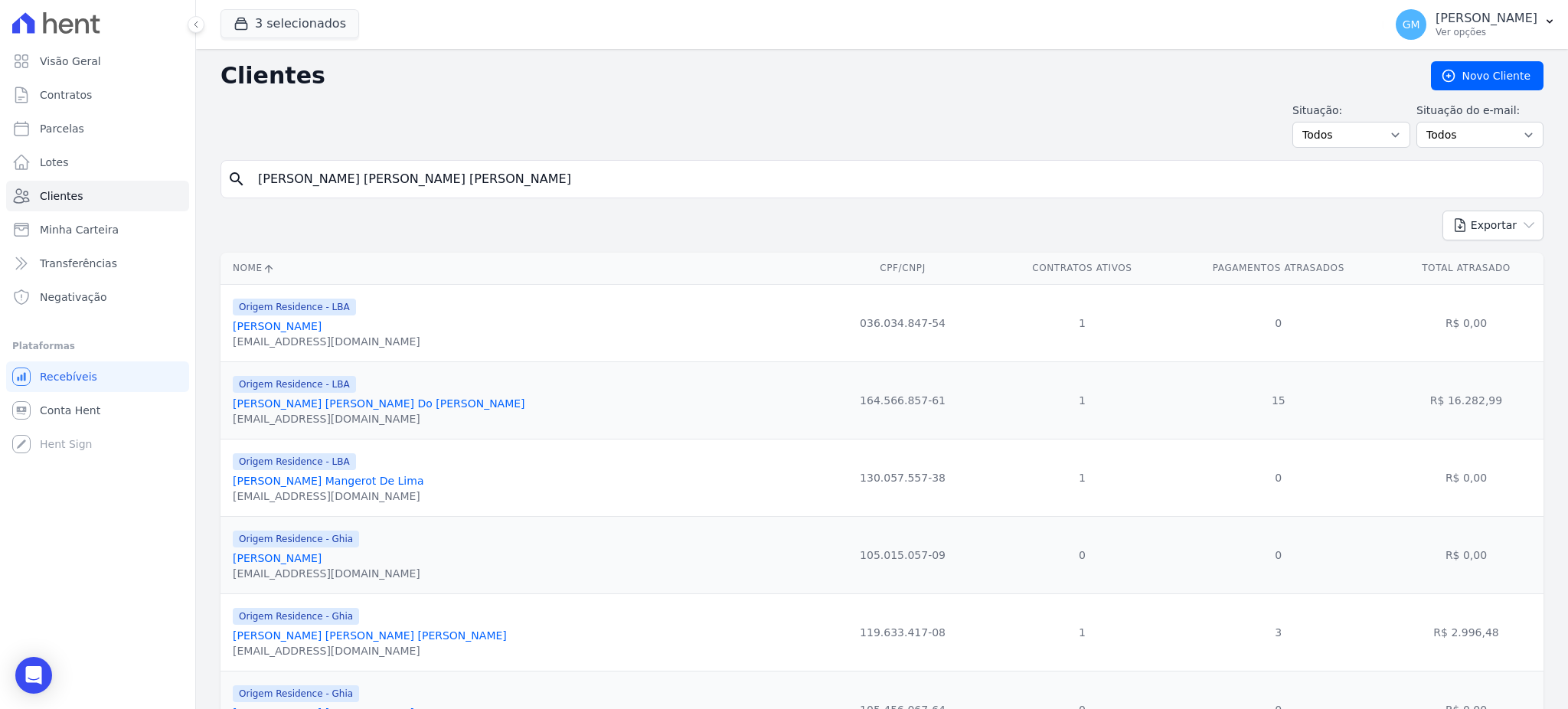
click at [193, 175] on div "Visão Geral Contratos Parcelas Lotes Clientes Minha Carteira Transferências Neg…" at bounding box center [784, 354] width 1568 height 709
click at [441, 187] on input "search" at bounding box center [892, 179] width 1287 height 31
paste input "Danila Almeida de Sousa"
type input "Danila Almeida de Sousa"
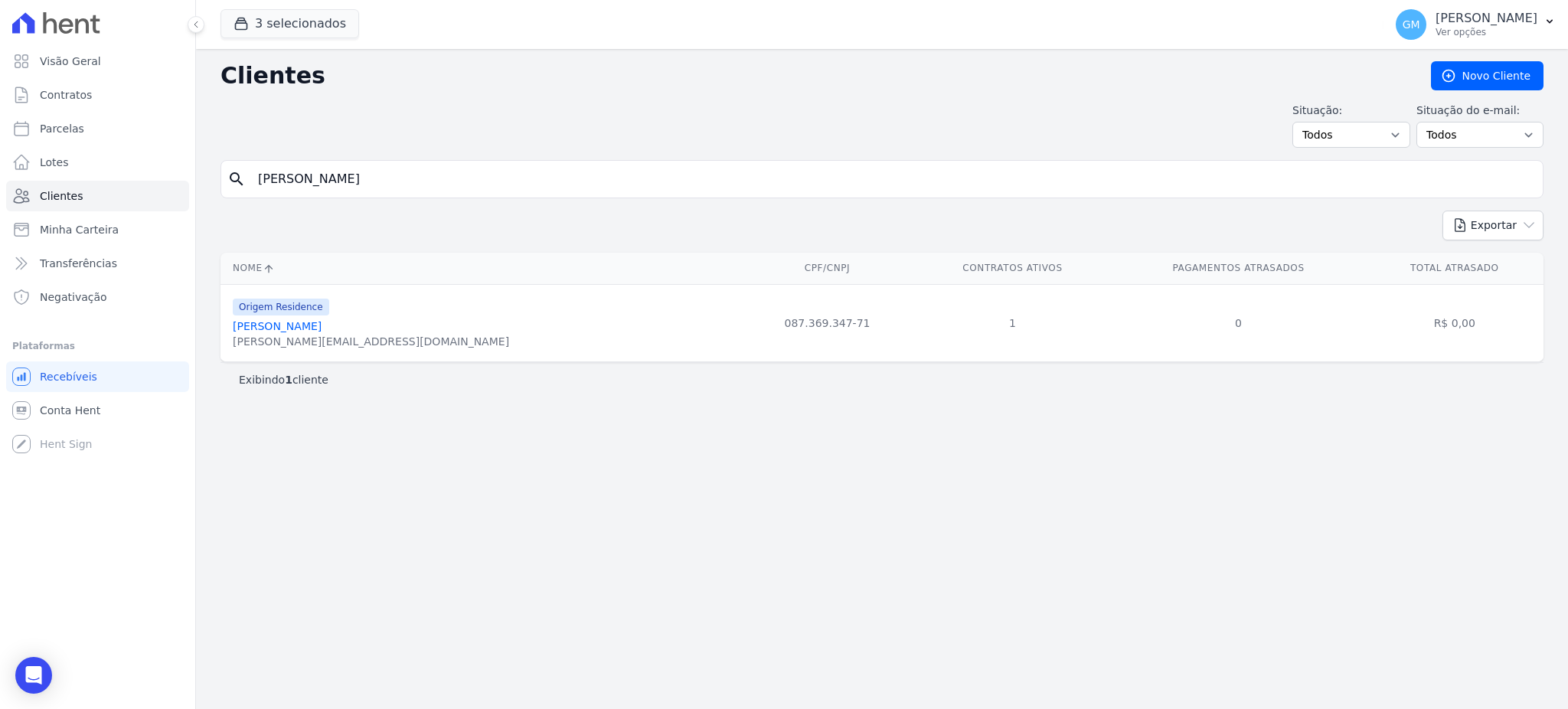
click at [336, 335] on div "sousa.danila@yahoo.com.br" at bounding box center [371, 341] width 276 height 15
click at [321, 331] on link "Danila Almeida De Sousa" at bounding box center [277, 326] width 89 height 12
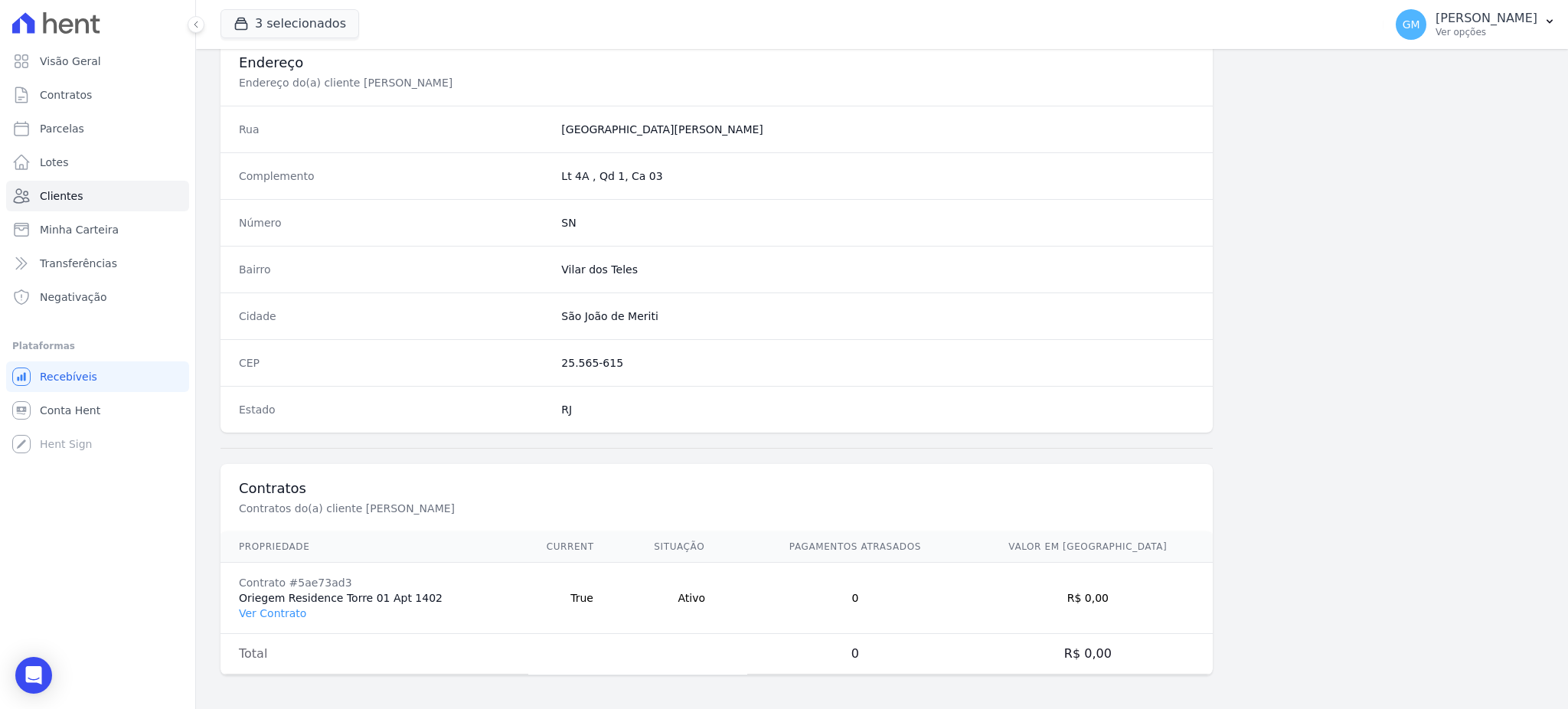
scroll to position [724, 0]
click at [291, 604] on link "Ver Contrato" at bounding box center [273, 610] width 67 height 12
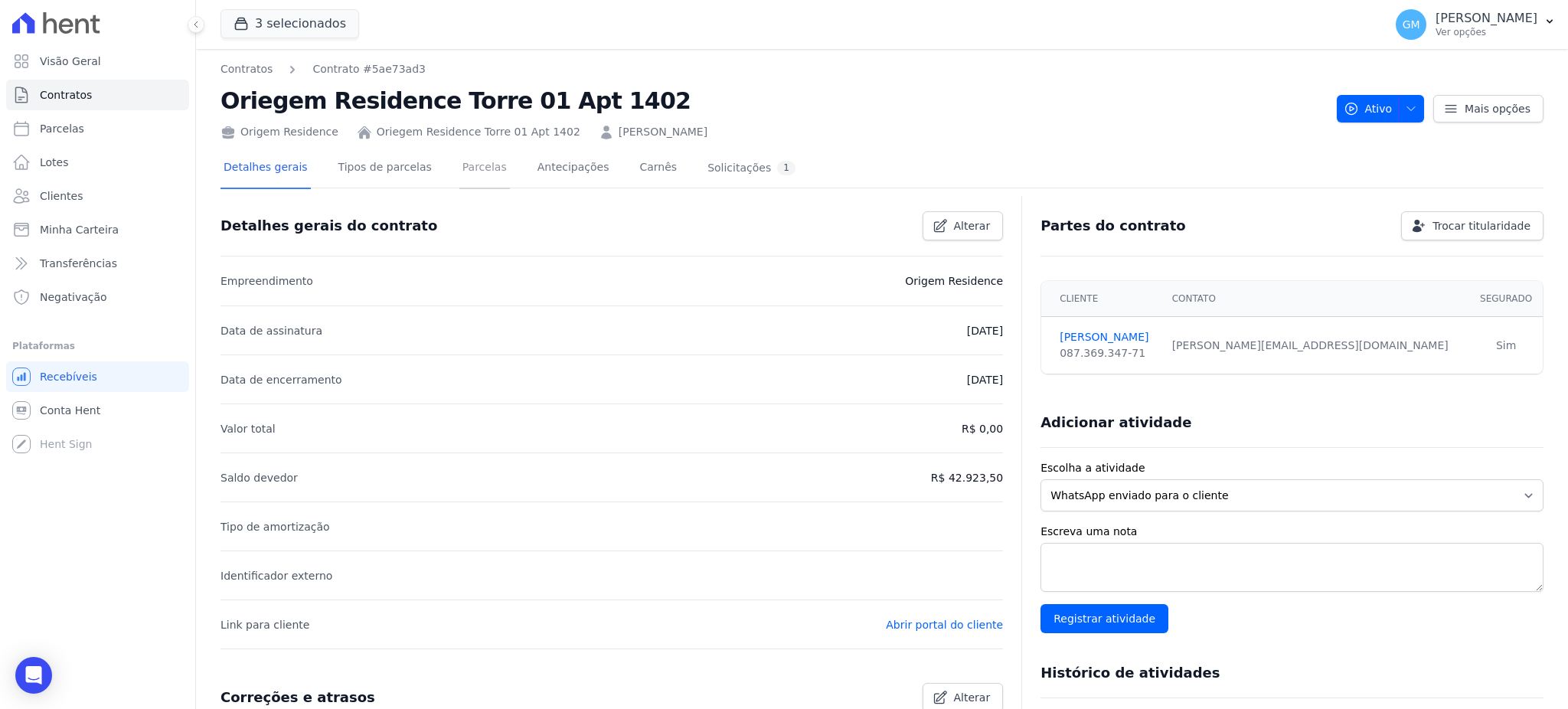
click at [469, 173] on link "Parcelas" at bounding box center [484, 169] width 50 height 41
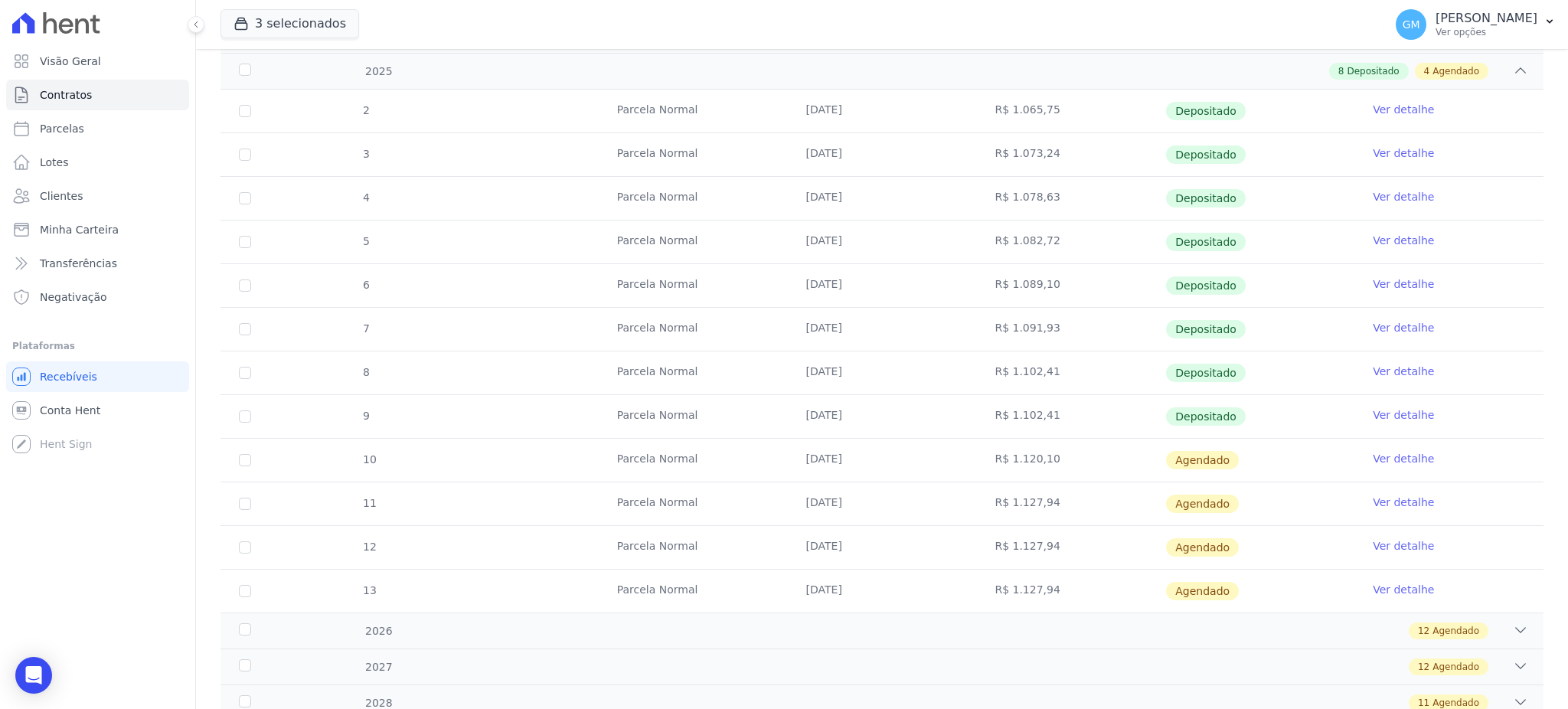
scroll to position [306, 0]
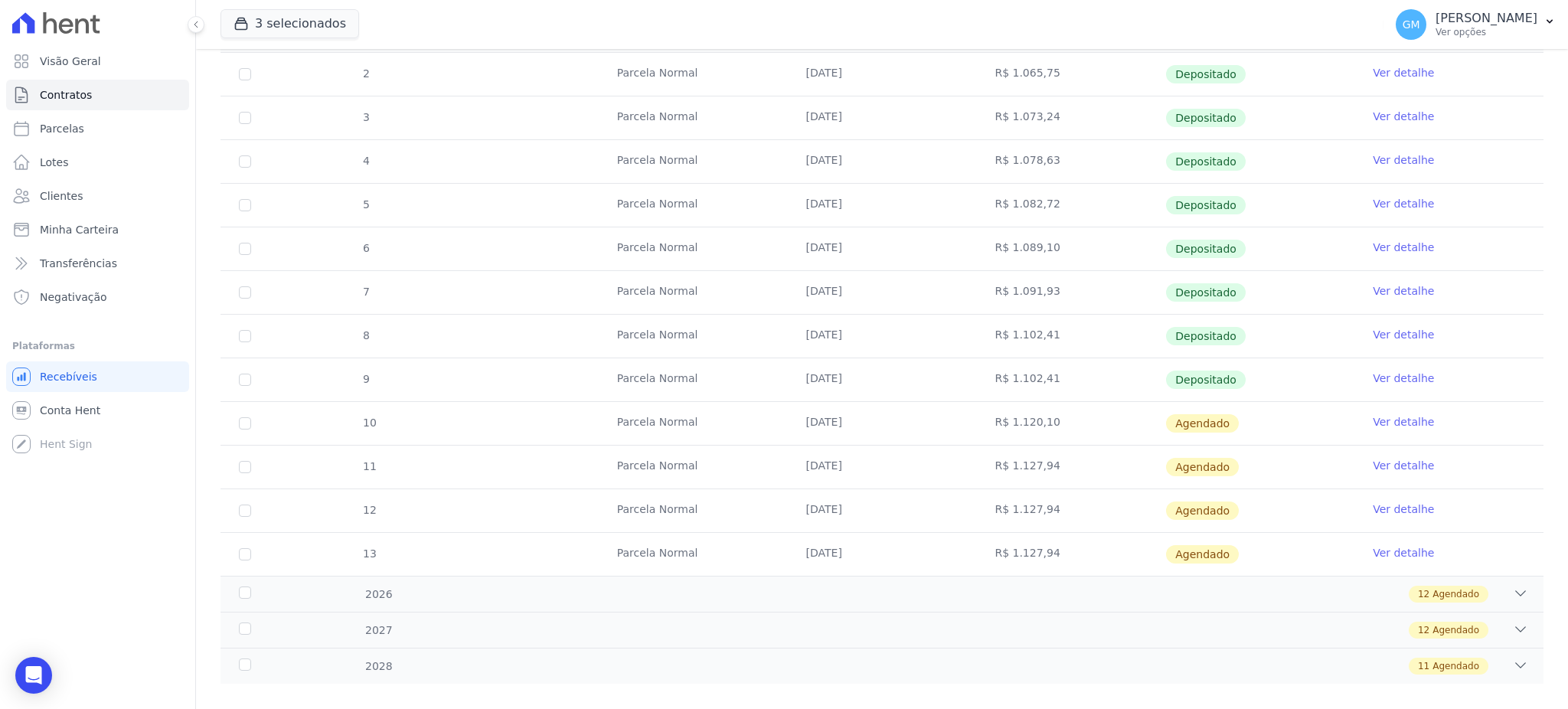
click at [1374, 381] on link "Ver detalhe" at bounding box center [1402, 377] width 61 height 15
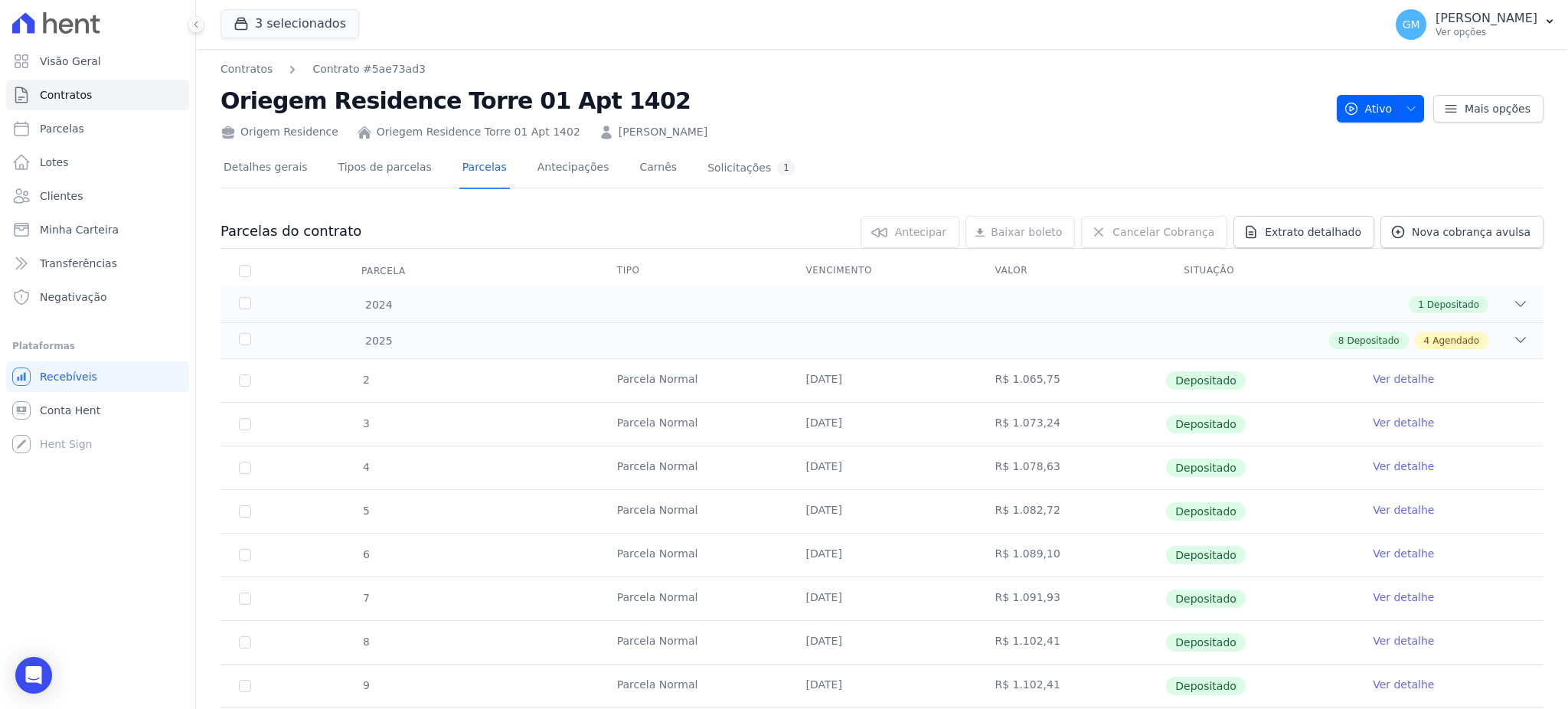
scroll to position [306, 0]
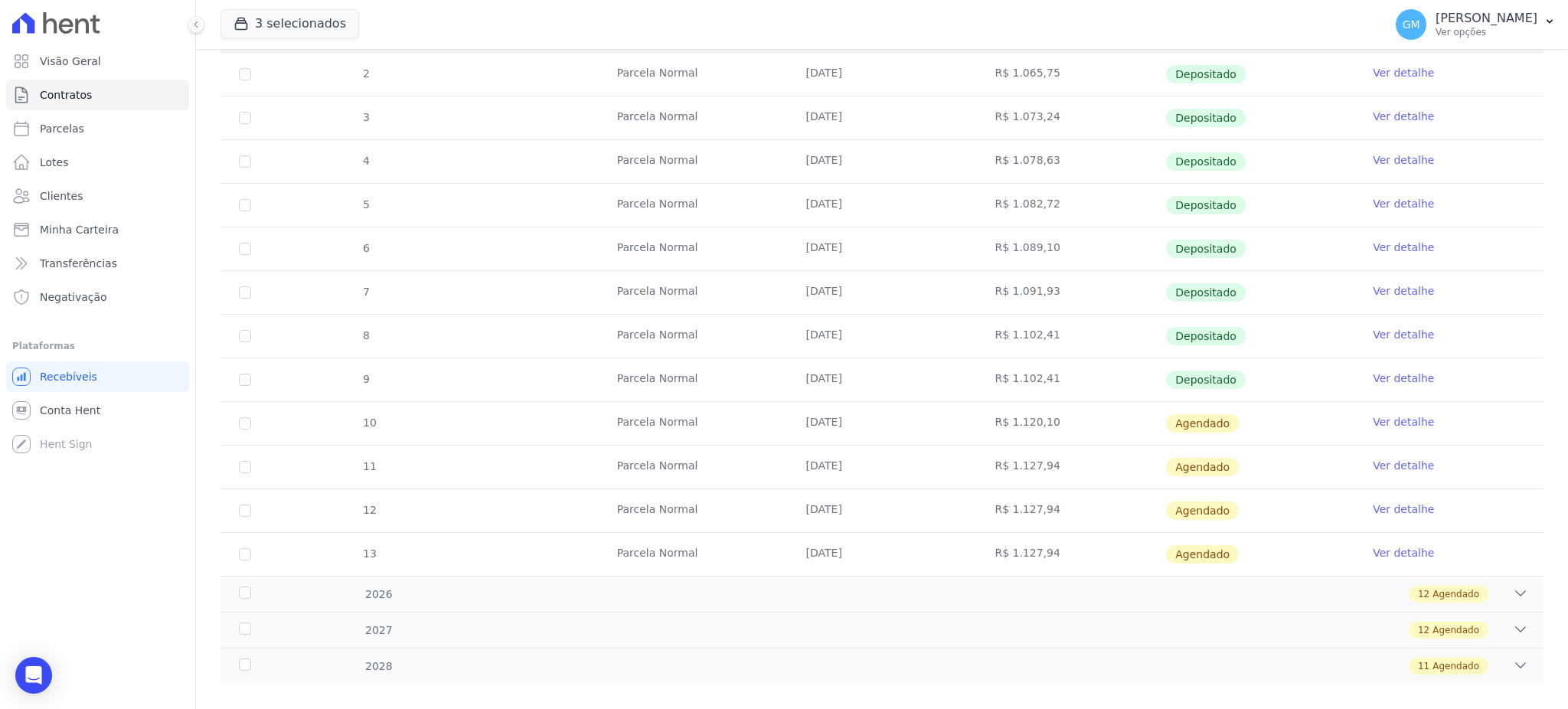
click at [1372, 415] on link "Ver detalhe" at bounding box center [1402, 421] width 61 height 15
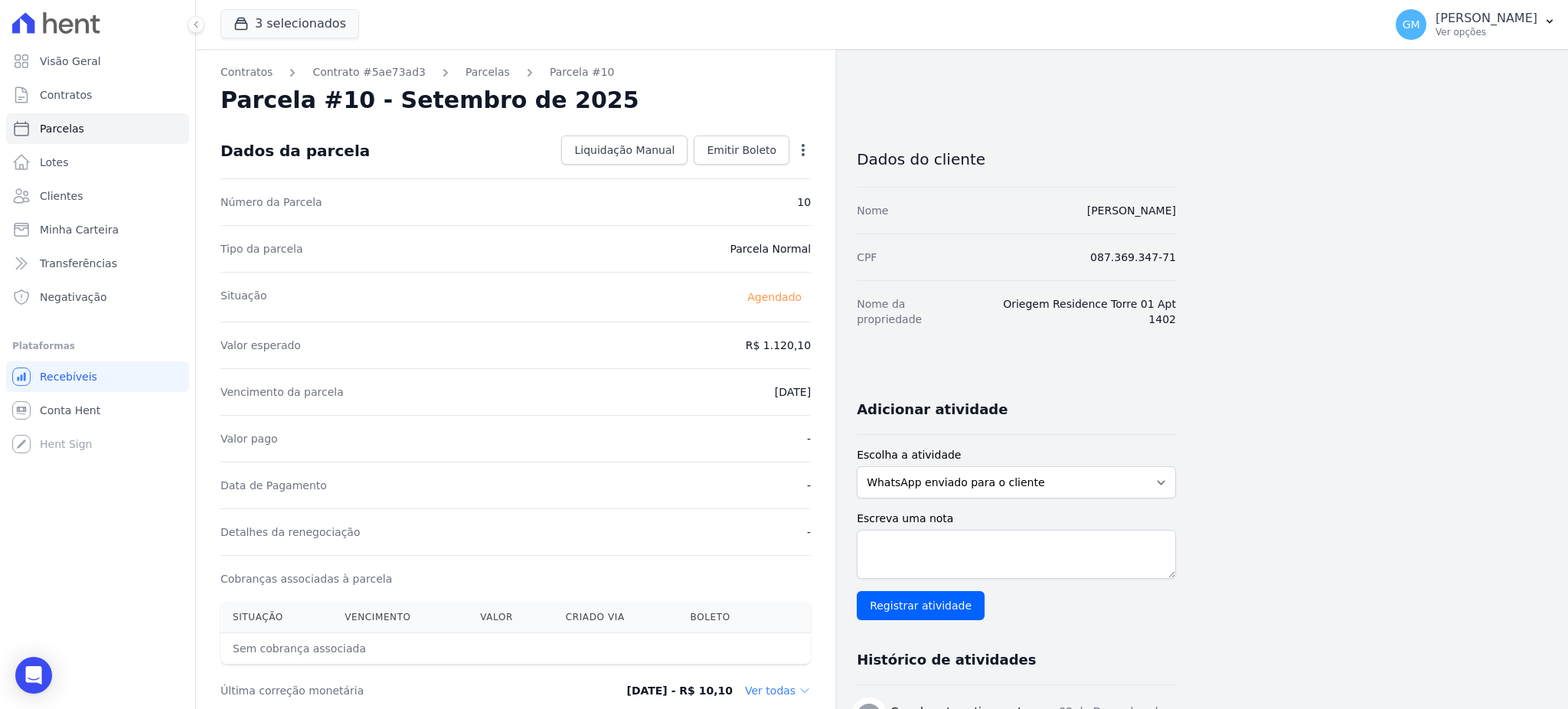
click at [810, 146] on icon "button" at bounding box center [802, 150] width 15 height 15
click at [704, 175] on link "Alterar" at bounding box center [737, 170] width 135 height 27
drag, startPoint x: 743, startPoint y: 348, endPoint x: 823, endPoint y: 348, distance: 80.0
click at [823, 348] on div "Contratos Contrato #5ae73ad3 Parcelas Parcela #10 Parcela #10 - Setembro de 202…" at bounding box center [515, 540] width 639 height 983
paste input ".12022"
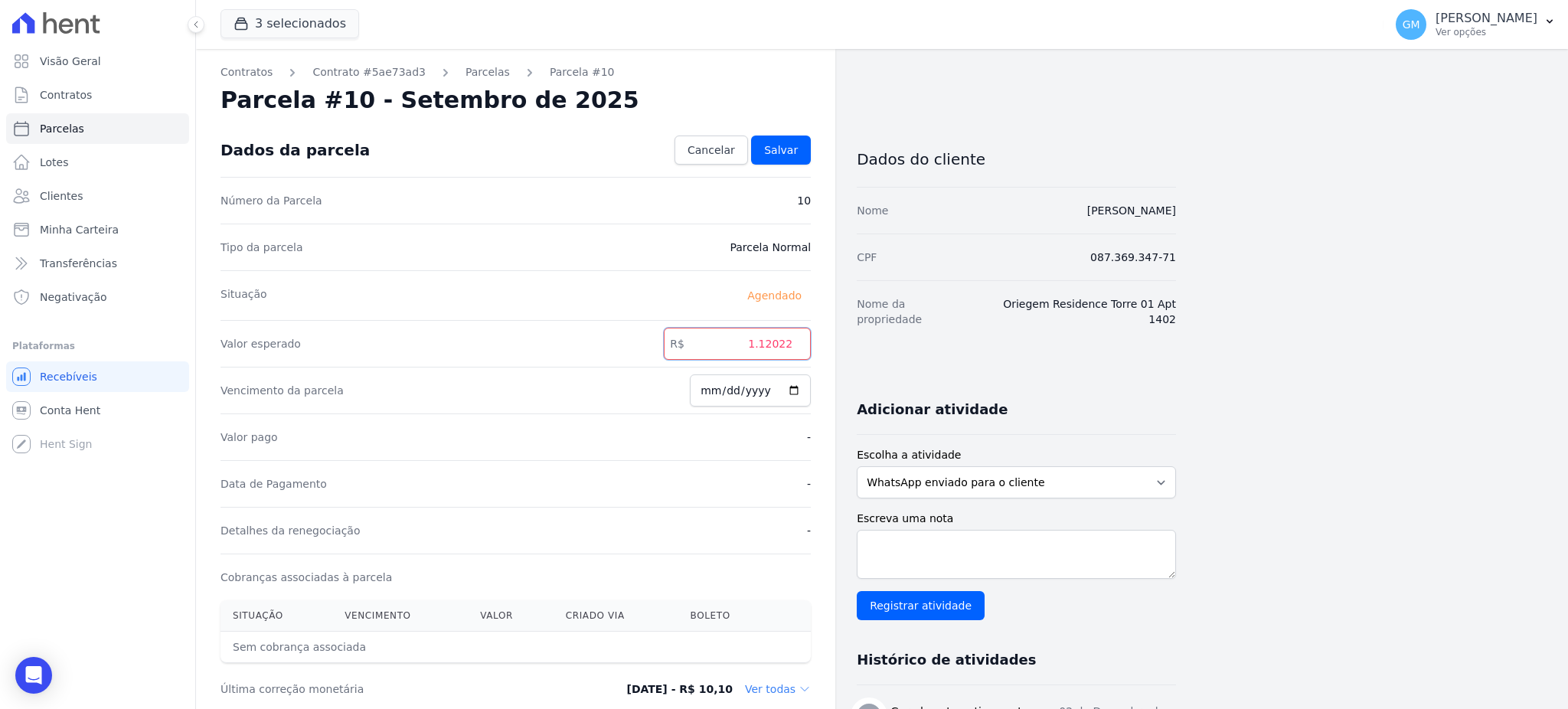
click at [766, 346] on input "1.12022" at bounding box center [738, 343] width 147 height 32
click at [782, 348] on input "112022" at bounding box center [738, 343] width 147 height 32
type input "1120.22"
click at [783, 147] on span "Salvar" at bounding box center [781, 150] width 34 height 15
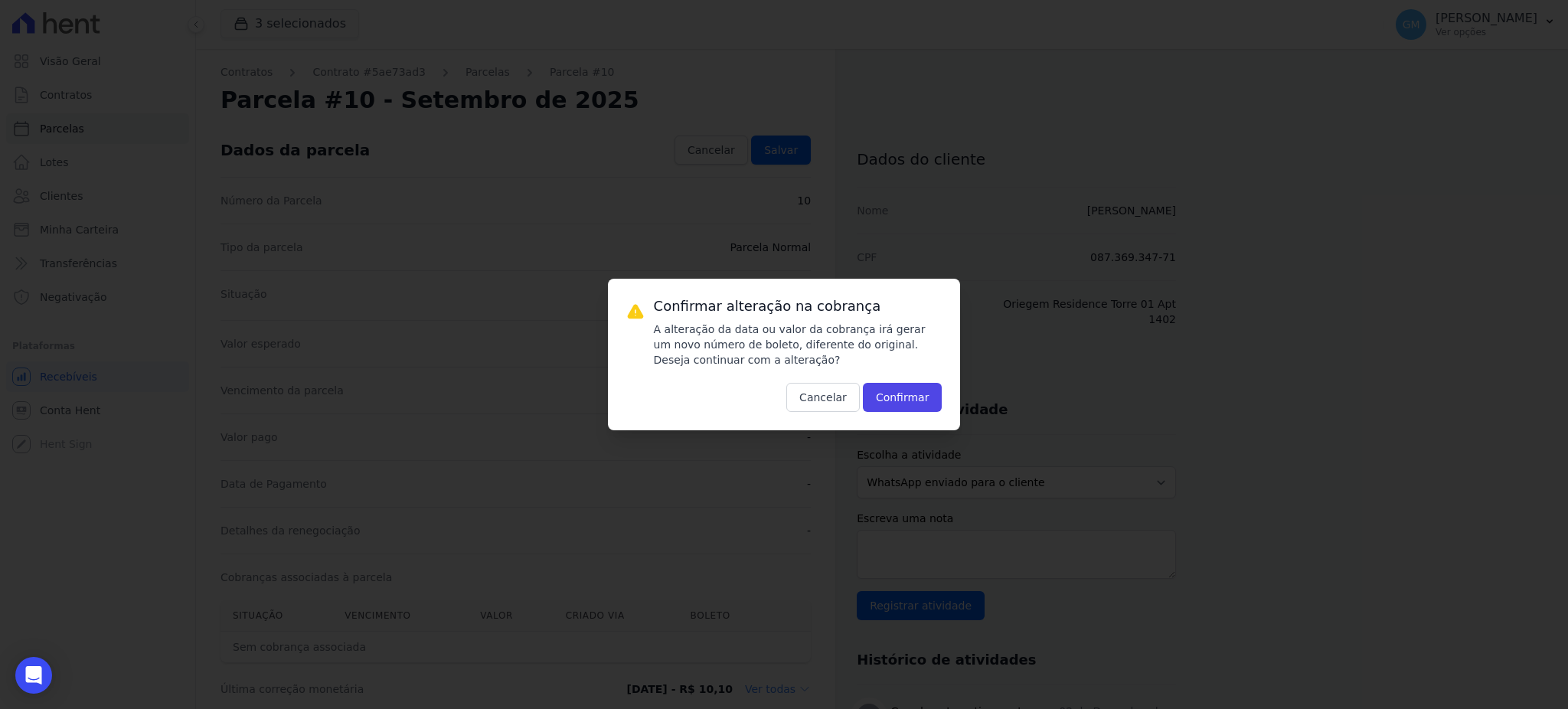
click at [898, 420] on div "Confirmar alteração na cobrança A alteração da data ou valor da cobrança irá ge…" at bounding box center [784, 354] width 353 height 151
click at [888, 390] on button "Confirmar" at bounding box center [902, 397] width 80 height 29
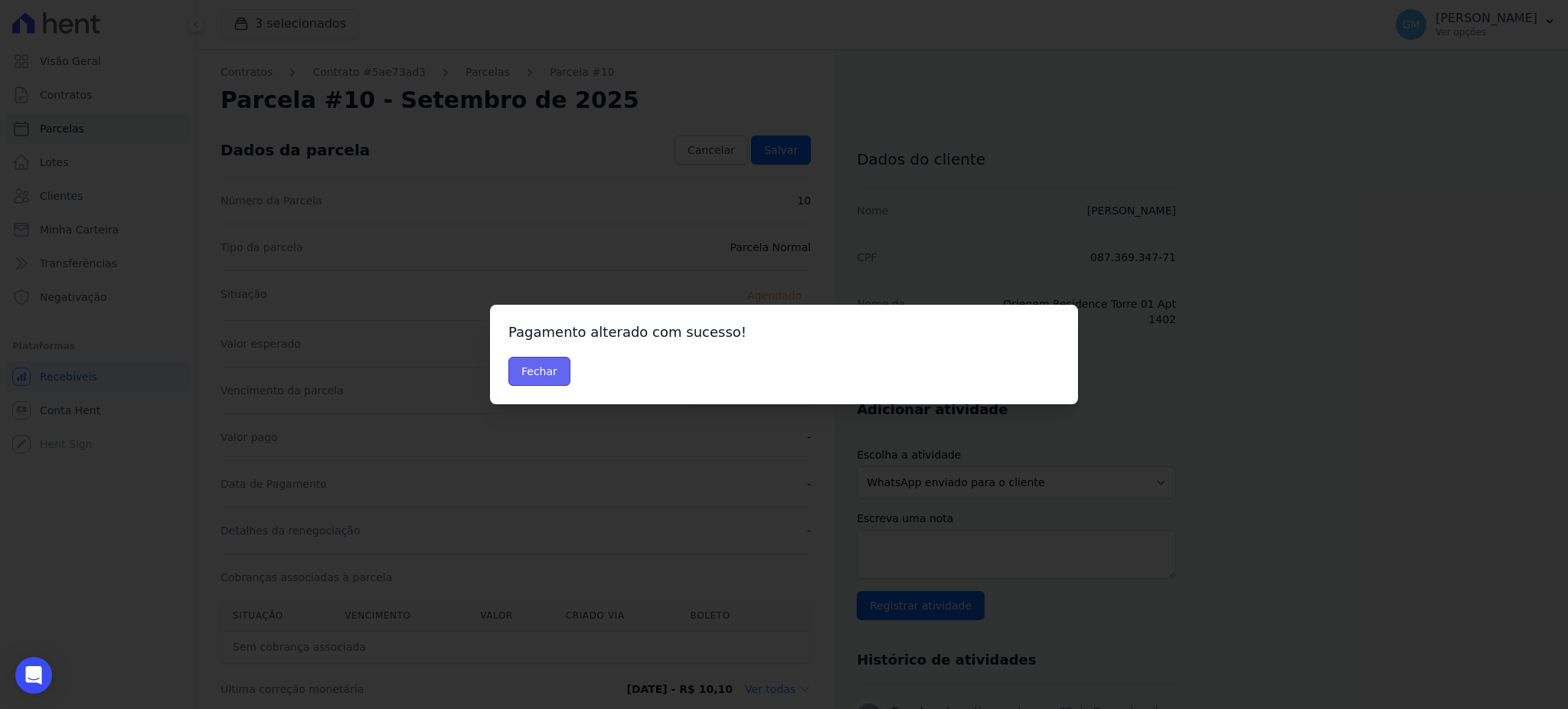
click at [560, 375] on button "Fechar" at bounding box center [539, 371] width 62 height 29
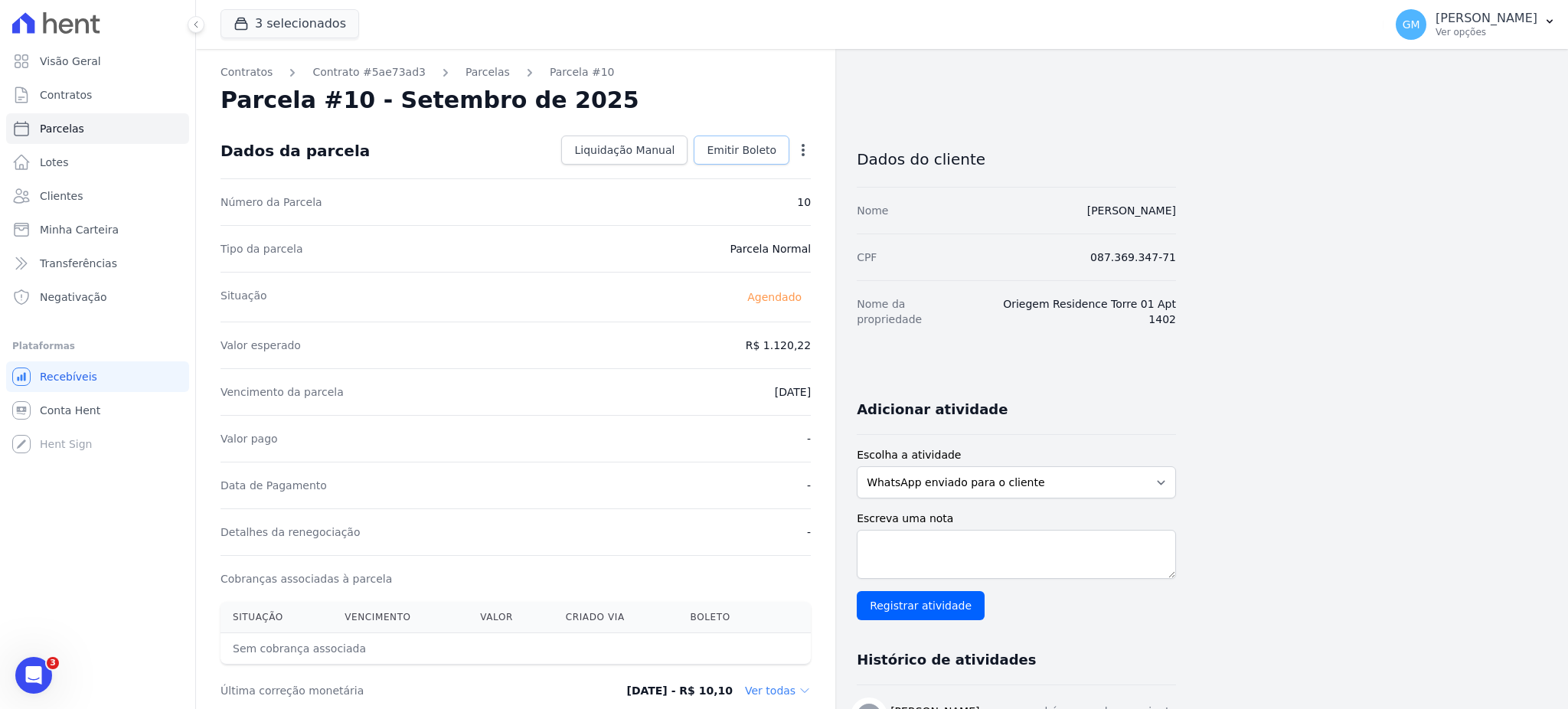
click at [721, 157] on span "Emitir Boleto" at bounding box center [741, 150] width 70 height 15
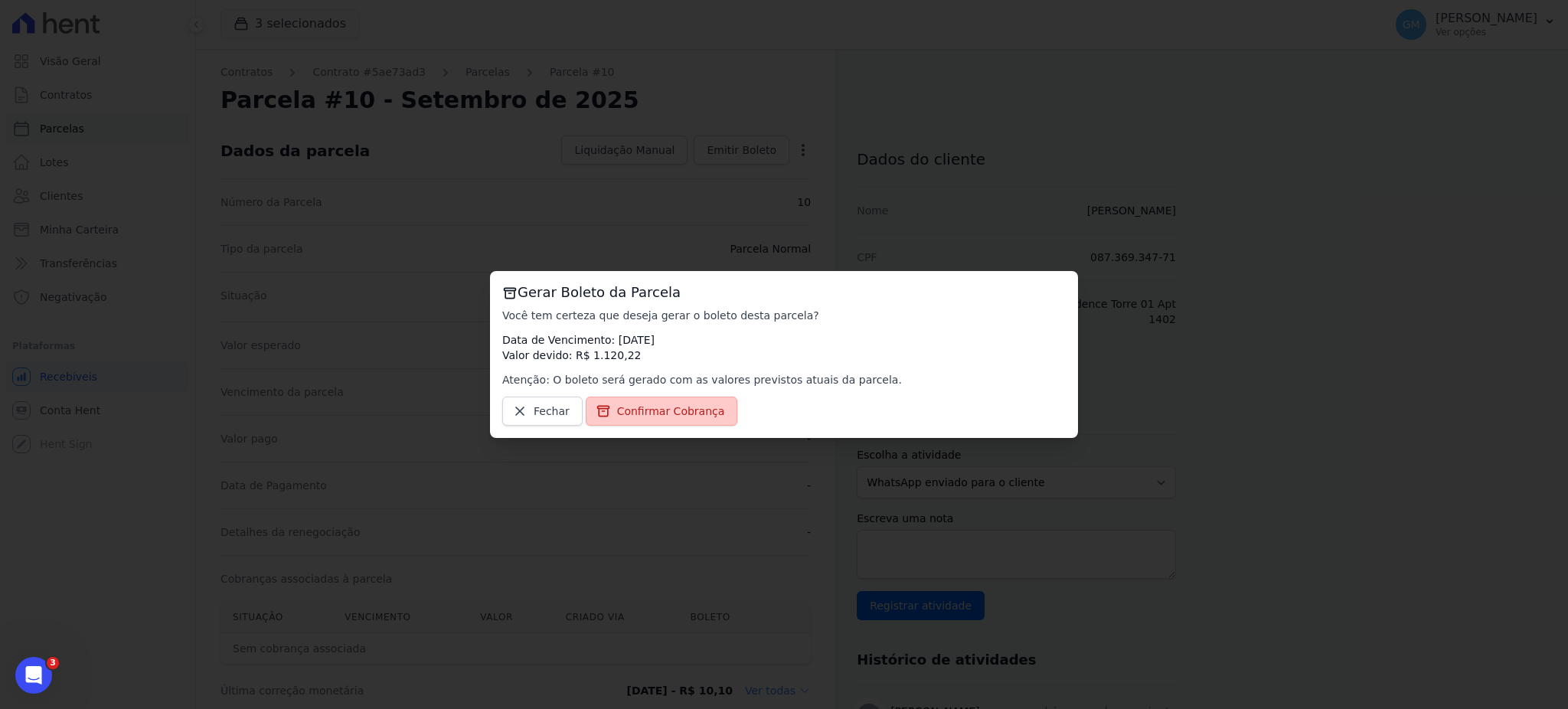
click at [682, 416] on span "Confirmar Cobrança" at bounding box center [671, 411] width 108 height 15
click at [678, 414] on span "Confirmar Cobrança" at bounding box center [671, 411] width 108 height 15
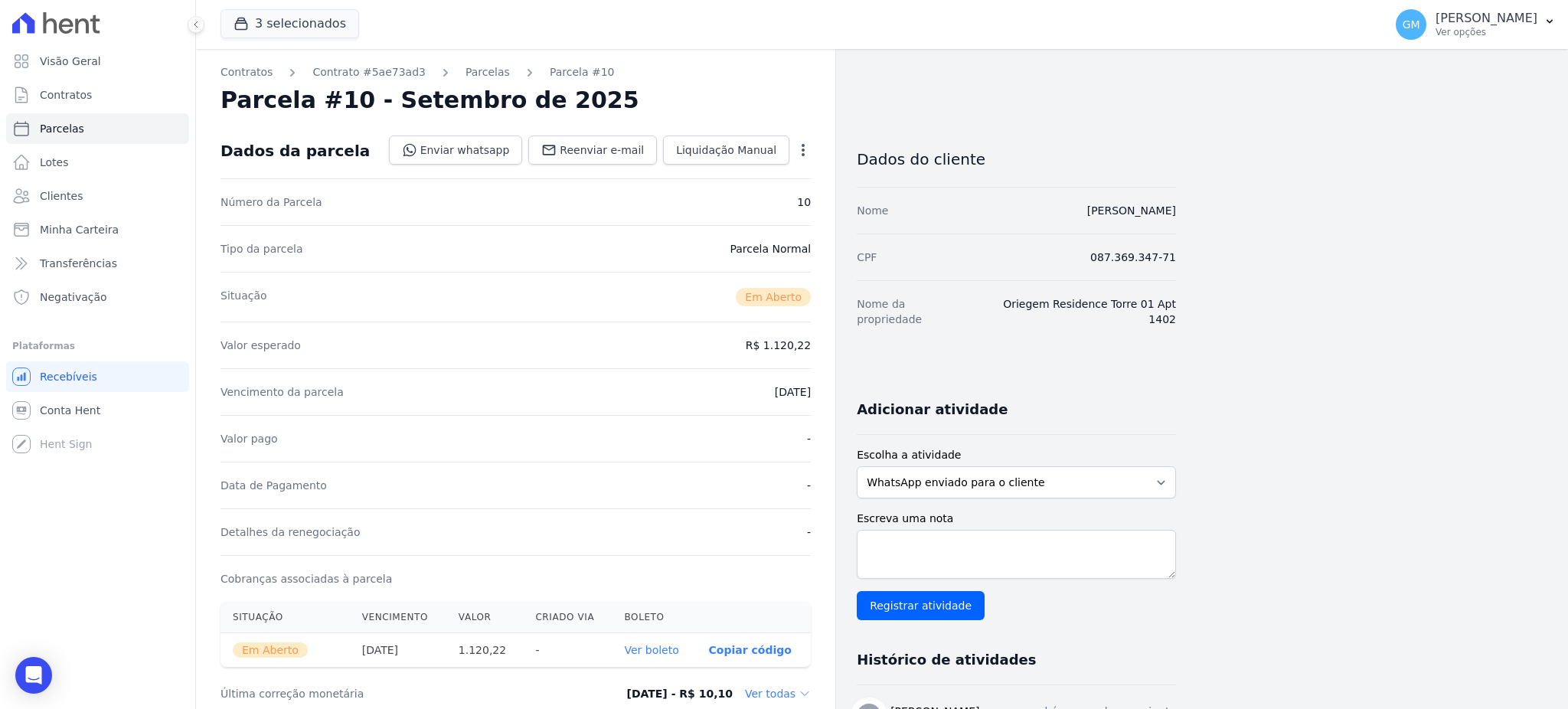
click at [637, 646] on link "Ver boleto" at bounding box center [651, 650] width 54 height 12
click at [76, 204] on link "Clientes" at bounding box center [97, 196] width 183 height 31
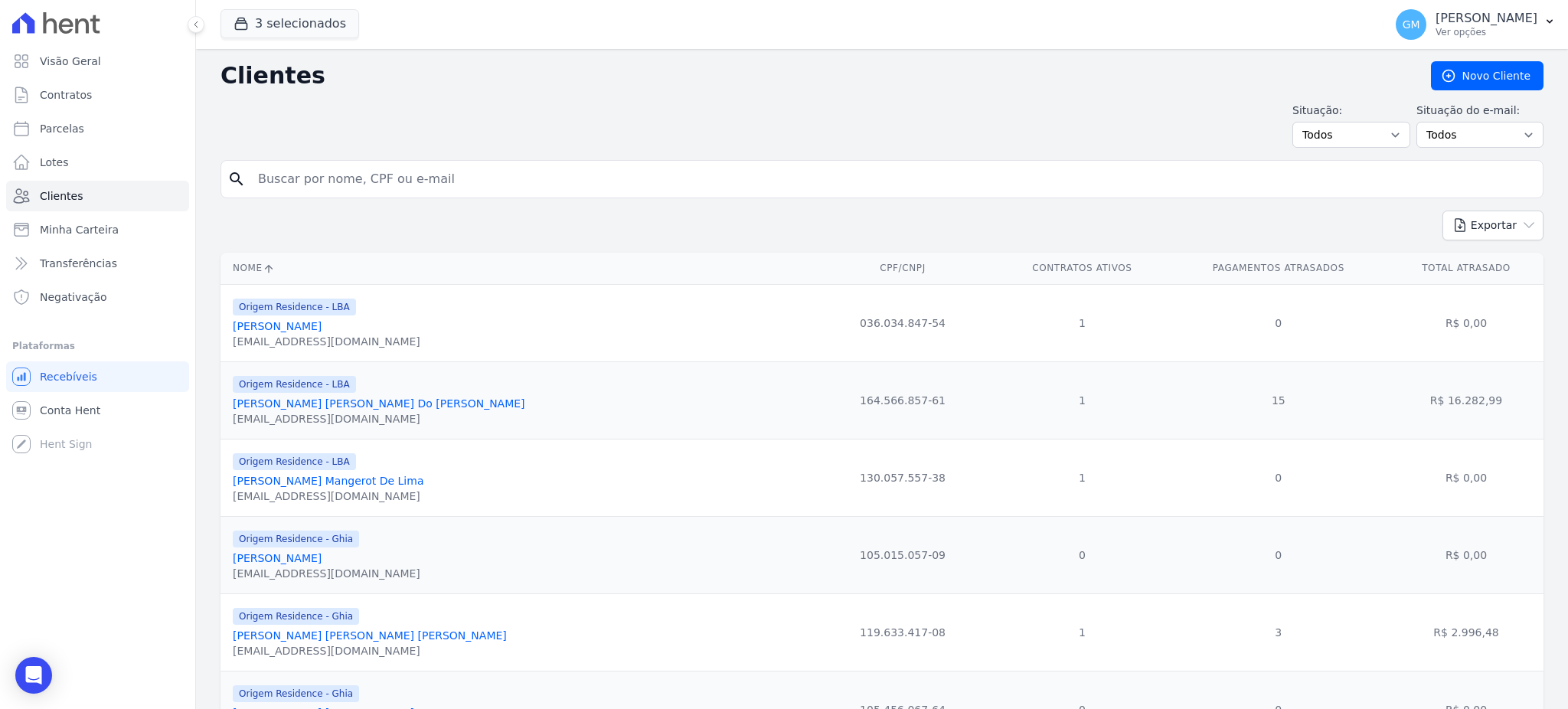
click at [383, 174] on input "search" at bounding box center [892, 179] width 1287 height 31
type input "MAYCON [PERSON_NAME]"
drag, startPoint x: 408, startPoint y: 173, endPoint x: 249, endPoint y: 164, distance: 159.3
click at [249, 164] on input "MAYCON DOS SANTOS DE SOUZA" at bounding box center [892, 179] width 1287 height 31
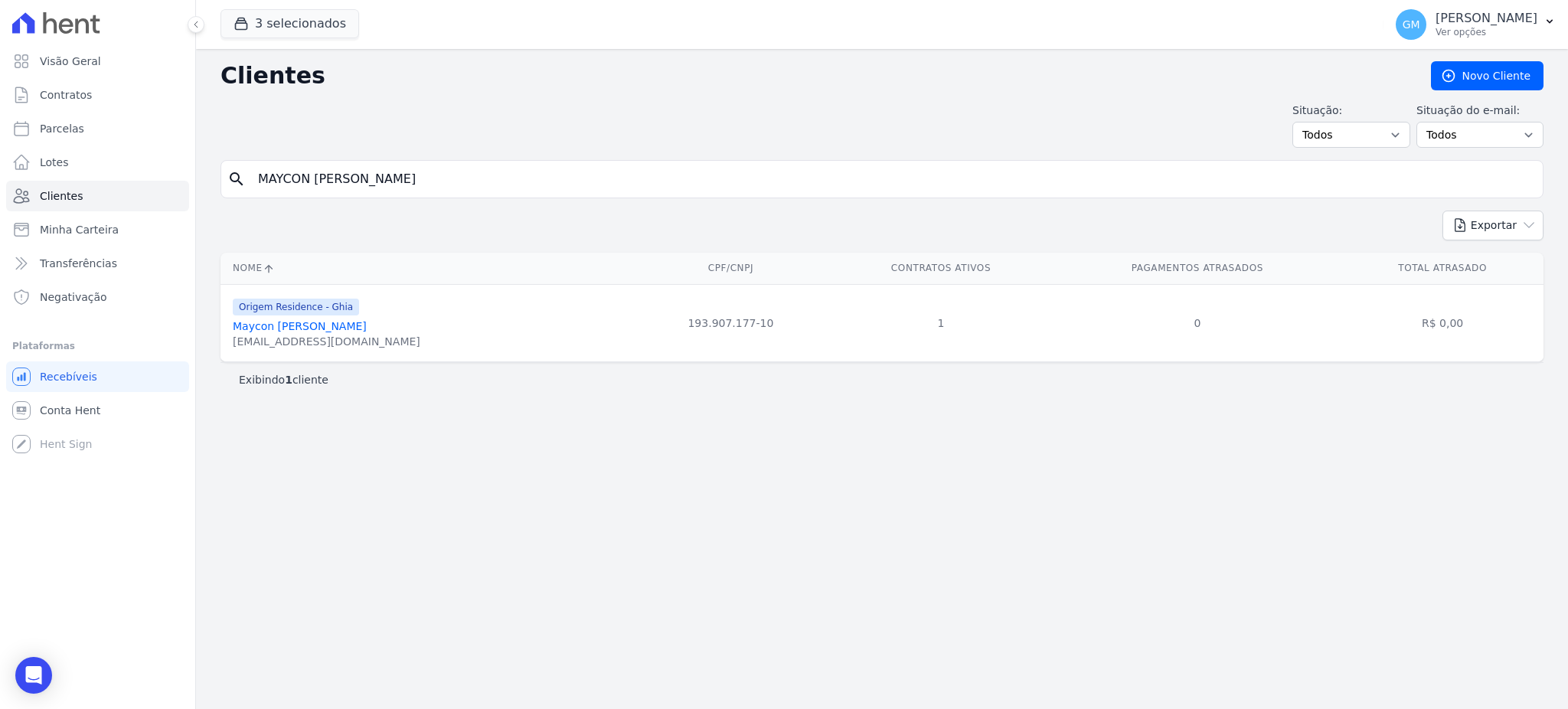
click at [356, 321] on link "Maycon Dos Santos De Souza" at bounding box center [299, 326] width 134 height 12
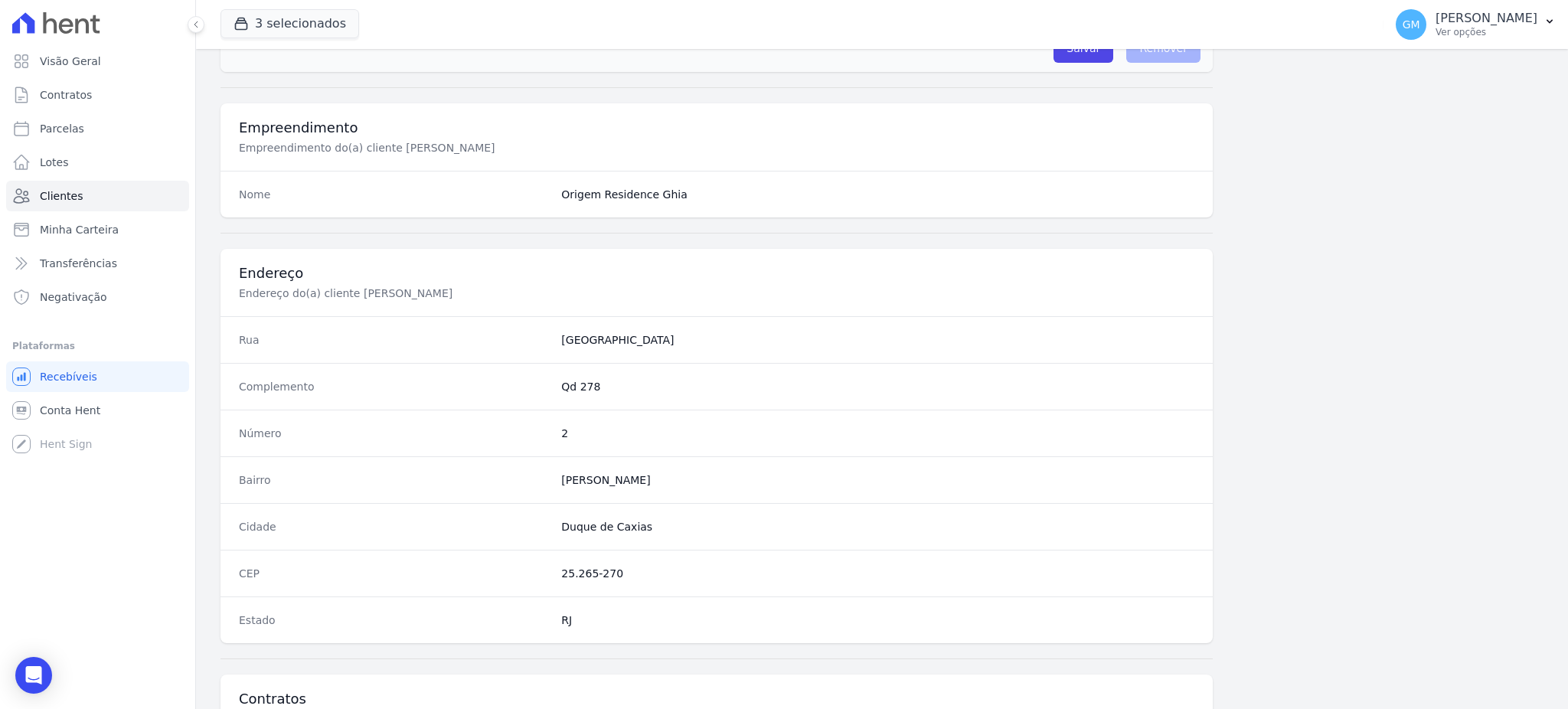
scroll to position [724, 0]
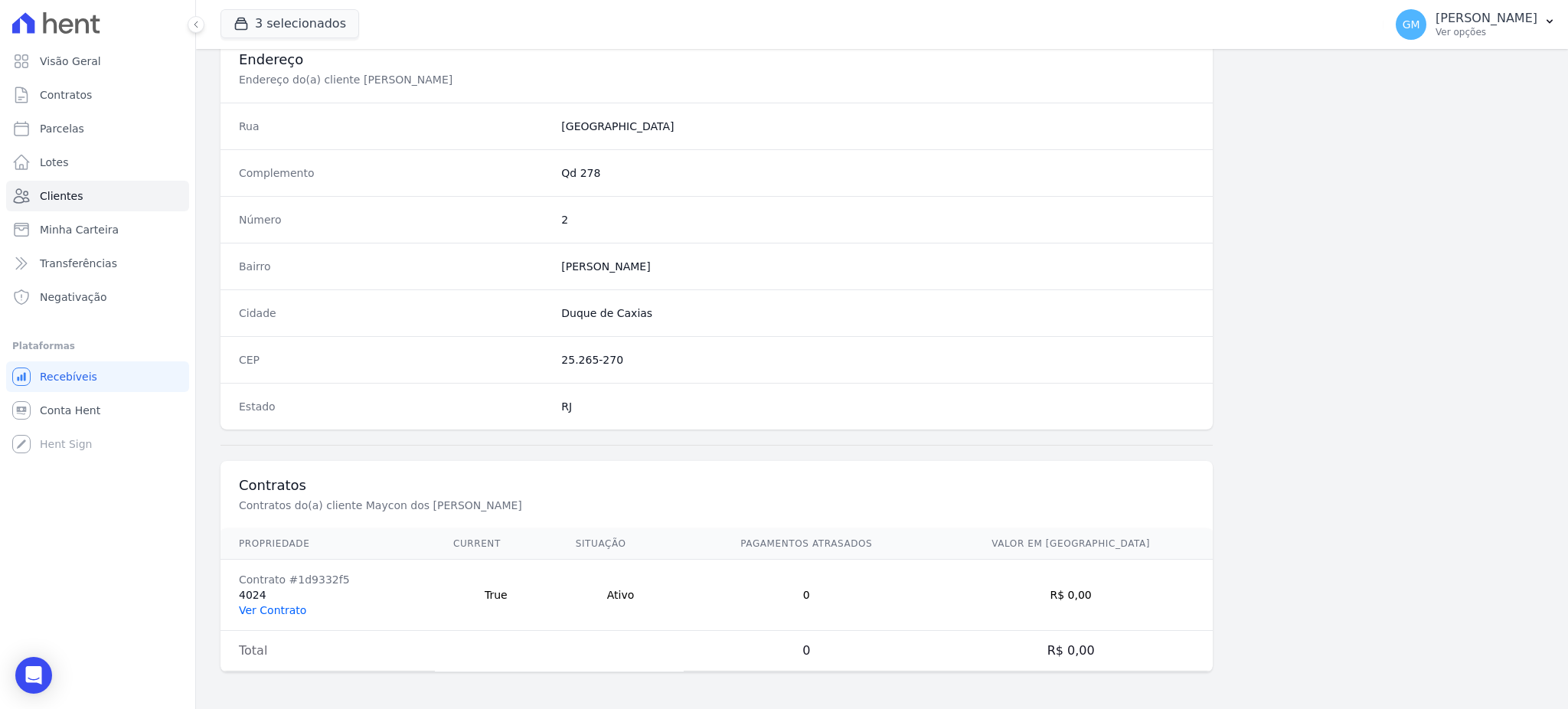
click at [274, 607] on link "Ver Contrato" at bounding box center [273, 610] width 67 height 12
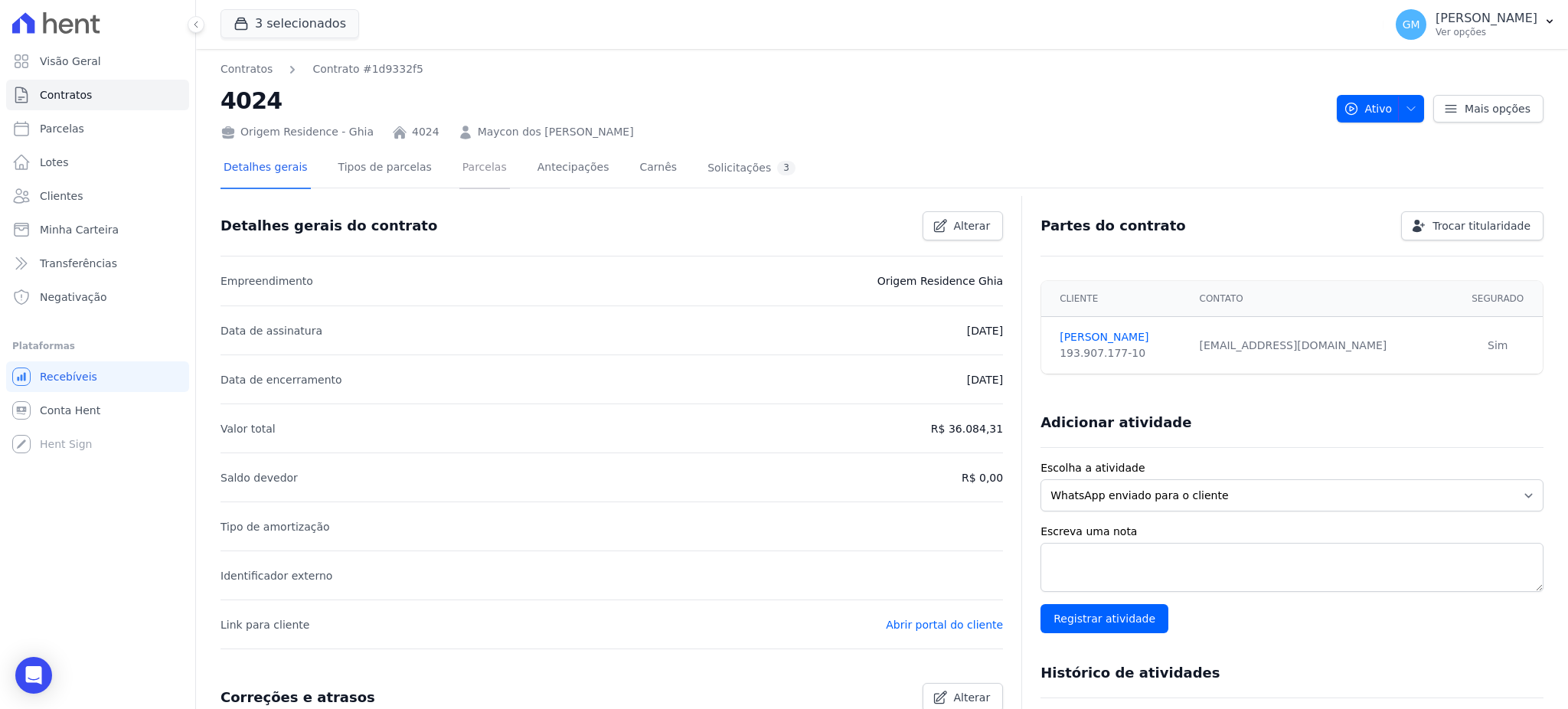
click at [467, 171] on link "Parcelas" at bounding box center [484, 169] width 50 height 41
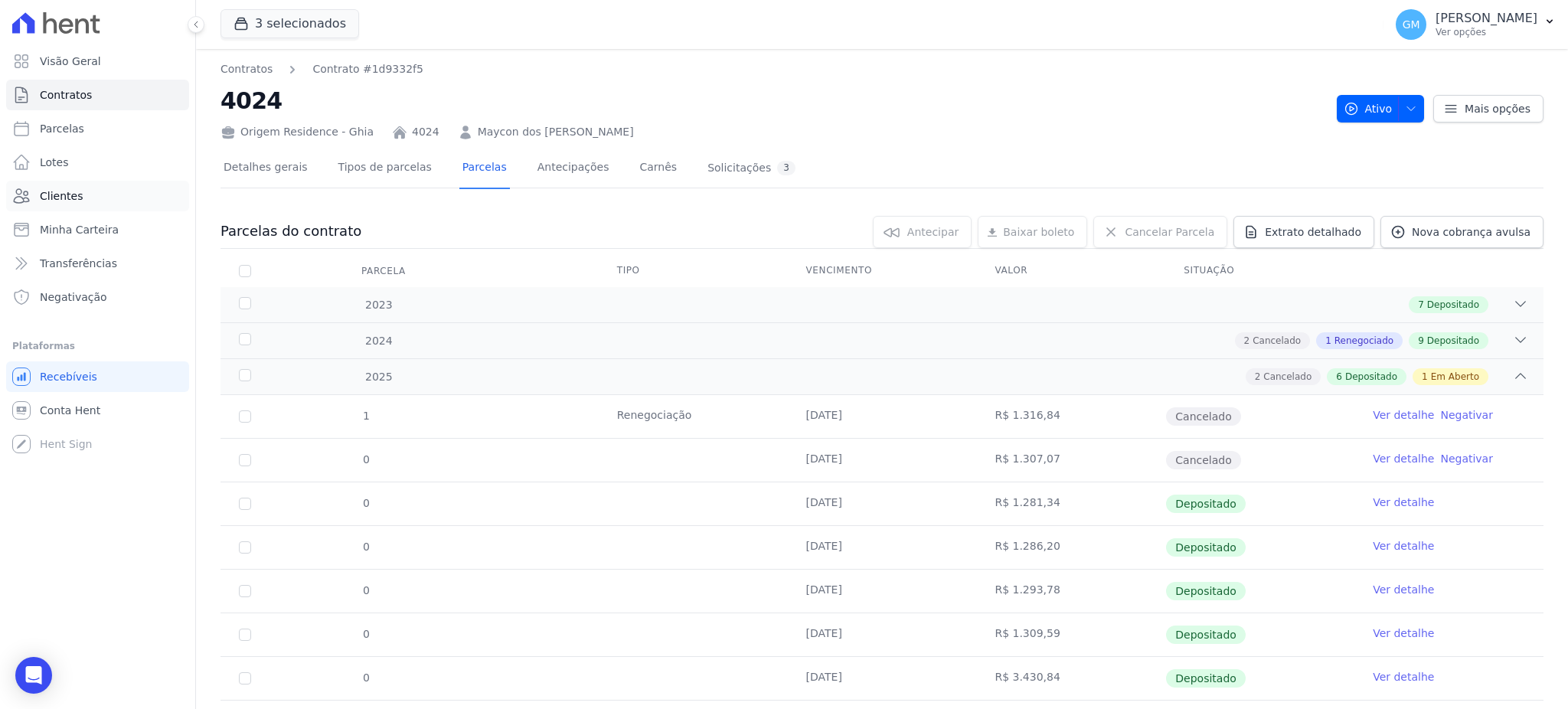
click at [82, 204] on link "Clientes" at bounding box center [97, 196] width 183 height 31
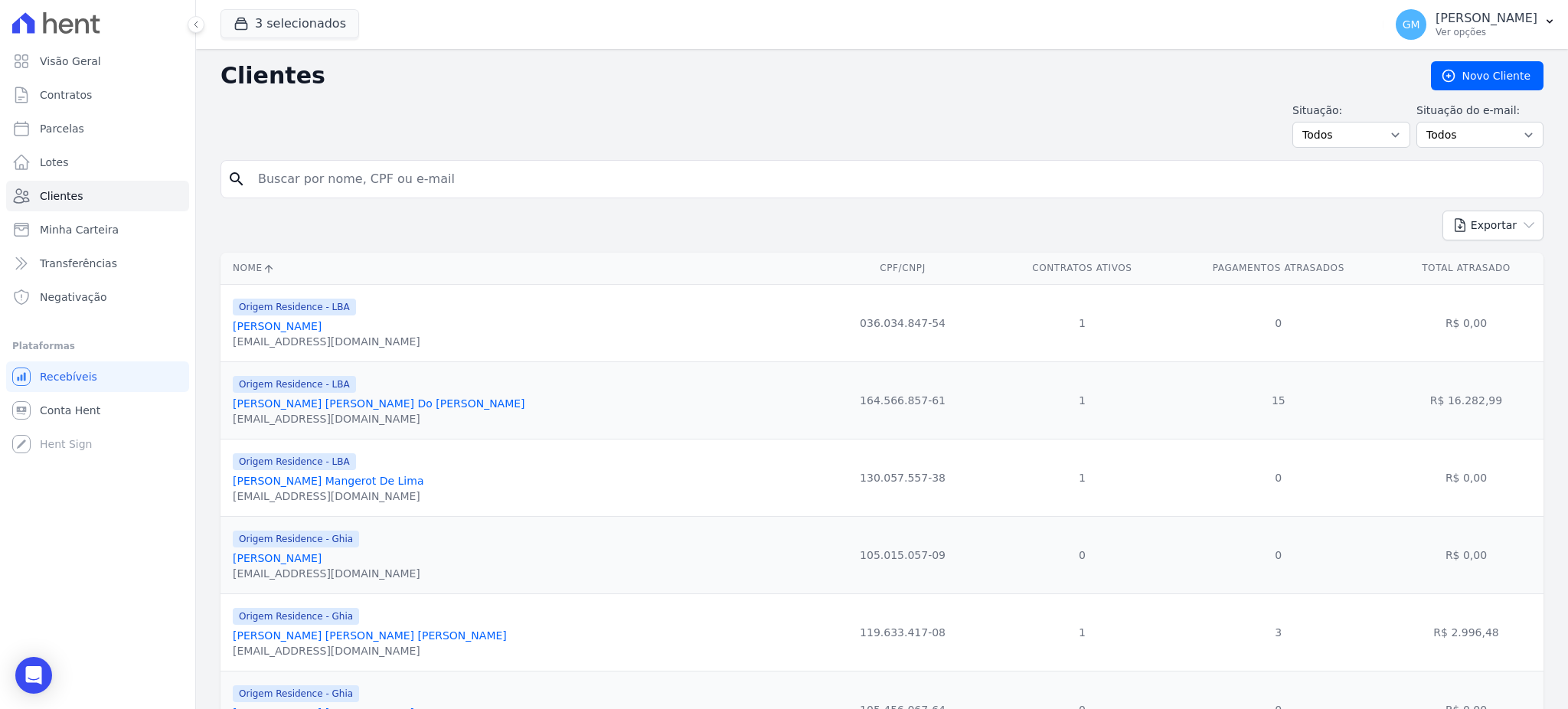
click at [386, 167] on input "search" at bounding box center [892, 179] width 1287 height 31
type input "Messias Da Silva Sousa"
drag, startPoint x: 398, startPoint y: 184, endPoint x: 245, endPoint y: 183, distance: 153.0
click at [245, 183] on div "search Messias Da Silva Sousa" at bounding box center [882, 179] width 1323 height 38
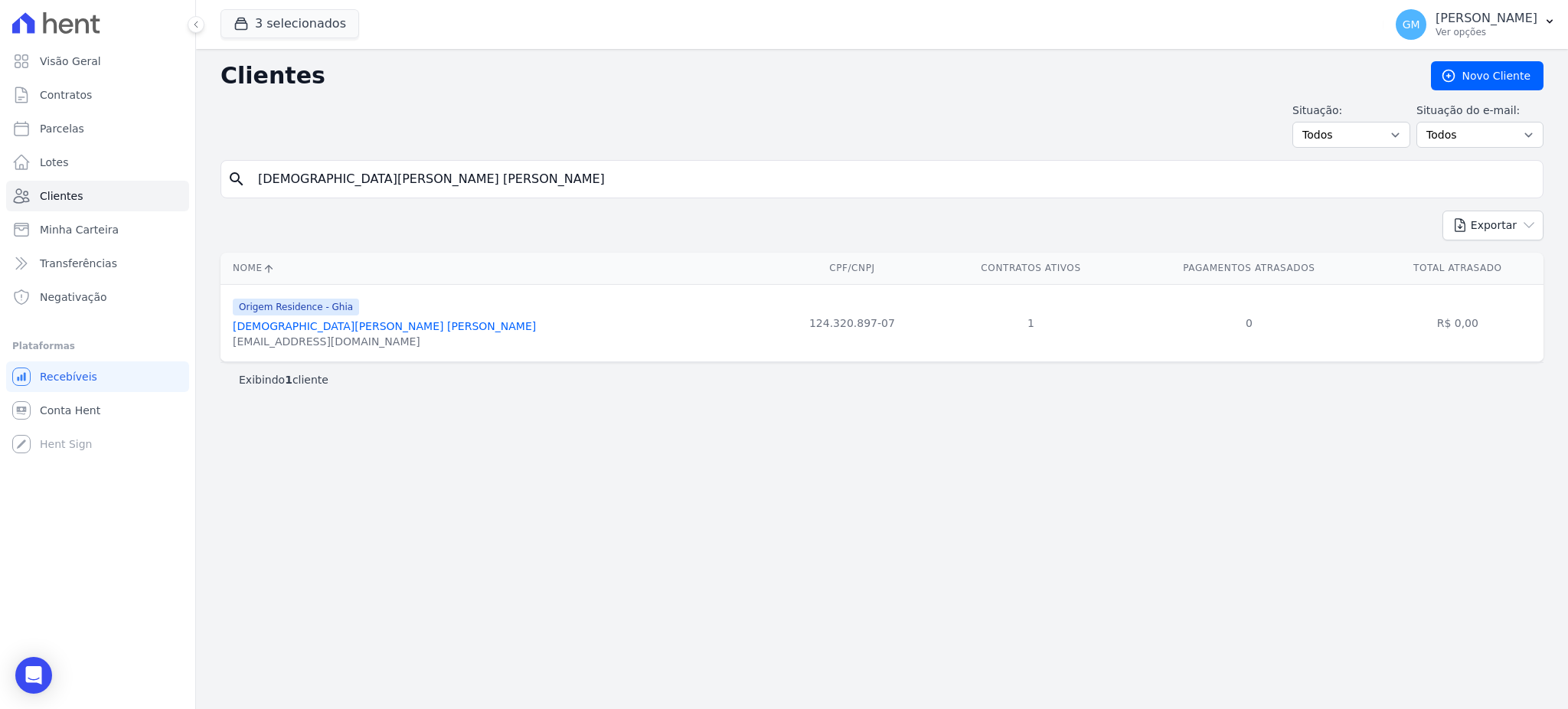
drag, startPoint x: 328, startPoint y: 334, endPoint x: 423, endPoint y: 201, distance: 163.4
click at [328, 332] on link "Messias Da Silva Sousa" at bounding box center [384, 326] width 303 height 12
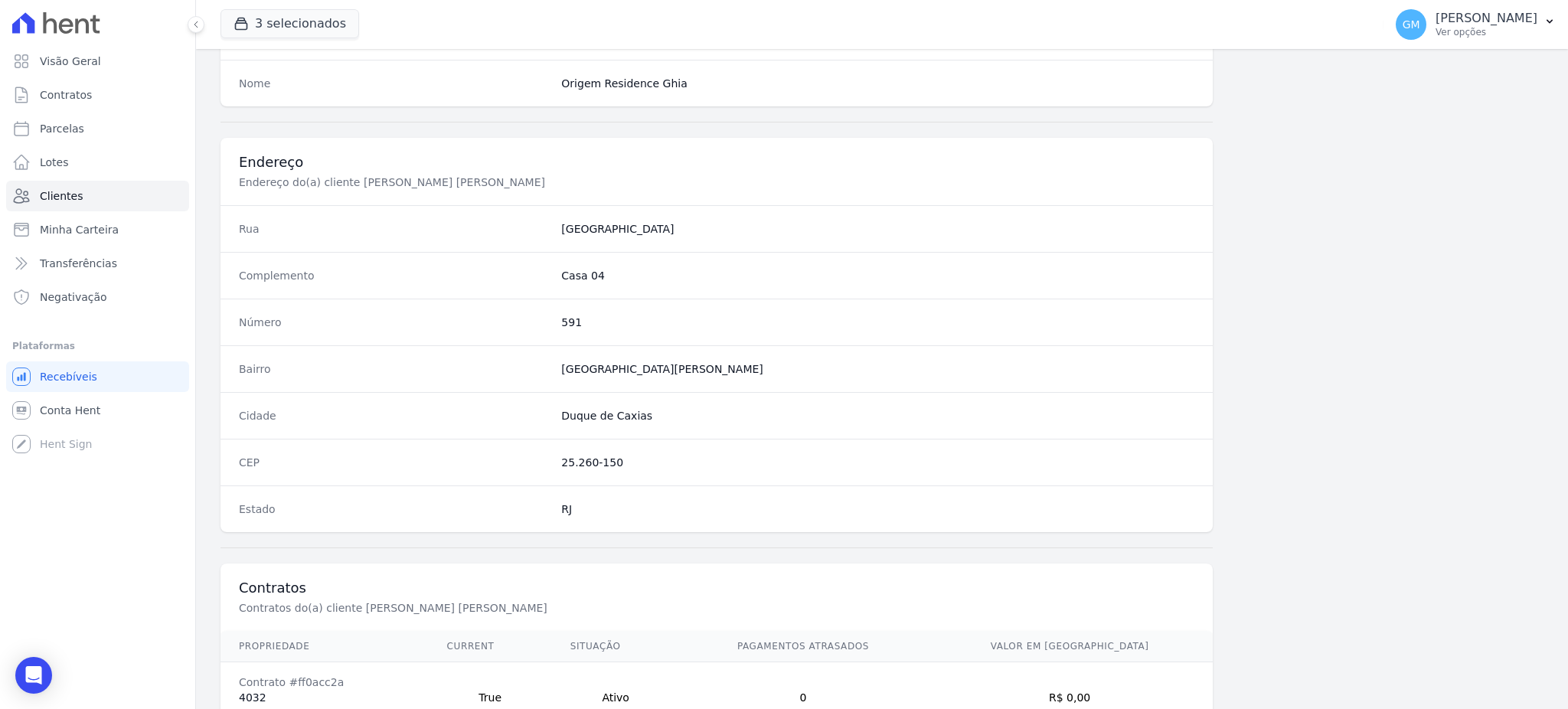
scroll to position [724, 0]
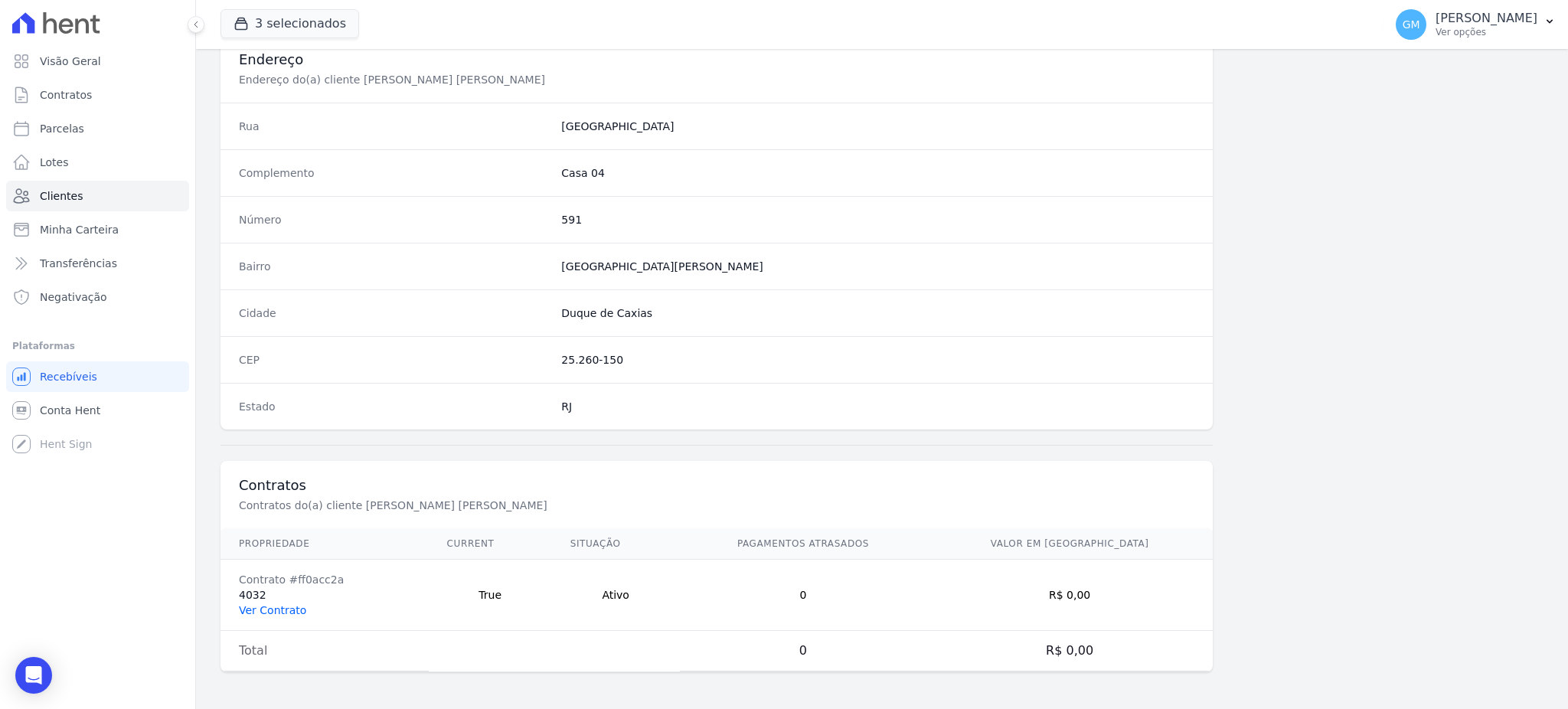
click at [276, 604] on link "Ver Contrato" at bounding box center [273, 610] width 67 height 12
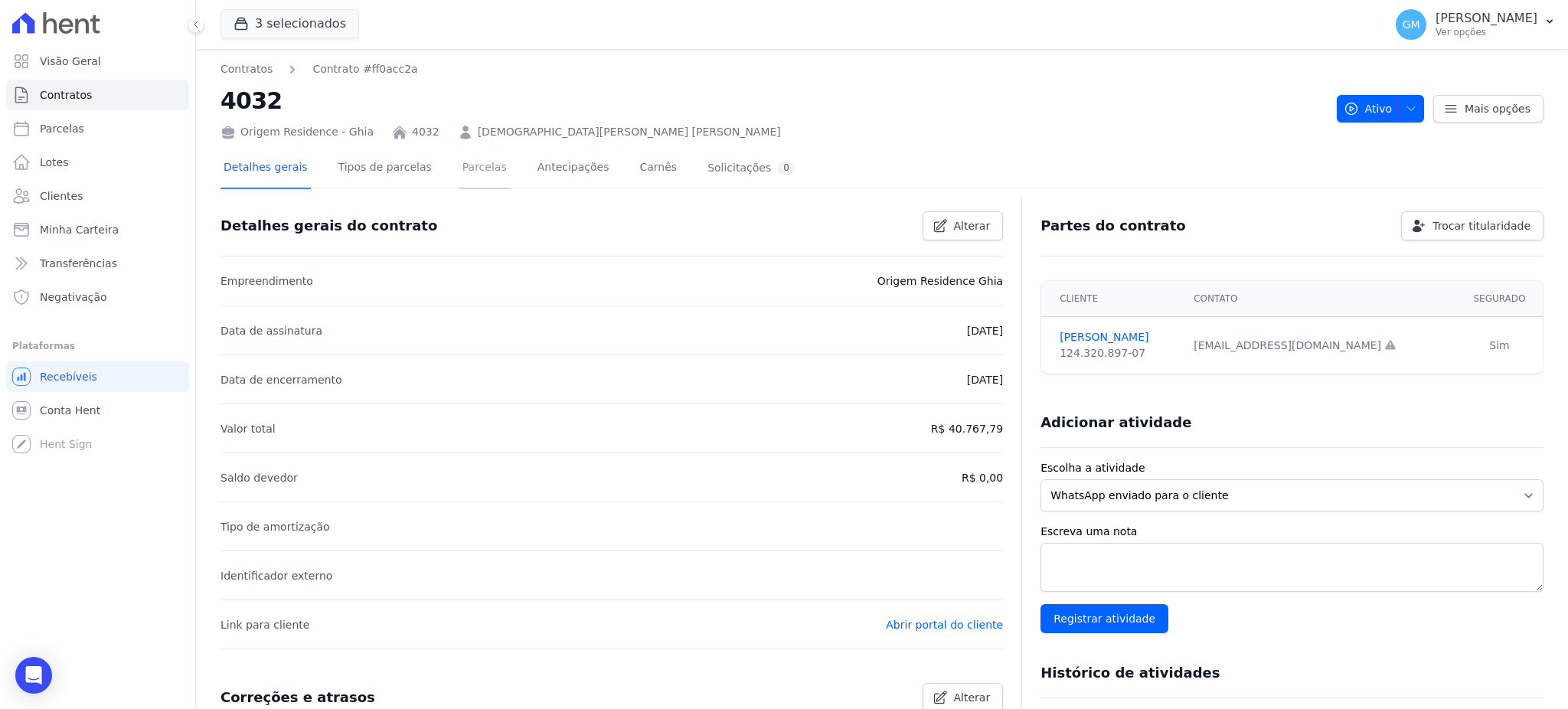
click at [460, 172] on link "Parcelas" at bounding box center [484, 169] width 50 height 41
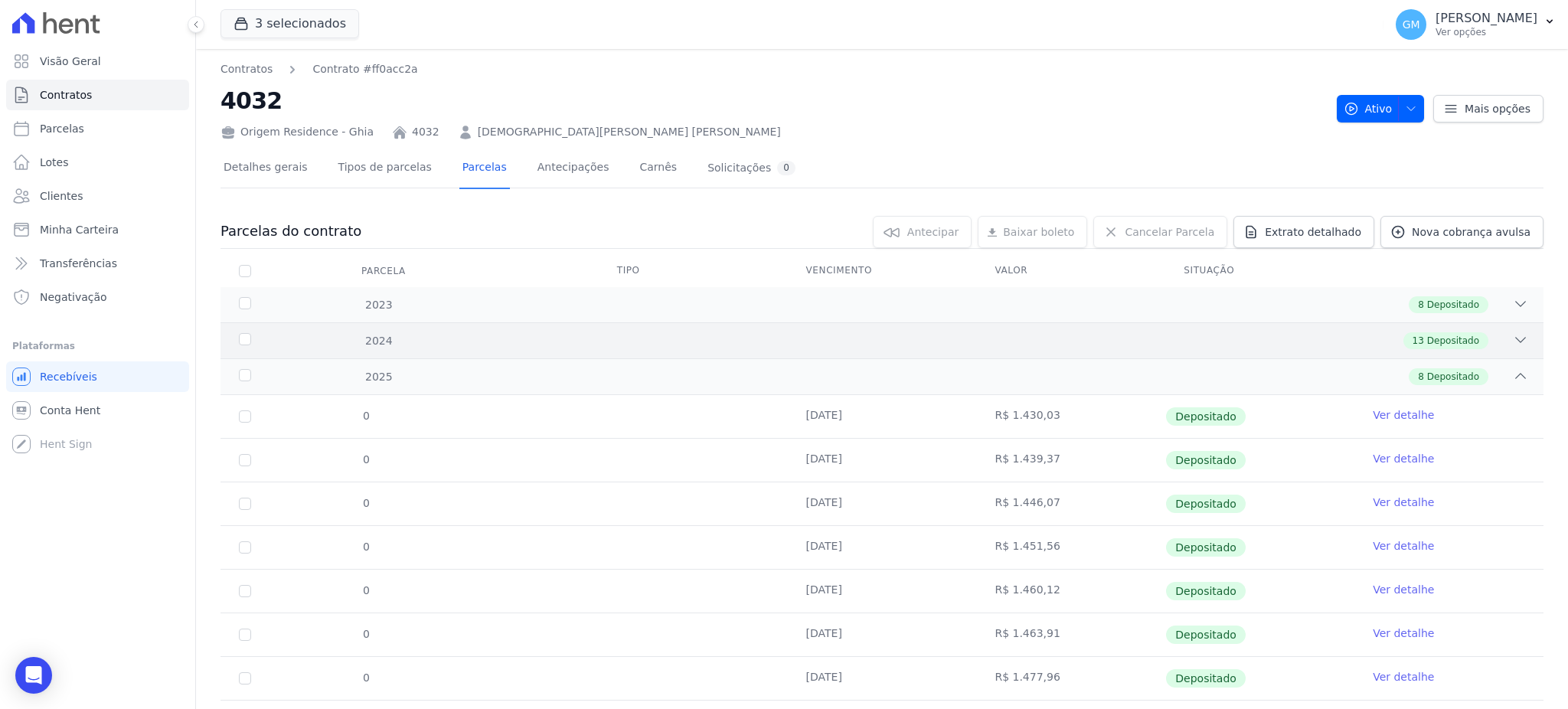
scroll to position [80, 0]
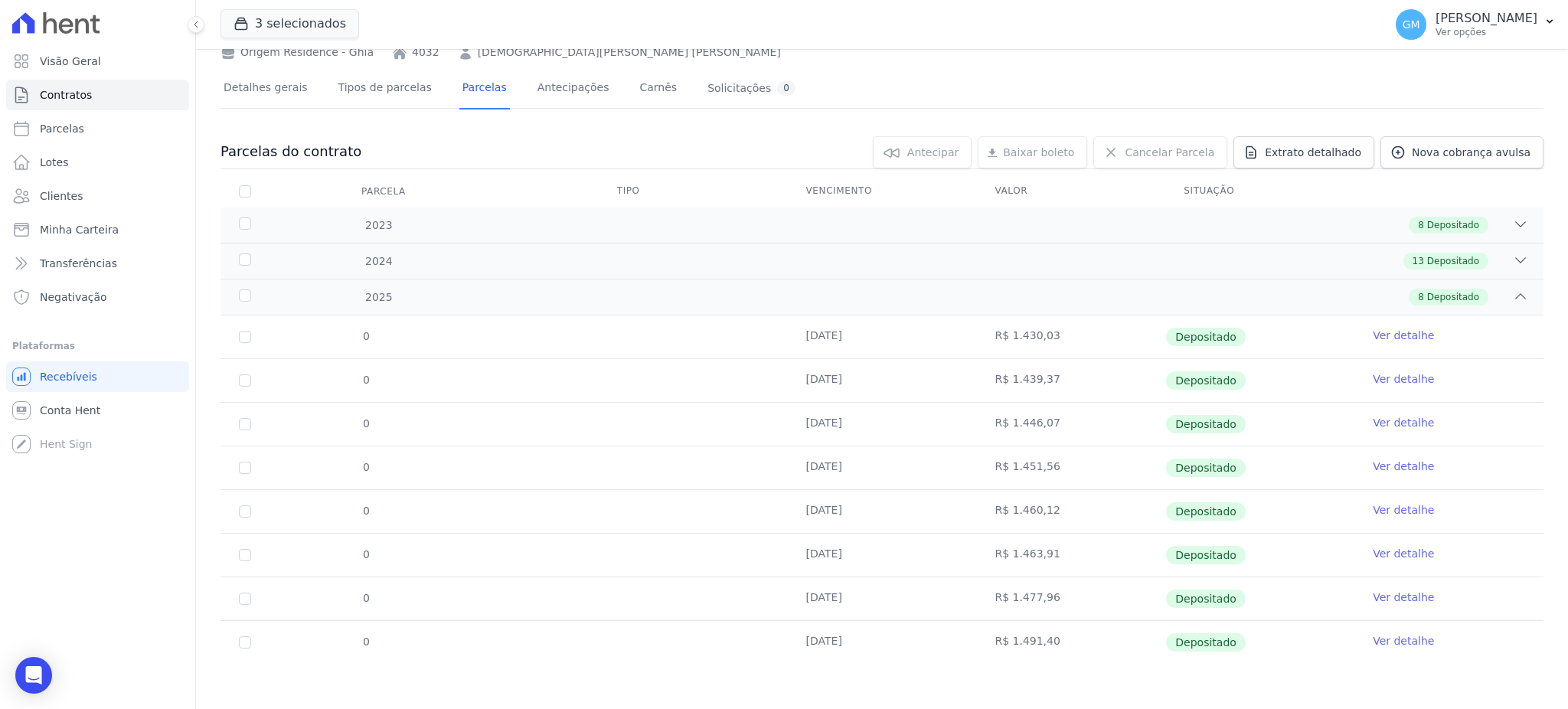
click at [1410, 636] on link "Ver detalhe" at bounding box center [1402, 640] width 61 height 15
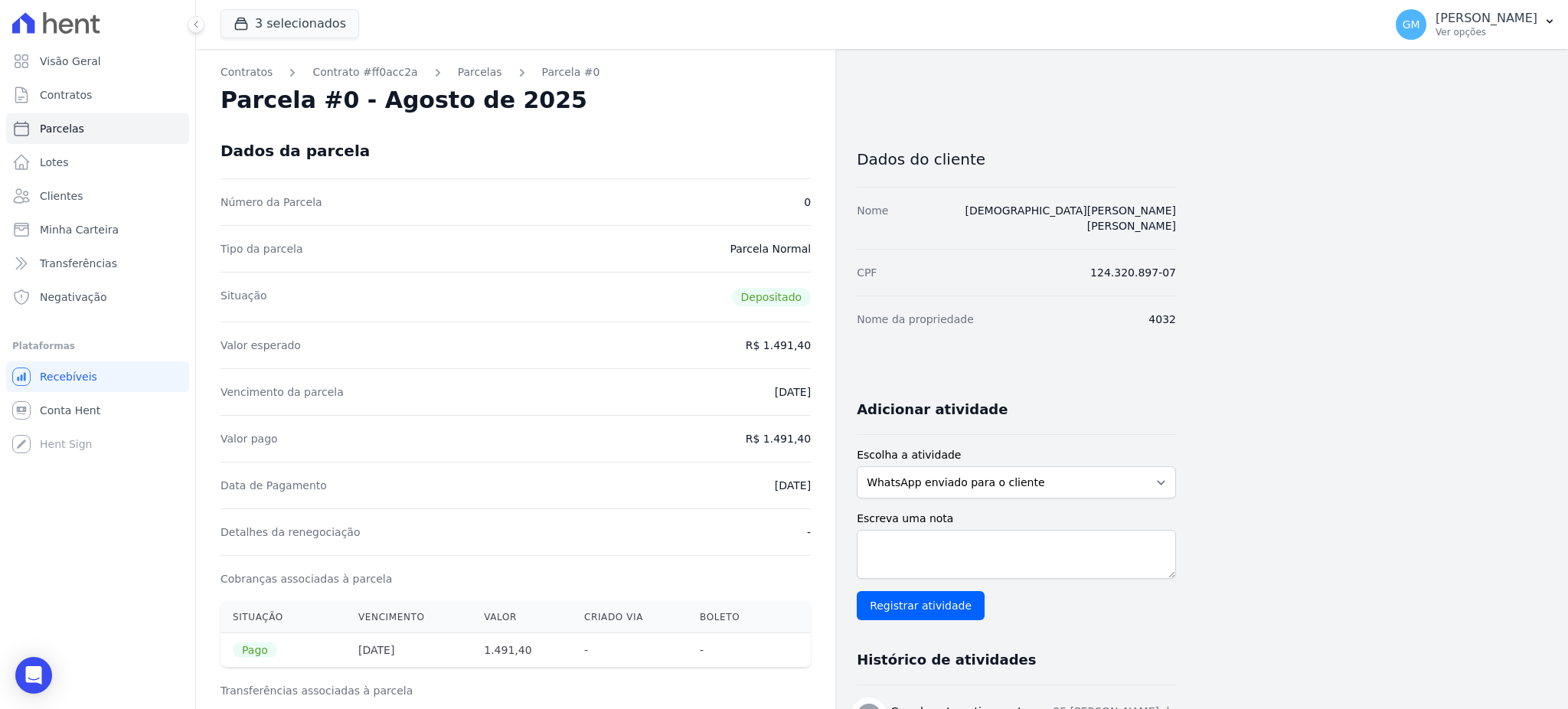
click at [637, 178] on div "Número da Parcela 0" at bounding box center [515, 201] width 591 height 47
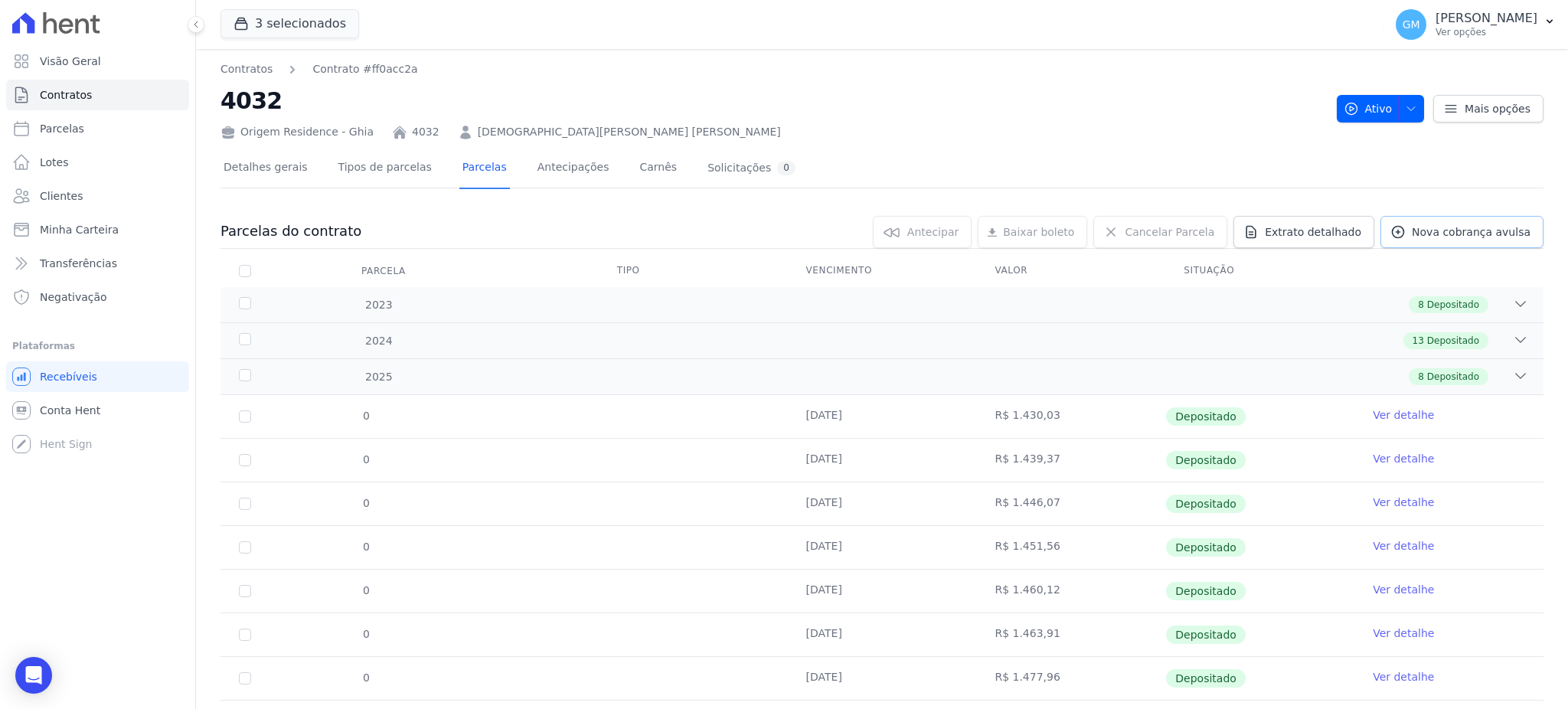
drag, startPoint x: 1456, startPoint y: 224, endPoint x: 1348, endPoint y: 209, distance: 109.0
click at [1456, 224] on span "Nova cobrança avulsa" at bounding box center [1471, 231] width 119 height 15
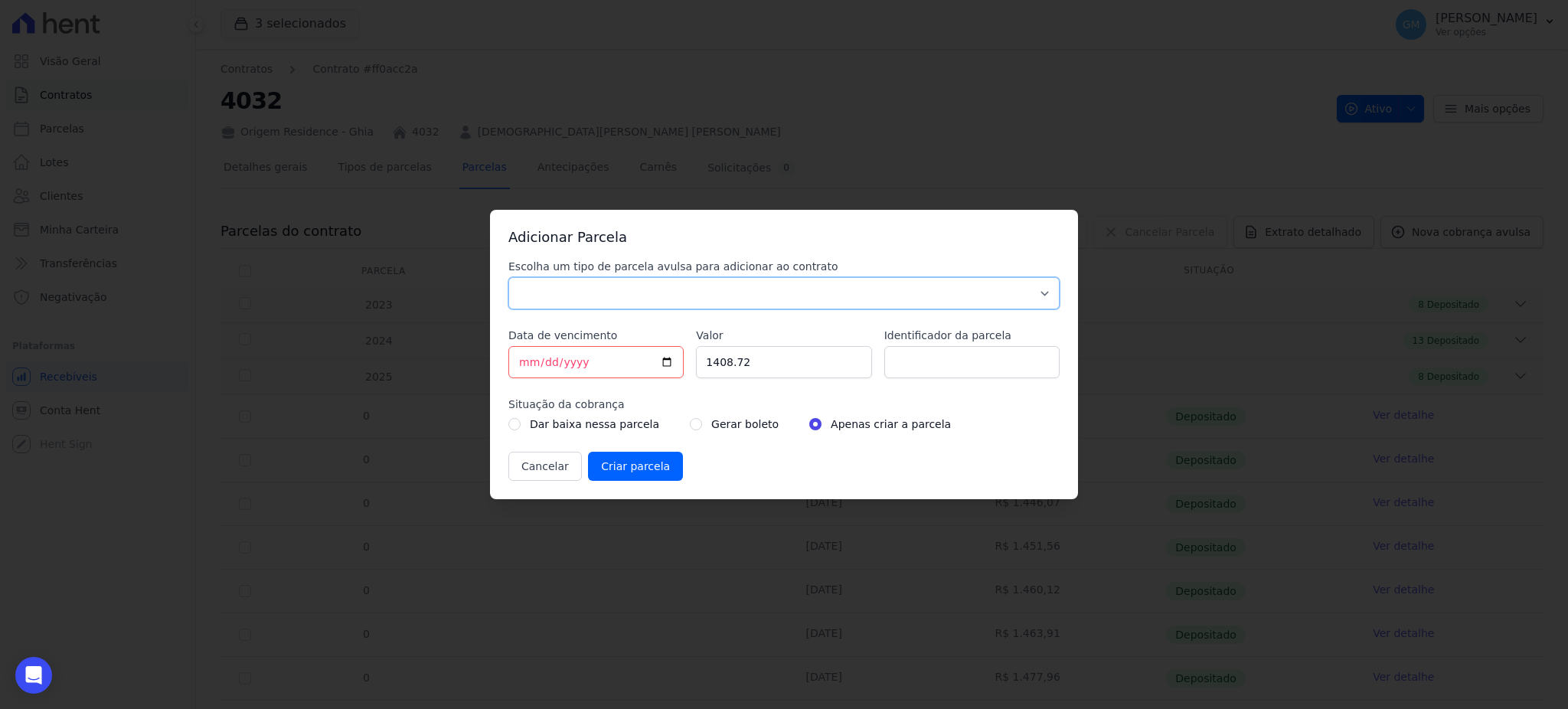
click at [694, 289] on select "Parcela Normal Sinal Caução Intercalada Chaves Pré Chaves Pós Chaves Taxas Quit…" at bounding box center [784, 293] width 551 height 32
select select "standard"
click at [508, 277] on select "Parcela Normal Sinal Caução Intercalada Chaves Pré Chaves Pós Chaves Taxas Quit…" at bounding box center [784, 293] width 551 height 32
click at [665, 365] on input "[DATE]" at bounding box center [596, 362] width 175 height 32
type input "2025-09-25"
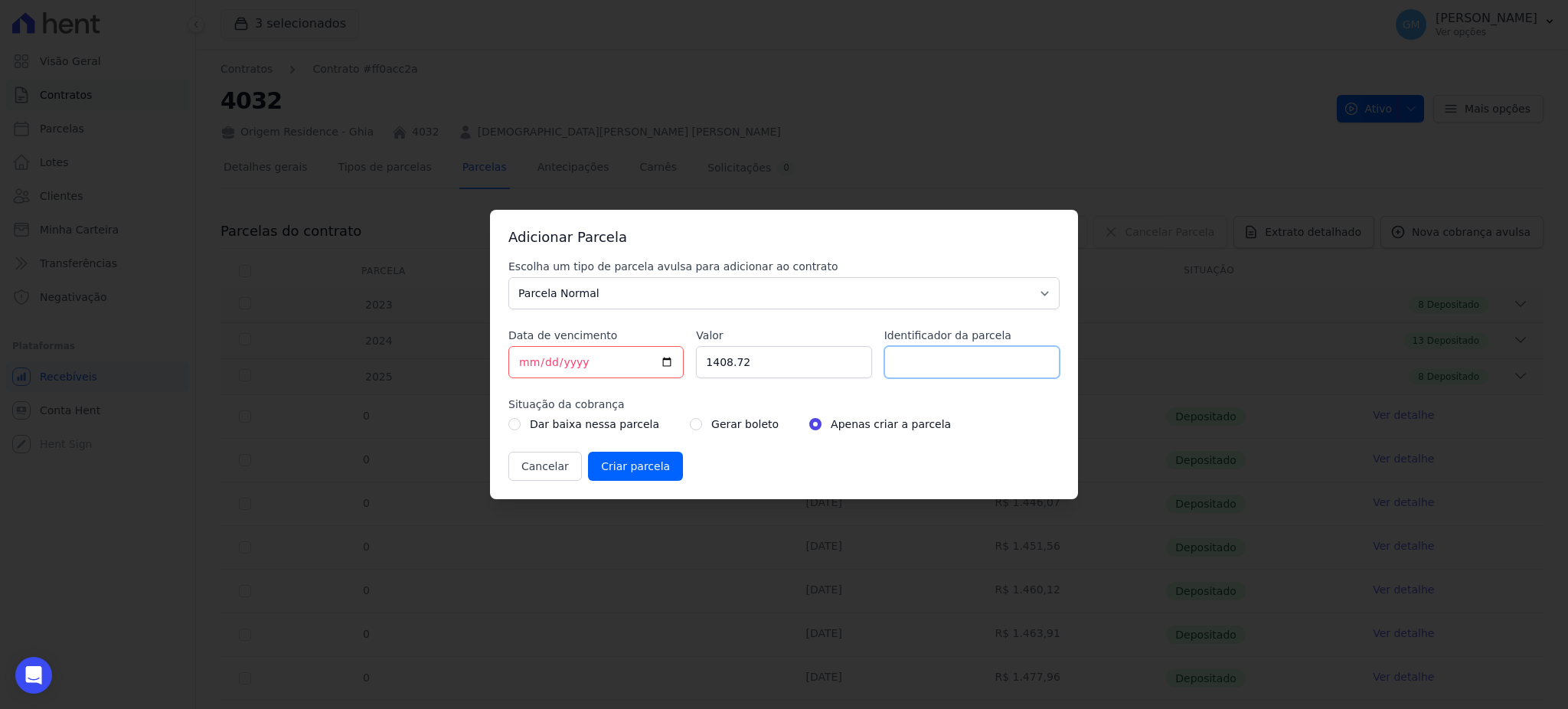
click at [914, 371] on input "Identificador da parcela" at bounding box center [972, 362] width 175 height 32
type input "setembro"
drag, startPoint x: 697, startPoint y: 362, endPoint x: 667, endPoint y: 360, distance: 30.1
click at [667, 360] on div "Escolha um tipo de parcela avulsa para adicionar ao contrato Parcela Normal Sin…" at bounding box center [784, 369] width 551 height 222
paste input ".50183"
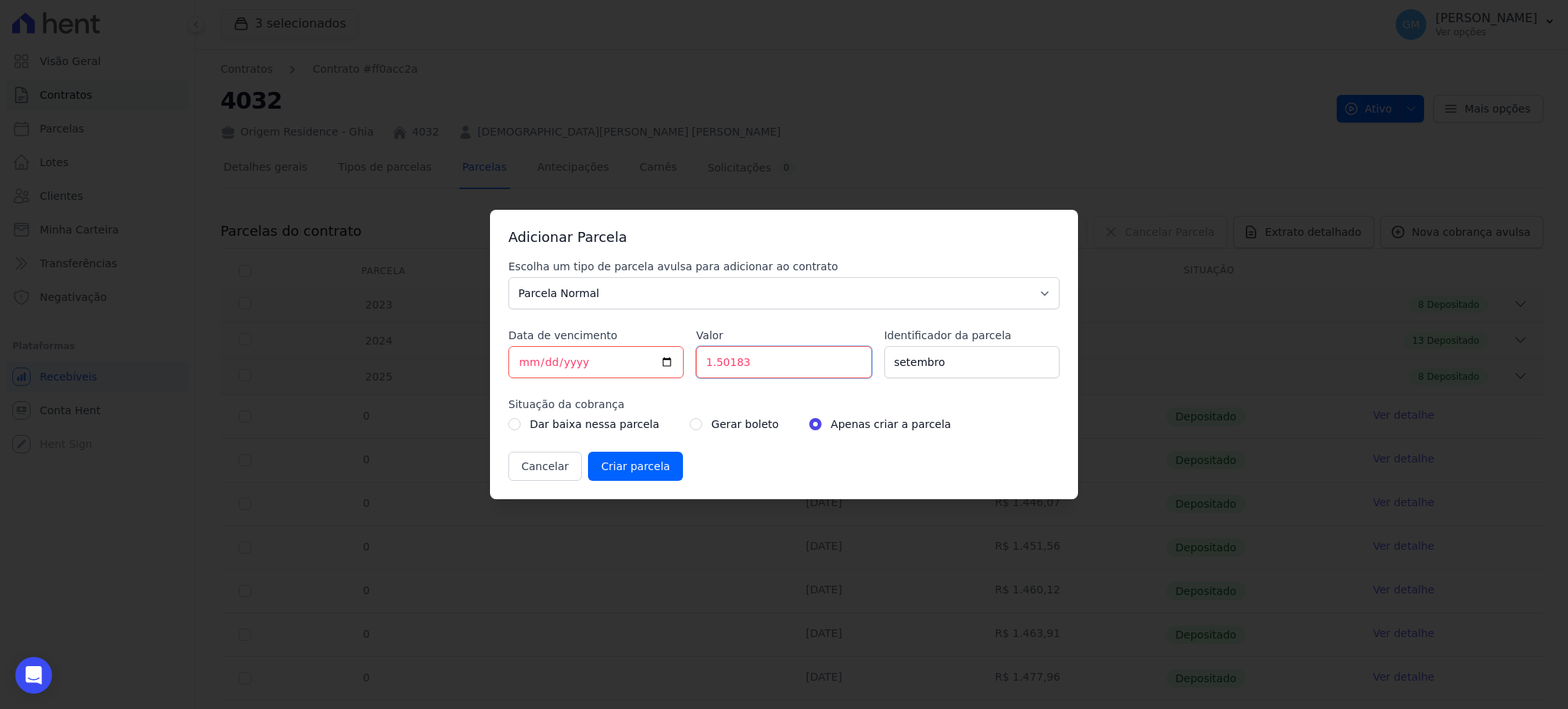
click at [714, 366] on input "1.50183" at bounding box center [784, 362] width 175 height 32
click at [727, 363] on input "150183" at bounding box center [784, 362] width 175 height 32
type input "1501.83"
click at [690, 426] on div "Gerar boleto" at bounding box center [734, 424] width 89 height 19
click at [690, 421] on input "radio" at bounding box center [696, 424] width 12 height 12
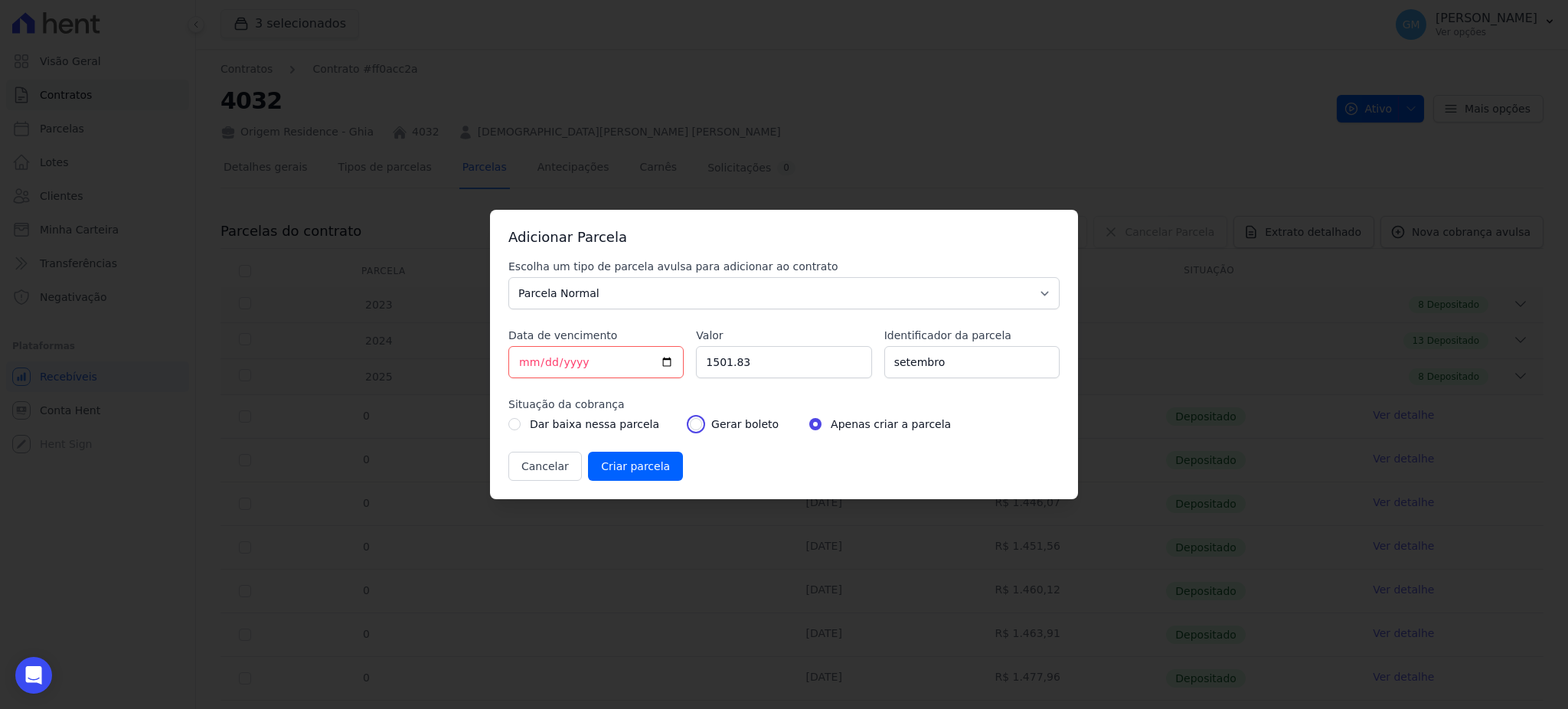
radio input "true"
click at [647, 459] on input "Criar parcela" at bounding box center [635, 466] width 95 height 29
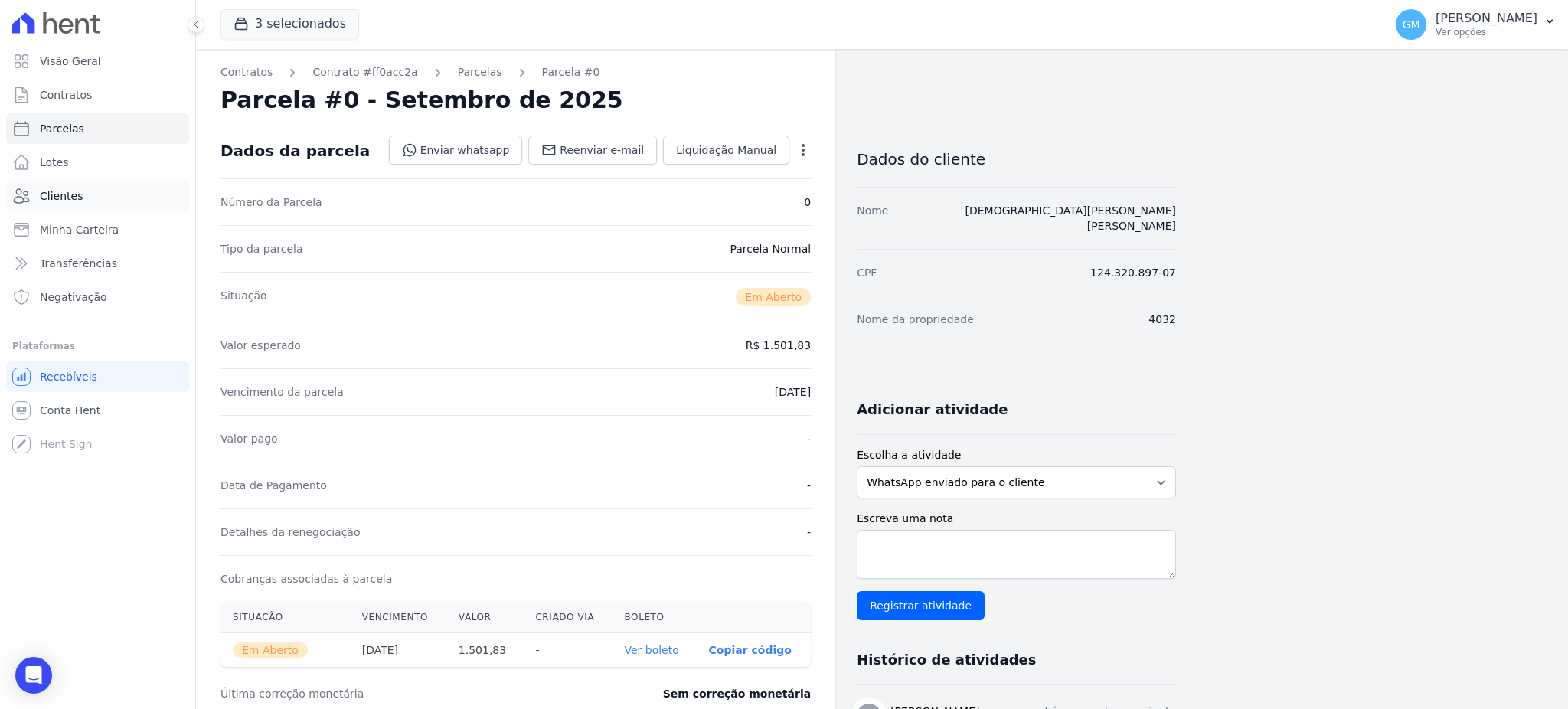
click at [75, 189] on span "Clientes" at bounding box center [61, 196] width 42 height 15
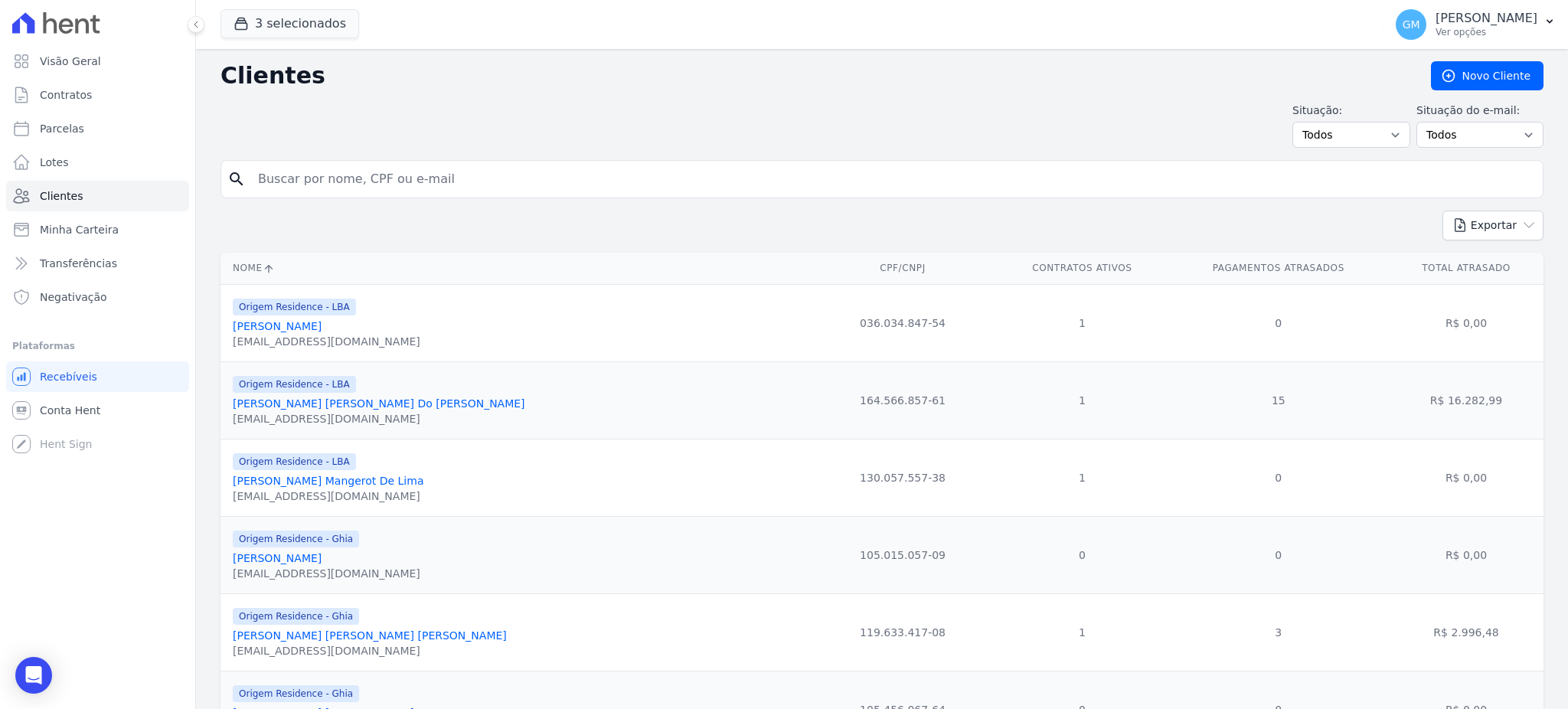
click at [336, 181] on input "search" at bounding box center [892, 179] width 1287 height 31
type input "Edilaine De Sousa Pereira"
drag, startPoint x: 449, startPoint y: 179, endPoint x: 246, endPoint y: 181, distance: 203.0
click at [246, 181] on div "search Edilaine De Sousa Pereira" at bounding box center [882, 179] width 1323 height 38
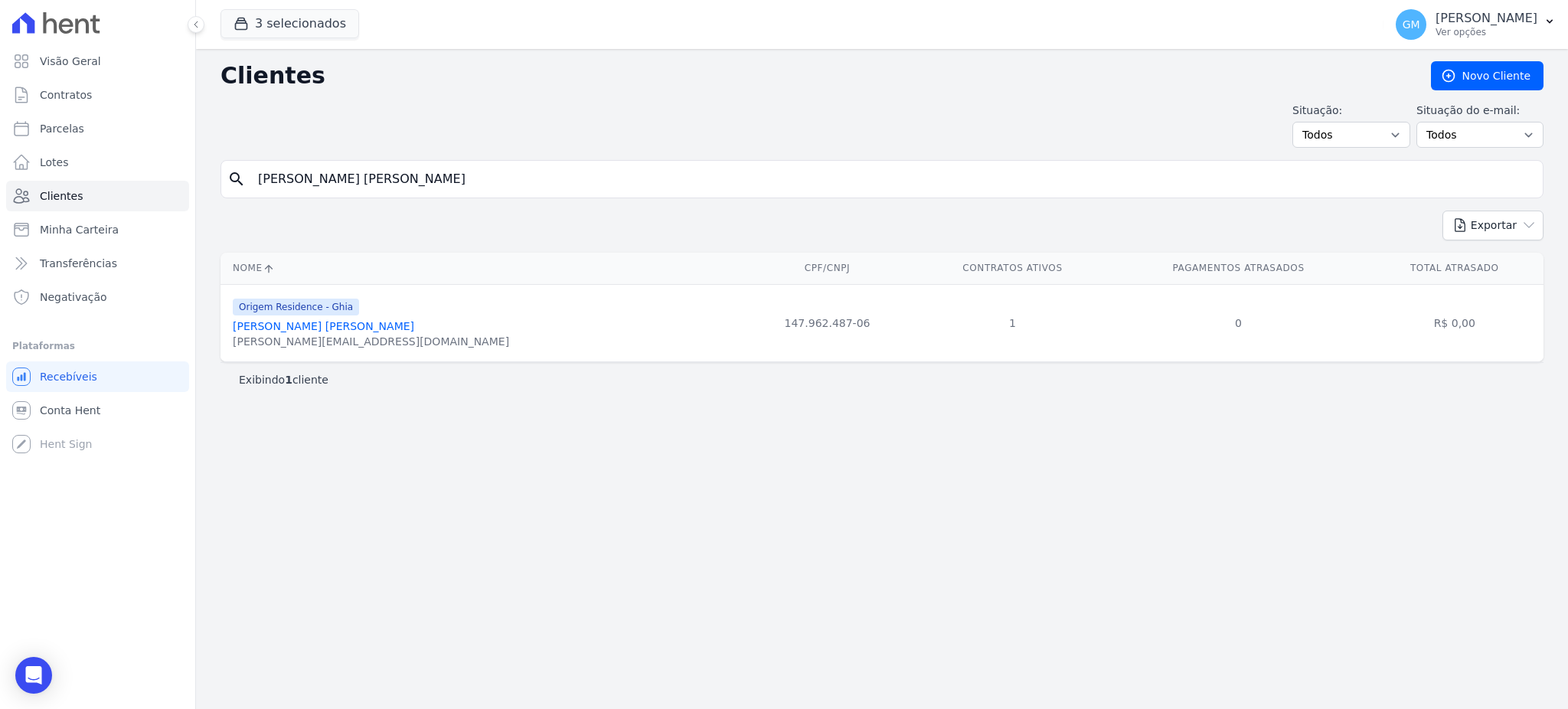
click at [320, 330] on link "Edilaine De Sousa Pereira" at bounding box center [323, 326] width 182 height 12
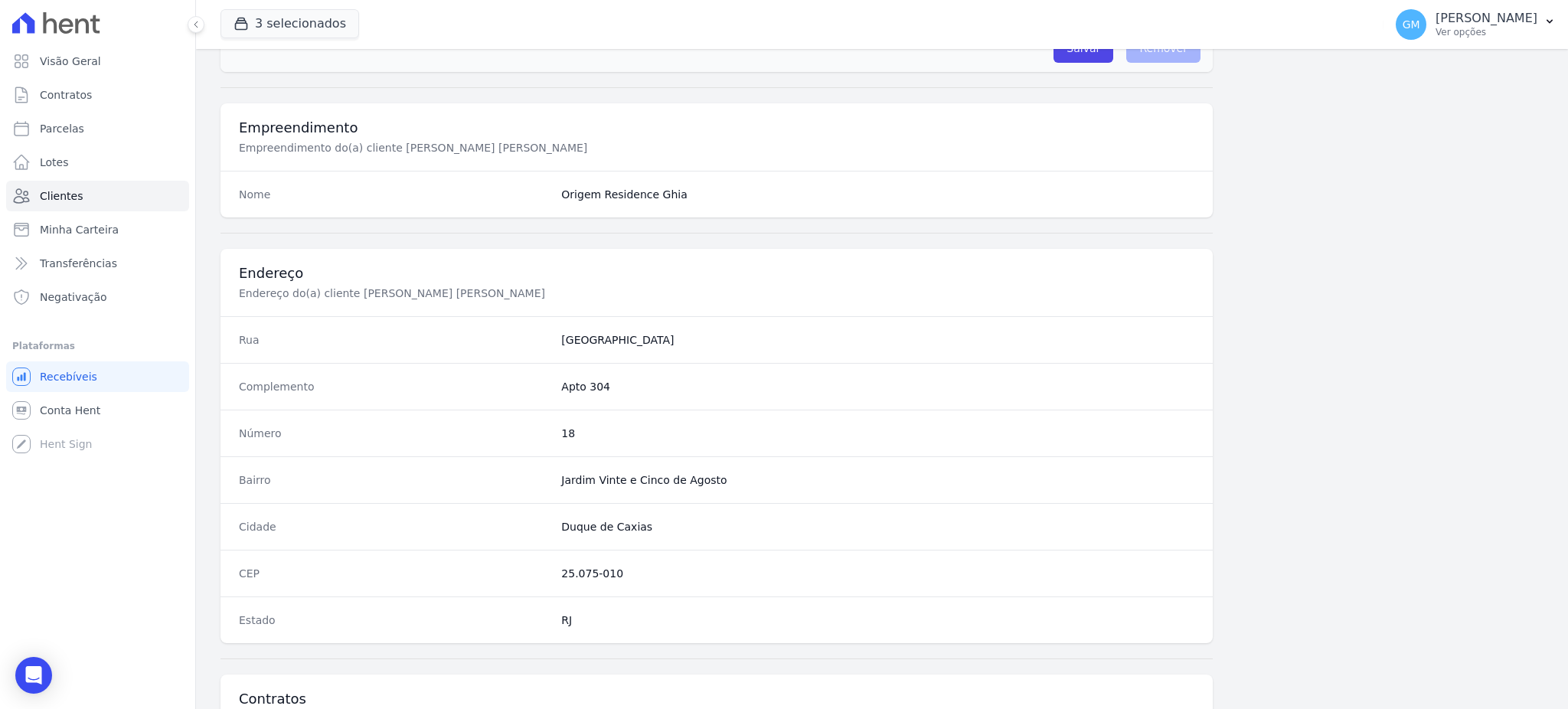
scroll to position [724, 0]
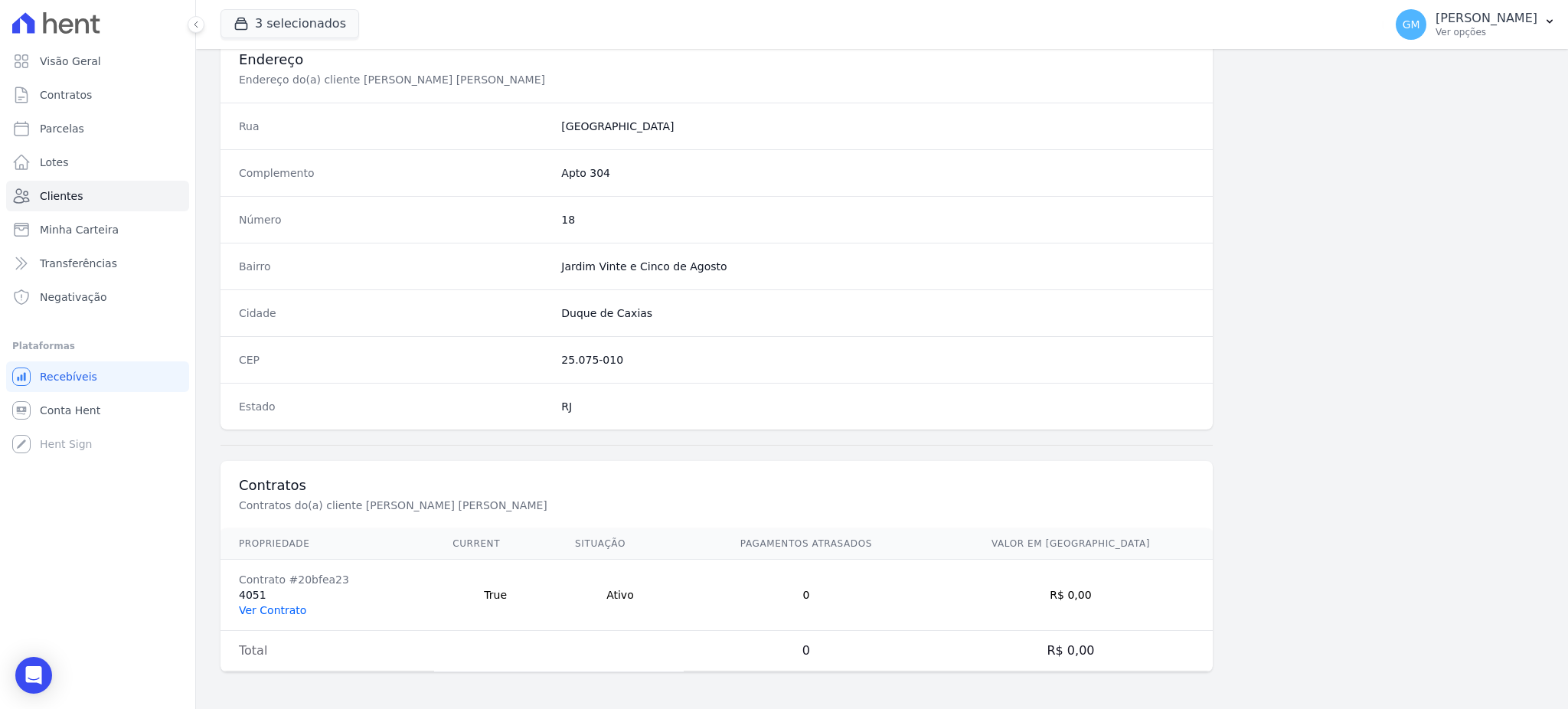
click at [285, 605] on link "Ver Contrato" at bounding box center [273, 610] width 67 height 12
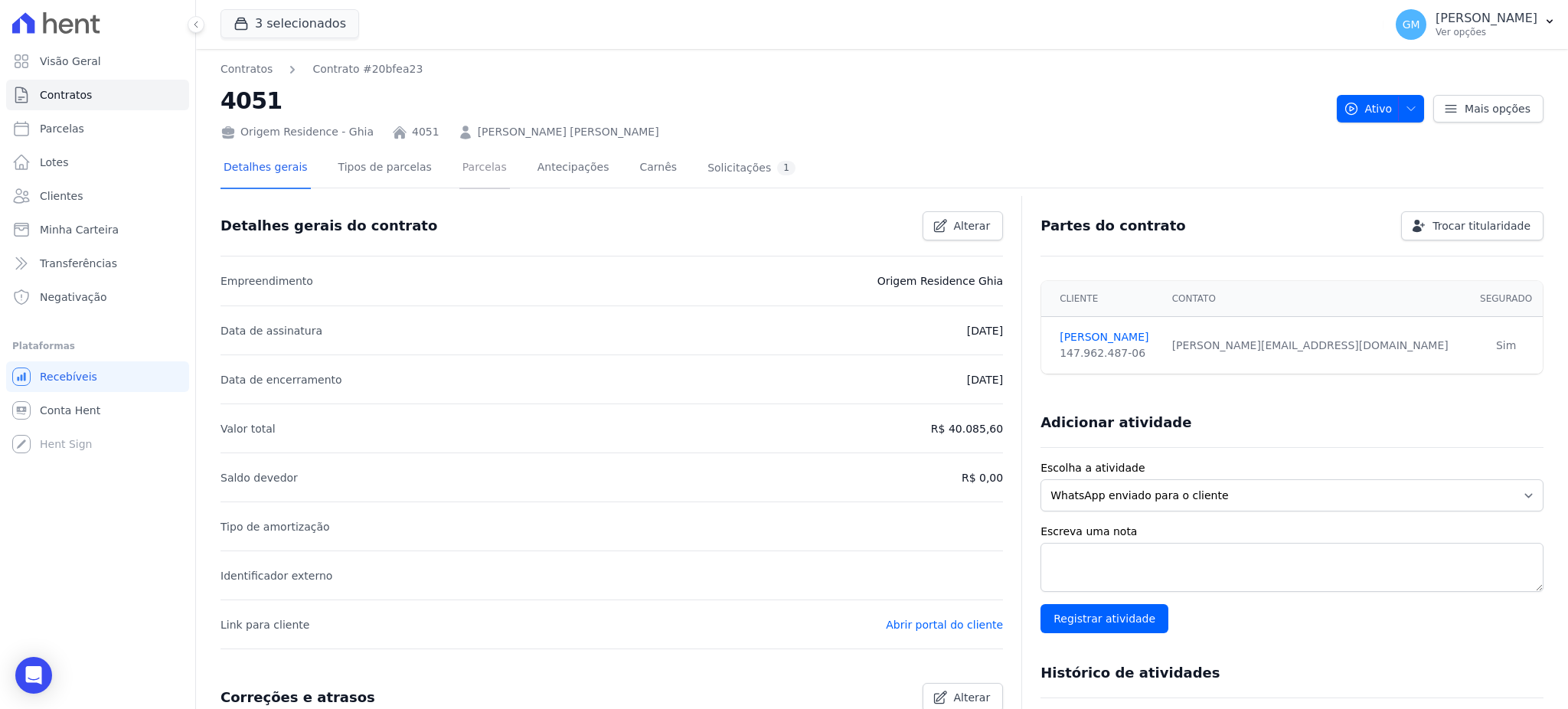
click at [475, 166] on link "Parcelas" at bounding box center [484, 169] width 50 height 41
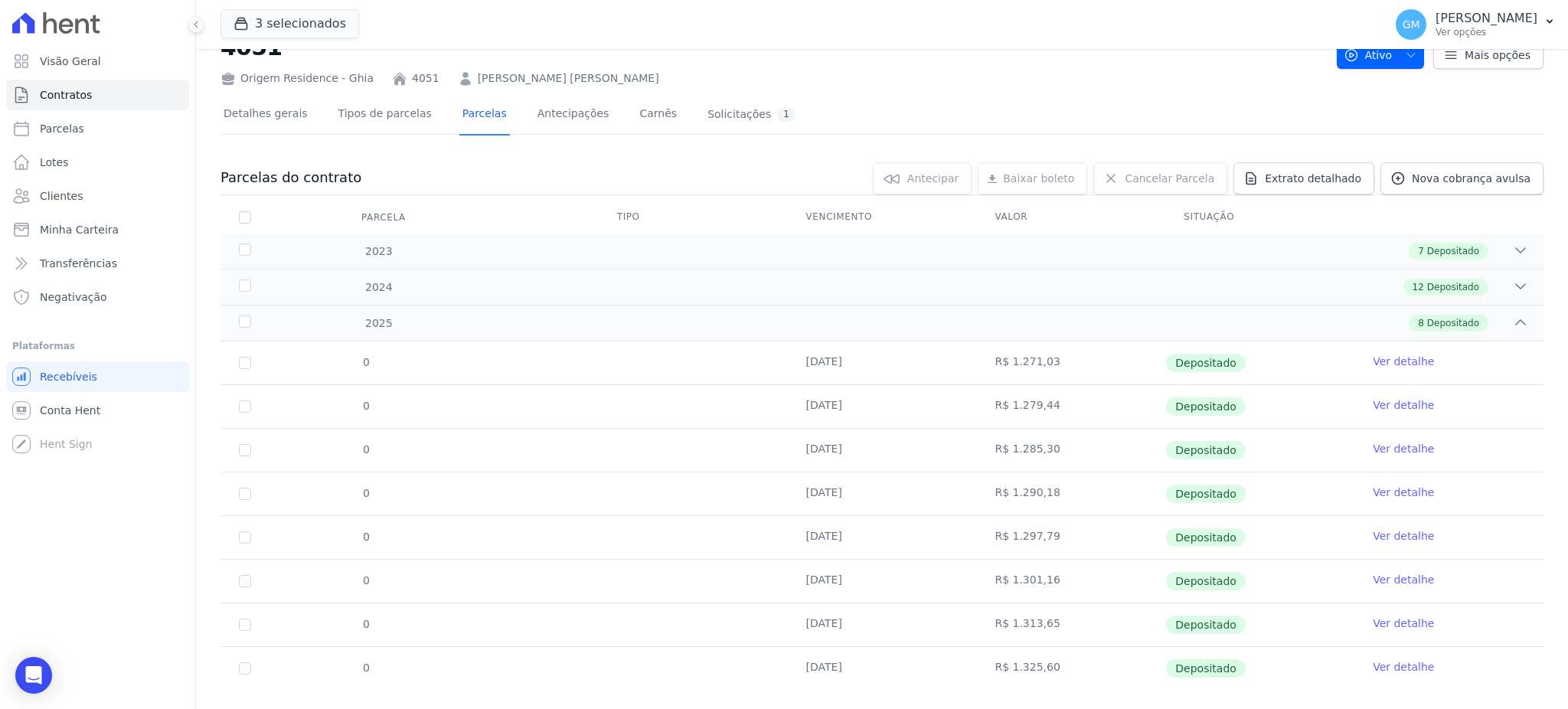
scroll to position [80, 0]
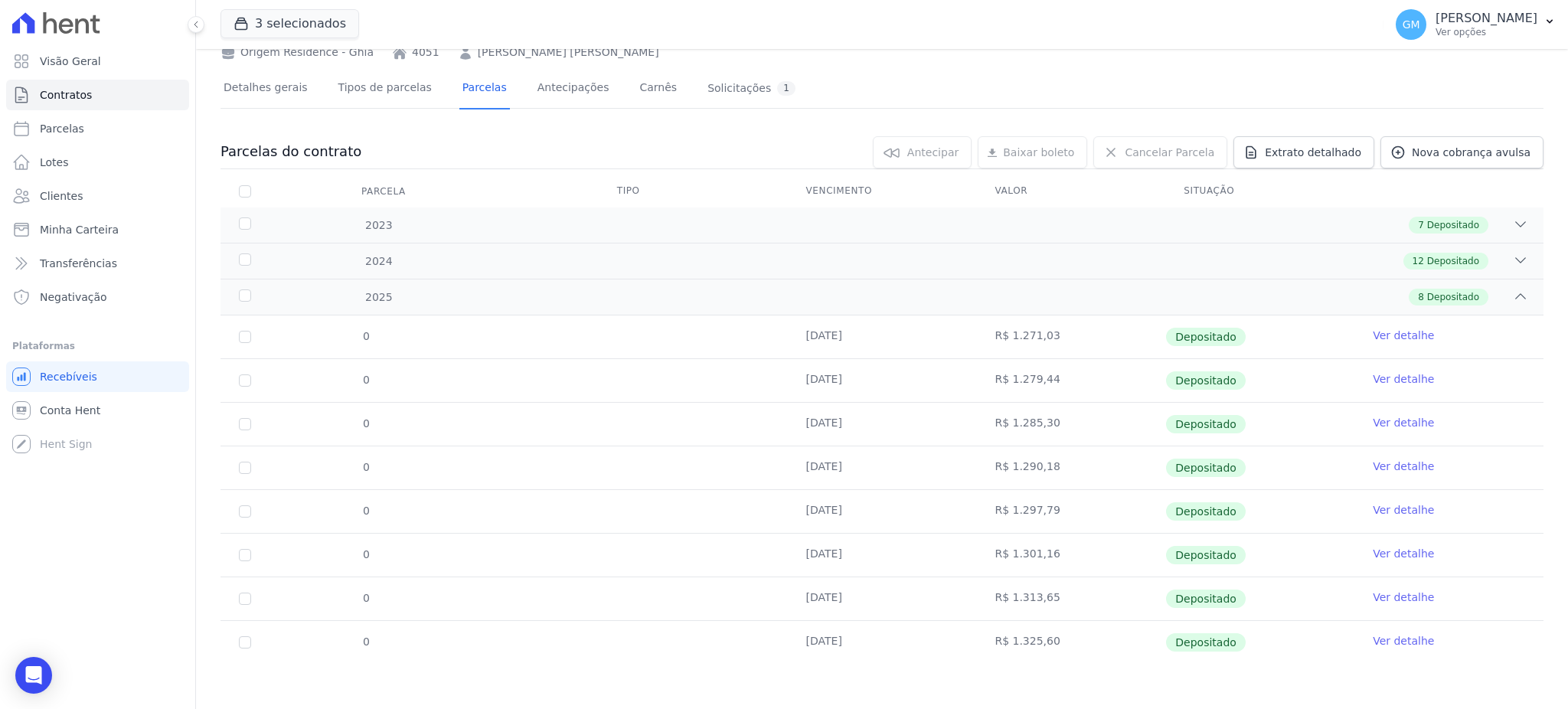
click at [1392, 648] on td "Ver detalhe" at bounding box center [1448, 642] width 189 height 42
click at [1393, 637] on link "Ver detalhe" at bounding box center [1402, 640] width 61 height 15
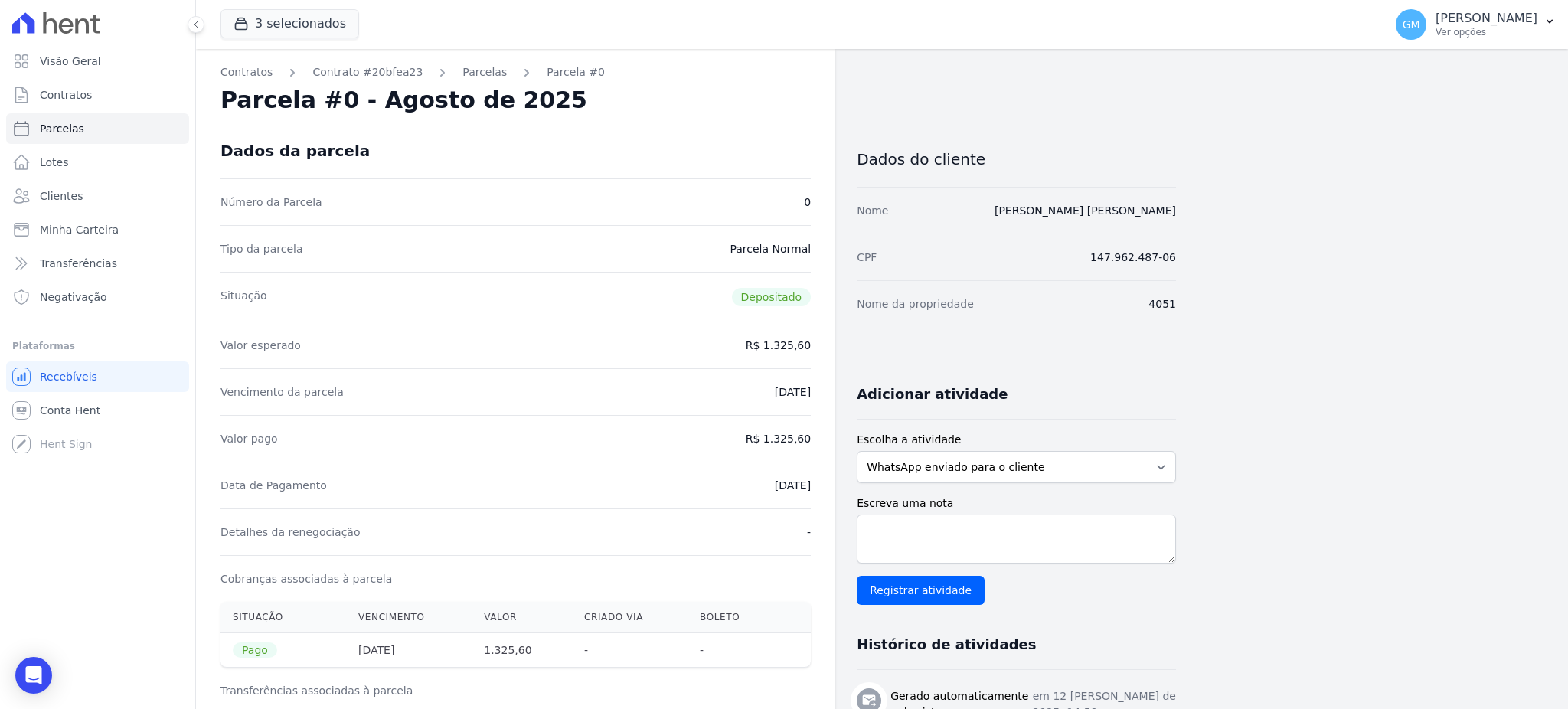
drag, startPoint x: 650, startPoint y: 124, endPoint x: 575, endPoint y: 101, distance: 78.4
click at [650, 124] on div "Dados da parcela" at bounding box center [515, 150] width 591 height 55
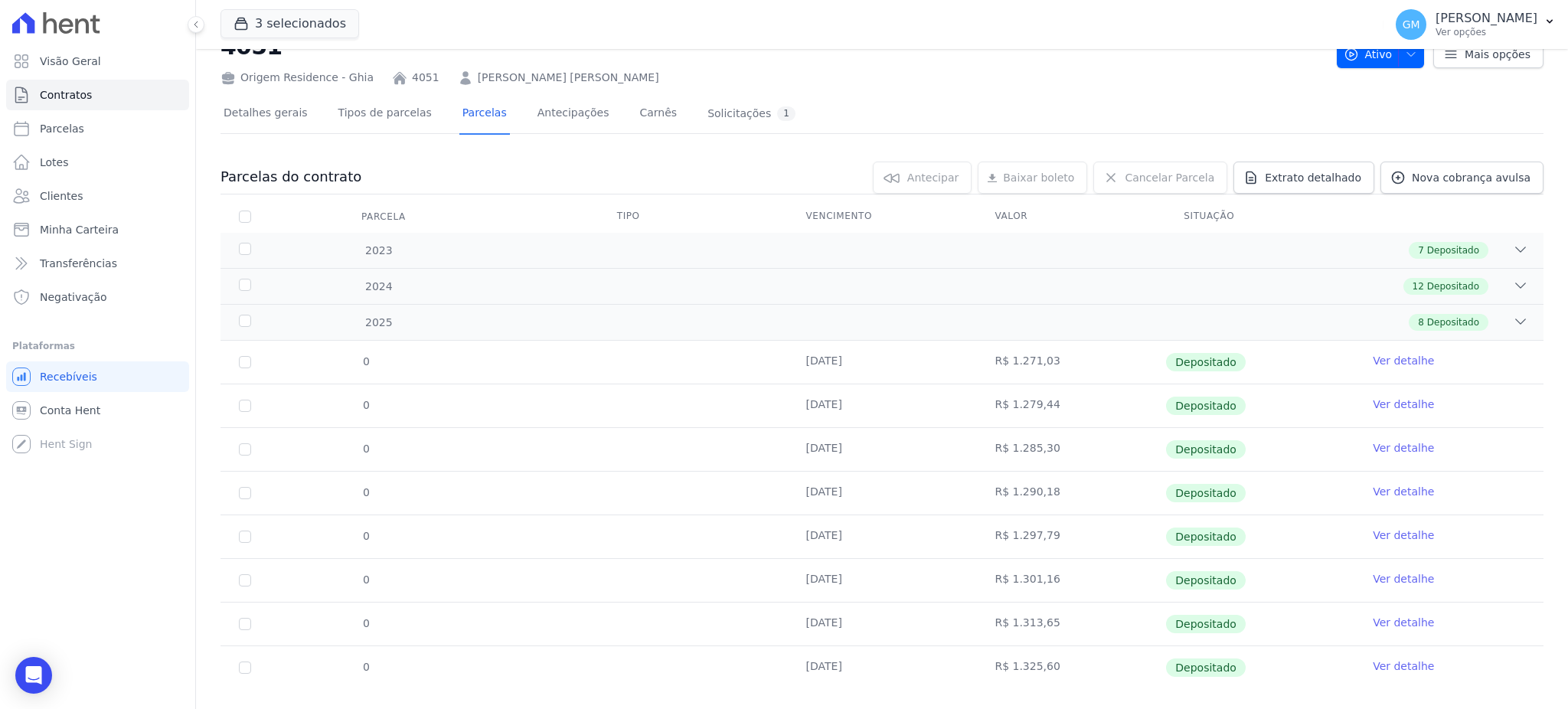
scroll to position [80, 0]
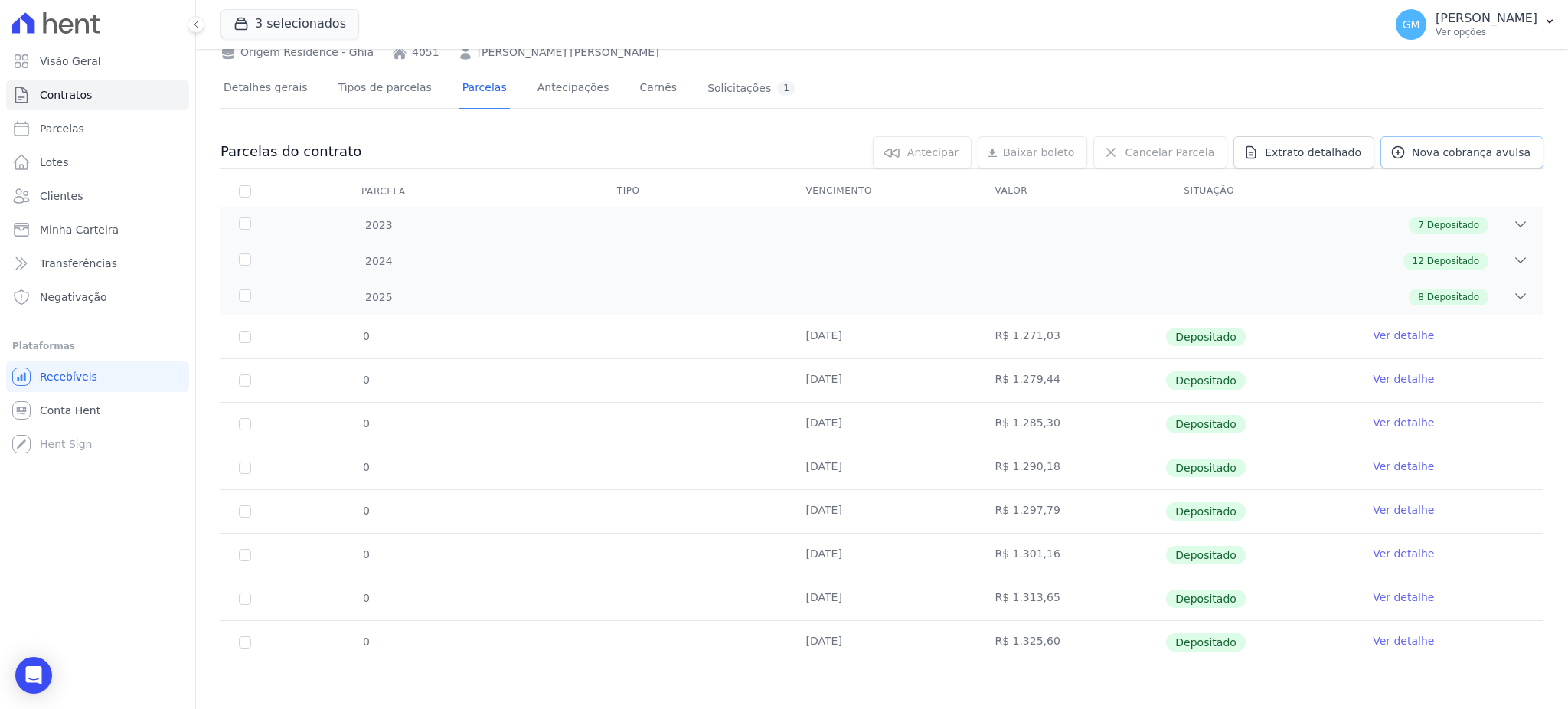
click at [1418, 142] on link "Nova cobrança avulsa" at bounding box center [1462, 152] width 163 height 32
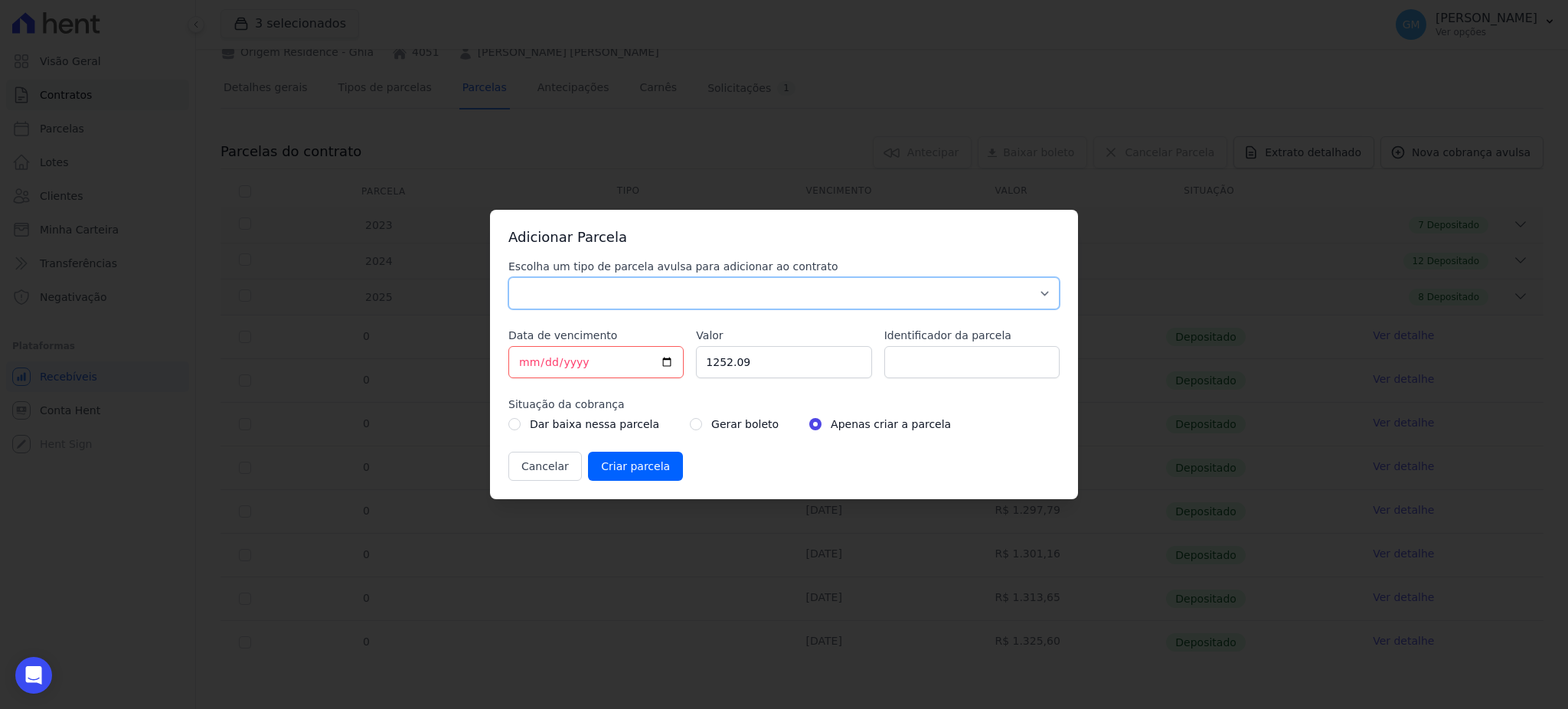
click at [613, 297] on select "Parcela Normal Sinal Caução Intercalada Chaves Pré Chaves Pós Chaves Taxas Quit…" at bounding box center [784, 293] width 551 height 32
select select "standard"
click at [508, 277] on select "Parcela Normal Sinal Caução Intercalada Chaves Pré Chaves Pós Chaves Taxas Quit…" at bounding box center [784, 293] width 551 height 32
click at [664, 365] on input "[DATE]" at bounding box center [596, 362] width 175 height 32
type input "[DATE]"
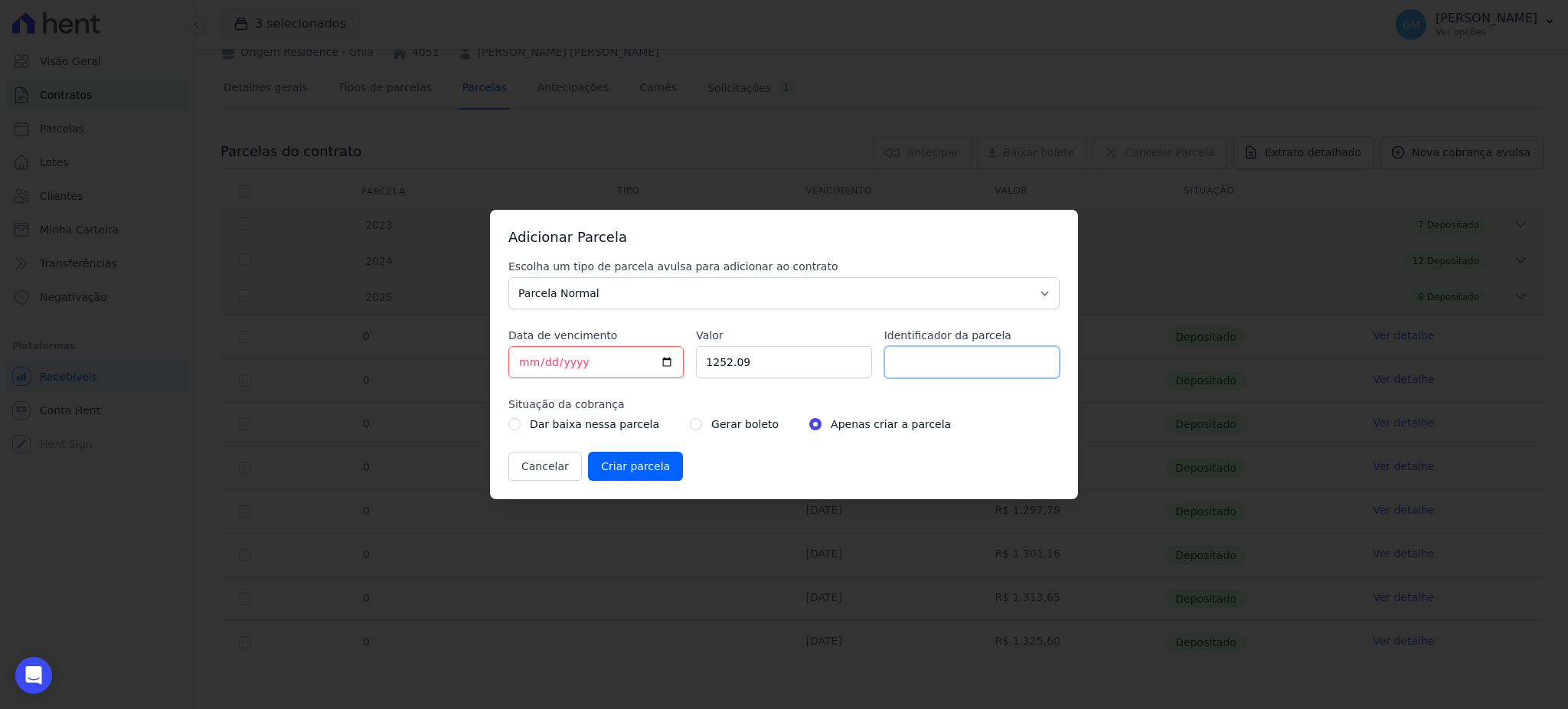
click at [900, 359] on input "Identificador da parcela" at bounding box center [972, 362] width 175 height 32
type input "setembro"
drag, startPoint x: 788, startPoint y: 358, endPoint x: 650, endPoint y: 366, distance: 138.2
click at [650, 366] on div "Escolha um tipo de parcela avulsa para adicionar ao contrato Parcela Normal Sin…" at bounding box center [784, 369] width 551 height 222
paste input ".33487"
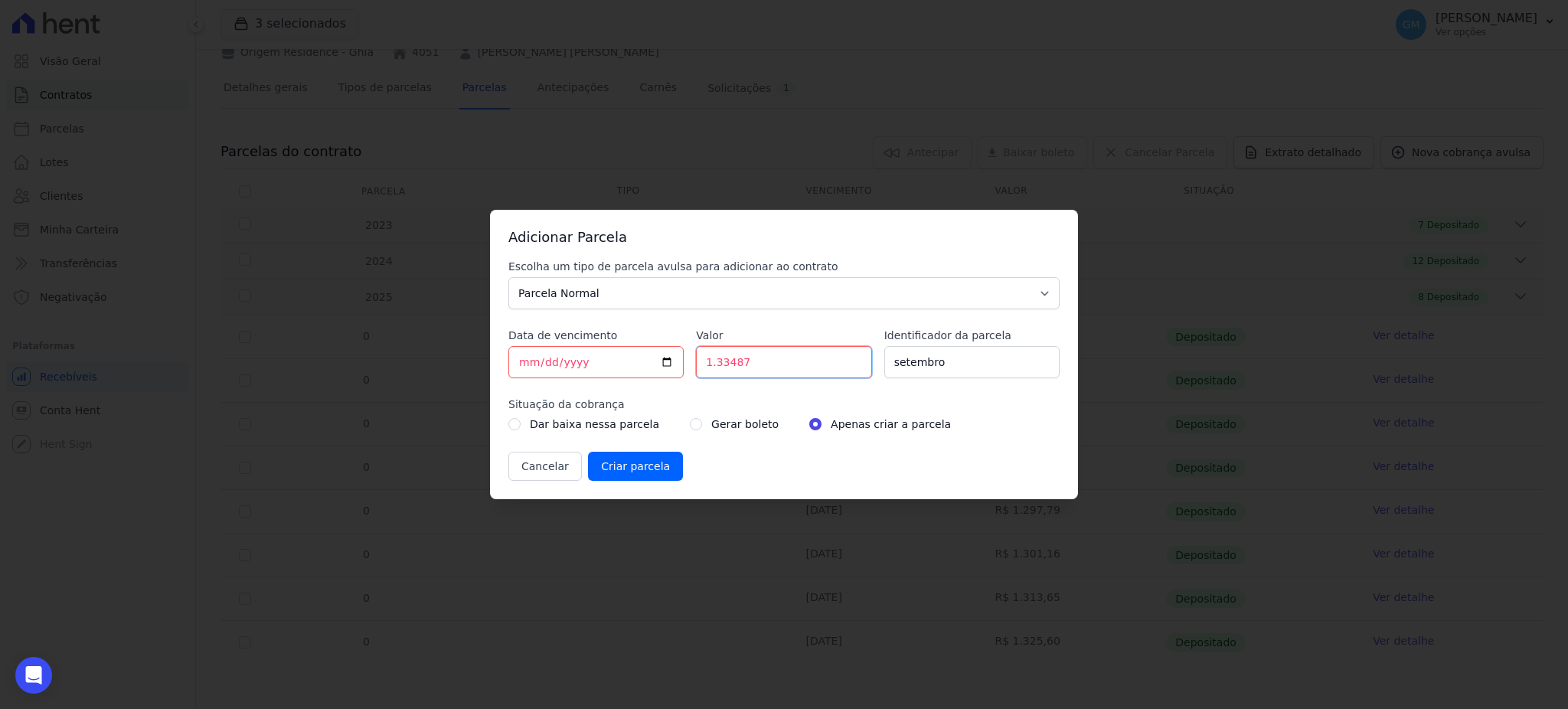
click at [714, 366] on input "1.33487" at bounding box center [784, 362] width 175 height 32
click at [730, 367] on input "133487" at bounding box center [784, 362] width 175 height 32
type input "1334.87"
click at [690, 427] on input "radio" at bounding box center [696, 424] width 12 height 12
radio input "true"
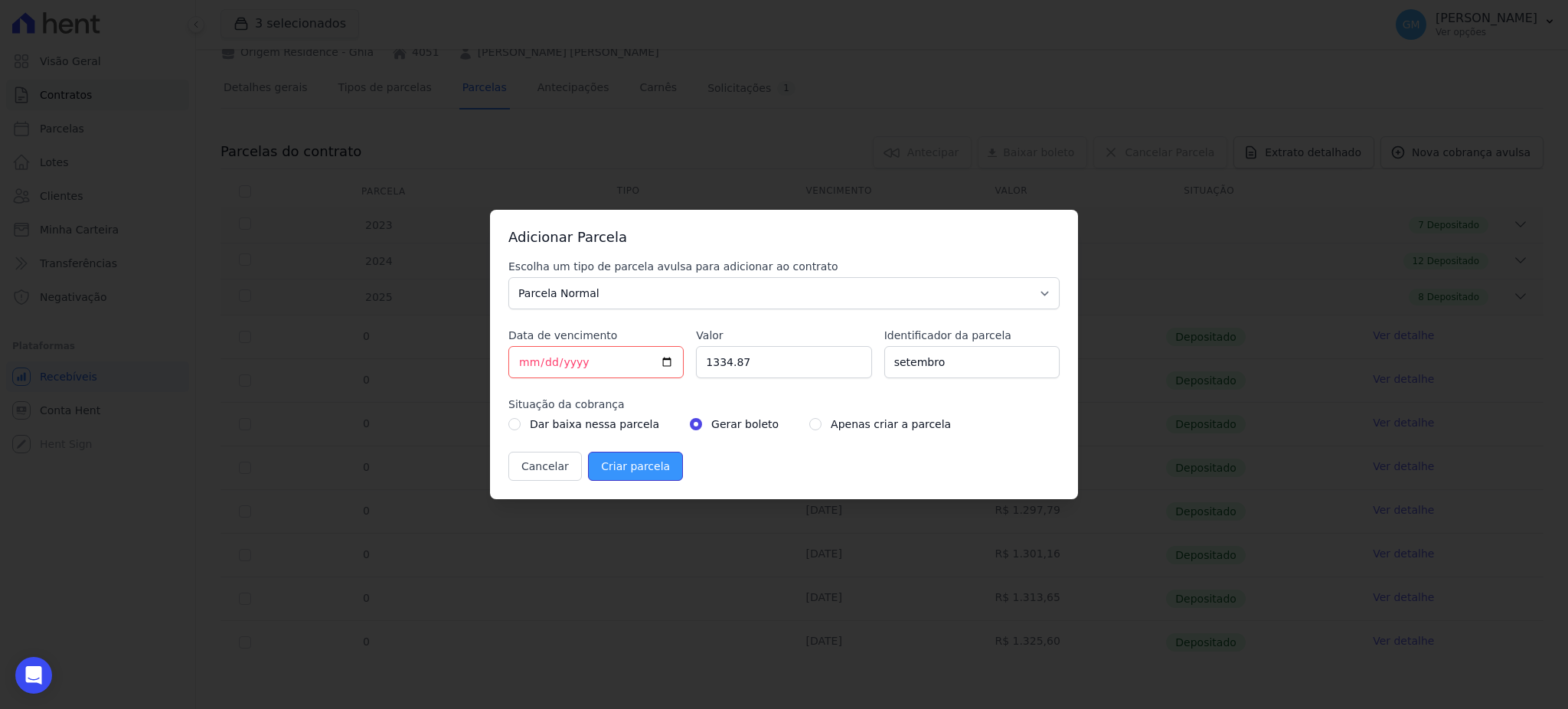
click at [645, 468] on input "Criar parcela" at bounding box center [635, 466] width 95 height 29
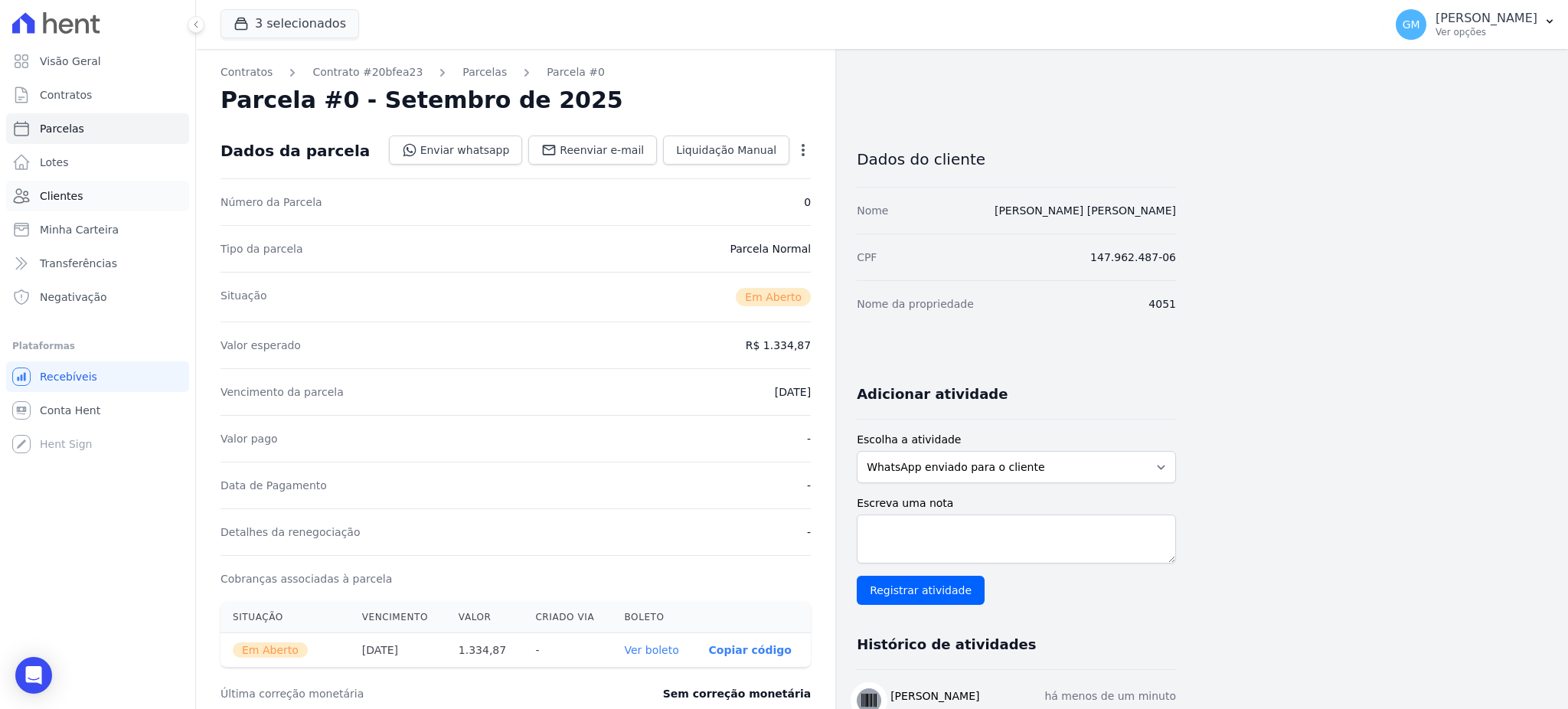
click at [120, 197] on link "Clientes" at bounding box center [97, 196] width 183 height 31
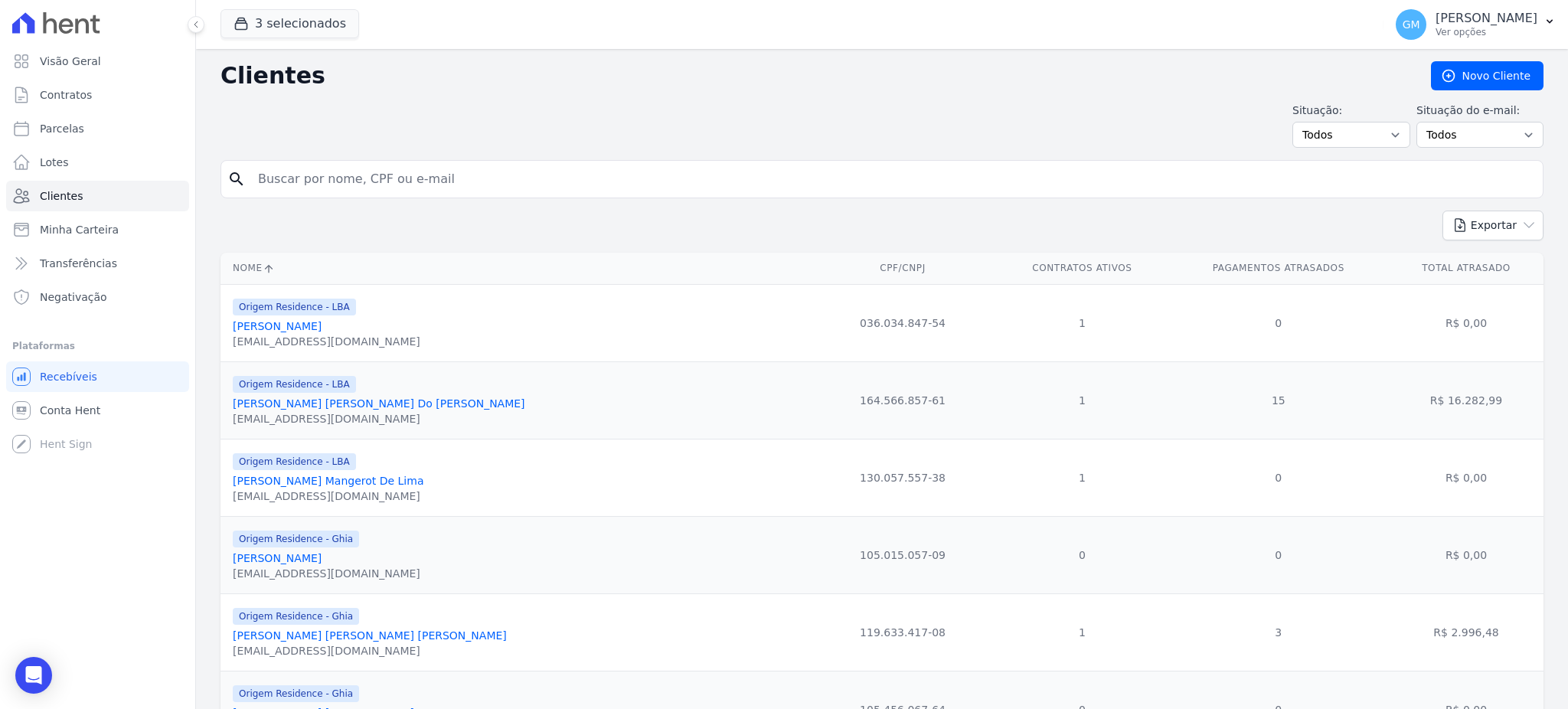
click at [392, 181] on input "search" at bounding box center [892, 179] width 1287 height 31
type input "Roberta Chagas De Lima"
drag, startPoint x: 298, startPoint y: 173, endPoint x: 253, endPoint y: 169, distance: 45.2
click at [253, 169] on input "Roberta Chagas De Lima" at bounding box center [892, 179] width 1287 height 31
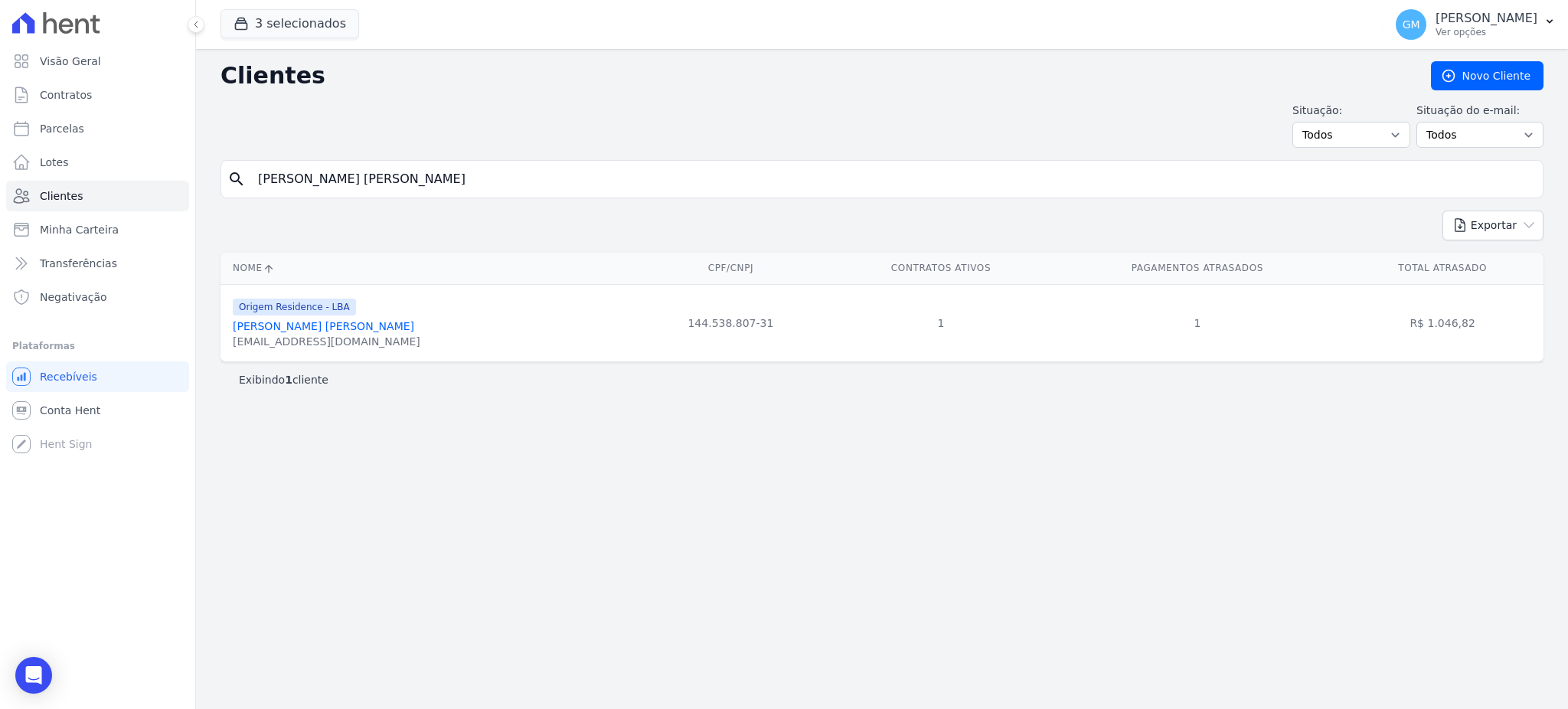
click at [262, 332] on link "Roberta Chagas De Lima" at bounding box center [323, 326] width 182 height 12
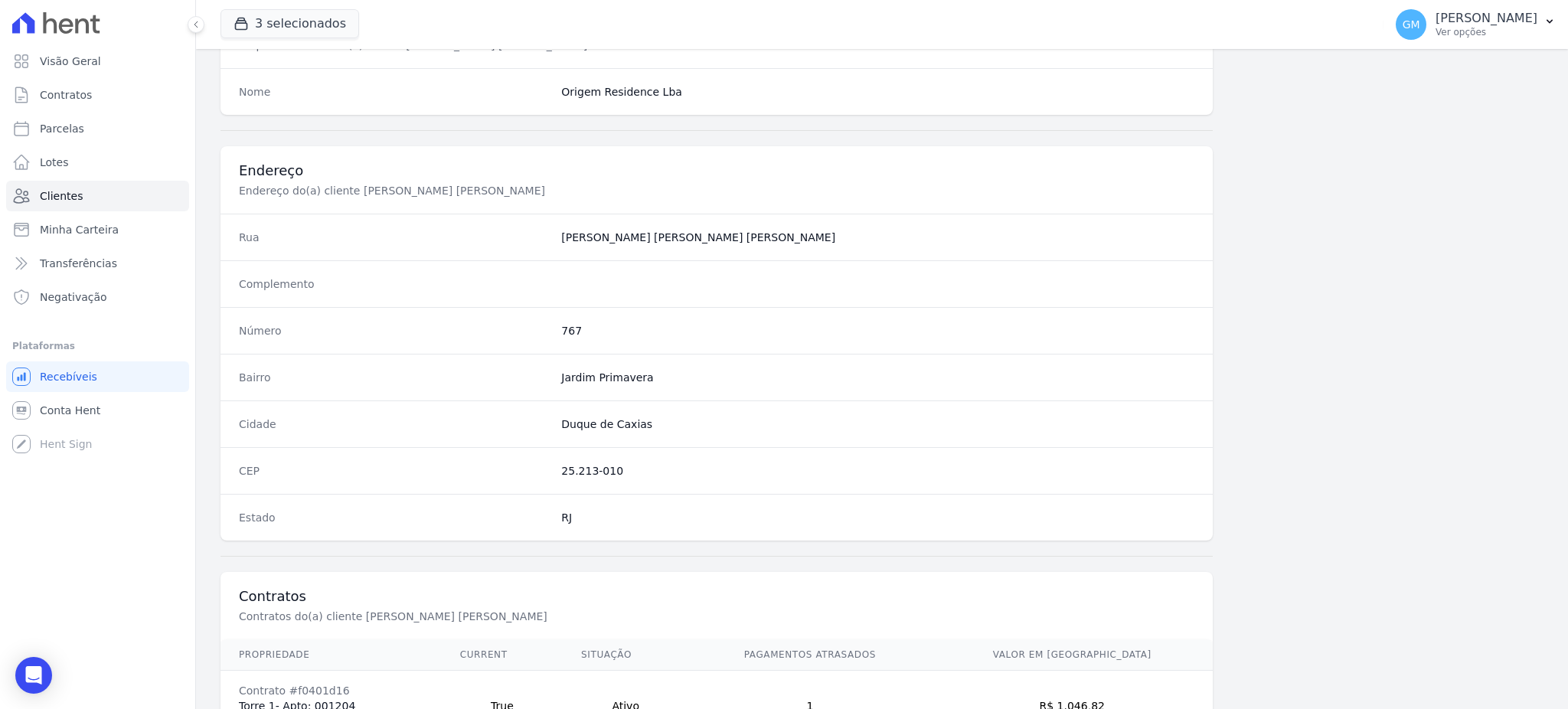
scroll to position [724, 0]
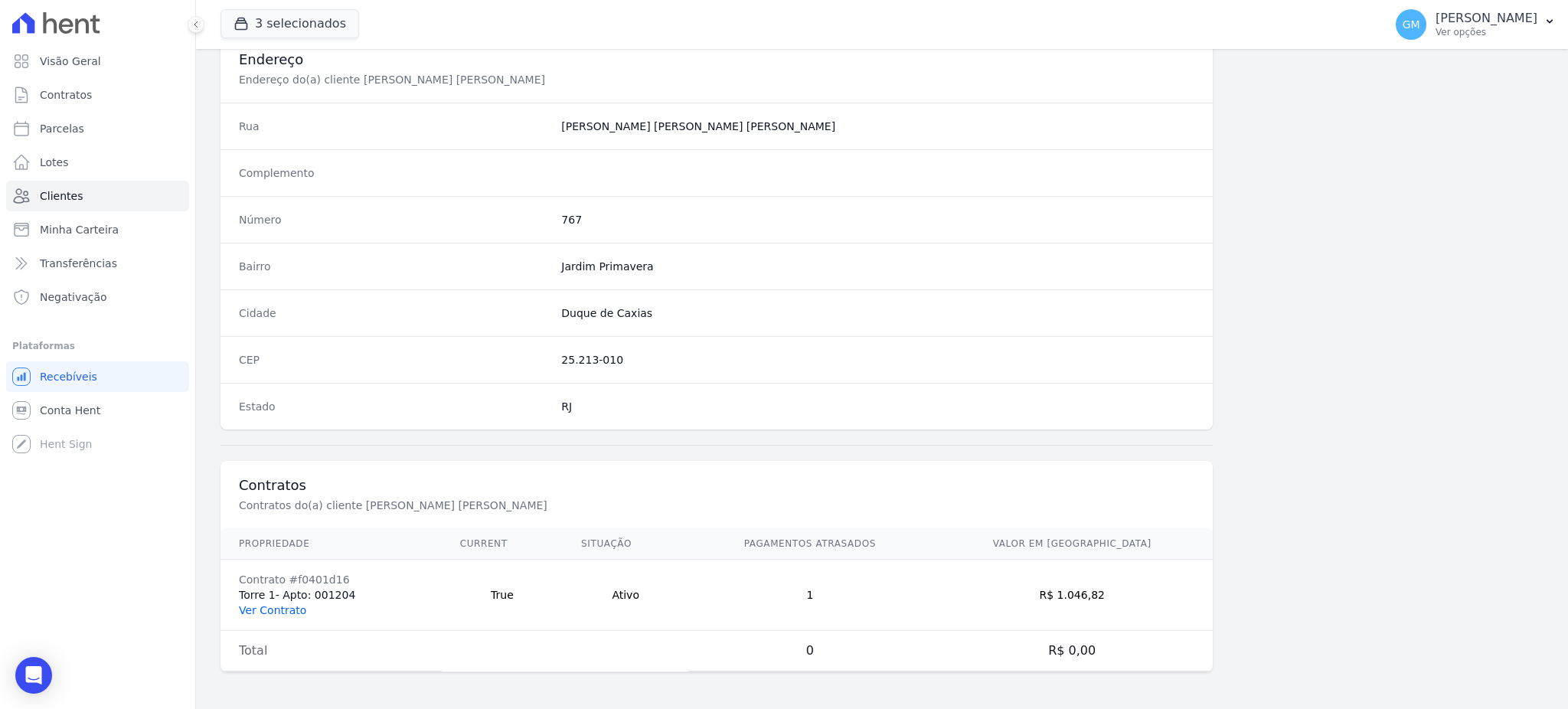
click at [266, 610] on link "Ver Contrato" at bounding box center [273, 610] width 67 height 12
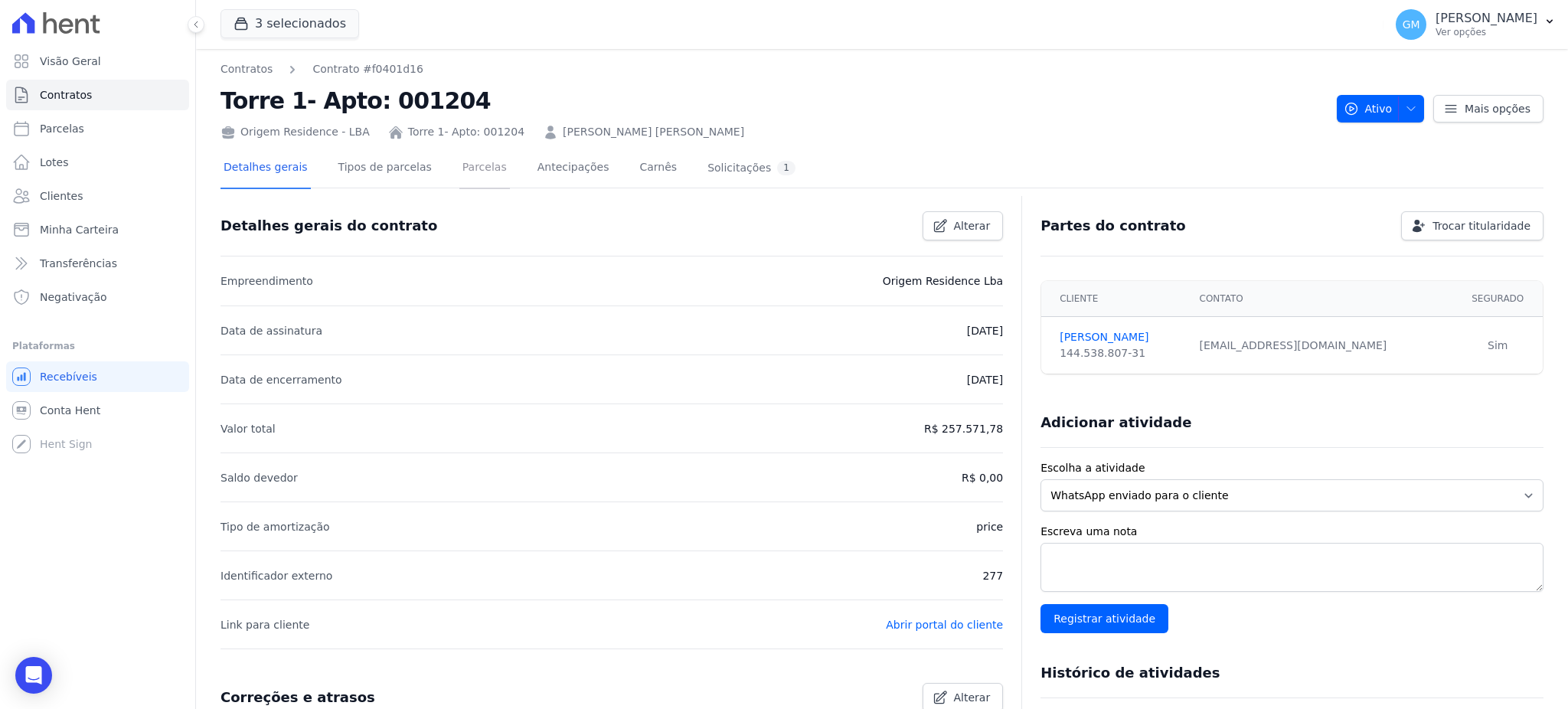
click at [475, 179] on link "Parcelas" at bounding box center [484, 169] width 50 height 41
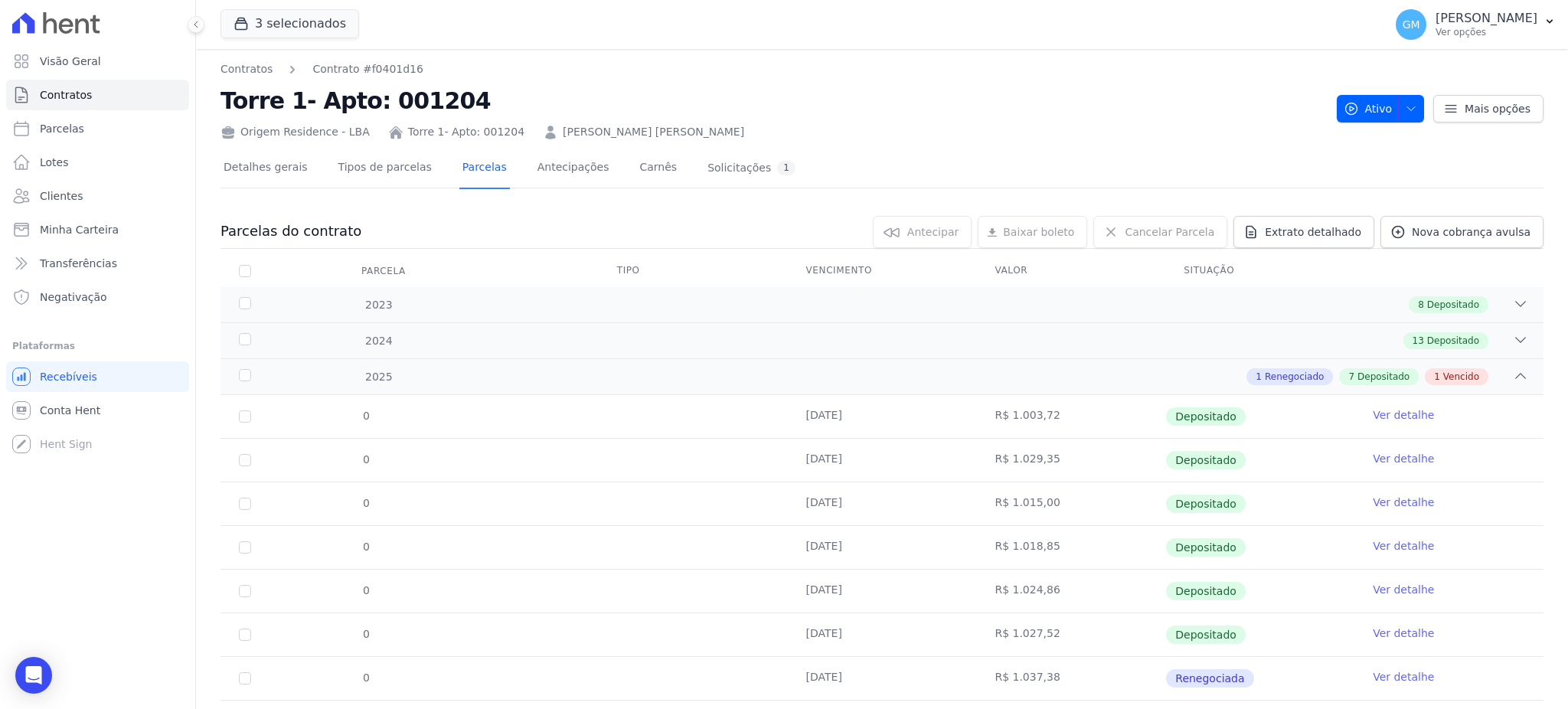
scroll to position [123, 0]
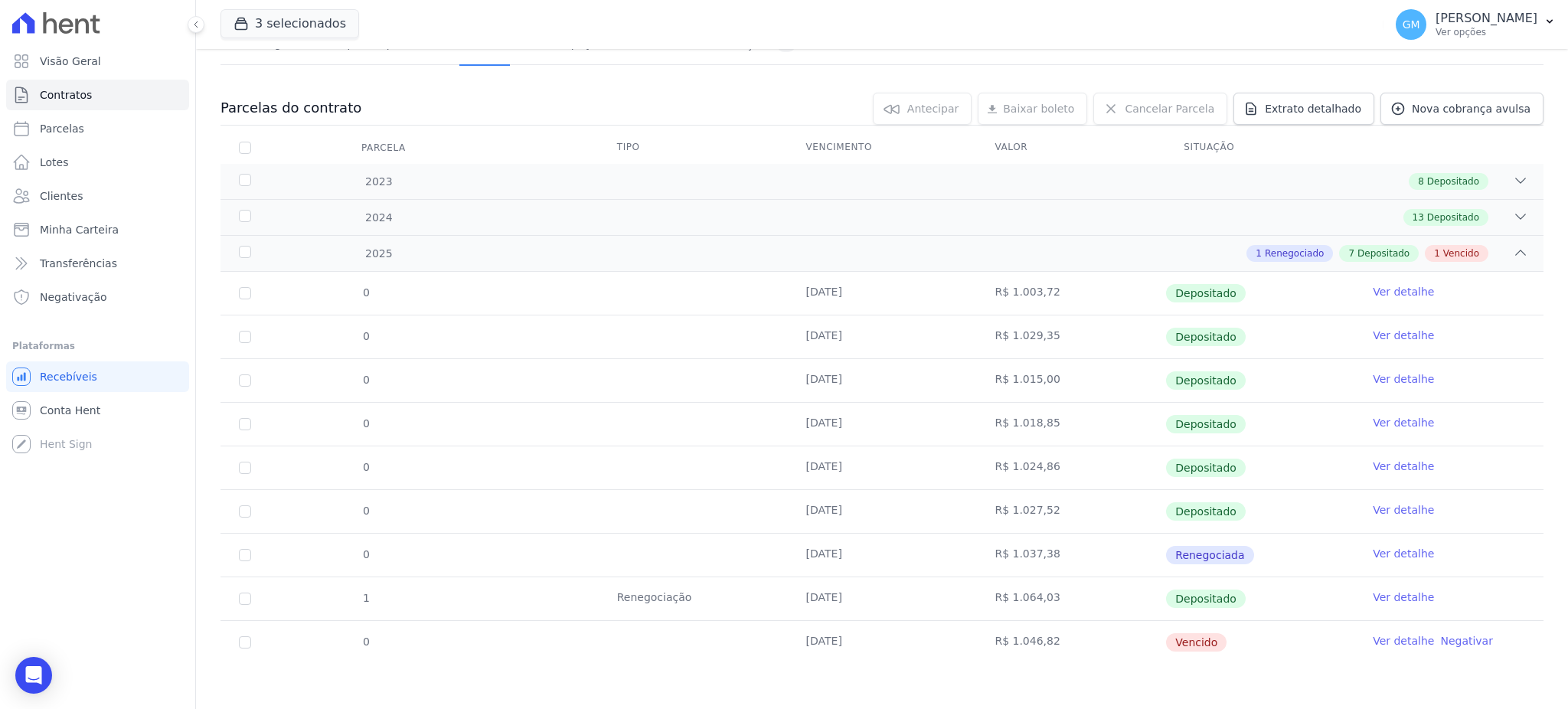
click at [1378, 643] on link "Ver detalhe" at bounding box center [1402, 640] width 61 height 15
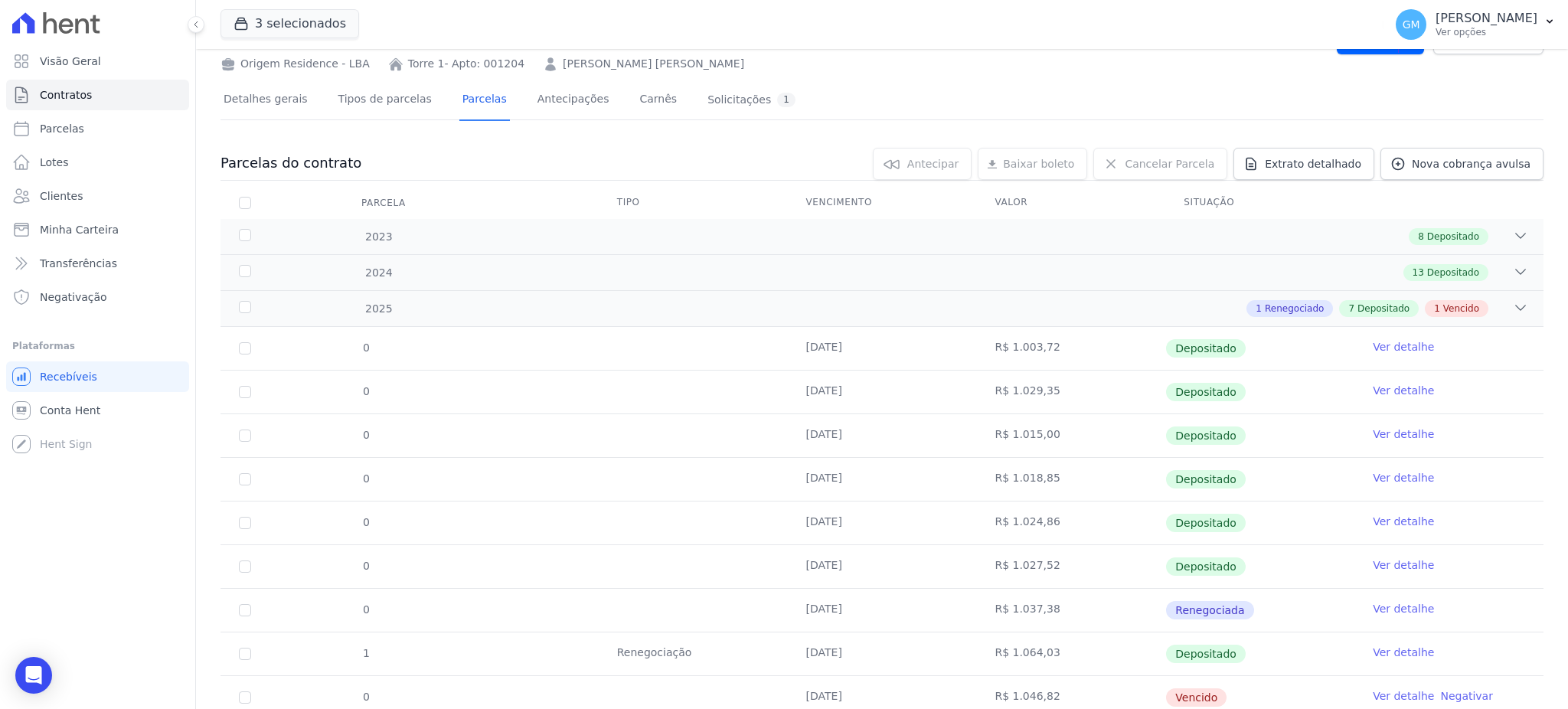
scroll to position [123, 0]
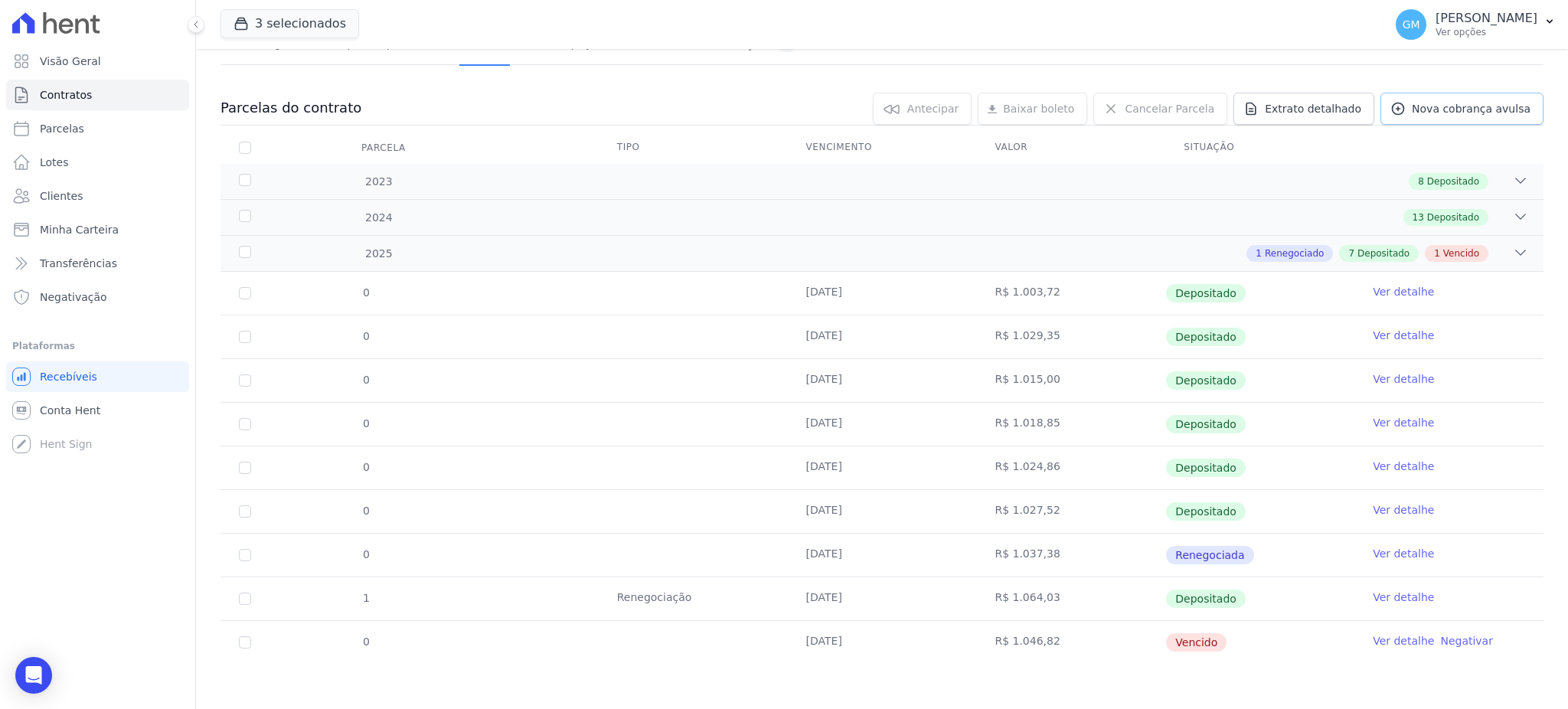
click at [1411, 104] on span "Nova cobrança avulsa" at bounding box center [1471, 108] width 119 height 15
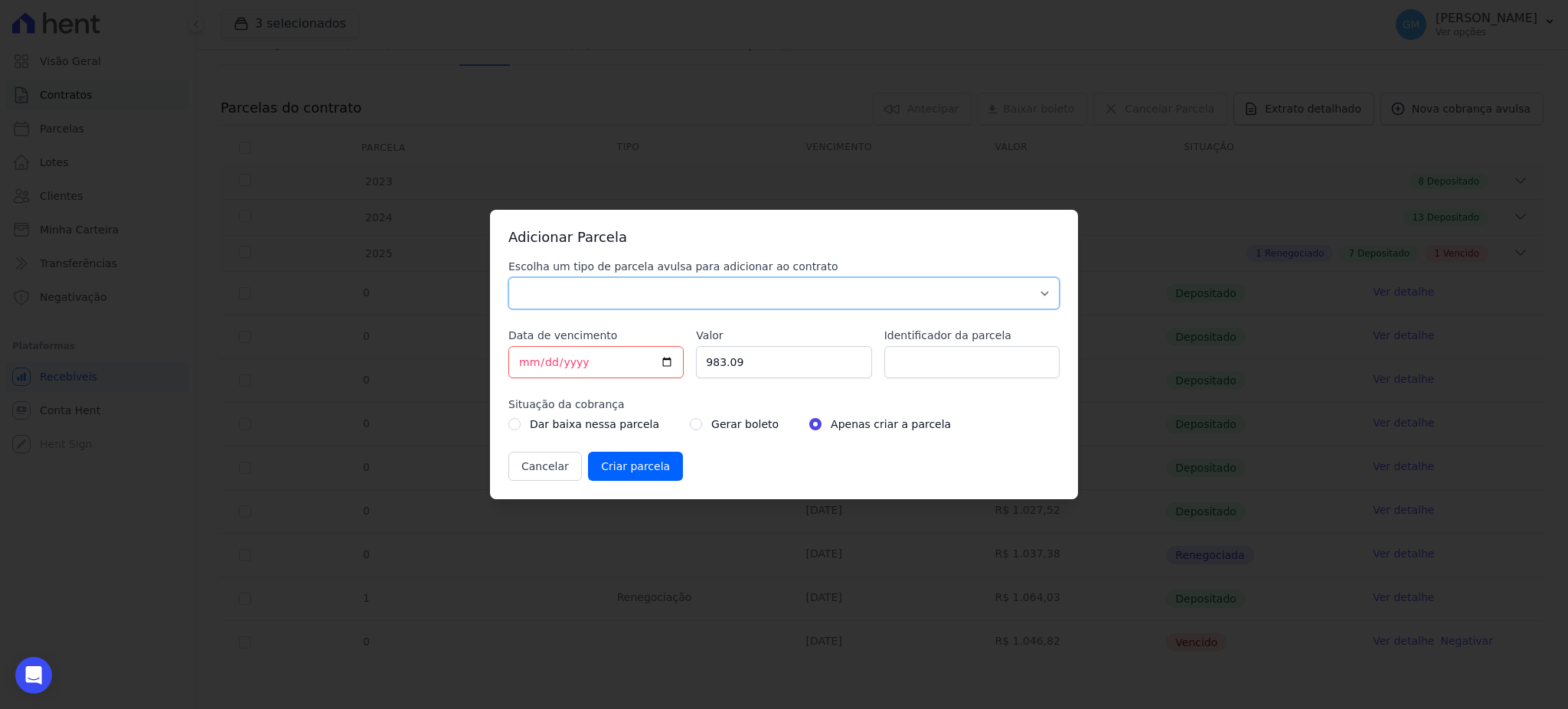
click at [646, 297] on select "Parcela Normal Sinal Caução Intercalada Chaves Pré Chaves Pós Chaves Taxas Quit…" at bounding box center [784, 293] width 551 height 32
select select "standard"
click at [508, 277] on select "Parcela Normal Sinal Caução Intercalada Chaves Pré Chaves Pós Chaves Taxas Quit…" at bounding box center [784, 293] width 551 height 32
click at [665, 354] on input "[DATE]" at bounding box center [596, 362] width 175 height 32
type input "[DATE]"
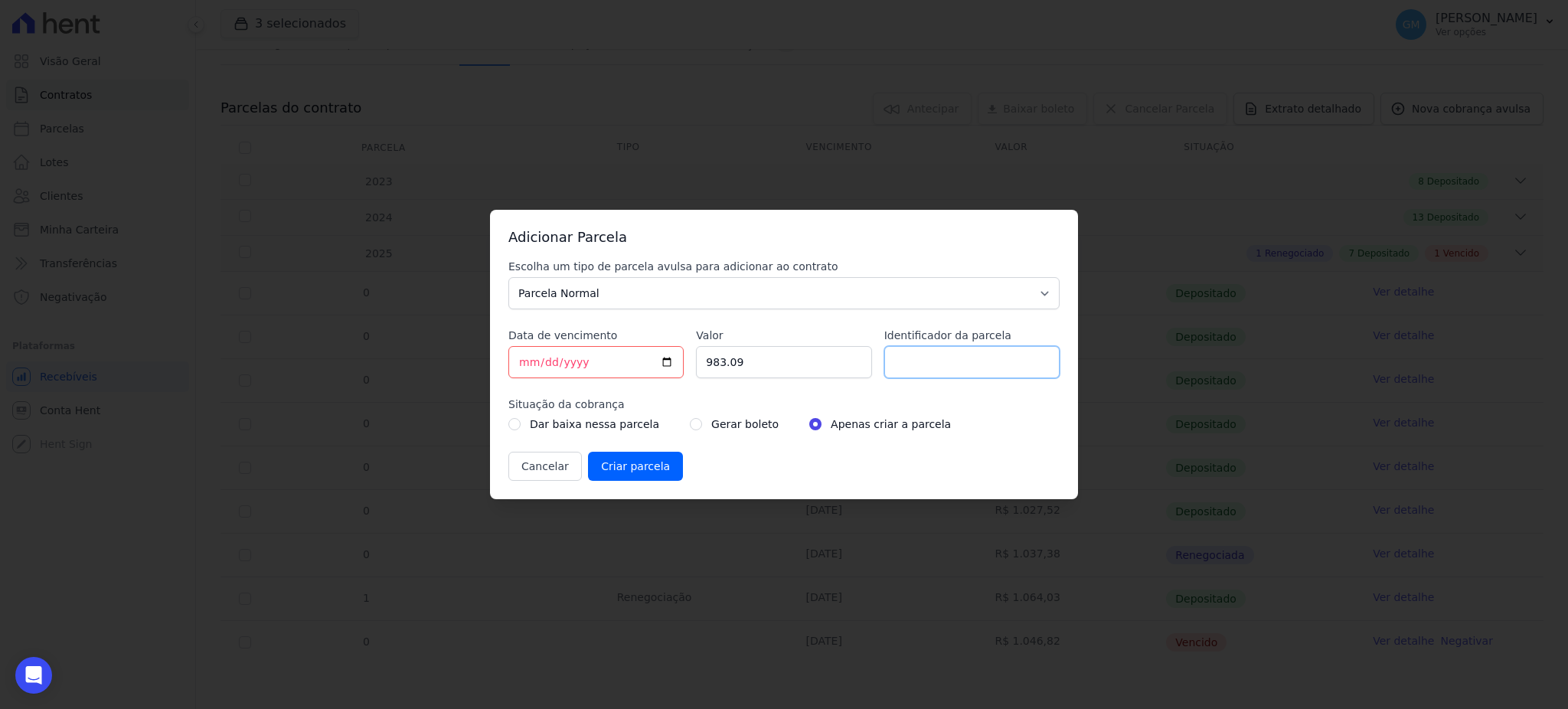
click at [923, 365] on input "Identificador da parcela" at bounding box center [972, 362] width 175 height 32
type input "setembro"
click at [690, 424] on input "radio" at bounding box center [696, 424] width 12 height 12
radio input "true"
drag, startPoint x: 741, startPoint y: 370, endPoint x: 681, endPoint y: 374, distance: 60.1
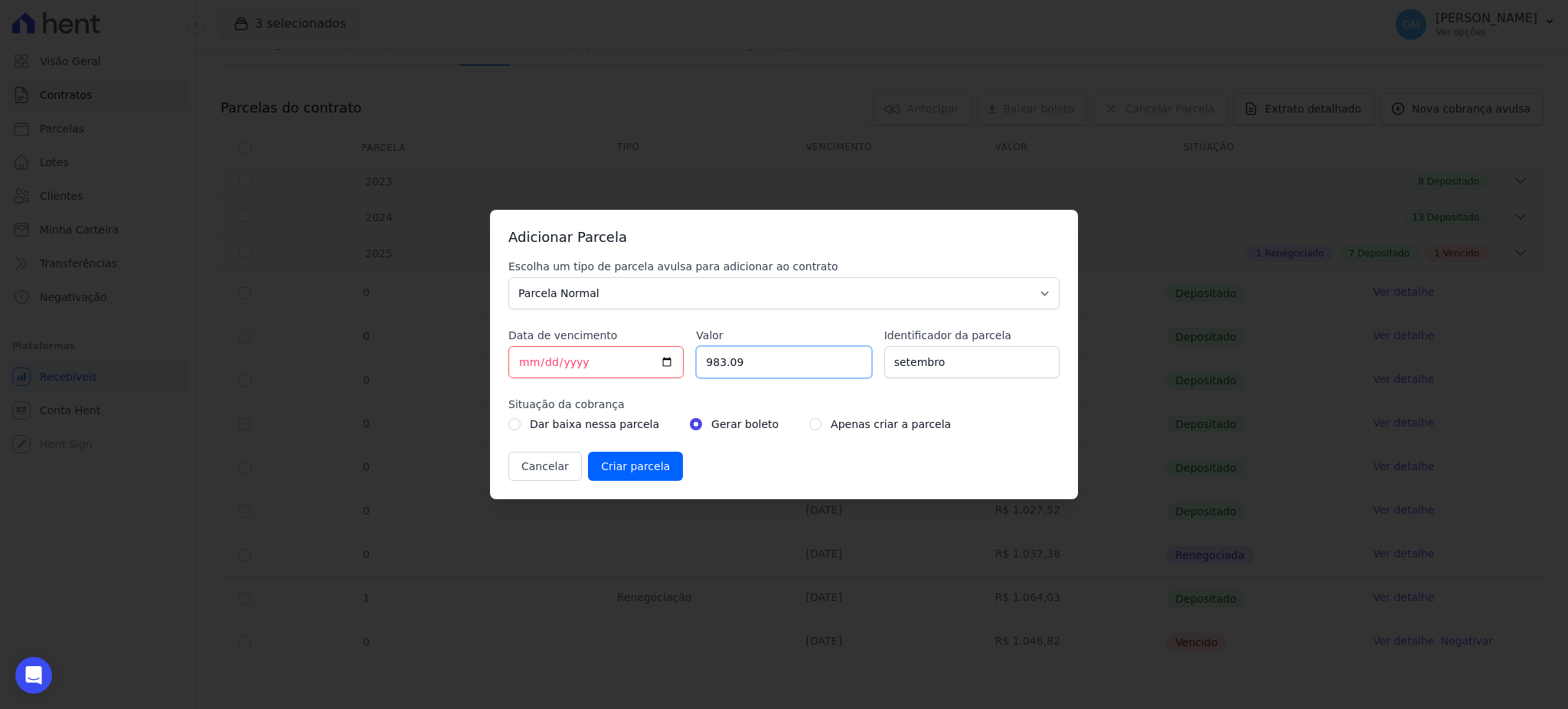
click at [681, 374] on div "Escolha um tipo de parcela avulsa para adicionar ao contrato Parcela Normal Sin…" at bounding box center [784, 369] width 551 height 222
paste input "1.05414"
drag, startPoint x: 744, startPoint y: 360, endPoint x: 692, endPoint y: 360, distance: 52.0
click at [692, 360] on div "Escolha um tipo de parcela avulsa para adicionar ao contrato Parcela Normal Sin…" at bounding box center [784, 369] width 551 height 222
paste input "number"
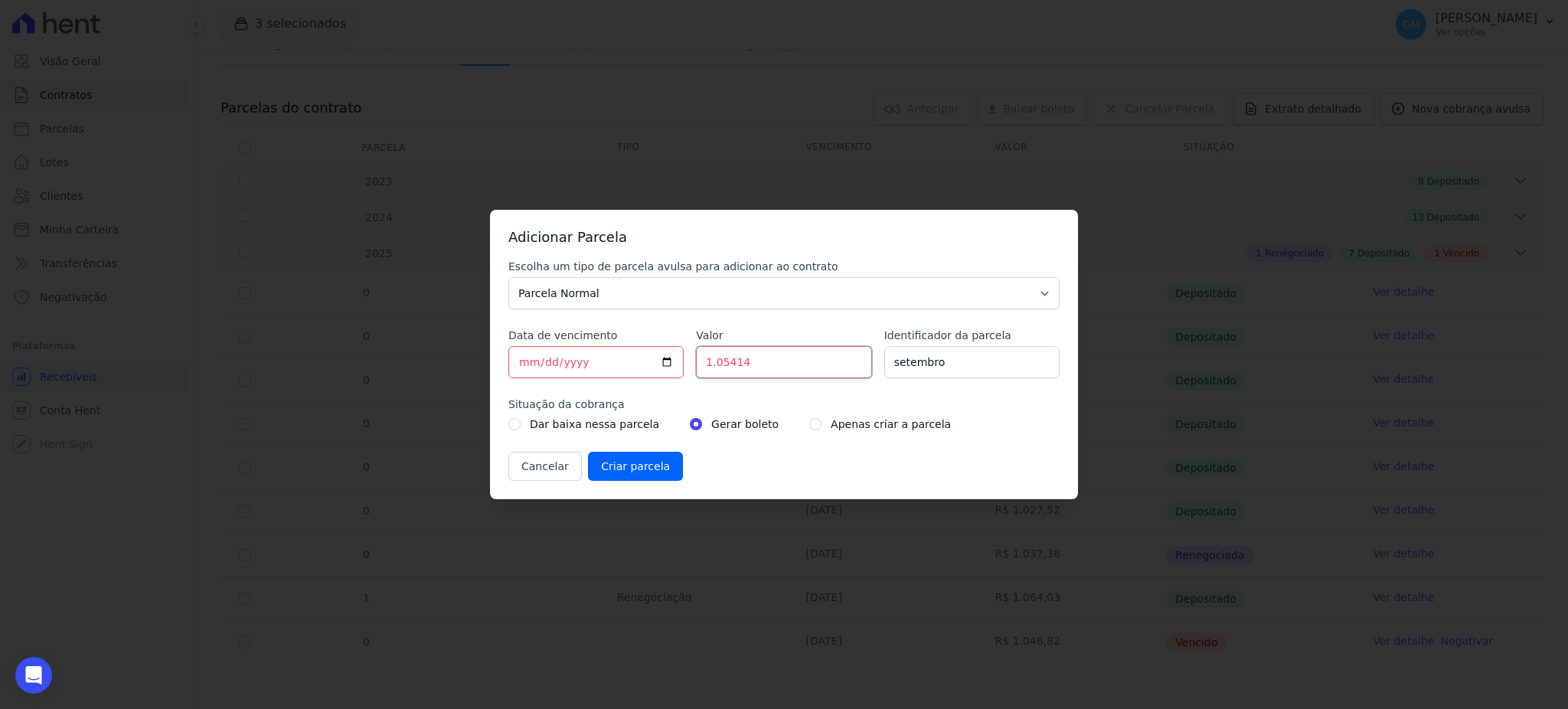
click at [714, 364] on input "1.05414" at bounding box center [784, 362] width 175 height 32
click at [731, 369] on input "105414" at bounding box center [784, 362] width 175 height 32
type input "1054.14"
click at [653, 469] on input "Criar parcela" at bounding box center [635, 466] width 95 height 29
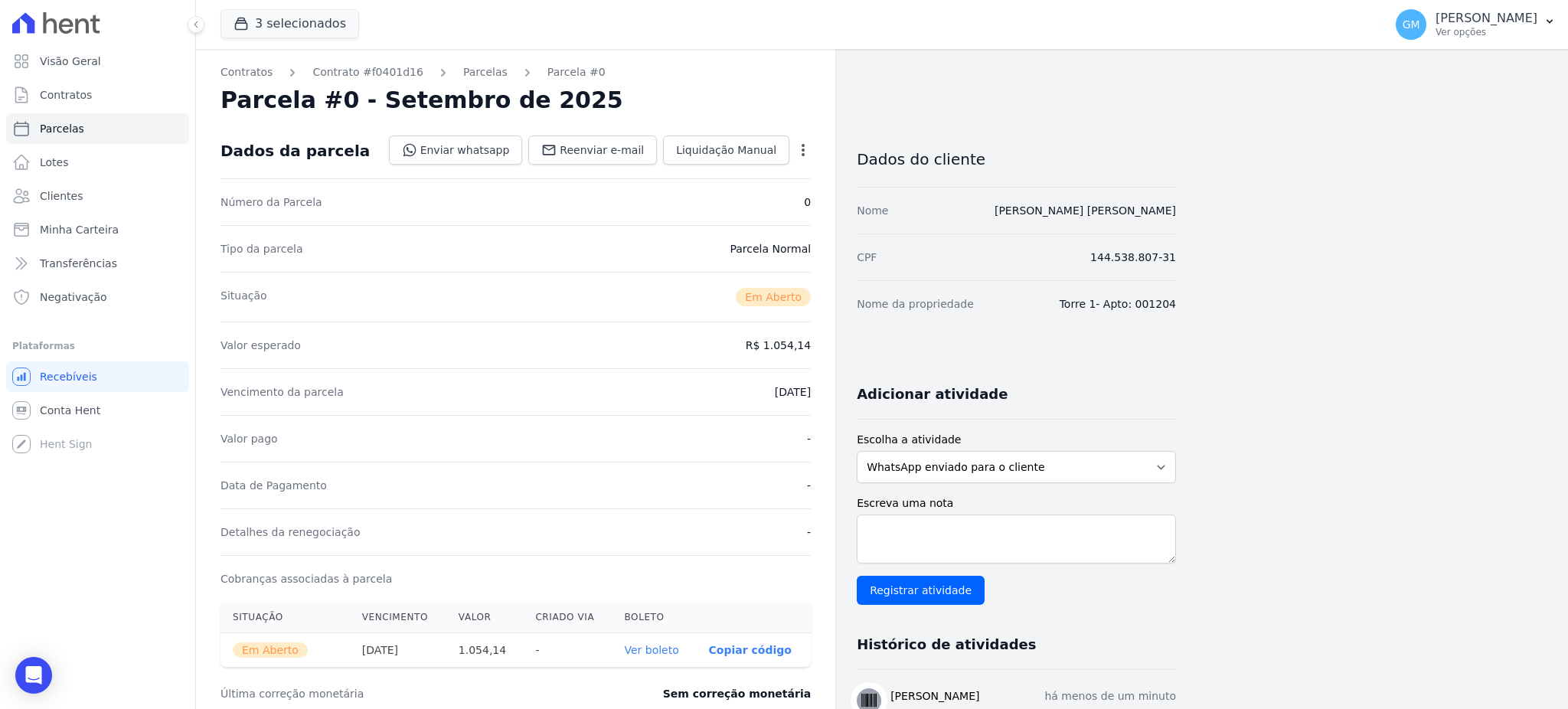
click at [674, 463] on div "Data de Pagamento -" at bounding box center [515, 484] width 591 height 47
click at [81, 196] on link "Clientes" at bounding box center [97, 196] width 183 height 31
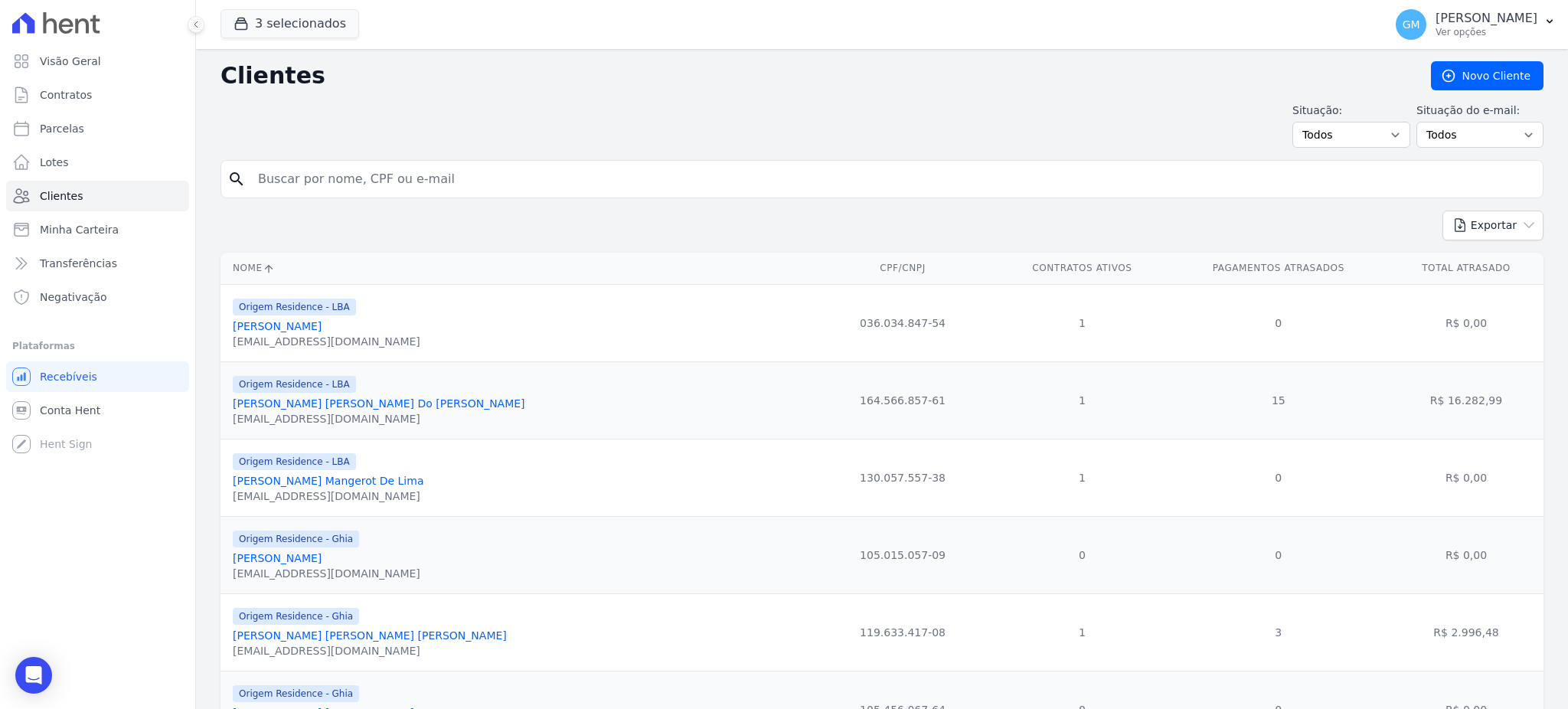
click at [394, 185] on input "search" at bounding box center [892, 179] width 1287 height 31
type input "cerou"
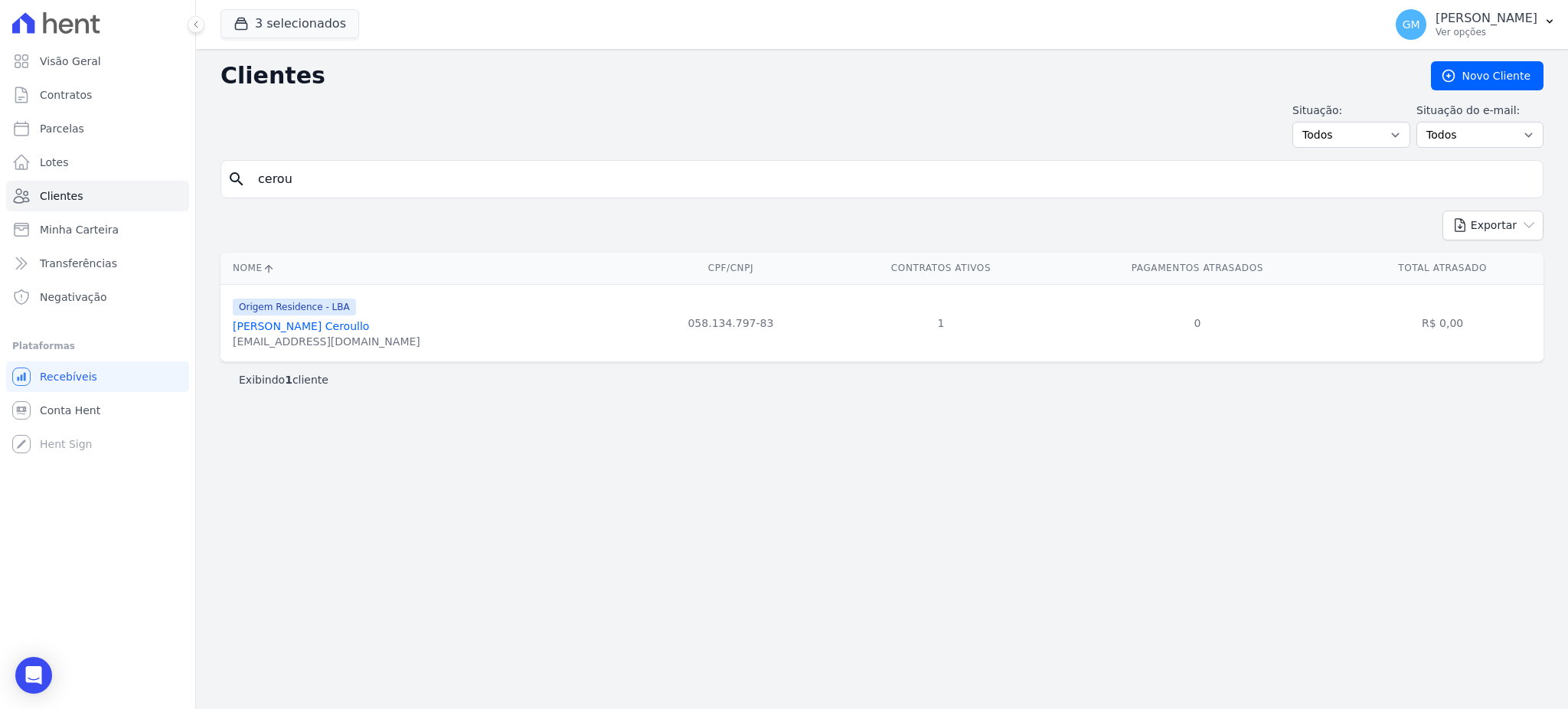
click at [350, 325] on link "Weslley Santana Ceroullo" at bounding box center [301, 326] width 136 height 12
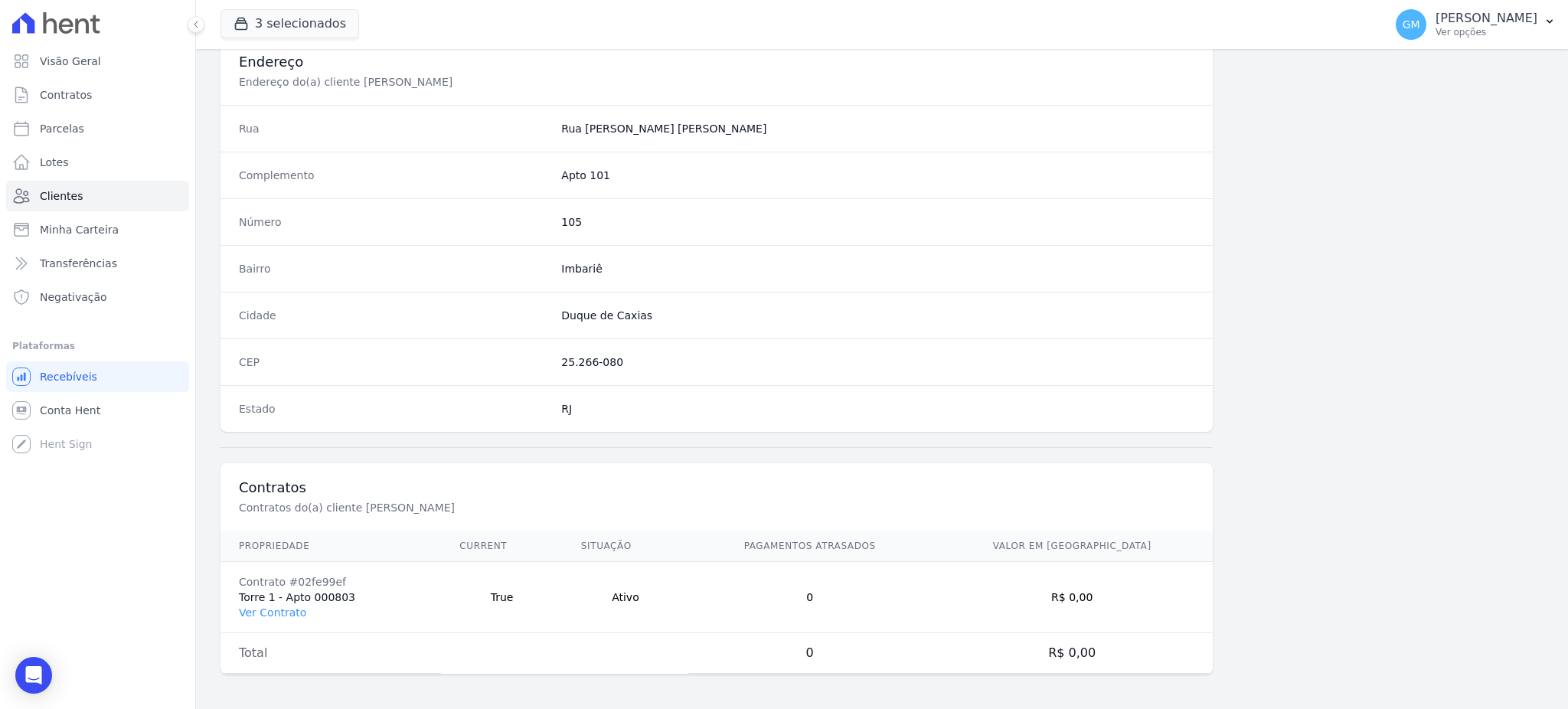
scroll to position [724, 0]
click at [291, 607] on link "Ver Contrato" at bounding box center [273, 610] width 67 height 12
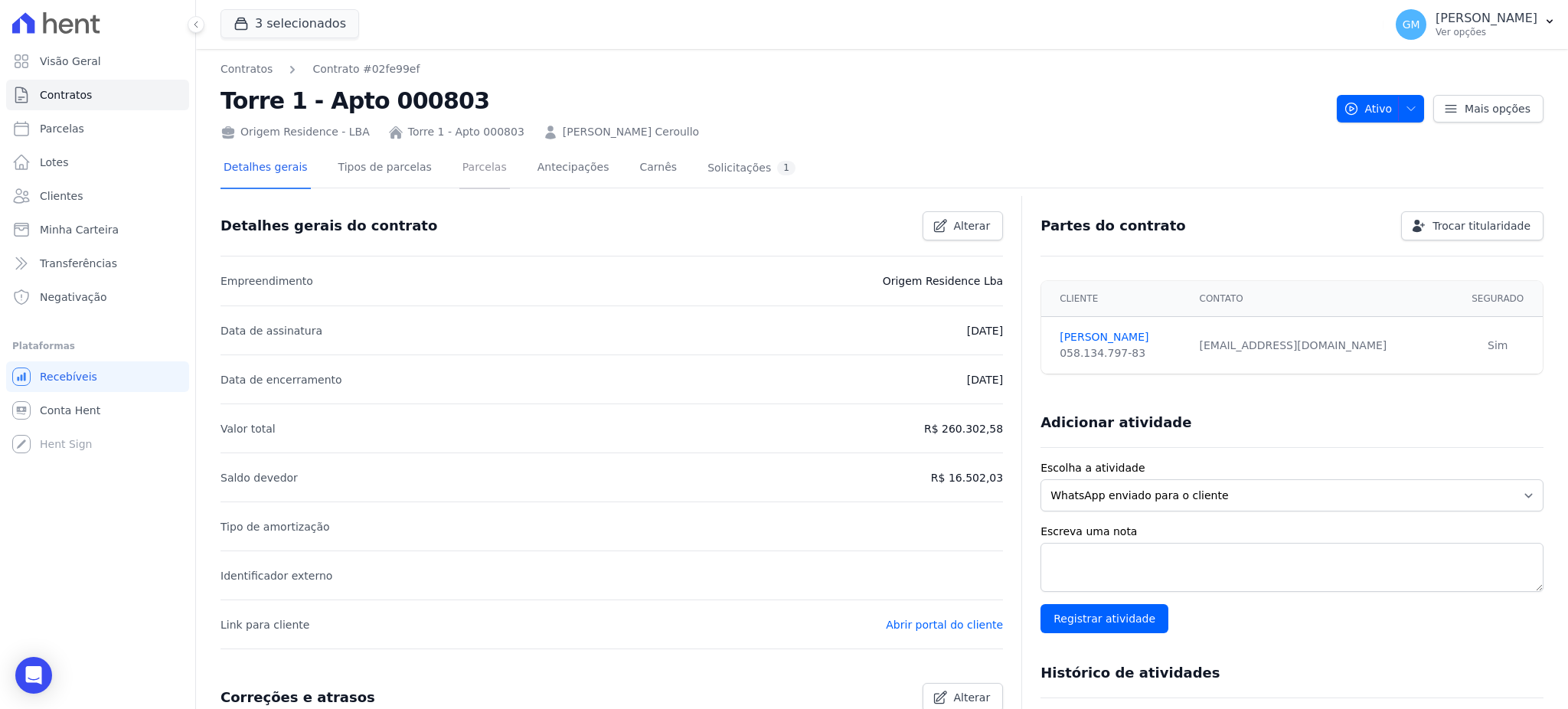
click at [460, 168] on link "Parcelas" at bounding box center [484, 169] width 50 height 41
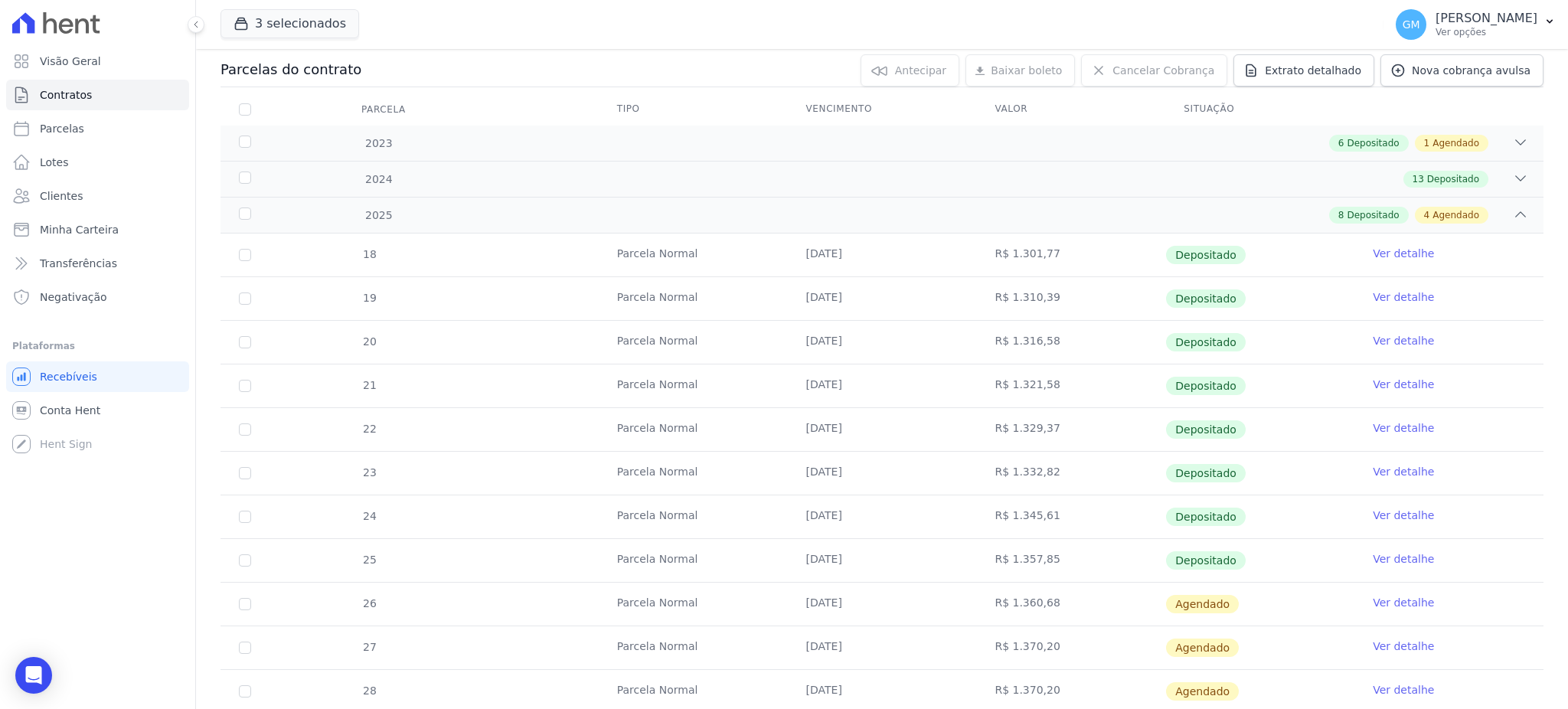
scroll to position [290, 0]
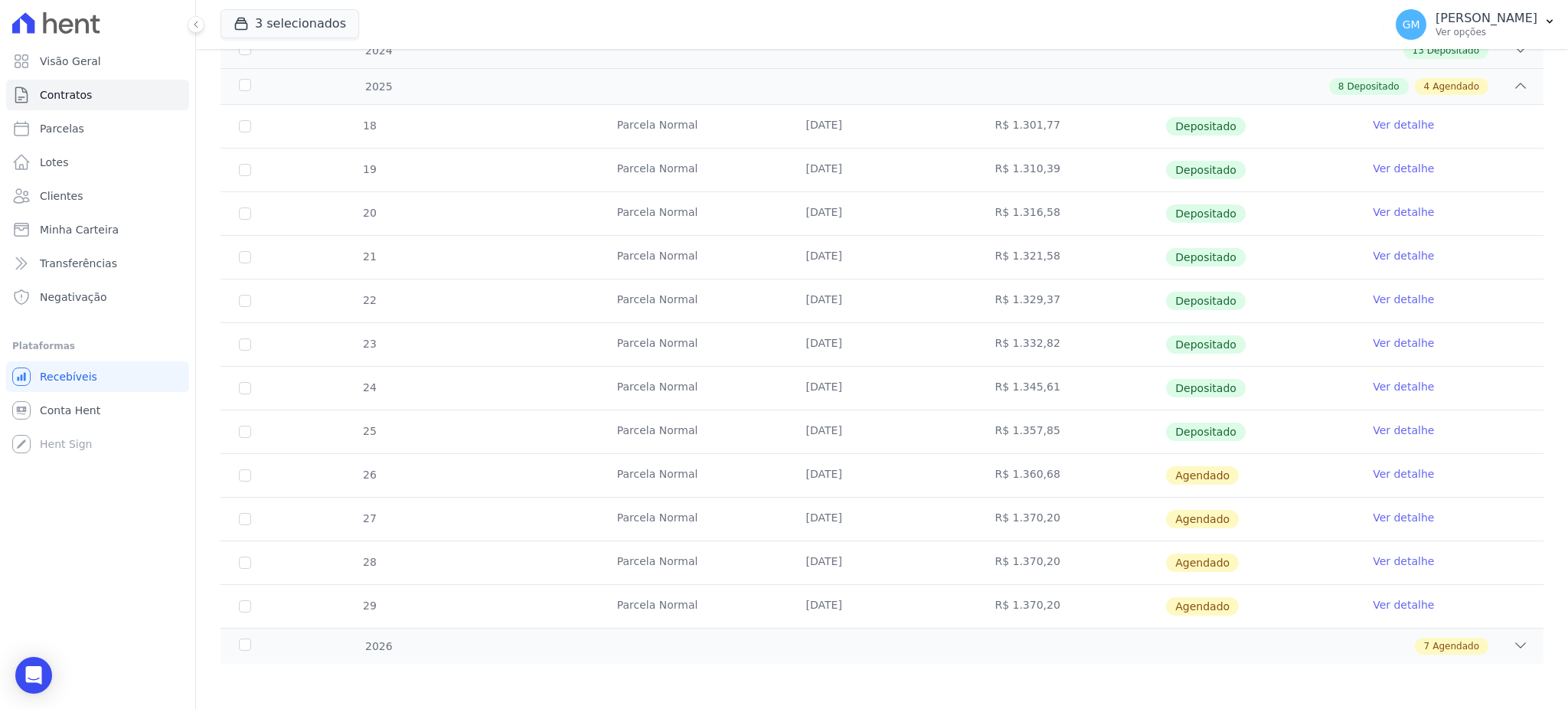
click at [1372, 430] on link "Ver detalhe" at bounding box center [1402, 429] width 61 height 15
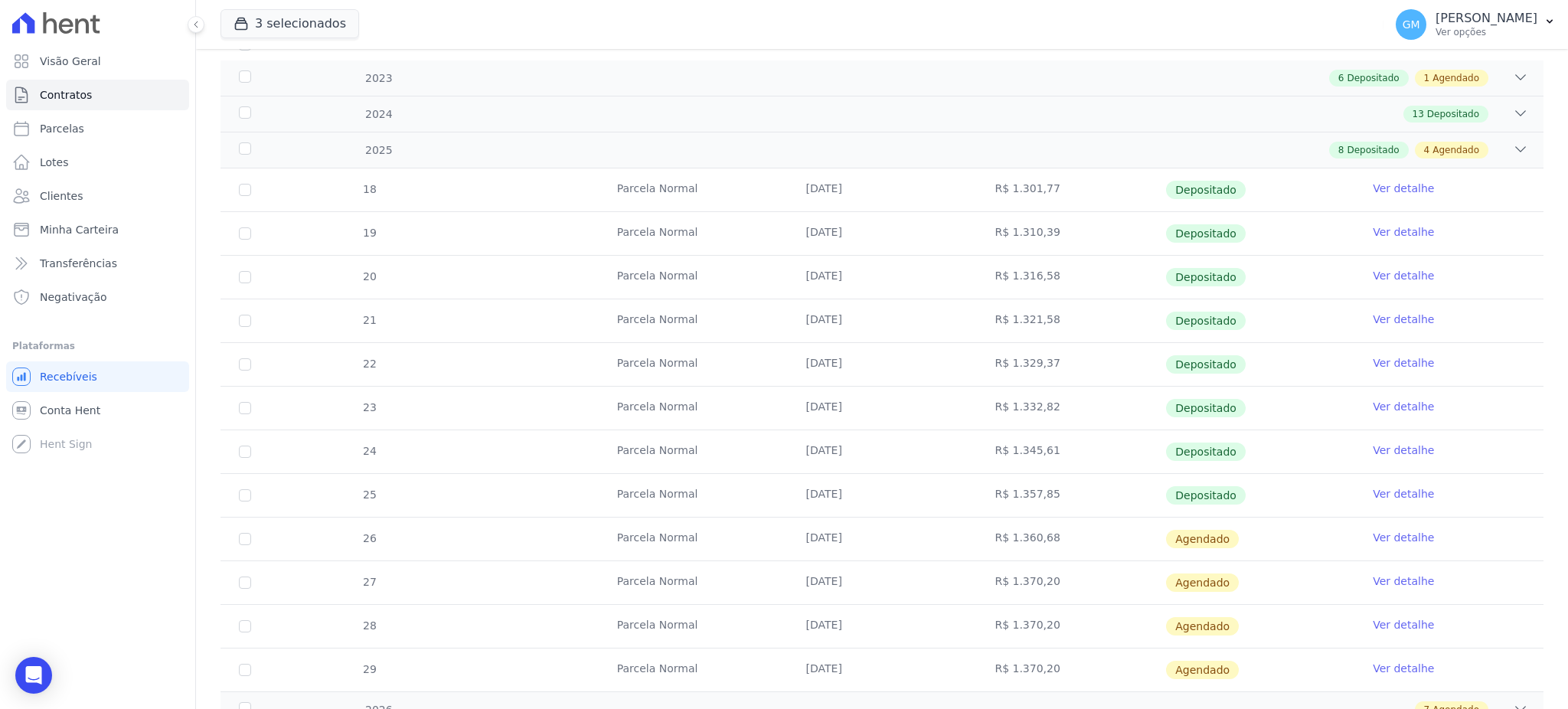
scroll to position [290, 0]
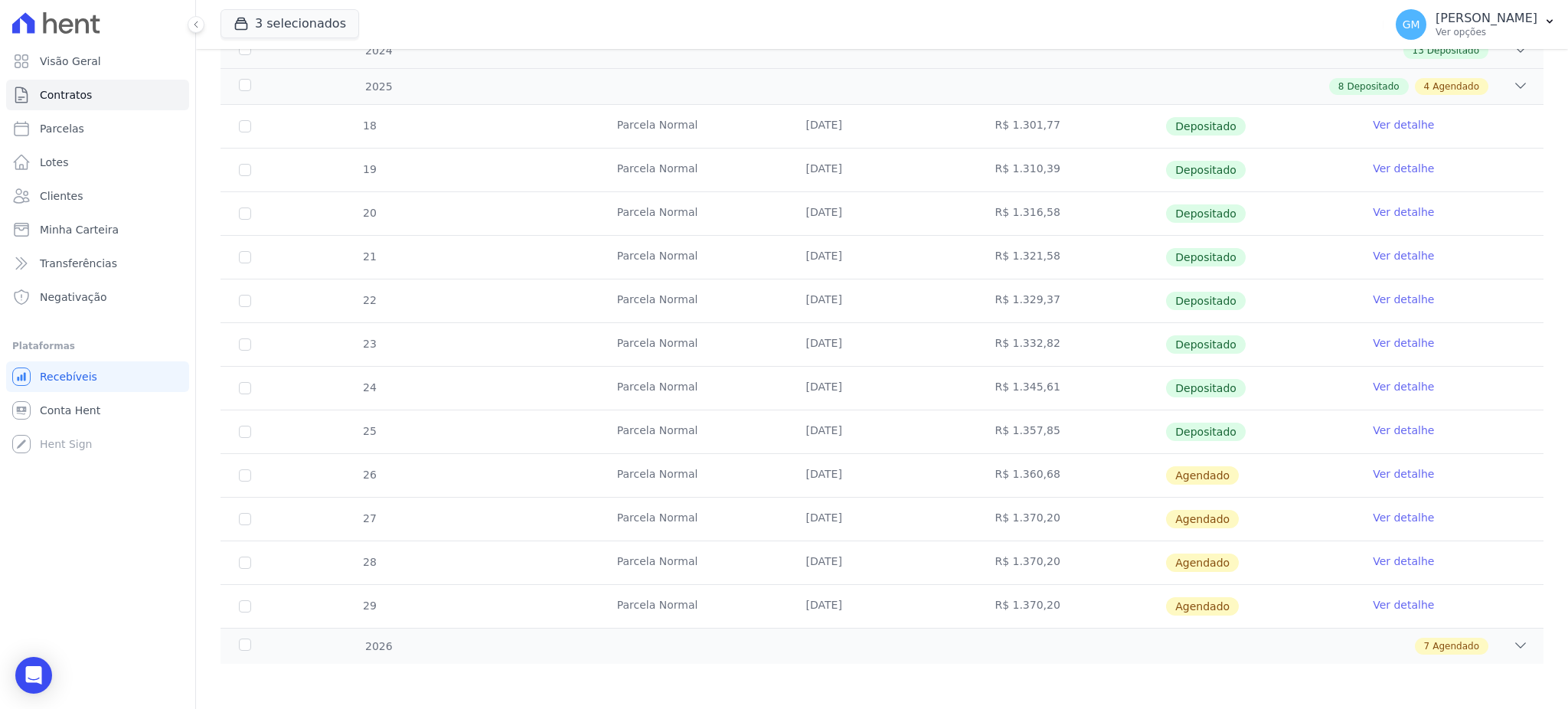
click at [1384, 466] on link "Ver detalhe" at bounding box center [1402, 474] width 61 height 15
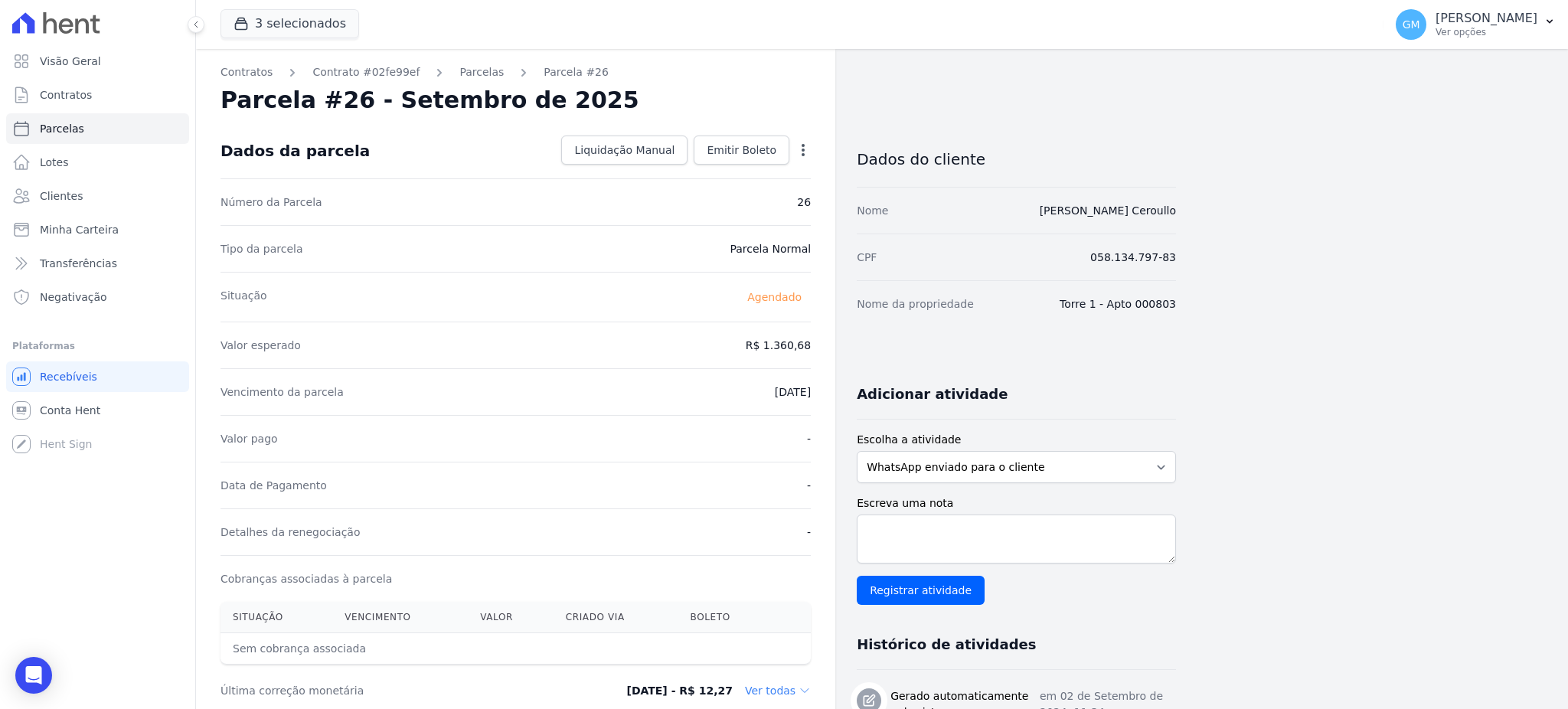
click at [801, 150] on icon "button" at bounding box center [802, 150] width 3 height 12
click at [726, 164] on link "Alterar" at bounding box center [737, 170] width 135 height 27
drag, startPoint x: 754, startPoint y: 342, endPoint x: 848, endPoint y: 342, distance: 94.0
paste input ".36735"
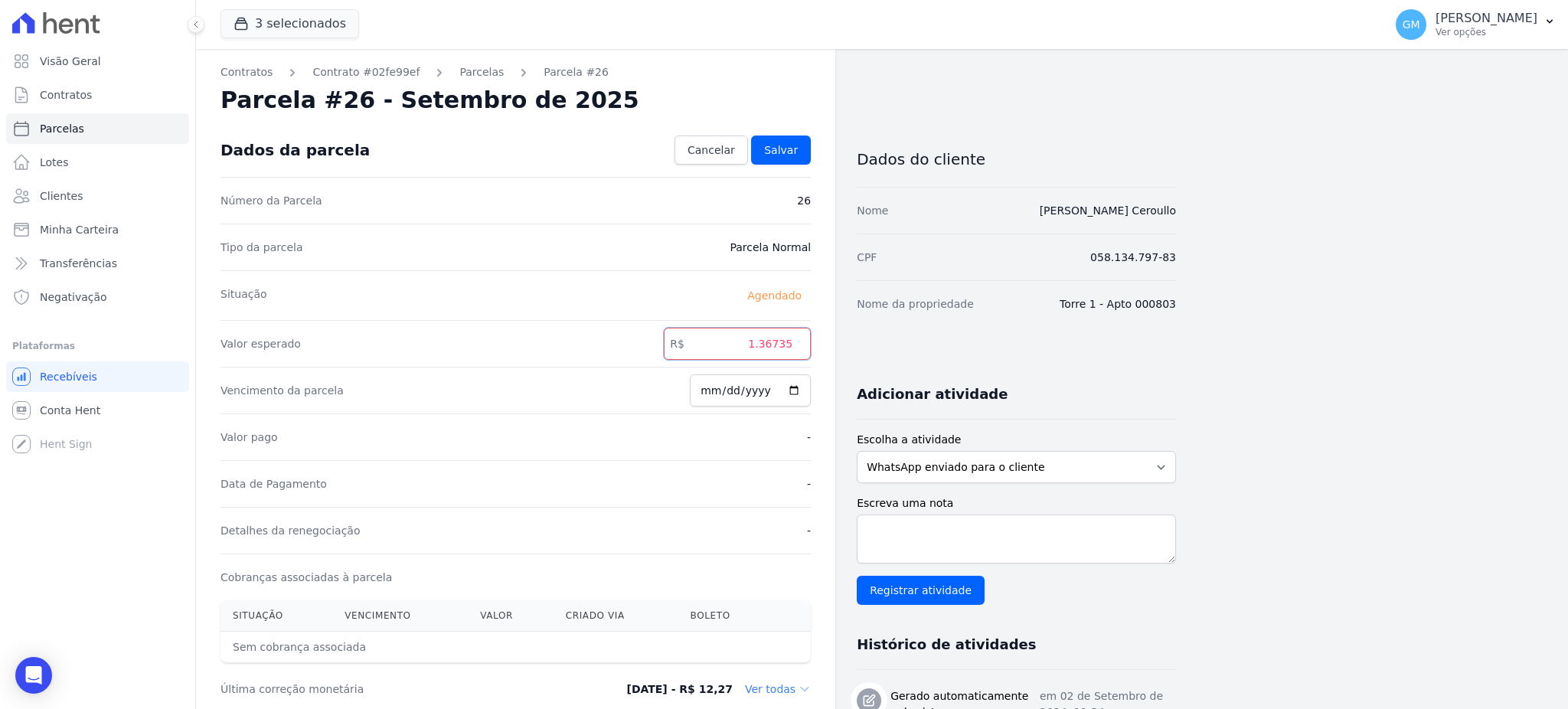
click at [763, 344] on input "1.36735" at bounding box center [738, 343] width 147 height 32
click at [781, 347] on input "136735" at bounding box center [738, 343] width 147 height 32
type input "1367.35"
click at [791, 141] on link "Salvar" at bounding box center [780, 150] width 59 height 29
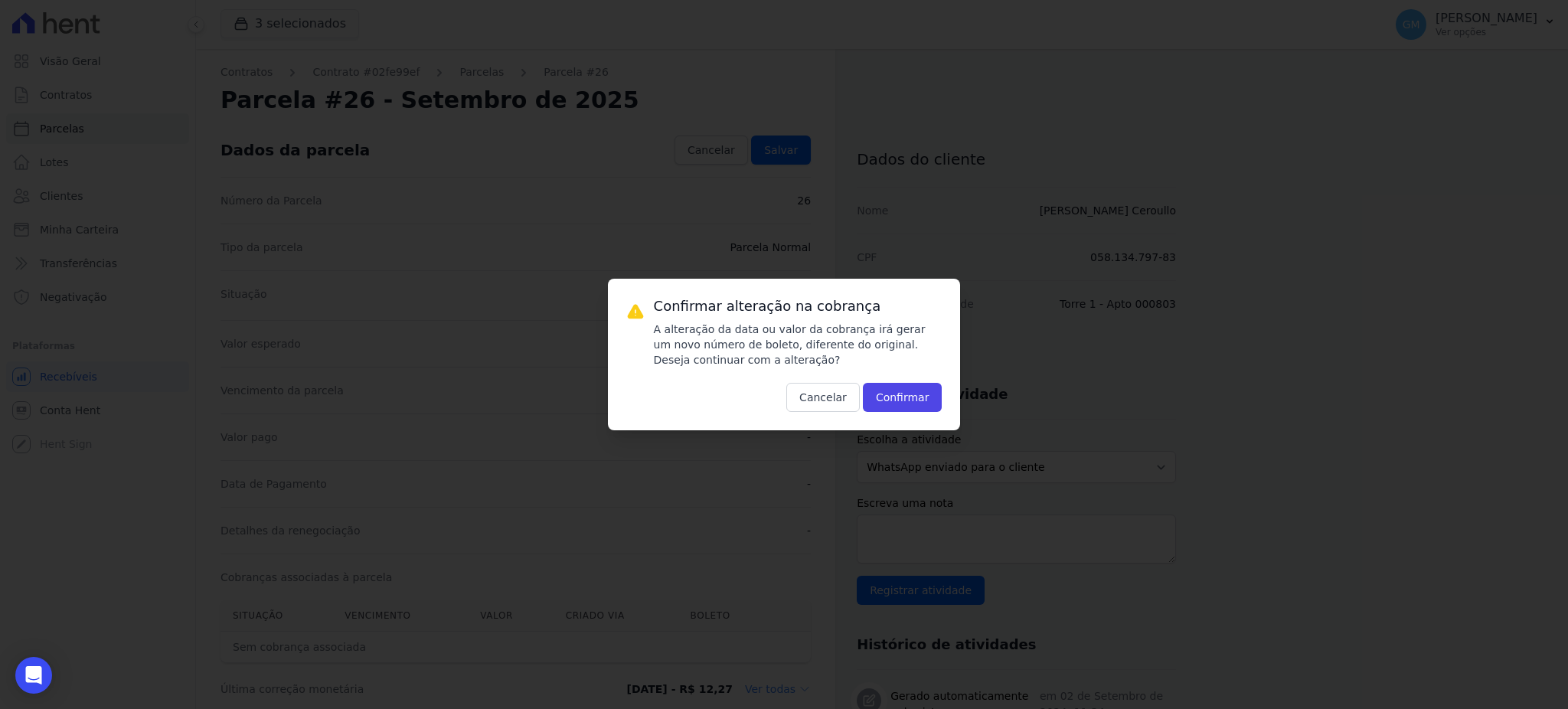
click at [910, 417] on div "Confirmar alteração na cobrança A alteração da data ou valor da cobrança irá ge…" at bounding box center [784, 354] width 353 height 151
click at [916, 393] on button "Confirmar" at bounding box center [902, 397] width 80 height 29
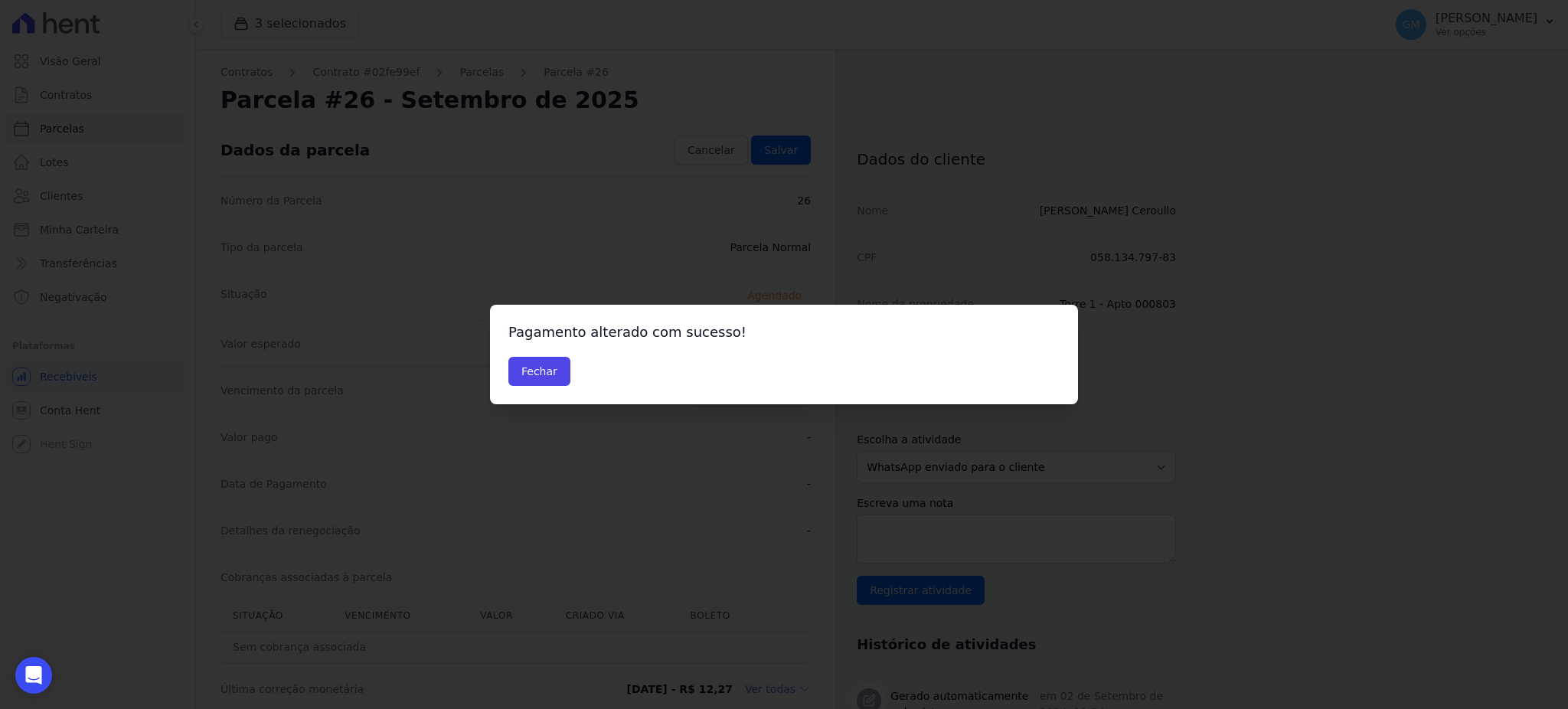
click at [547, 353] on div "Pagamento alterado com sucesso! Fechar" at bounding box center [784, 354] width 588 height 99
click at [545, 381] on button "Fechar" at bounding box center [539, 371] width 62 height 29
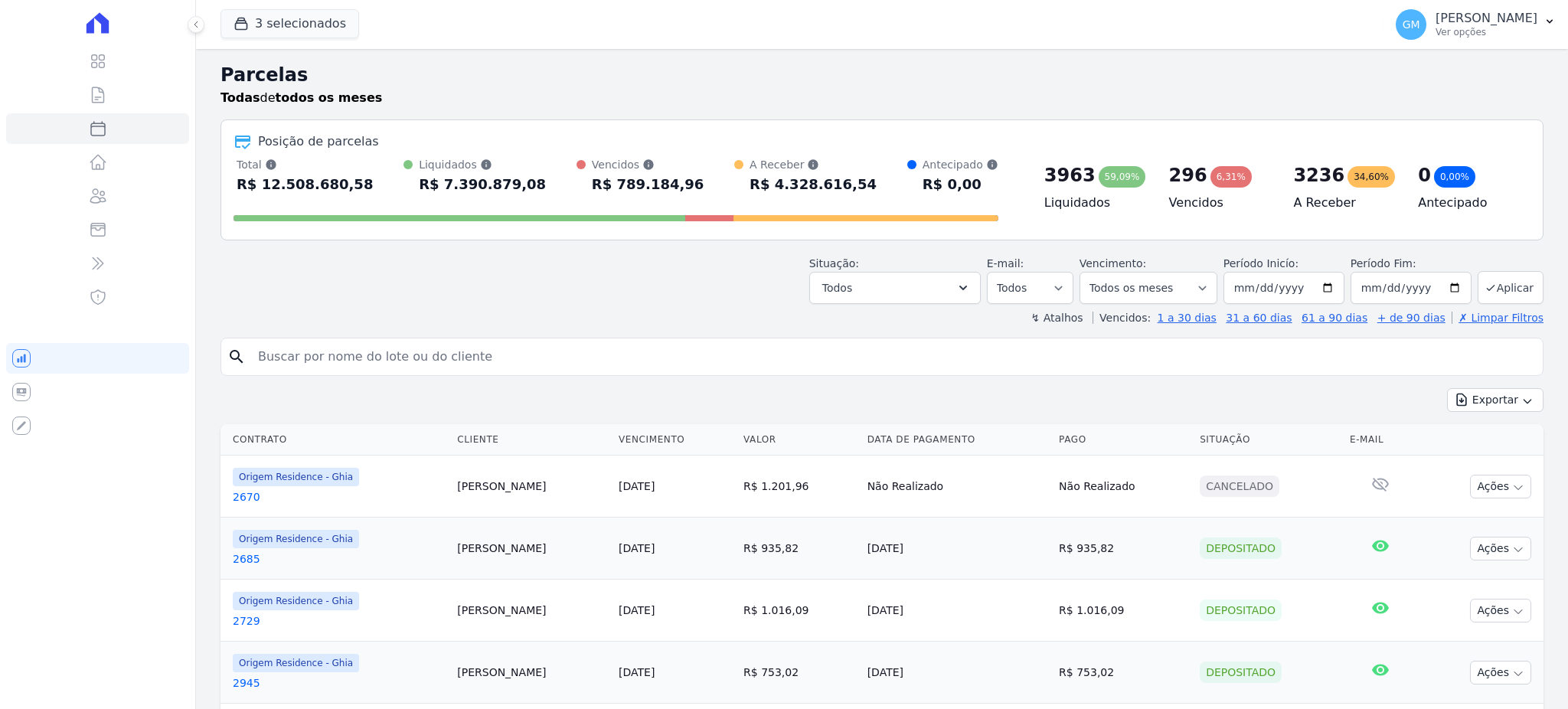
select select
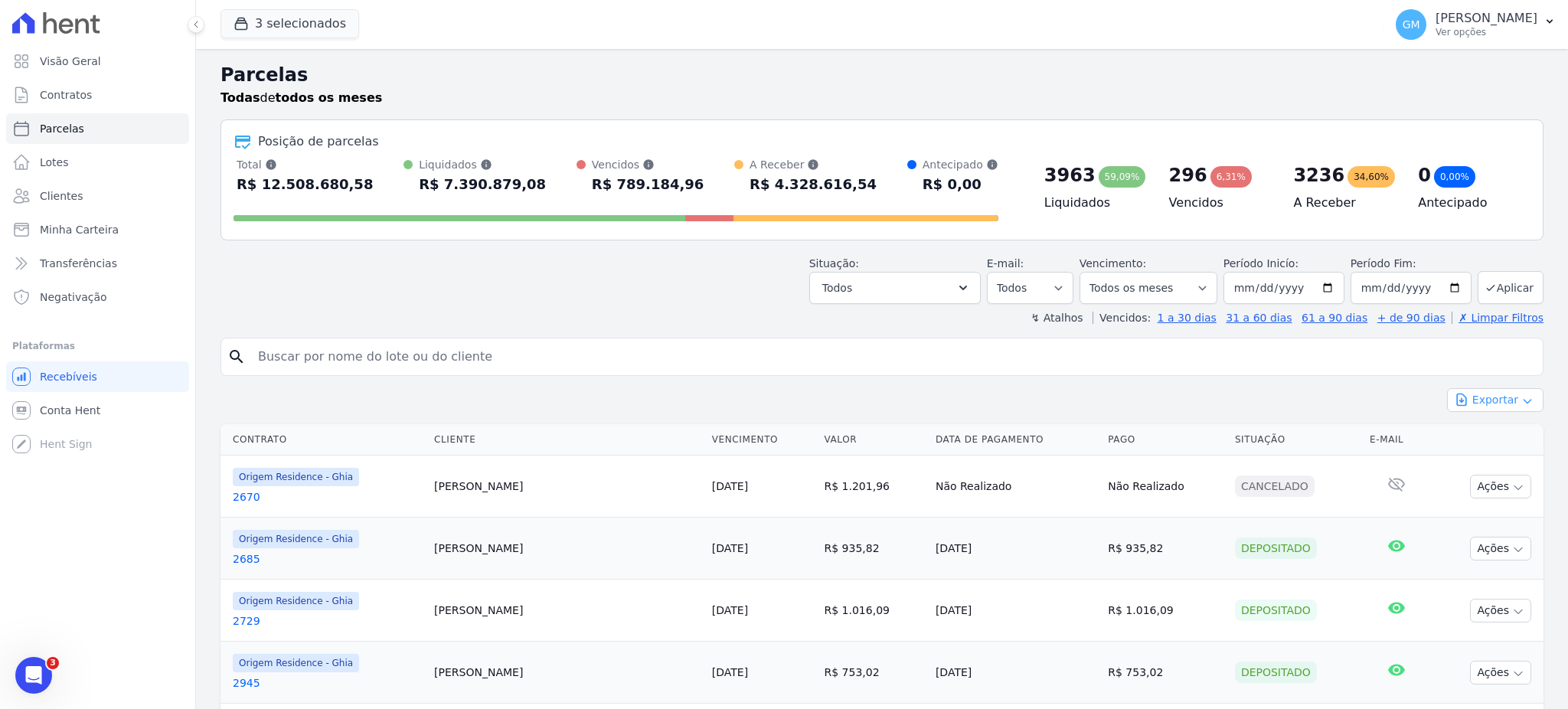
click at [1495, 401] on button "Exportar" at bounding box center [1495, 399] width 97 height 24
click at [1488, 459] on span "Exportar CSV" at bounding box center [1494, 462] width 81 height 15
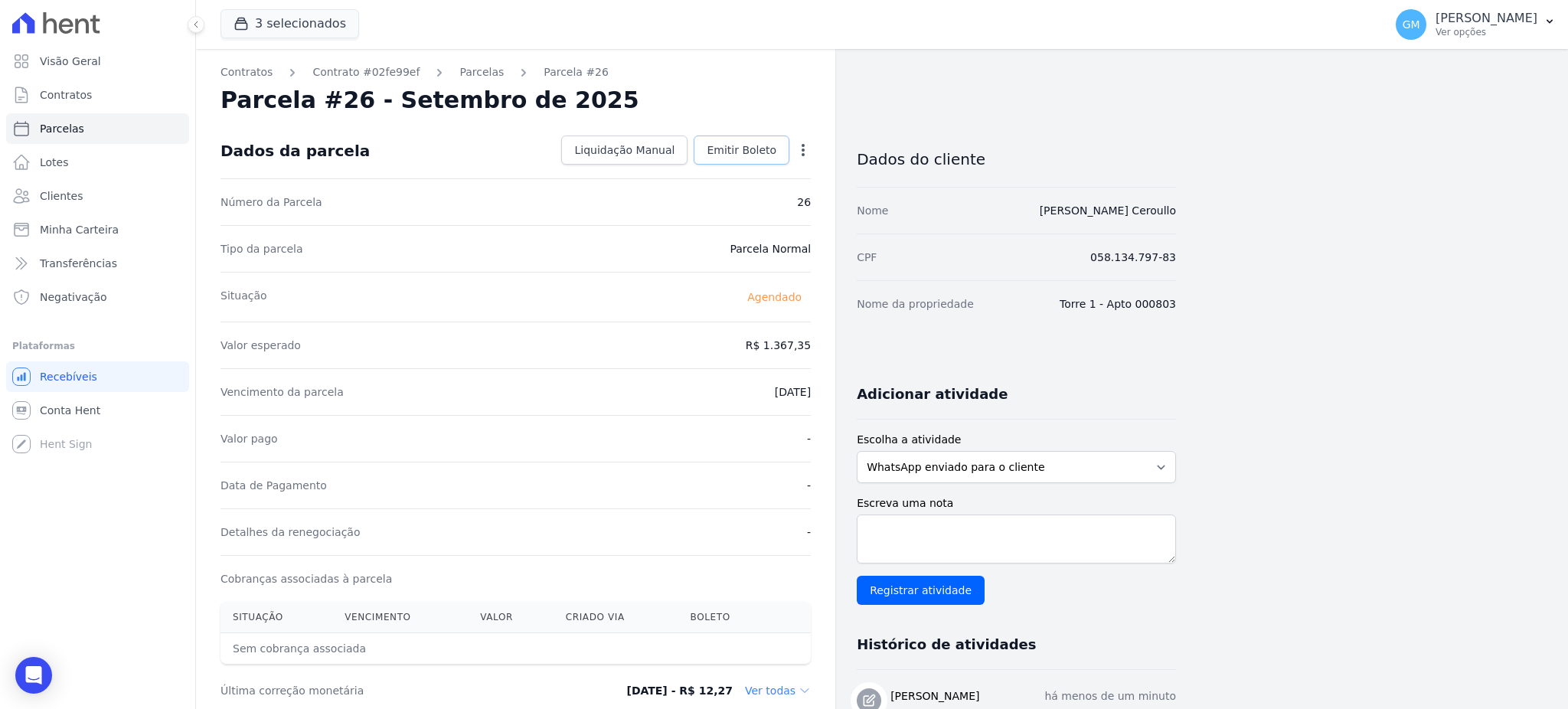
click at [769, 143] on span "Emitir Boleto" at bounding box center [741, 150] width 70 height 15
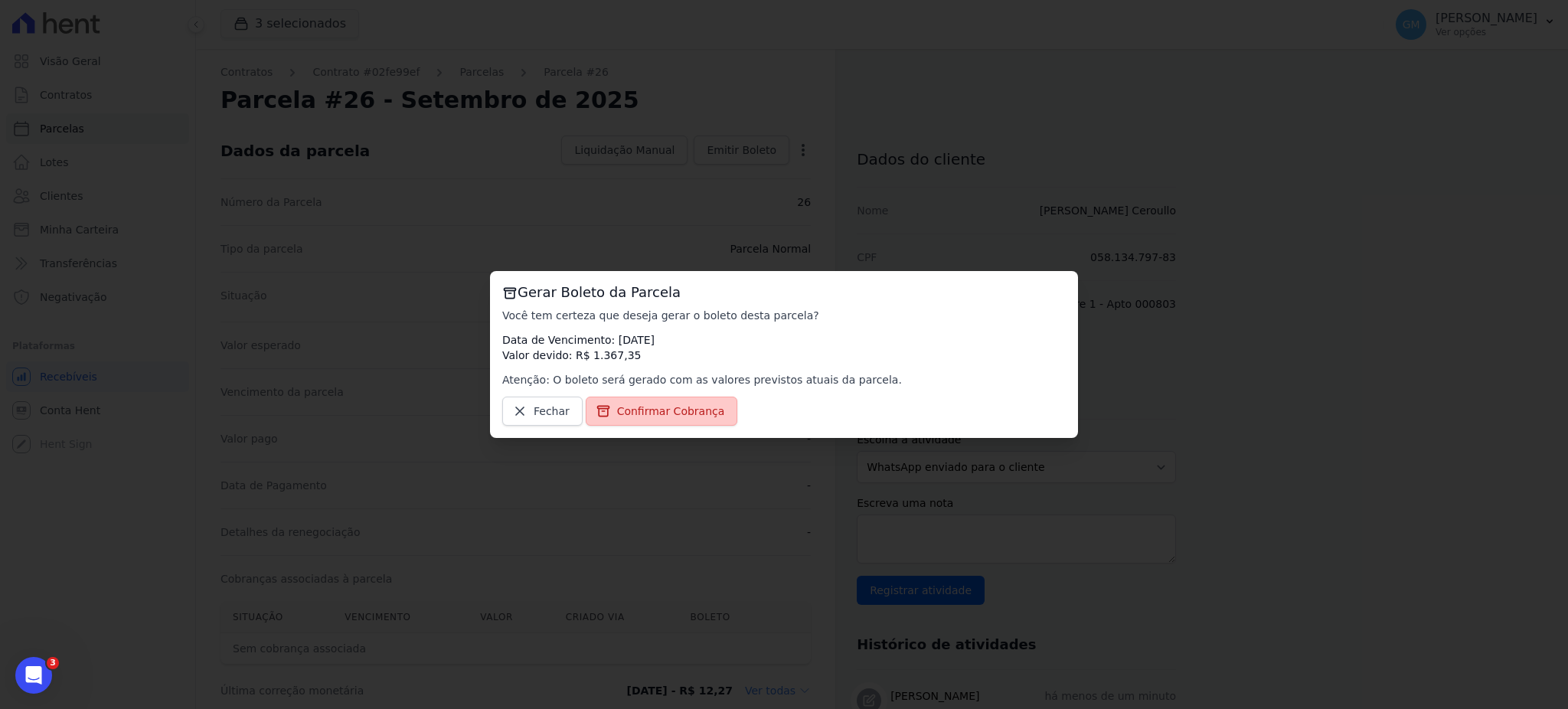
click at [664, 421] on link "Confirmar Cobrança" at bounding box center [661, 411] width 152 height 29
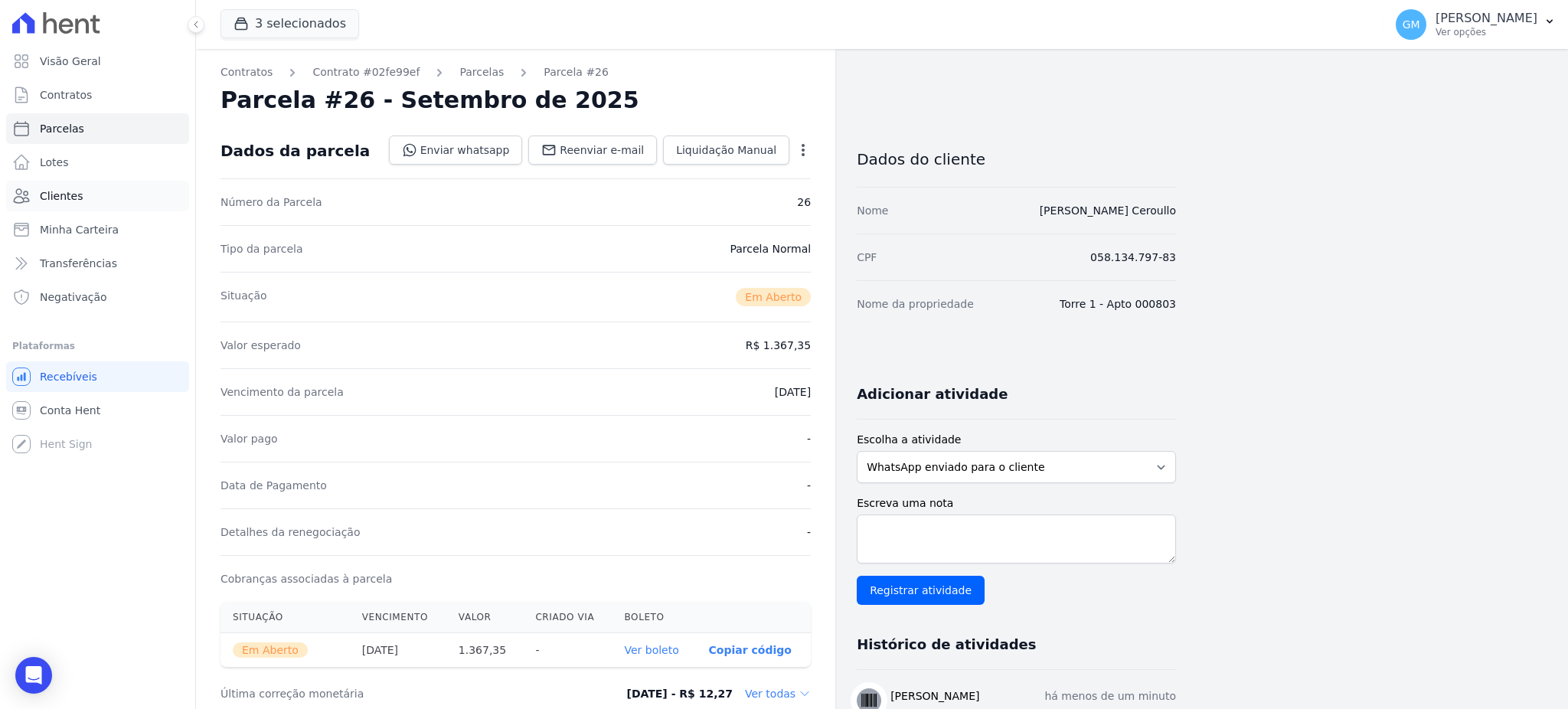
click at [79, 205] on link "Clientes" at bounding box center [97, 196] width 183 height 31
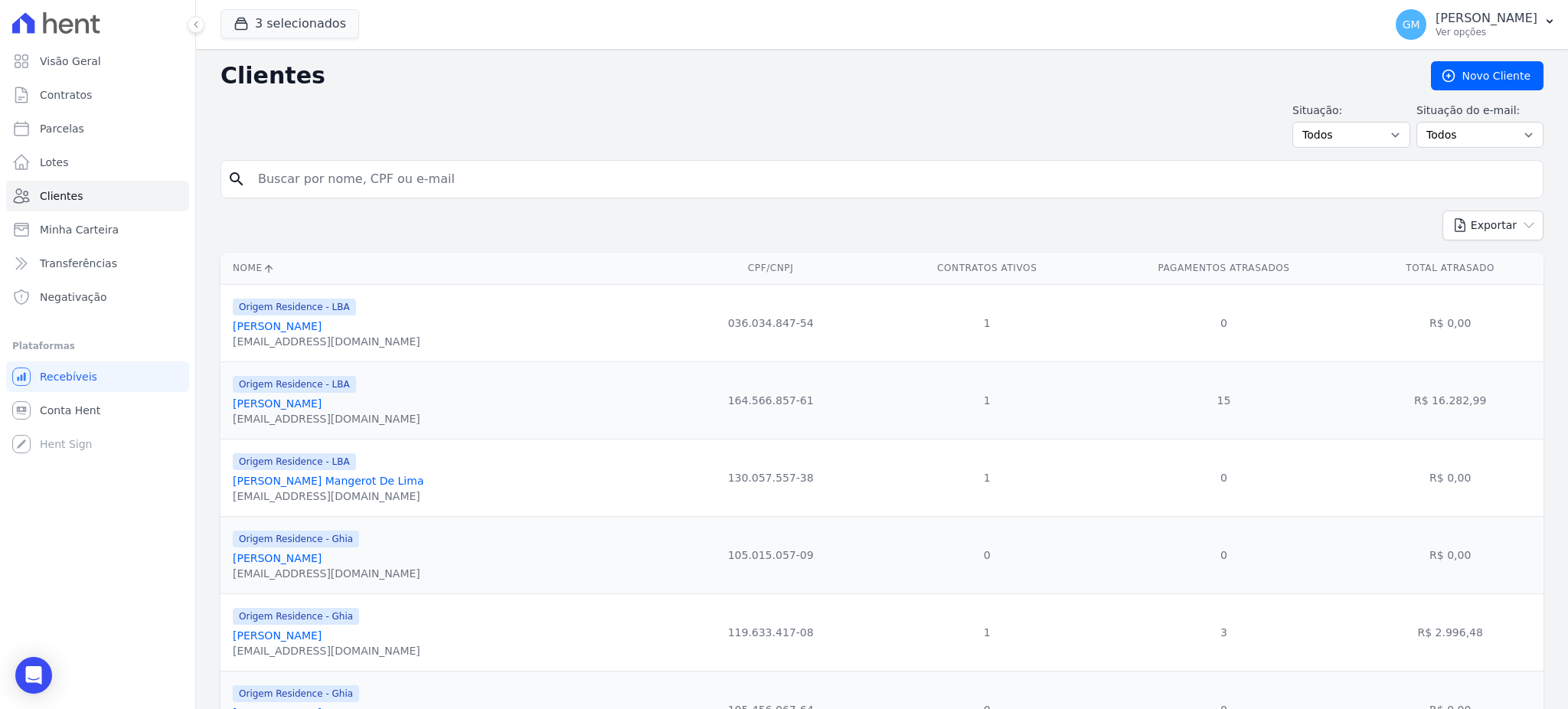
click at [275, 183] on input "search" at bounding box center [892, 179] width 1287 height 31
type input "Suellen [PERSON_NAME]"
drag, startPoint x: 405, startPoint y: 183, endPoint x: 248, endPoint y: 177, distance: 157.1
click at [249, 177] on input "Suellen [PERSON_NAME]" at bounding box center [892, 179] width 1287 height 31
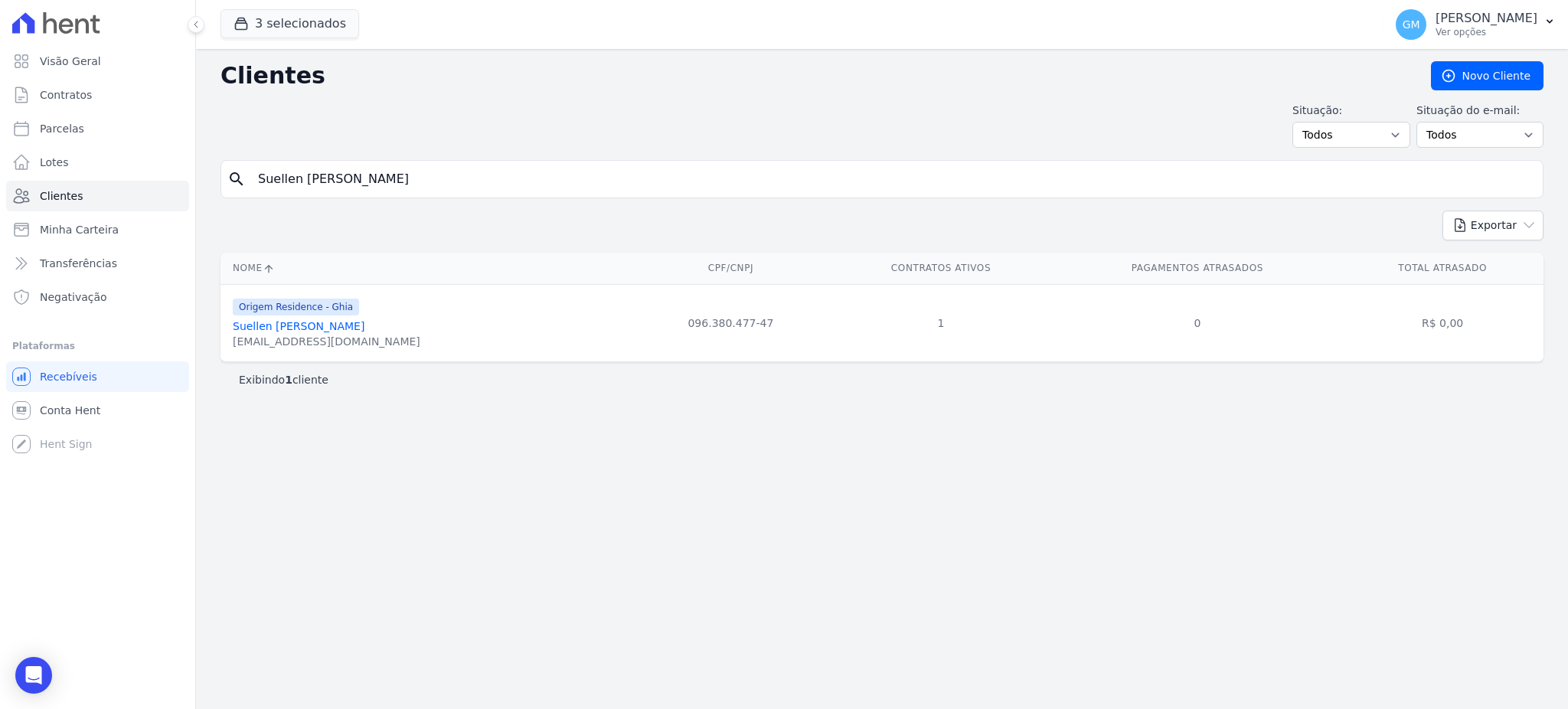
click at [310, 325] on link "Suellen [PERSON_NAME]" at bounding box center [298, 326] width 132 height 12
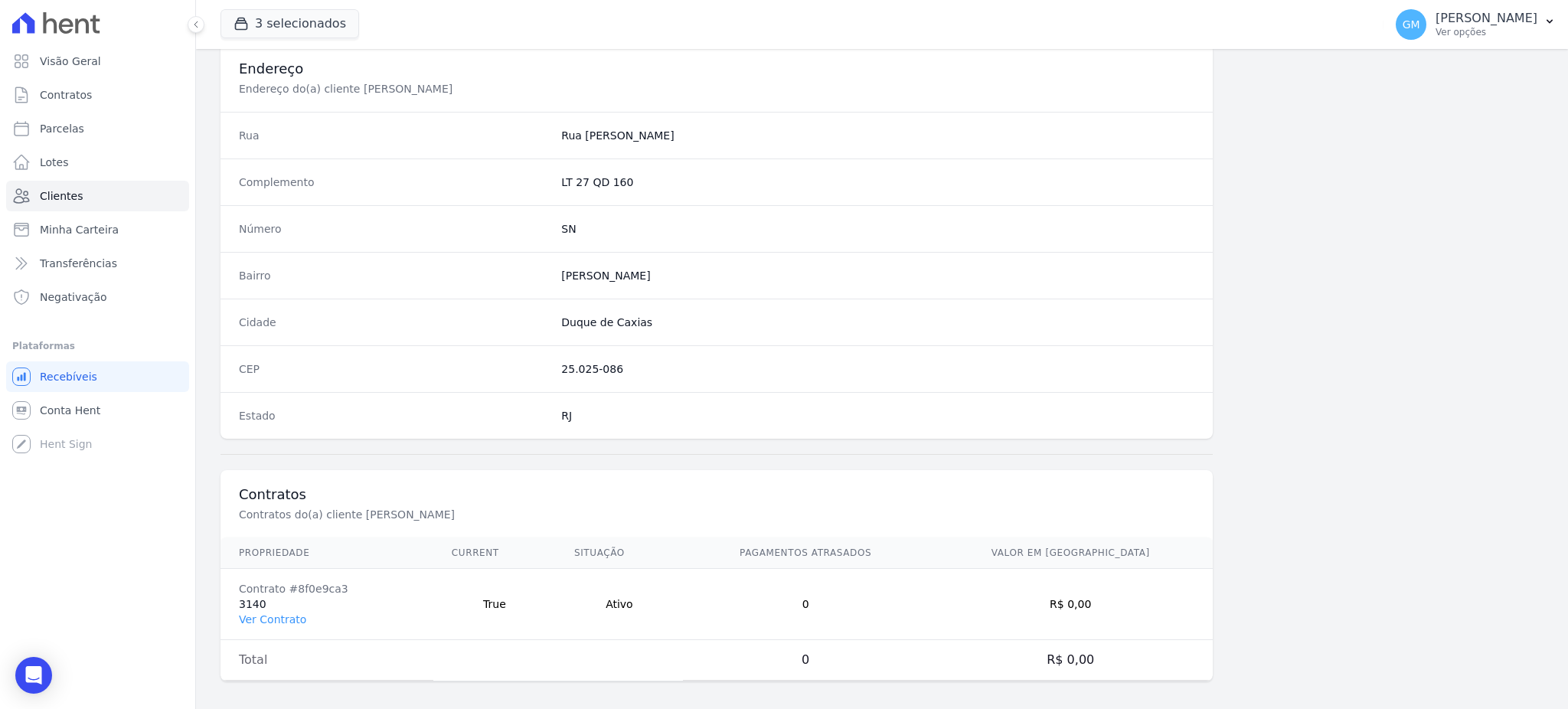
scroll to position [724, 0]
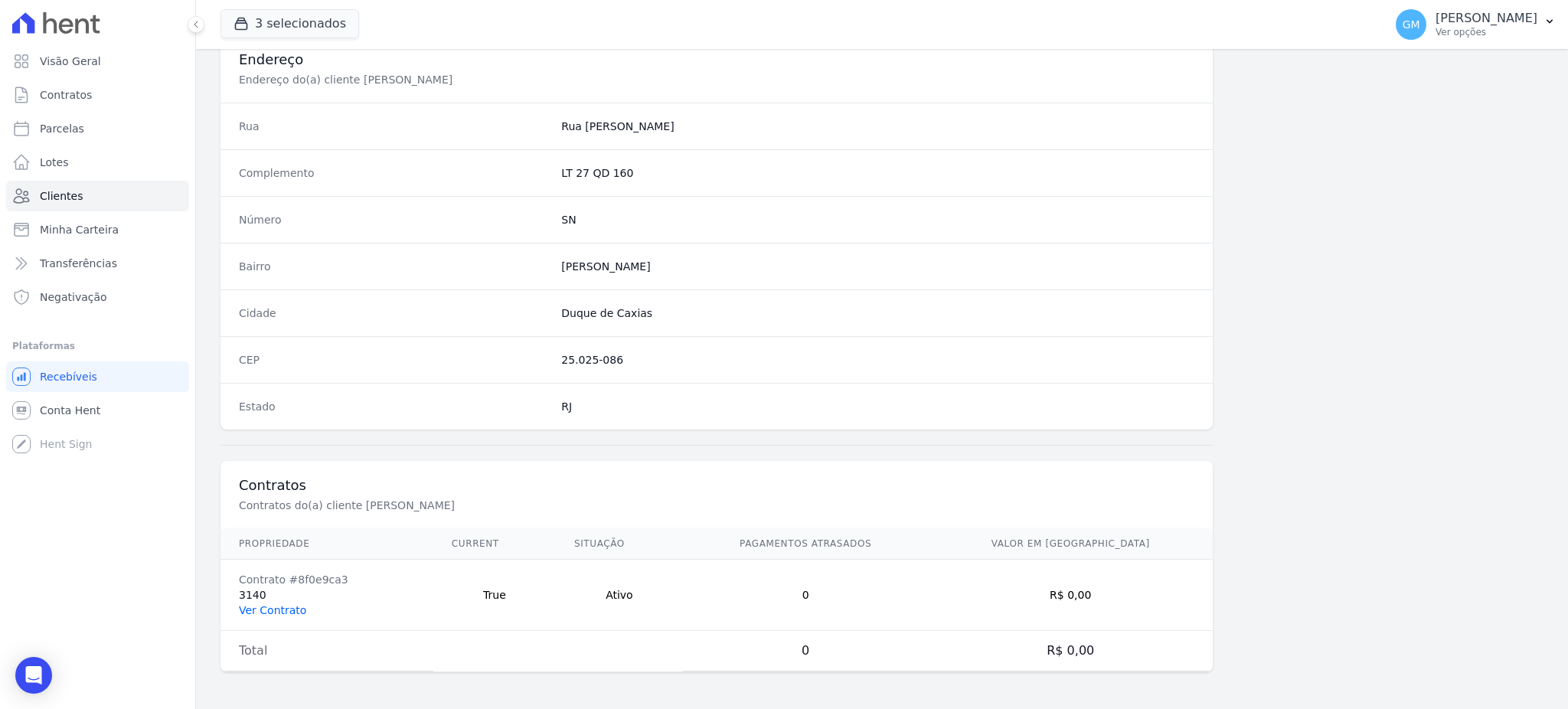
click at [266, 611] on link "Ver Contrato" at bounding box center [273, 610] width 67 height 12
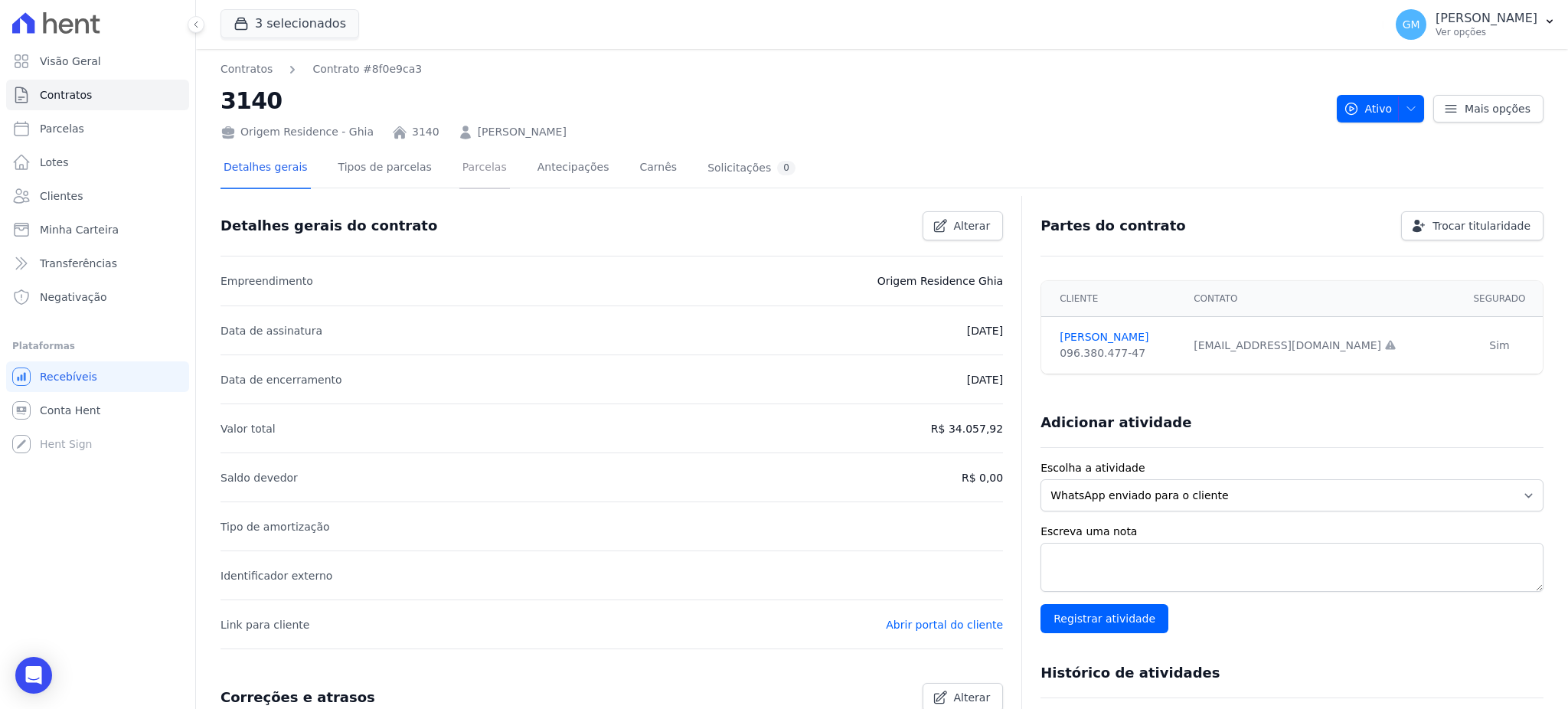
click at [460, 163] on link "Parcelas" at bounding box center [484, 169] width 50 height 41
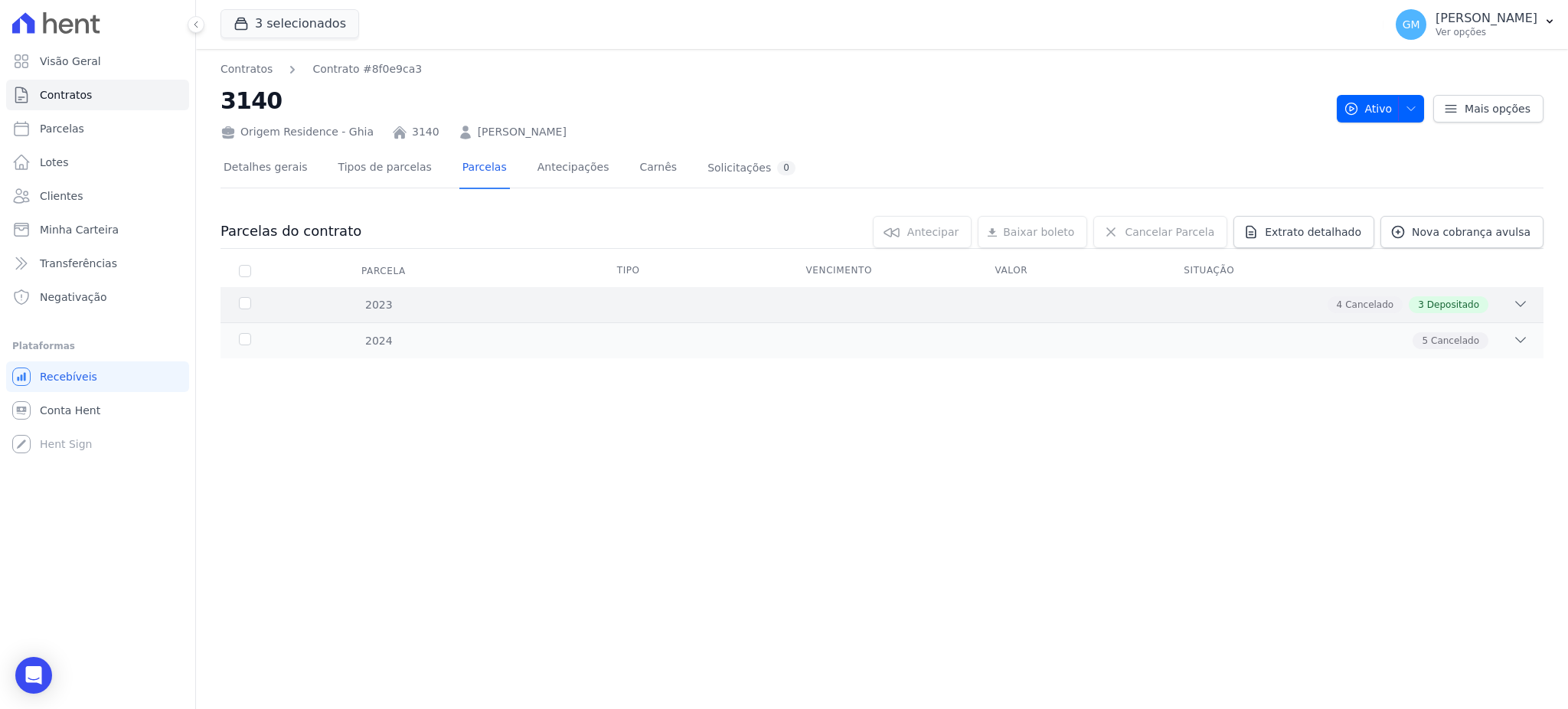
click at [1444, 314] on div "2023 4 Cancelado 3 Depositado" at bounding box center [882, 304] width 1323 height 35
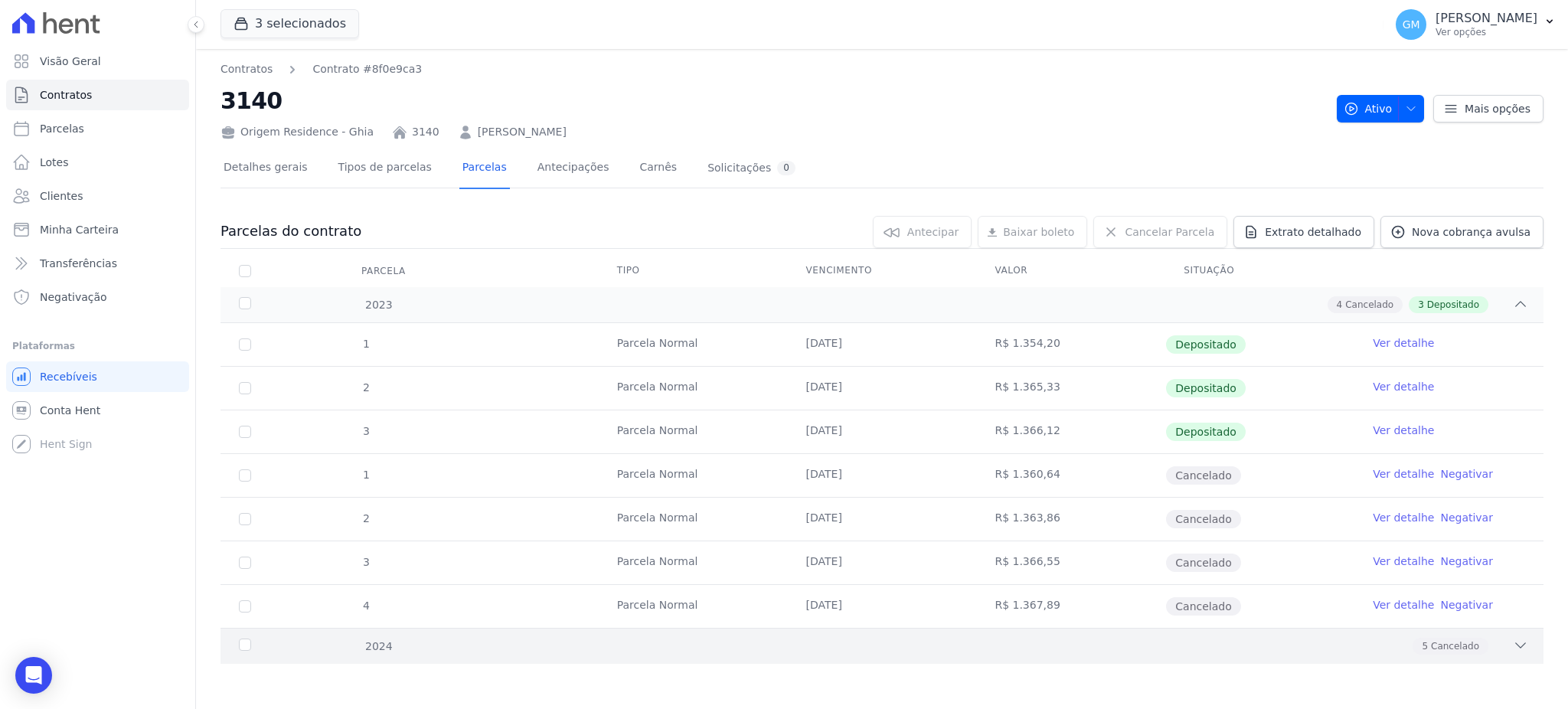
click at [1424, 656] on div "2024 5 Cancelado" at bounding box center [882, 645] width 1323 height 36
click at [89, 199] on link "Clientes" at bounding box center [97, 196] width 183 height 31
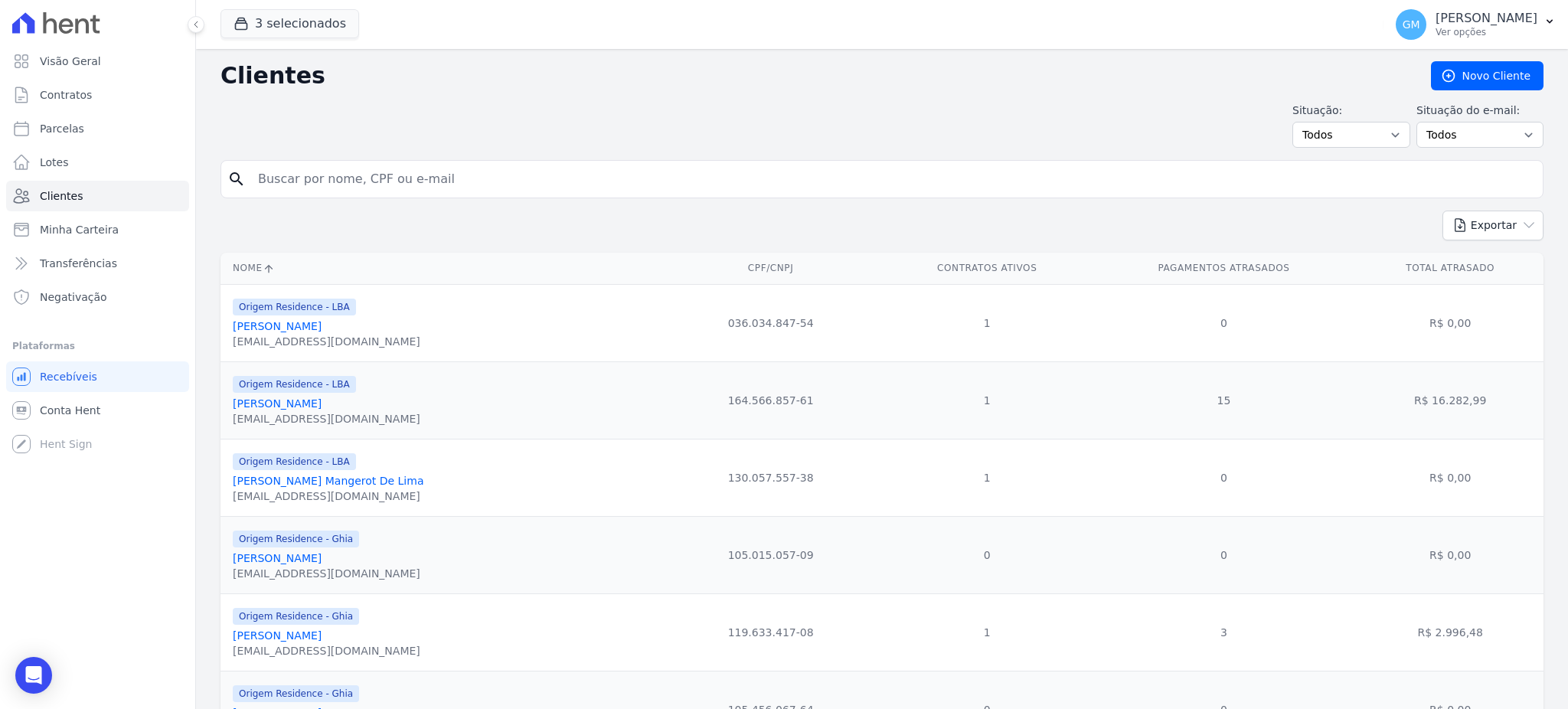
click at [302, 179] on input "search" at bounding box center [892, 179] width 1287 height 31
drag, startPoint x: 421, startPoint y: 181, endPoint x: 266, endPoint y: 182, distance: 155.0
click at [266, 182] on input "bruna" at bounding box center [892, 179] width 1287 height 31
click at [338, 183] on input "bruna" at bounding box center [892, 179] width 1287 height 31
type input "[PERSON_NAME]"
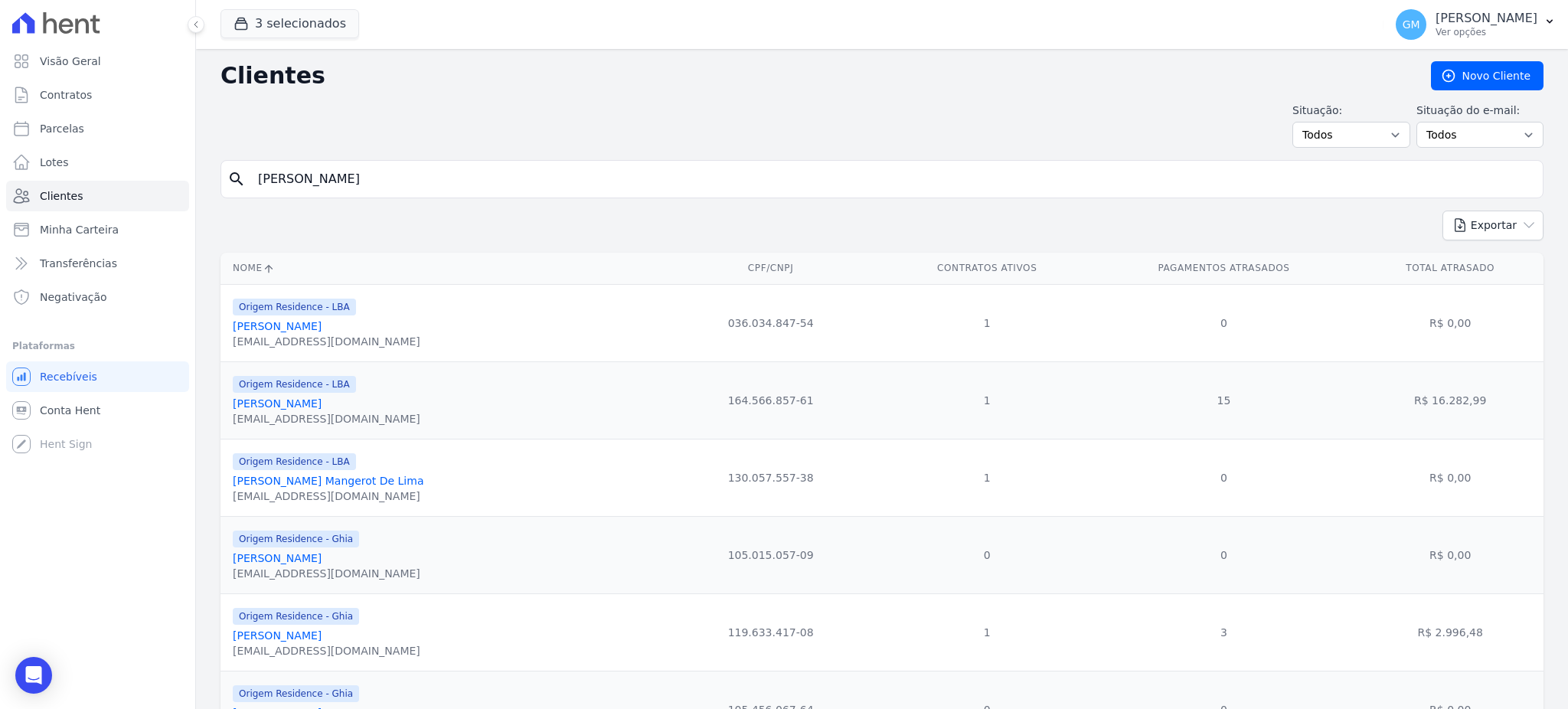
drag, startPoint x: 297, startPoint y: 180, endPoint x: 238, endPoint y: 181, distance: 59.0
click at [238, 181] on div "search [PERSON_NAME]" at bounding box center [882, 179] width 1323 height 38
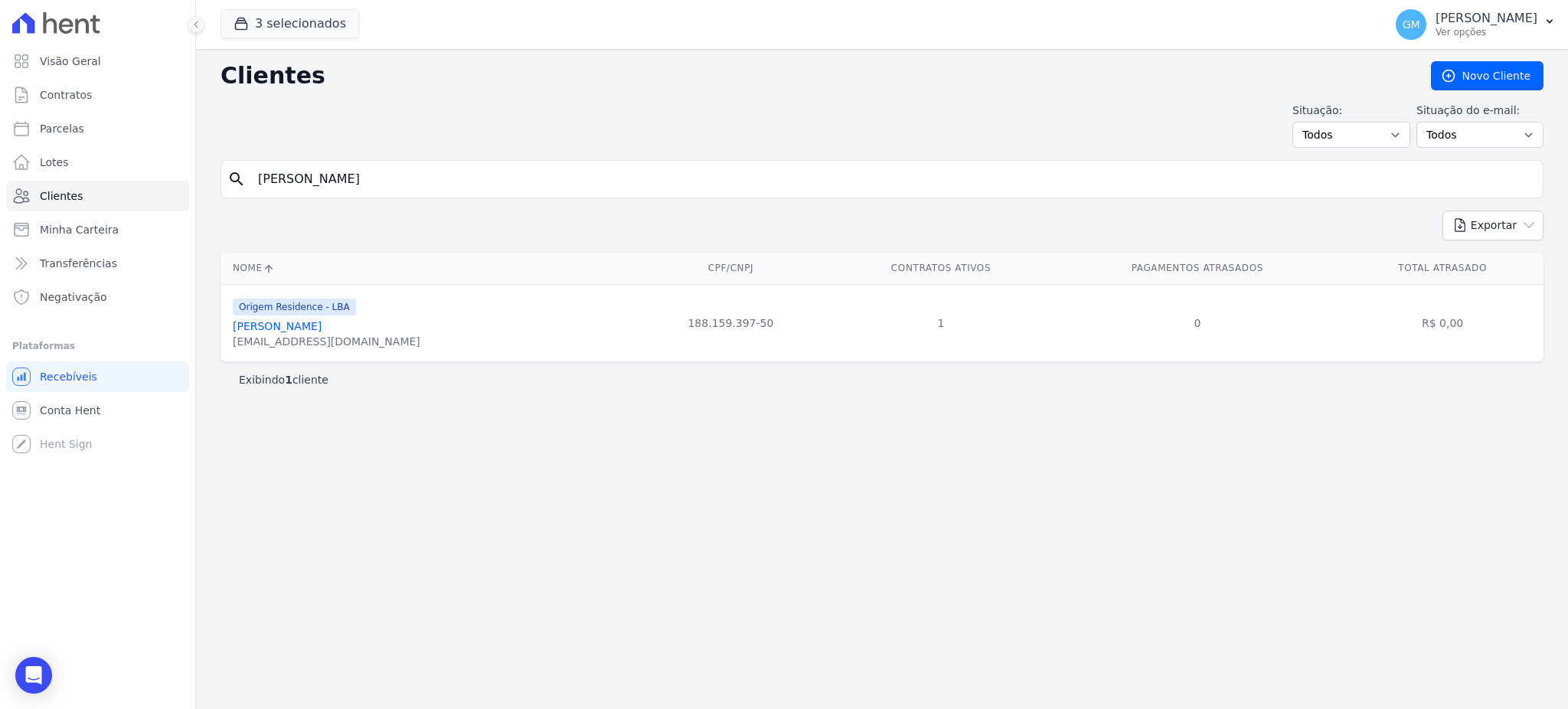
click at [305, 327] on link "[PERSON_NAME]" at bounding box center [277, 326] width 89 height 12
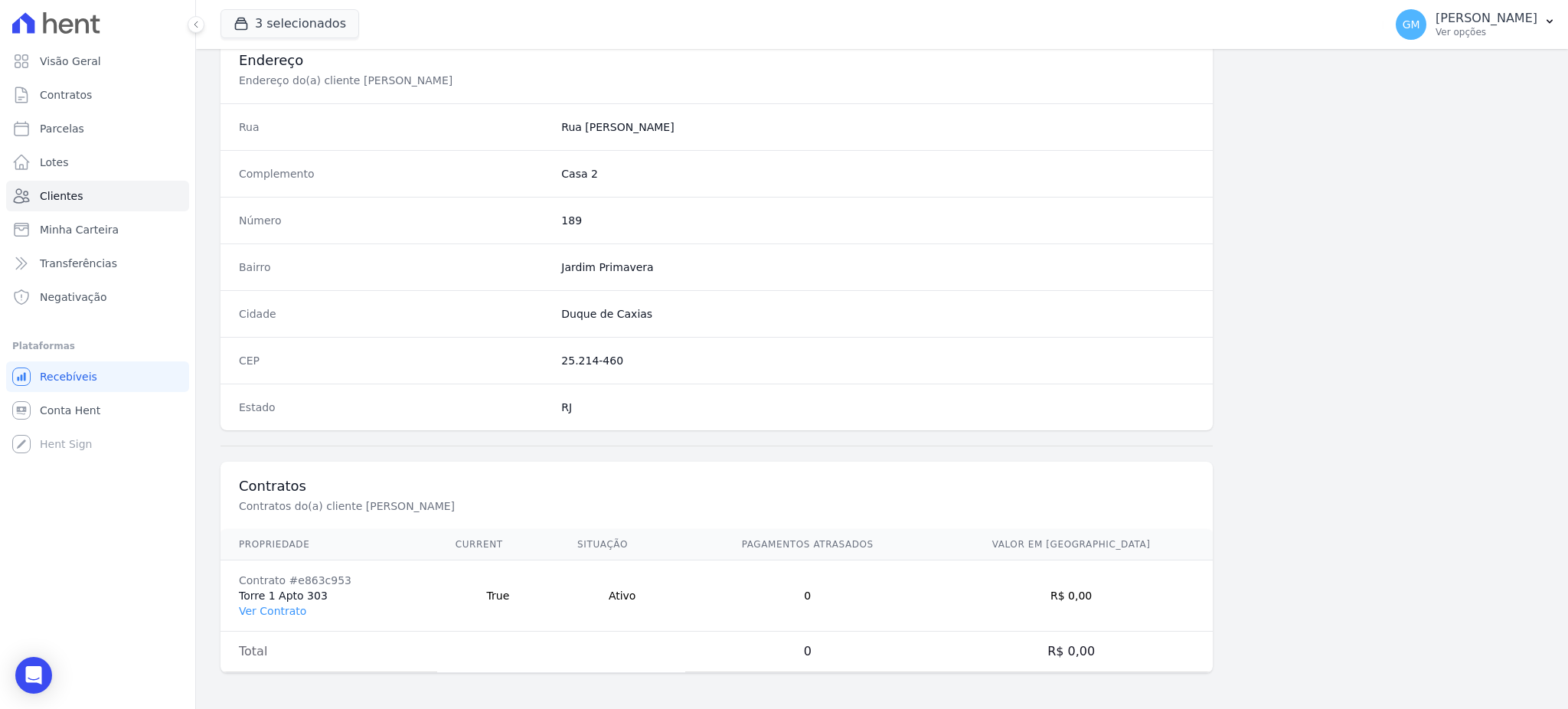
scroll to position [724, 0]
click at [292, 607] on link "Ver Contrato" at bounding box center [273, 610] width 67 height 12
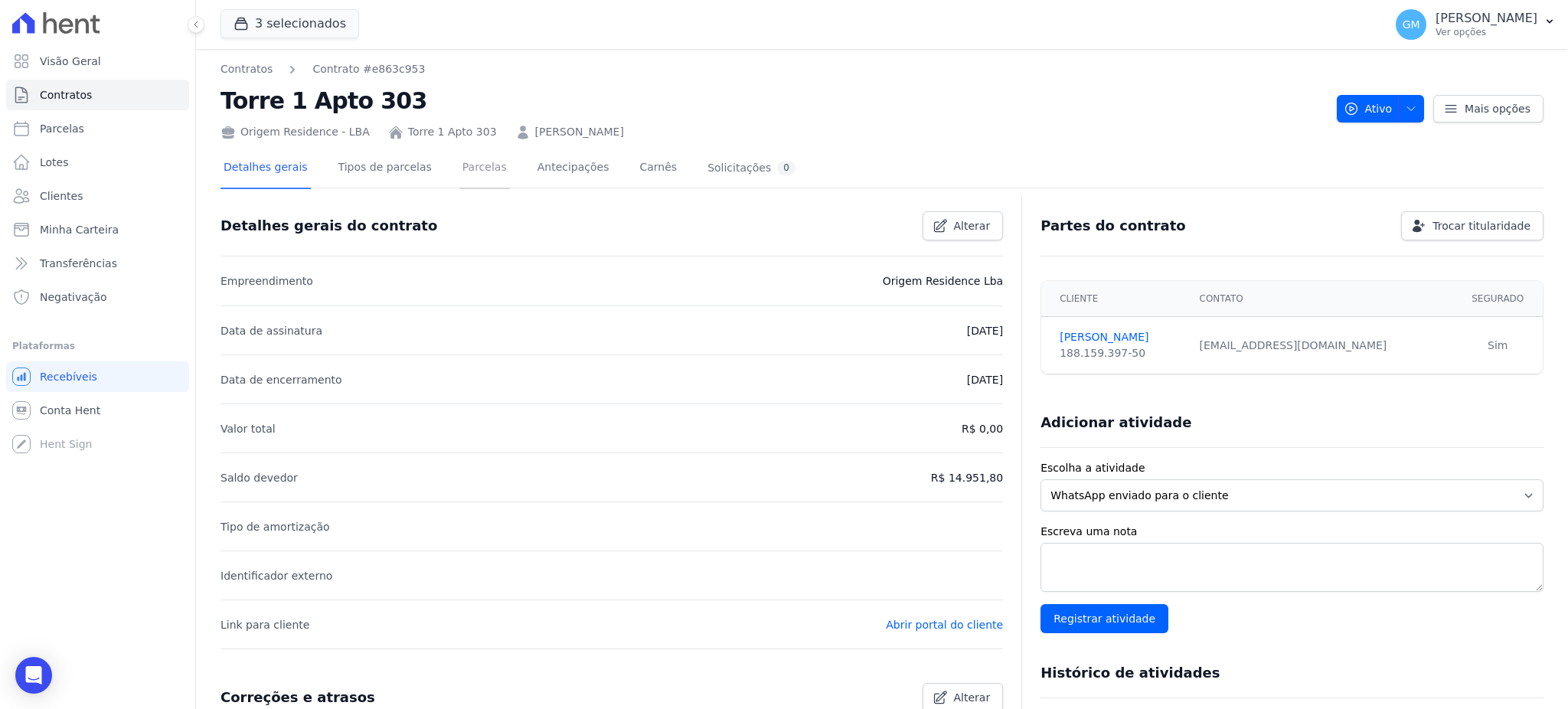
click at [475, 170] on link "Parcelas" at bounding box center [484, 169] width 50 height 41
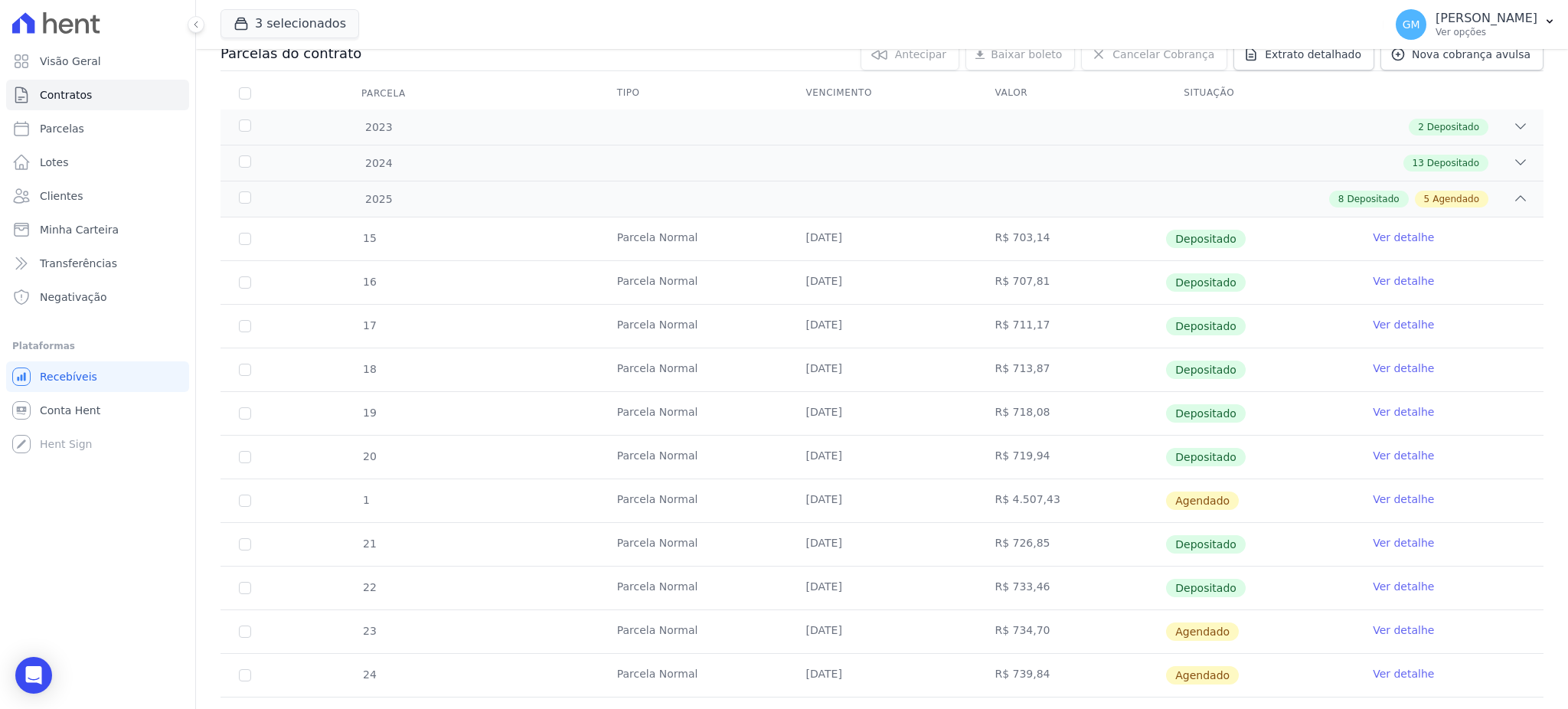
scroll to position [306, 0]
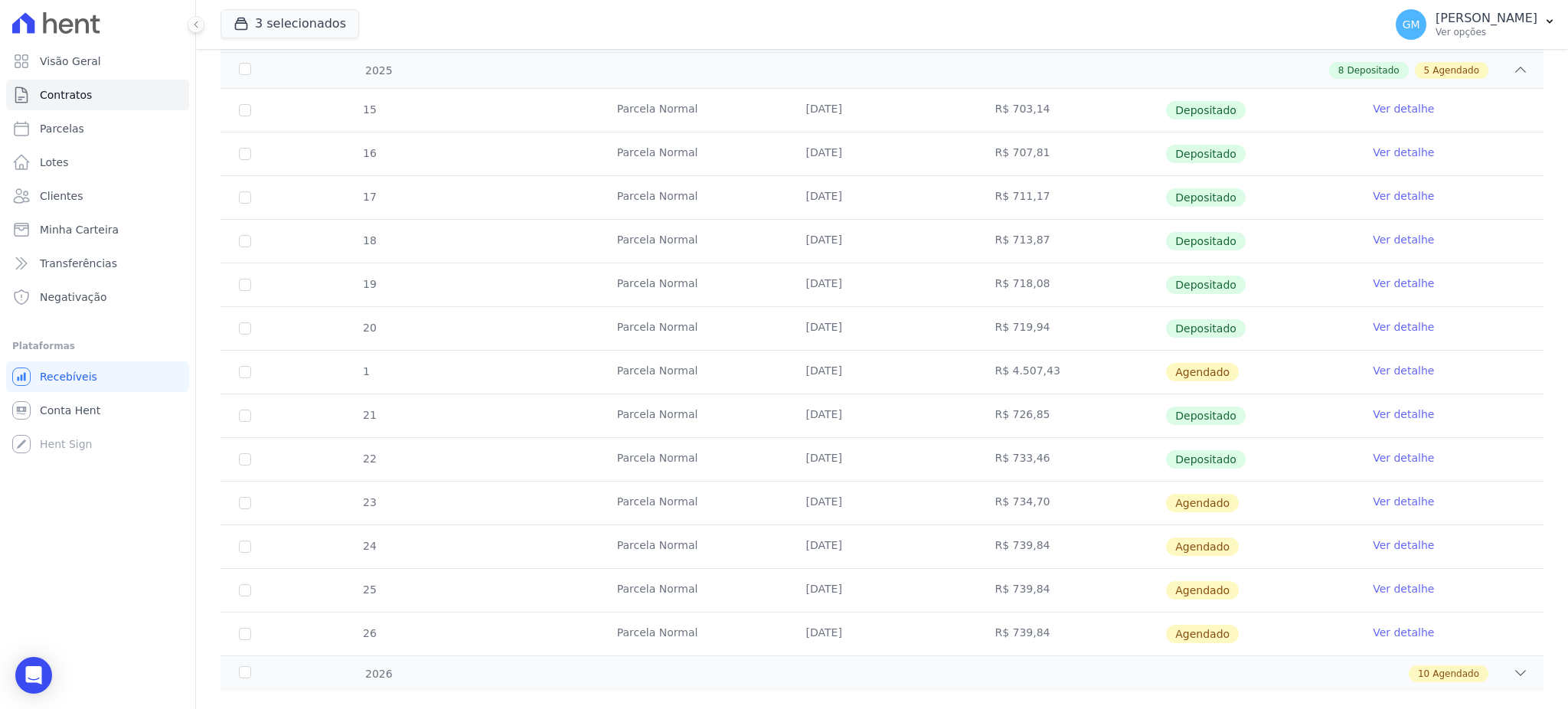
click at [1379, 457] on link "Ver detalhe" at bounding box center [1402, 457] width 61 height 15
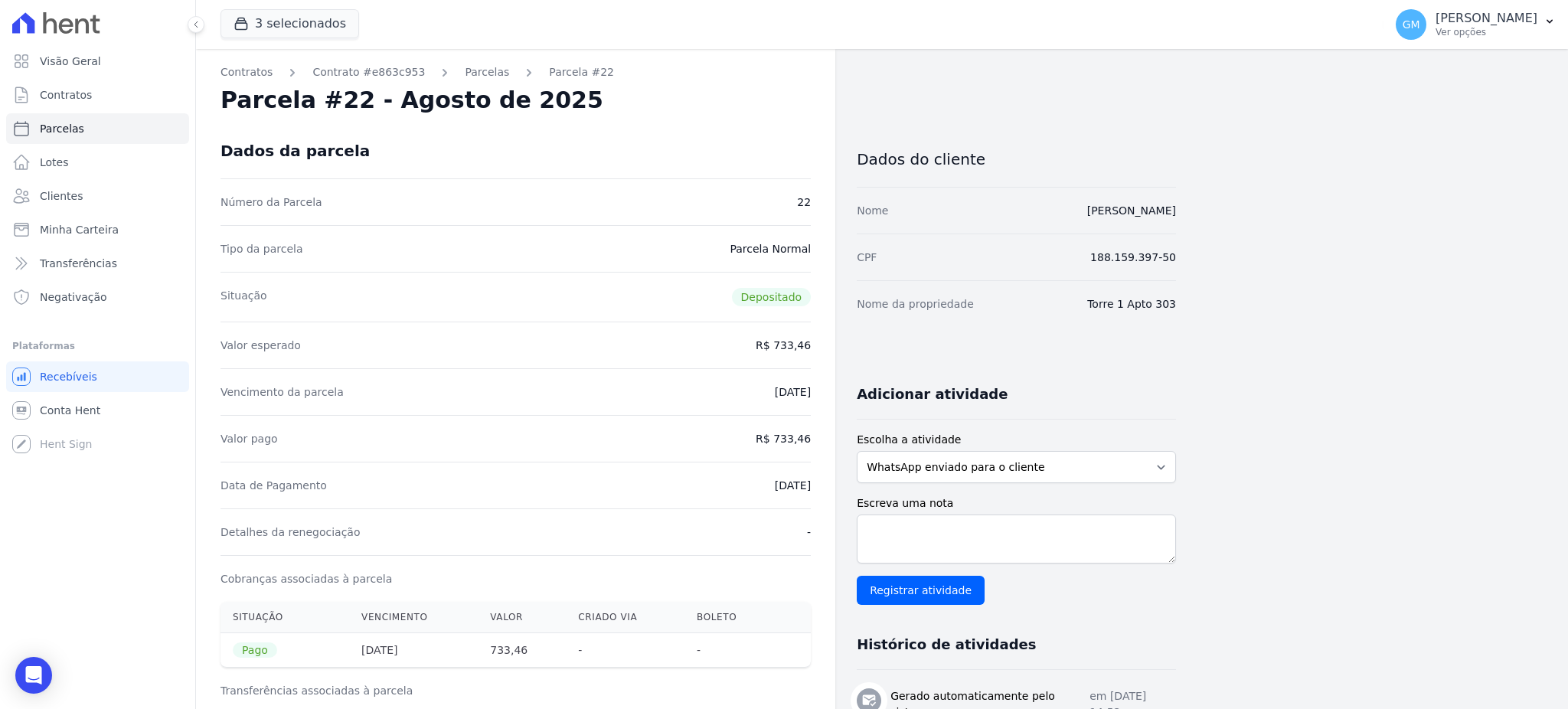
click at [659, 144] on div "Dados da parcela" at bounding box center [515, 150] width 591 height 55
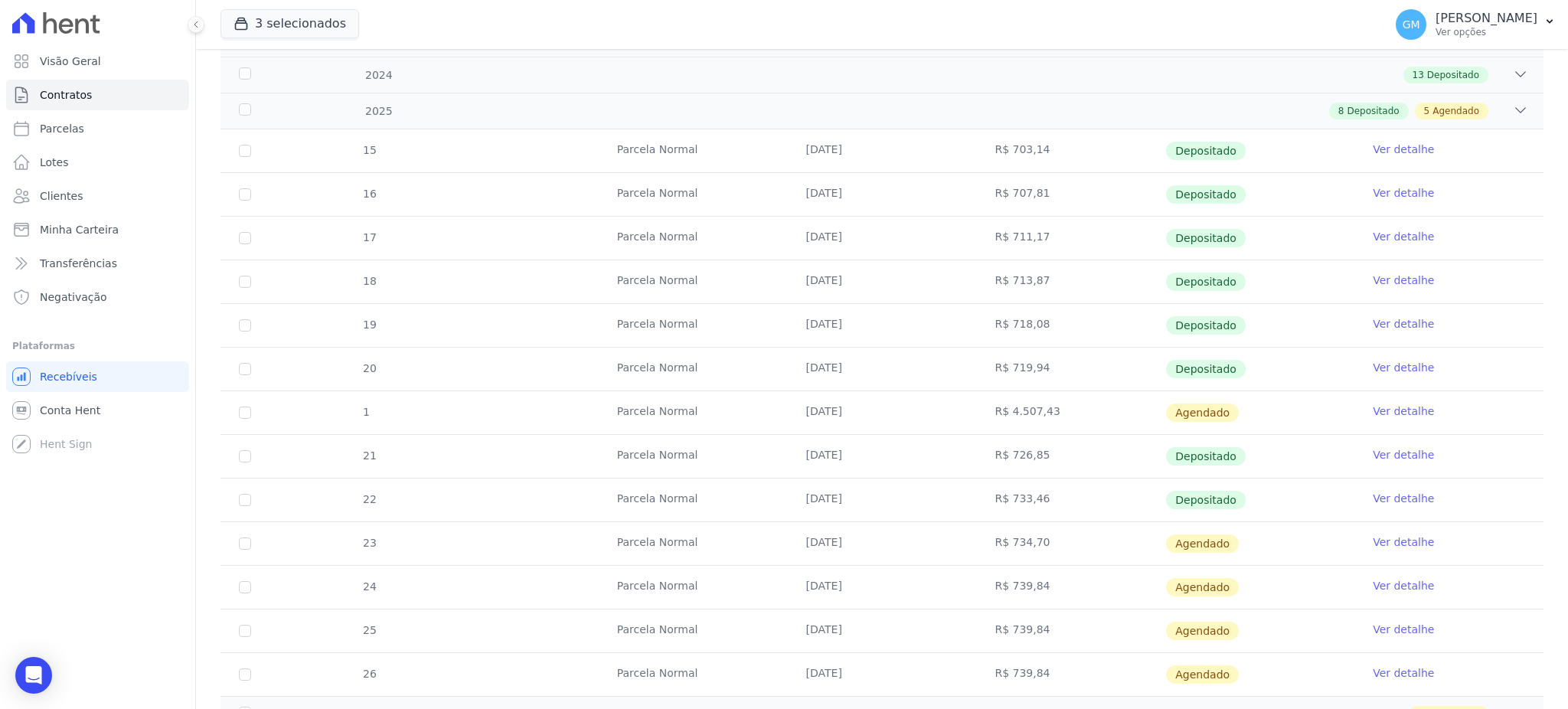
scroll to position [334, 0]
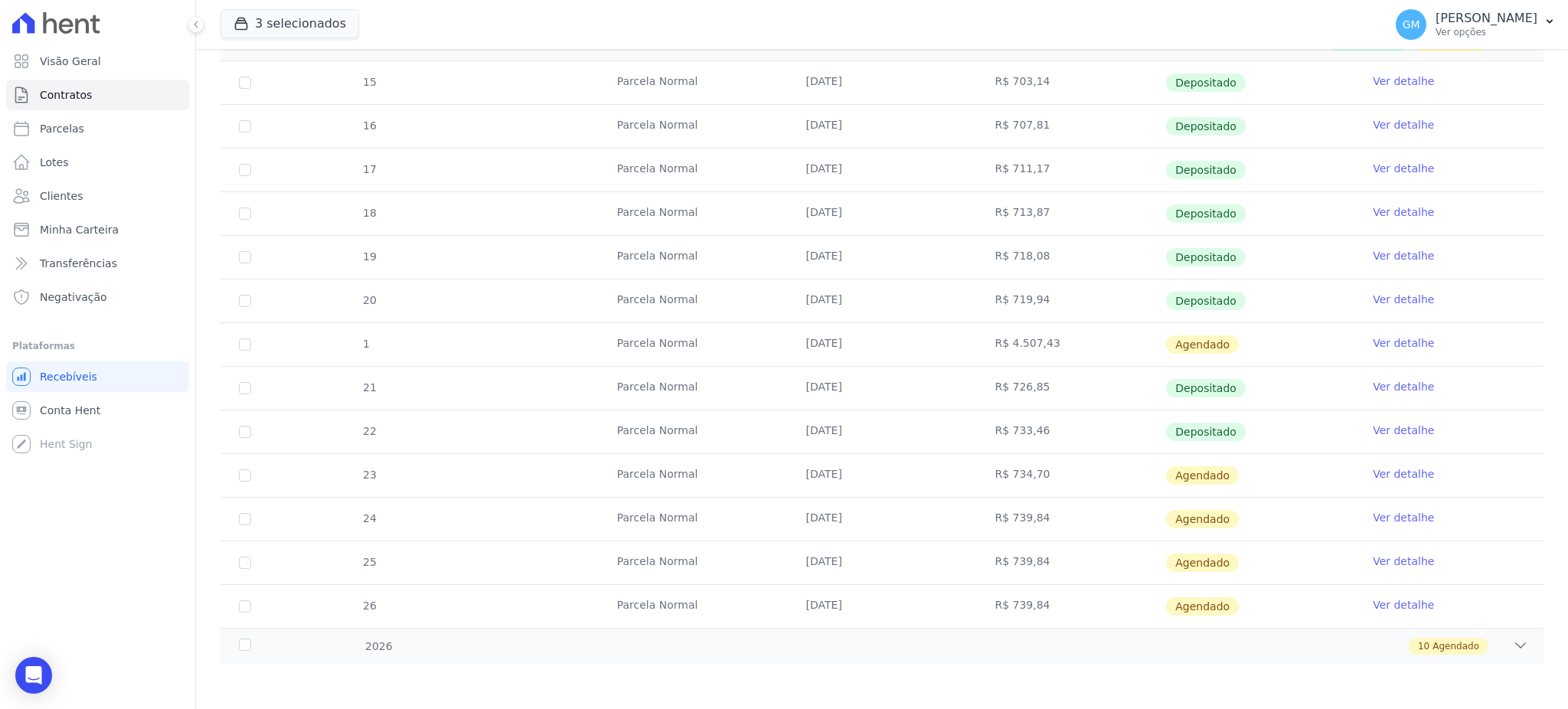
click at [1379, 474] on link "Ver detalhe" at bounding box center [1402, 474] width 61 height 15
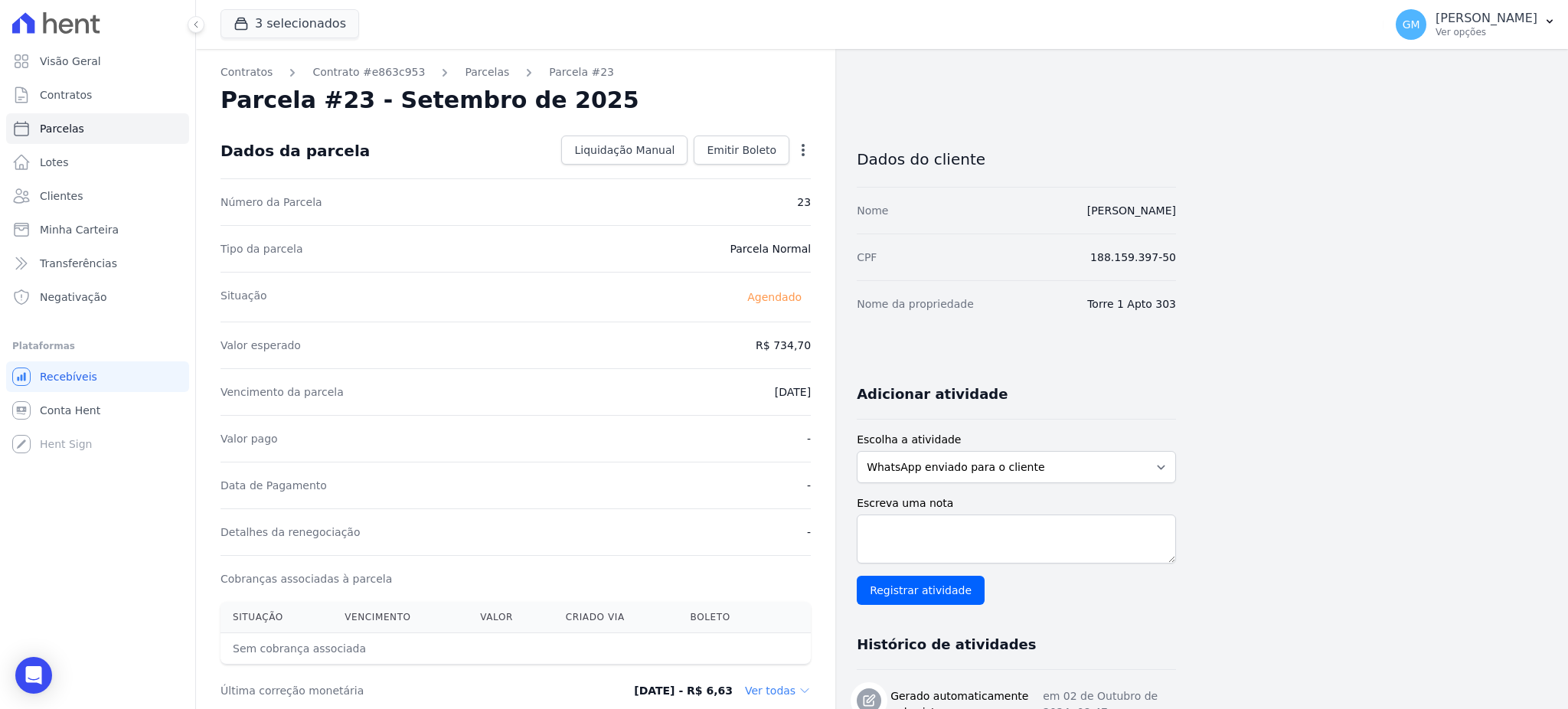
click at [799, 151] on icon "button" at bounding box center [802, 150] width 15 height 15
click at [699, 166] on link "Alterar" at bounding box center [737, 170] width 135 height 27
drag, startPoint x: 791, startPoint y: 351, endPoint x: 829, endPoint y: 350, distance: 38.0
paste input "8.59"
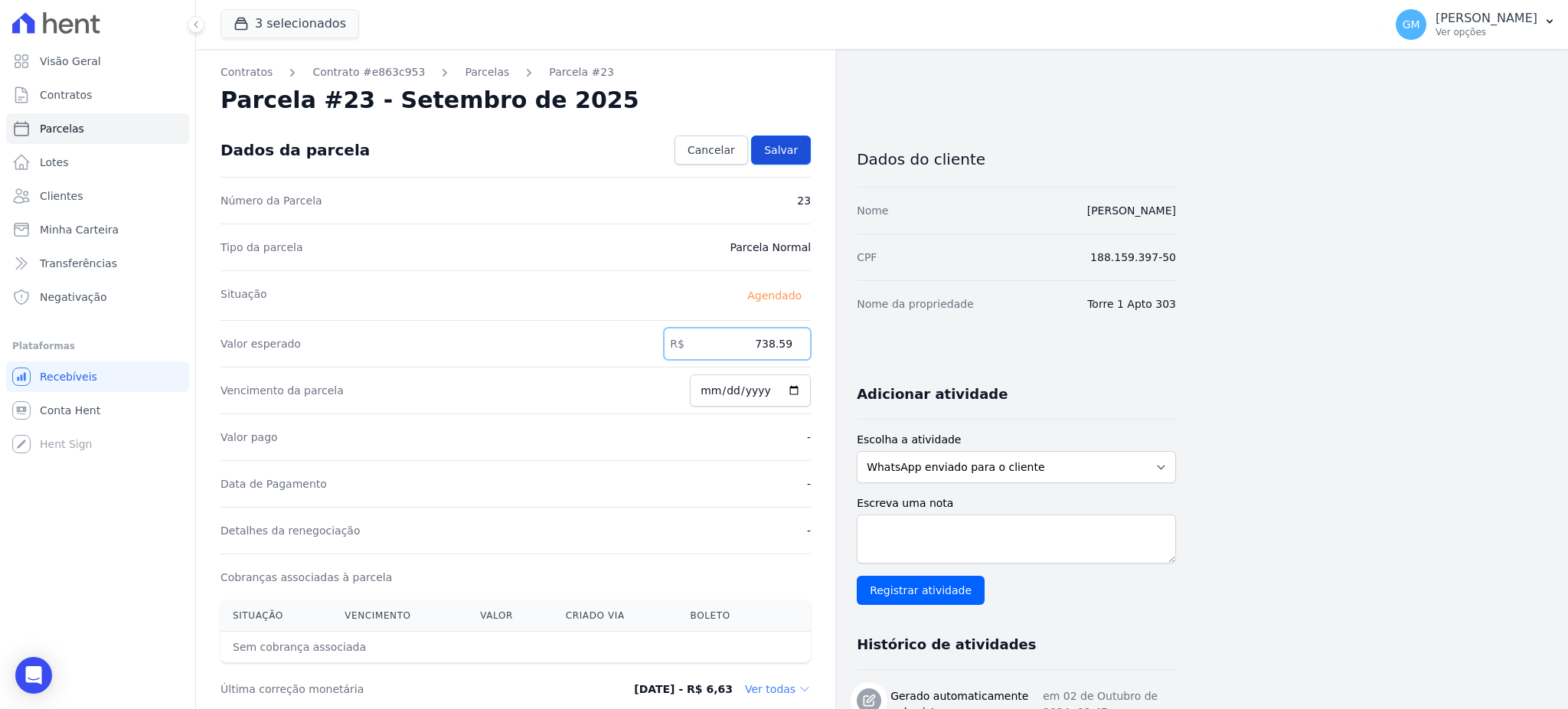
type input "738.59"
click at [779, 140] on link "Salvar" at bounding box center [780, 150] width 59 height 29
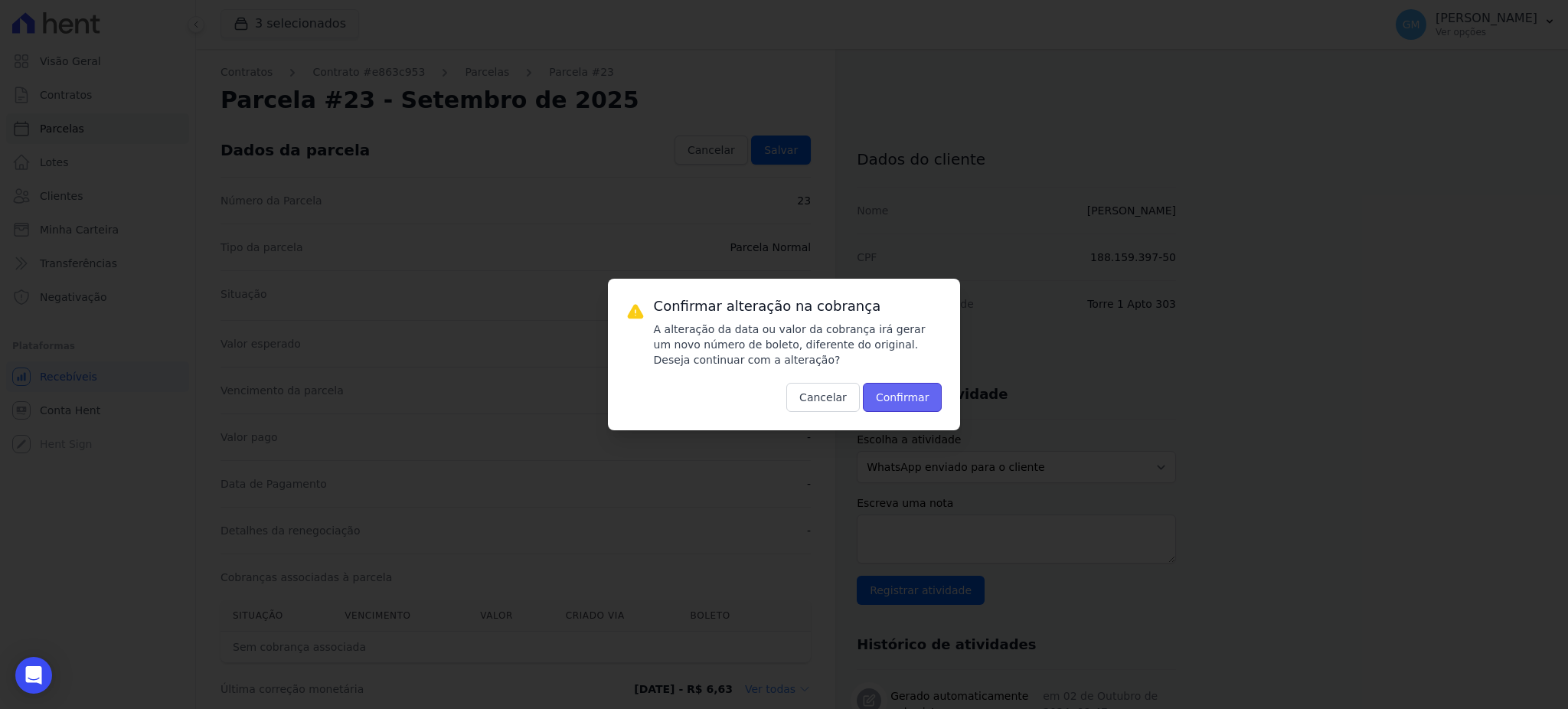
click at [901, 390] on button "Confirmar" at bounding box center [902, 397] width 80 height 29
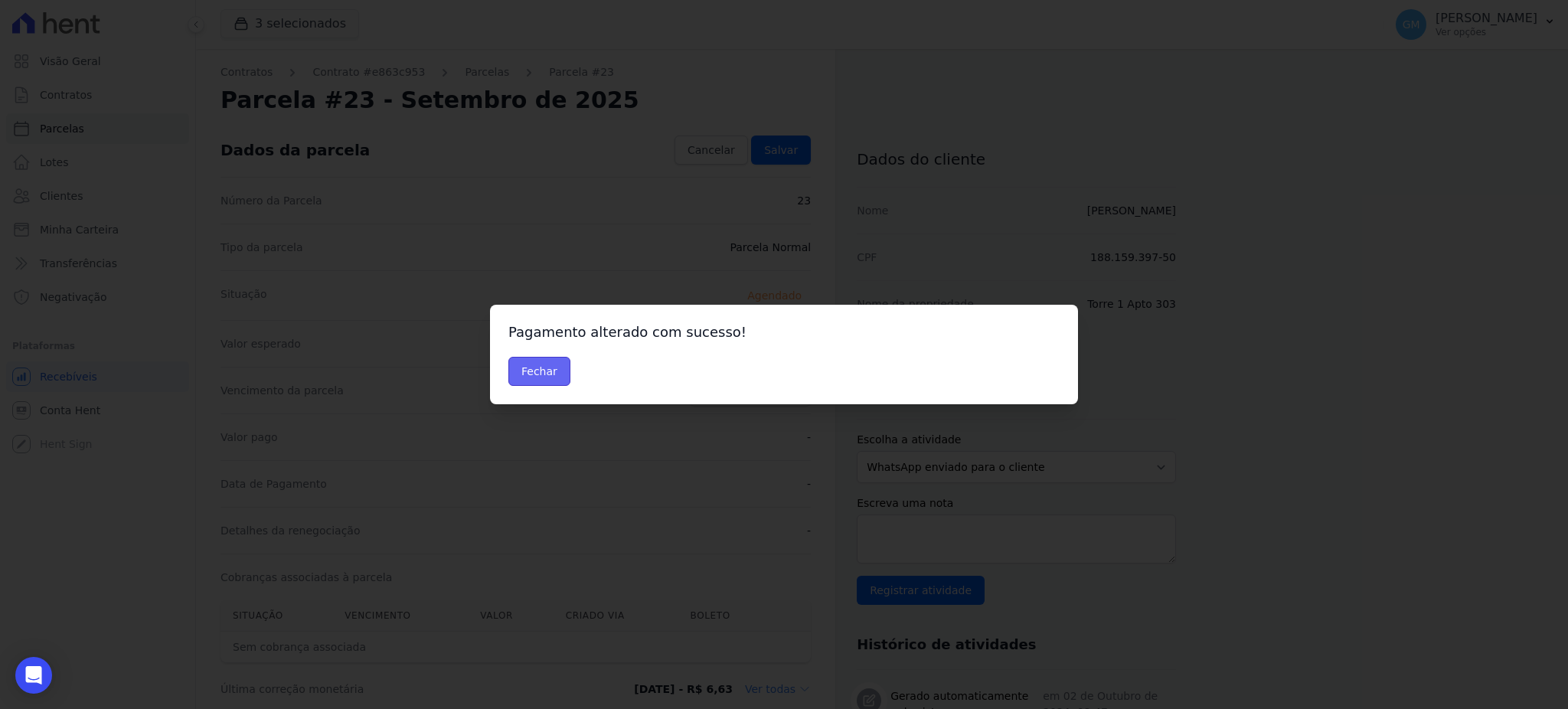
click at [550, 374] on button "Fechar" at bounding box center [539, 371] width 62 height 29
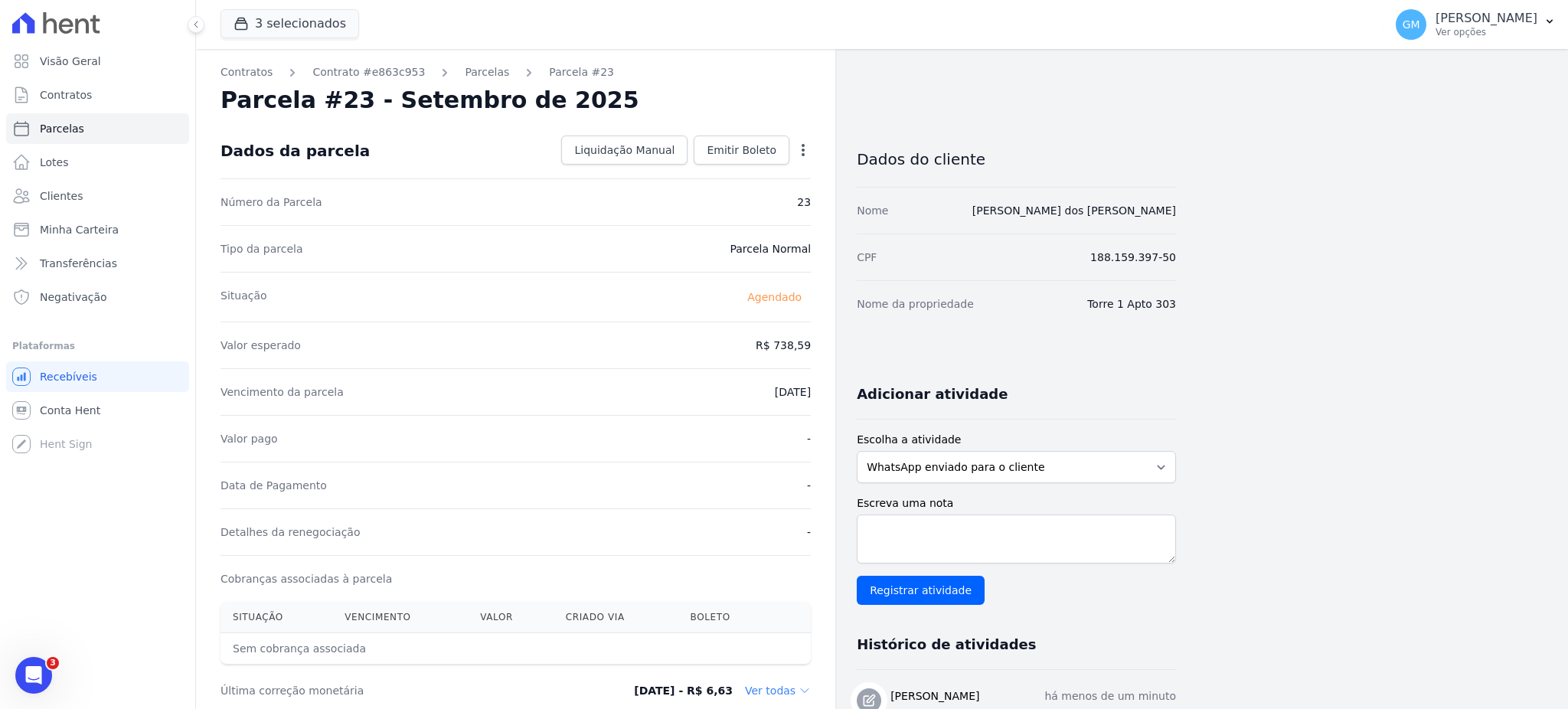
click at [748, 468] on div "Data de Pagamento -" at bounding box center [515, 484] width 591 height 47
click at [744, 161] on link "Emitir Boleto" at bounding box center [741, 150] width 96 height 29
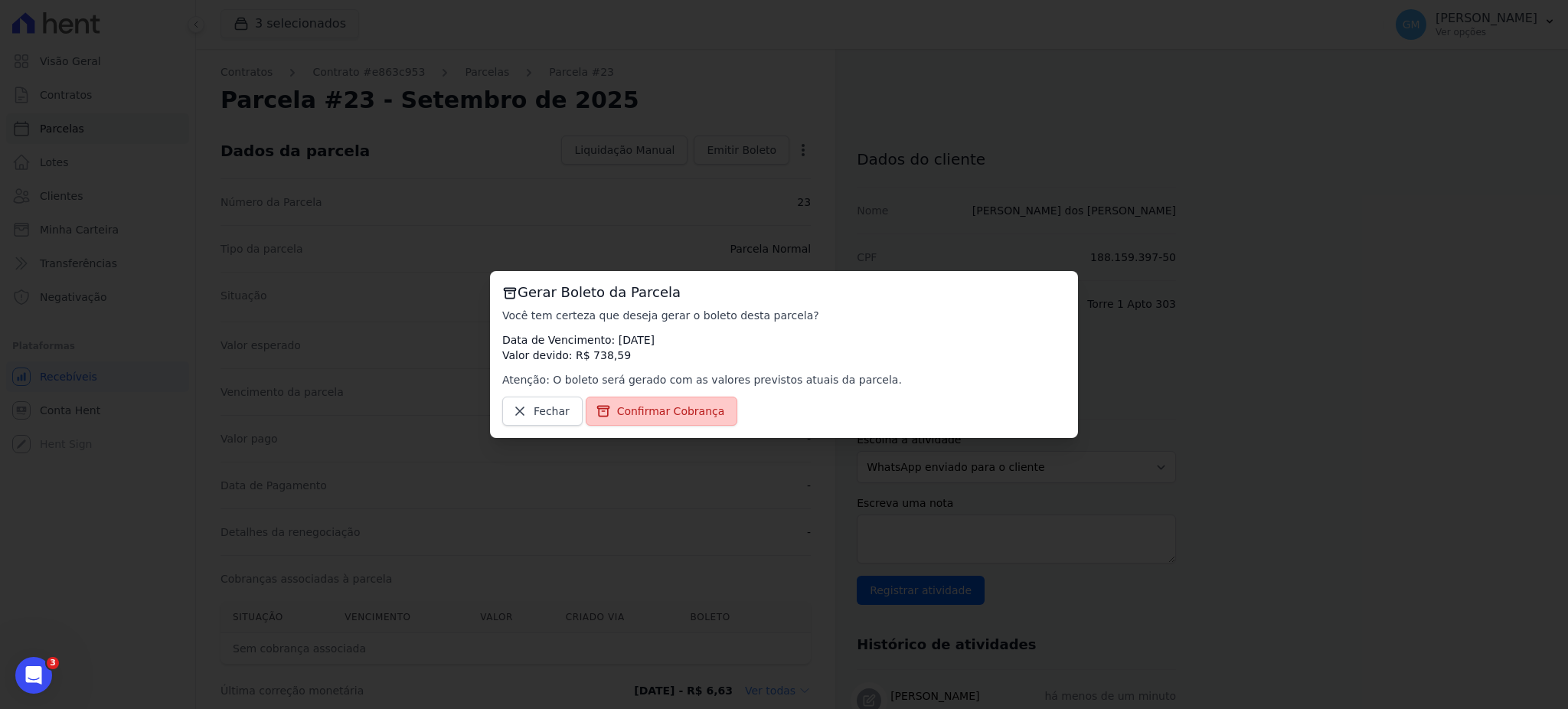
click at [699, 410] on span "Confirmar Cobrança" at bounding box center [671, 411] width 108 height 15
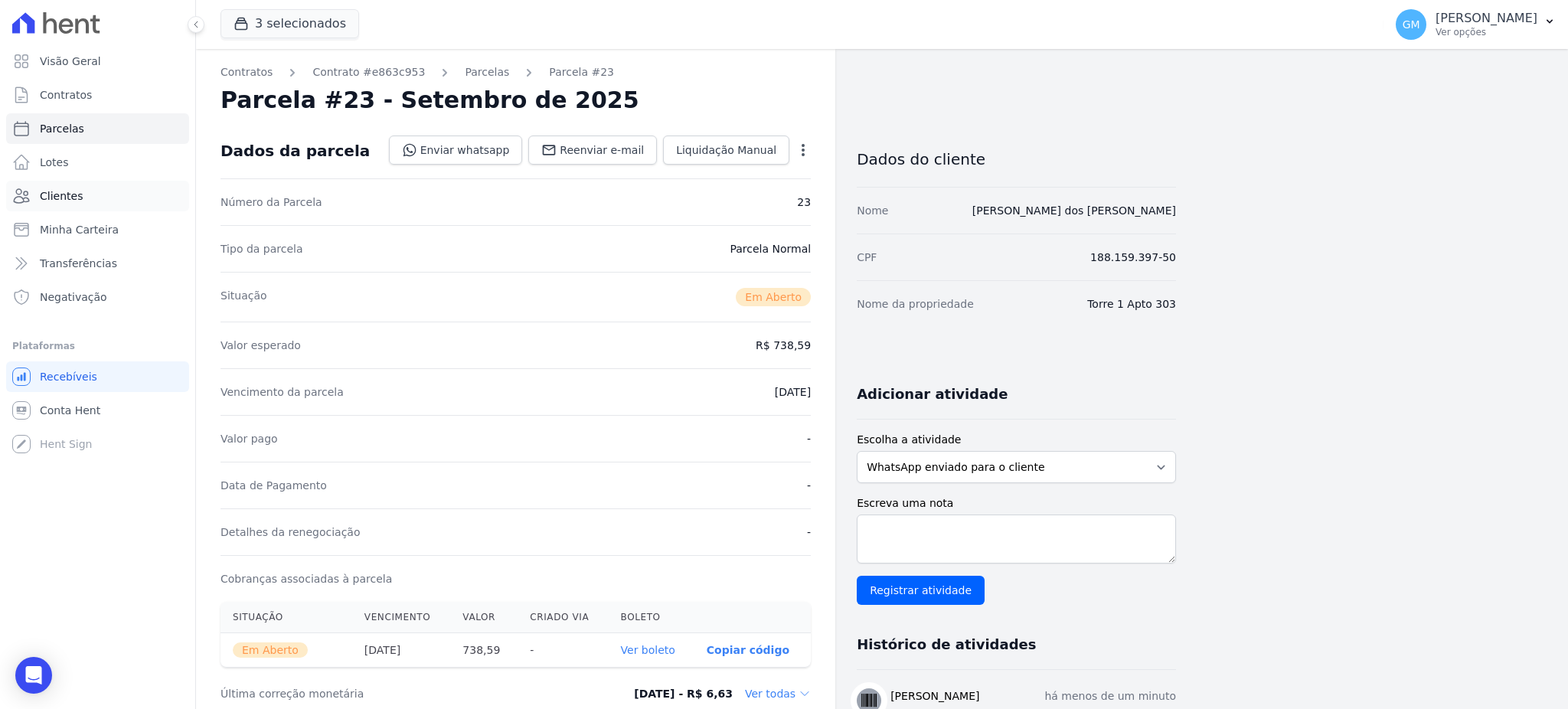
click at [98, 191] on link "Clientes" at bounding box center [97, 196] width 183 height 31
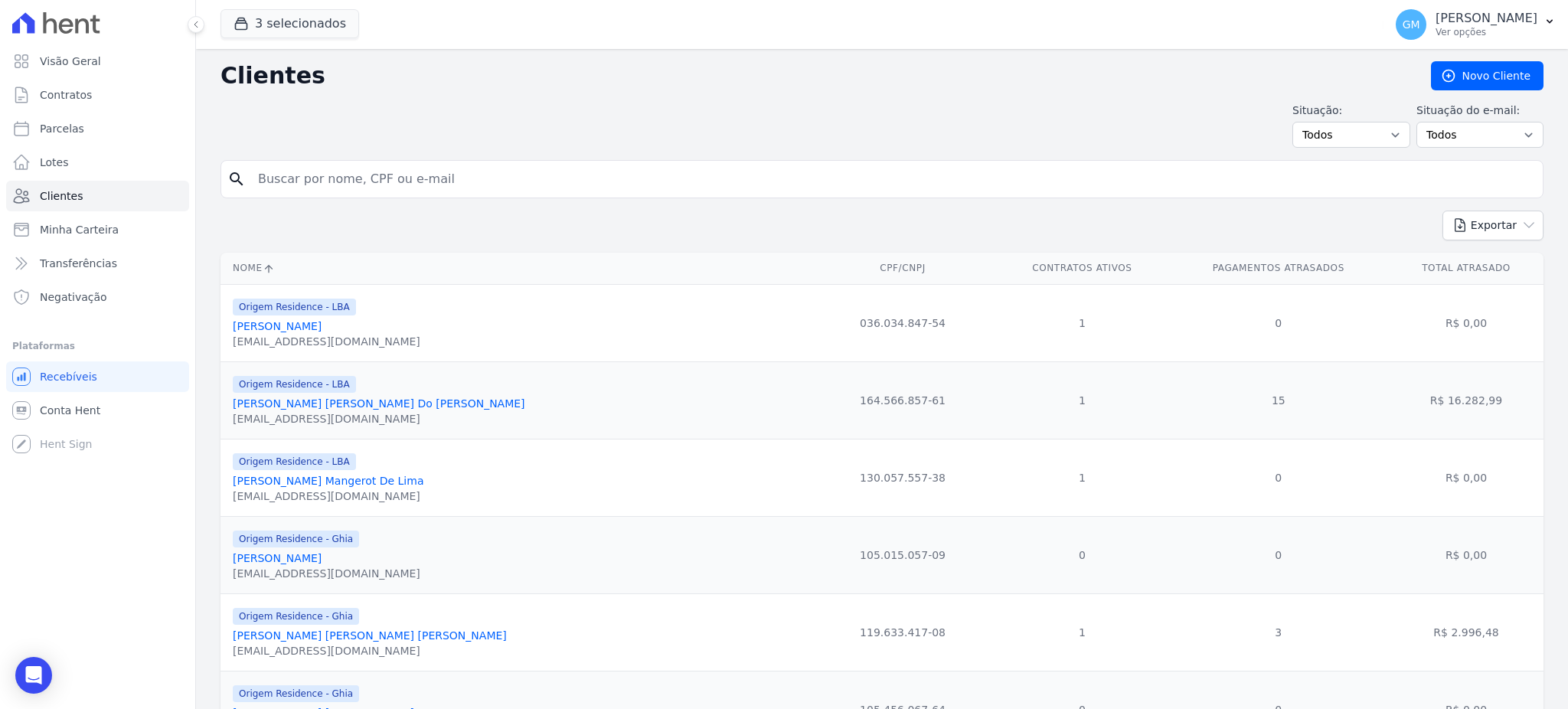
click at [297, 170] on input "search" at bounding box center [892, 179] width 1287 height 31
type input "[PERSON_NAME]"
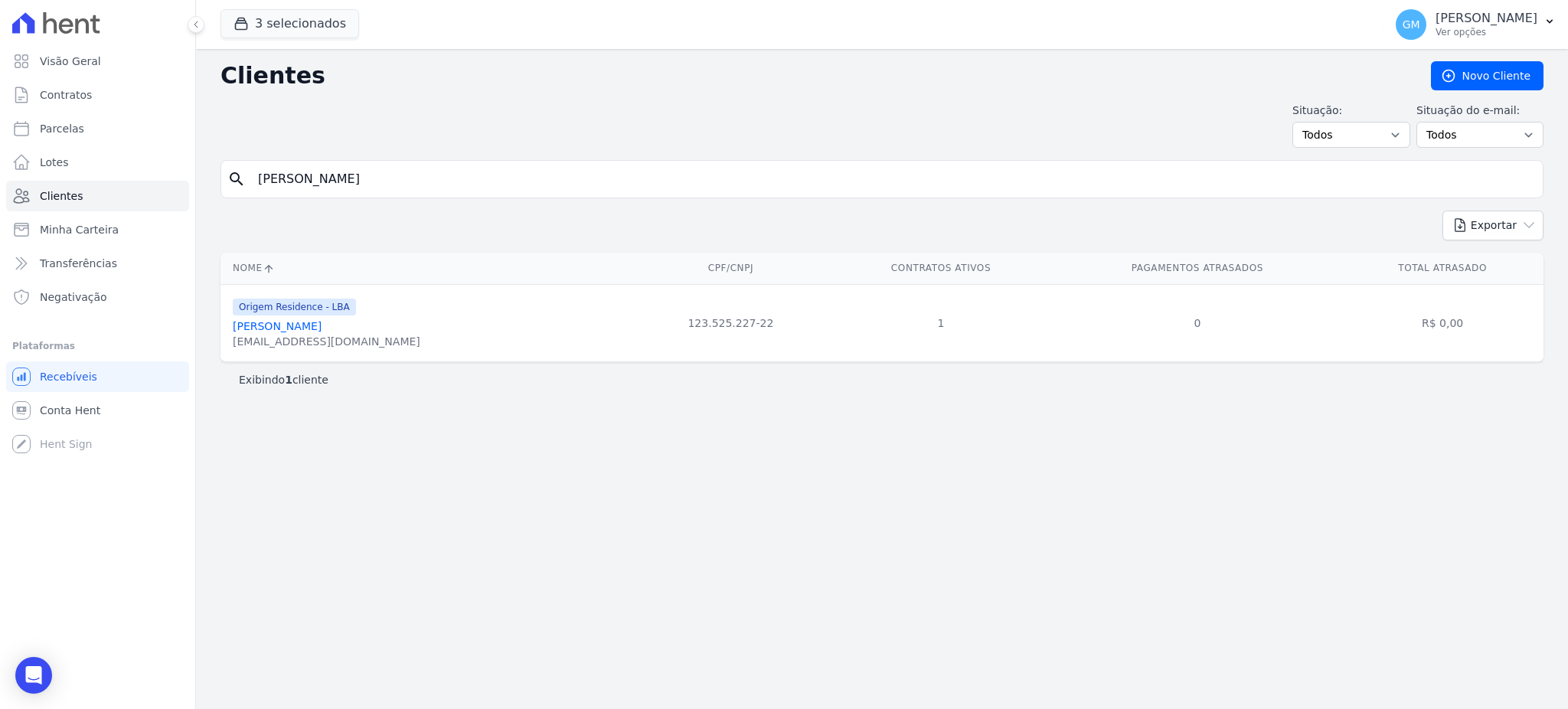
click at [305, 329] on link "[PERSON_NAME]" at bounding box center [277, 326] width 89 height 12
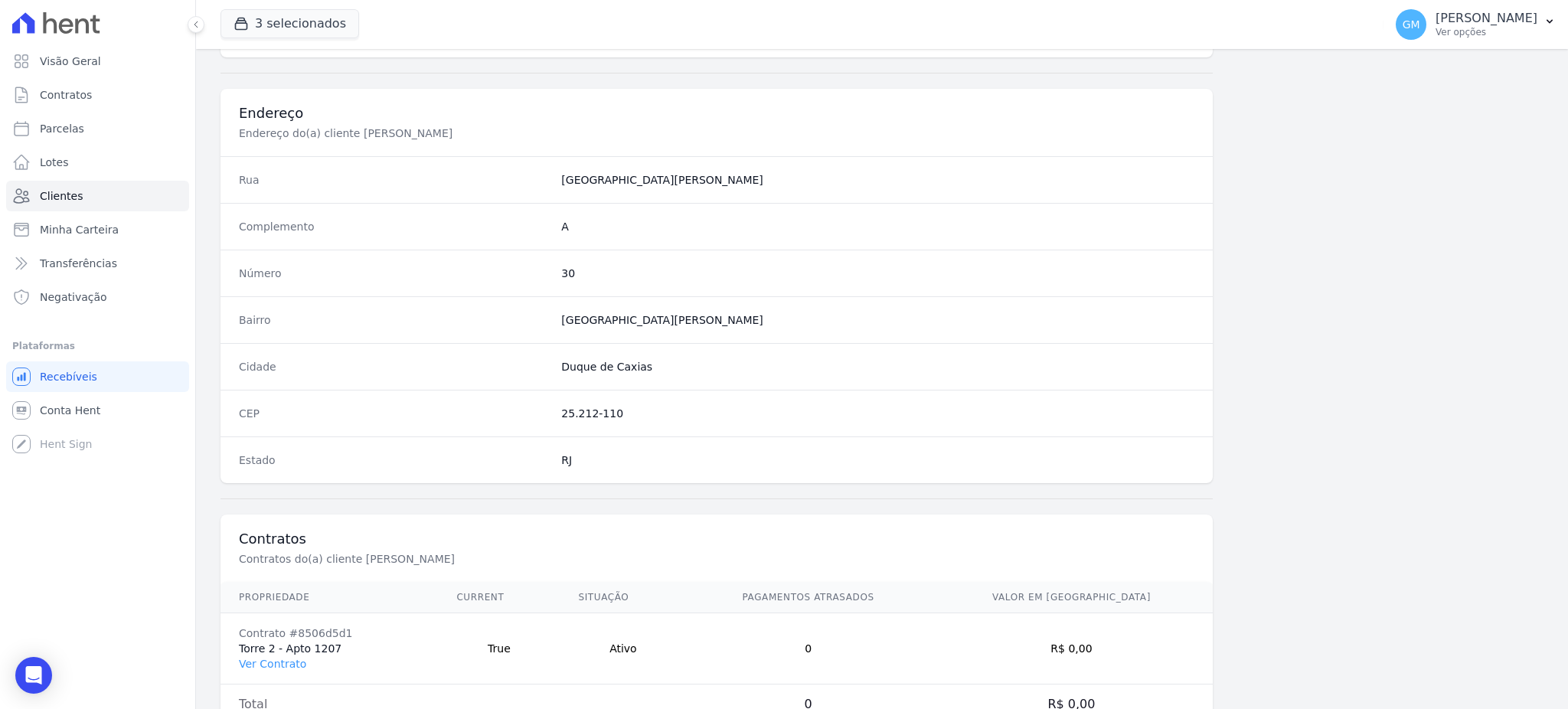
scroll to position [724, 0]
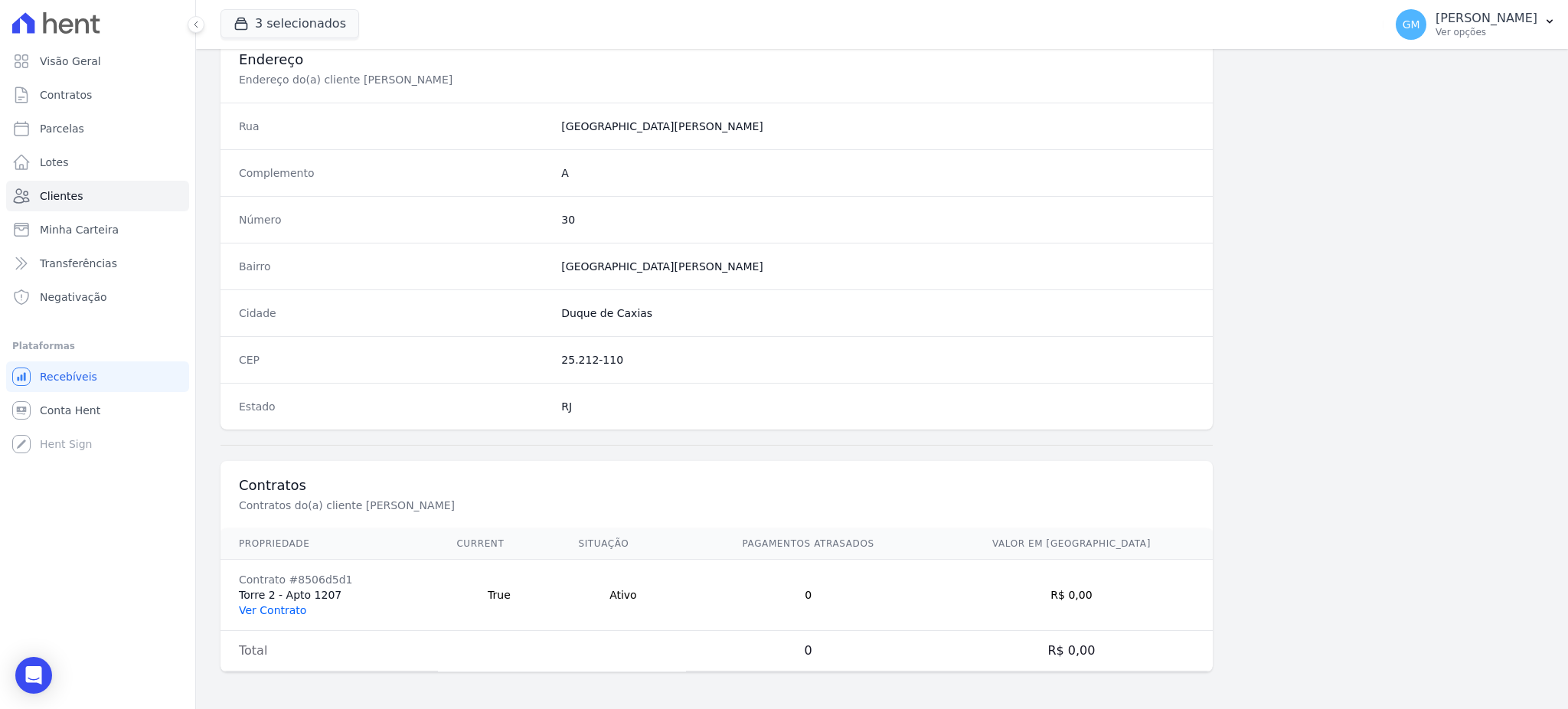
click at [270, 613] on link "Ver Contrato" at bounding box center [273, 610] width 67 height 12
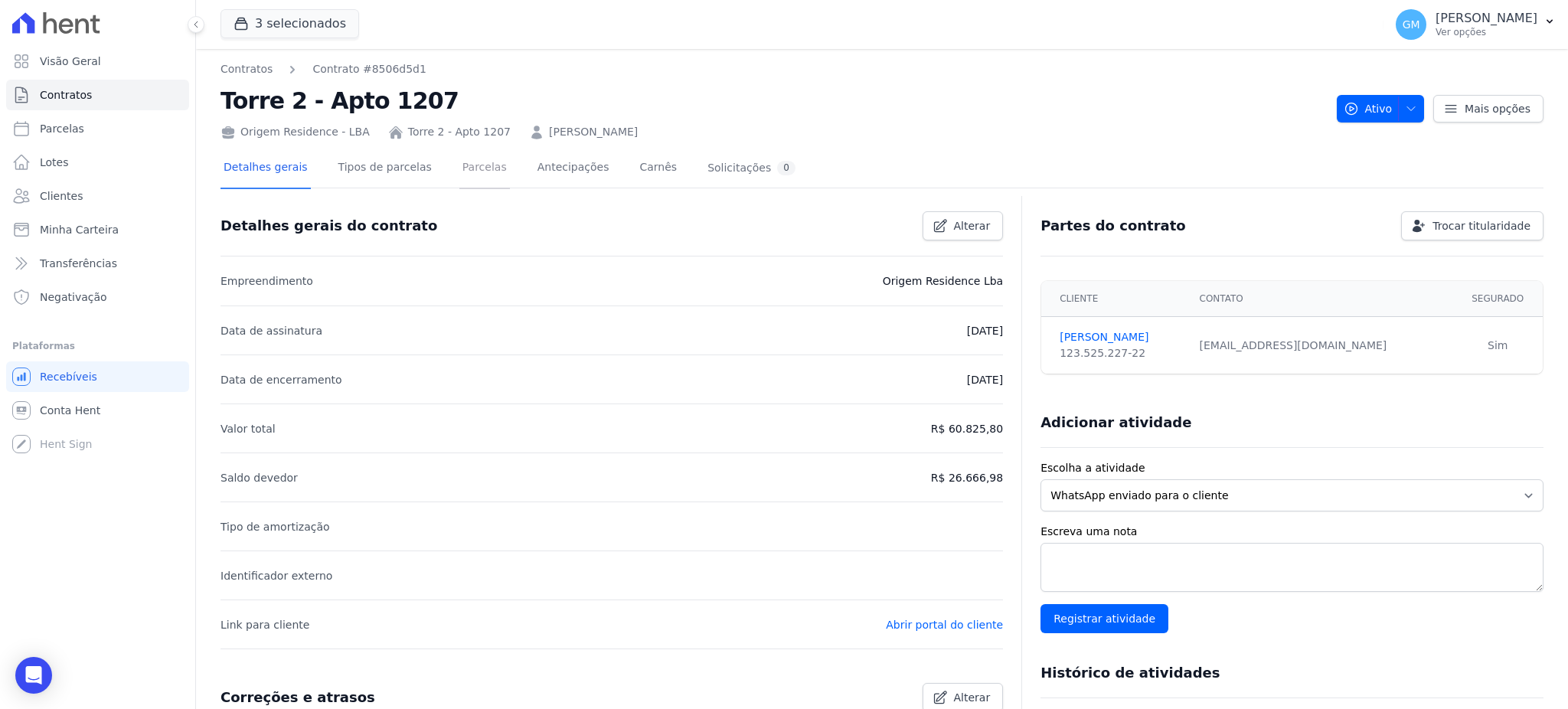
click at [460, 163] on link "Parcelas" at bounding box center [484, 169] width 50 height 41
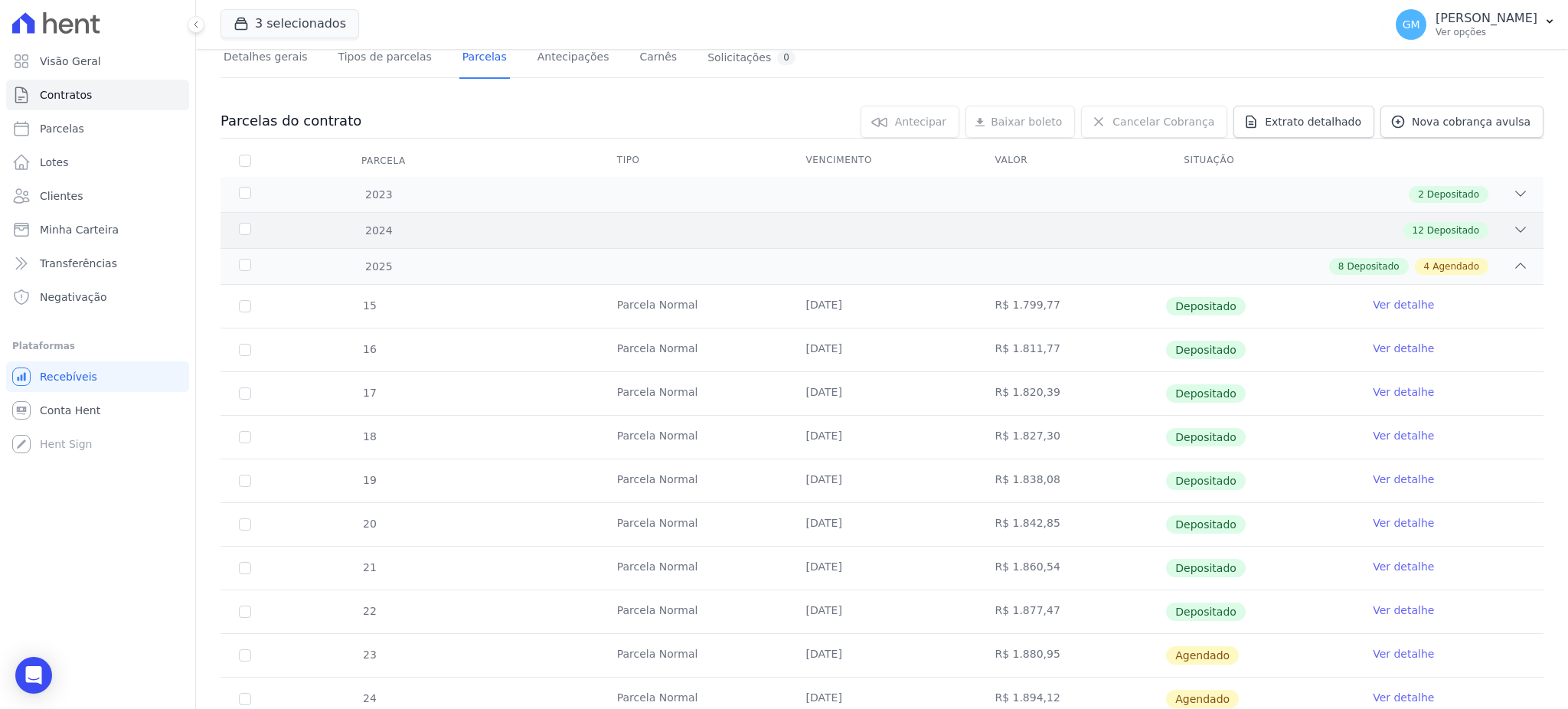
scroll to position [290, 0]
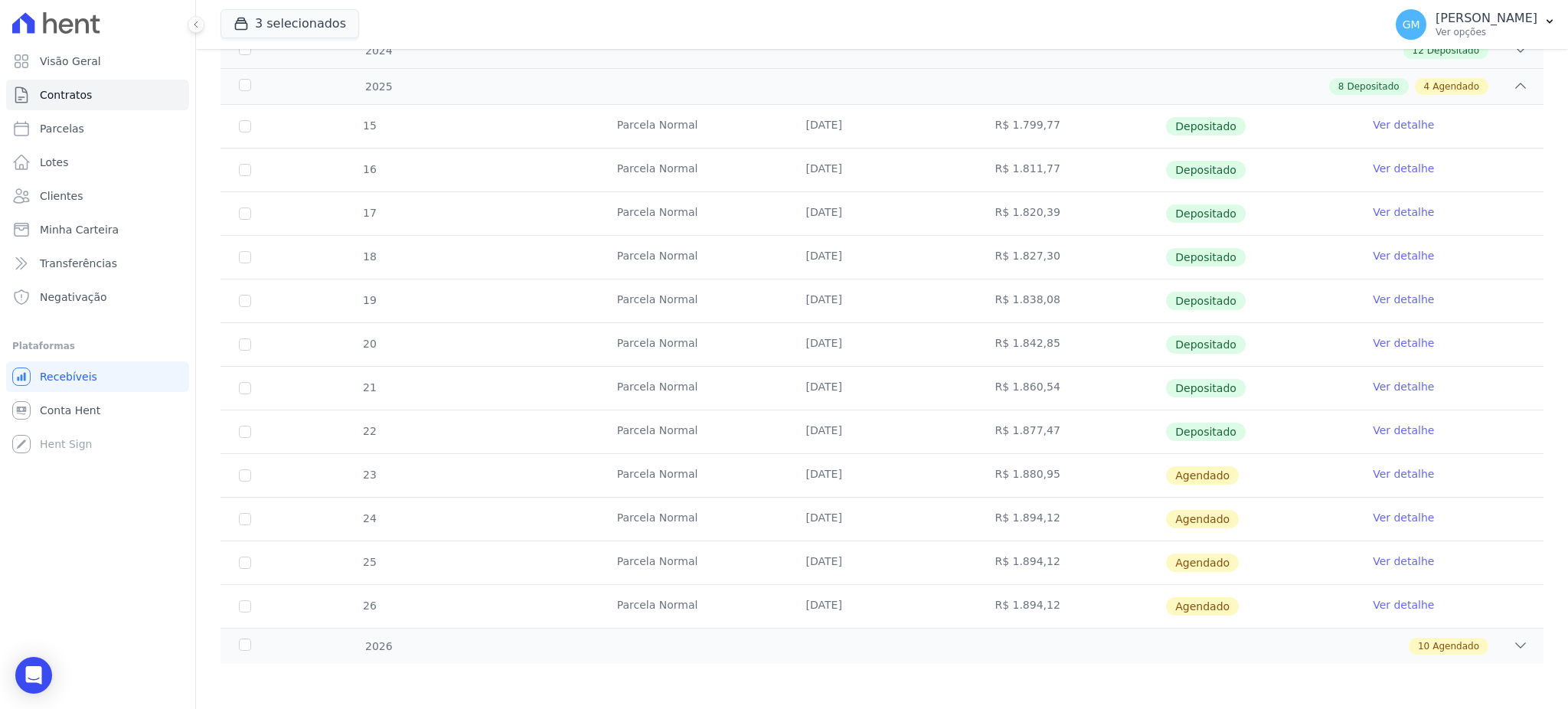
click at [1405, 432] on link "Ver detalhe" at bounding box center [1402, 429] width 61 height 15
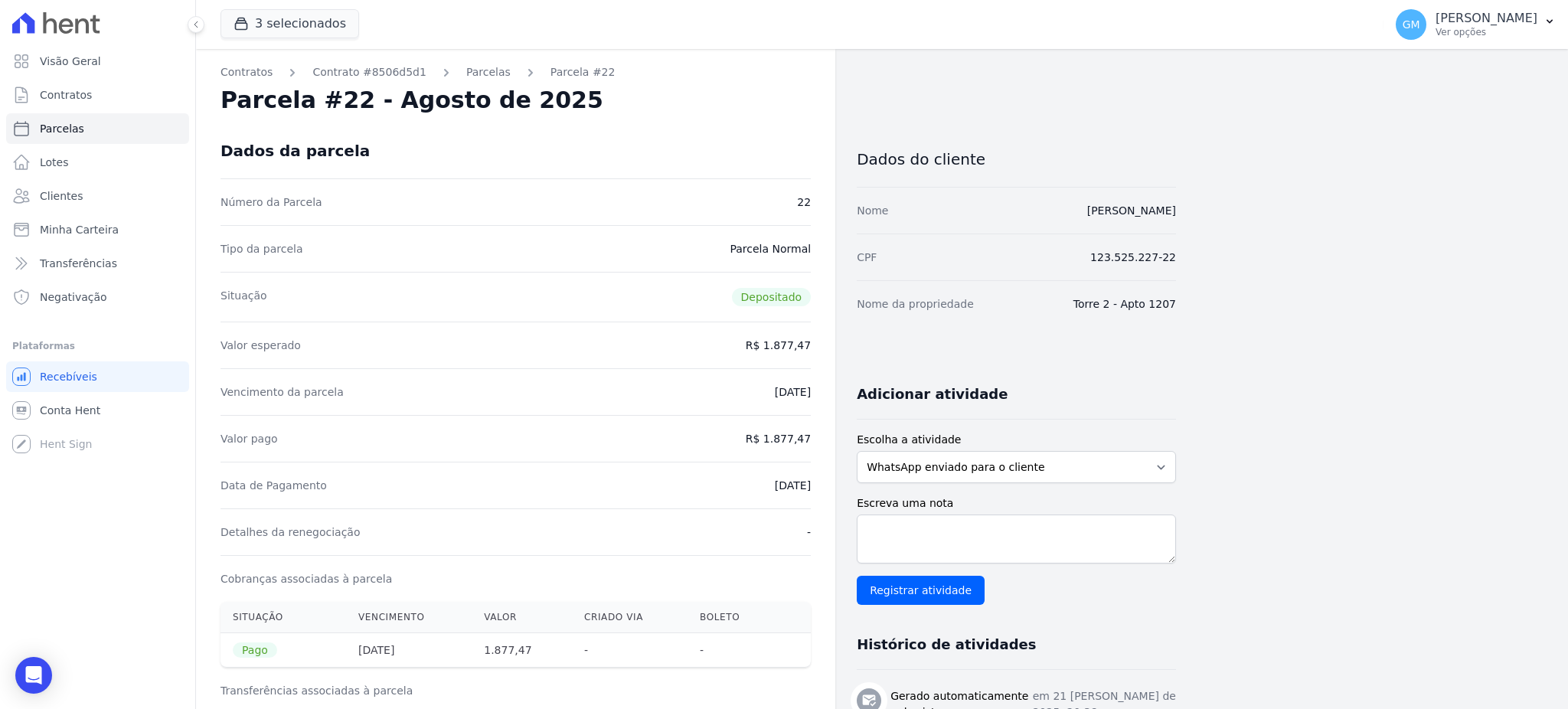
drag, startPoint x: 604, startPoint y: 144, endPoint x: 560, endPoint y: 119, distance: 50.6
click at [604, 144] on div "Dados da parcela" at bounding box center [515, 150] width 591 height 55
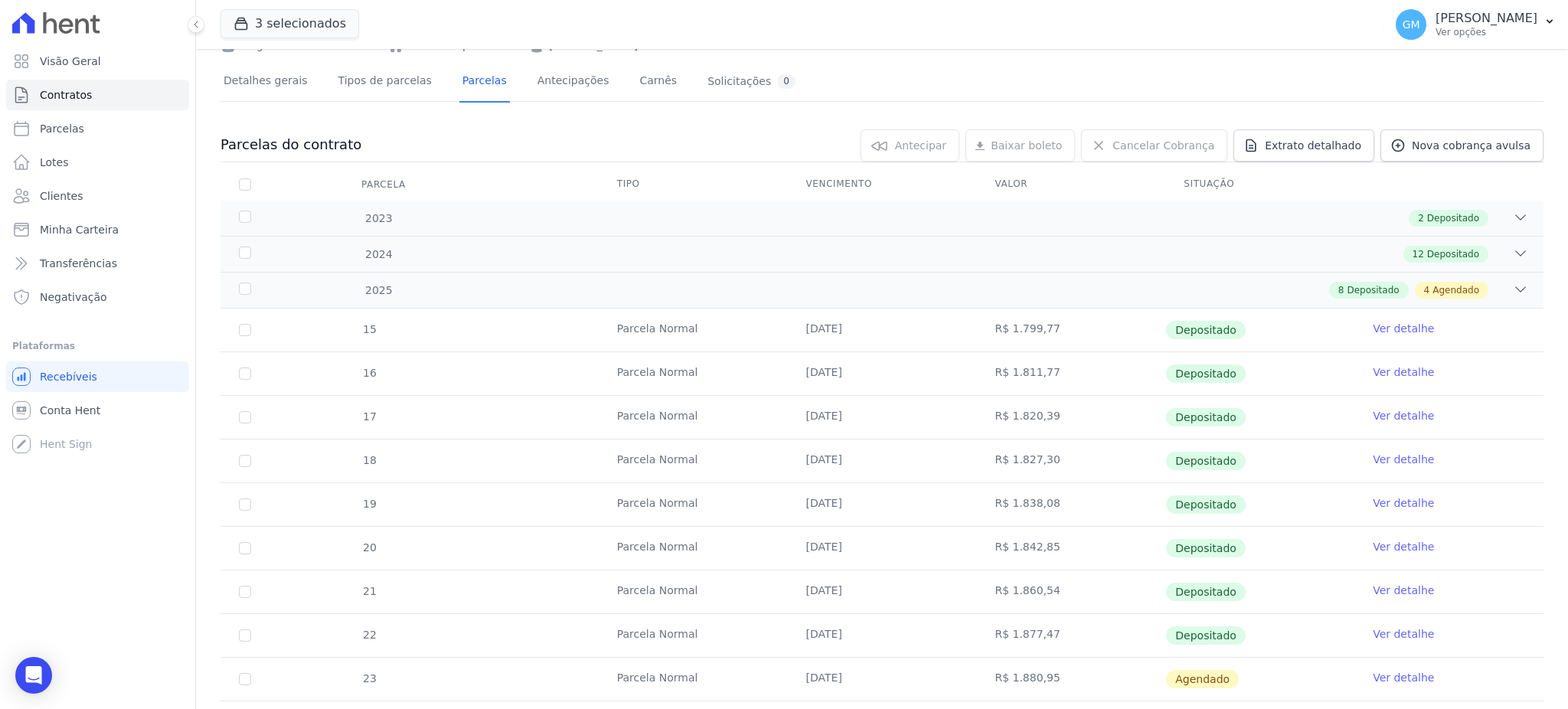
scroll to position [290, 0]
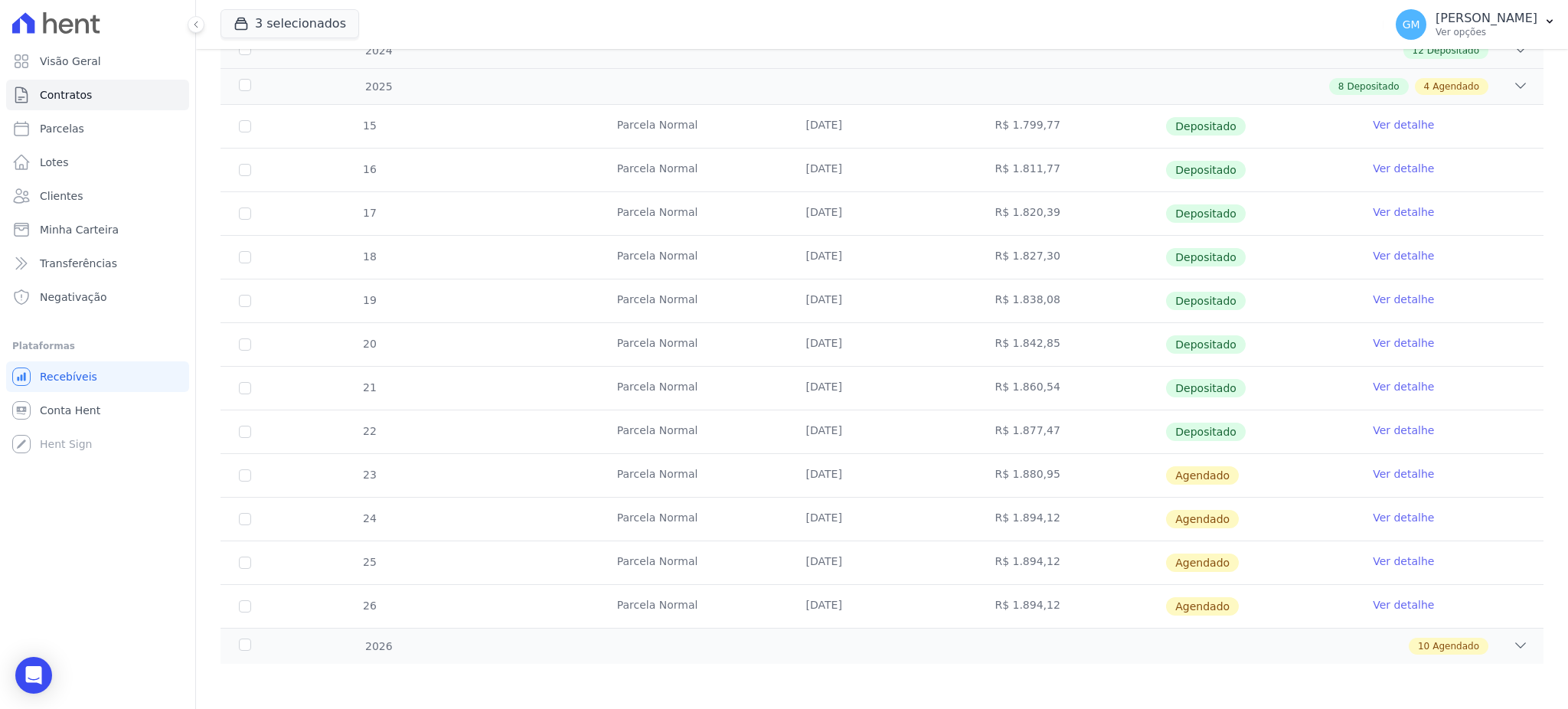
click at [1372, 468] on link "Ver detalhe" at bounding box center [1402, 474] width 61 height 15
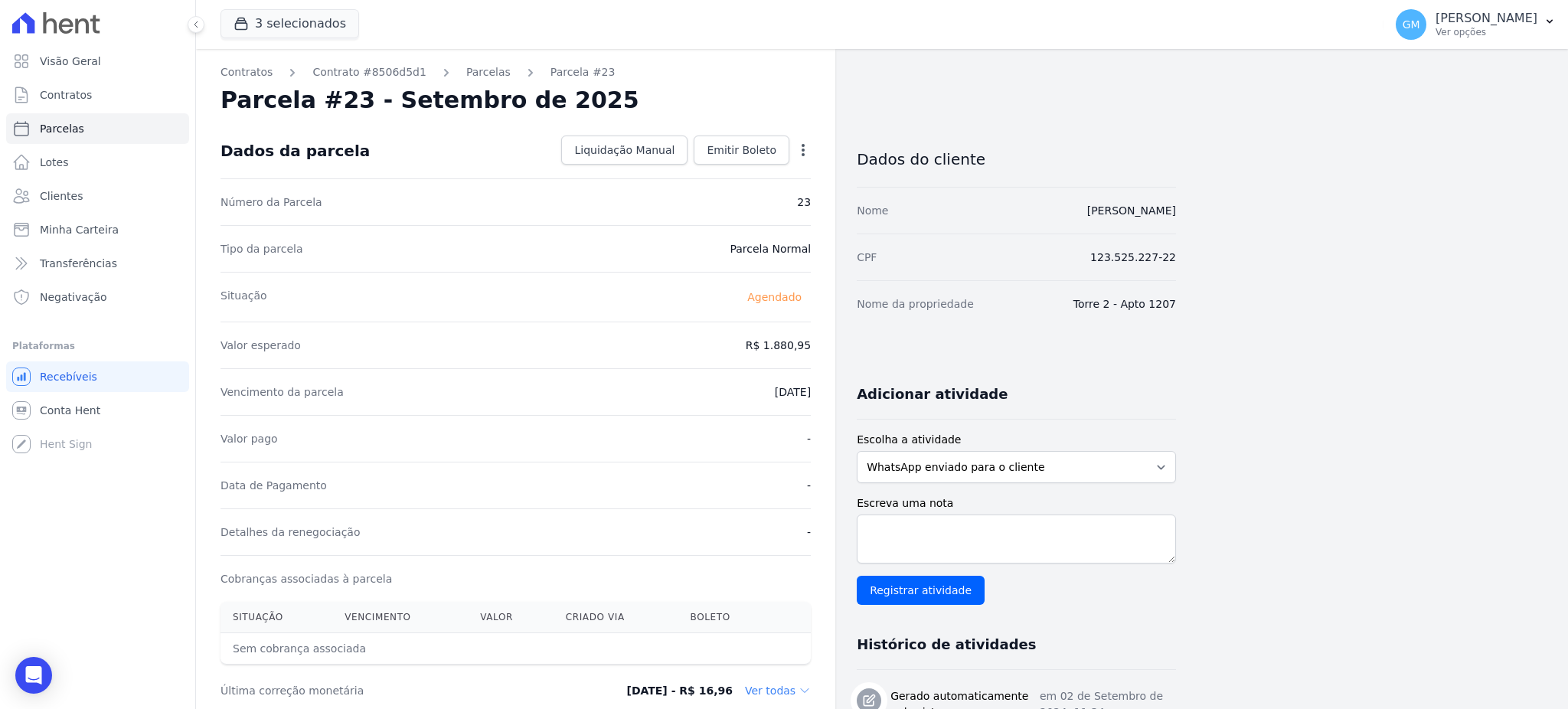
click at [801, 145] on icon "button" at bounding box center [802, 150] width 15 height 15
click at [705, 169] on link "Alterar" at bounding box center [737, 170] width 135 height 27
drag, startPoint x: 798, startPoint y: 342, endPoint x: 829, endPoint y: 342, distance: 31.0
paste input ".89061"
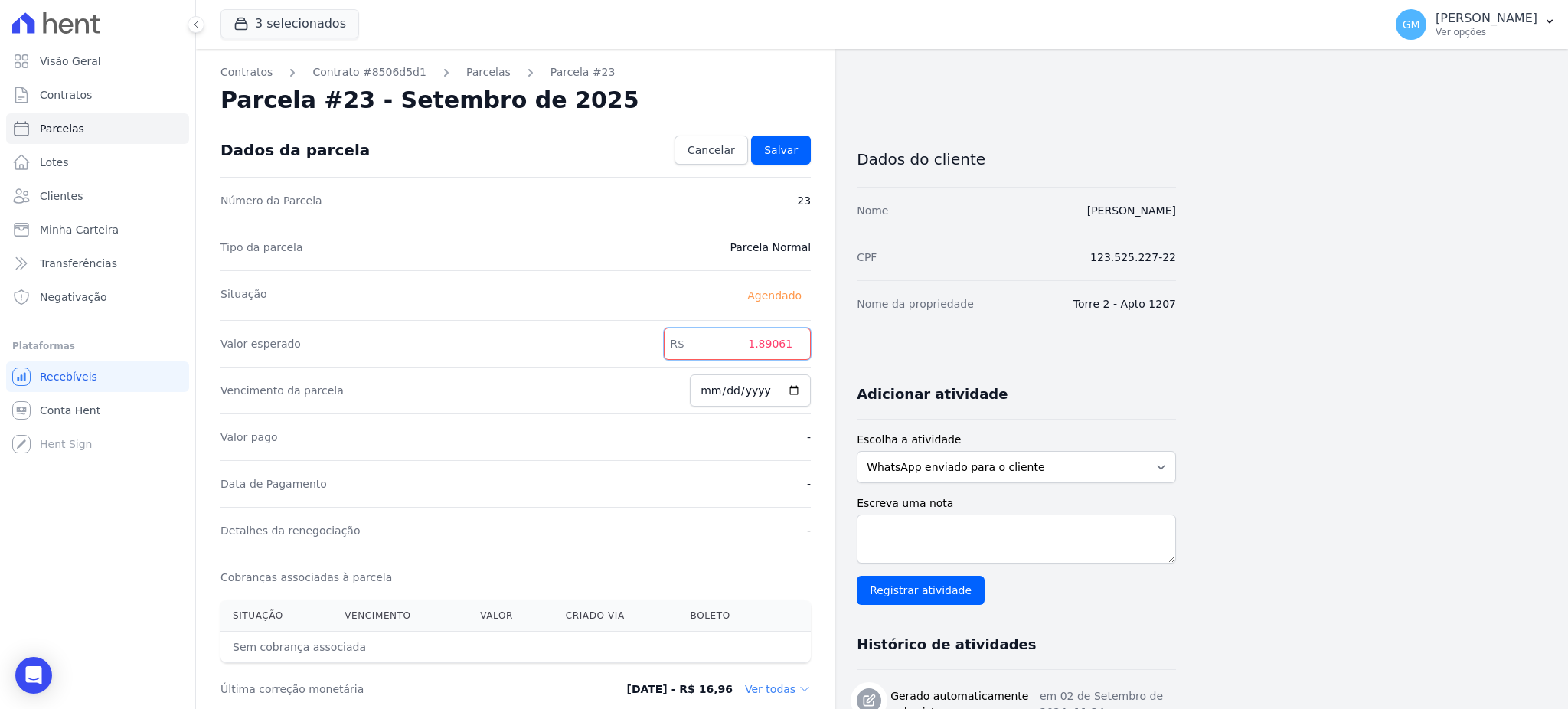
click at [763, 343] on input "1.89061" at bounding box center [738, 343] width 147 height 32
click at [783, 343] on input "189061" at bounding box center [738, 343] width 147 height 32
type input "1890.61"
click at [776, 158] on link "Salvar" at bounding box center [780, 150] width 59 height 29
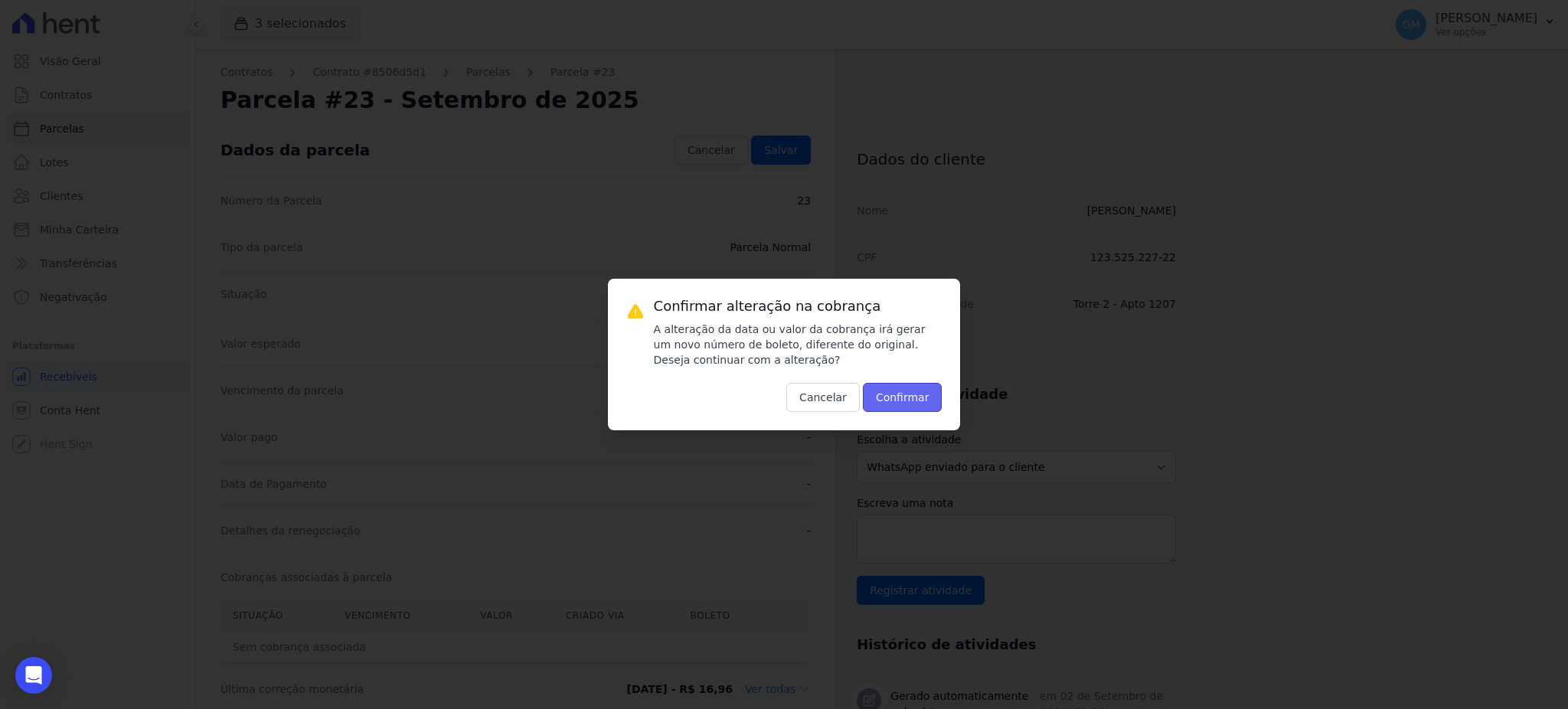
click at [884, 392] on button "Confirmar" at bounding box center [902, 397] width 80 height 29
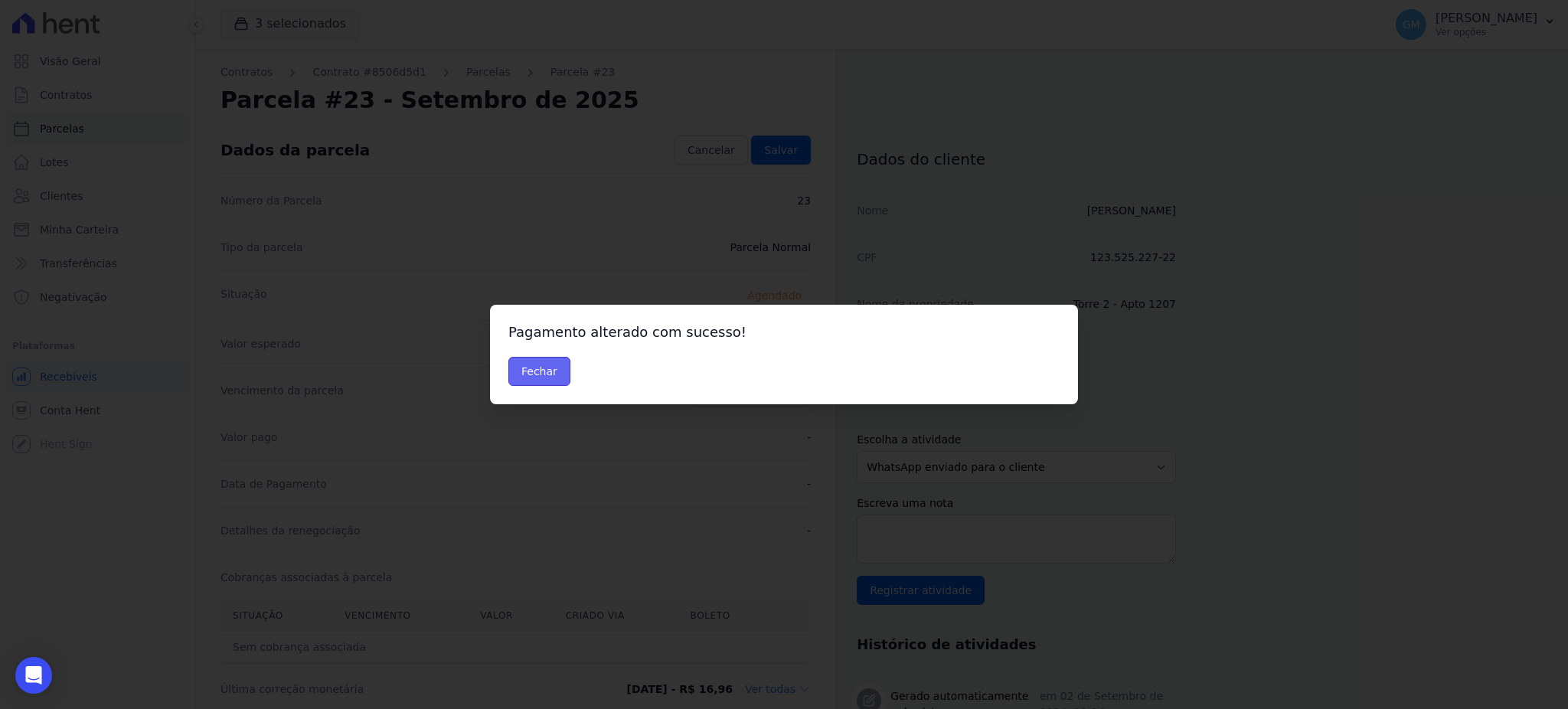
click at [528, 367] on button "Fechar" at bounding box center [539, 371] width 62 height 29
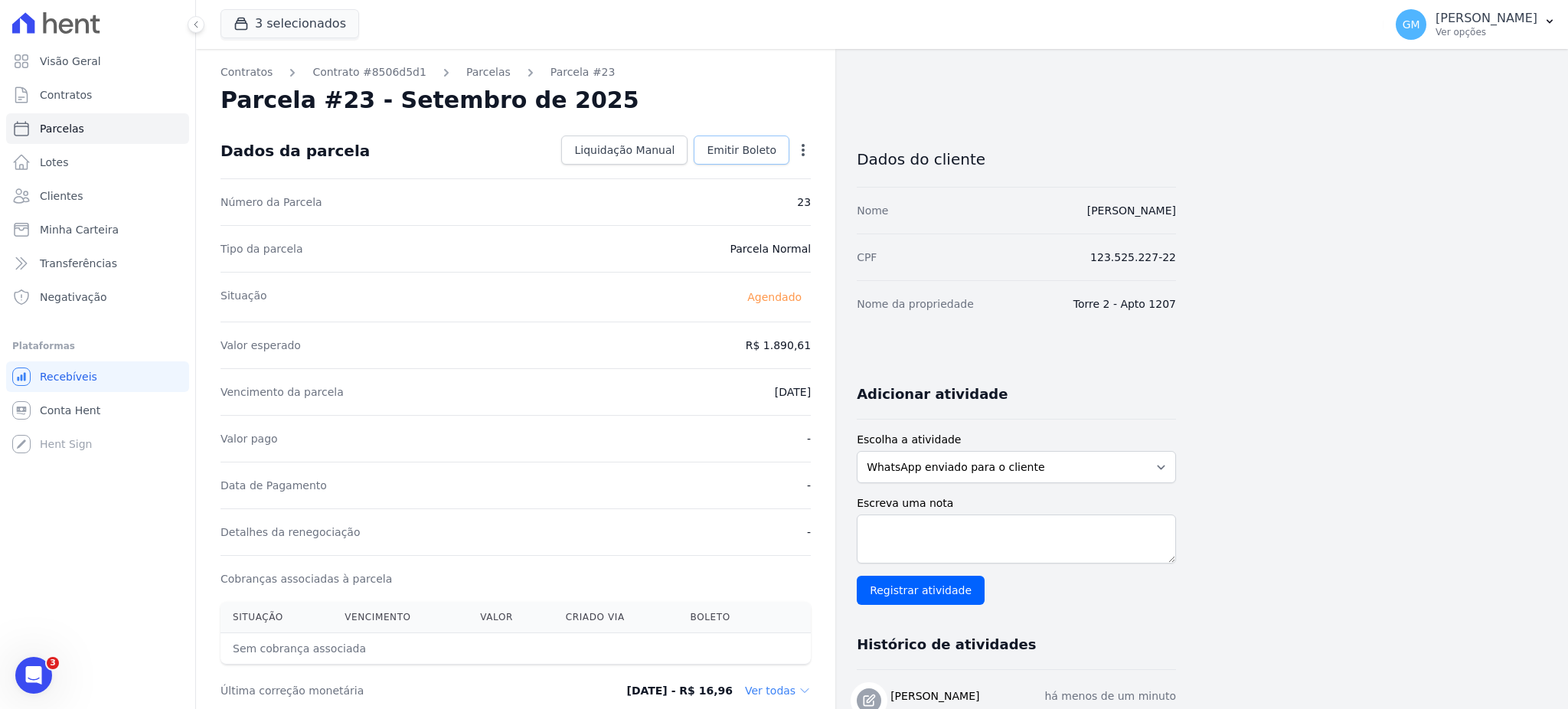
click at [760, 156] on span "Emitir Boleto" at bounding box center [741, 150] width 70 height 15
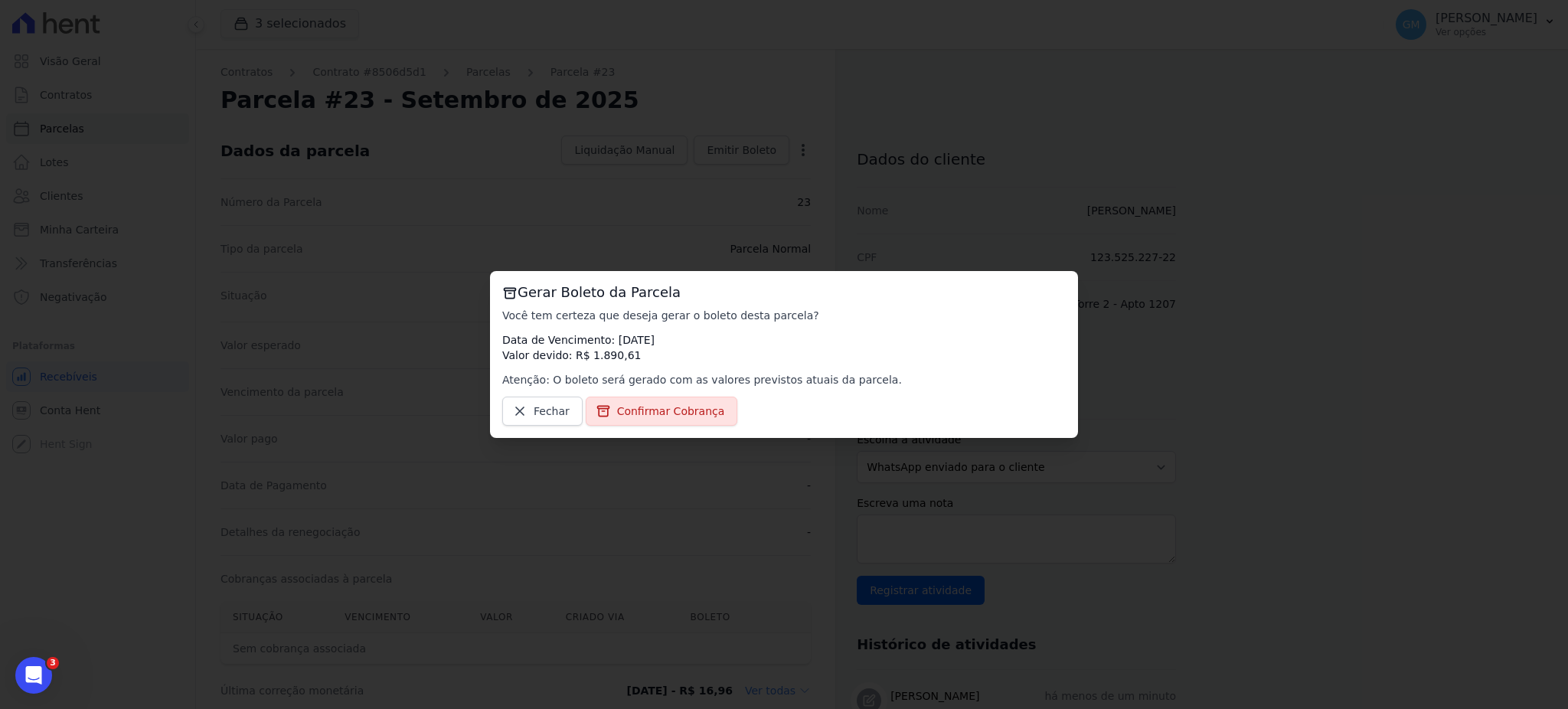
click at [652, 393] on div "Gerar Boleto da Parcela Você tem certeza que deseja gerar o boleto desta parcel…" at bounding box center [784, 354] width 588 height 166
click at [653, 404] on span "Confirmar Cobrança" at bounding box center [671, 411] width 108 height 15
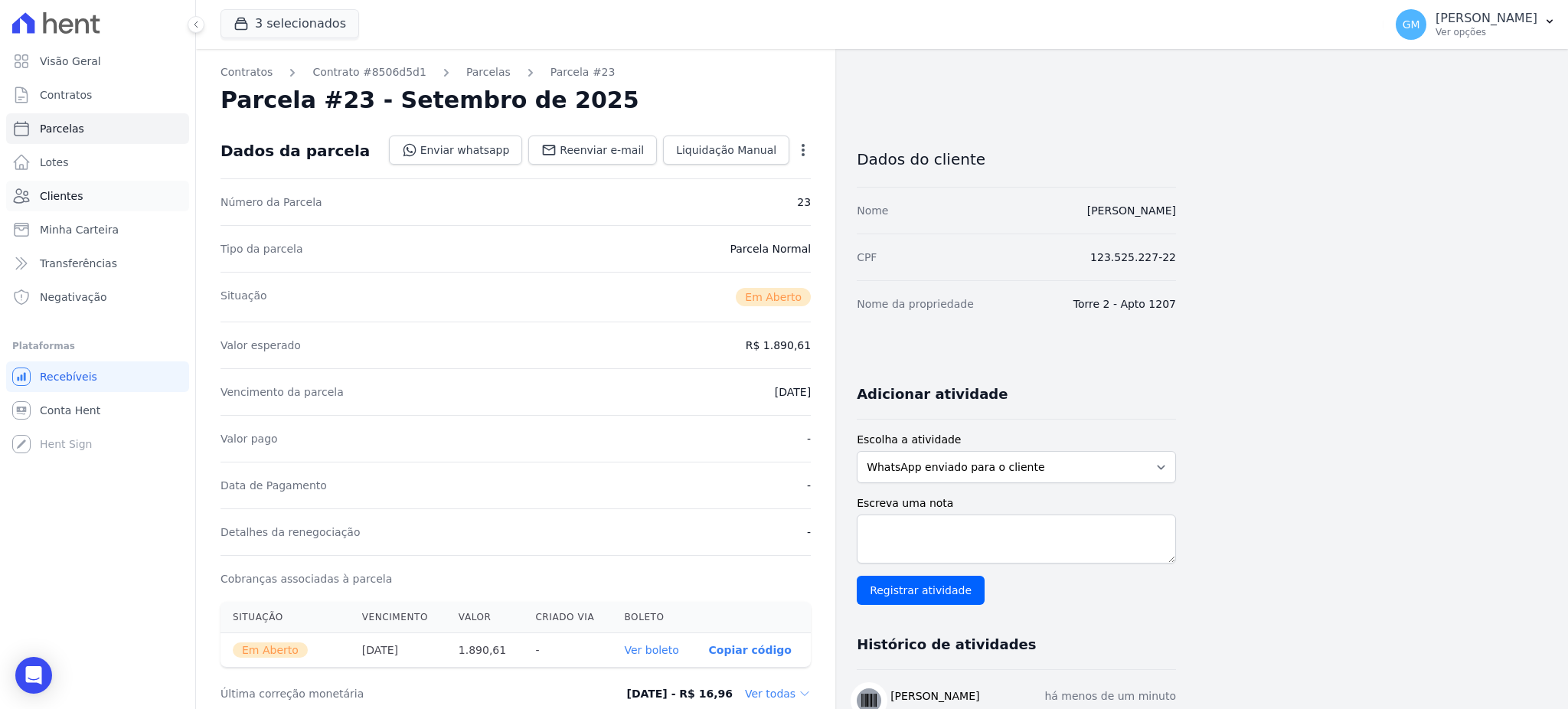
click at [72, 201] on span "Clientes" at bounding box center [61, 196] width 42 height 15
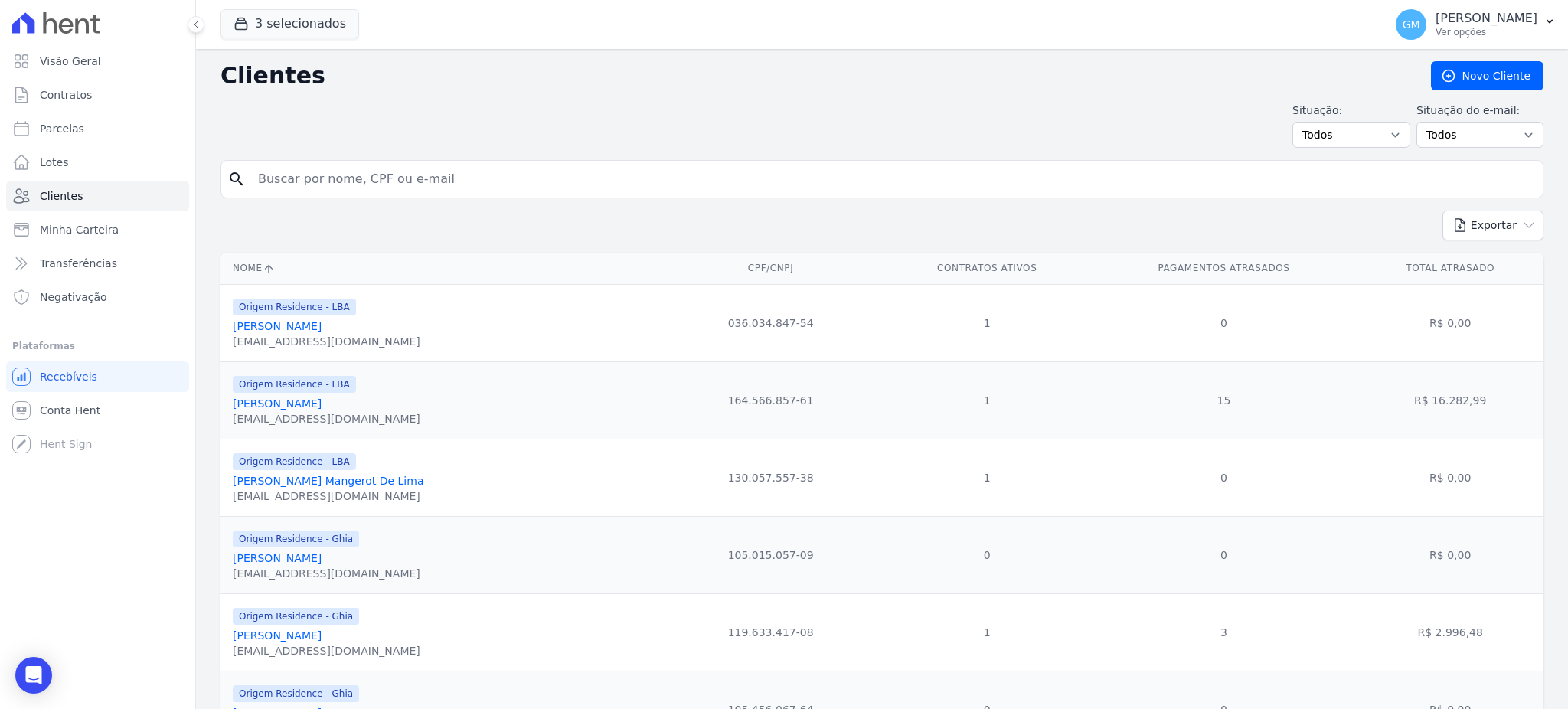
click at [303, 170] on input "search" at bounding box center [892, 179] width 1287 height 31
type input "[PERSON_NAME]"
drag, startPoint x: 404, startPoint y: 181, endPoint x: 251, endPoint y: 170, distance: 153.4
click at [251, 170] on input "[PERSON_NAME]" at bounding box center [892, 179] width 1287 height 31
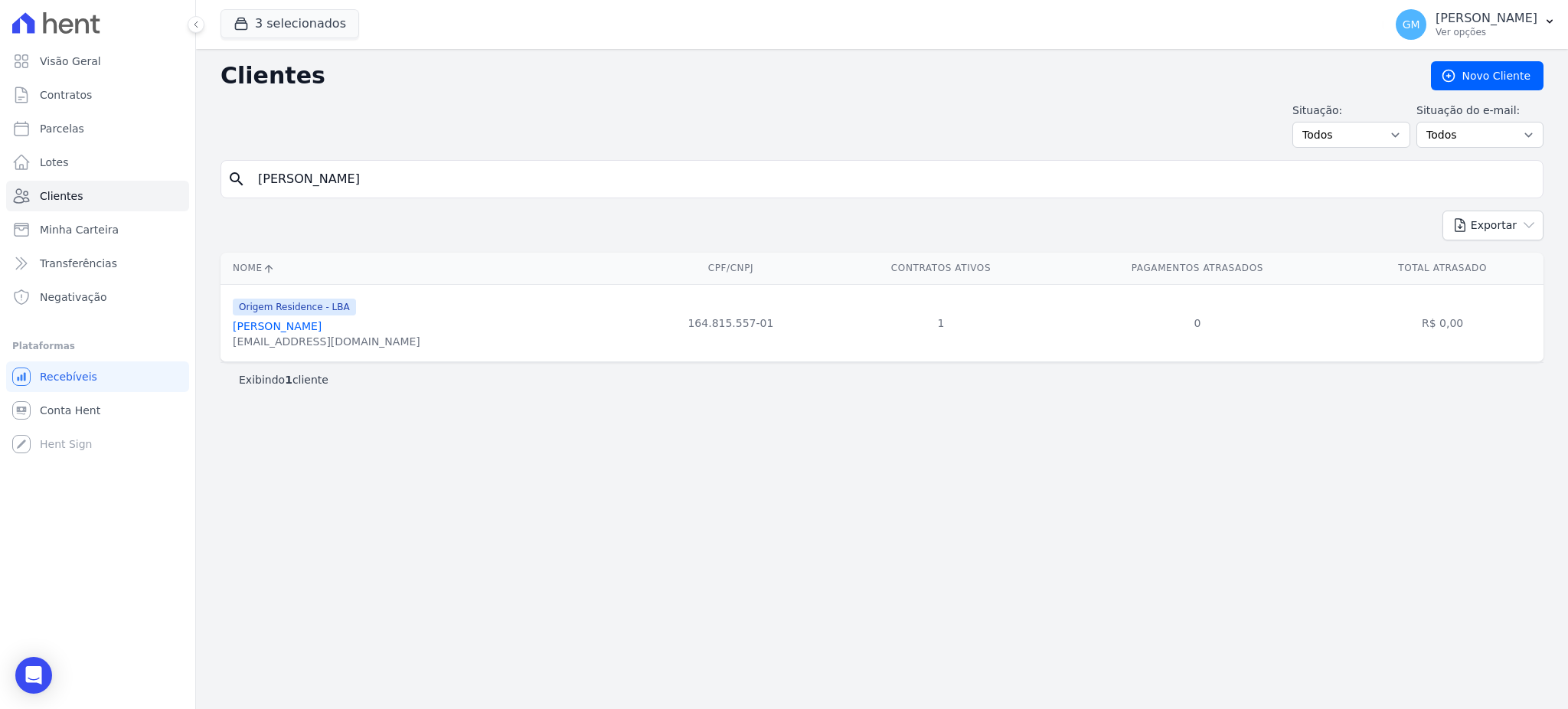
click at [321, 330] on link "[PERSON_NAME]" at bounding box center [277, 326] width 89 height 12
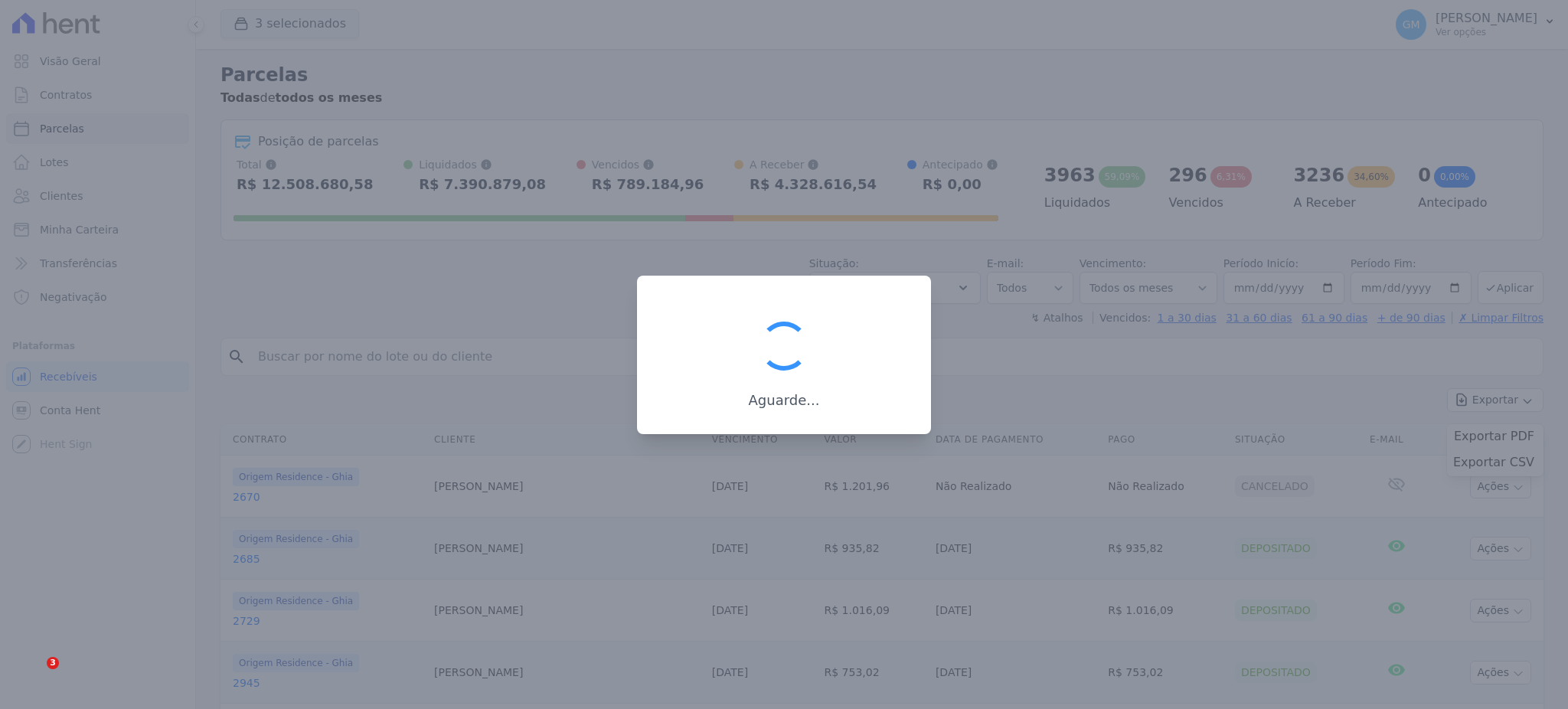
select select
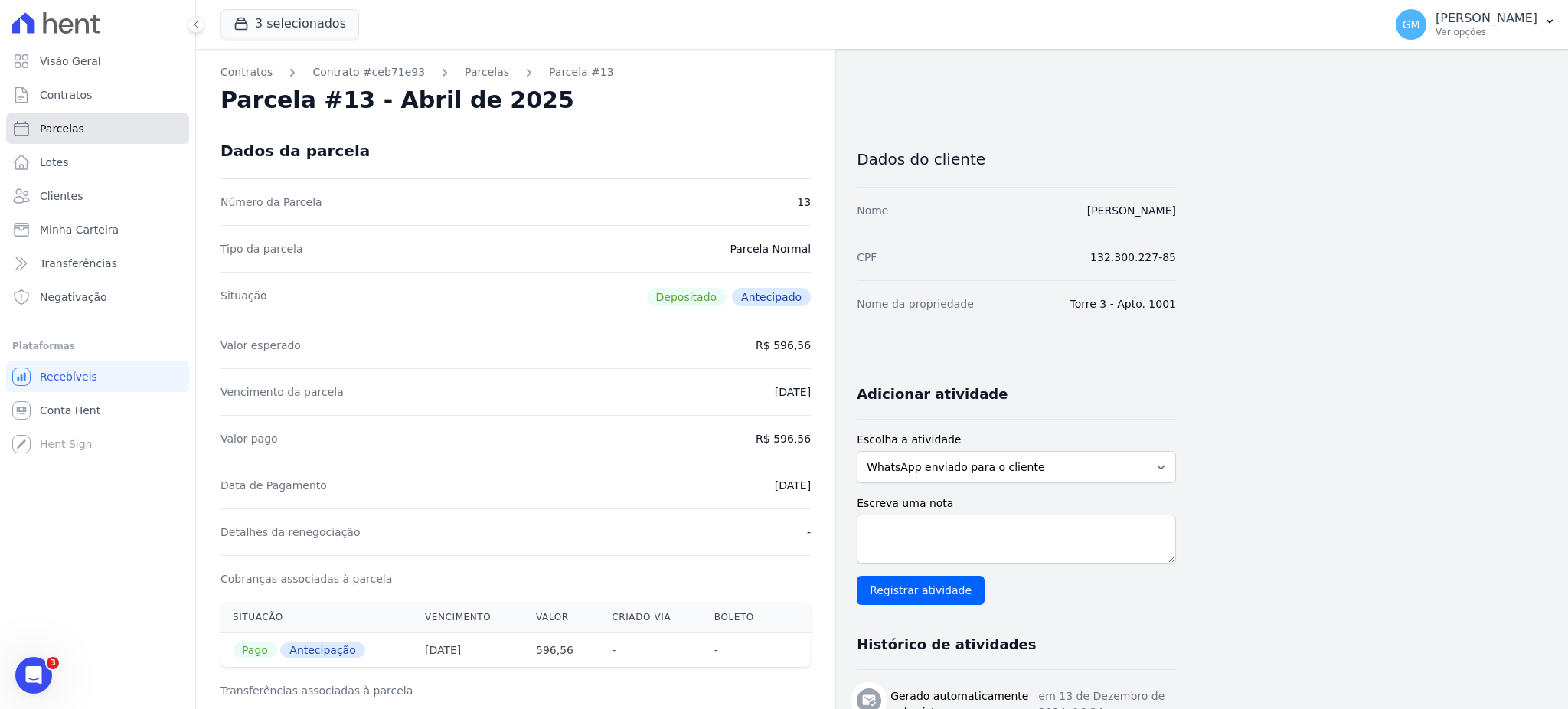
click at [99, 127] on link "Parcelas" at bounding box center [97, 128] width 183 height 31
select select
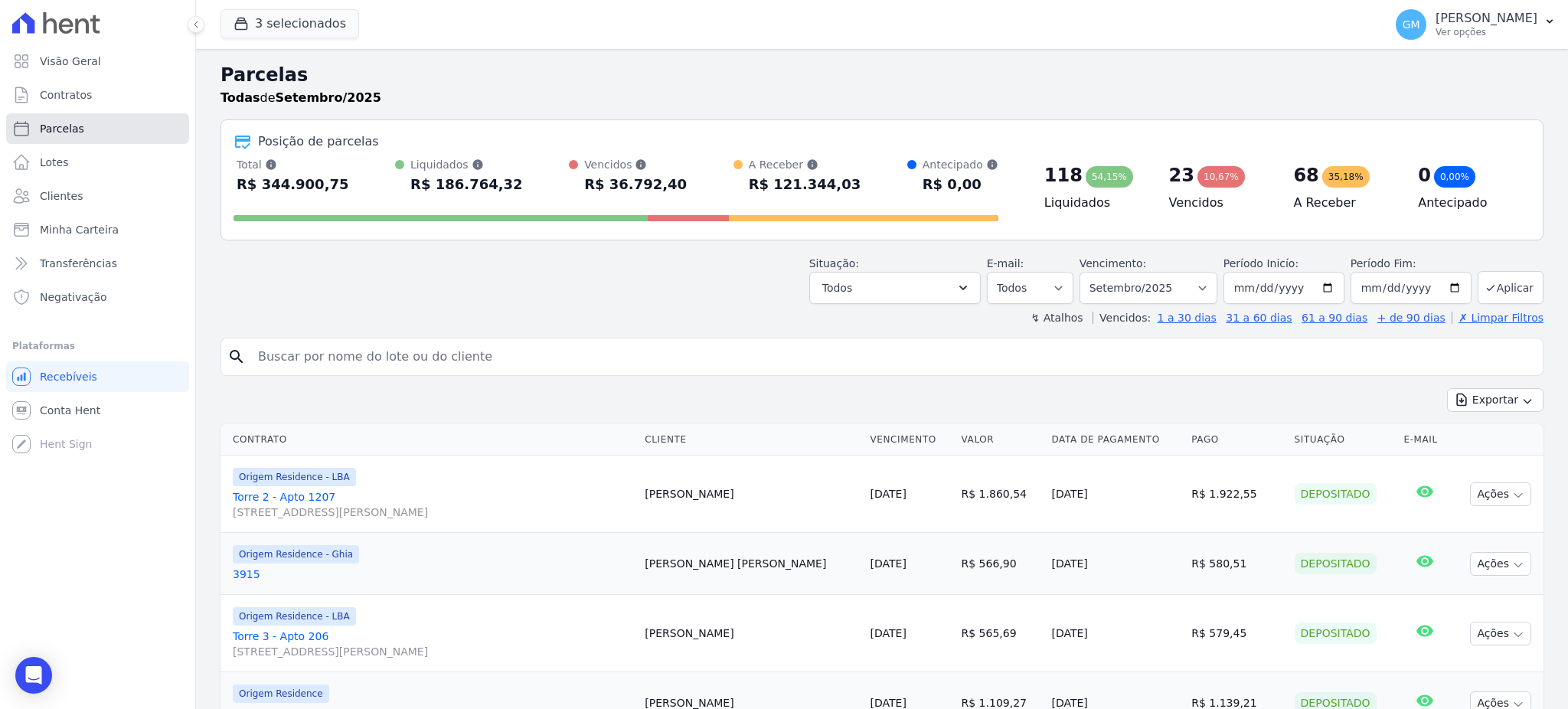
click at [120, 131] on link "Parcelas" at bounding box center [97, 128] width 183 height 31
select select
click at [1335, 283] on input "[DATE]" at bounding box center [1284, 288] width 121 height 32
click at [1359, 289] on input "2025-09-30" at bounding box center [1410, 288] width 121 height 32
type input "[DATE]"
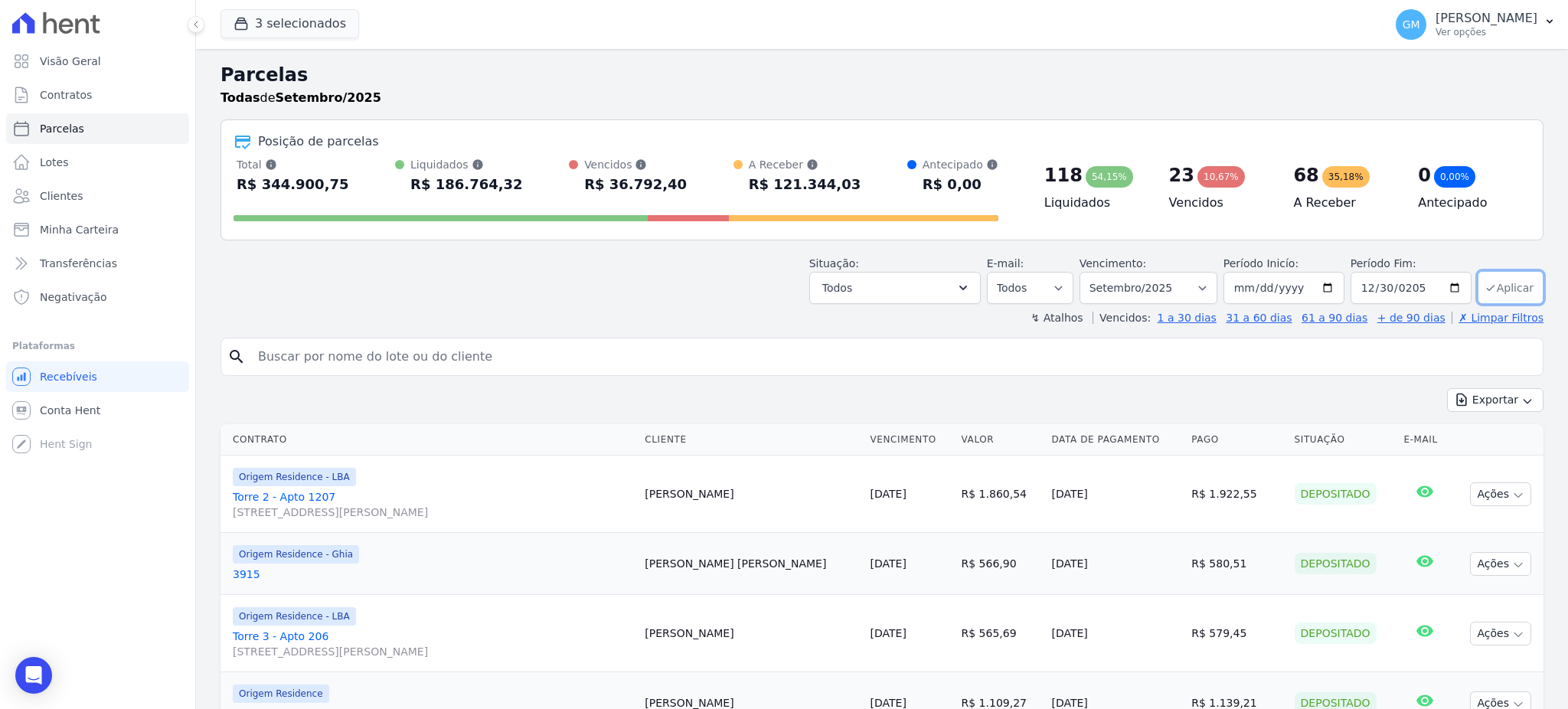
click at [1484, 286] on icon "submit" at bounding box center [1490, 288] width 12 height 12
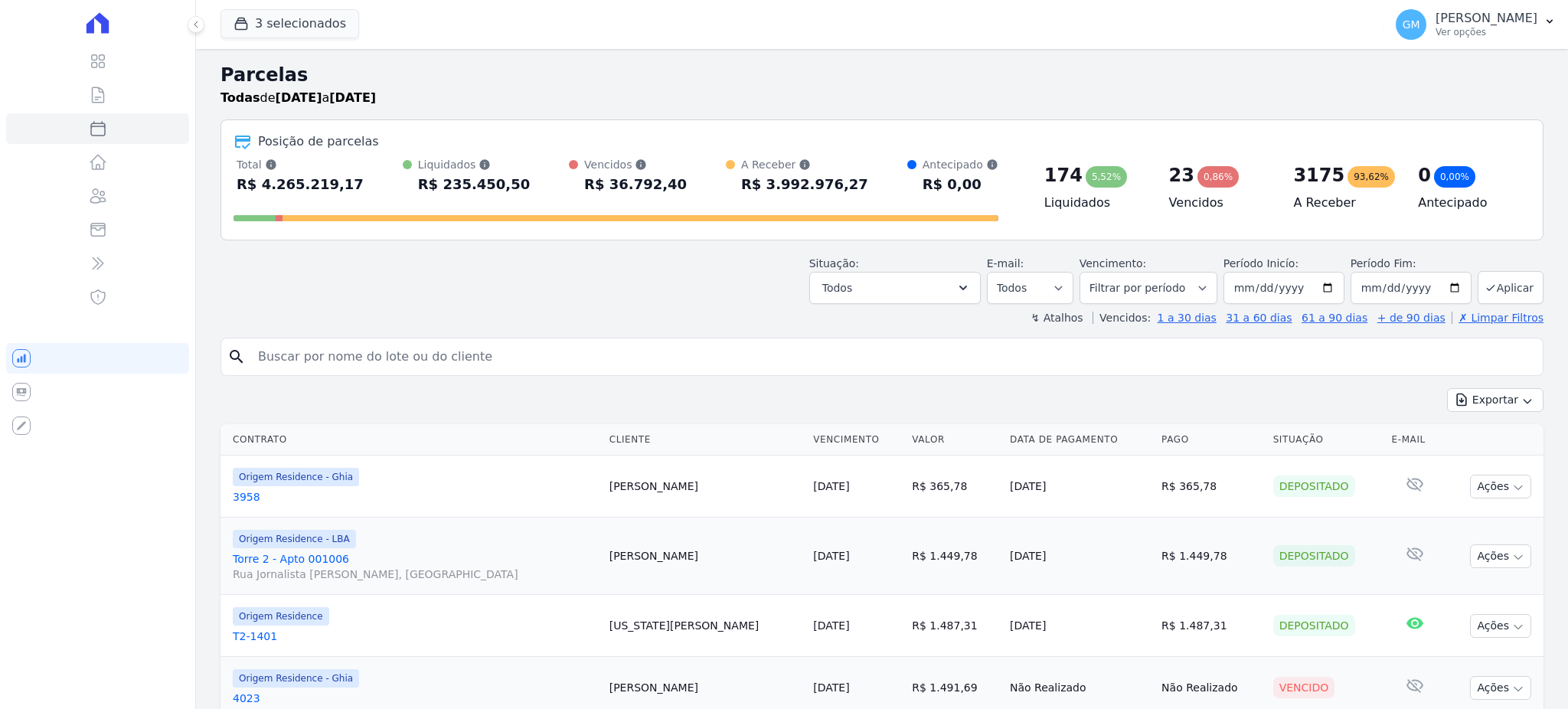
select select
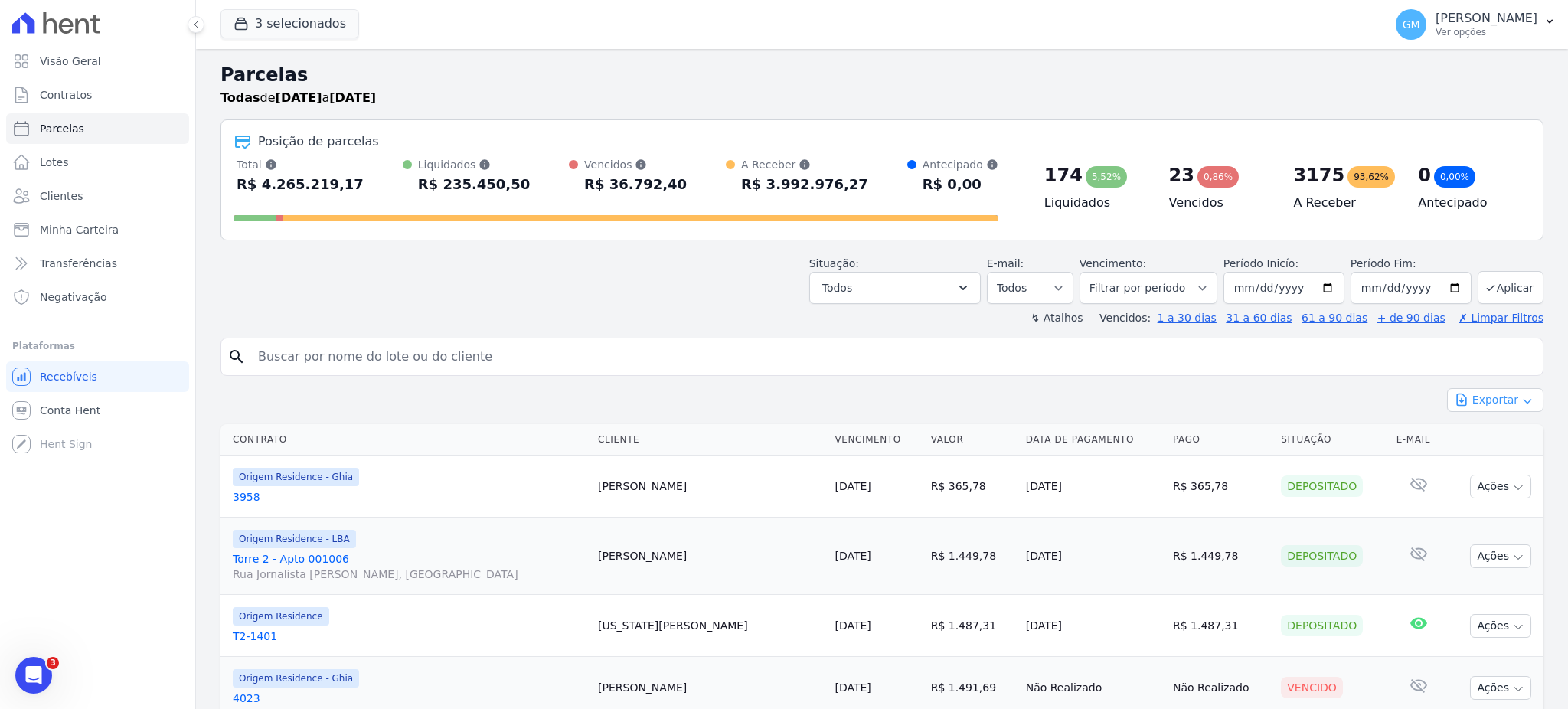
click at [1502, 404] on button "Exportar" at bounding box center [1495, 399] width 97 height 24
click at [1508, 459] on span "Exportar CSV" at bounding box center [1494, 462] width 81 height 15
click at [99, 205] on link "Clientes" at bounding box center [97, 196] width 183 height 31
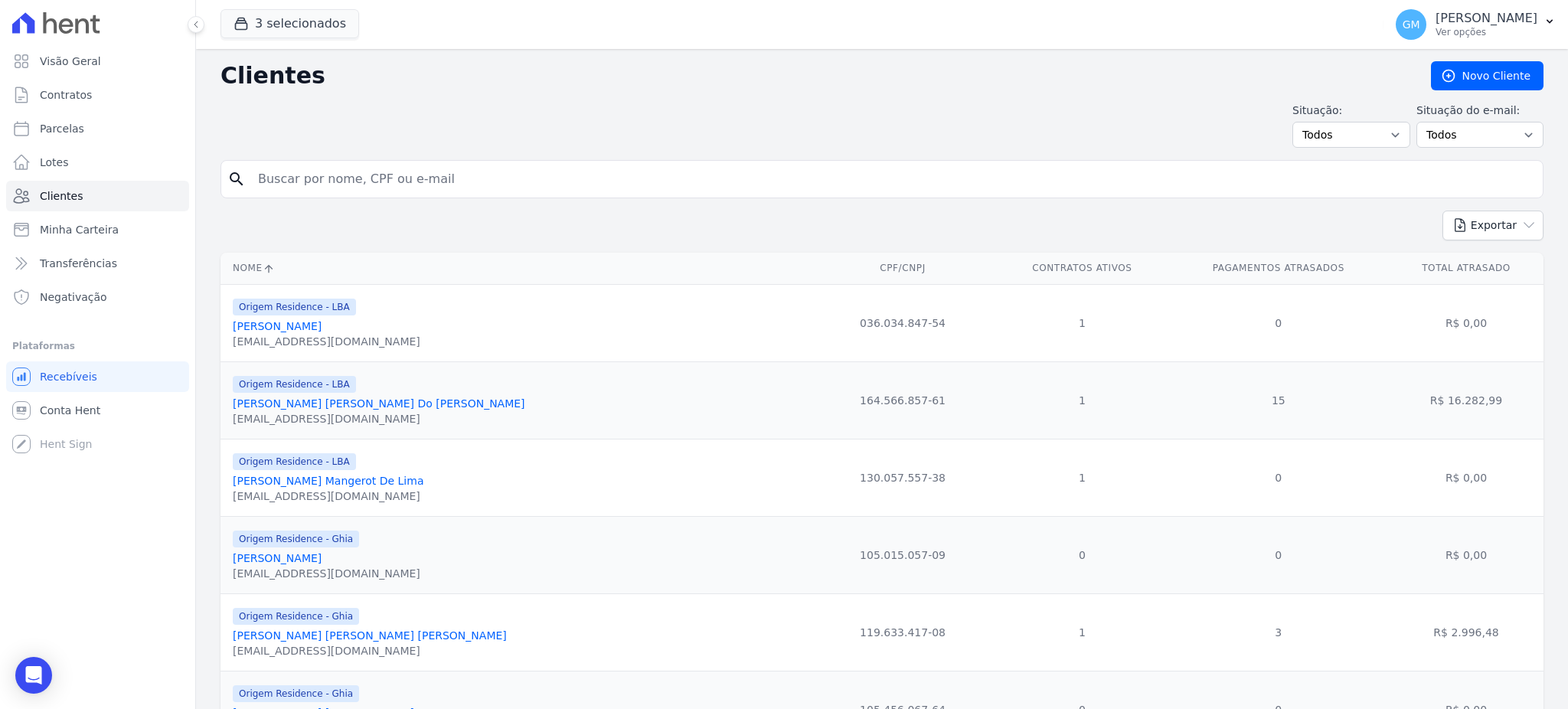
click at [297, 184] on input "search" at bounding box center [892, 179] width 1287 height 31
paste input "[PERSON_NAME]"
type input "[PERSON_NAME]"
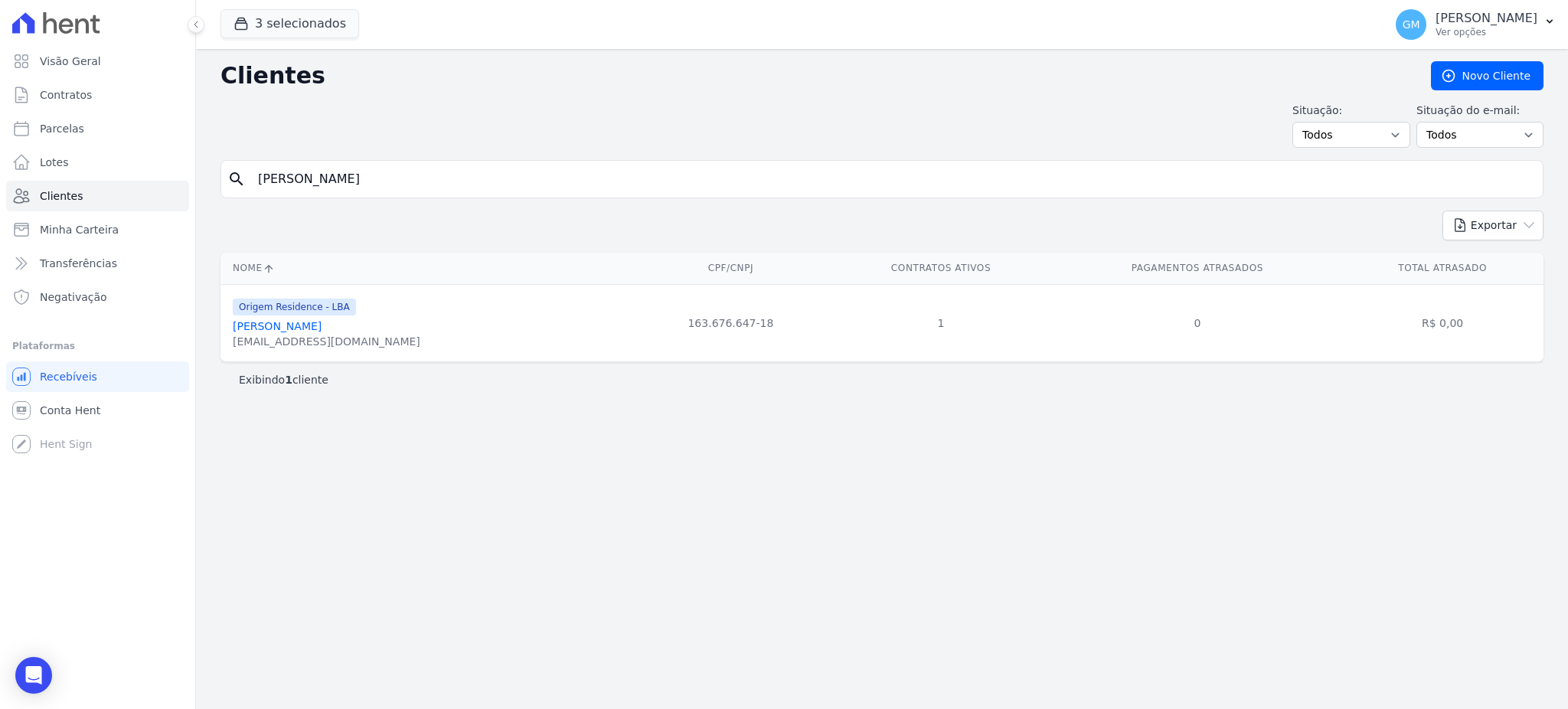
click at [321, 325] on link "[PERSON_NAME]" at bounding box center [277, 326] width 89 height 12
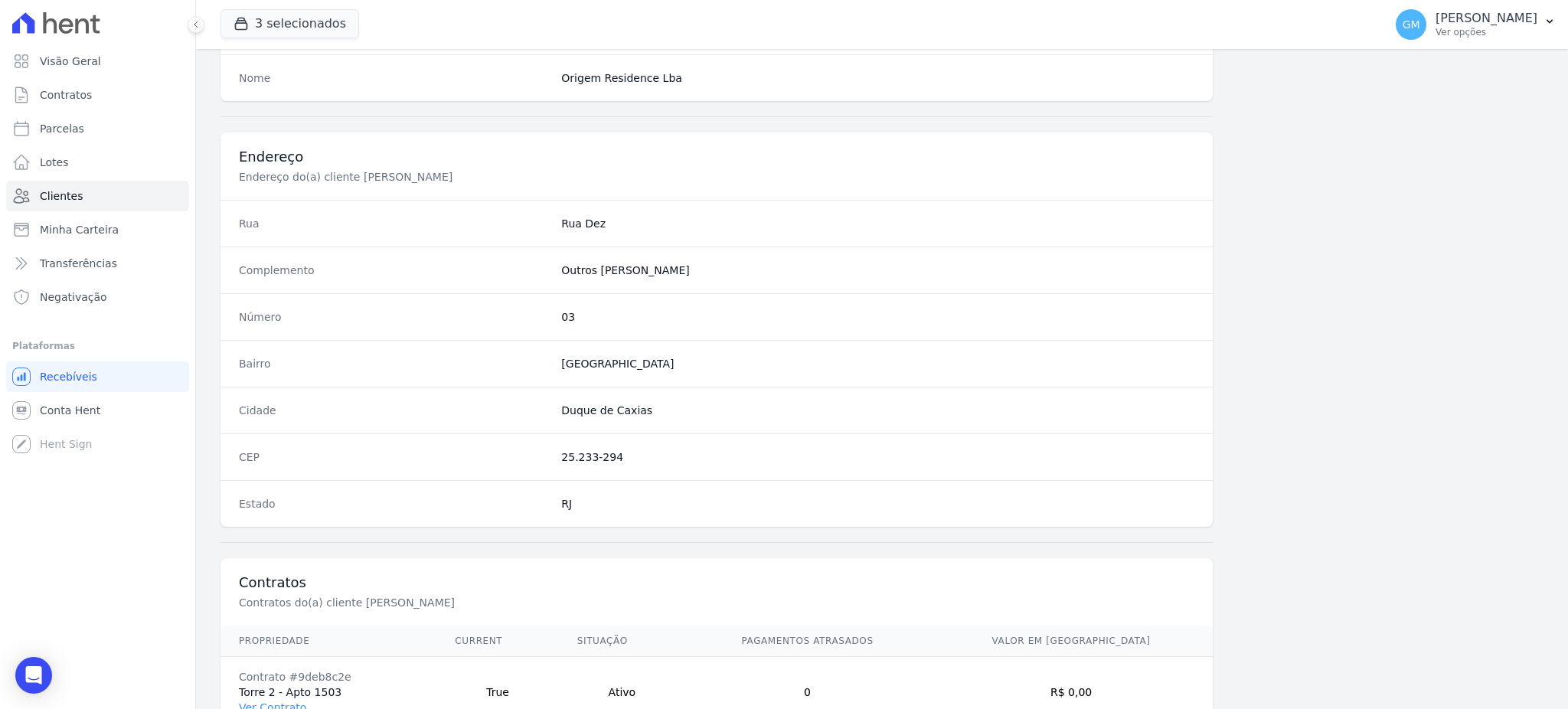
scroll to position [724, 0]
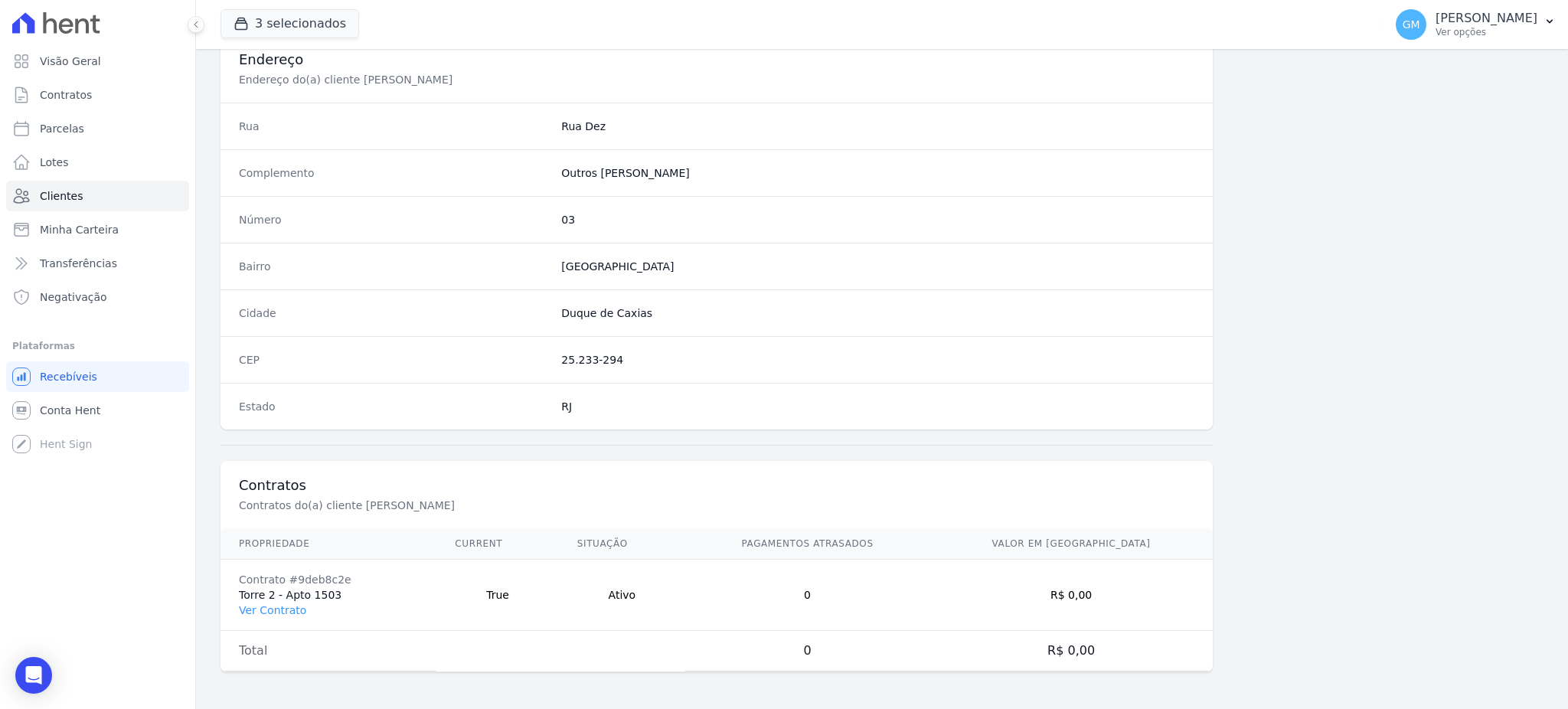
click at [290, 618] on td "Contrato #9deb8c2e Torre 2 - Apto 1503 Ver Contrato" at bounding box center [328, 595] width 216 height 71
click at [286, 613] on link "Ver Contrato" at bounding box center [273, 610] width 67 height 12
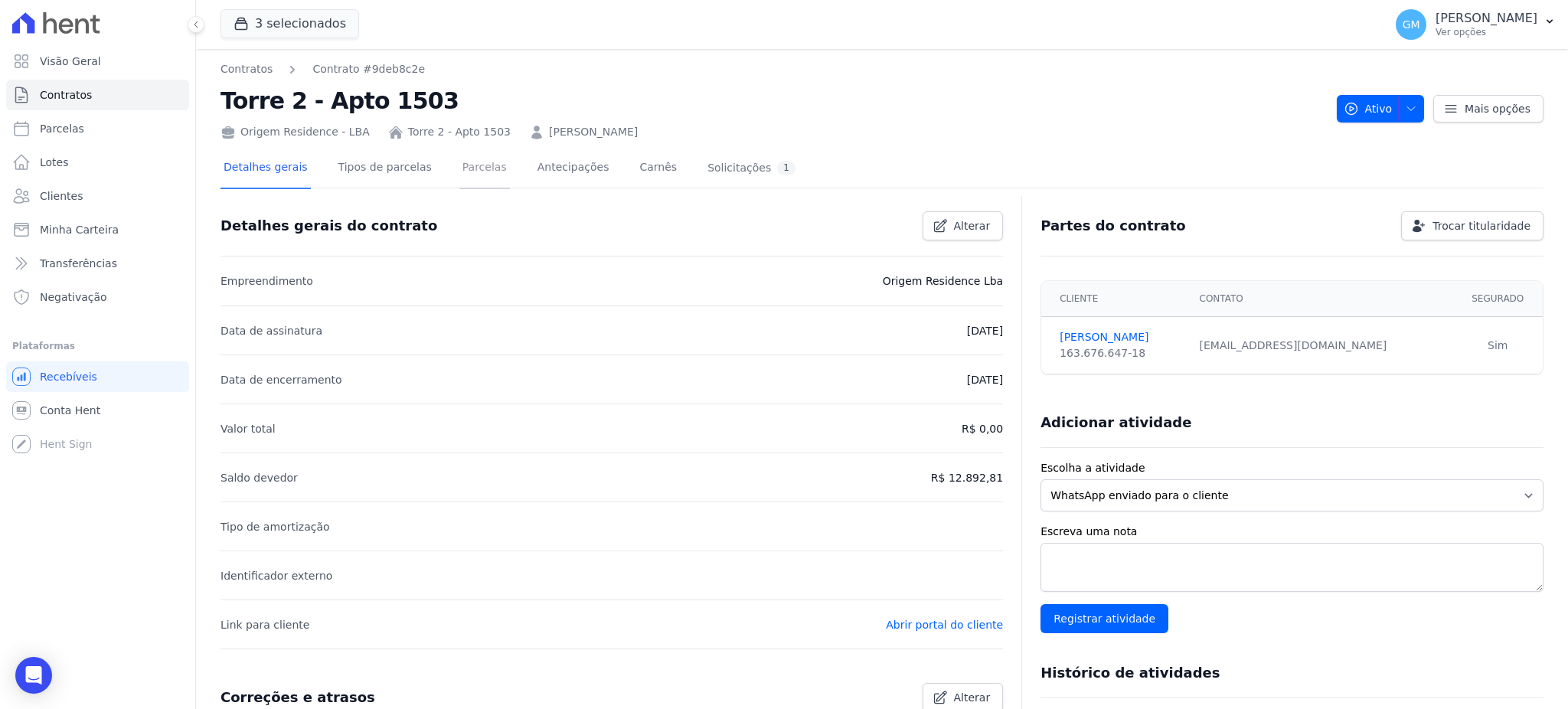
click at [460, 164] on link "Parcelas" at bounding box center [484, 169] width 50 height 41
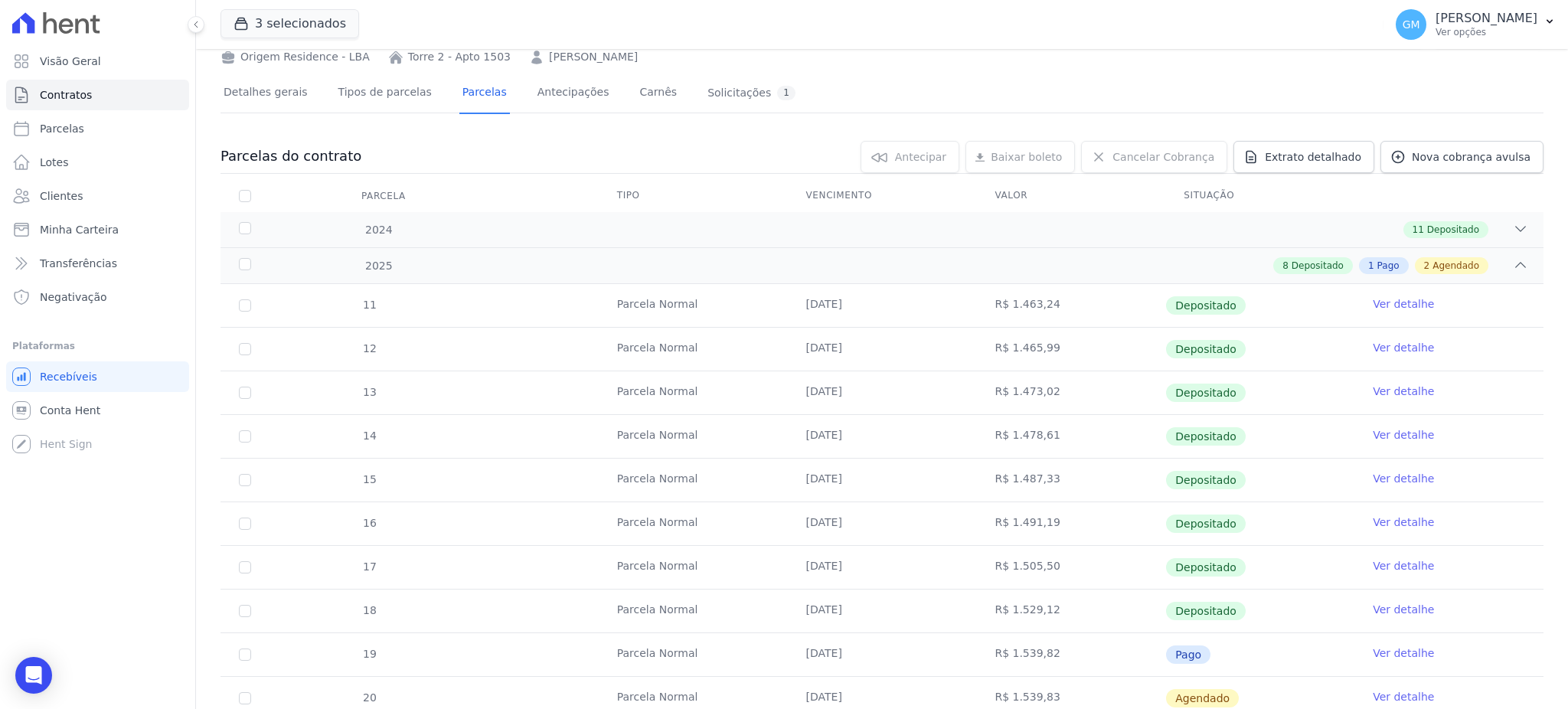
scroll to position [174, 0]
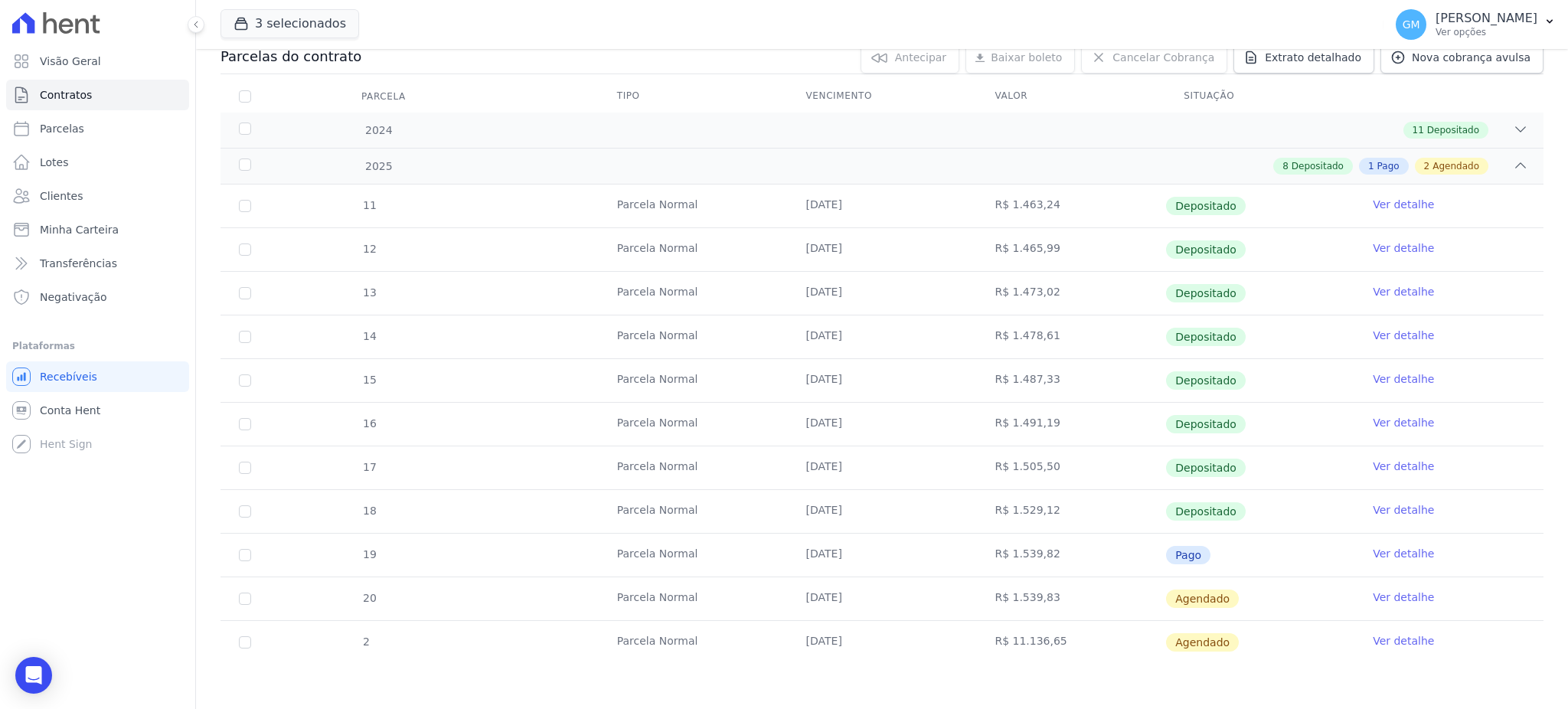
click at [1376, 558] on link "Ver detalhe" at bounding box center [1402, 552] width 61 height 15
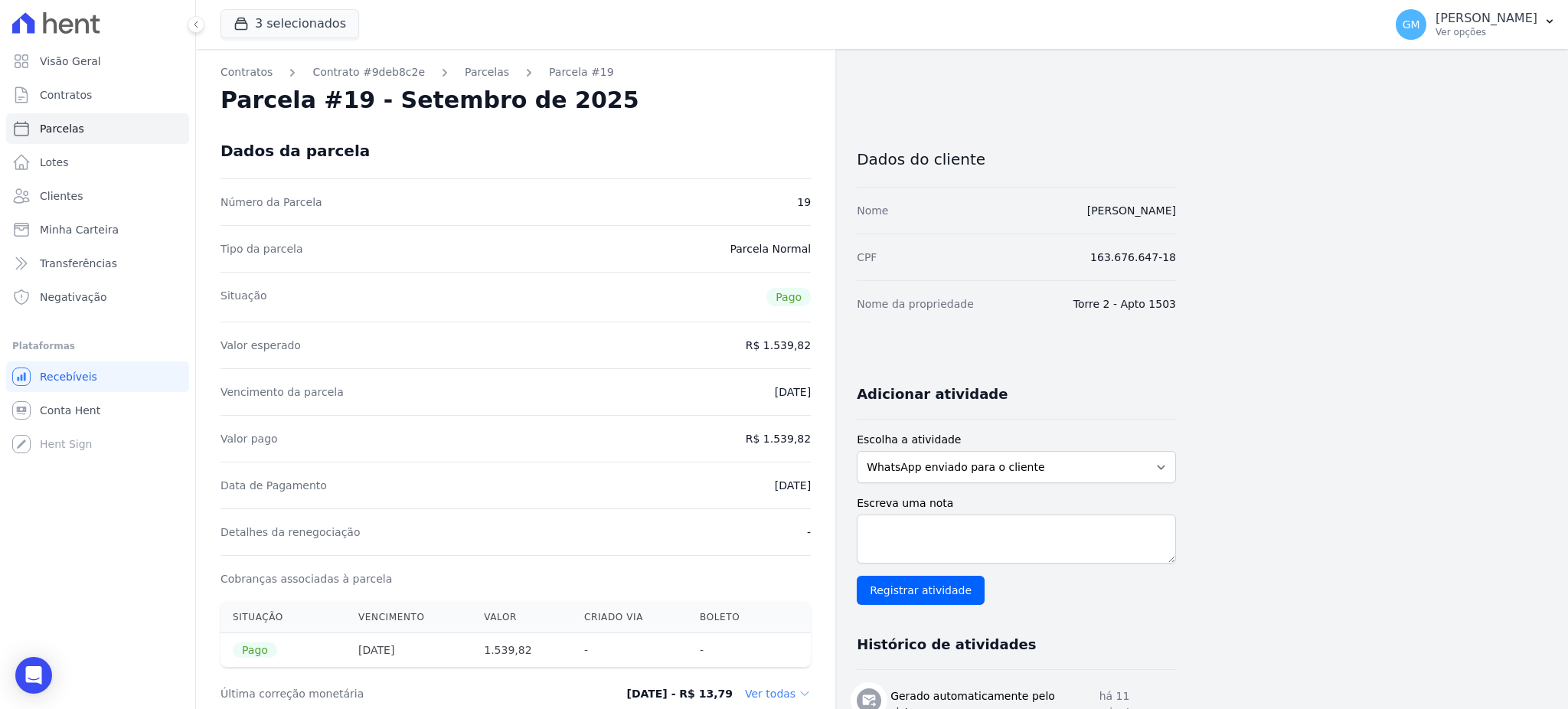
drag, startPoint x: 748, startPoint y: 489, endPoint x: 815, endPoint y: 483, distance: 67.3
copy dd "[DATE]"
click at [684, 494] on div "Data de Pagamento [DATE]" at bounding box center [515, 484] width 591 height 47
drag, startPoint x: 723, startPoint y: 484, endPoint x: 838, endPoint y: 497, distance: 115.7
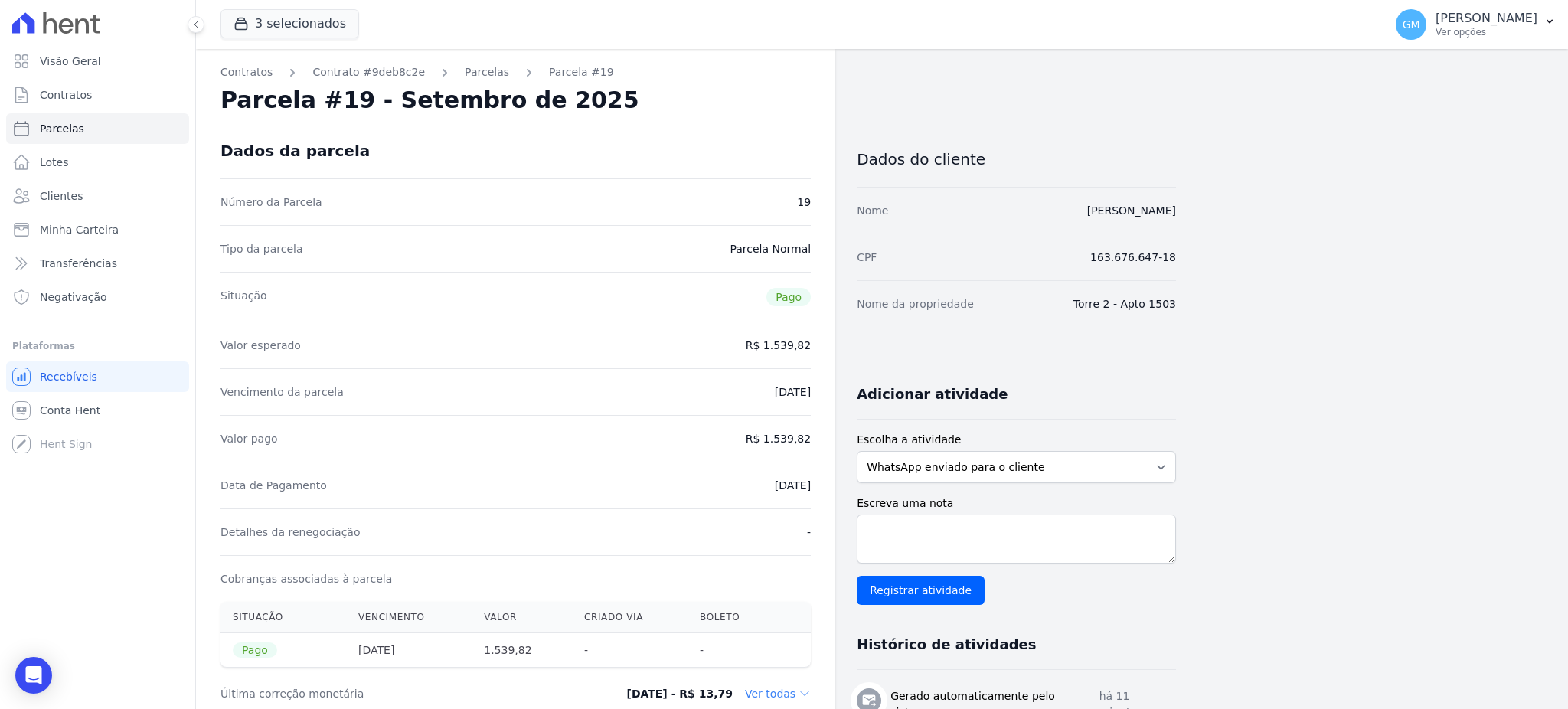
copy dd "[DATE]"
click at [730, 478] on div "Data de Pagamento [DATE]" at bounding box center [515, 484] width 591 height 47
drag, startPoint x: 732, startPoint y: 475, endPoint x: 815, endPoint y: 486, distance: 83.7
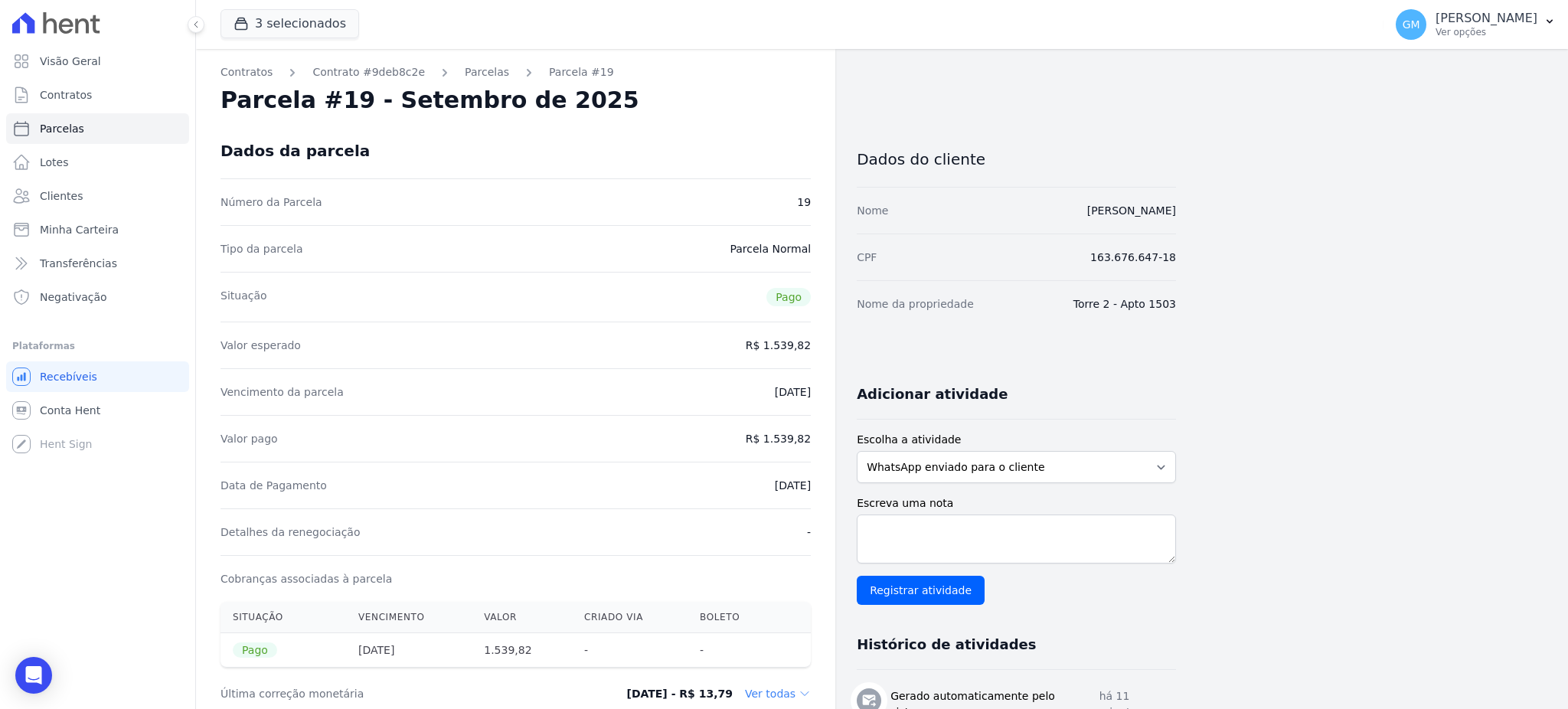
copy dd "[DATE]"
drag, startPoint x: 767, startPoint y: 438, endPoint x: 833, endPoint y: 428, distance: 66.8
copy dd "1.539,82"
click at [775, 482] on dd "[DATE]" at bounding box center [792, 484] width 36 height 15
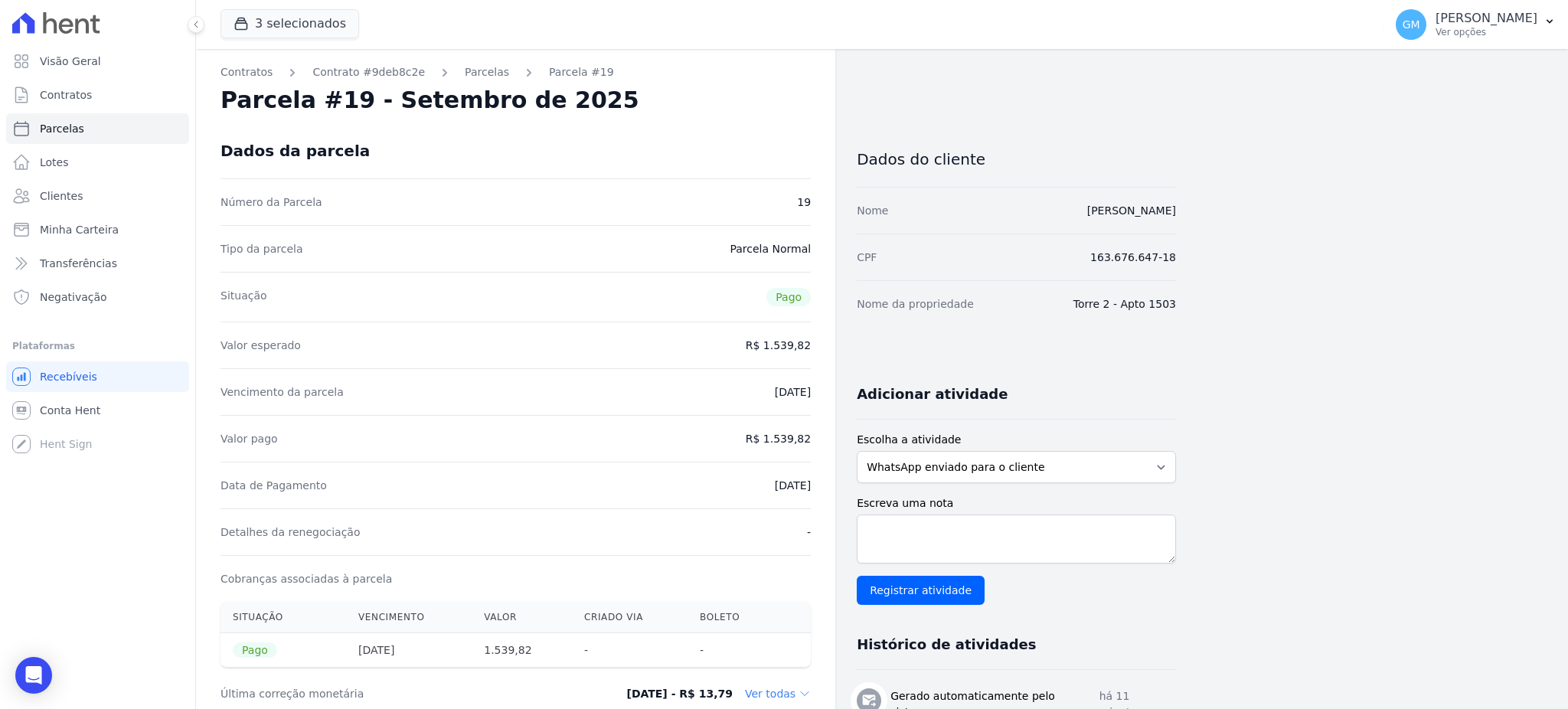
drag, startPoint x: 767, startPoint y: 434, endPoint x: 811, endPoint y: 433, distance: 44.0
copy dd "1.539,82"
drag, startPoint x: 745, startPoint y: 485, endPoint x: 825, endPoint y: 490, distance: 80.2
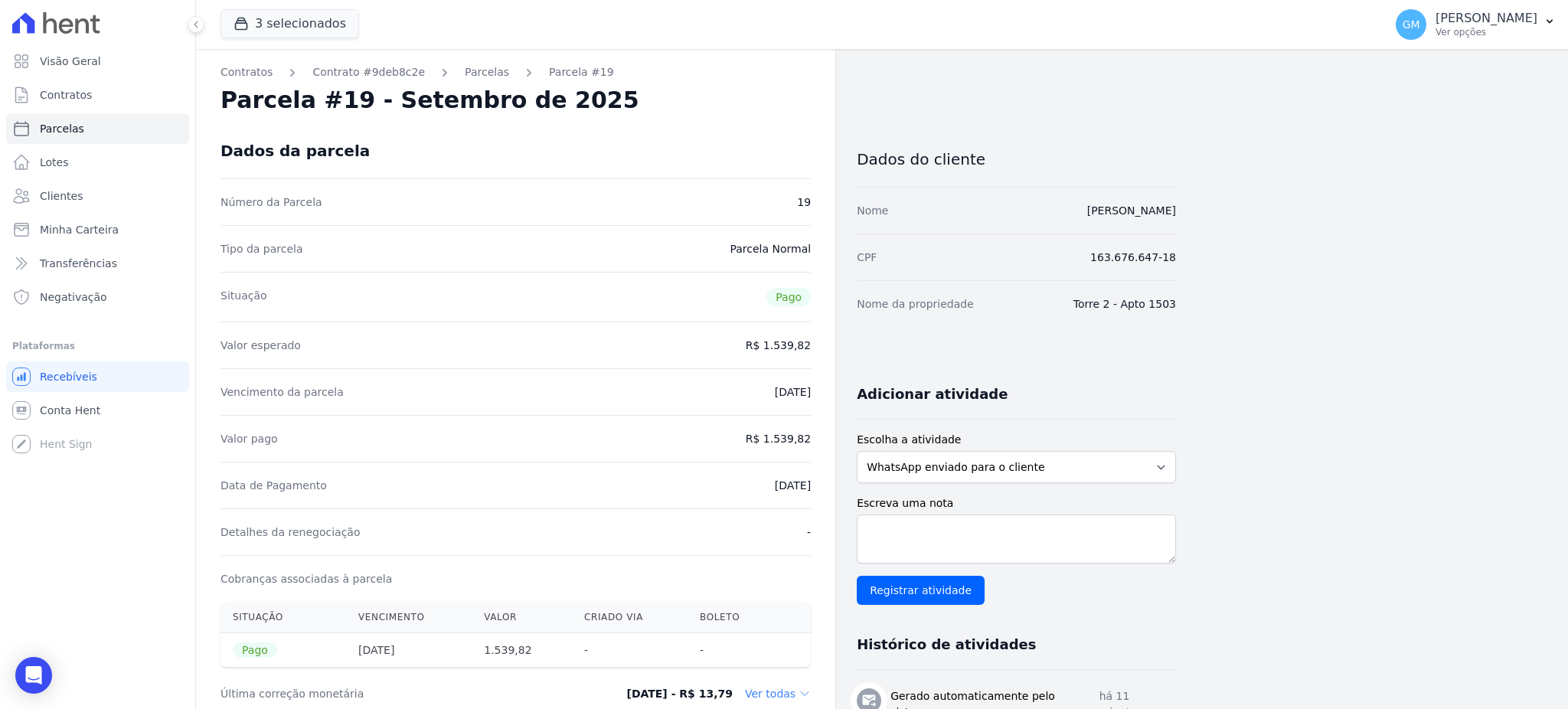
copy dd "[DATE]"
click at [106, 181] on link "Clientes" at bounding box center [97, 196] width 183 height 31
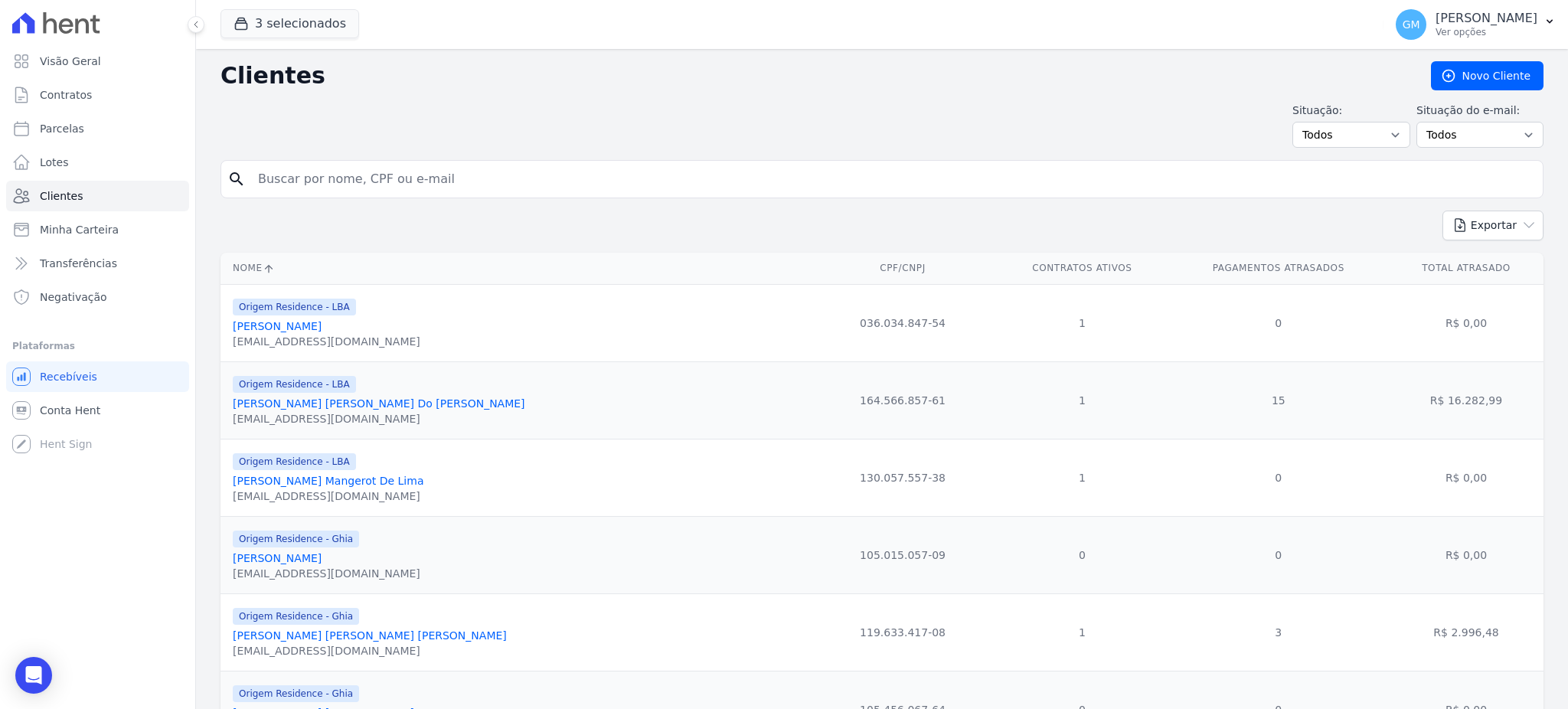
click at [509, 178] on input "search" at bounding box center [892, 179] width 1287 height 31
paste input "[PERSON_NAME] Belo [PERSON_NAME]"
type input "[PERSON_NAME] Belo [PERSON_NAME]"
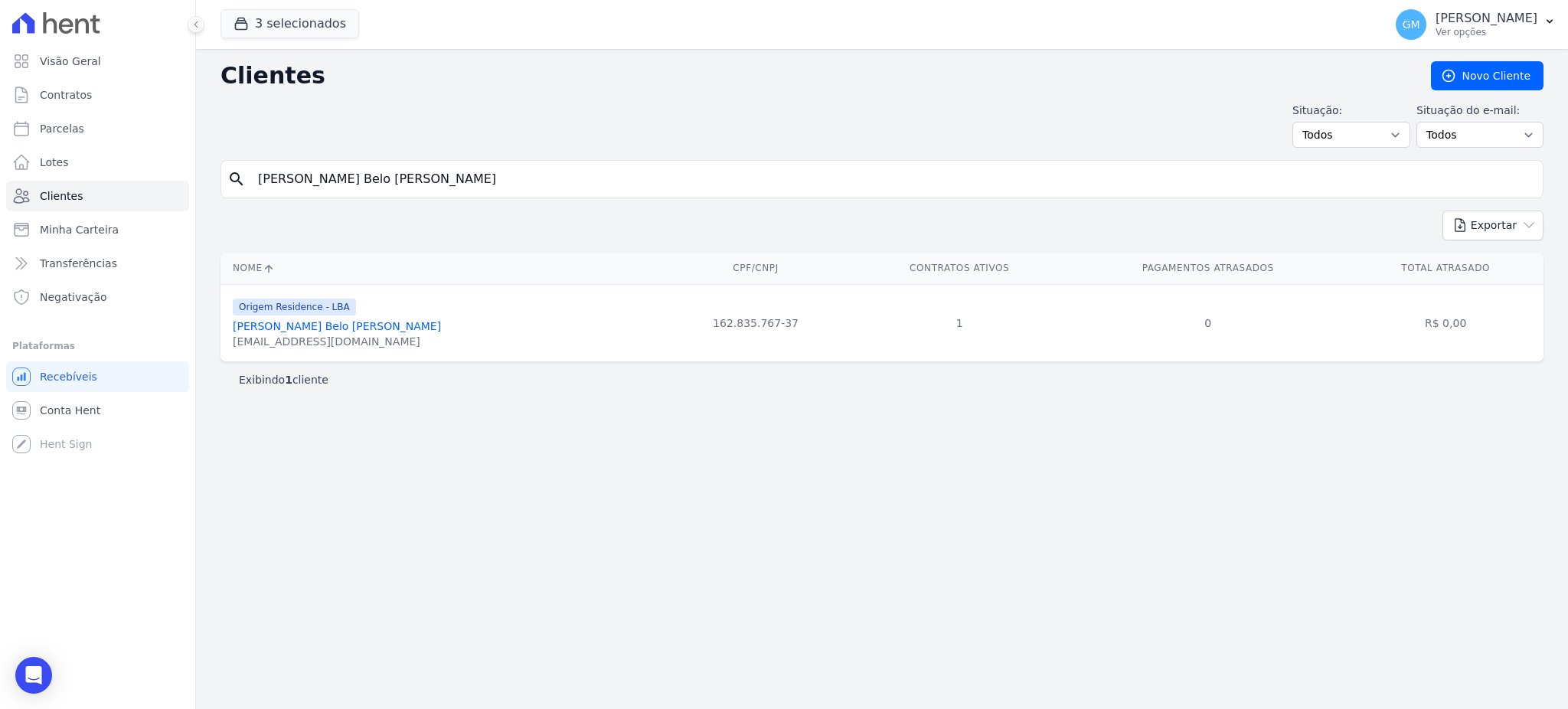
click at [398, 330] on link "[PERSON_NAME] Belo [PERSON_NAME]" at bounding box center [336, 326] width 208 height 12
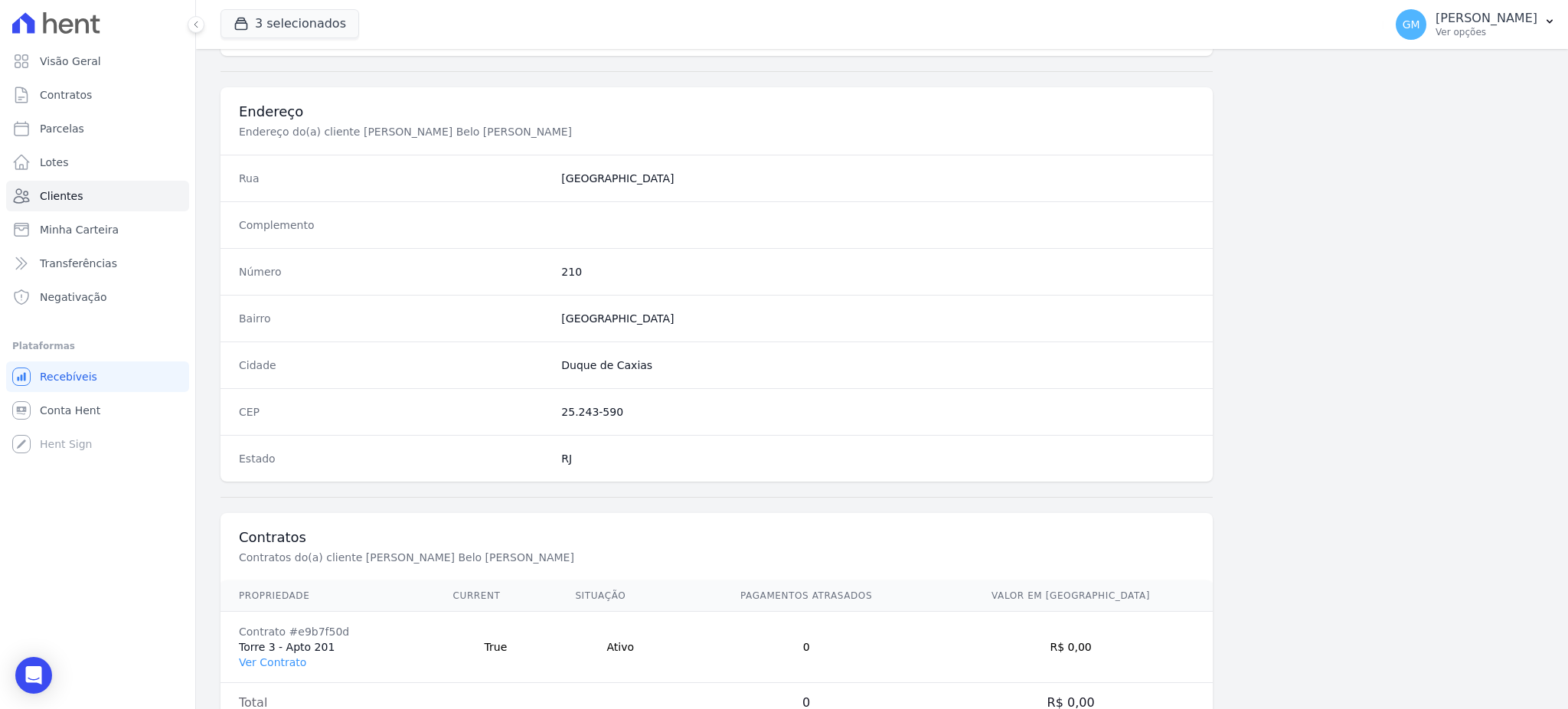
scroll to position [724, 0]
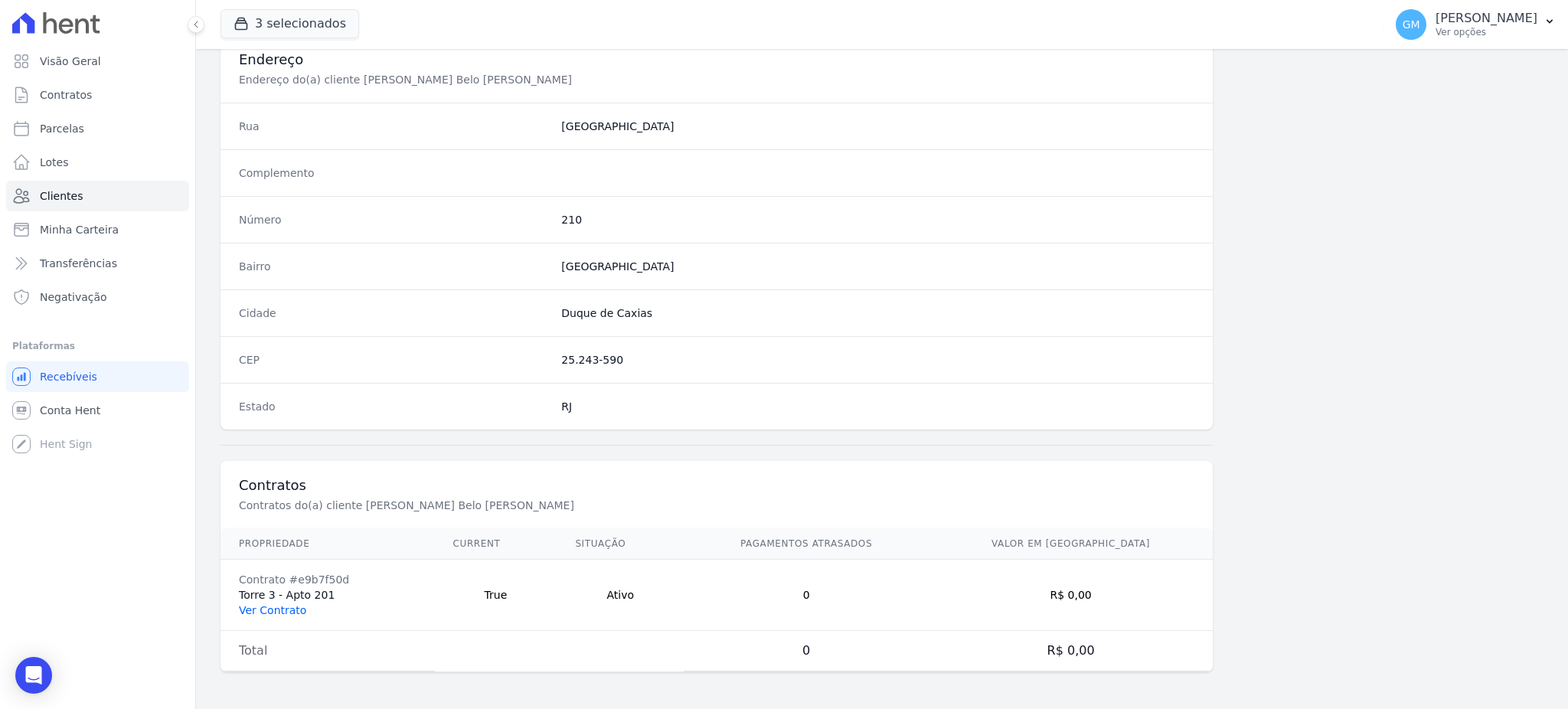
click at [292, 613] on link "Ver Contrato" at bounding box center [273, 610] width 67 height 12
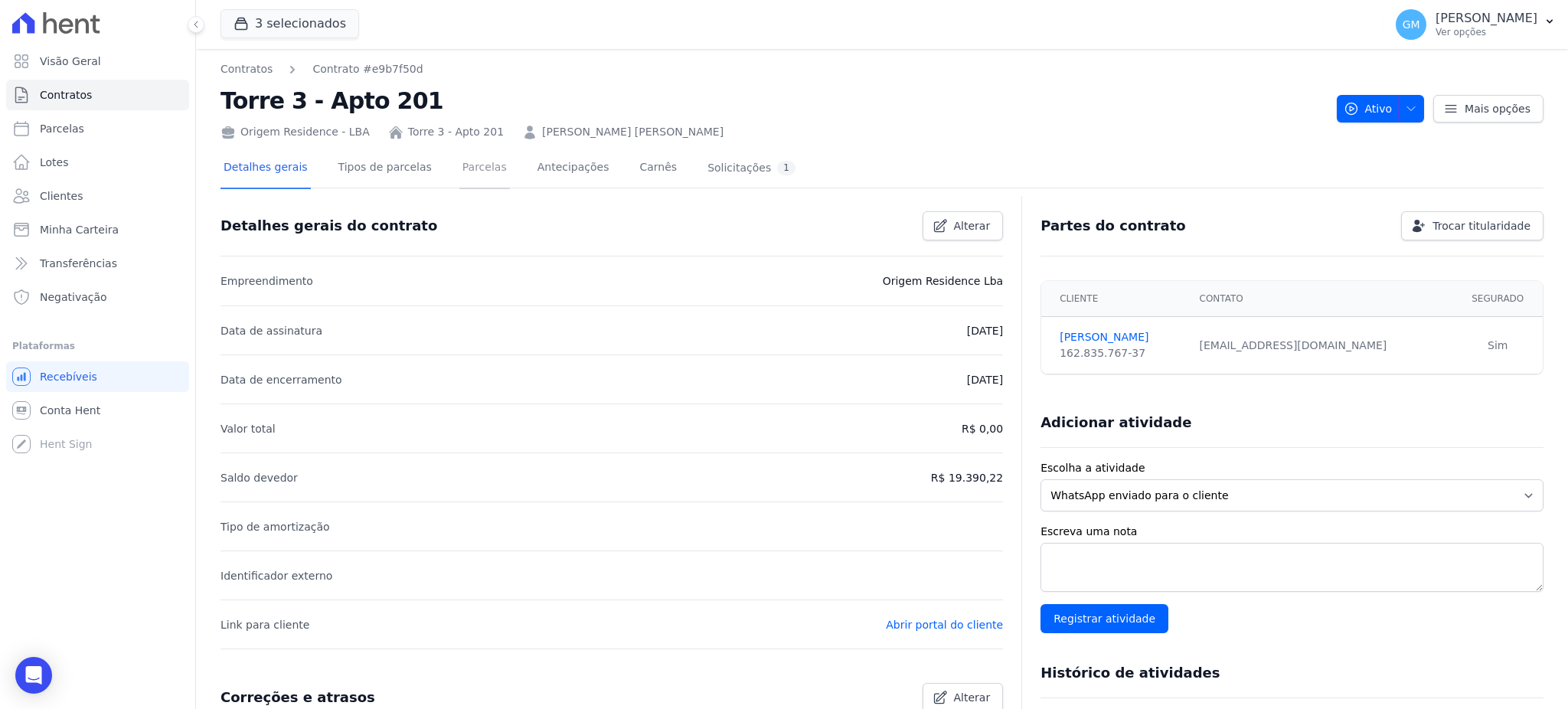
click at [470, 169] on link "Parcelas" at bounding box center [484, 169] width 50 height 41
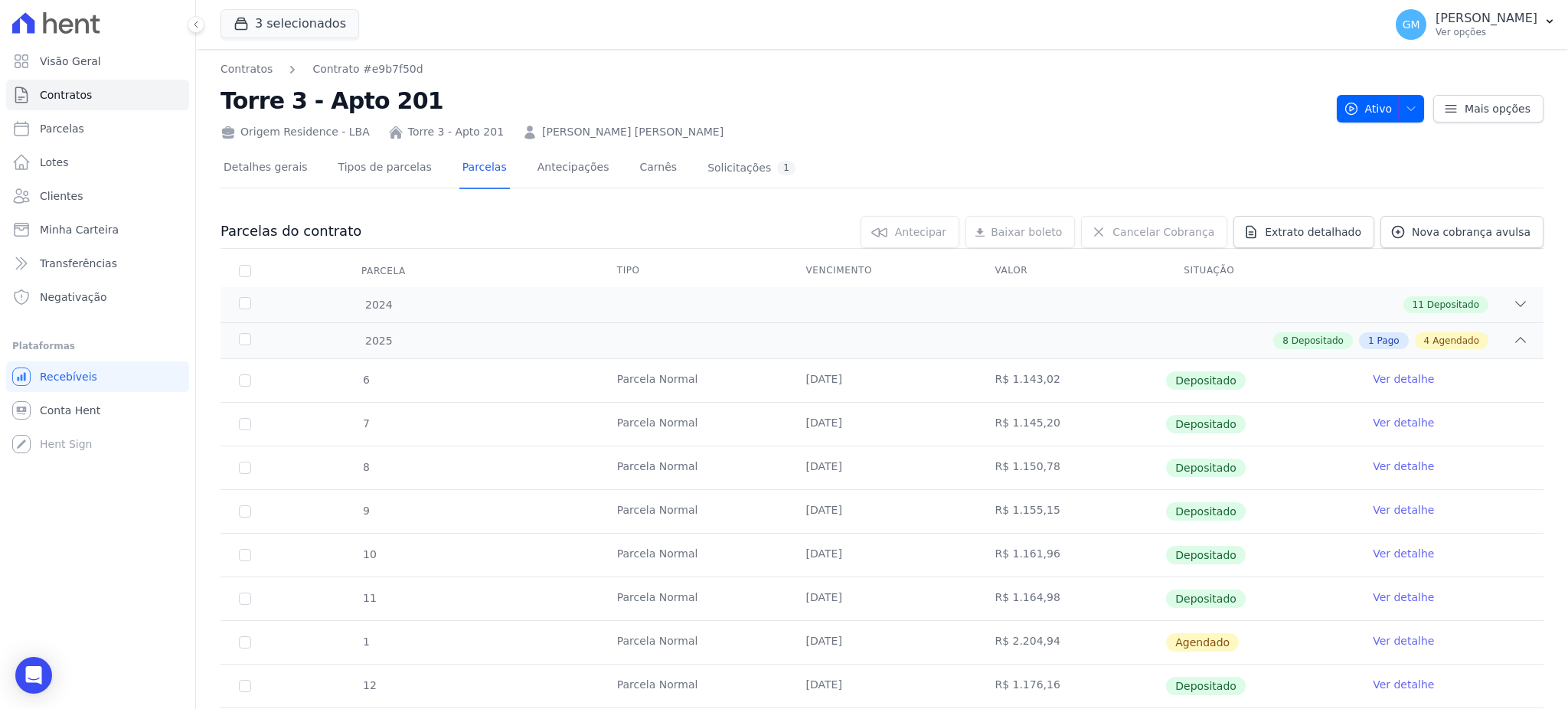
scroll to position [297, 0]
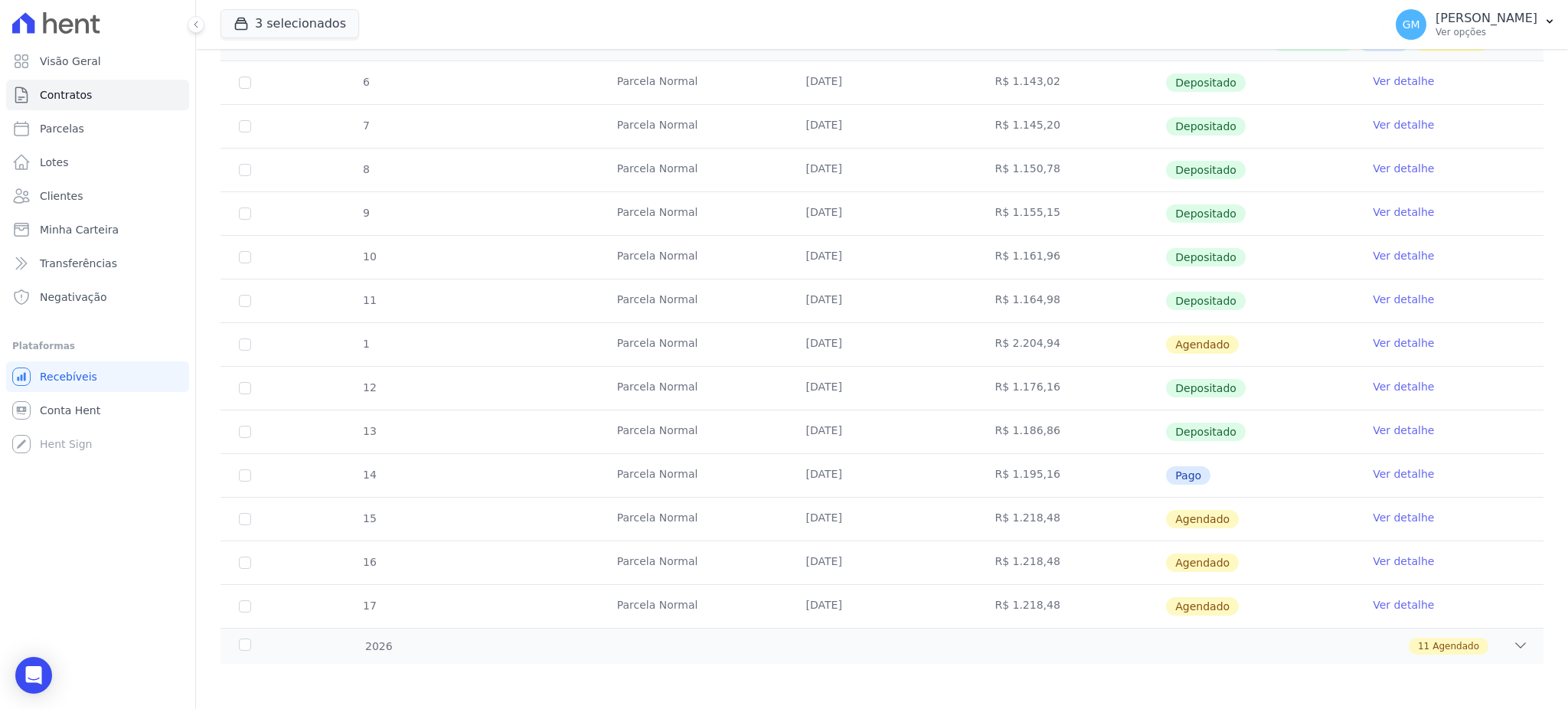
click at [1376, 428] on link "Ver detalhe" at bounding box center [1402, 429] width 61 height 15
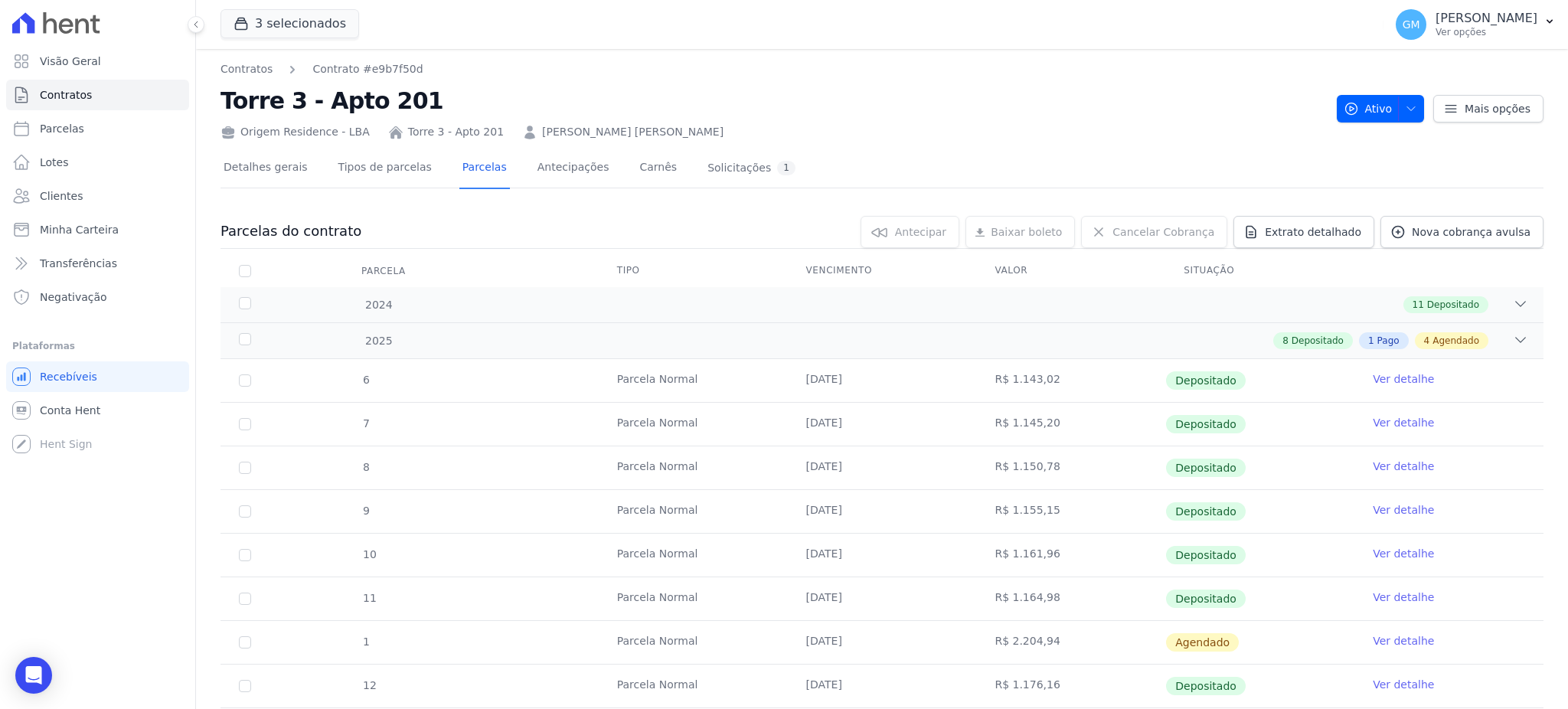
scroll to position [204, 0]
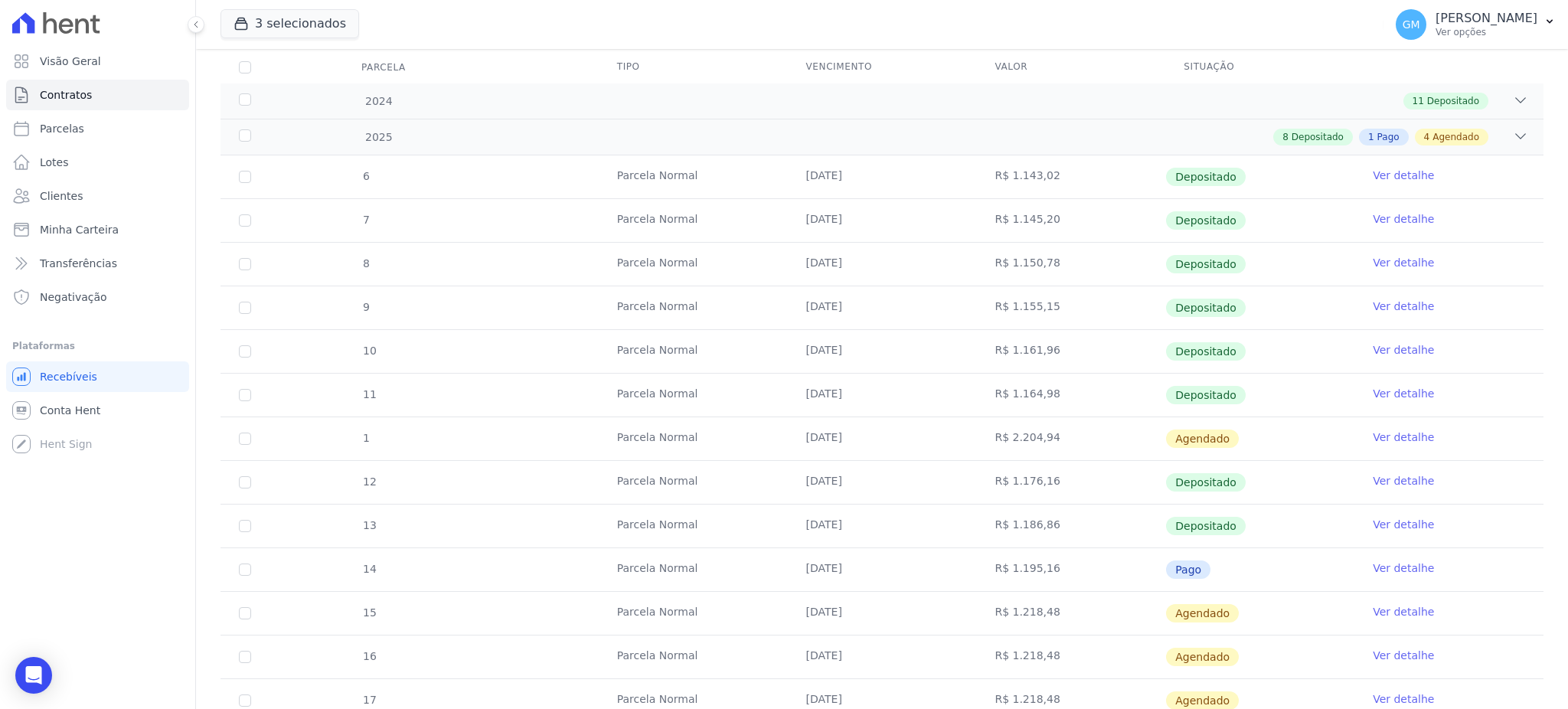
click at [1387, 566] on link "Ver detalhe" at bounding box center [1402, 567] width 61 height 15
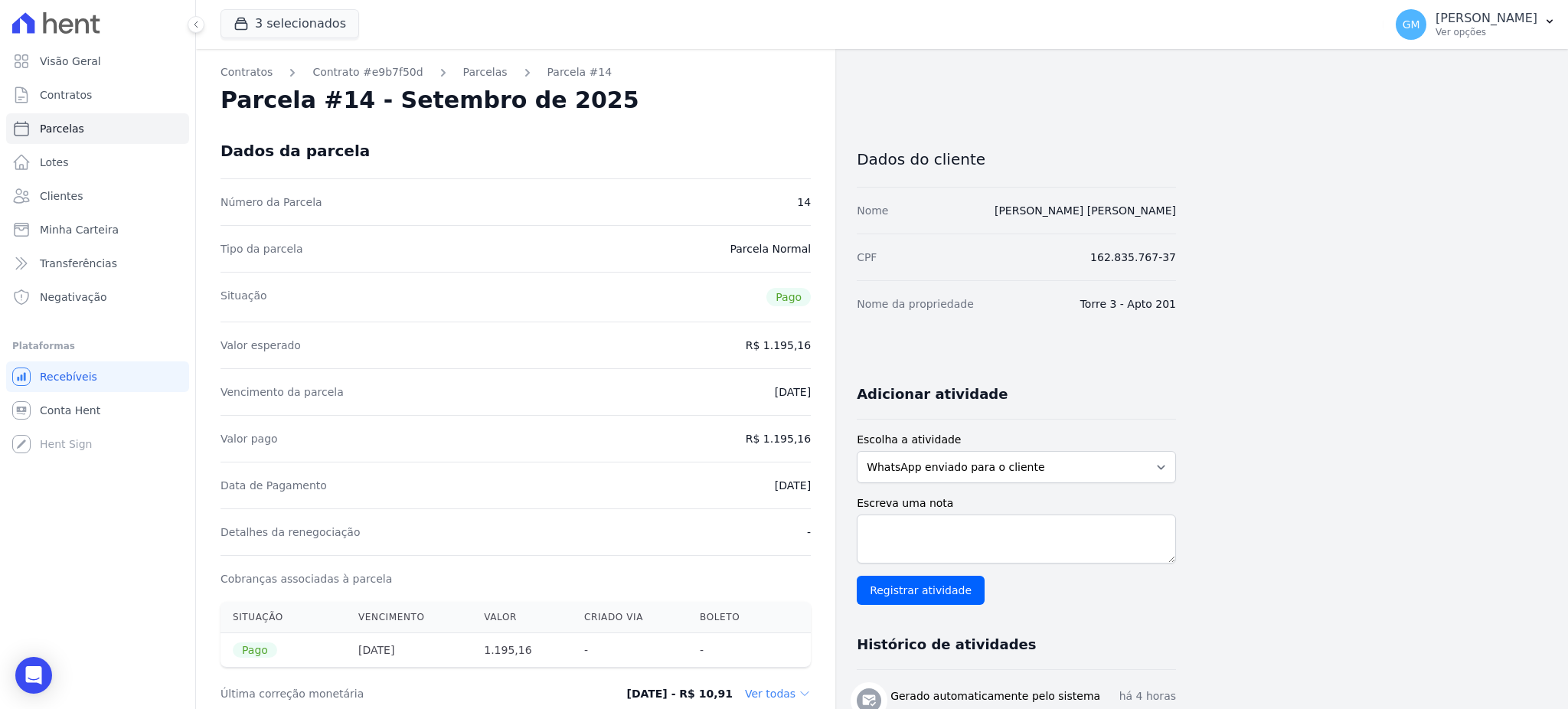
drag, startPoint x: 969, startPoint y: 212, endPoint x: 1190, endPoint y: 209, distance: 221.0
click at [1190, 209] on div "Contratos Contrato #e9b7f50d [GEOGRAPHIC_DATA] Parcela #14 [GEOGRAPHIC_DATA] #1…" at bounding box center [869, 632] width 1348 height 1167
copy link "[PERSON_NAME] [PERSON_NAME]"
drag, startPoint x: 755, startPoint y: 489, endPoint x: 813, endPoint y: 489, distance: 58.0
click at [813, 489] on div "Contratos Contrato #e9b7f50d [GEOGRAPHIC_DATA] Parcela #14 [GEOGRAPHIC_DATA] #1…" at bounding box center [515, 632] width 639 height 1167
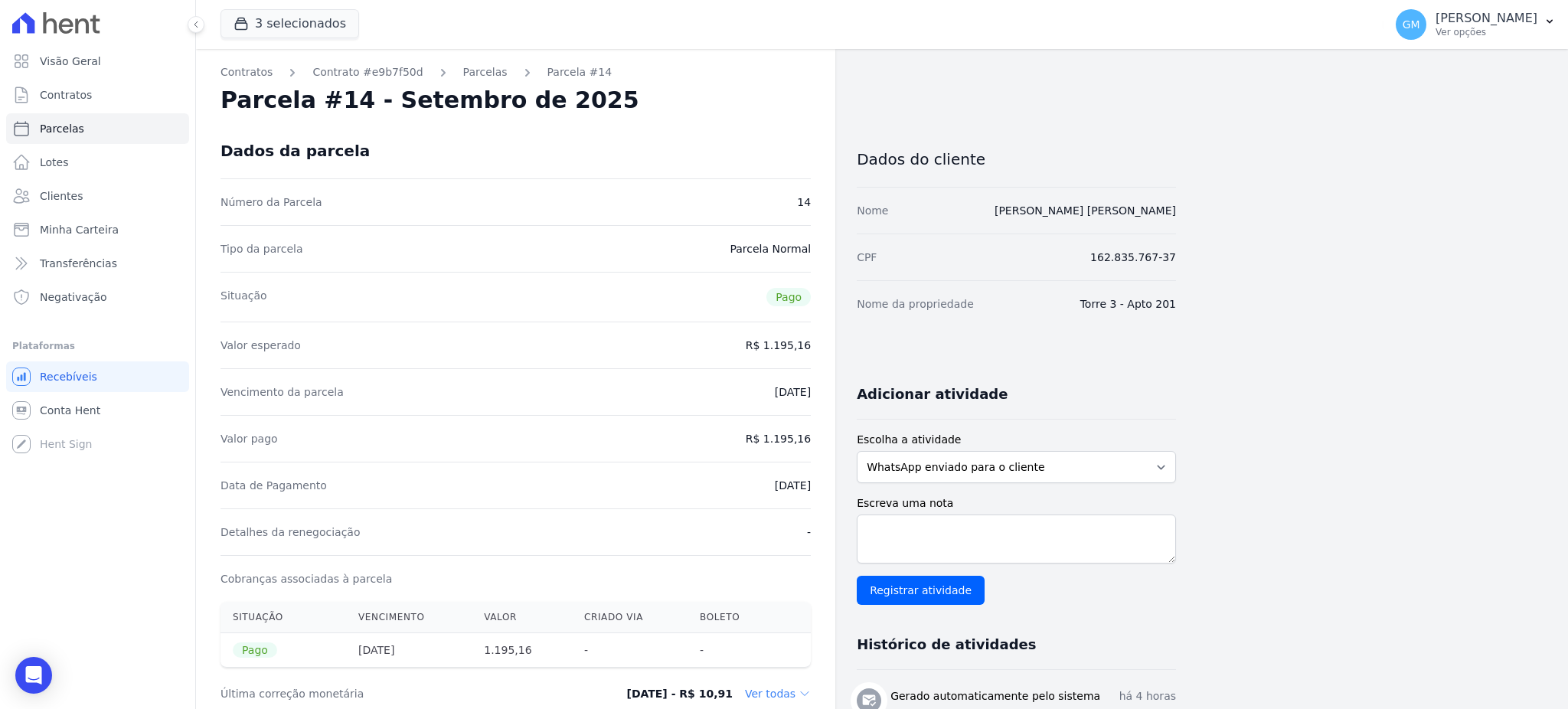
copy dd "[DATE]"
click at [754, 454] on div "Valor pago R$ 1.195,16" at bounding box center [515, 438] width 591 height 47
drag, startPoint x: 745, startPoint y: 479, endPoint x: 828, endPoint y: 486, distance: 83.3
click at [828, 486] on div "Contratos Contrato #e9b7f50d [GEOGRAPHIC_DATA] Parcela #14 [GEOGRAPHIC_DATA] #1…" at bounding box center [515, 632] width 639 height 1167
copy dd "[DATE]"
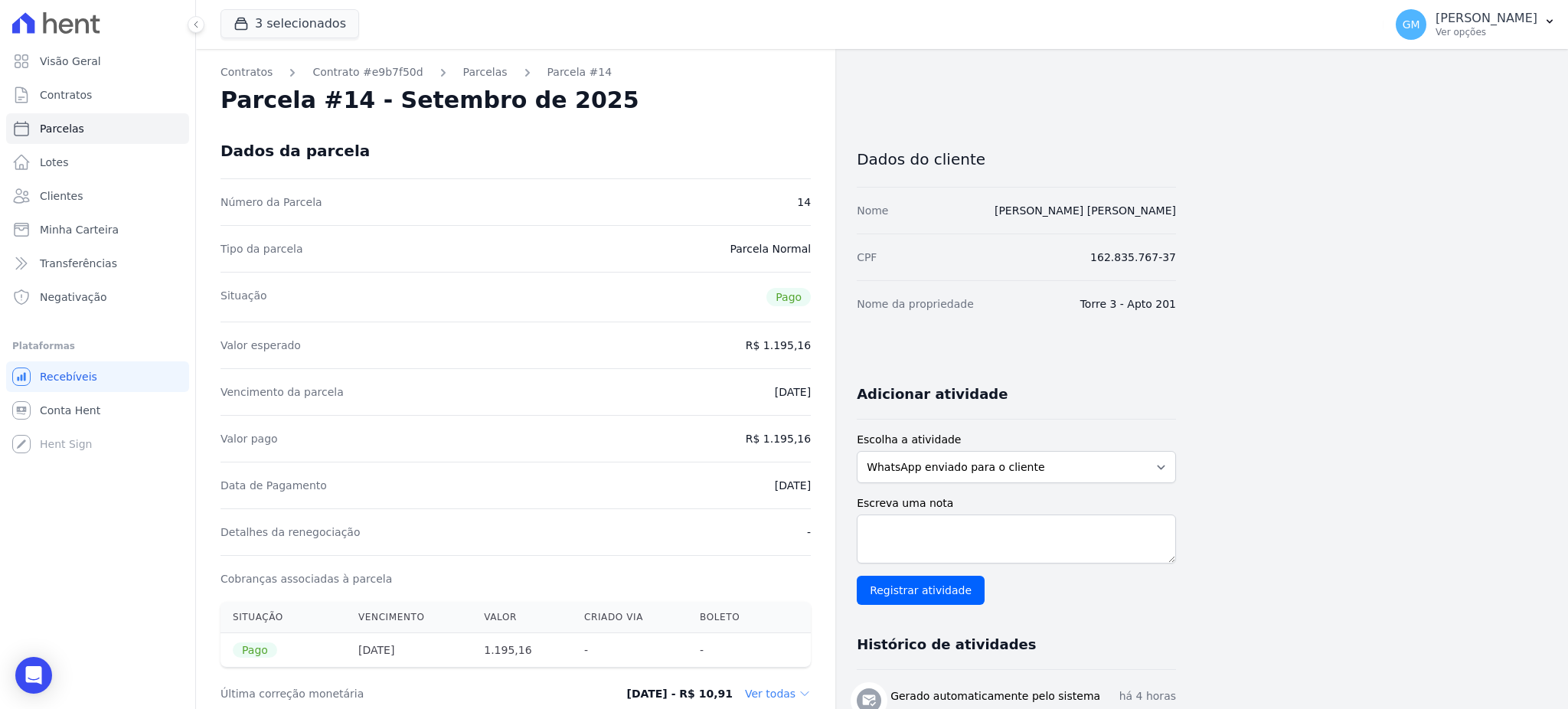
drag, startPoint x: 766, startPoint y: 435, endPoint x: 817, endPoint y: 436, distance: 51.0
click at [817, 436] on div "Contratos Contrato #e9b7f50d [GEOGRAPHIC_DATA] Parcela #14 [GEOGRAPHIC_DATA] #1…" at bounding box center [515, 632] width 639 height 1167
copy dd "1.195,16"
click at [804, 475] on div "Data de Pagamento [DATE]" at bounding box center [515, 484] width 591 height 47
click at [784, 489] on dd "[DATE]" at bounding box center [792, 484] width 36 height 15
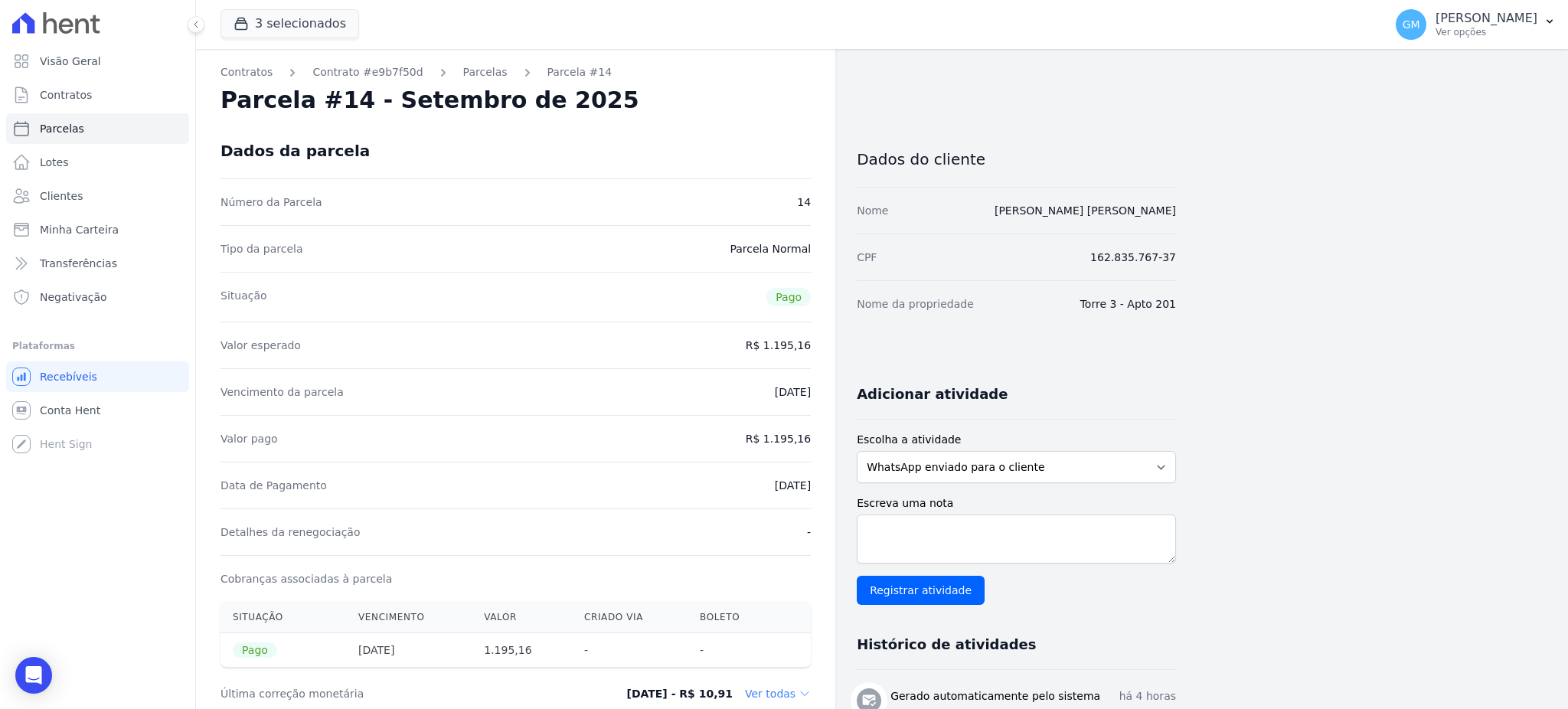
drag, startPoint x: 752, startPoint y: 488, endPoint x: 819, endPoint y: 494, distance: 67.3
click at [819, 494] on div "Contratos Contrato #e9b7f50d [GEOGRAPHIC_DATA] Parcela #14 [GEOGRAPHIC_DATA] #1…" at bounding box center [515, 632] width 639 height 1167
click at [702, 491] on div "Data de Pagamento [DATE]" at bounding box center [515, 484] width 591 height 47
click at [101, 190] on link "Clientes" at bounding box center [97, 196] width 183 height 31
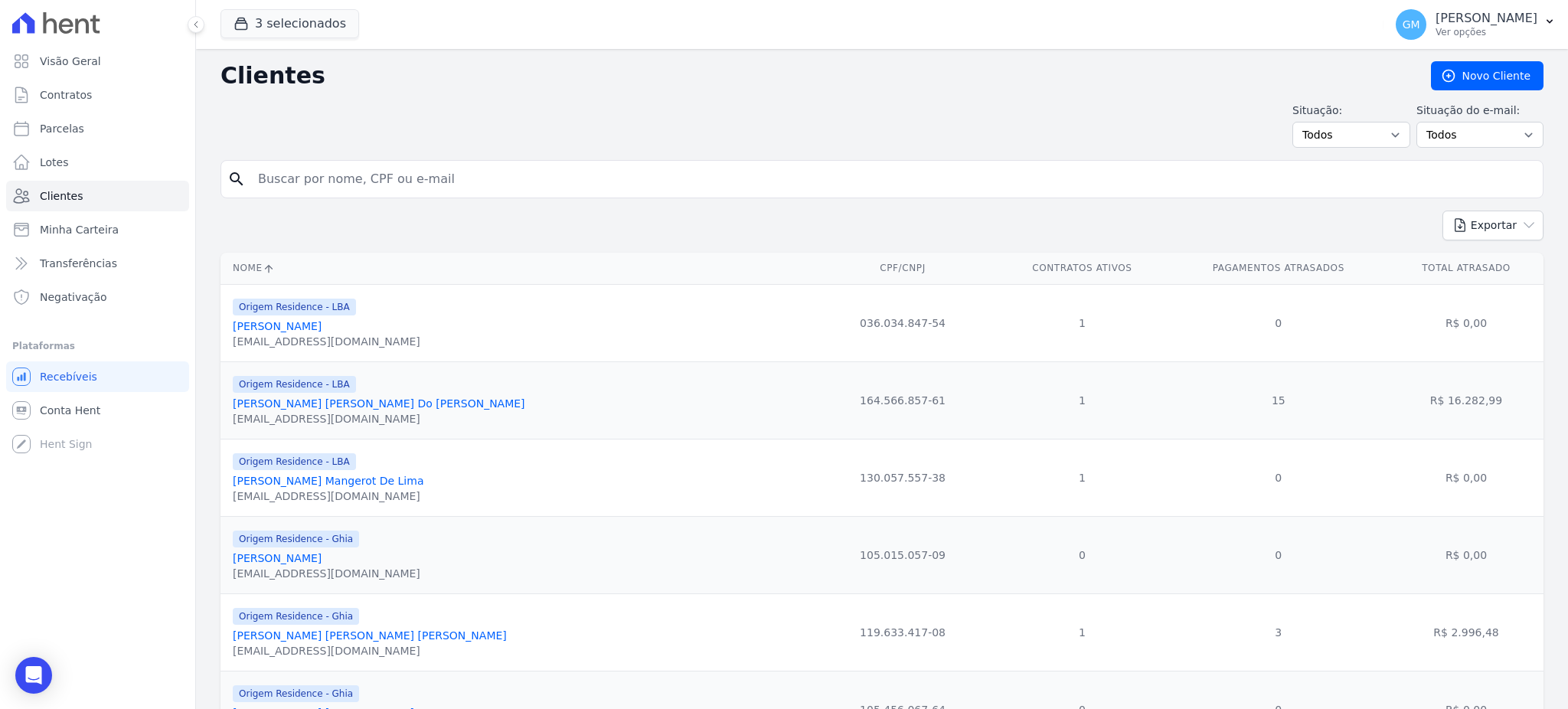
click at [344, 183] on input "search" at bounding box center [892, 179] width 1287 height 31
paste input "[PERSON_NAME]"
type input "[PERSON_NAME]"
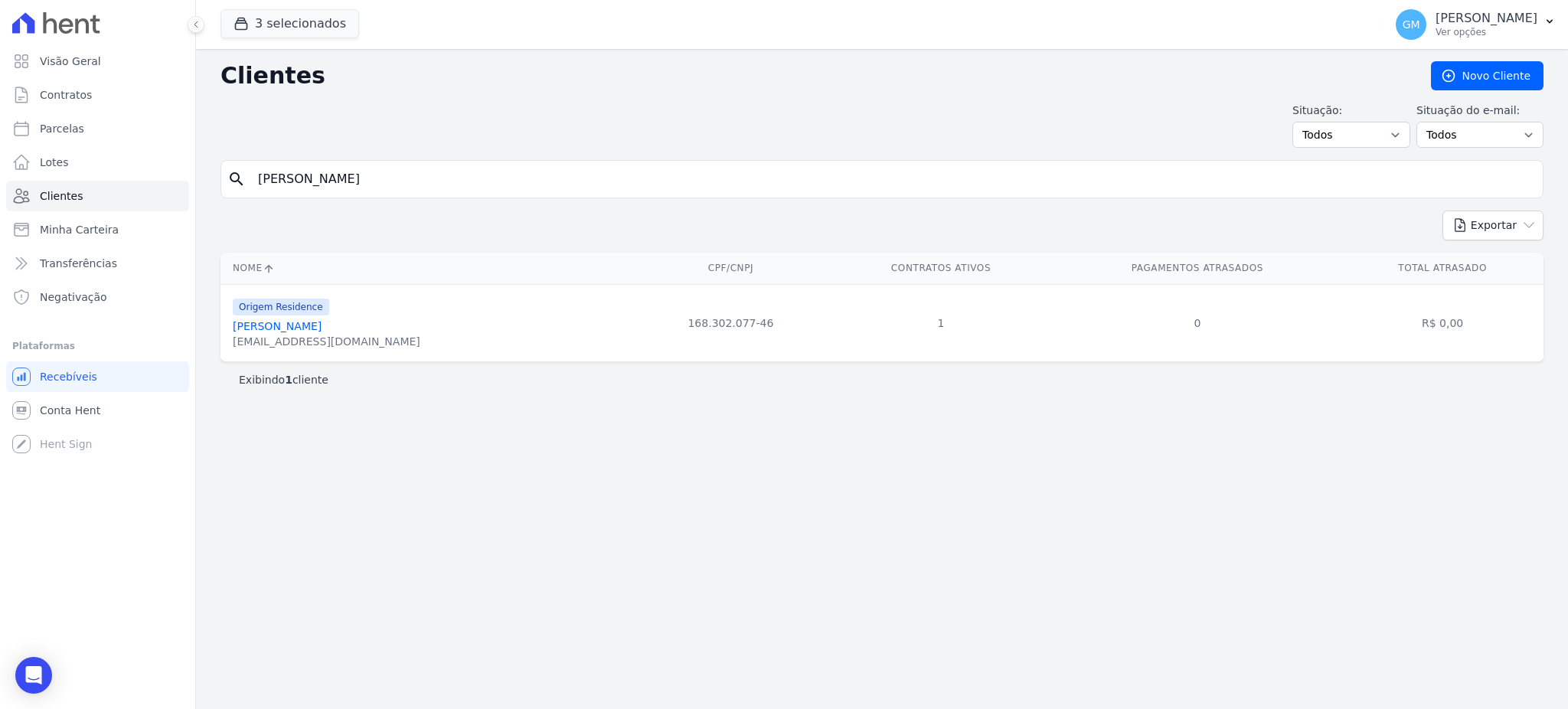
click at [303, 330] on link "[PERSON_NAME]" at bounding box center [277, 326] width 89 height 12
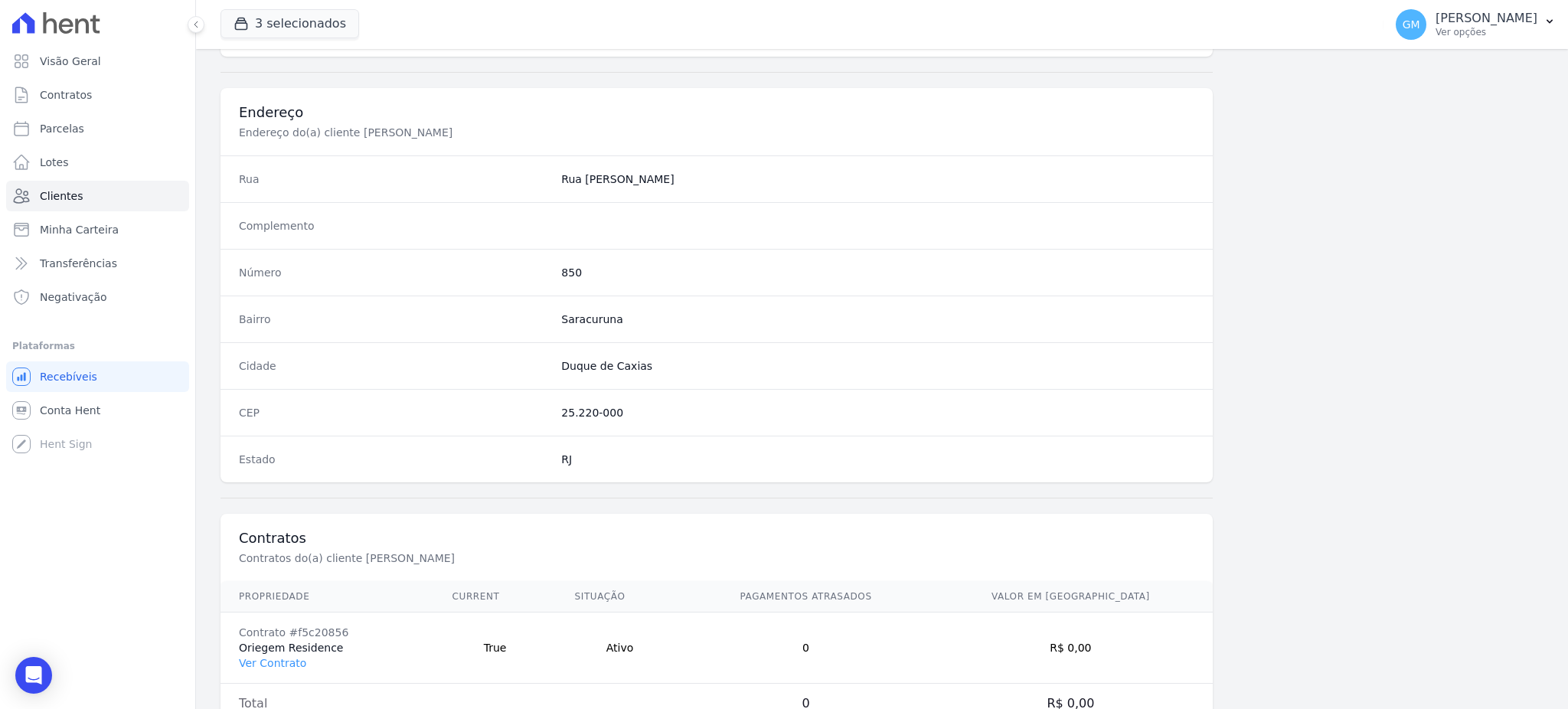
scroll to position [724, 0]
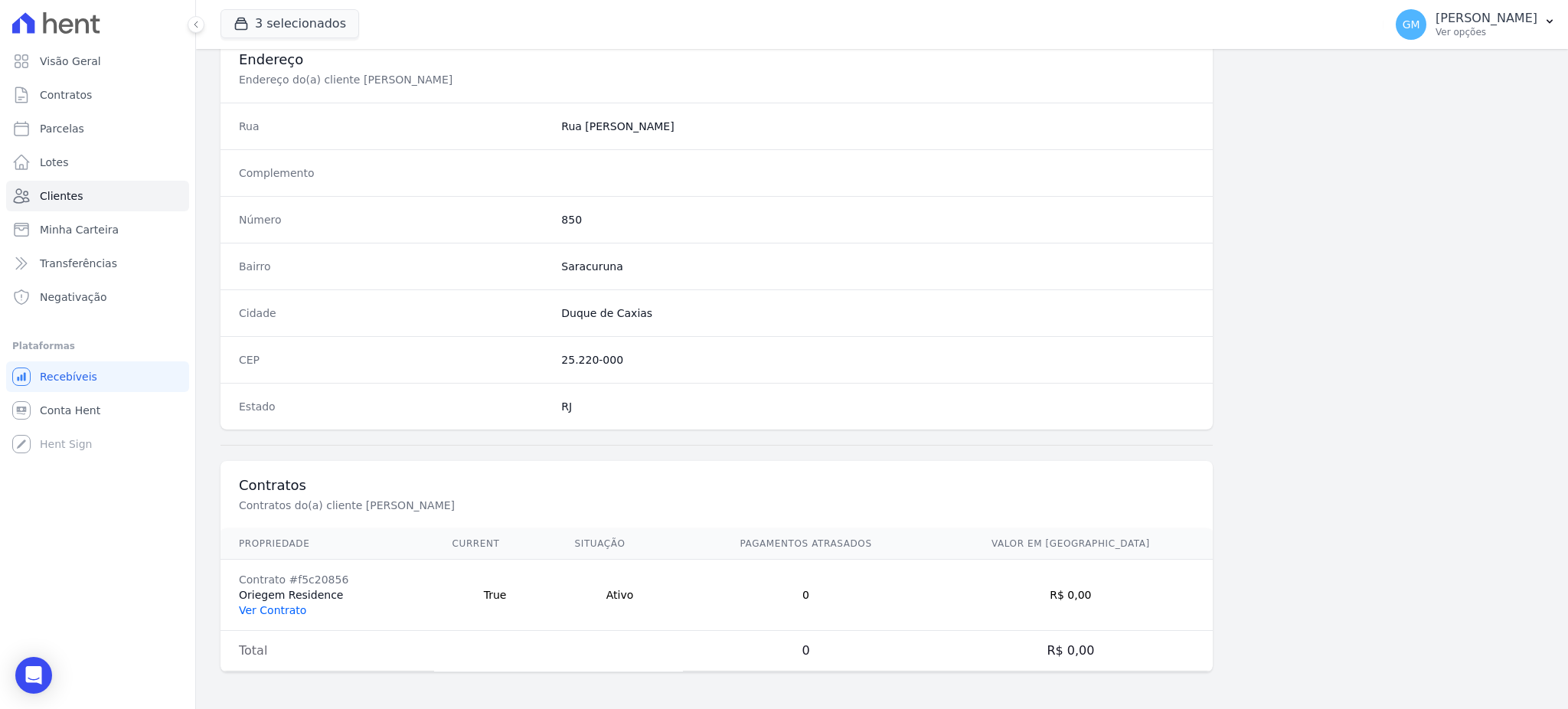
click at [272, 605] on link "Ver Contrato" at bounding box center [273, 610] width 67 height 12
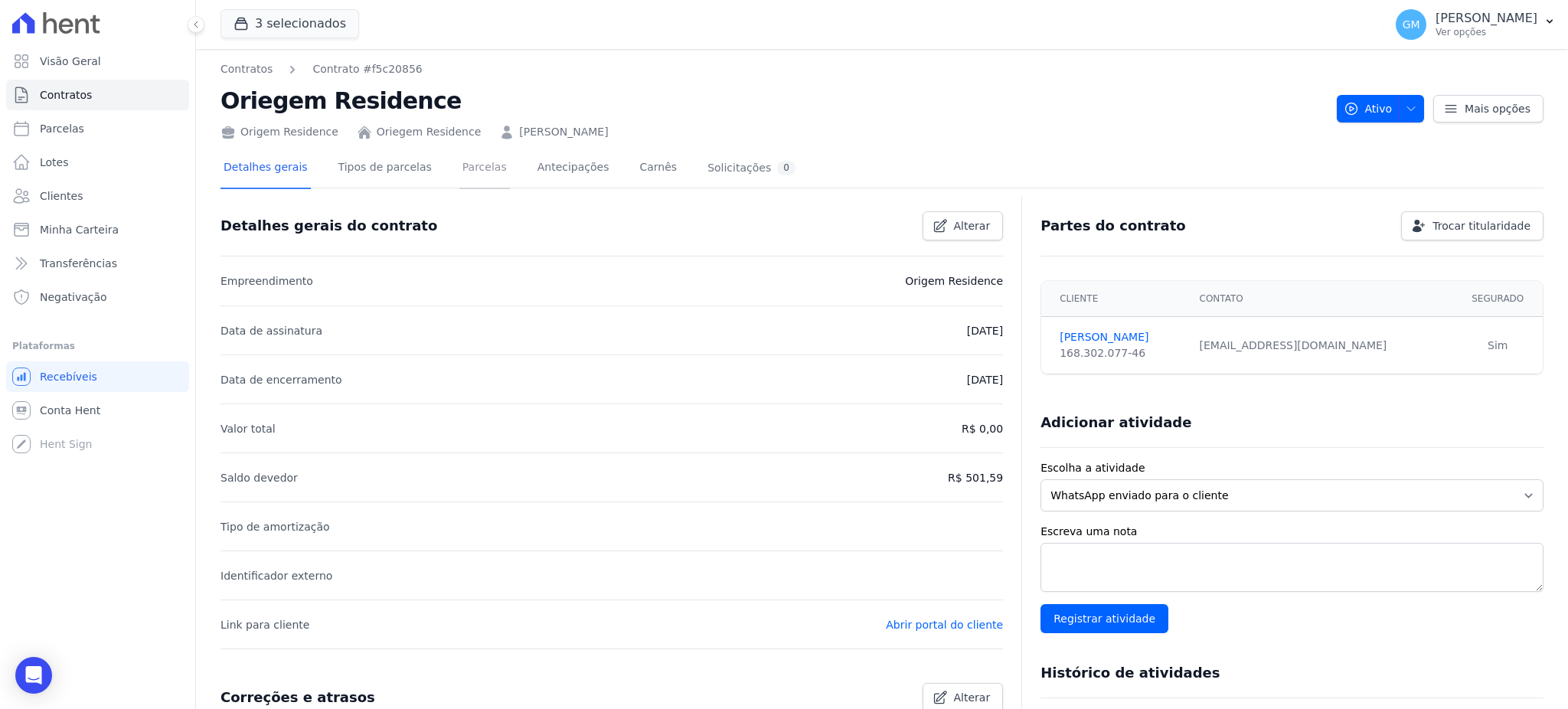
click at [478, 172] on link "Parcelas" at bounding box center [484, 169] width 50 height 41
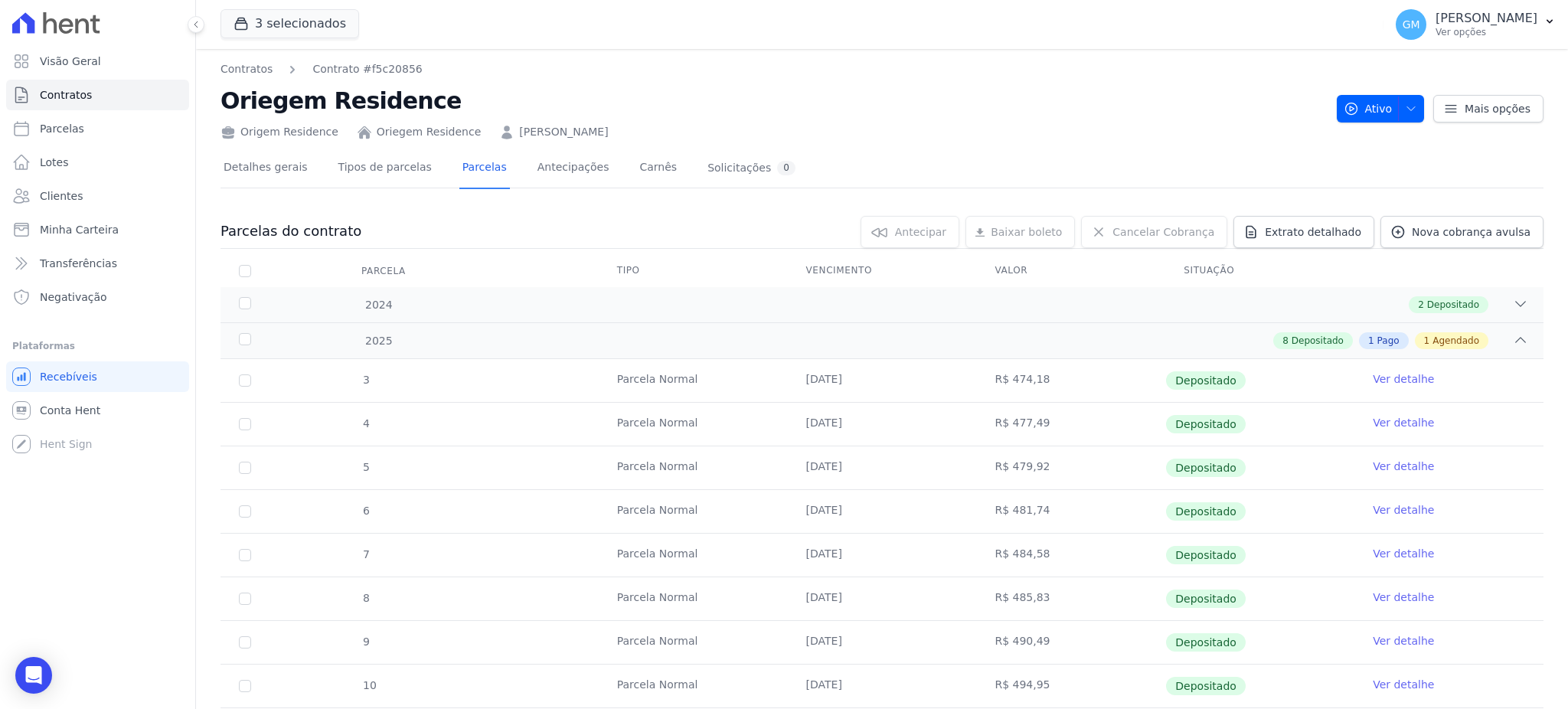
scroll to position [130, 0]
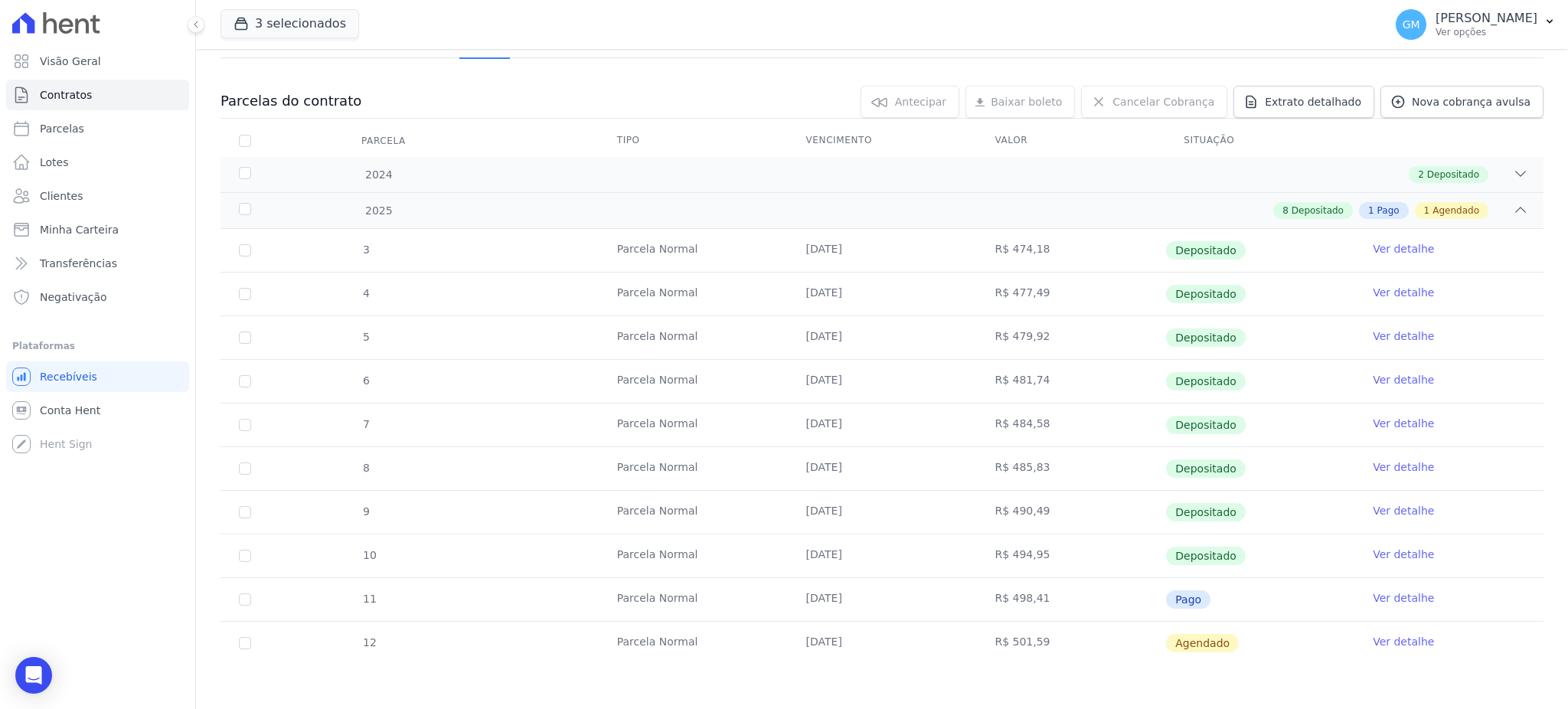
click at [1414, 598] on link "Ver detalhe" at bounding box center [1402, 597] width 61 height 15
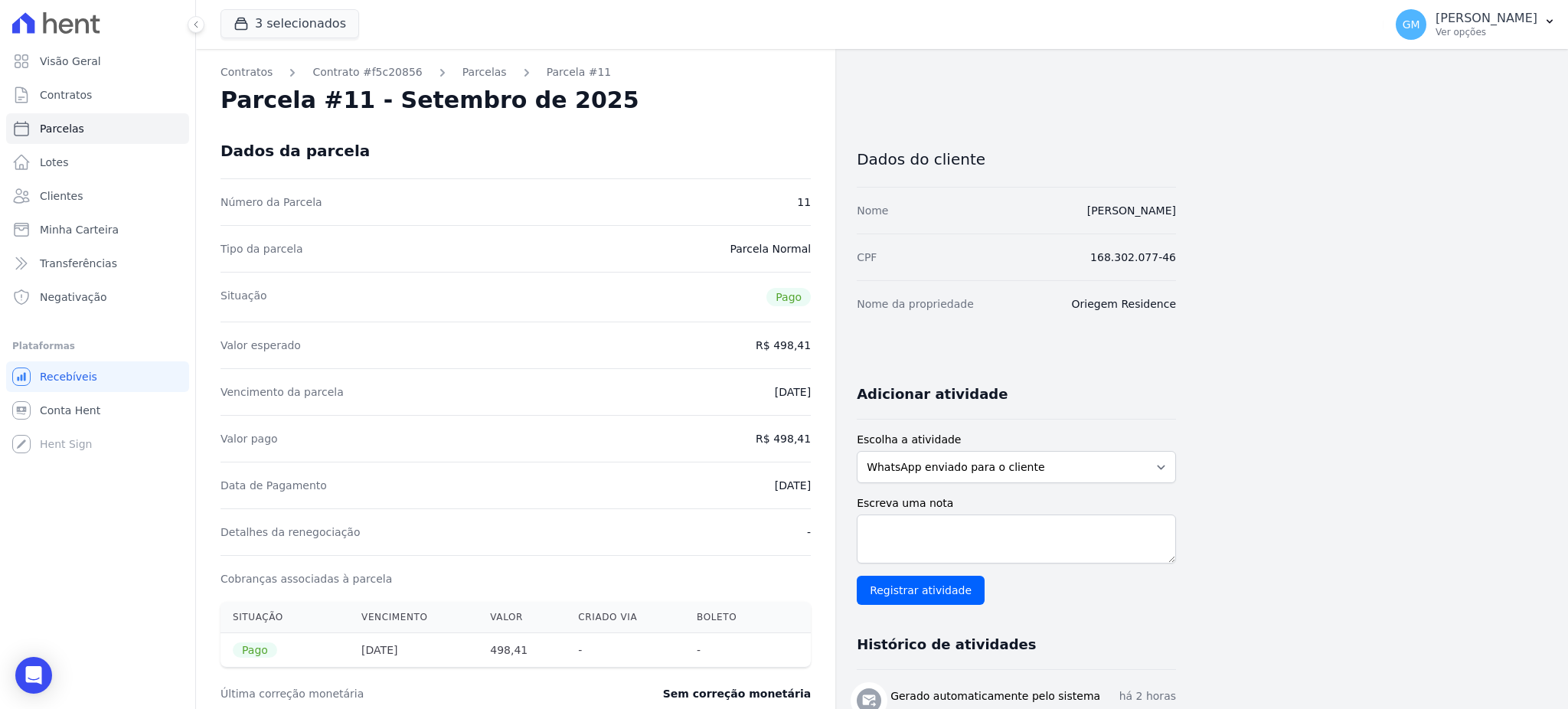
click at [692, 486] on div "Data de Pagamento [DATE]" at bounding box center [515, 484] width 591 height 47
drag, startPoint x: 727, startPoint y: 482, endPoint x: 825, endPoint y: 495, distance: 98.9
click at [825, 495] on div "Contratos Contrato #f5c20856 [GEOGRAPHIC_DATA] Parcela #11 [GEOGRAPHIC_DATA] #1…" at bounding box center [515, 608] width 639 height 1119
drag, startPoint x: 801, startPoint y: 442, endPoint x: 822, endPoint y: 441, distance: 21.0
click at [822, 441] on div "Contratos Contrato #f5c20856 [GEOGRAPHIC_DATA] Parcela #11 [GEOGRAPHIC_DATA] #1…" at bounding box center [515, 608] width 639 height 1119
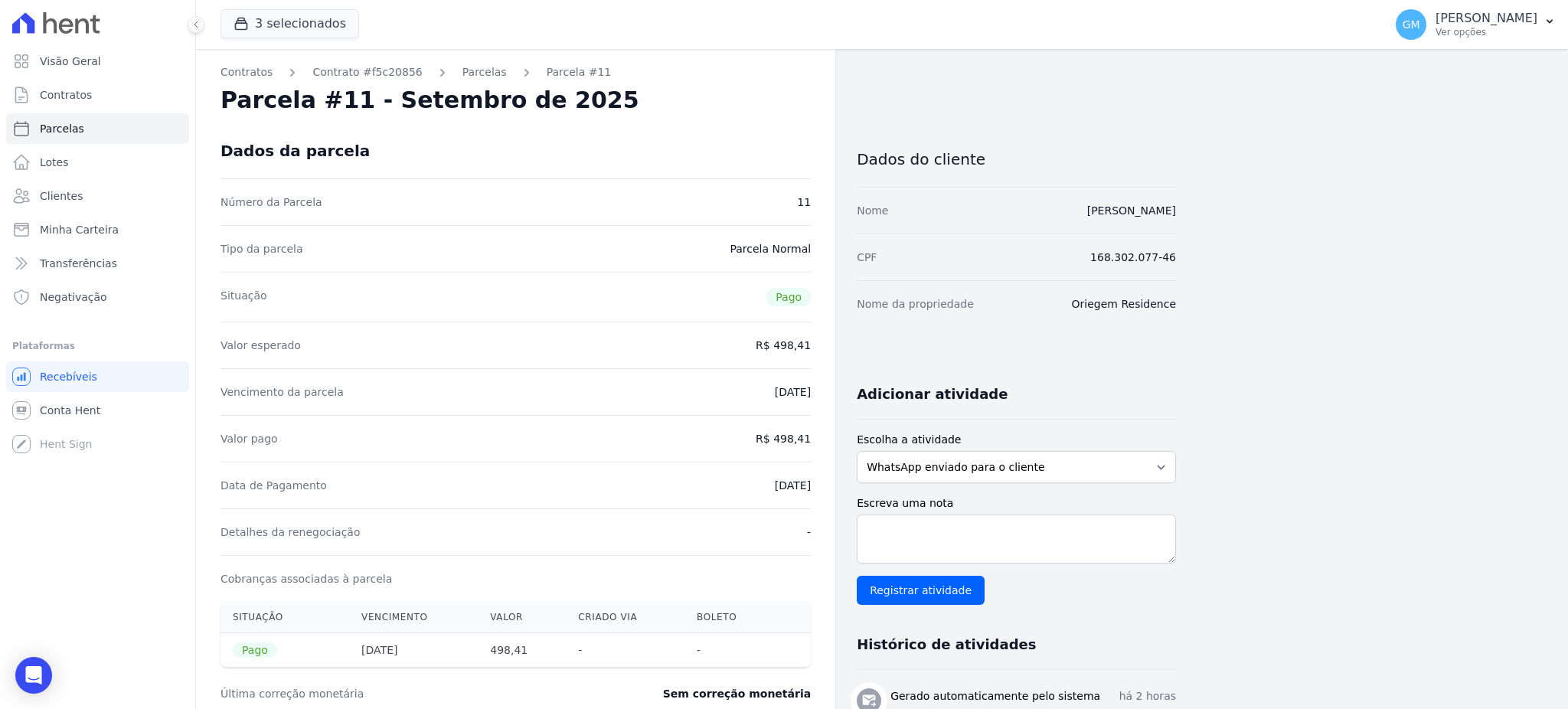
click at [743, 473] on div "Data de Pagamento [DATE]" at bounding box center [515, 484] width 591 height 47
drag, startPoint x: 743, startPoint y: 479, endPoint x: 811, endPoint y: 483, distance: 68.1
click at [811, 483] on div "Contratos Contrato #f5c20856 [GEOGRAPHIC_DATA] Parcela #11 [GEOGRAPHIC_DATA] #1…" at bounding box center [515, 608] width 639 height 1119
click at [65, 189] on span "Clientes" at bounding box center [61, 196] width 42 height 15
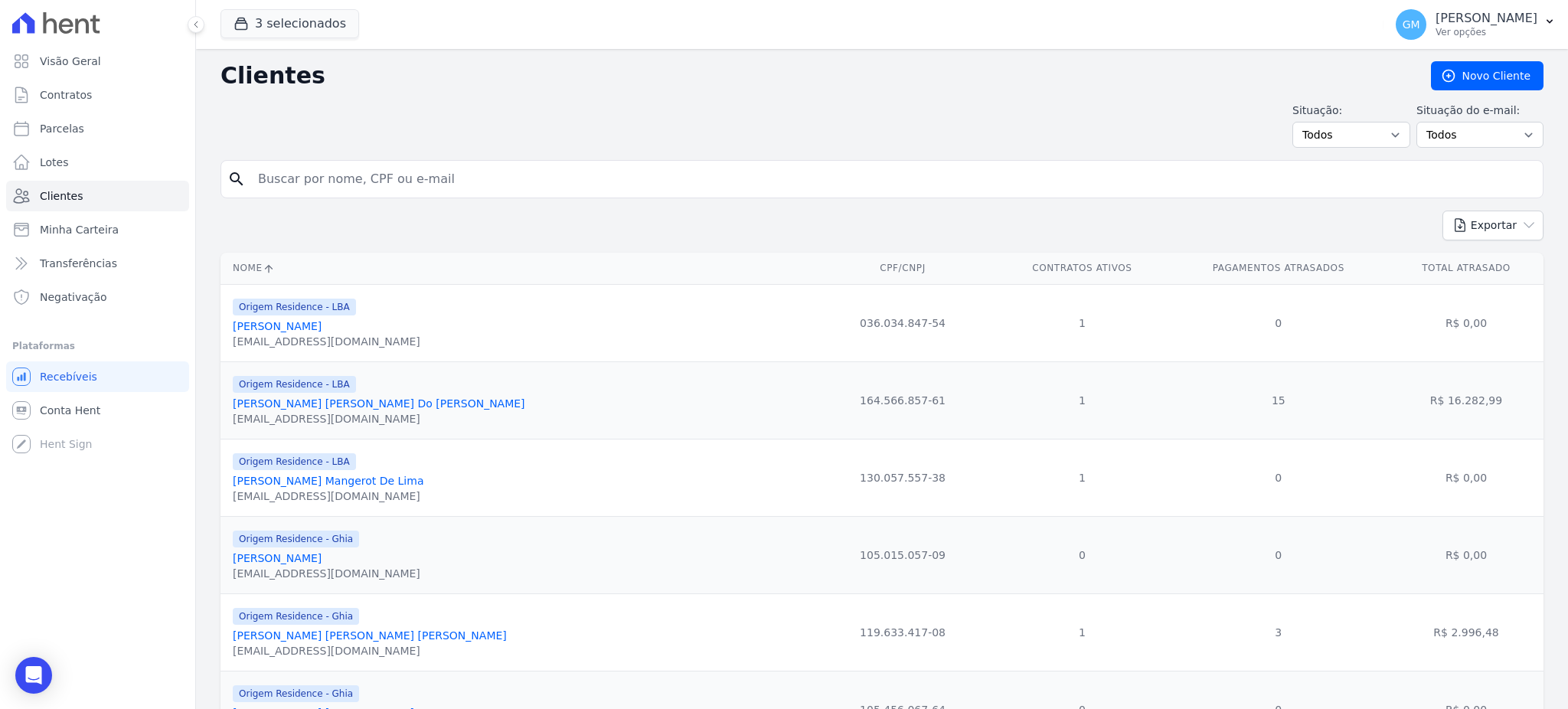
click at [305, 169] on input "search" at bounding box center [892, 179] width 1287 height 31
paste input "[PERSON_NAME] [PERSON_NAME] Zangerolame Dos [PERSON_NAME]£es"
type input "[PERSON_NAME] [PERSON_NAME] Zangerolame Dos [PERSON_NAME]£es"
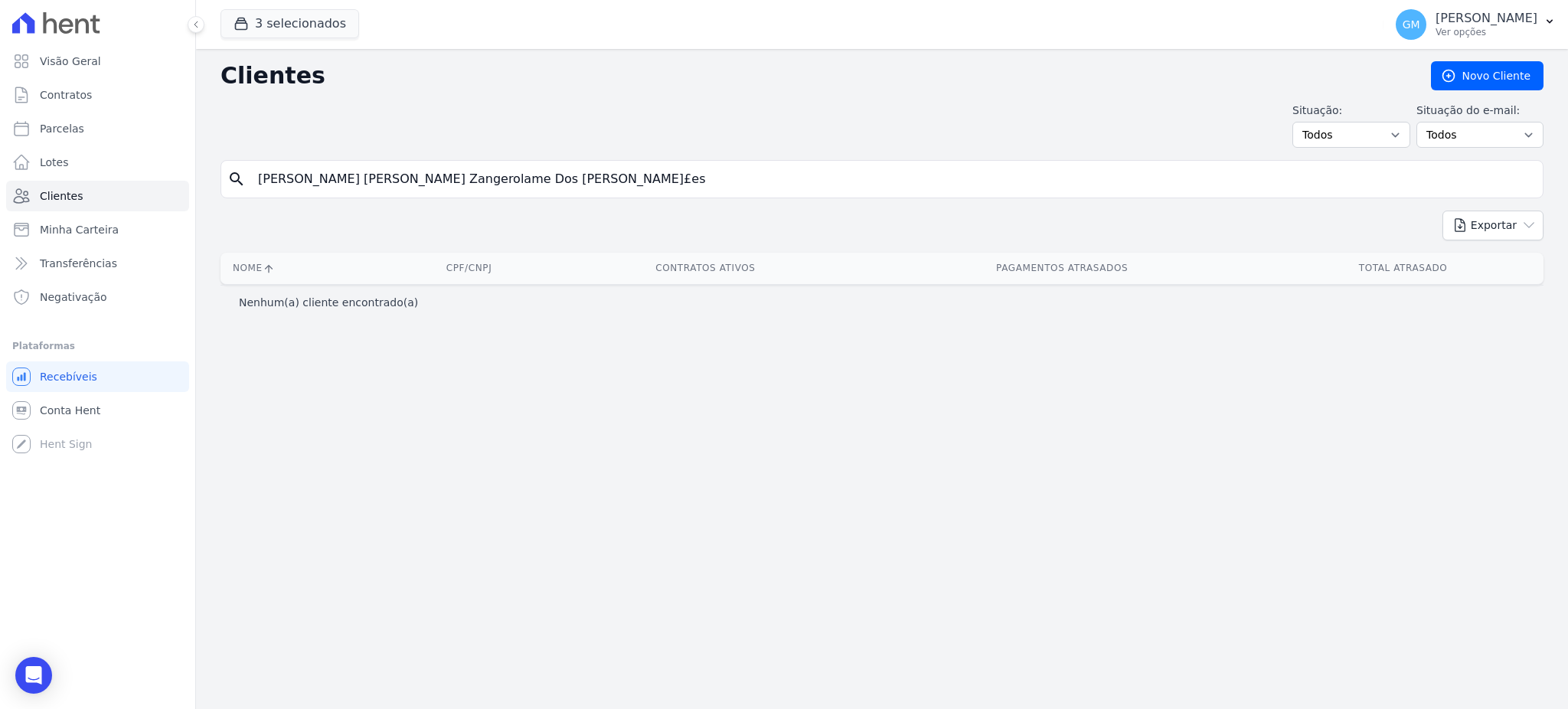
drag, startPoint x: 611, startPoint y: 166, endPoint x: 515, endPoint y: 182, distance: 97.3
click at [515, 182] on input "[PERSON_NAME] [PERSON_NAME] Zangerolame Dos [PERSON_NAME]£es" at bounding box center [892, 179] width 1287 height 31
type input "[PERSON_NAME] [PERSON_NAME] Zangerolame Dos [PERSON_NAME]"
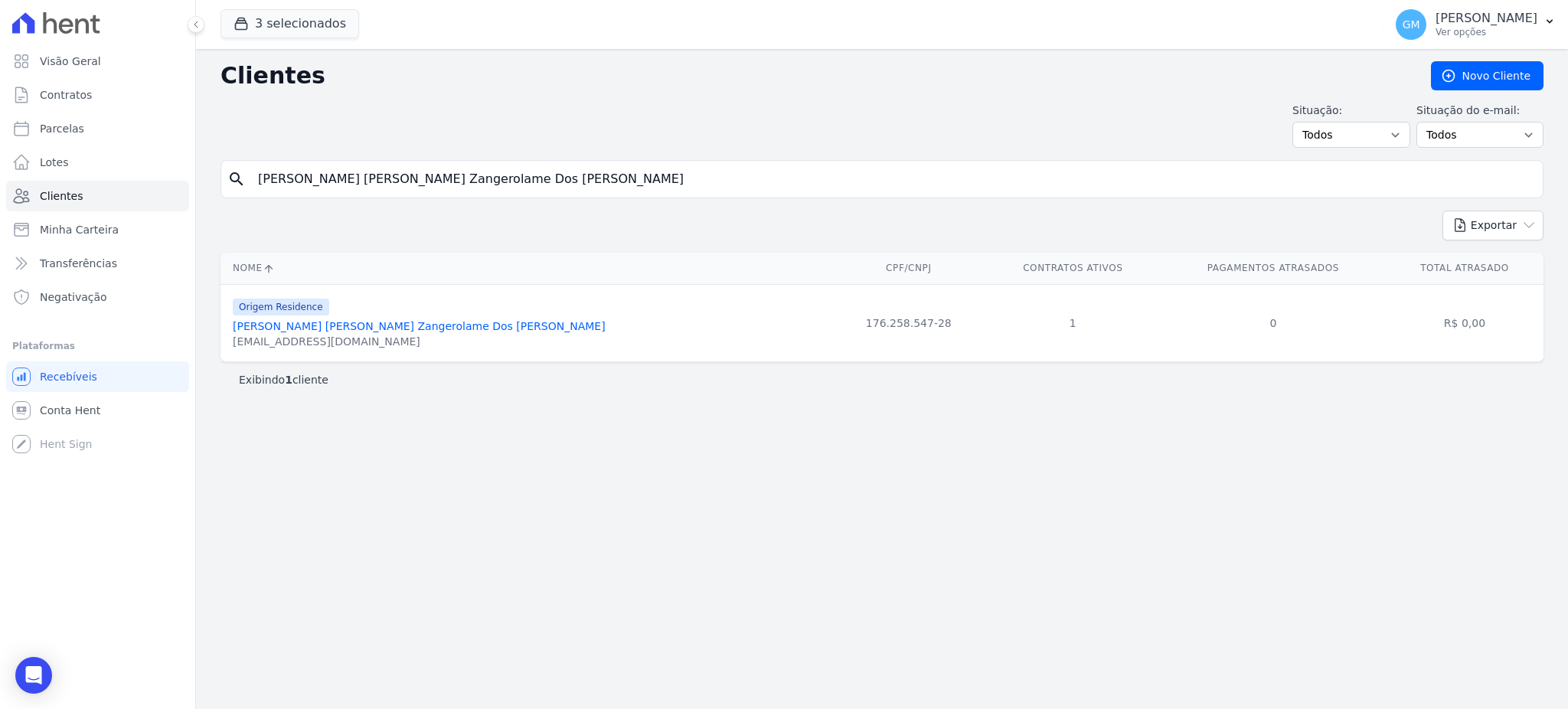
click at [424, 321] on link "[PERSON_NAME] [PERSON_NAME] Zangerolame Dos [PERSON_NAME]" at bounding box center [419, 326] width 373 height 12
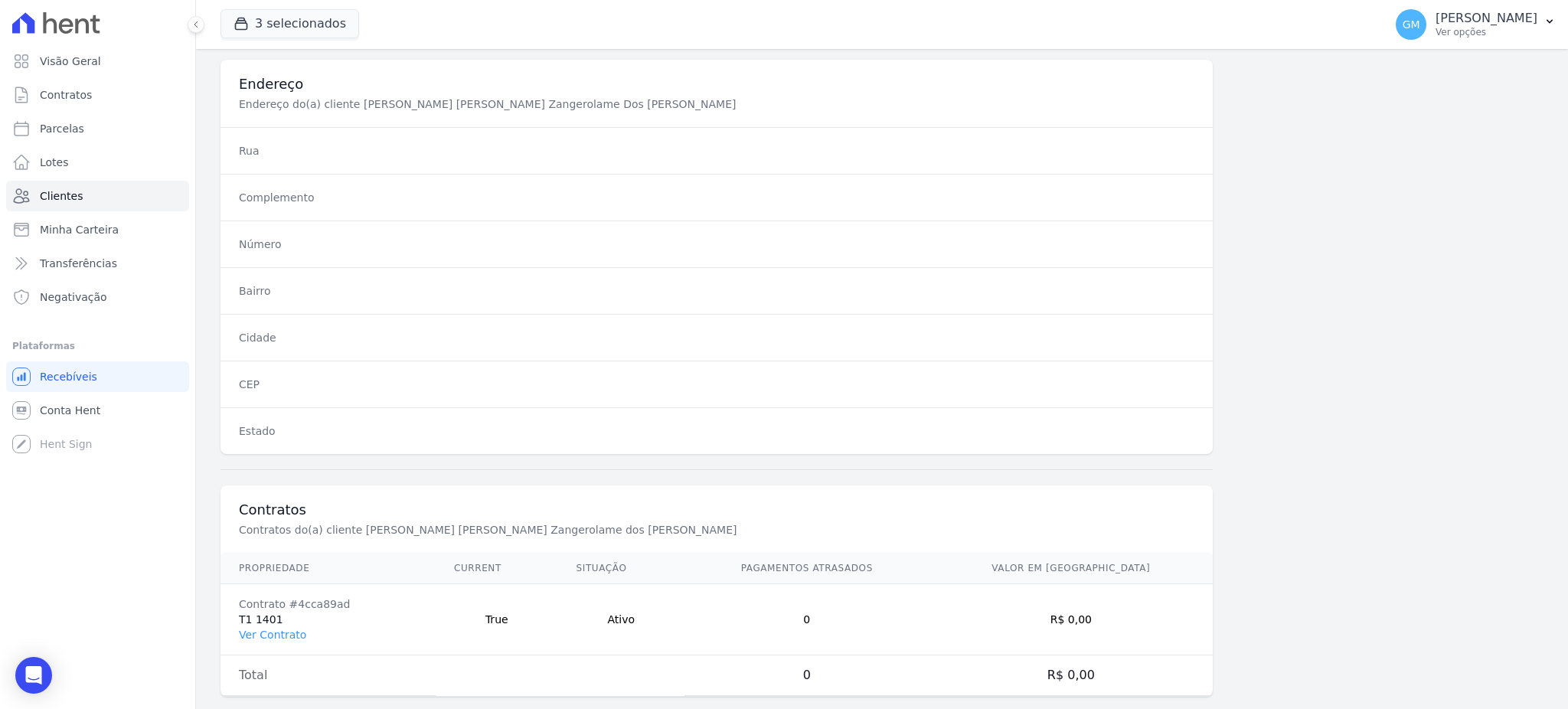
scroll to position [724, 0]
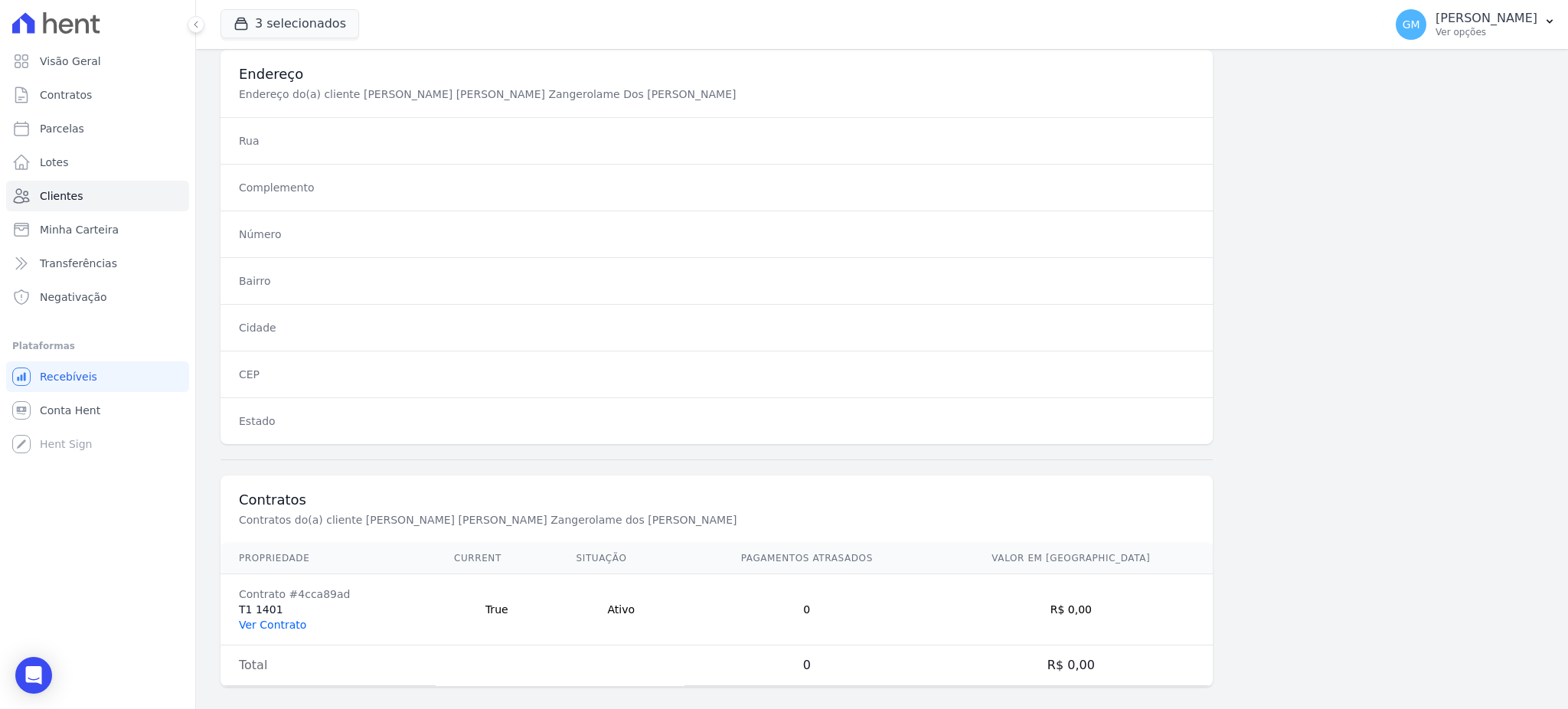
click at [278, 619] on link "Ver Contrato" at bounding box center [273, 625] width 67 height 12
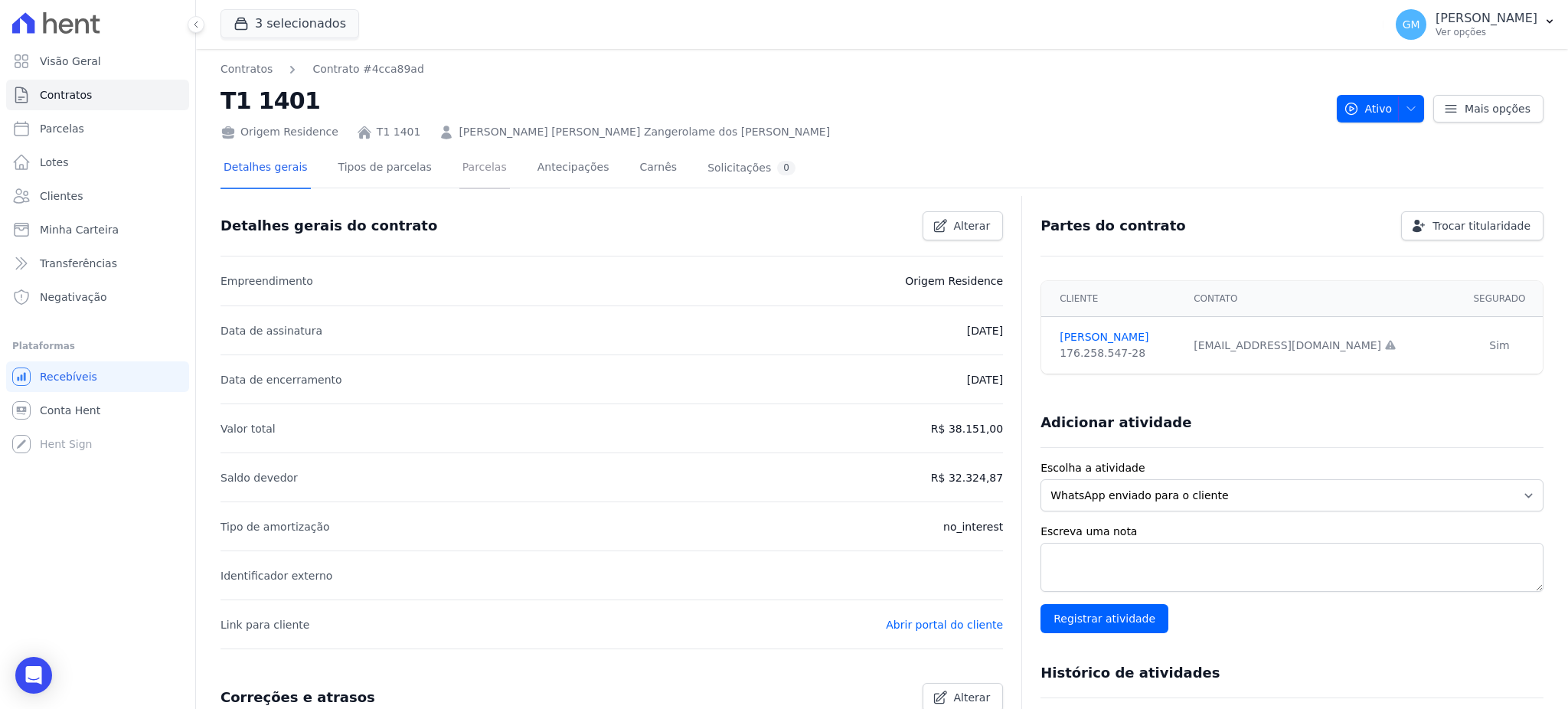
click at [472, 162] on link "Parcelas" at bounding box center [484, 169] width 50 height 41
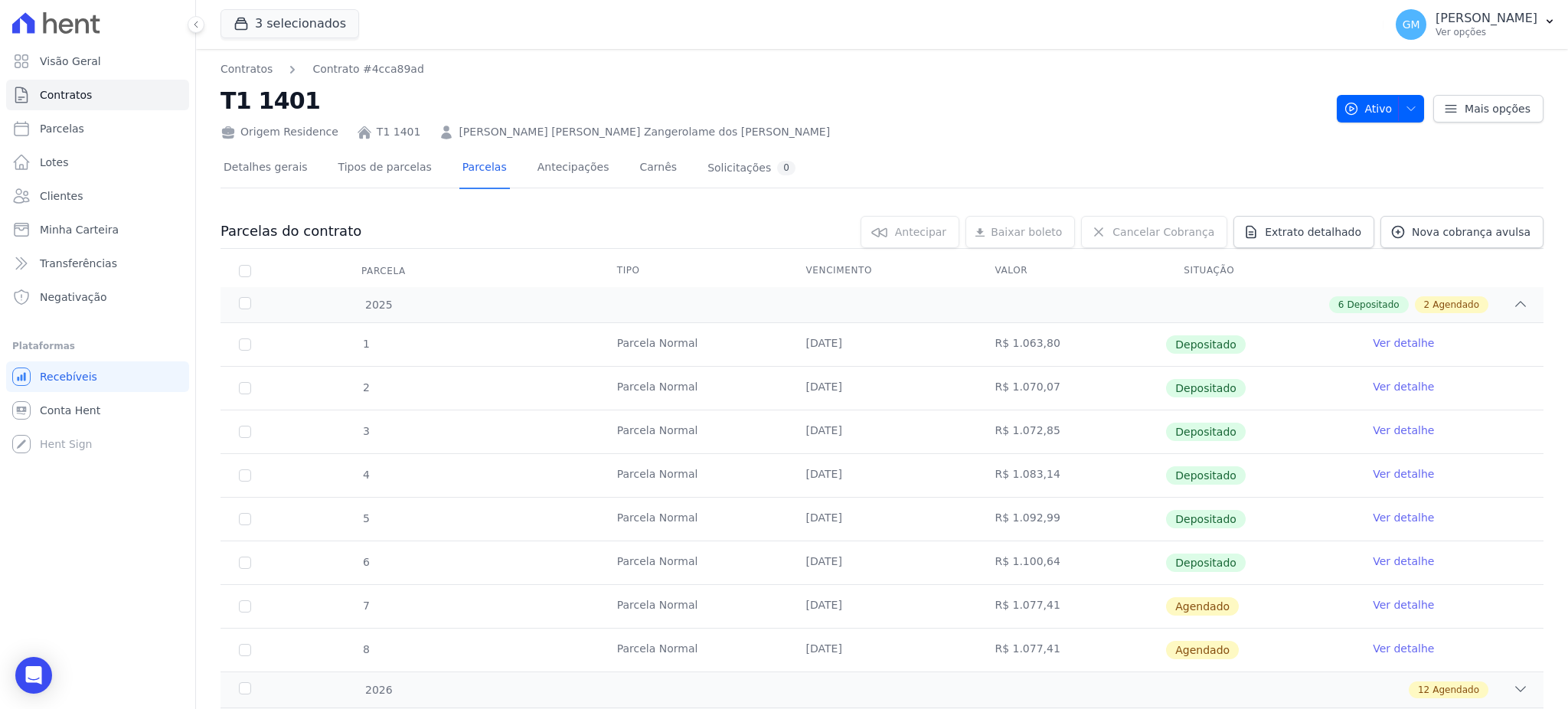
click at [1381, 562] on link "Ver detalhe" at bounding box center [1402, 560] width 61 height 15
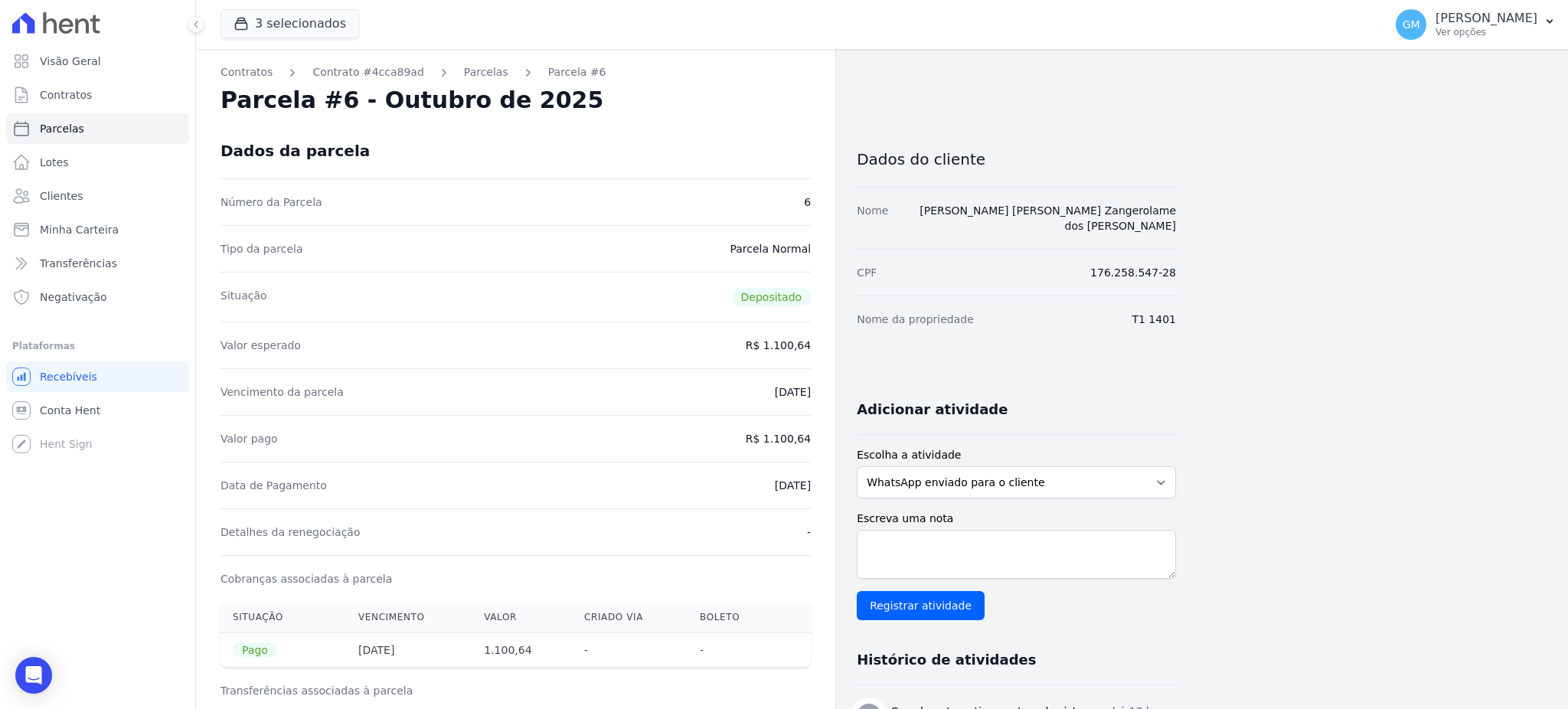
drag, startPoint x: 753, startPoint y: 491, endPoint x: 813, endPoint y: 490, distance: 60.0
click at [813, 490] on div "Contratos Contrato #4cca89ad [GEOGRAPHIC_DATA] Parcela #6 [GEOGRAPHIC_DATA] #6 …" at bounding box center [515, 632] width 639 height 1167
drag, startPoint x: 771, startPoint y: 440, endPoint x: 816, endPoint y: 437, distance: 45.1
click at [816, 437] on div "Contratos Contrato #4cca89ad [GEOGRAPHIC_DATA] Parcela #6 [GEOGRAPHIC_DATA] #6 …" at bounding box center [515, 632] width 639 height 1167
drag, startPoint x: 733, startPoint y: 470, endPoint x: 816, endPoint y: 489, distance: 85.1
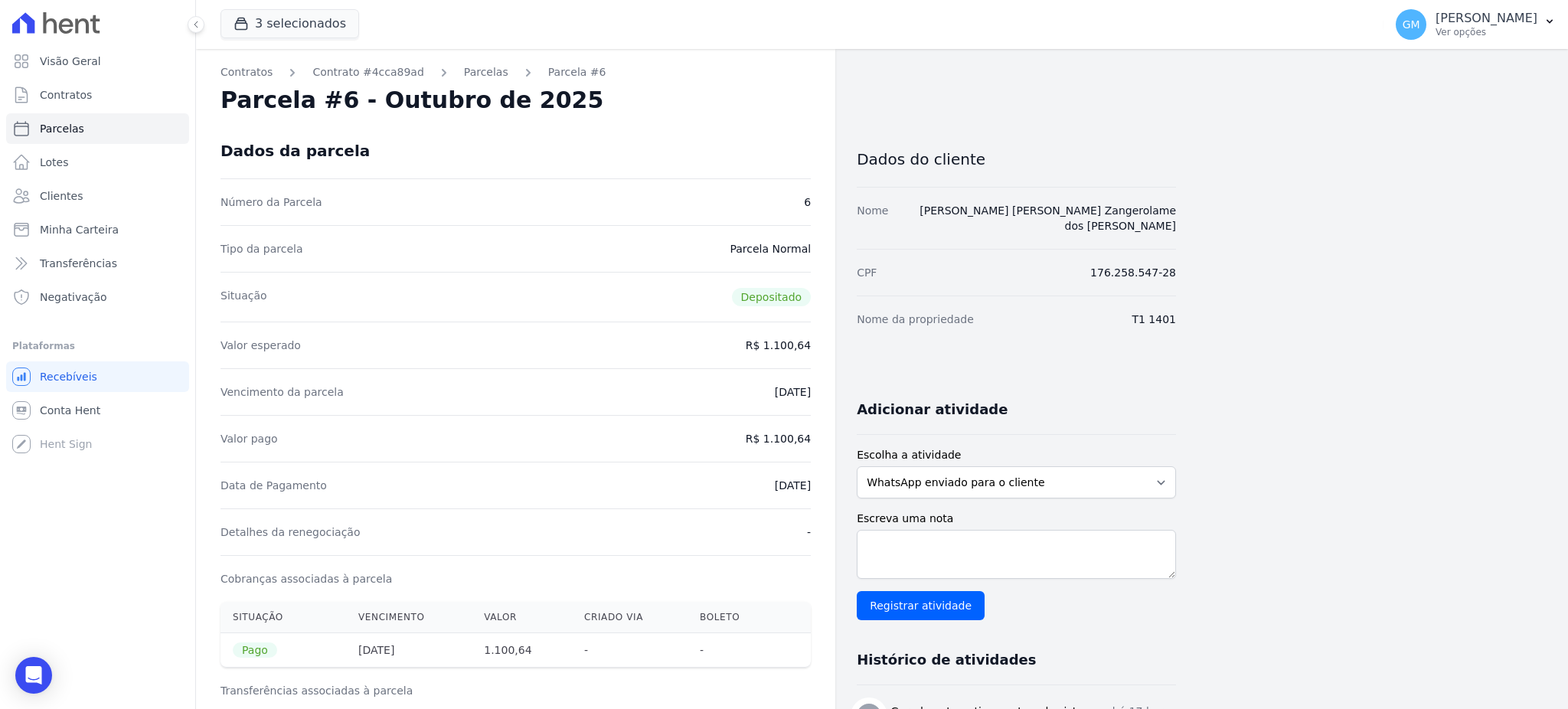
click at [816, 489] on div "Contratos Contrato #4cca89ad [GEOGRAPHIC_DATA] Parcela #6 [GEOGRAPHIC_DATA] #6 …" at bounding box center [515, 632] width 639 height 1167
click at [61, 204] on link "Clientes" at bounding box center [97, 196] width 183 height 31
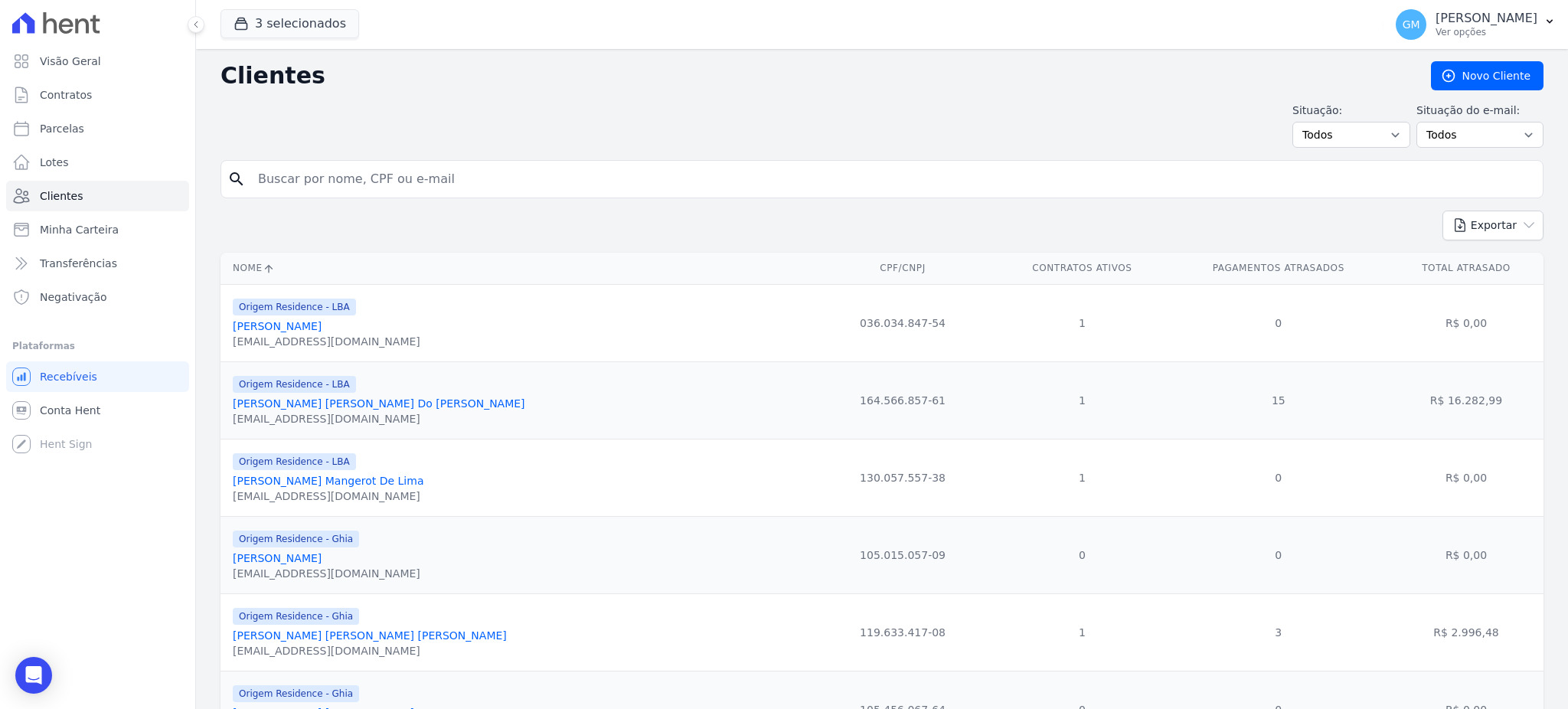
click at [333, 183] on input "search" at bounding box center [892, 179] width 1287 height 31
paste input "[PERSON_NAME]"
type input "[PERSON_NAME]"
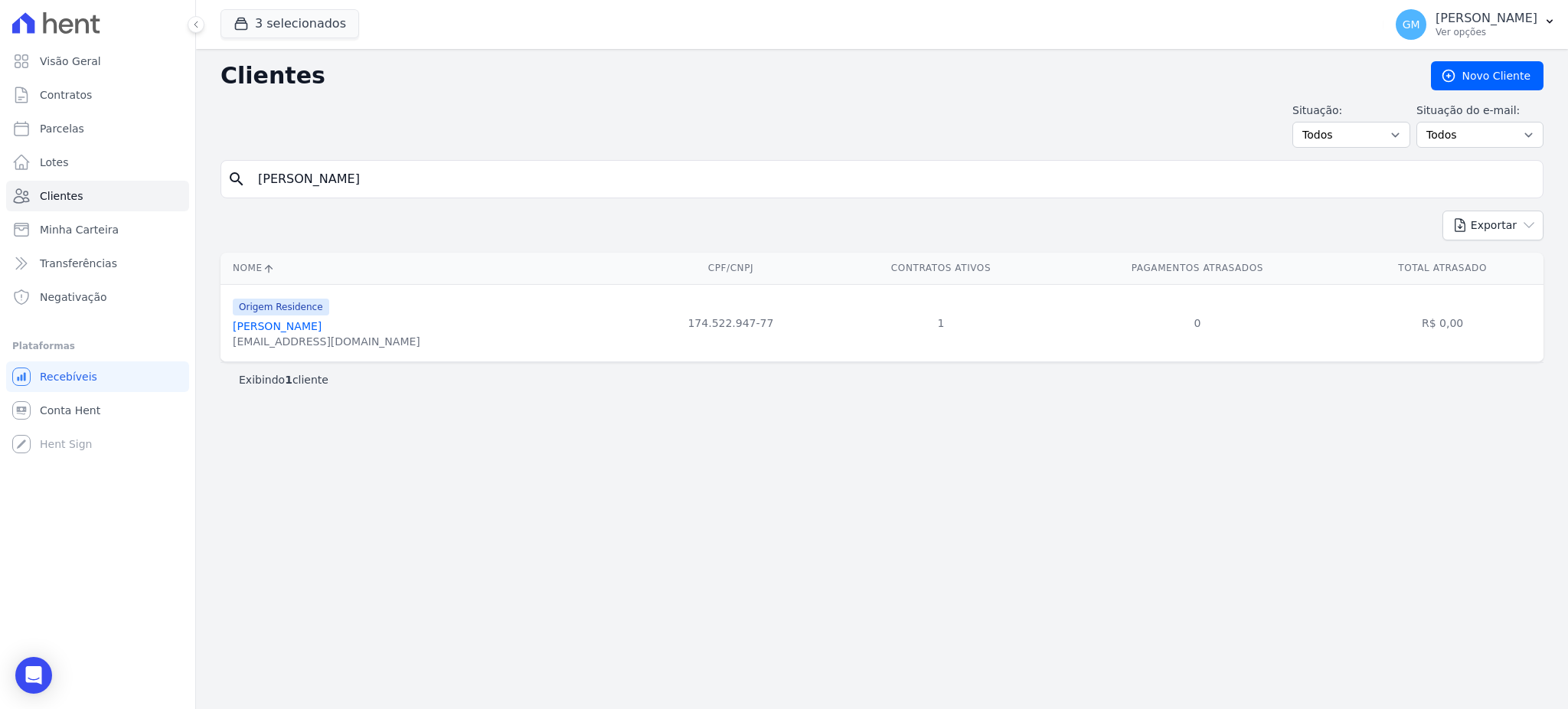
click at [285, 328] on link "[PERSON_NAME]" at bounding box center [277, 326] width 89 height 12
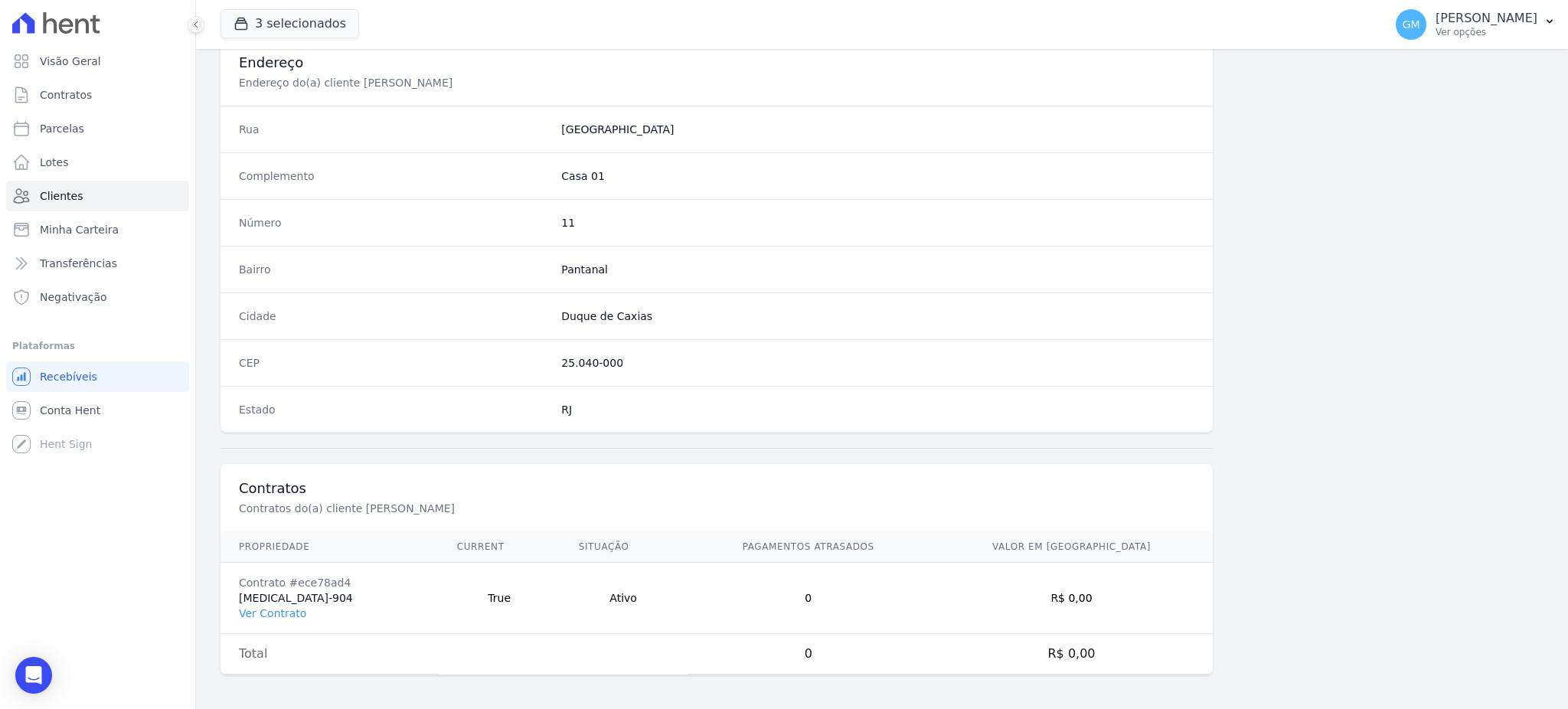
scroll to position [724, 0]
click at [236, 605] on td "Contrato #ece78ad4 [MEDICAL_DATA]-904 Ver Contrato" at bounding box center [329, 595] width 218 height 71
click at [250, 607] on link "Ver Contrato" at bounding box center [273, 610] width 67 height 12
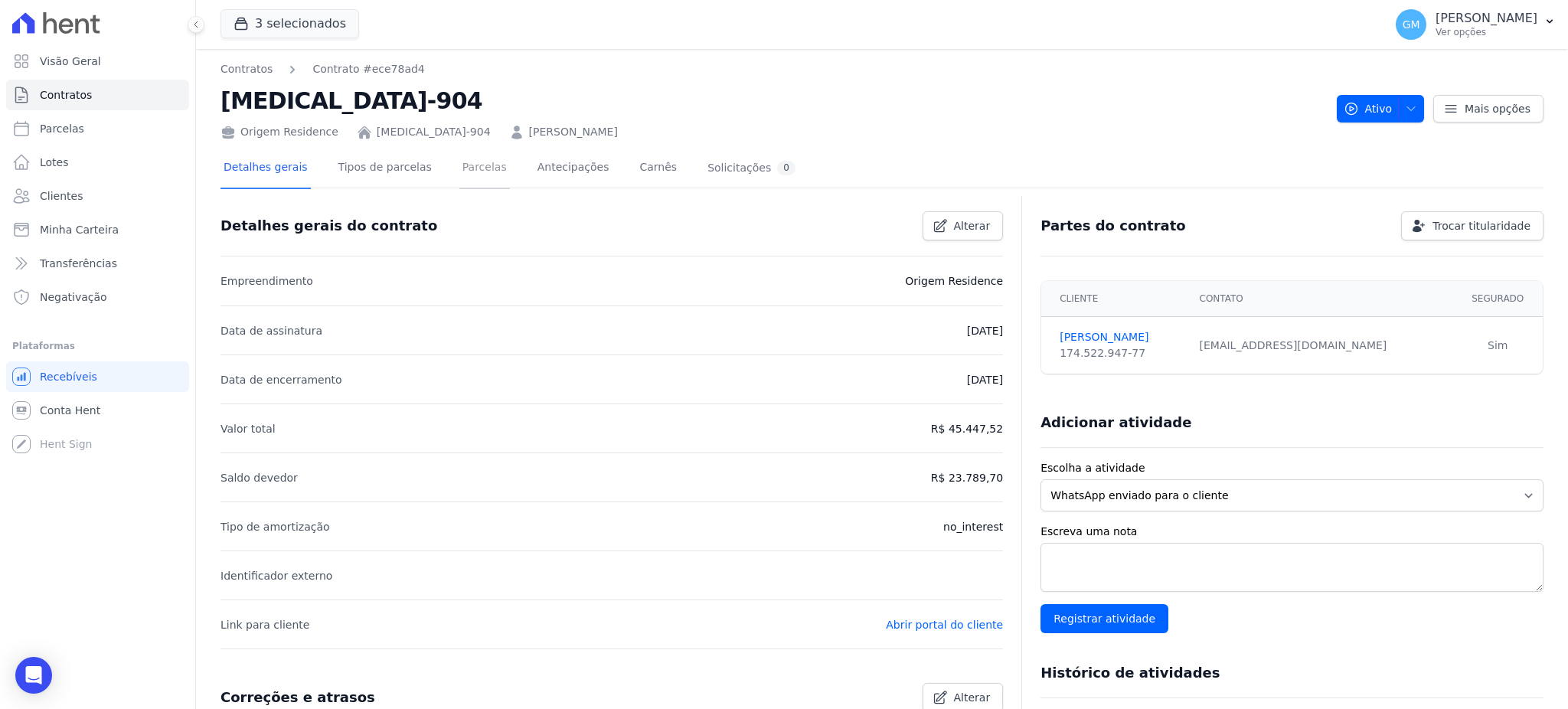
click at [464, 166] on link "Parcelas" at bounding box center [484, 169] width 50 height 41
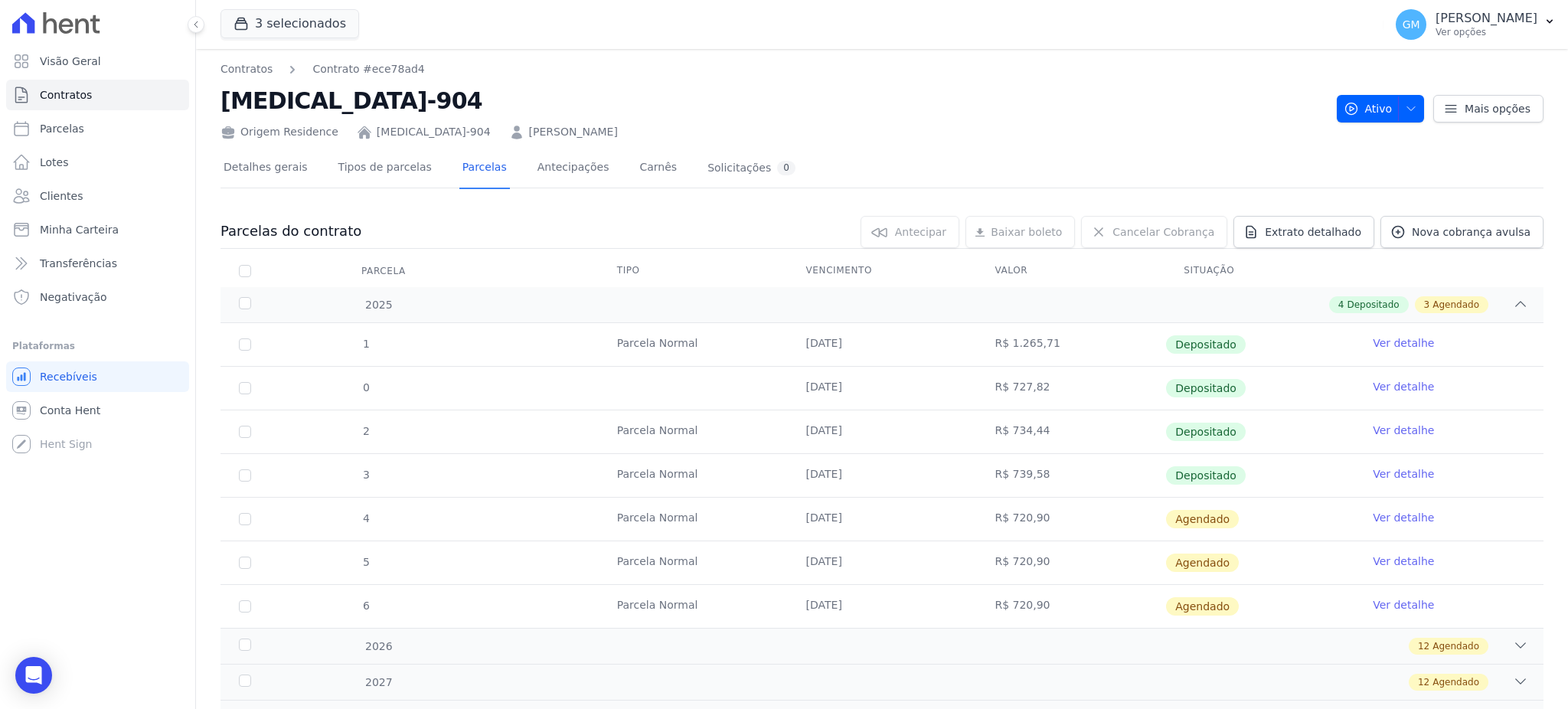
drag, startPoint x: 797, startPoint y: 482, endPoint x: 901, endPoint y: 478, distance: 104.1
click at [901, 478] on td "[DATE]" at bounding box center [883, 475] width 189 height 42
click at [1372, 471] on link "Ver detalhe" at bounding box center [1402, 474] width 61 height 15
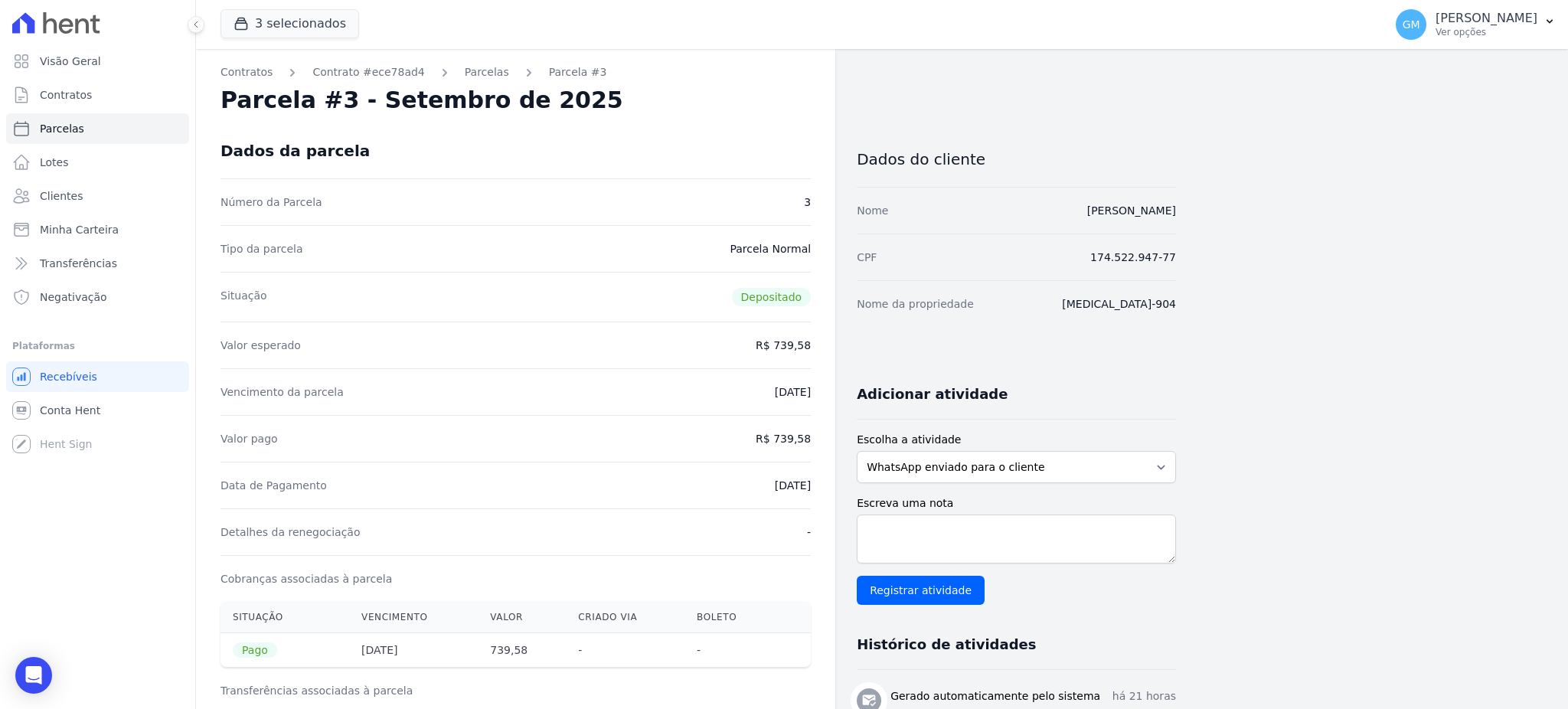
drag, startPoint x: 753, startPoint y: 489, endPoint x: 816, endPoint y: 489, distance: 63.0
click at [816, 489] on div "Contratos Contrato #ece78ad4 [GEOGRAPHIC_DATA] Parcela #3 Parcela #3 - Setembro…" at bounding box center [515, 612] width 639 height 1127
drag, startPoint x: 781, startPoint y: 441, endPoint x: 826, endPoint y: 440, distance: 45.0
click at [826, 440] on div "Contratos Contrato #ece78ad4 [GEOGRAPHIC_DATA] Parcela #3 Parcela #3 - Setembro…" at bounding box center [515, 612] width 639 height 1127
drag, startPoint x: 742, startPoint y: 489, endPoint x: 812, endPoint y: 486, distance: 70.1
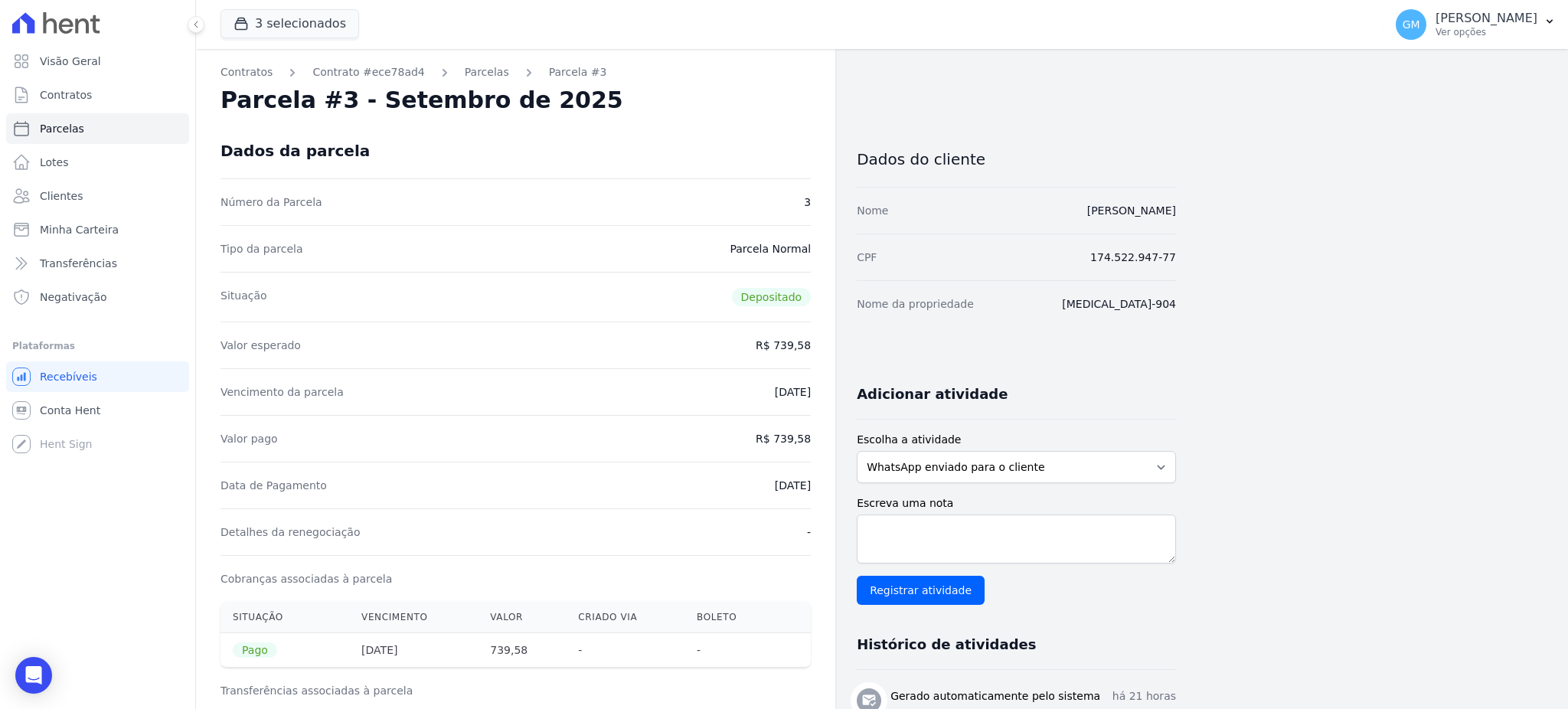
click at [812, 486] on div "Contratos Contrato #ece78ad4 [GEOGRAPHIC_DATA] Parcela #3 Parcela #3 - Setembro…" at bounding box center [515, 612] width 639 height 1127
click at [90, 197] on link "Clientes" at bounding box center [97, 196] width 183 height 31
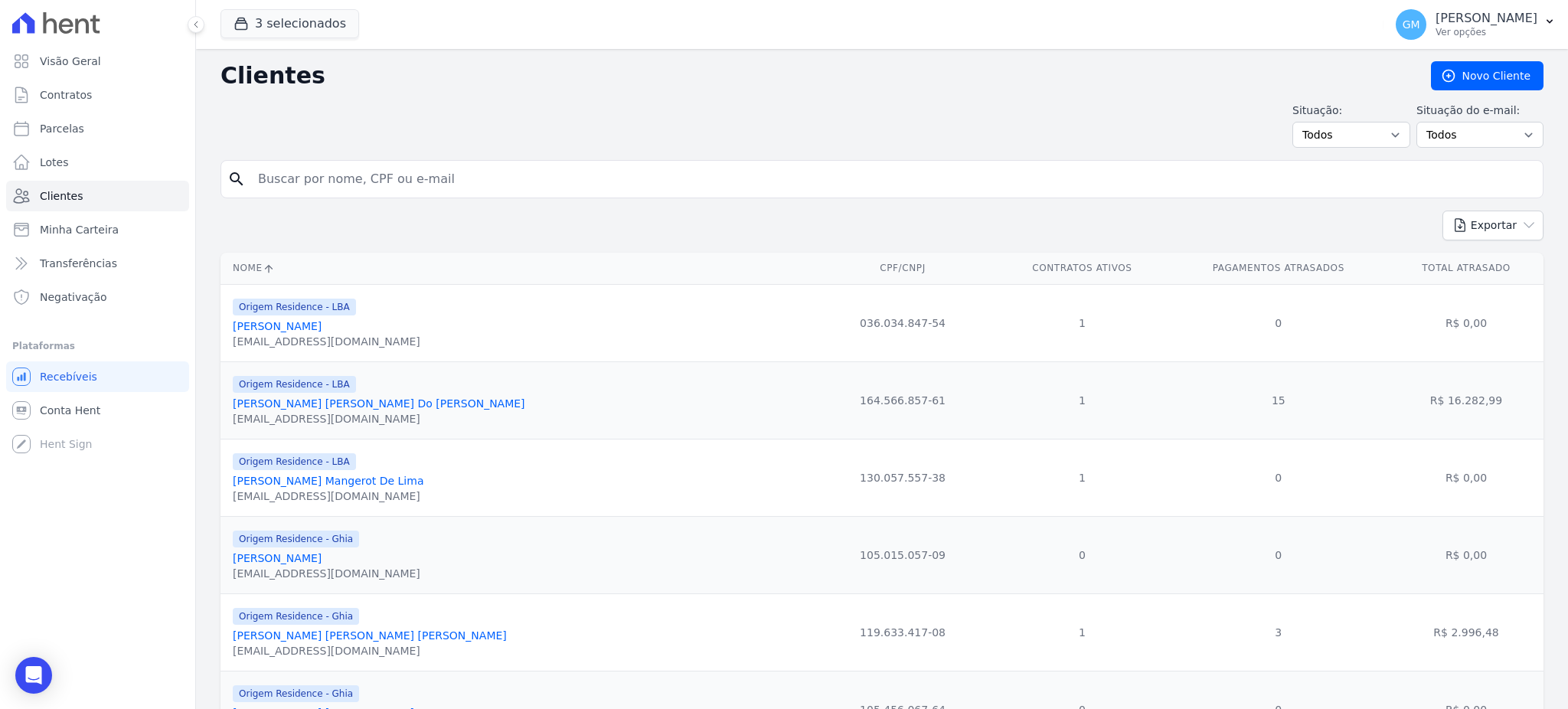
click at [307, 176] on input "search" at bounding box center [892, 179] width 1287 height 31
paste input "[PERSON_NAME] Do RÃªgo"
type input "Natany Cussate Do R"
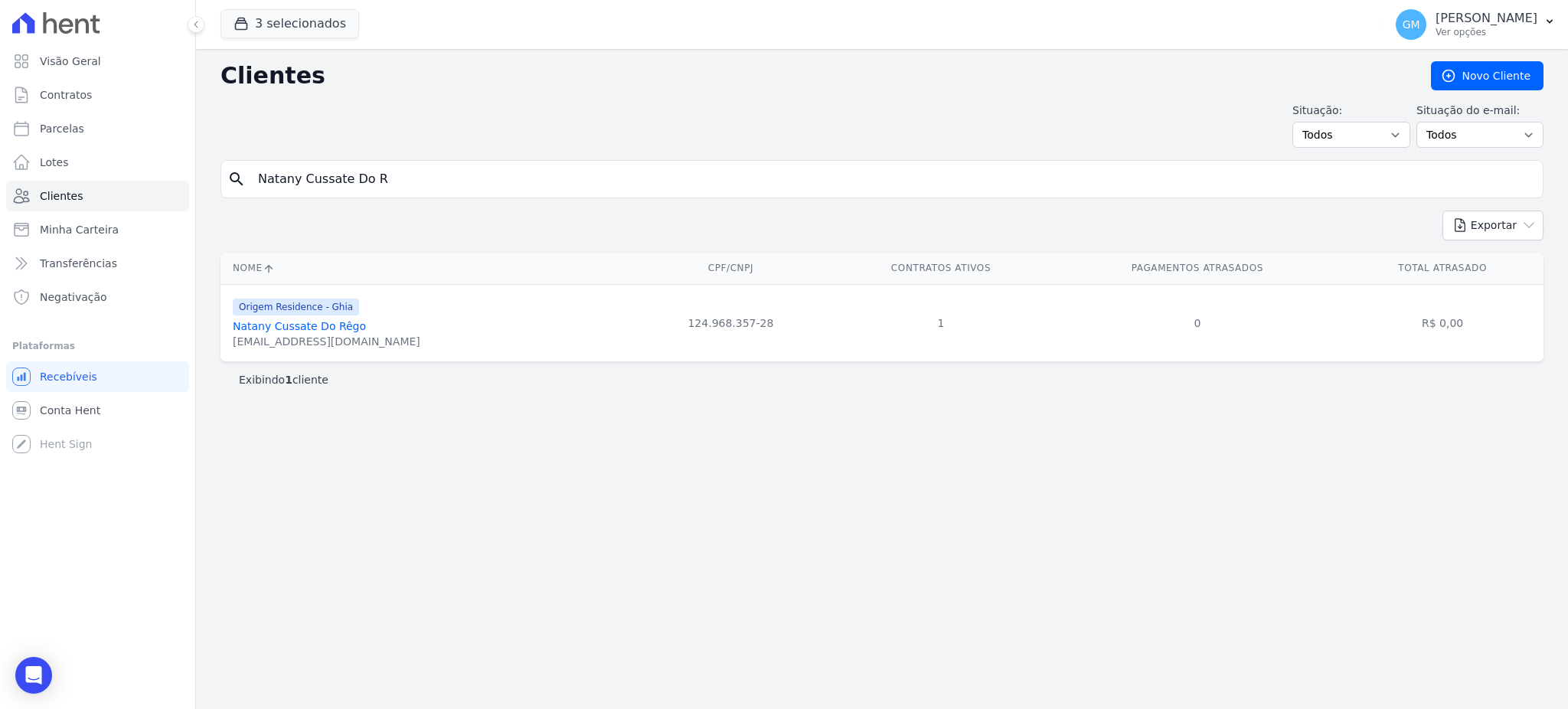
click at [336, 325] on link "Natany Cussate Do Rêgo" at bounding box center [299, 326] width 133 height 12
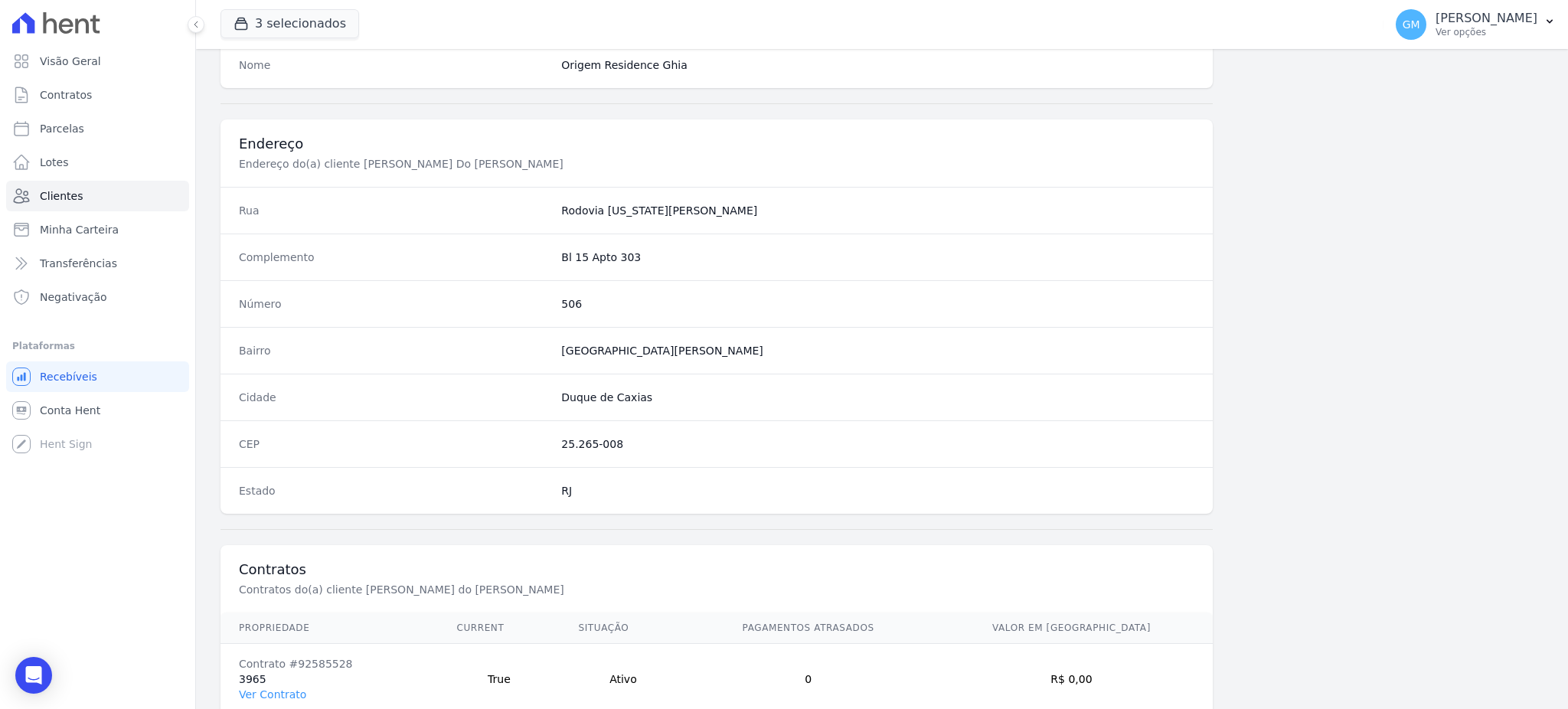
scroll to position [724, 0]
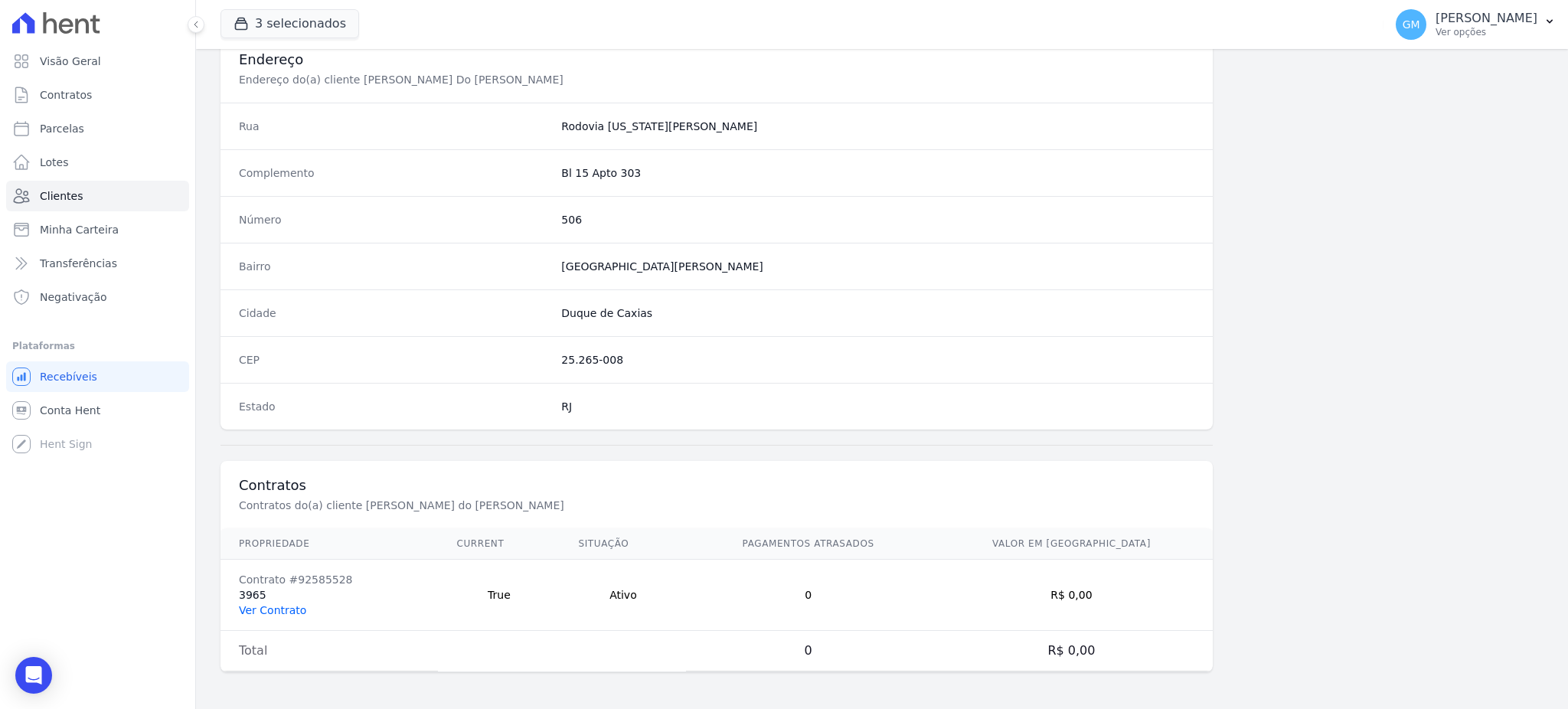
click at [273, 612] on link "Ver Contrato" at bounding box center [273, 610] width 67 height 12
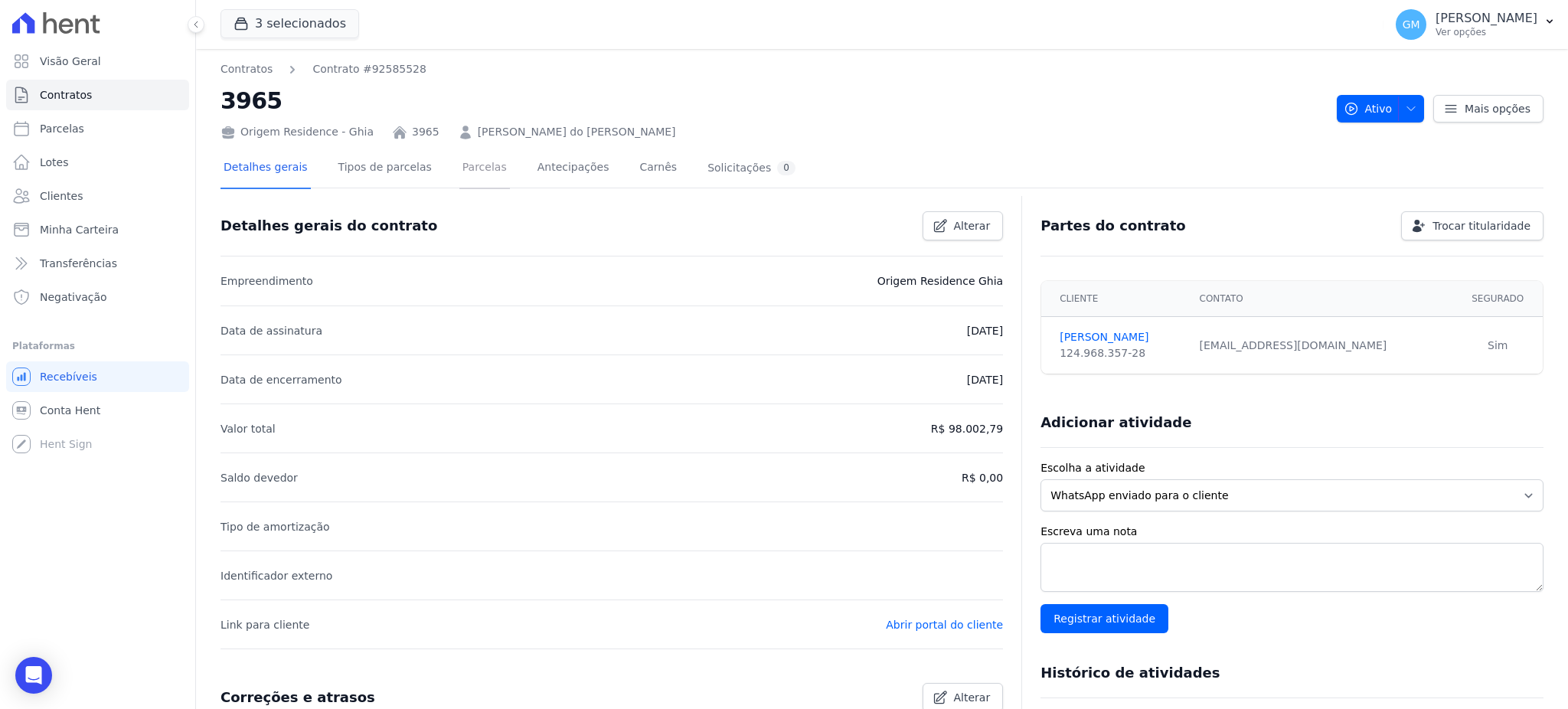
click at [460, 171] on link "Parcelas" at bounding box center [484, 169] width 50 height 41
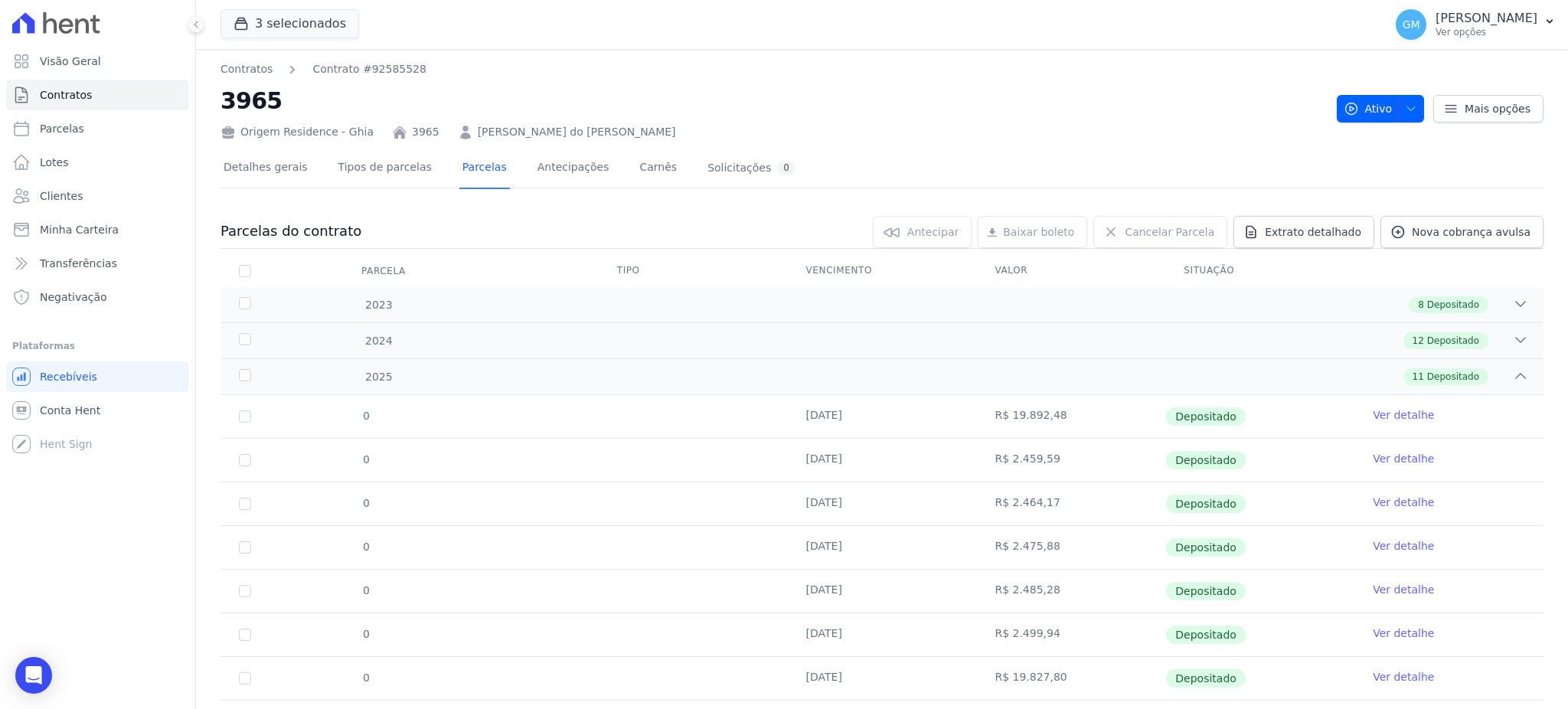
scroll to position [211, 0]
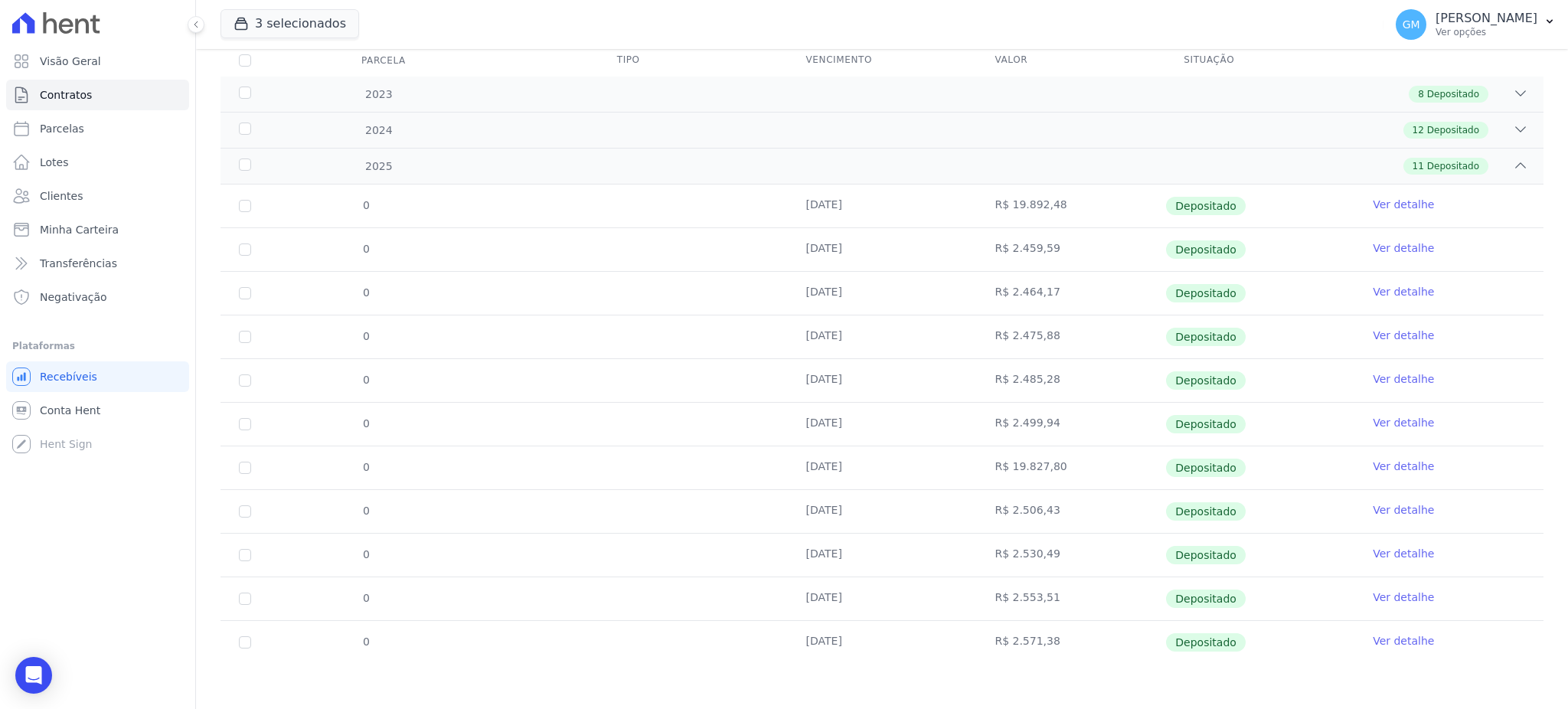
click at [1391, 638] on link "Ver detalhe" at bounding box center [1402, 640] width 61 height 15
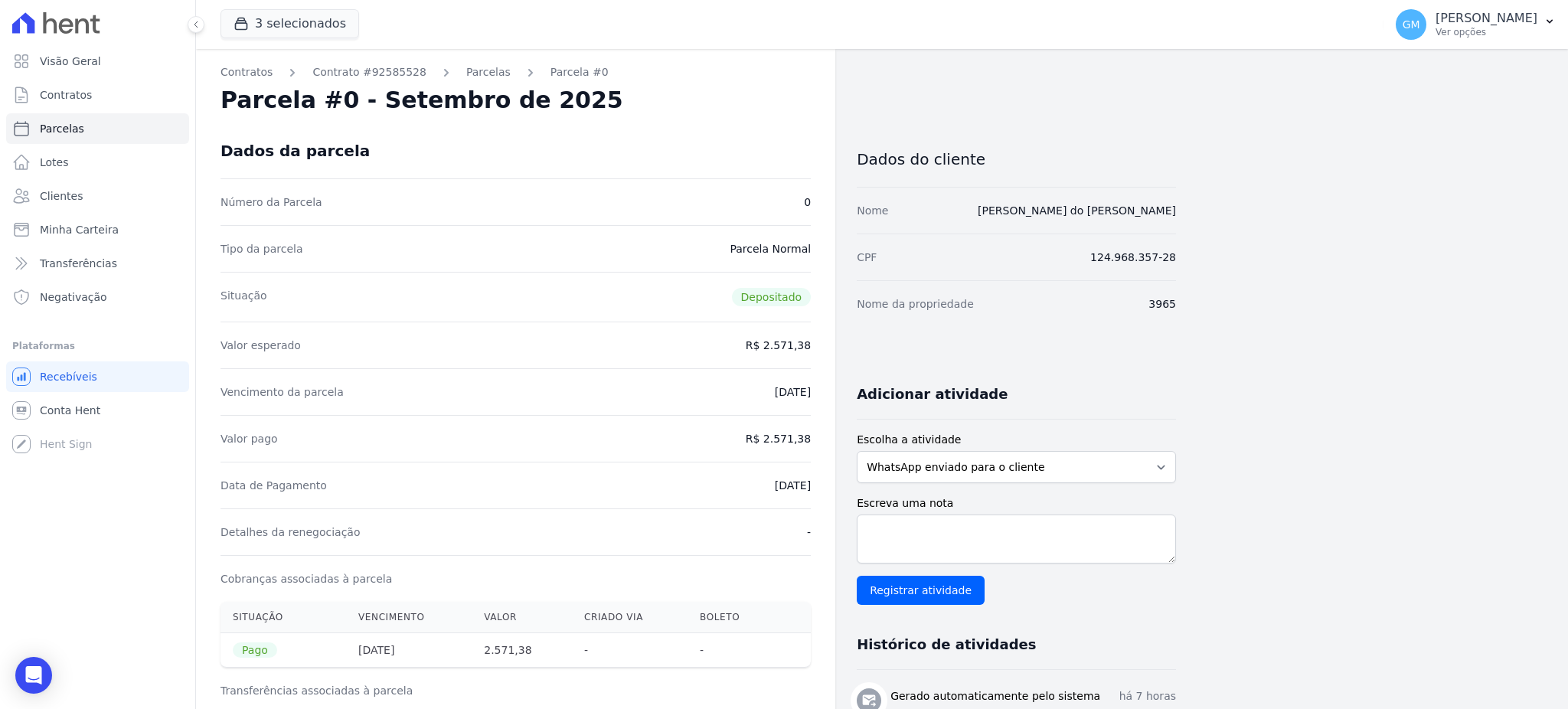
drag, startPoint x: 752, startPoint y: 488, endPoint x: 814, endPoint y: 487, distance: 62.0
click at [814, 487] on div "Contratos Contrato #92585528 [GEOGRAPHIC_DATA] Parcela #0 Parcela #0 - Setembro…" at bounding box center [515, 612] width 639 height 1127
drag, startPoint x: 768, startPoint y: 435, endPoint x: 826, endPoint y: 439, distance: 58.1
click at [826, 439] on div "Contratos Contrato #92585528 [GEOGRAPHIC_DATA] Parcela #0 Parcela #0 - Setembro…" at bounding box center [515, 612] width 639 height 1127
drag, startPoint x: 730, startPoint y: 489, endPoint x: 812, endPoint y: 483, distance: 82.2
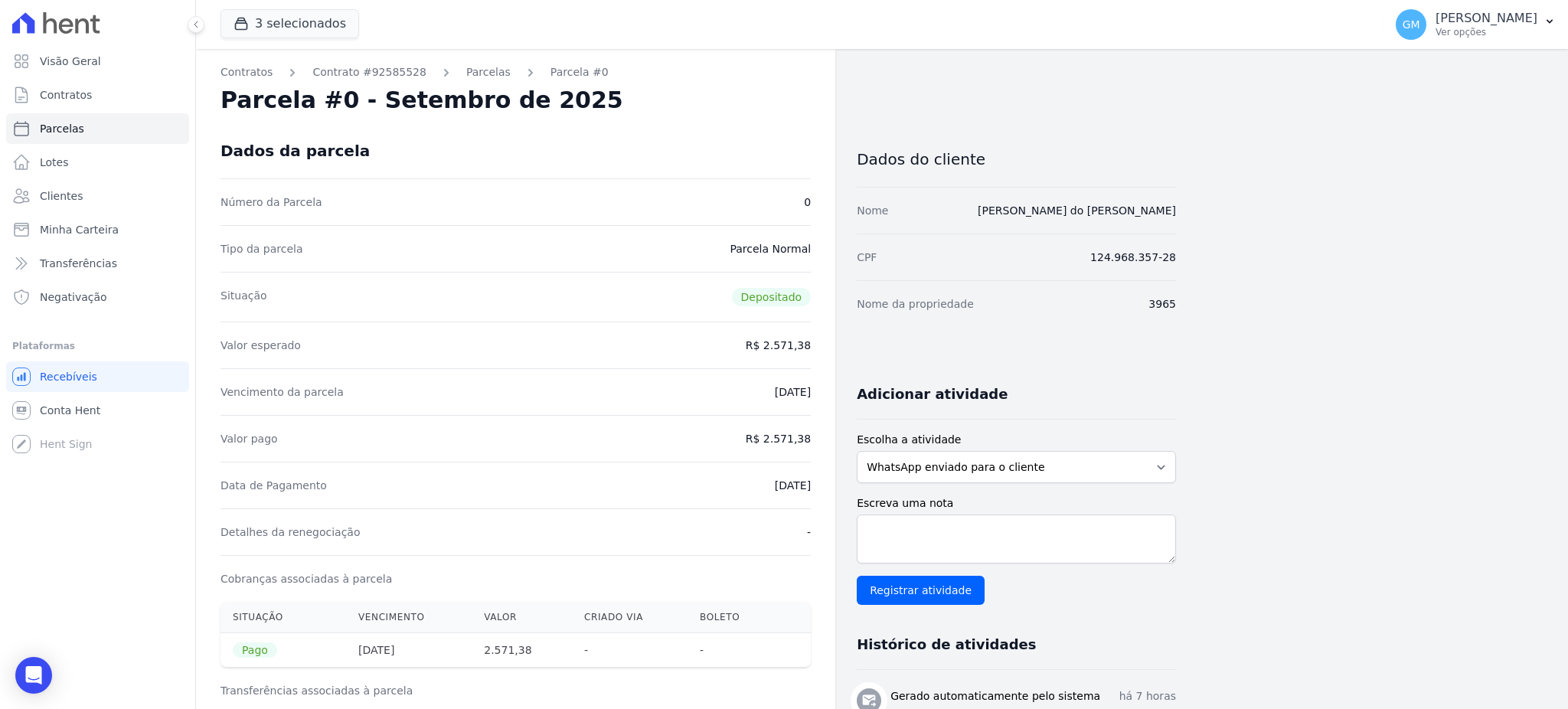
click at [812, 483] on div "Contratos Contrato #92585528 [GEOGRAPHIC_DATA] Parcela #0 Parcela #0 - Setembro…" at bounding box center [515, 612] width 639 height 1127
click at [80, 206] on link "Clientes" at bounding box center [97, 196] width 183 height 31
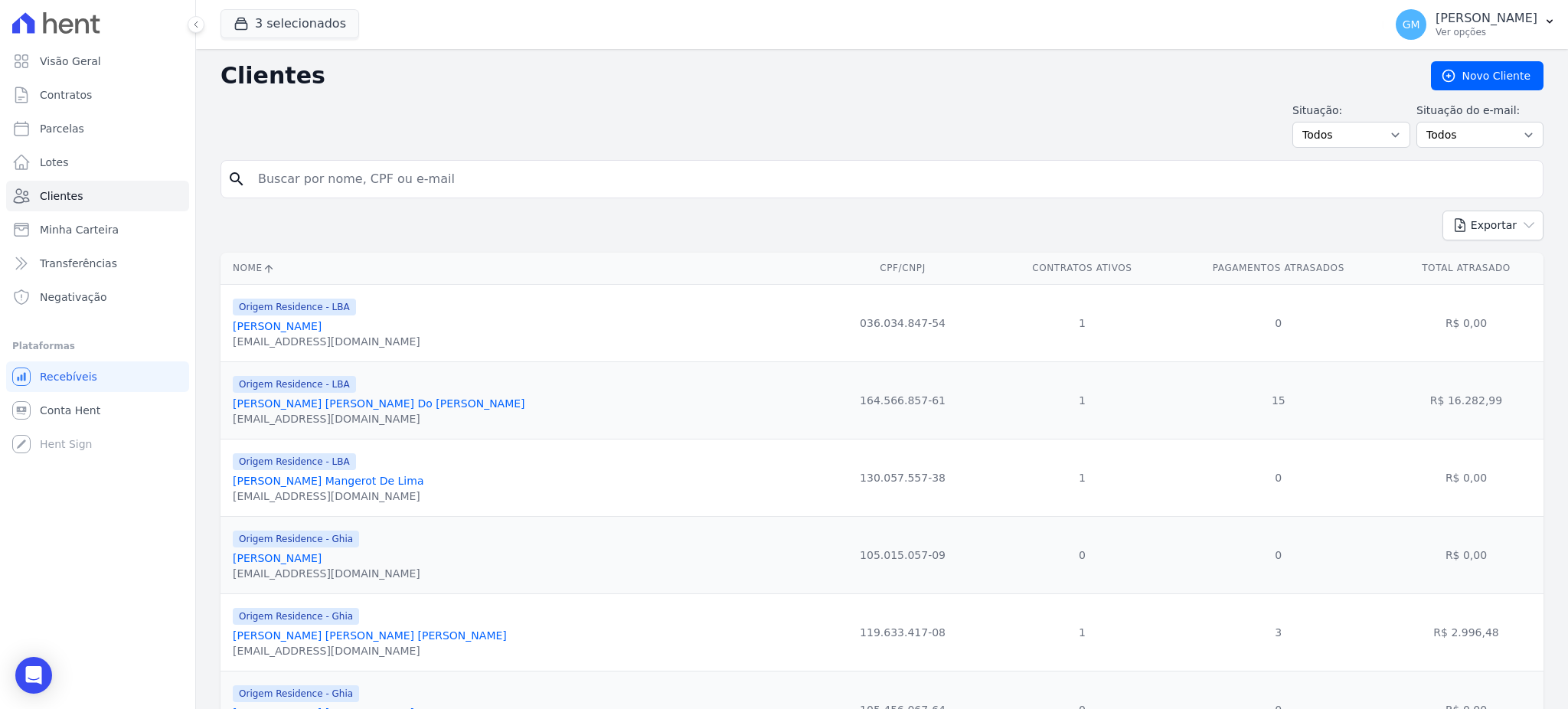
click at [348, 189] on input "search" at bounding box center [892, 179] width 1287 height 31
paste input "[PERSON_NAME] Do Bomfim"
type input "[PERSON_NAME] Do Bomfim"
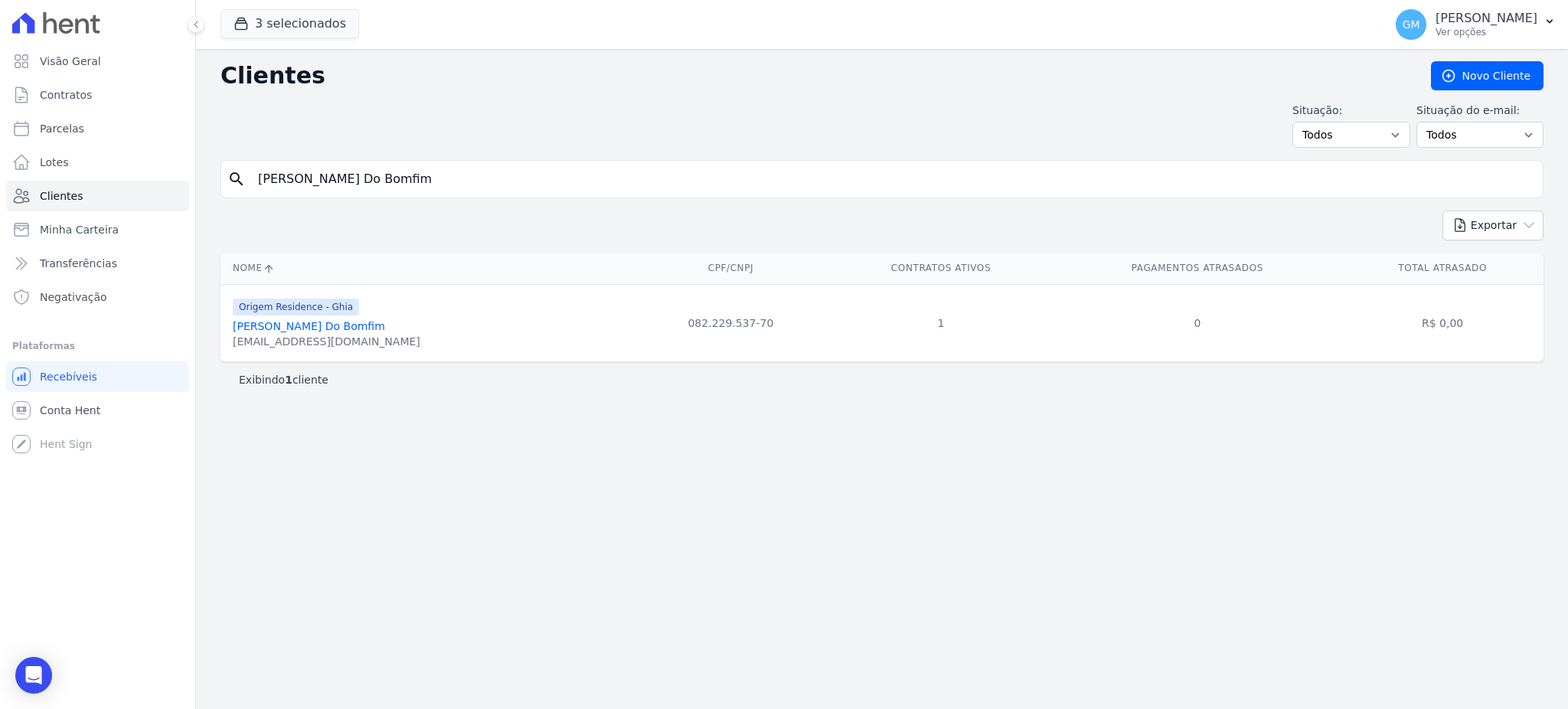
click at [295, 326] on link "[PERSON_NAME] Do Bomfim" at bounding box center [309, 326] width 152 height 12
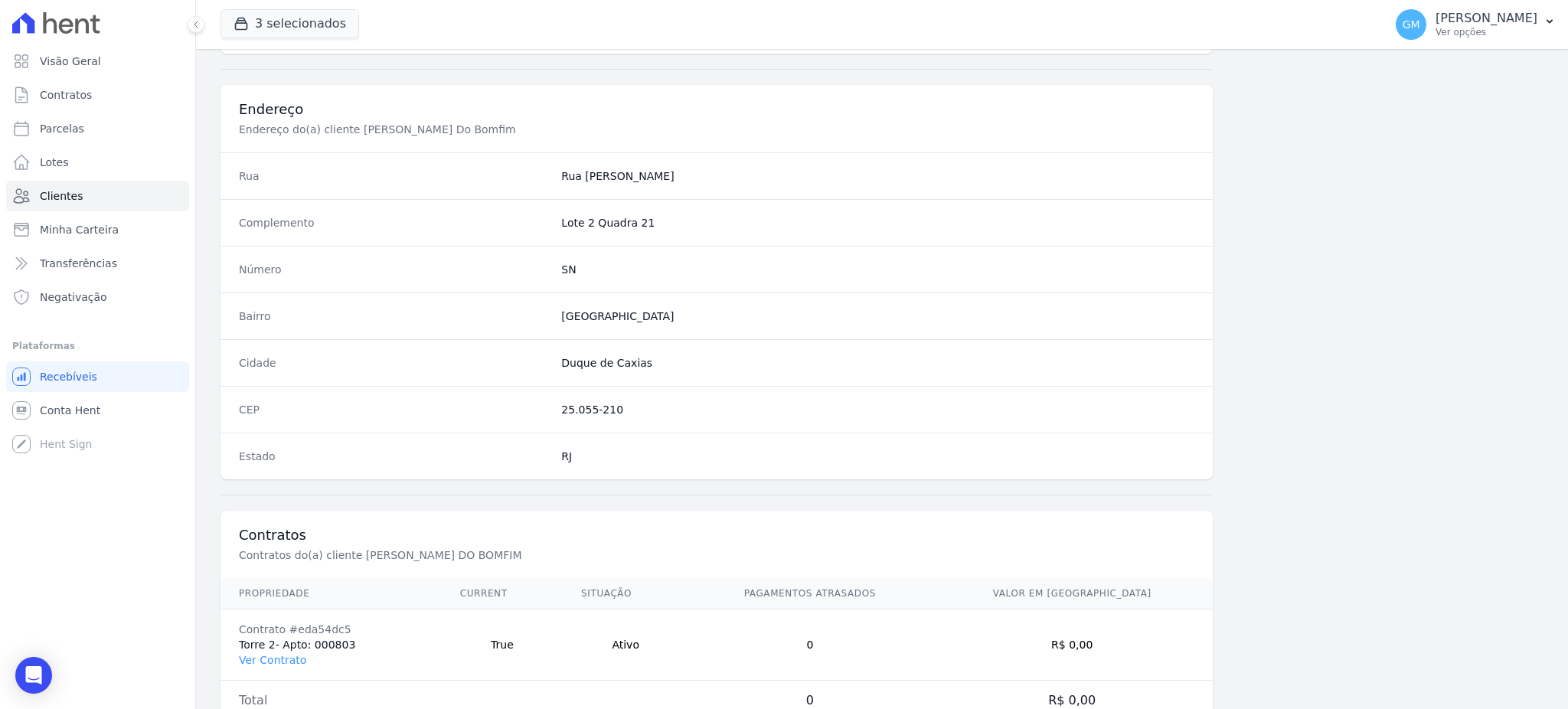
scroll to position [724, 0]
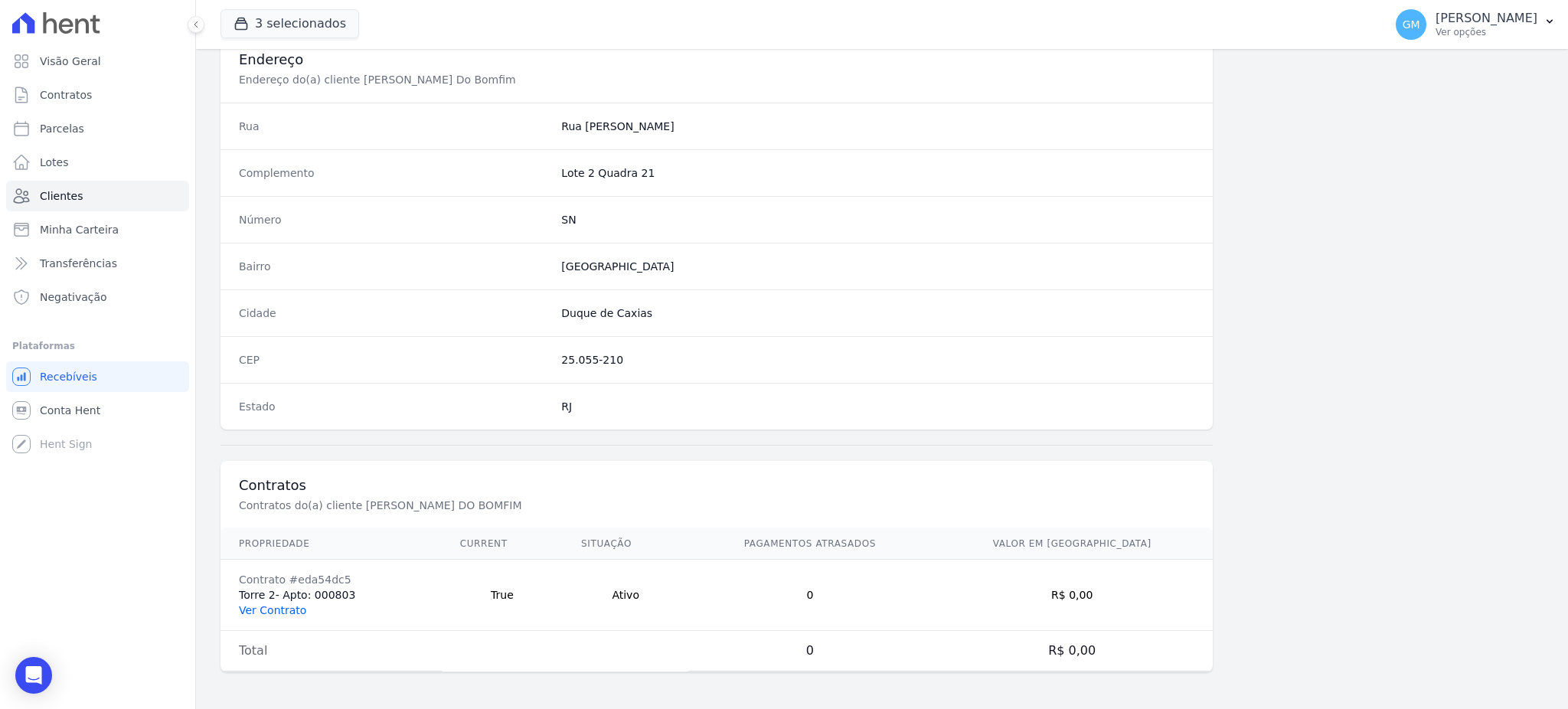
click at [285, 608] on link "Ver Contrato" at bounding box center [273, 610] width 67 height 12
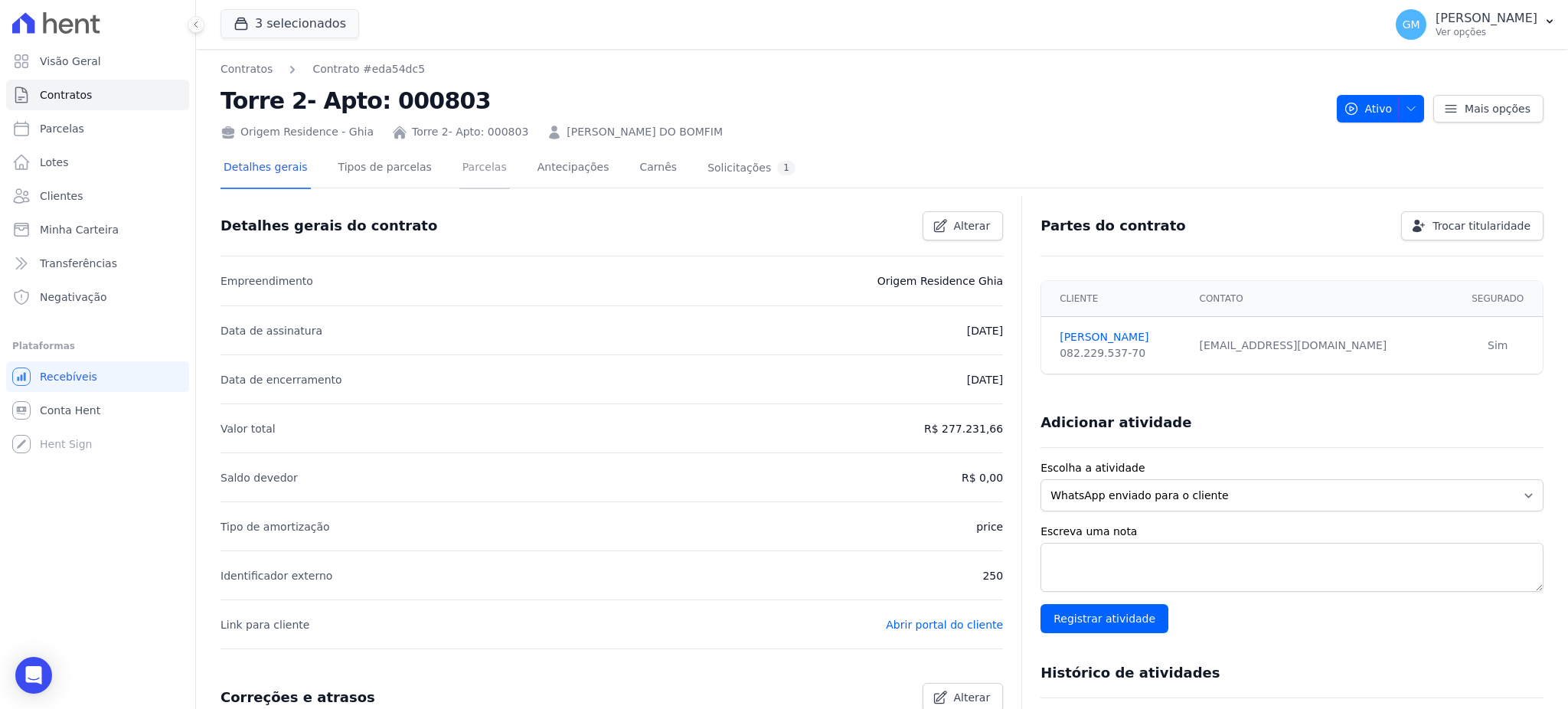
click at [460, 168] on link "Parcelas" at bounding box center [484, 169] width 50 height 41
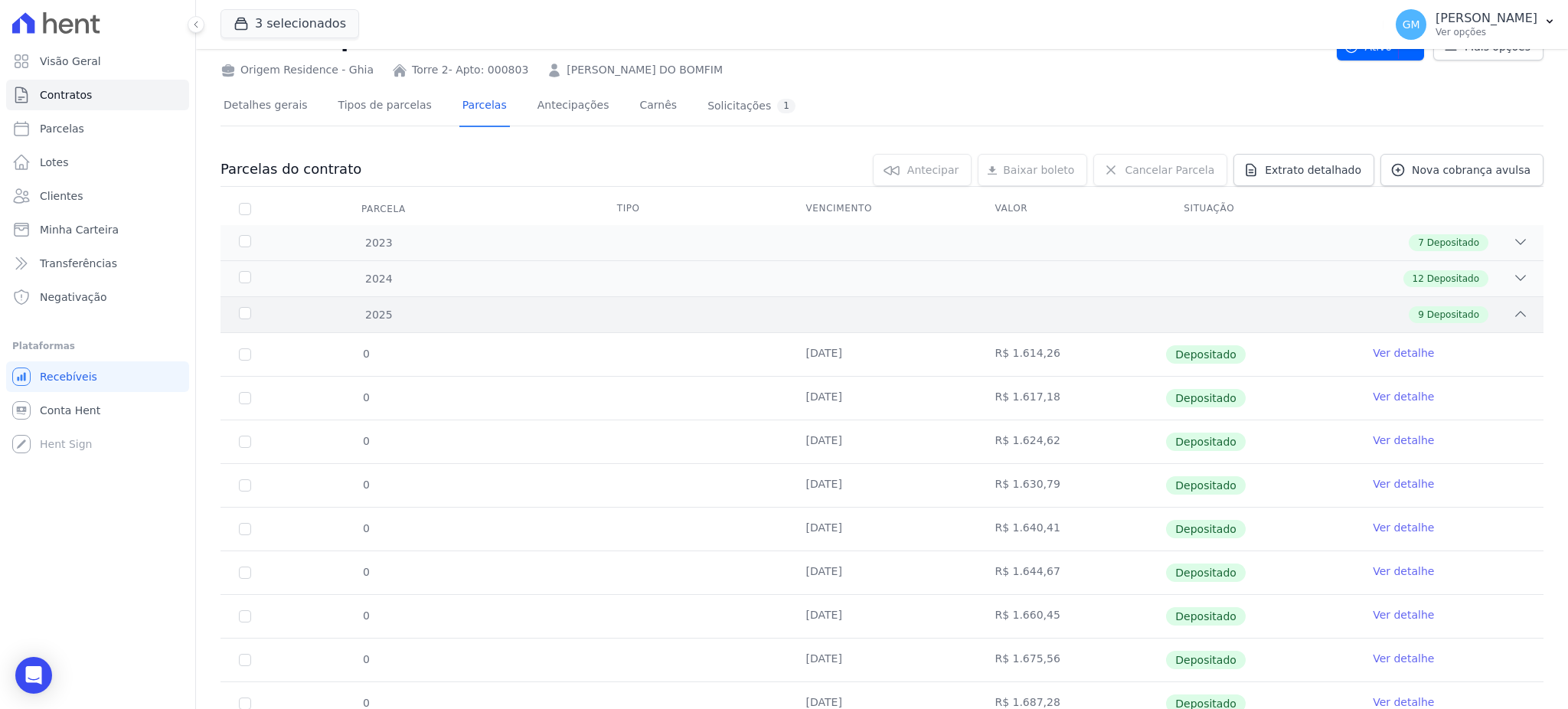
scroll to position [123, 0]
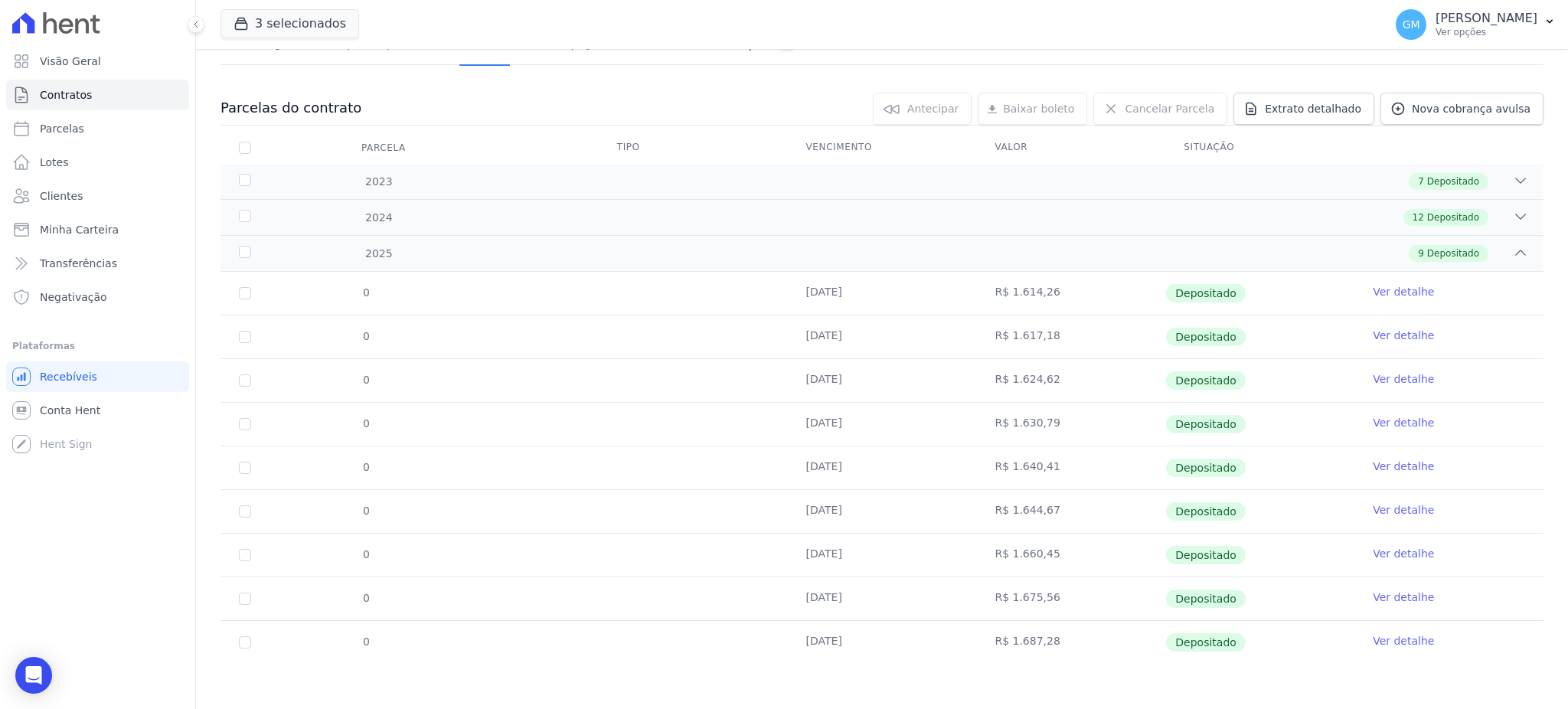
click at [1387, 630] on td "Ver detalhe" at bounding box center [1448, 642] width 189 height 42
click at [1388, 634] on link "Ver detalhe" at bounding box center [1402, 640] width 61 height 15
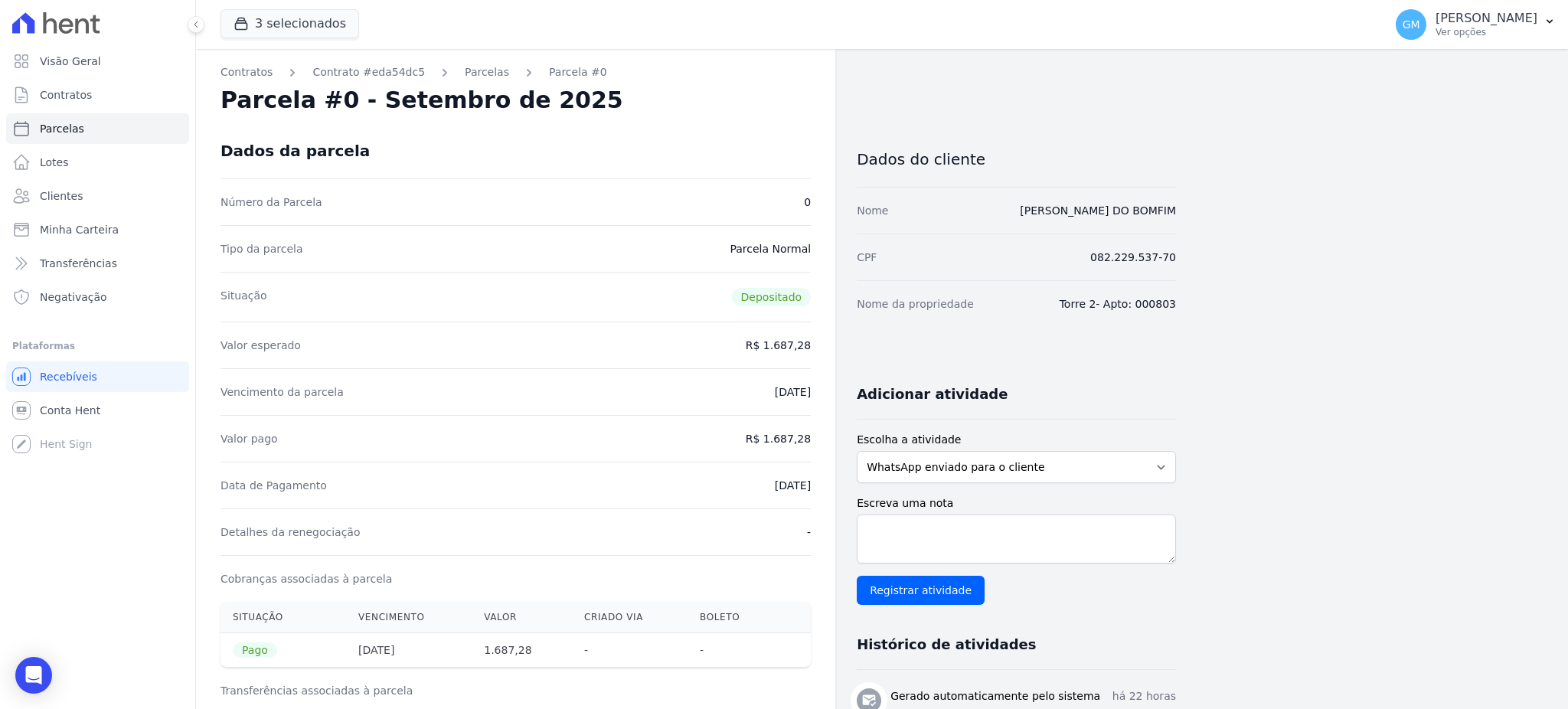
drag, startPoint x: 792, startPoint y: 481, endPoint x: 828, endPoint y: 472, distance: 37.1
click at [828, 472] on div "Contratos Contrato #eda54dc5 [GEOGRAPHIC_DATA] Parcela #0 Parcela #0 - Setembro…" at bounding box center [515, 612] width 639 height 1127
drag, startPoint x: 770, startPoint y: 437, endPoint x: 838, endPoint y: 437, distance: 68.0
click at [838, 437] on div "Contratos Contrato #eda54dc5 [GEOGRAPHIC_DATA] Parcela #0 Parcela #0 - Setembro…" at bounding box center [685, 612] width 980 height 1127
drag, startPoint x: 754, startPoint y: 487, endPoint x: 811, endPoint y: 483, distance: 57.1
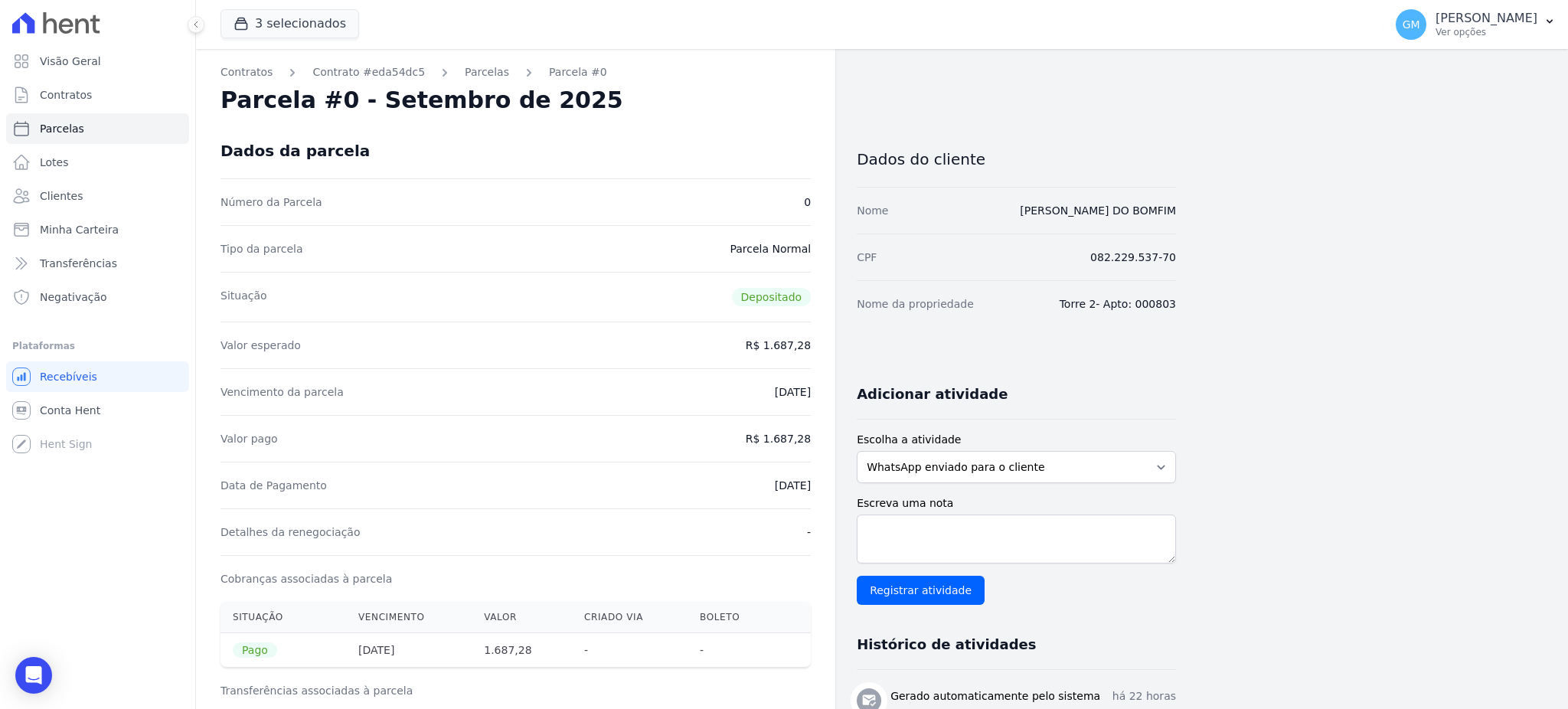
click at [811, 483] on div "Contratos Contrato #eda54dc5 [GEOGRAPHIC_DATA] Parcela #0 Parcela #0 - Setembro…" at bounding box center [515, 612] width 639 height 1127
click at [92, 197] on link "Clientes" at bounding box center [97, 196] width 183 height 31
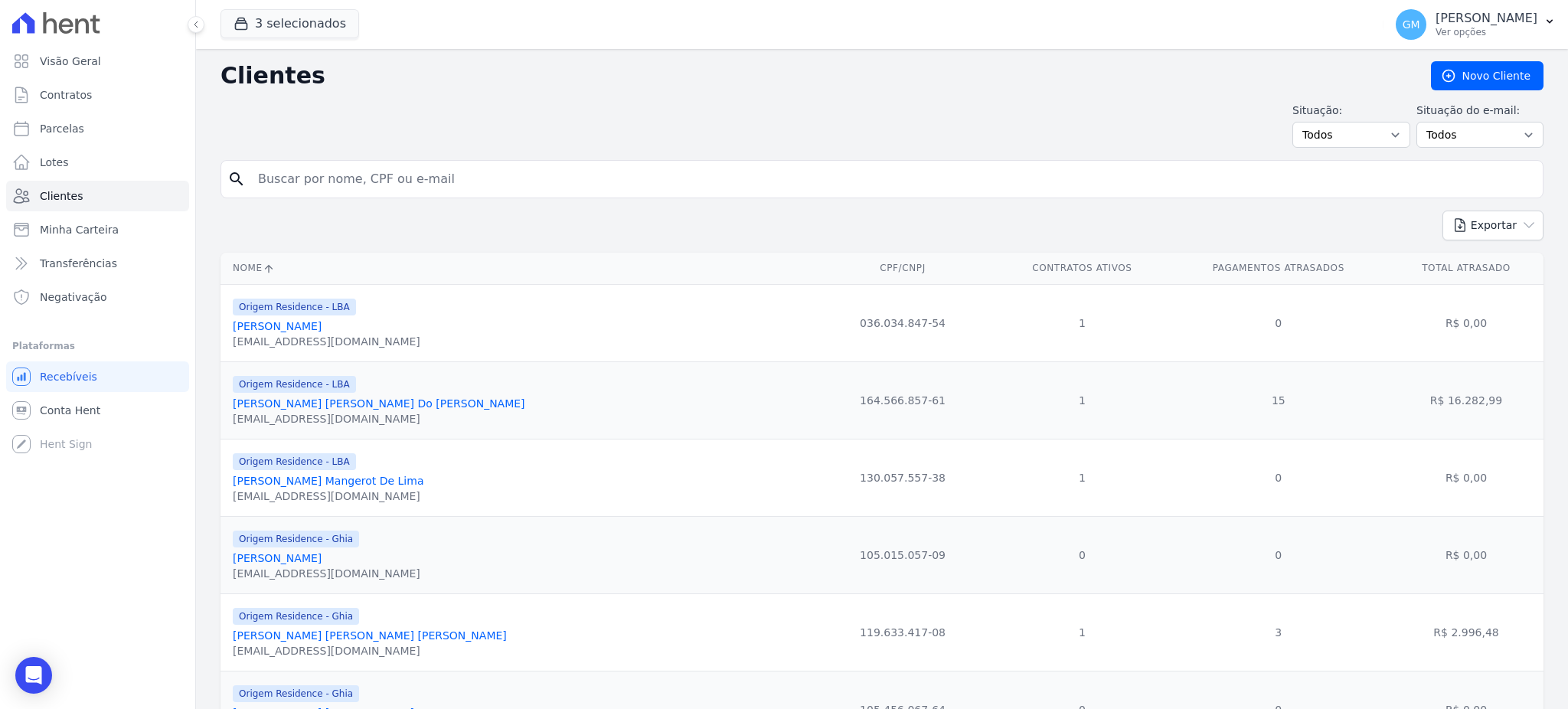
click at [334, 185] on input "search" at bounding box center [892, 179] width 1287 height 31
type input "[PERSON_NAME]"
drag, startPoint x: 432, startPoint y: 175, endPoint x: 240, endPoint y: 179, distance: 192.0
click at [240, 179] on div "search [PERSON_NAME]" at bounding box center [882, 179] width 1323 height 38
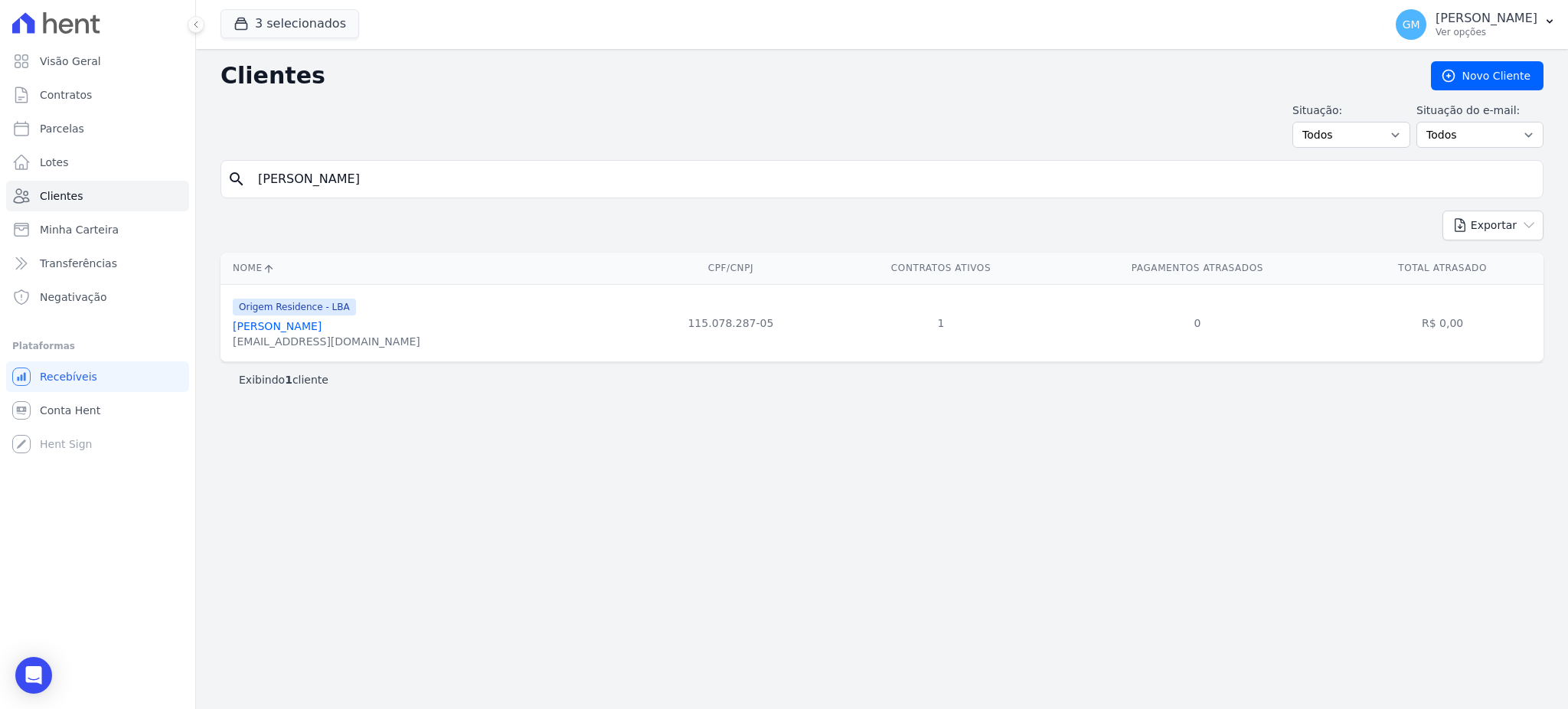
click at [321, 321] on link "[PERSON_NAME]" at bounding box center [277, 326] width 89 height 12
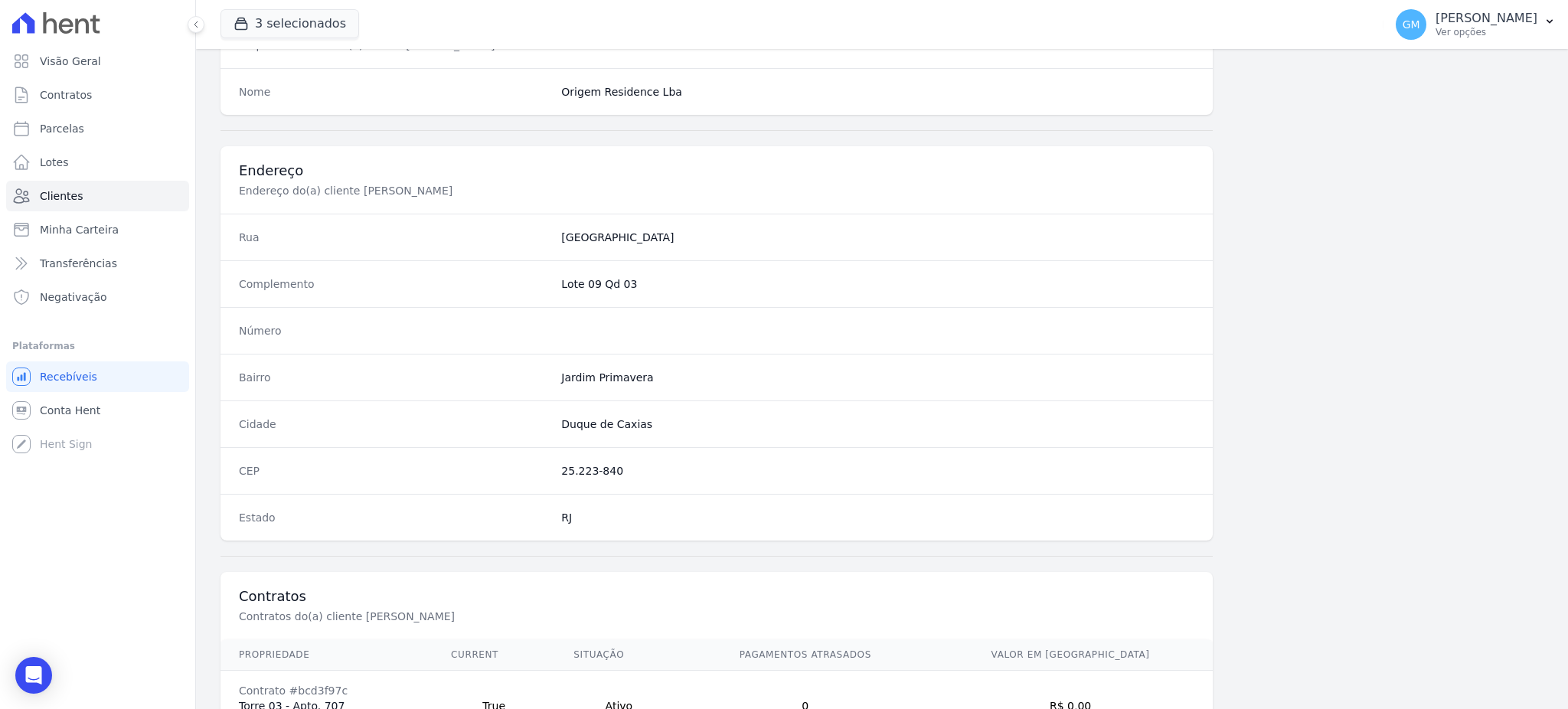
scroll to position [724, 0]
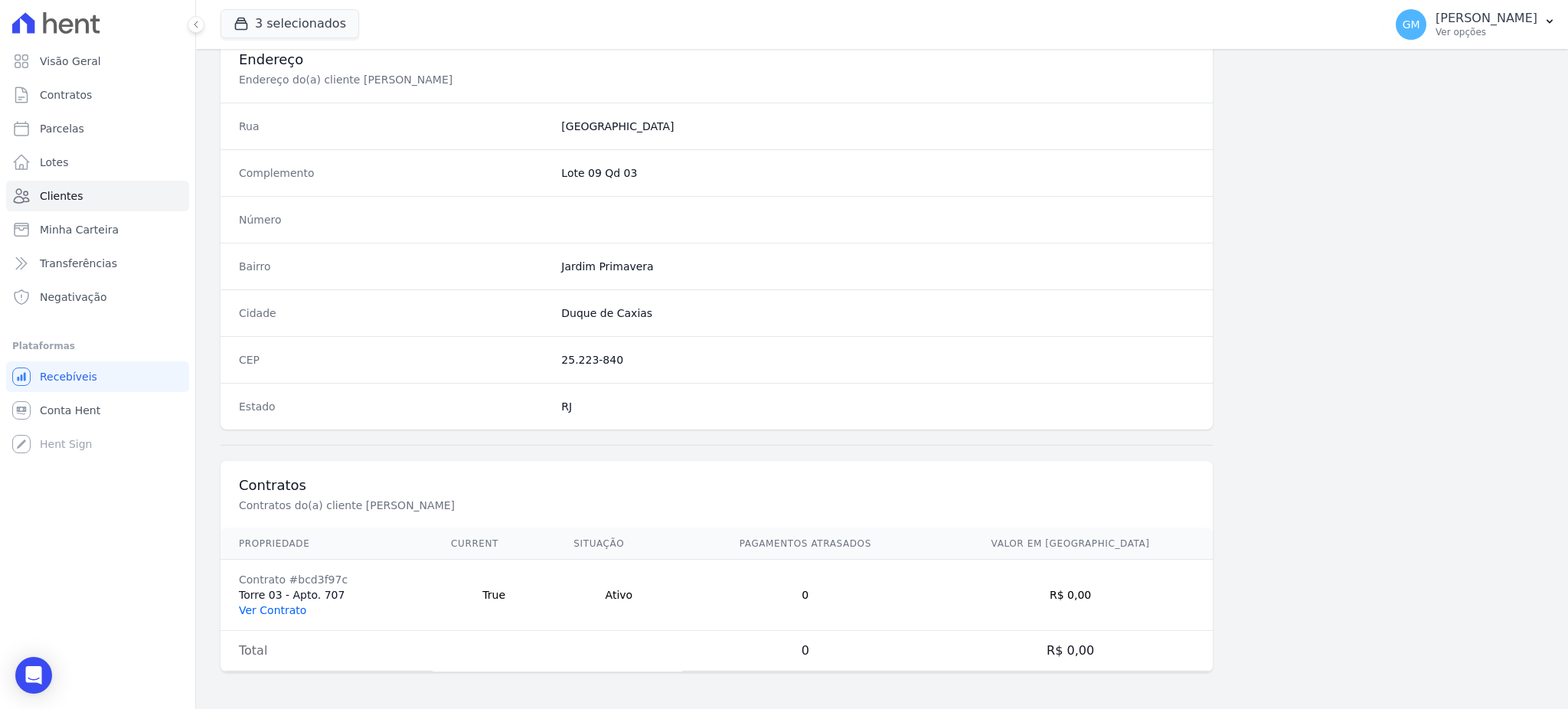
click at [290, 613] on link "Ver Contrato" at bounding box center [273, 610] width 67 height 12
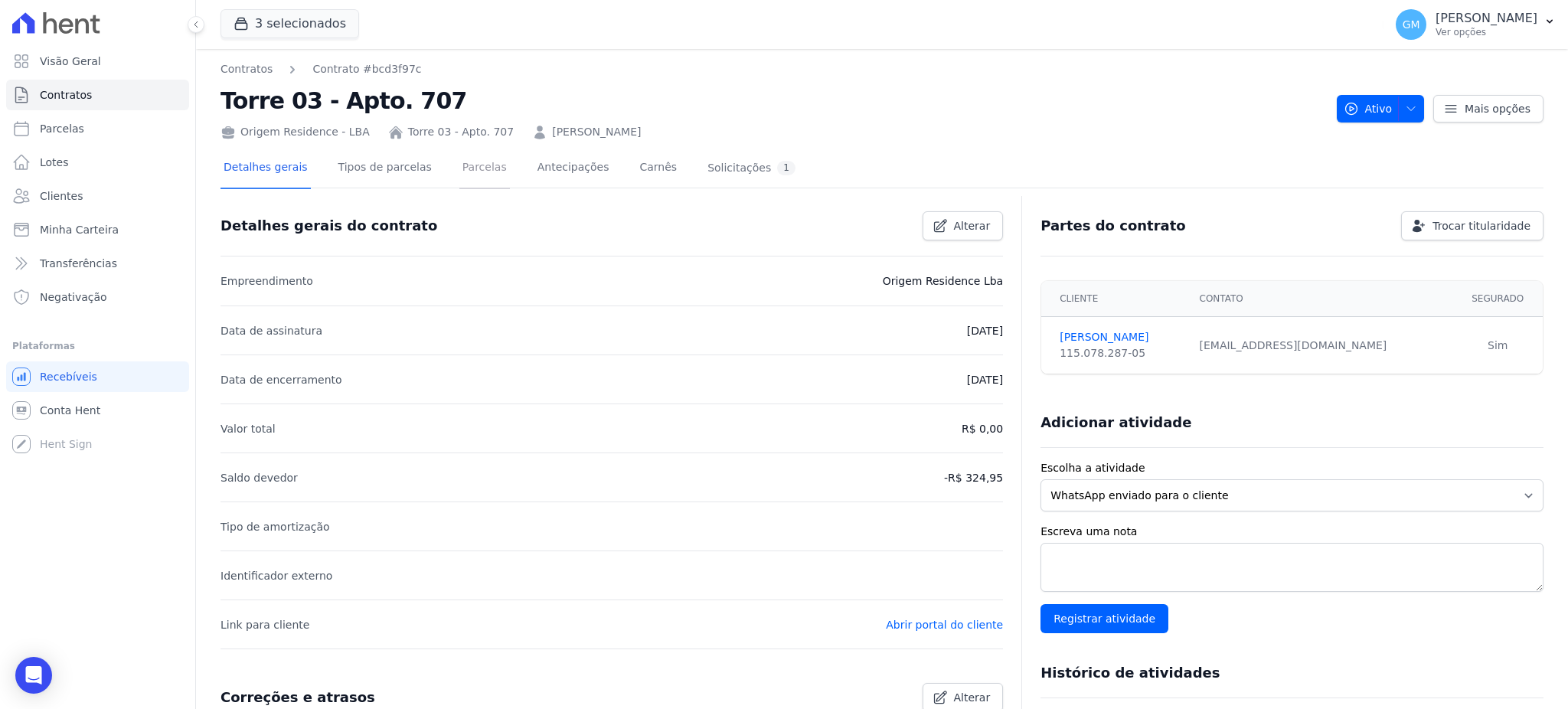
click at [460, 166] on link "Parcelas" at bounding box center [484, 169] width 50 height 41
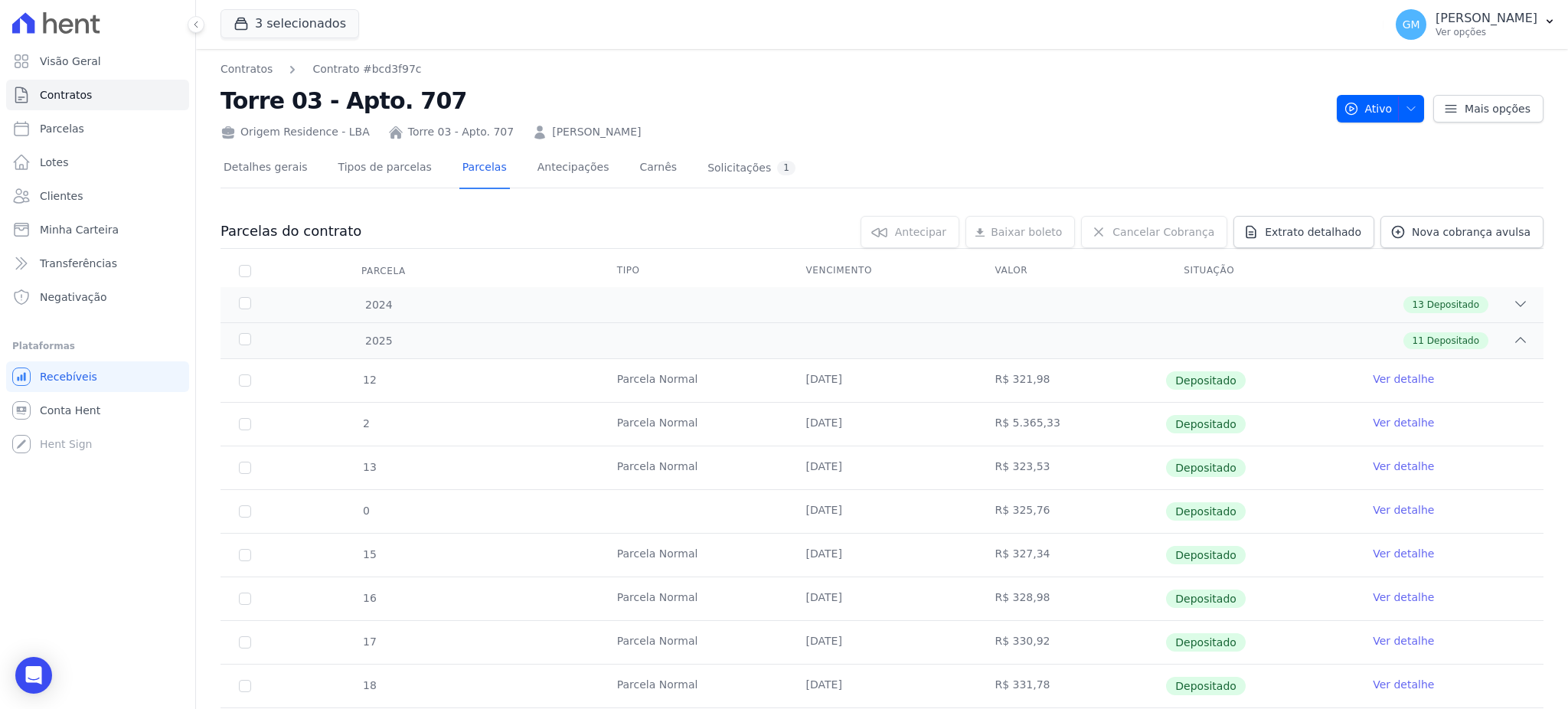
scroll to position [174, 0]
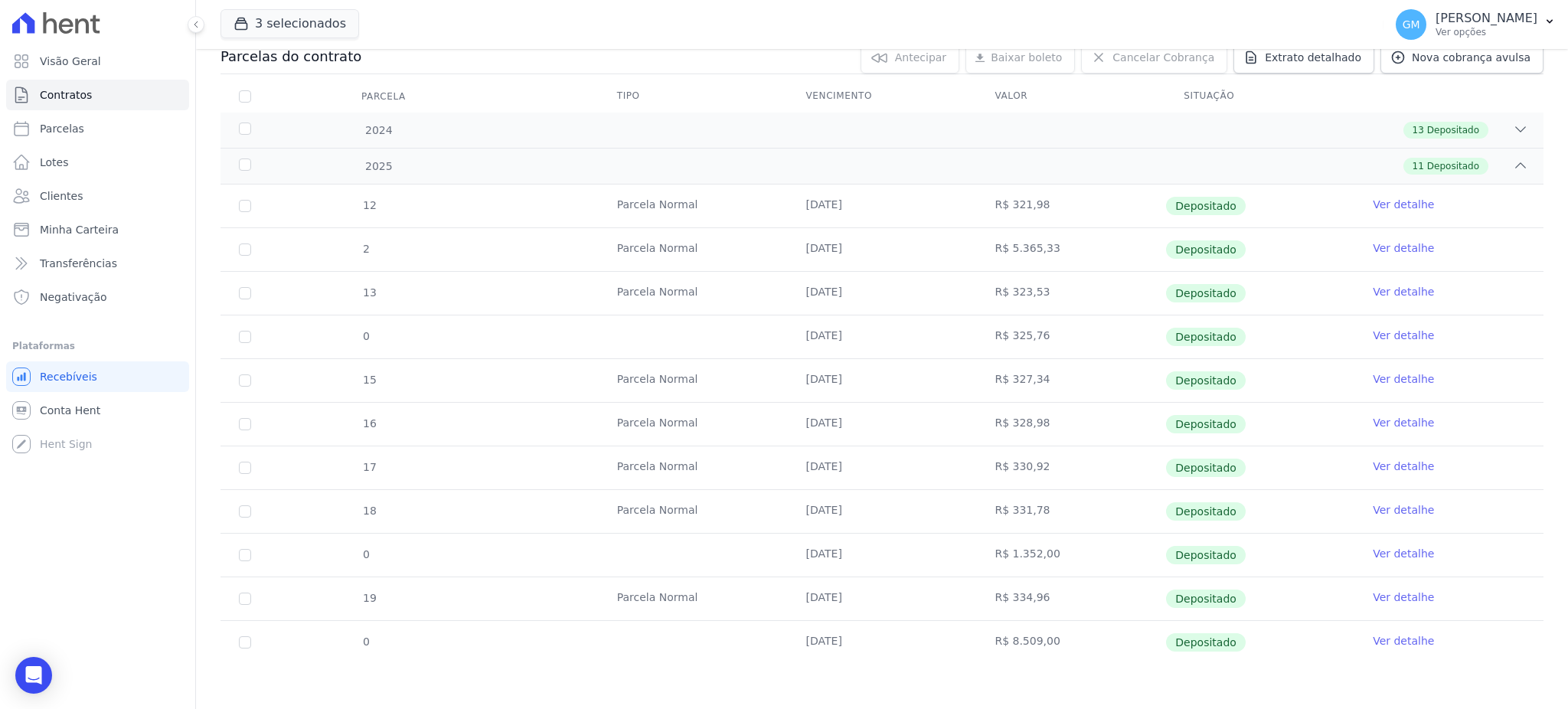
click at [1372, 640] on link "Ver detalhe" at bounding box center [1402, 640] width 61 height 15
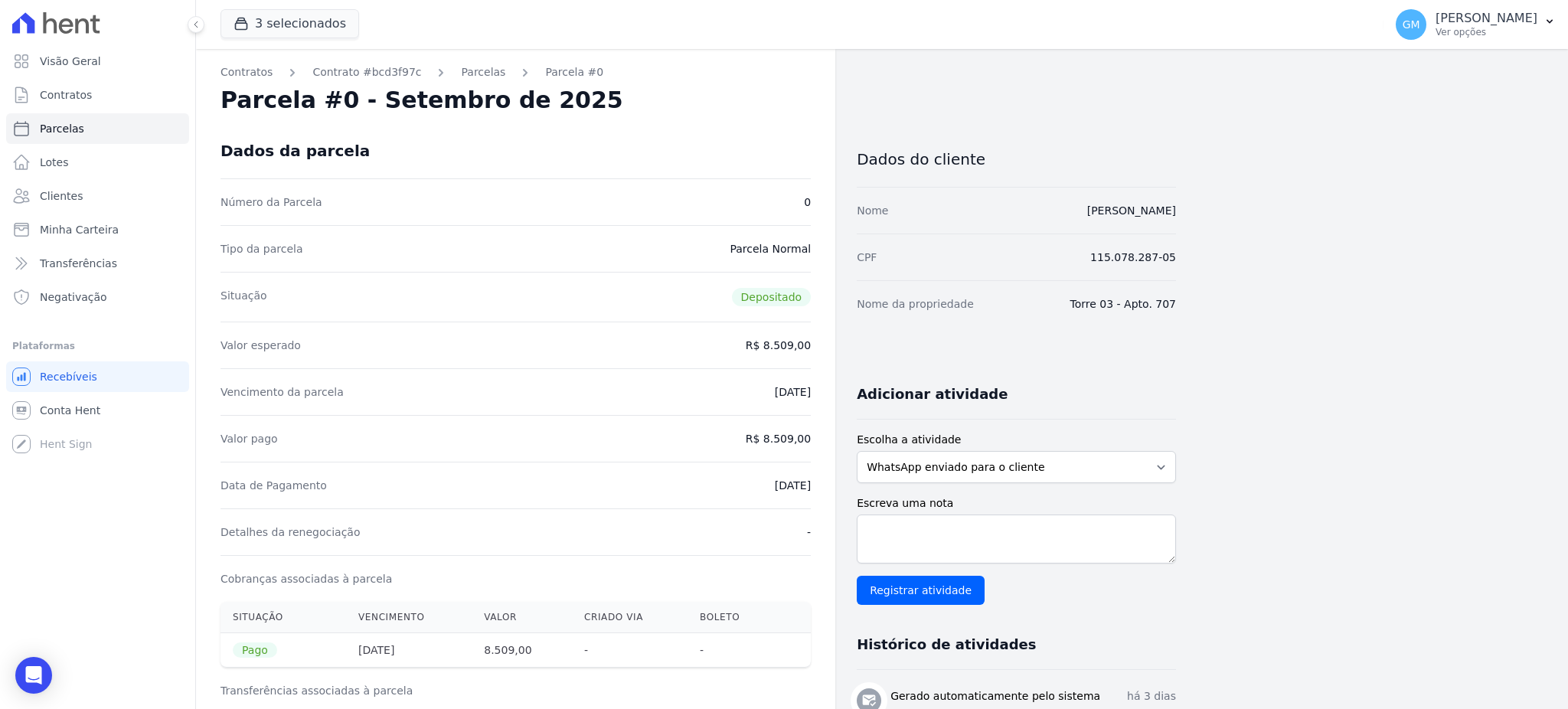
drag, startPoint x: 753, startPoint y: 484, endPoint x: 811, endPoint y: 482, distance: 58.0
click at [811, 482] on div "Contratos Contrato #bcd3f97c [GEOGRAPHIC_DATA] Parcela #0 Parcela #0 - Setembro…" at bounding box center [515, 632] width 639 height 1167
click at [712, 477] on div "Data de Pagamento [DATE]" at bounding box center [515, 484] width 591 height 47
drag, startPoint x: 766, startPoint y: 438, endPoint x: 829, endPoint y: 436, distance: 63.0
click at [829, 436] on div "Contratos Contrato #bcd3f97c [GEOGRAPHIC_DATA] Parcela #0 Parcela #0 - Setembro…" at bounding box center [515, 632] width 639 height 1167
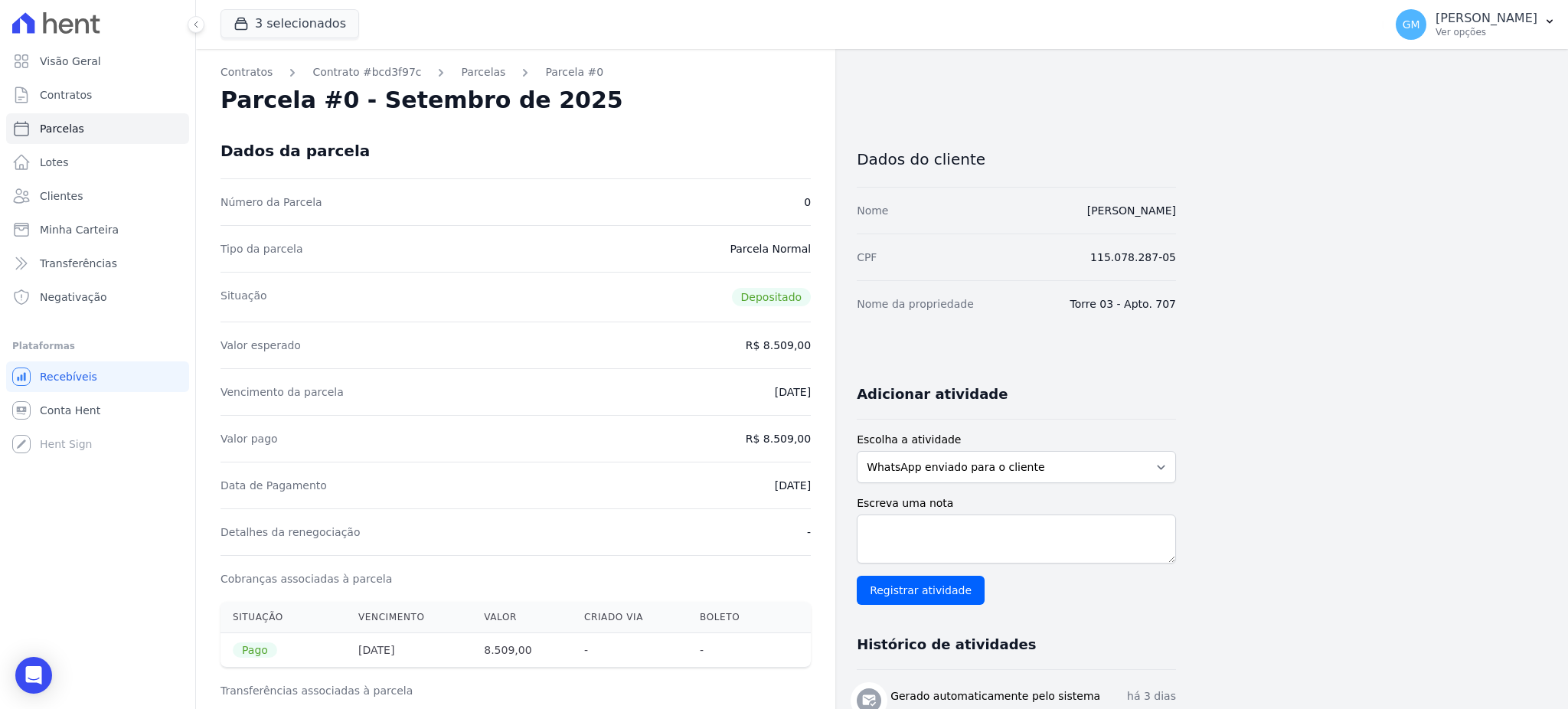
drag, startPoint x: 1141, startPoint y: 215, endPoint x: 1207, endPoint y: 217, distance: 66.0
click at [1207, 217] on div "Contratos Contrato #bcd3f97c [GEOGRAPHIC_DATA] Parcela #0 Parcela #0 - Setembro…" at bounding box center [869, 632] width 1348 height 1167
click at [59, 195] on span "Clientes" at bounding box center [61, 196] width 42 height 15
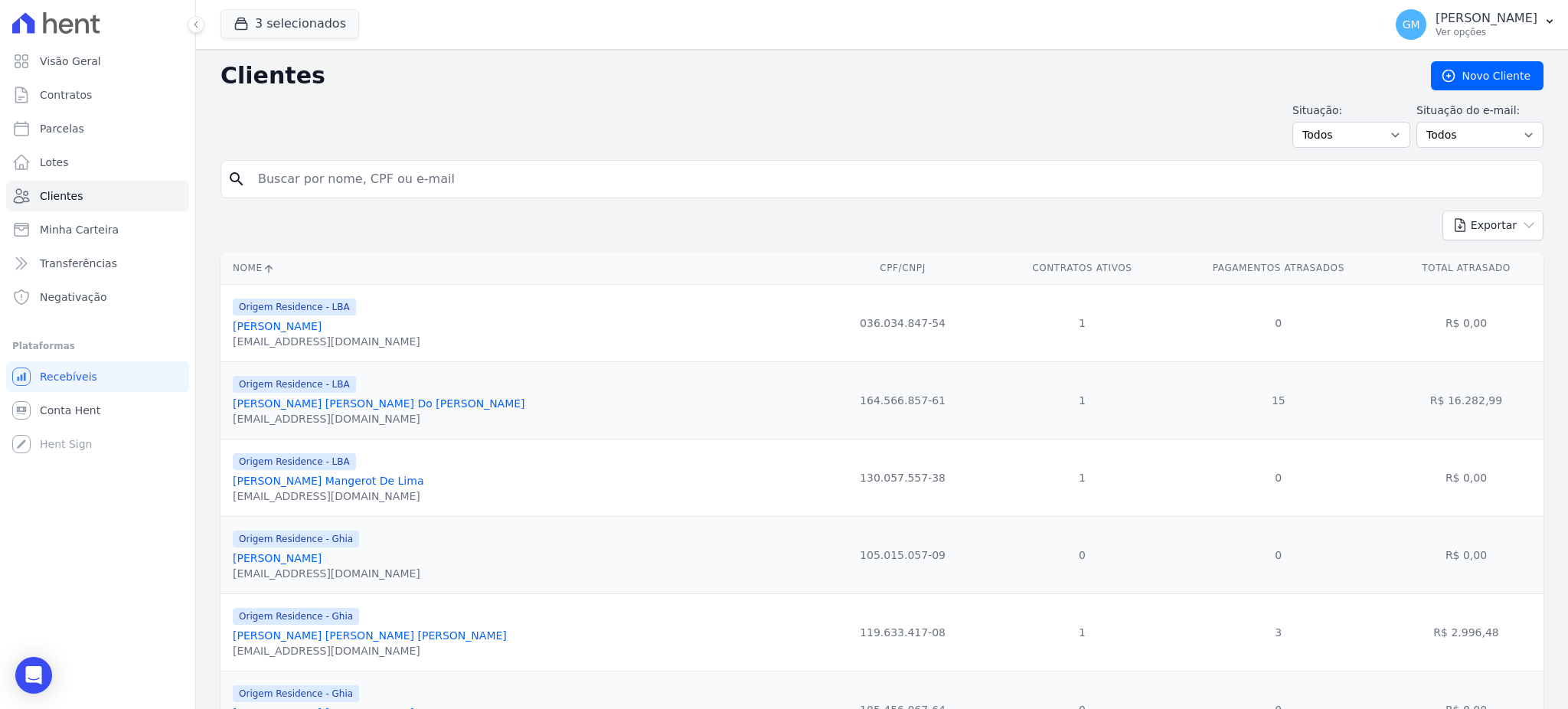
click at [287, 166] on input "search" at bounding box center [892, 179] width 1287 height 31
type input "[PERSON_NAME]"
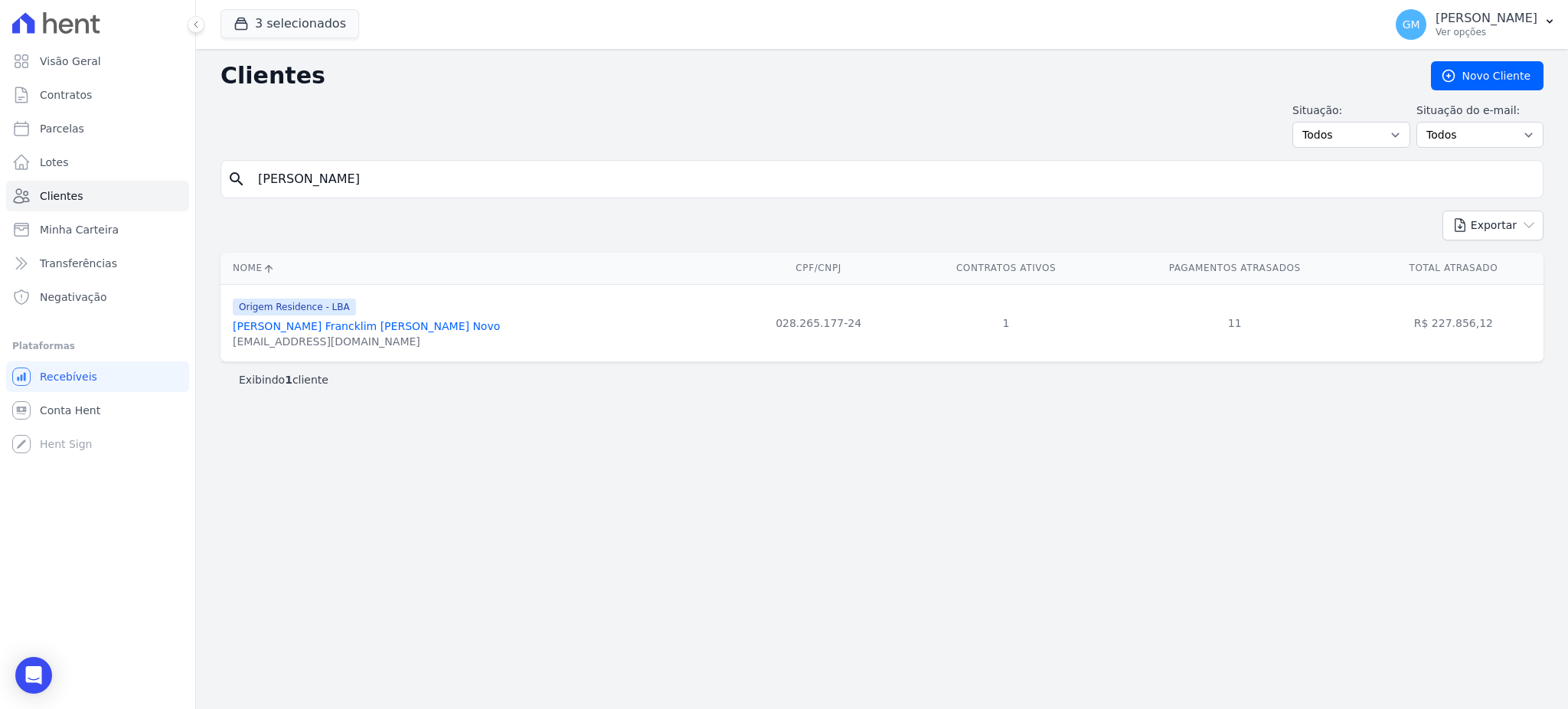
click at [359, 325] on link "[PERSON_NAME] Francklim [PERSON_NAME] Novo" at bounding box center [367, 326] width 267 height 12
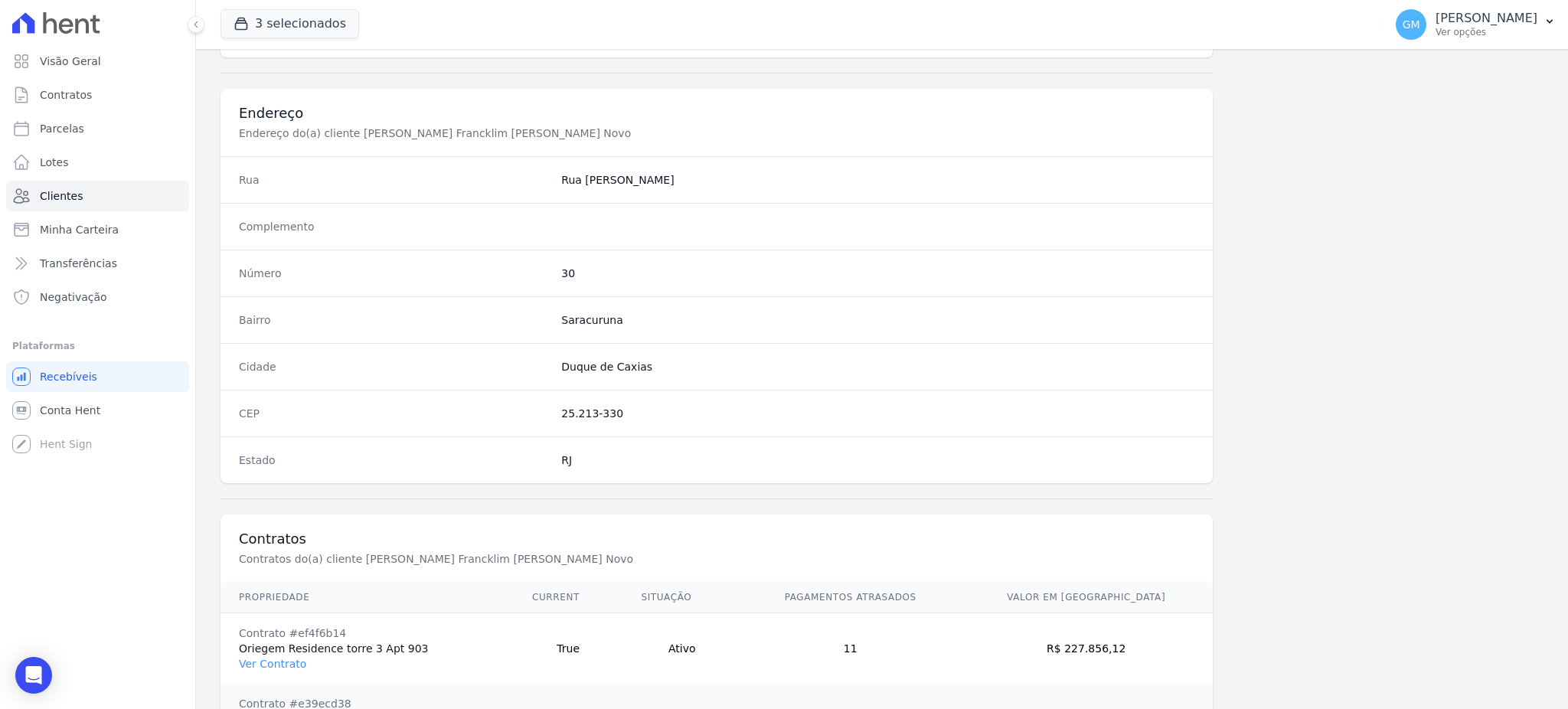
scroll to position [794, 0]
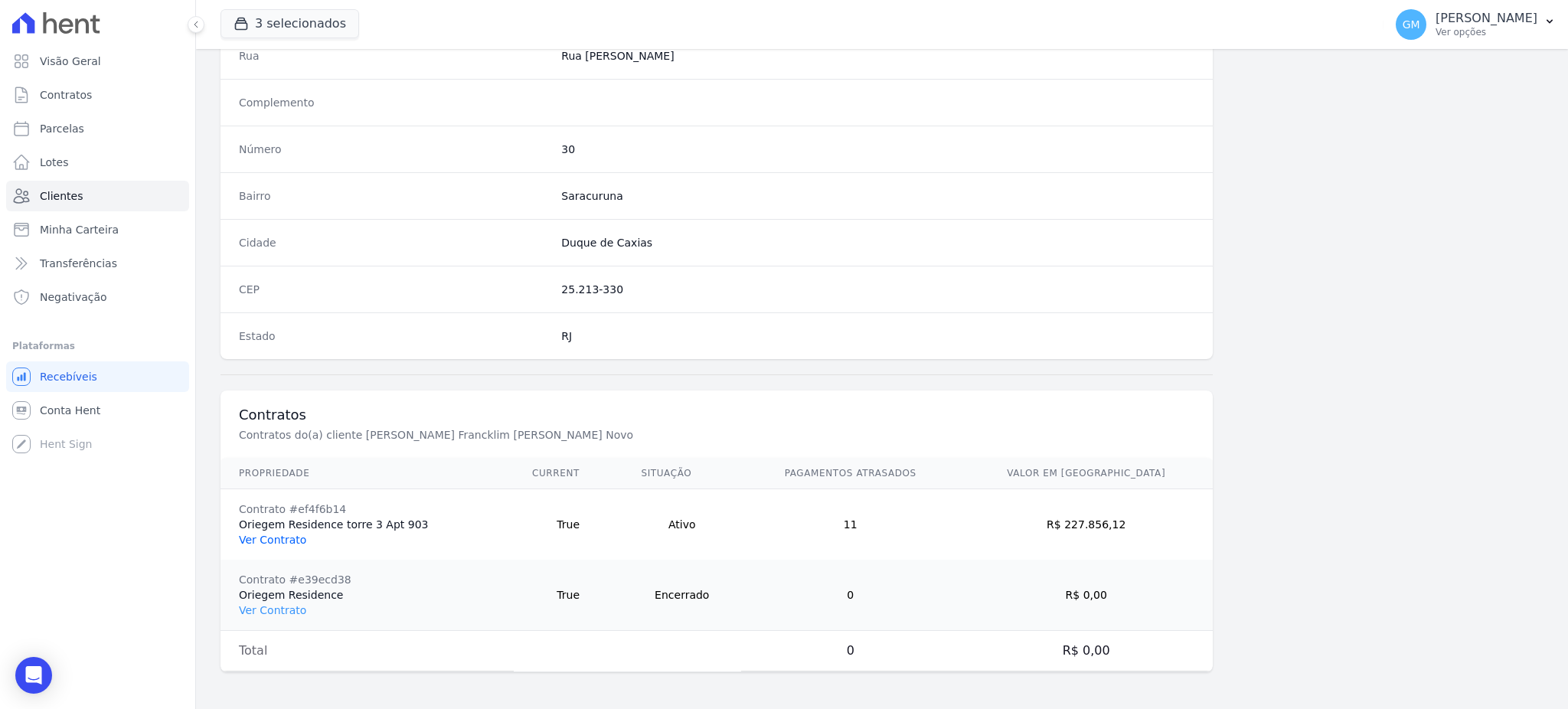
click at [283, 534] on link "Ver Contrato" at bounding box center [273, 540] width 67 height 12
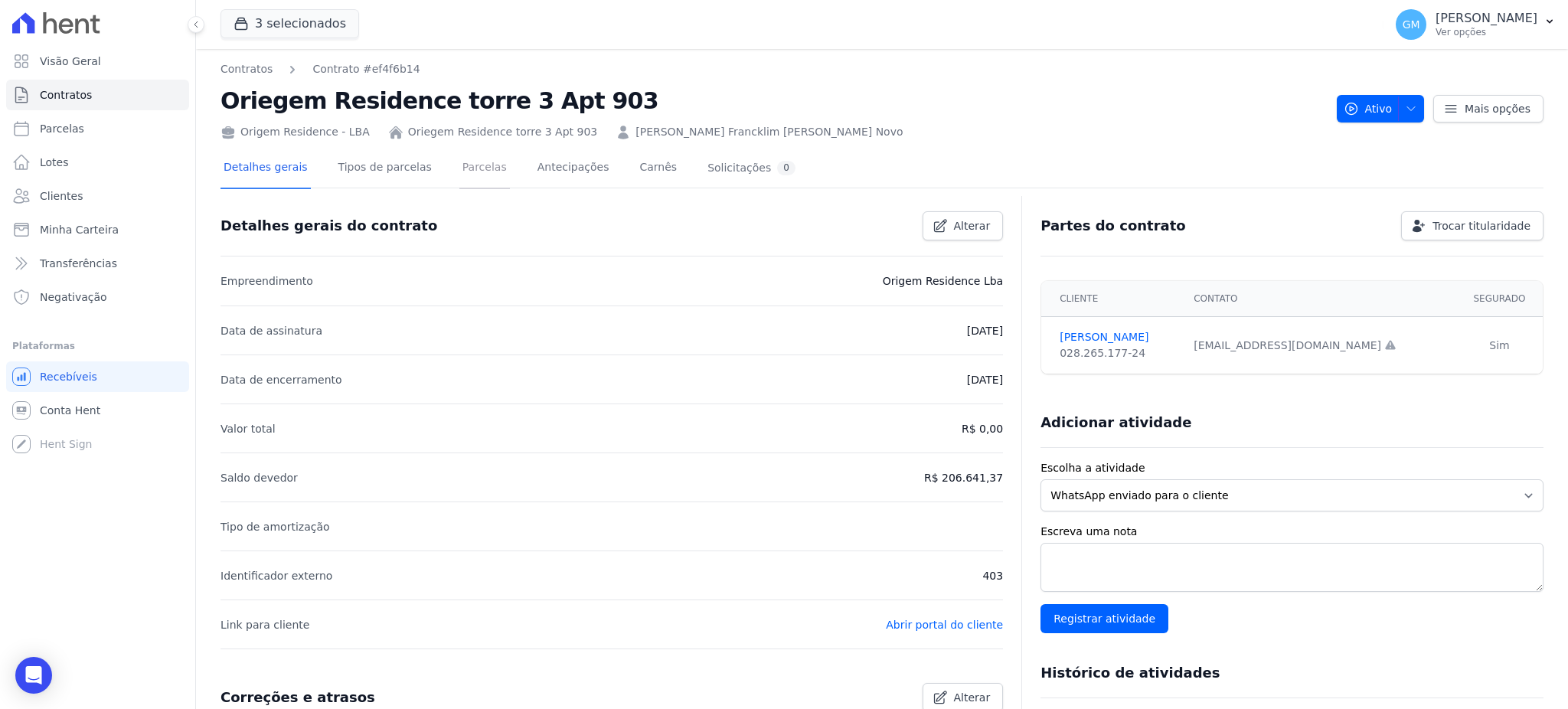
click at [460, 166] on link "Parcelas" at bounding box center [484, 169] width 50 height 41
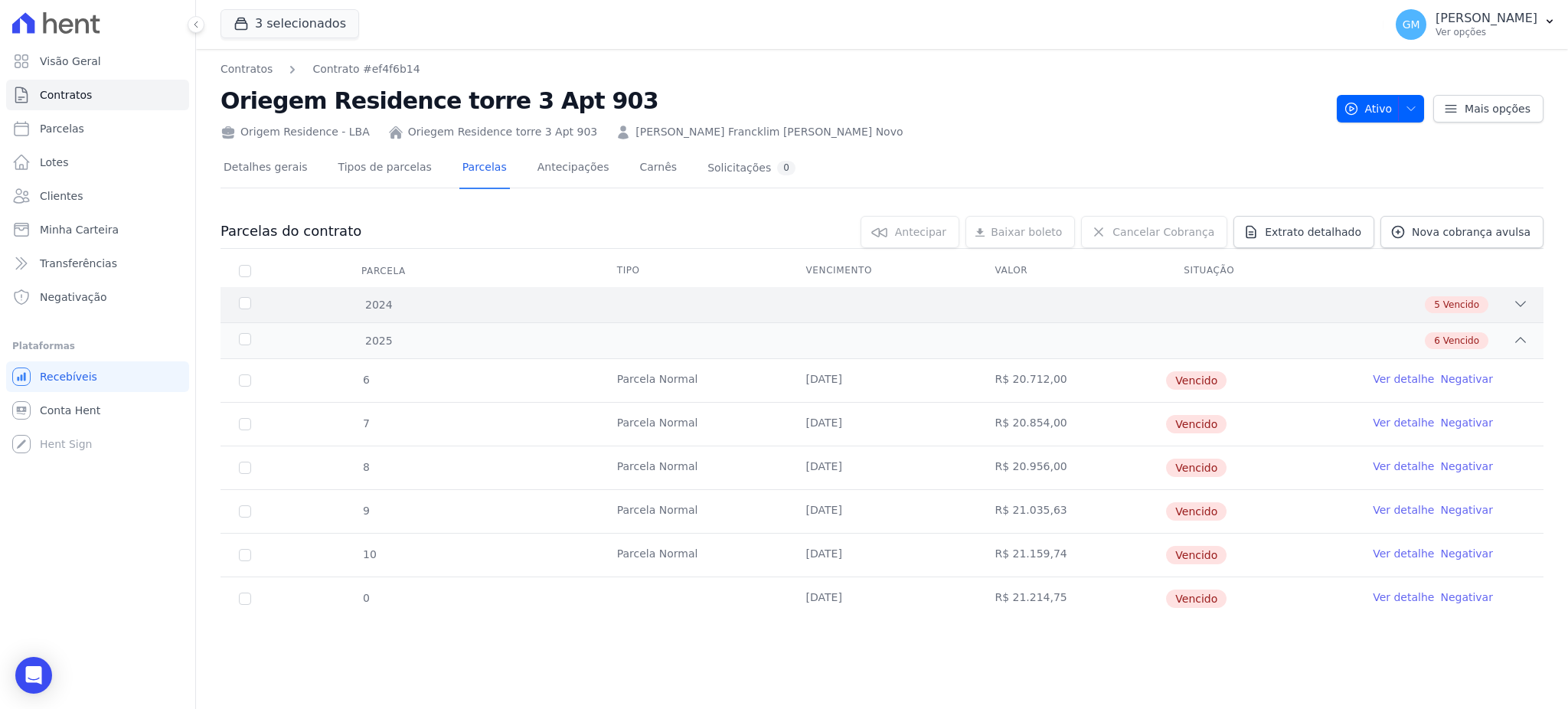
click at [1448, 291] on div "2024 5 Vencido" at bounding box center [882, 304] width 1323 height 35
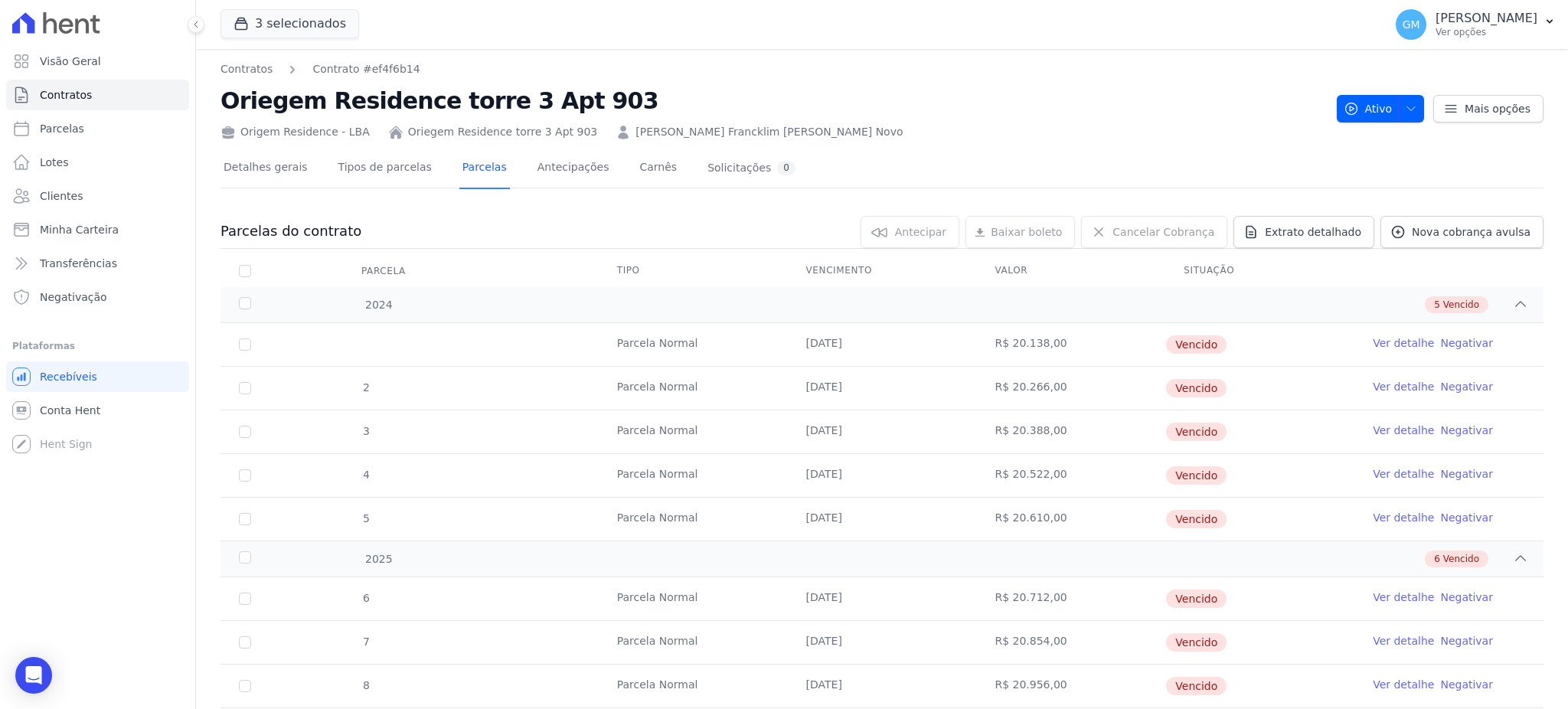
click at [1402, 341] on link "Ver detalhe" at bounding box center [1402, 343] width 61 height 15
click at [98, 195] on link "Clientes" at bounding box center [97, 196] width 183 height 31
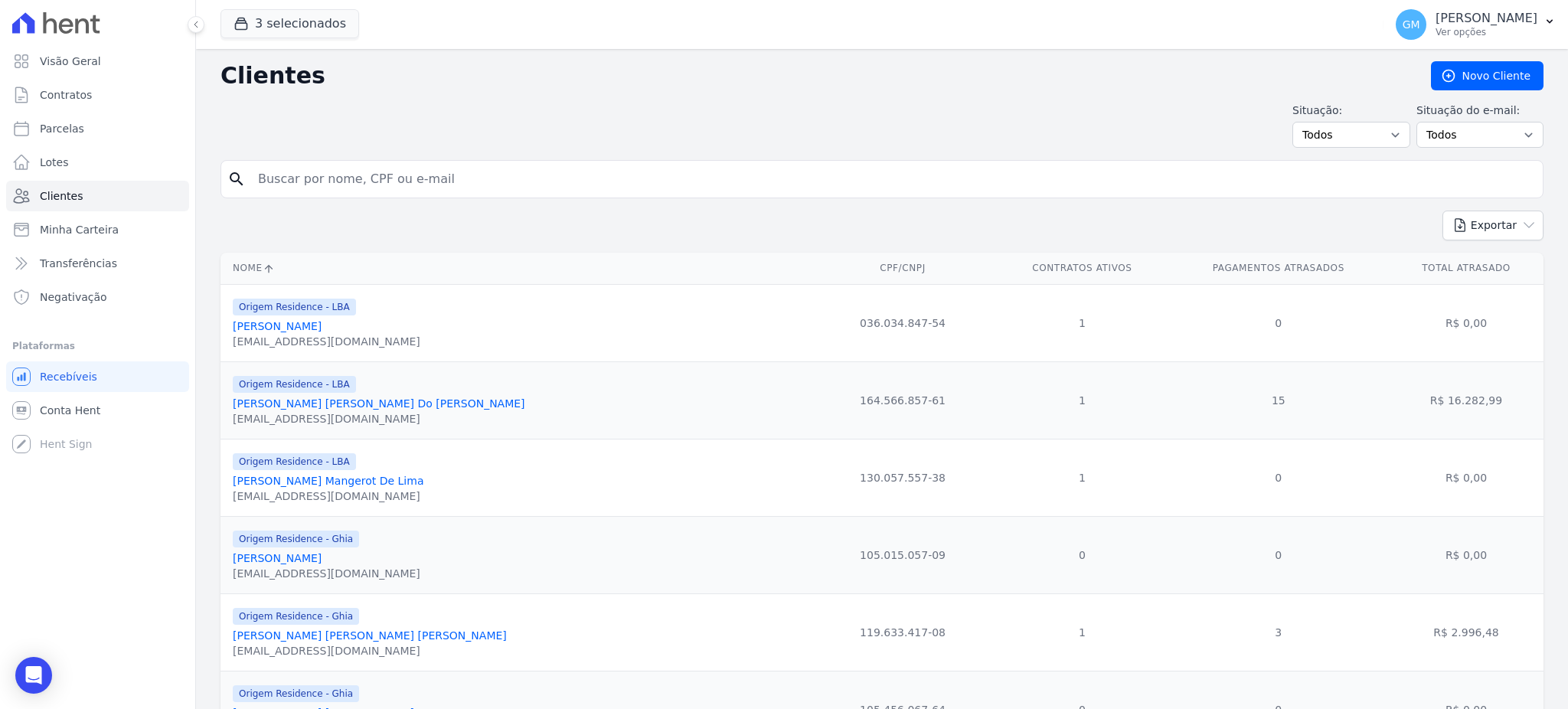
click at [283, 181] on input "search" at bounding box center [892, 179] width 1287 height 31
type input "[PERSON_NAME]"
drag, startPoint x: 349, startPoint y: 173, endPoint x: 220, endPoint y: 173, distance: 129.0
click at [220, 173] on div "search [PERSON_NAME]" at bounding box center [882, 179] width 1323 height 38
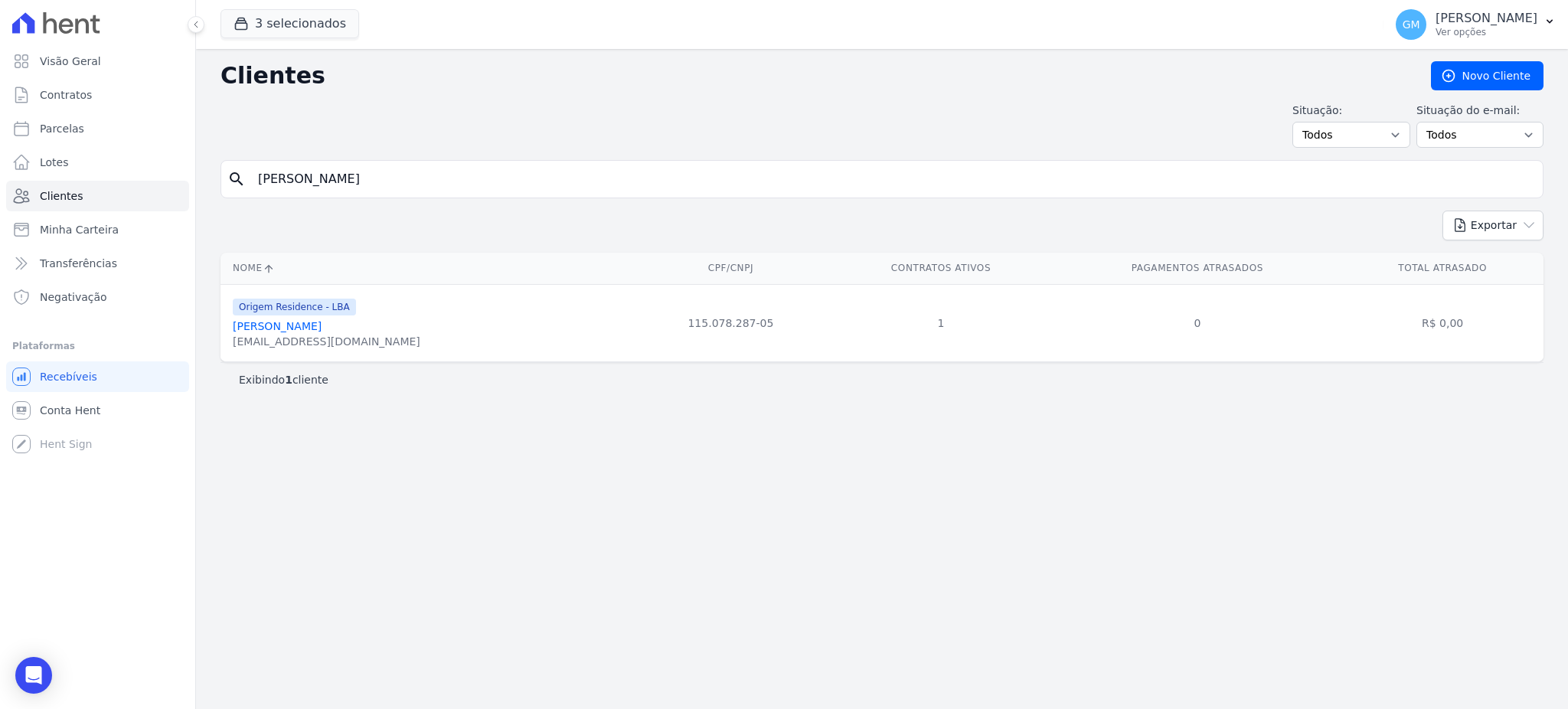
click at [321, 332] on link "[PERSON_NAME]" at bounding box center [277, 326] width 89 height 12
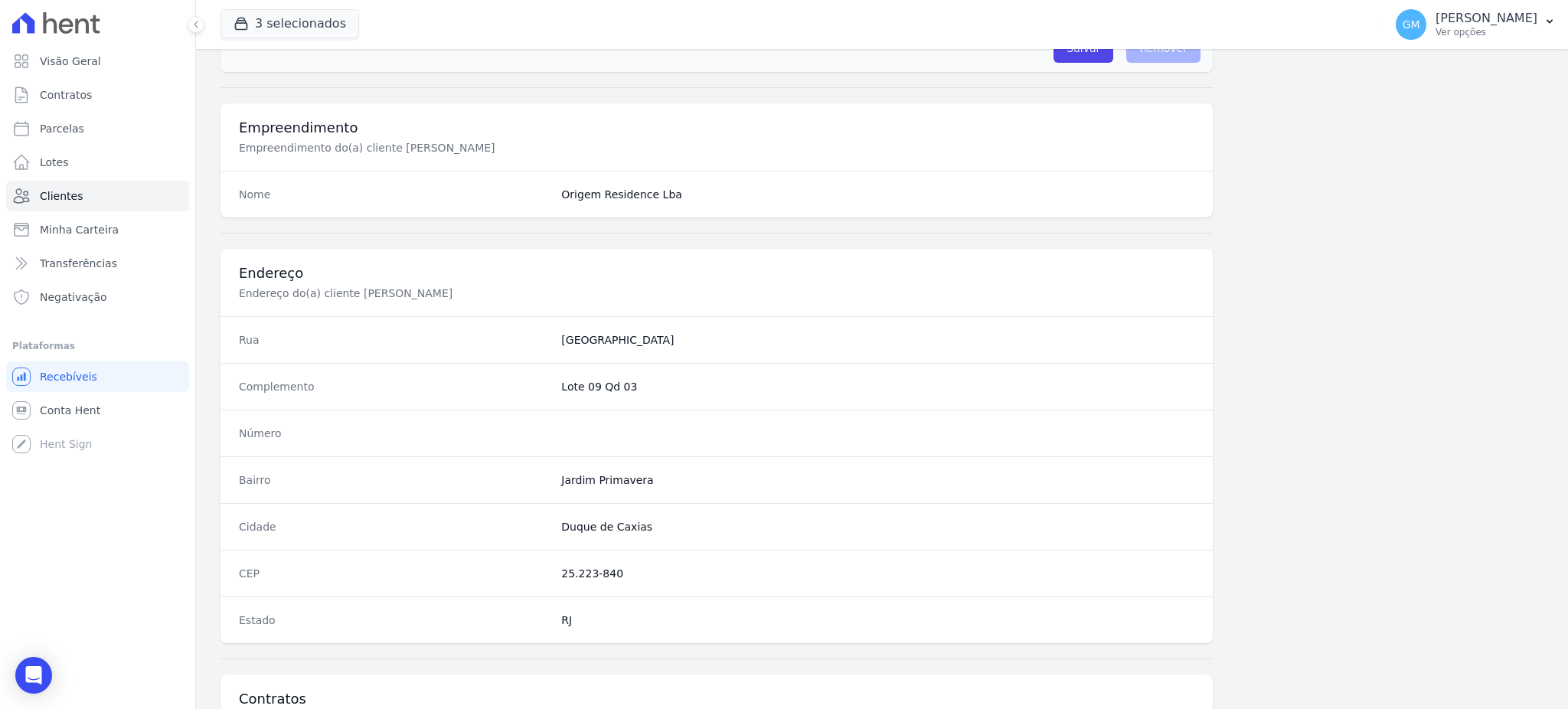
scroll to position [724, 0]
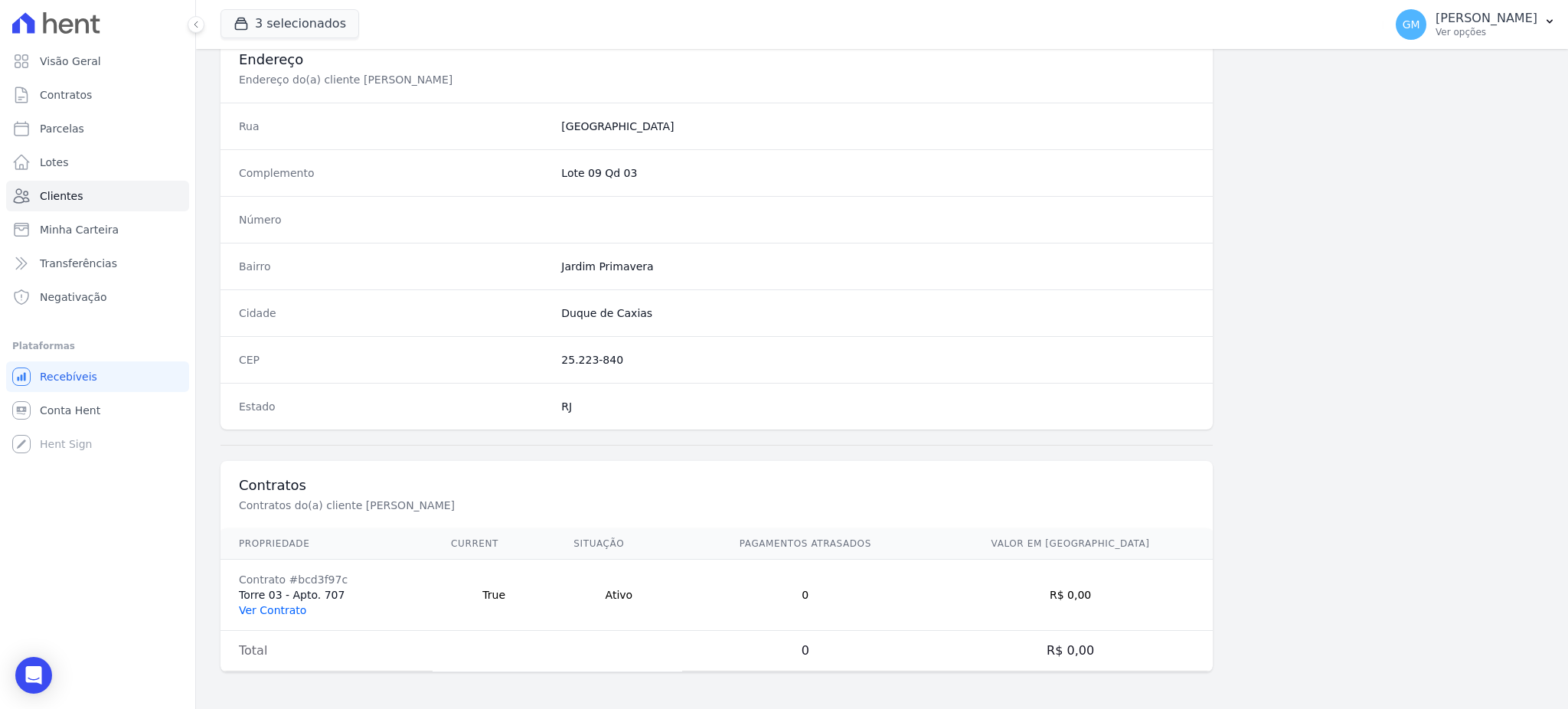
click at [274, 610] on link "Ver Contrato" at bounding box center [273, 610] width 67 height 12
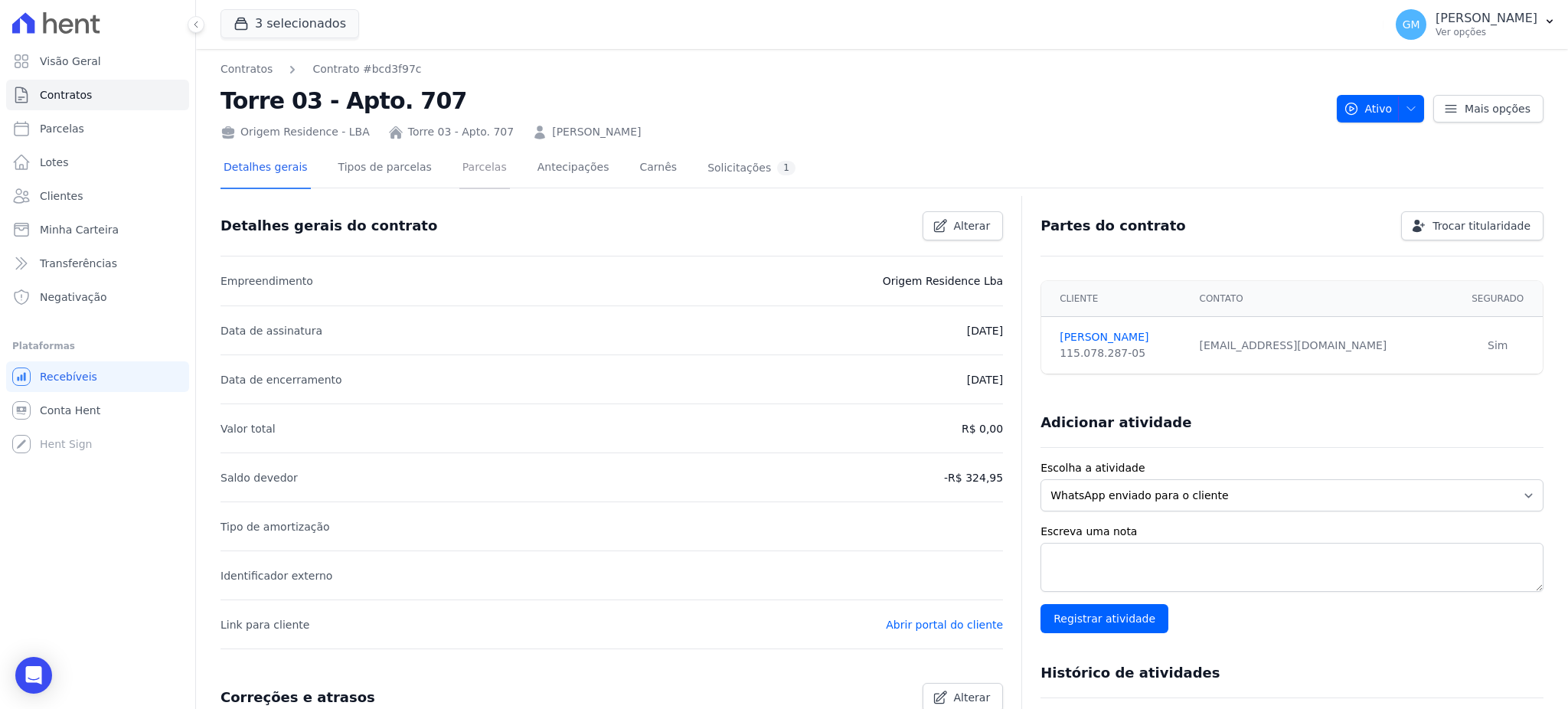
click at [460, 181] on link "Parcelas" at bounding box center [484, 169] width 50 height 41
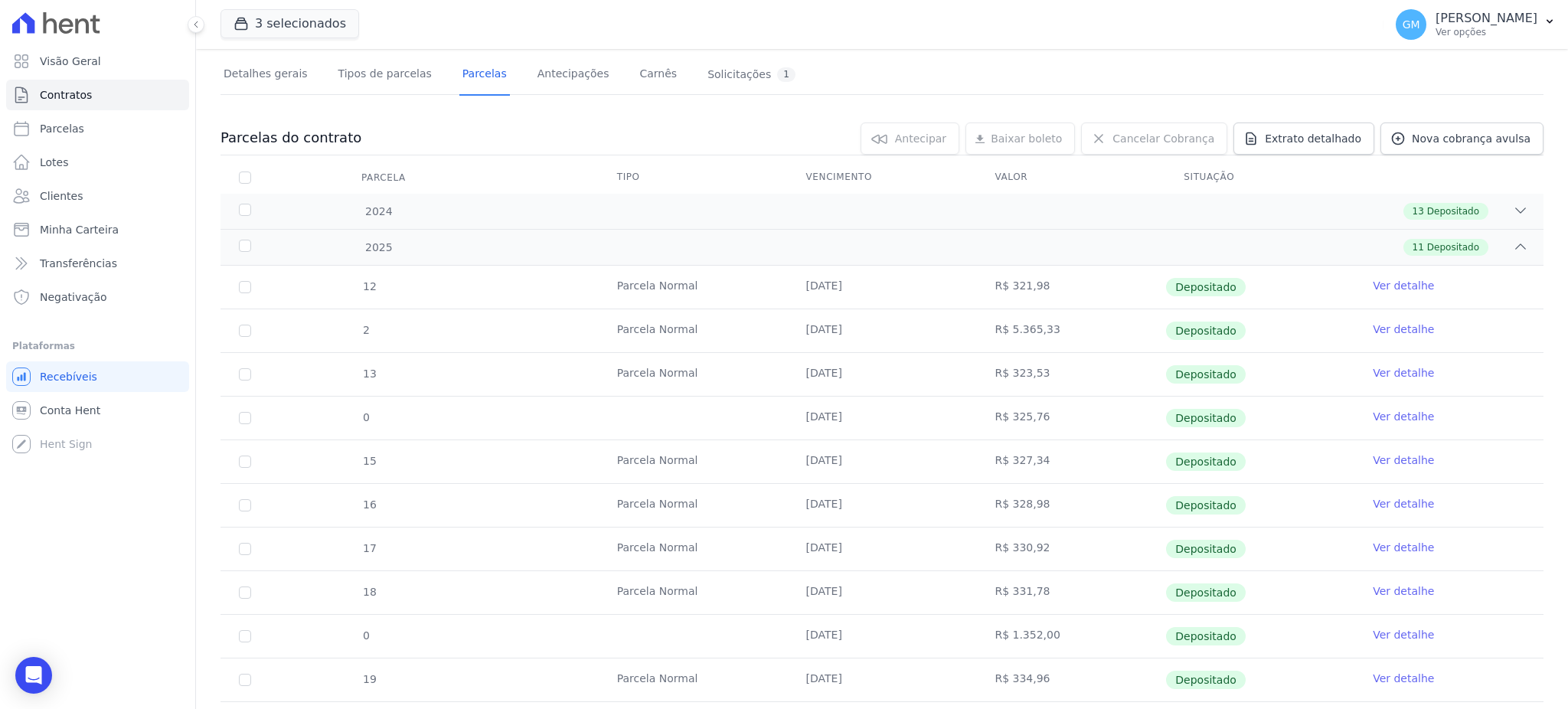
scroll to position [174, 0]
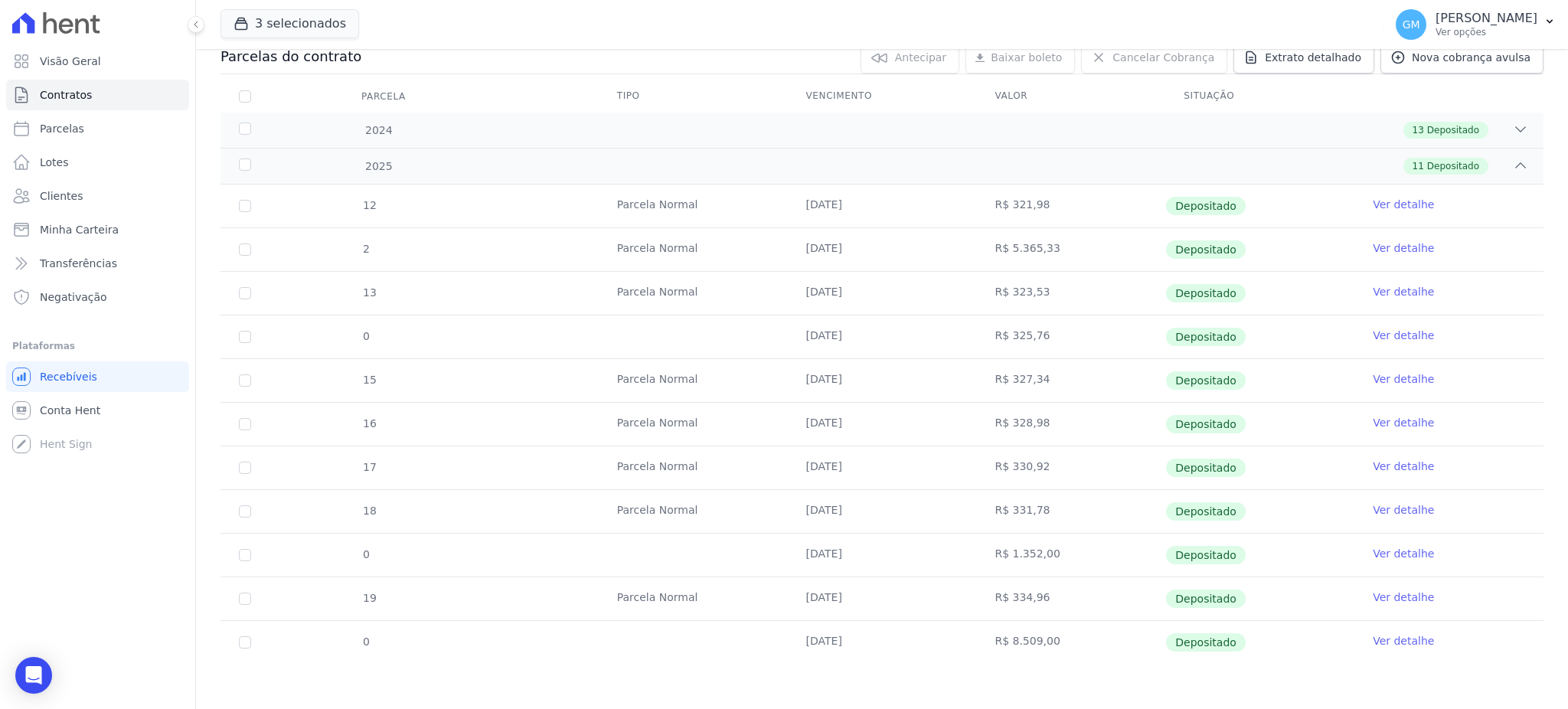
click at [1382, 651] on td "Ver detalhe" at bounding box center [1448, 642] width 189 height 42
click at [1378, 642] on link "Ver detalhe" at bounding box center [1402, 640] width 61 height 15
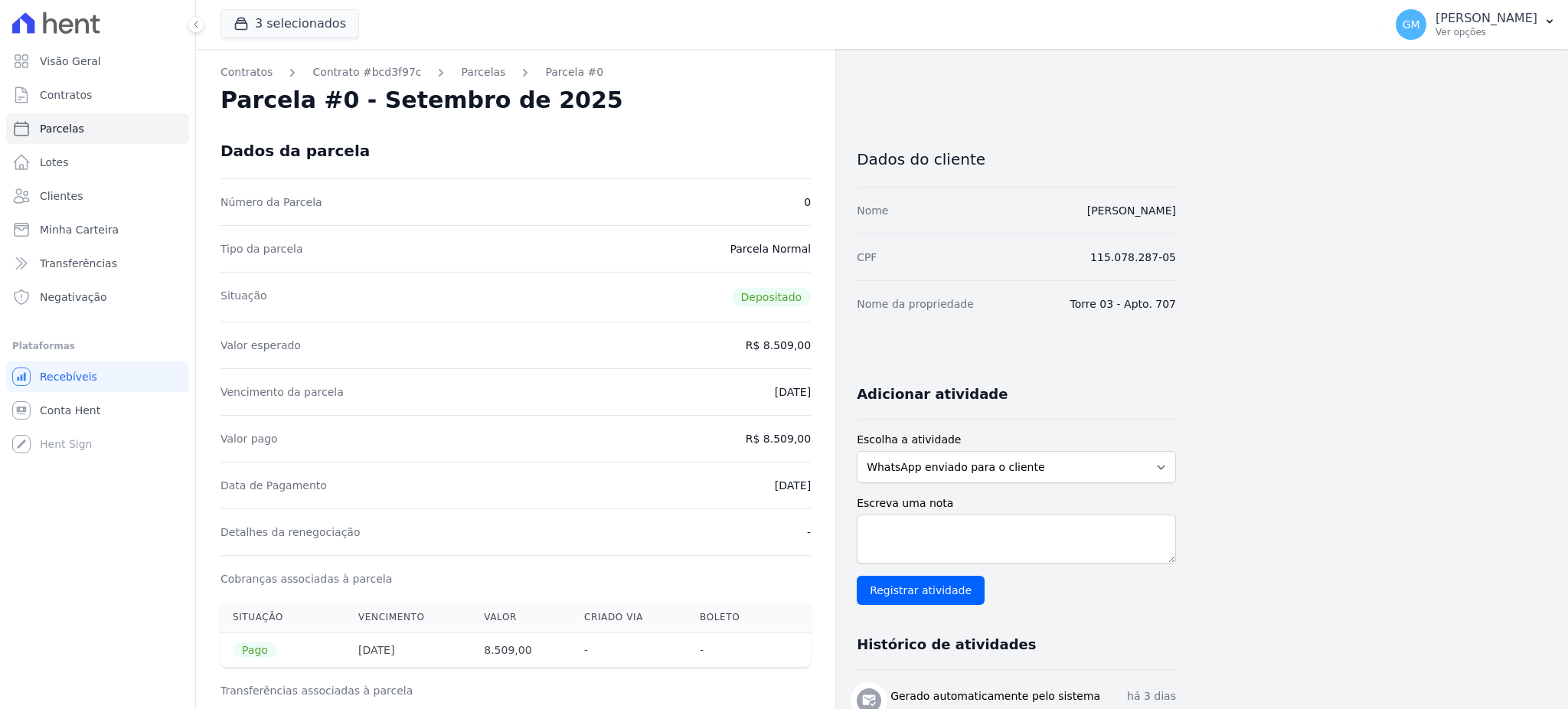
drag, startPoint x: 1026, startPoint y: 216, endPoint x: 1201, endPoint y: 218, distance: 175.0
drag, startPoint x: 788, startPoint y: 438, endPoint x: 822, endPoint y: 438, distance: 34.0
click at [822, 438] on div "Contratos Contrato #bcd3f97c [GEOGRAPHIC_DATA] Parcela #0 Parcela #0 - Setembro…" at bounding box center [515, 632] width 639 height 1167
drag, startPoint x: 1169, startPoint y: 208, endPoint x: 1201, endPoint y: 201, distance: 32.8
click at [1201, 201] on div "Contratos Contrato #bcd3f97c [GEOGRAPHIC_DATA] Parcela #0 Parcela #0 - Setembro…" at bounding box center [869, 632] width 1348 height 1167
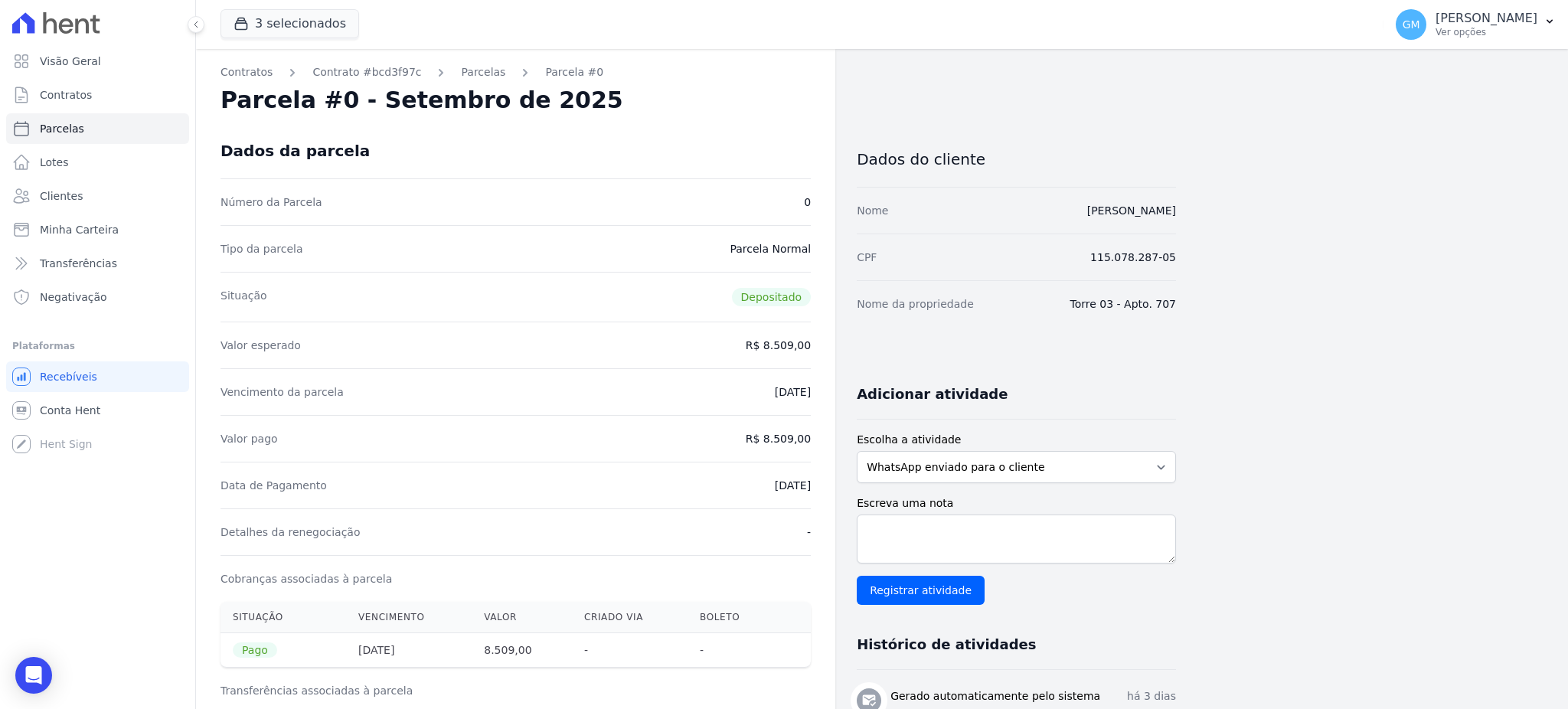
click at [1102, 229] on div "Nome [PERSON_NAME]" at bounding box center [1016, 210] width 320 height 47
drag, startPoint x: 1014, startPoint y: 218, endPoint x: 1178, endPoint y: 225, distance: 164.1
click at [1178, 225] on div "Contratos Contrato #bcd3f97c [GEOGRAPHIC_DATA] Parcela #0 Parcela #0 - Setembro…" at bounding box center [869, 632] width 1348 height 1167
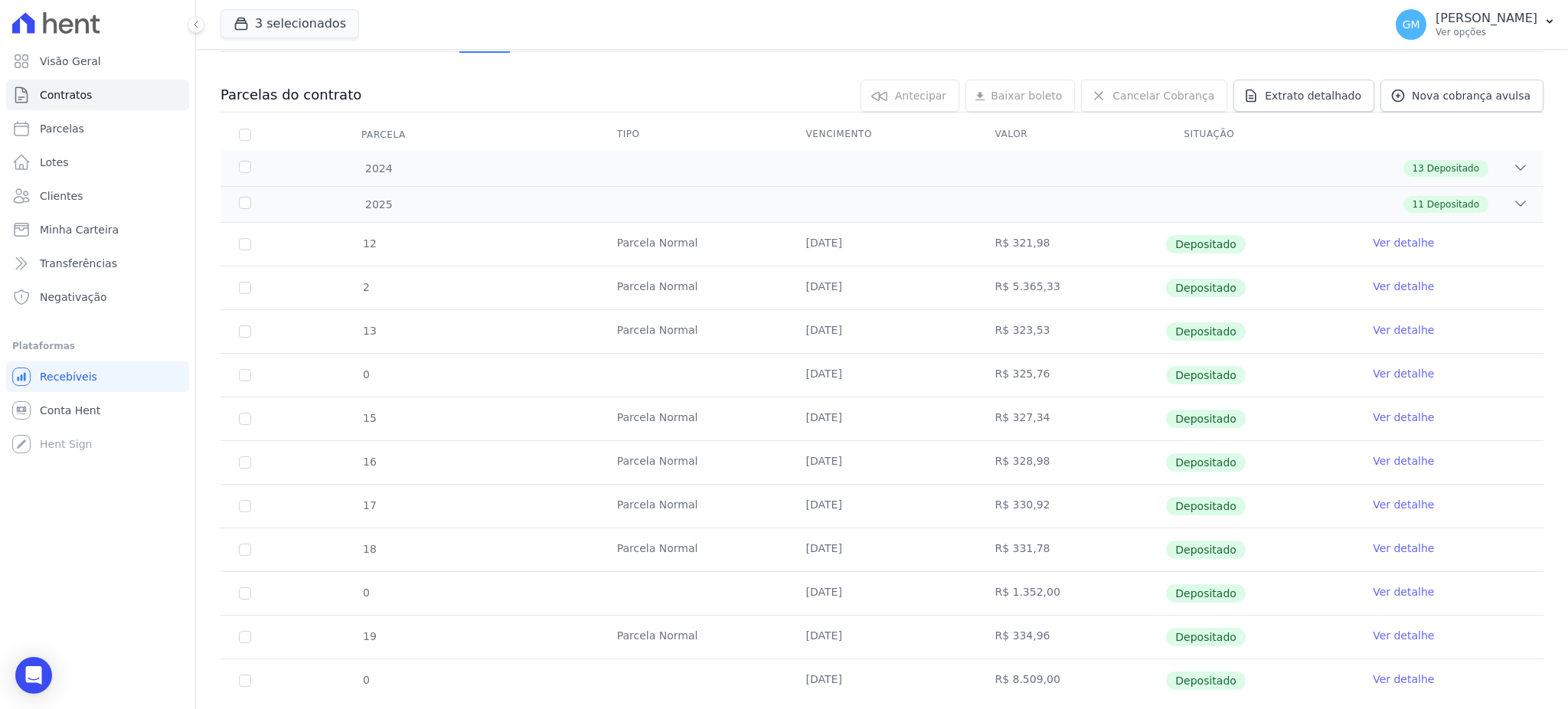
scroll to position [174, 0]
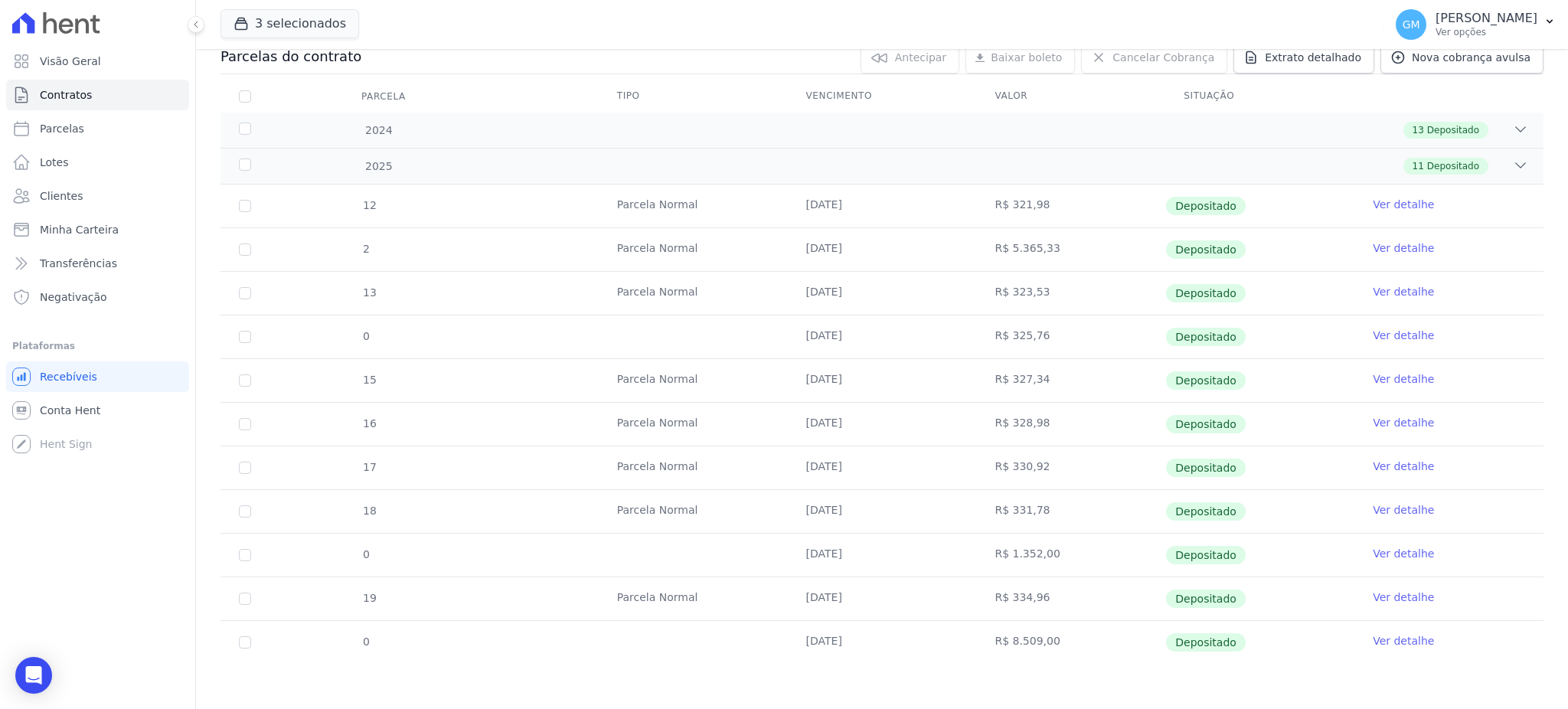
drag, startPoint x: 1055, startPoint y: 644, endPoint x: 996, endPoint y: 651, distance: 59.4
click at [996, 651] on td "R$ 8.509,00" at bounding box center [1070, 642] width 189 height 42
click at [1391, 644] on link "Ver detalhe" at bounding box center [1402, 640] width 61 height 15
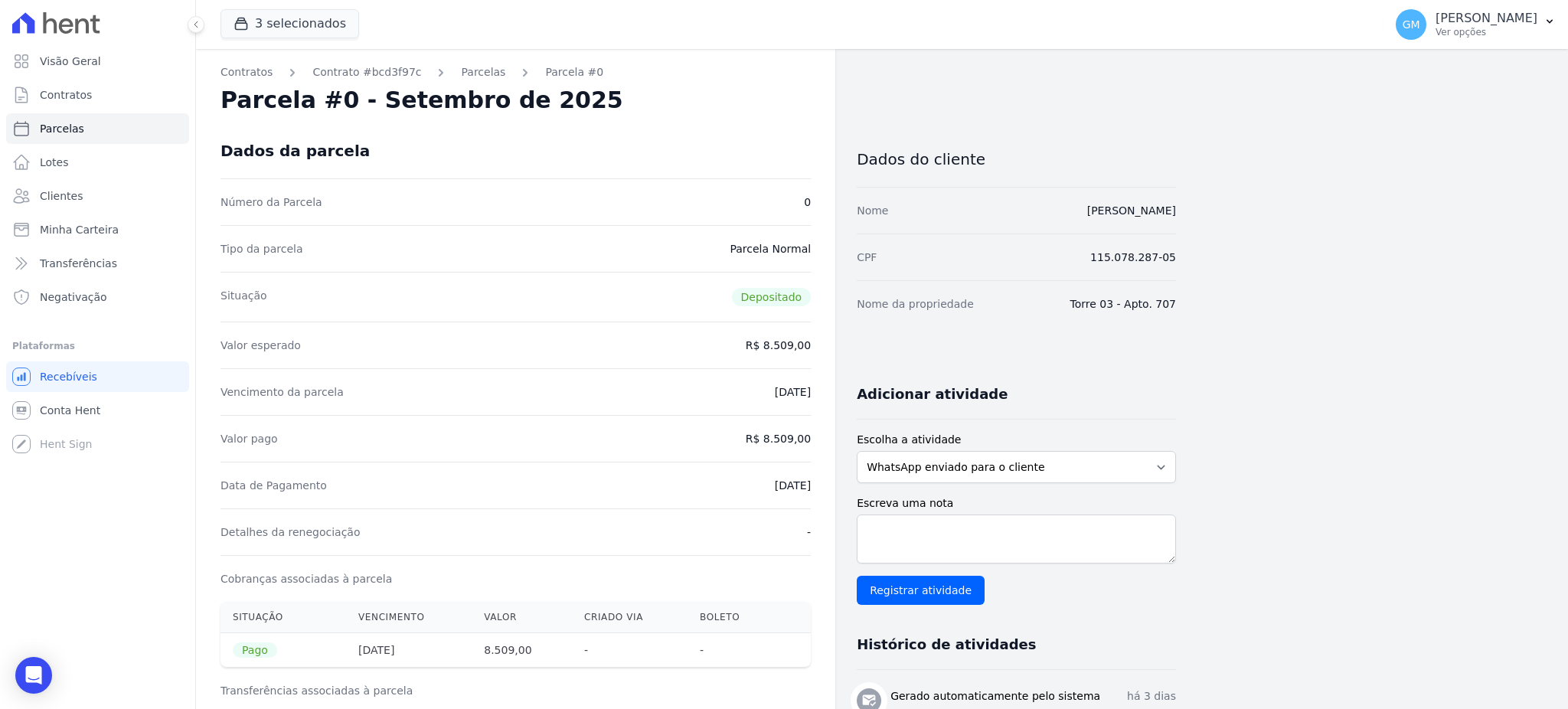
click at [748, 323] on div "Valor esperado R$ 8.509,00" at bounding box center [515, 344] width 591 height 47
drag, startPoint x: 711, startPoint y: 380, endPoint x: 718, endPoint y: 428, distance: 48.5
click at [711, 380] on div "Vencimento da parcela [DATE]" at bounding box center [515, 391] width 591 height 47
drag, startPoint x: 751, startPoint y: 486, endPoint x: 792, endPoint y: 486, distance: 41.0
click at [792, 486] on div "Data de Pagamento [DATE]" at bounding box center [515, 484] width 591 height 47
